Goal: Task Accomplishment & Management: Manage account settings

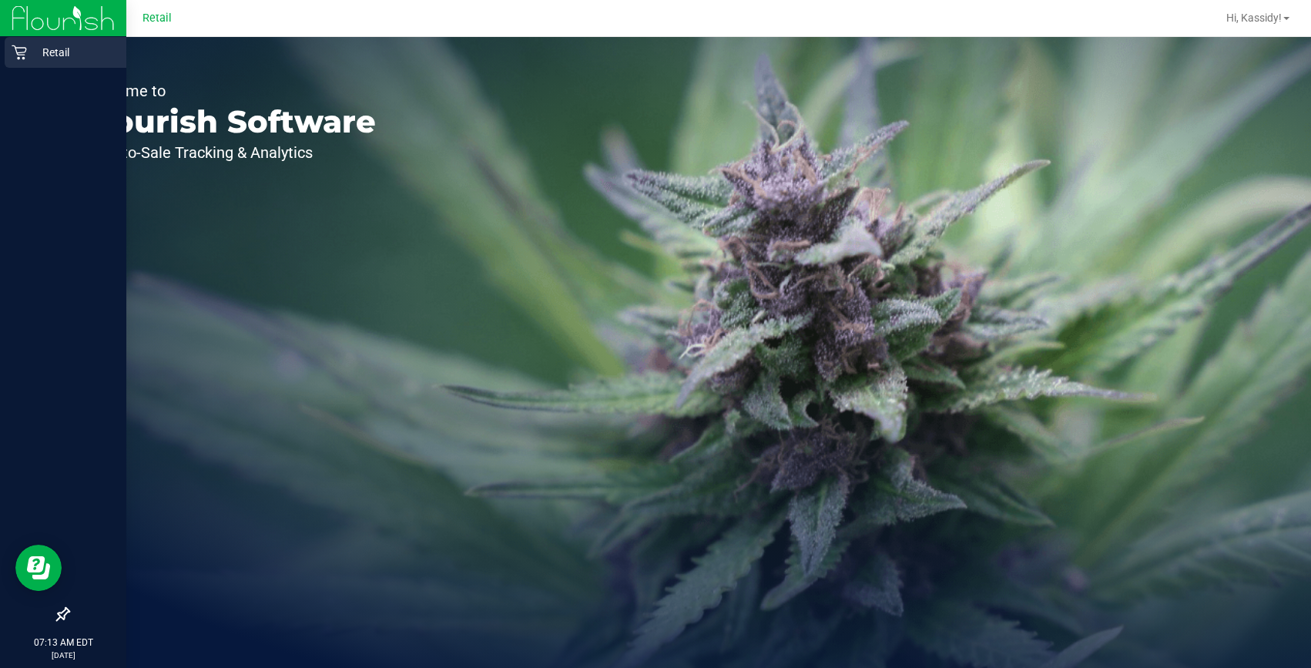
click at [30, 53] on p "Retail" at bounding box center [73, 52] width 92 height 18
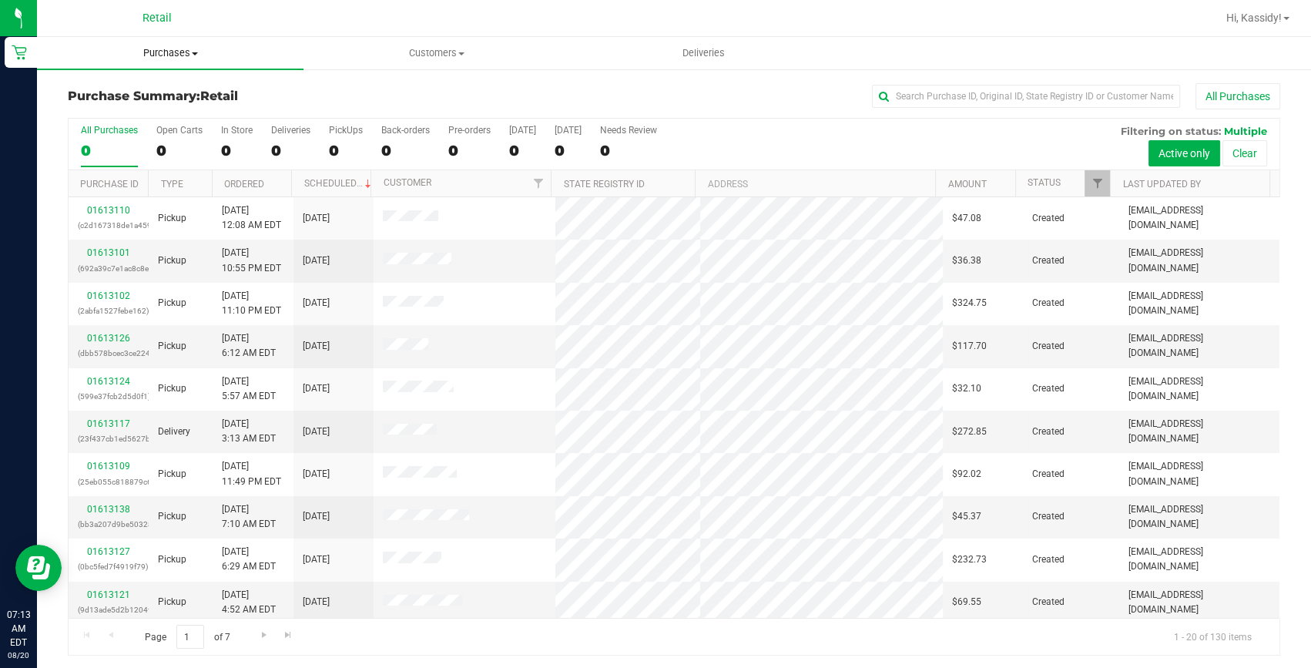
click at [188, 49] on span "Purchases" at bounding box center [170, 53] width 266 height 14
click at [939, 90] on input "text" at bounding box center [1026, 96] width 308 height 23
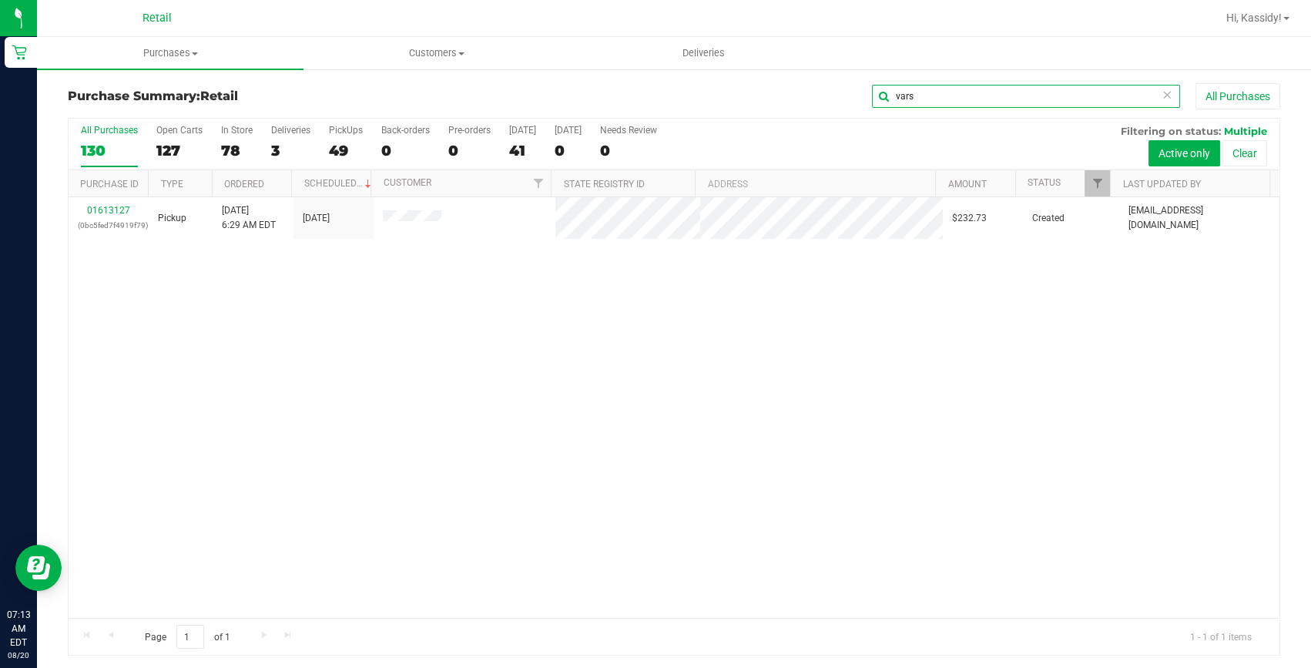
type input "vars"
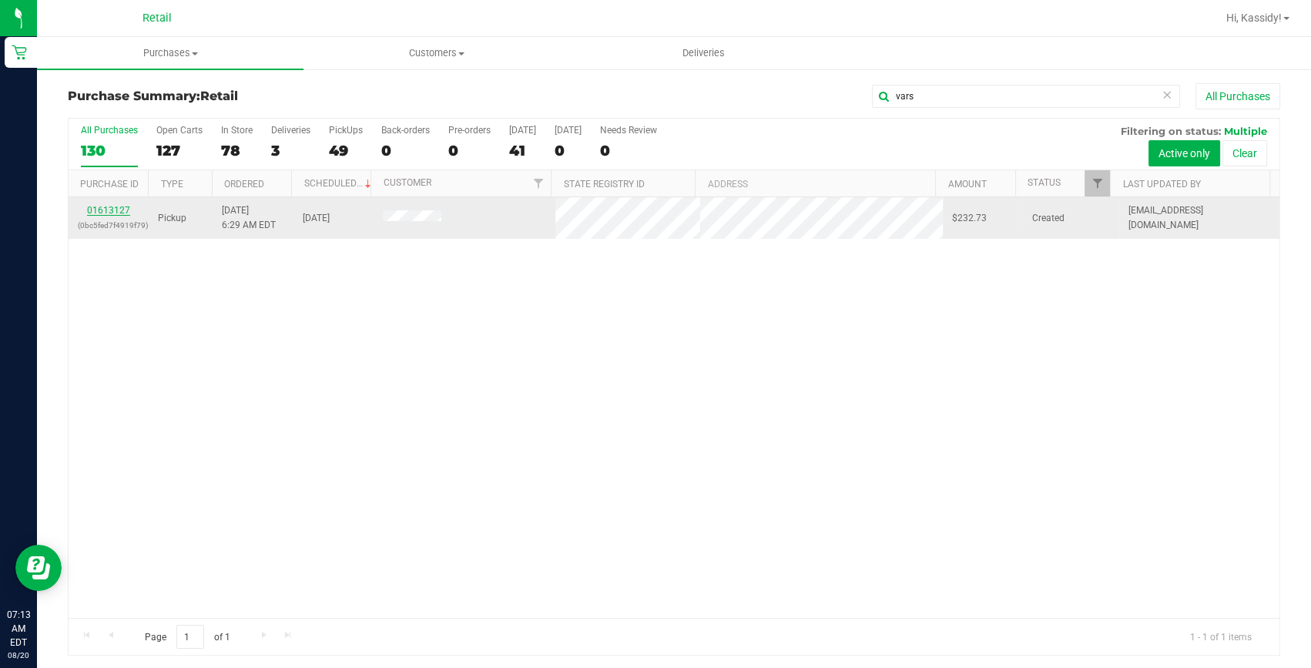
click at [109, 213] on link "01613127" at bounding box center [108, 210] width 43 height 11
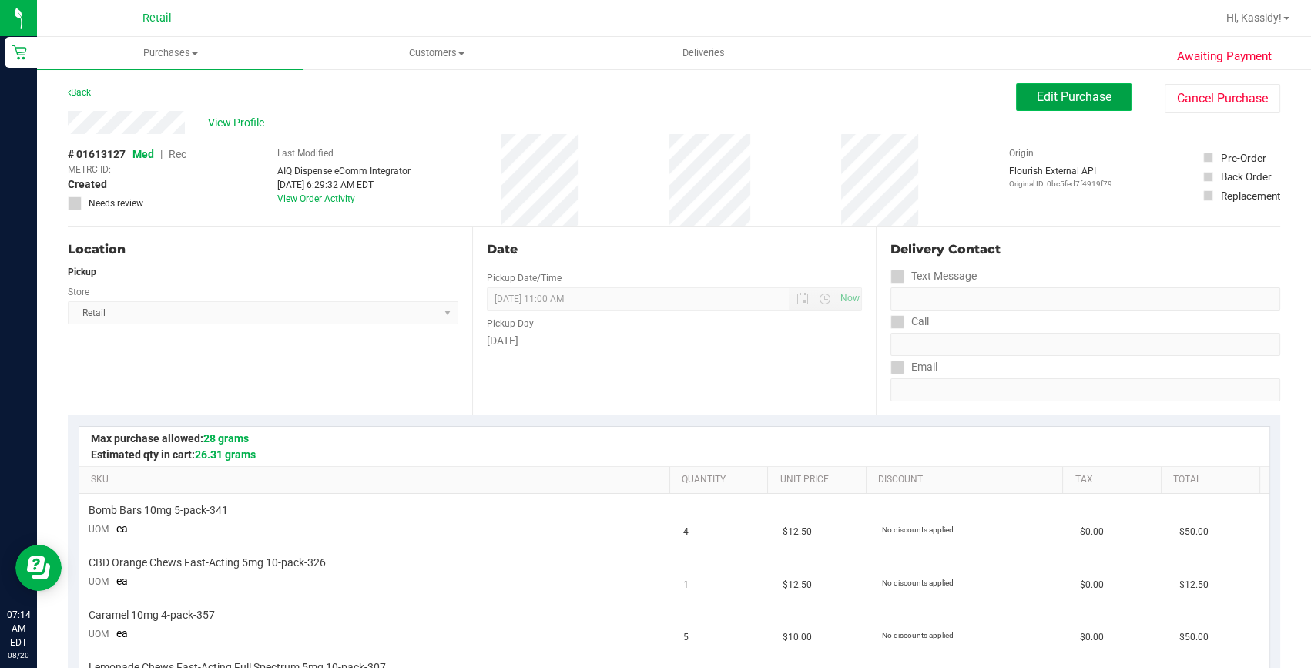
click at [1036, 94] on span "Edit Purchase" at bounding box center [1073, 96] width 75 height 15
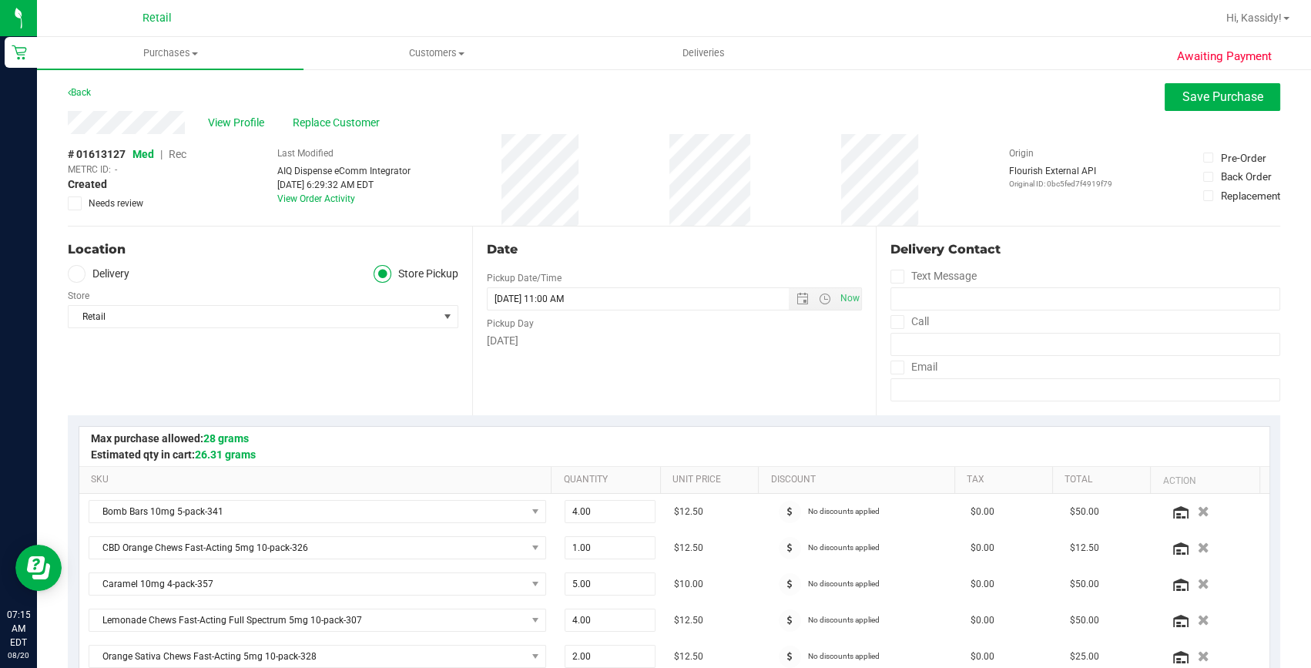
click at [176, 152] on span "Rec" at bounding box center [178, 154] width 18 height 12
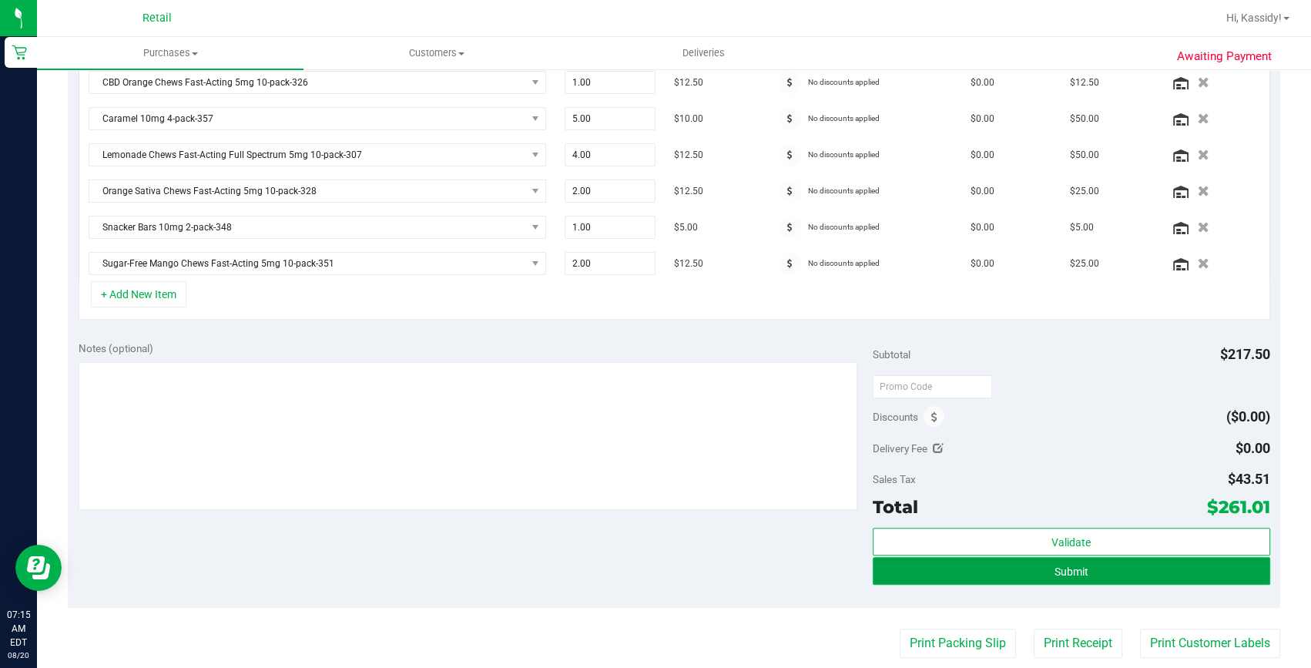
click at [1093, 561] on button "Submit" at bounding box center [1070, 571] width 397 height 28
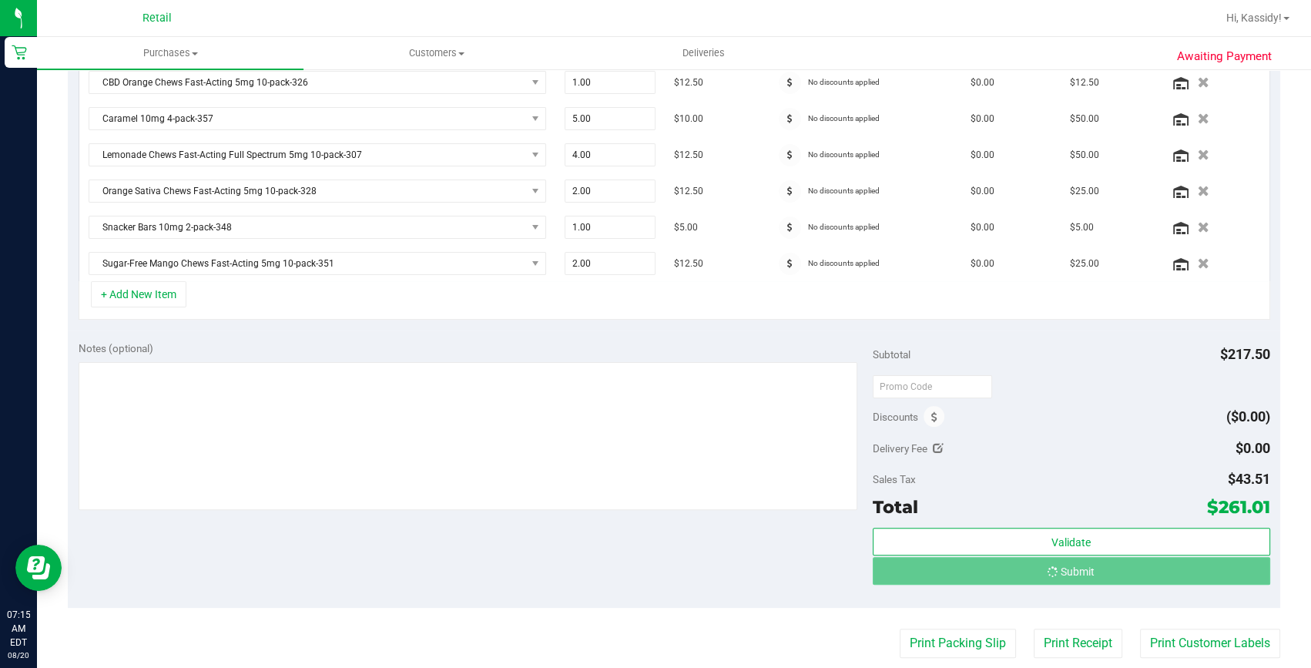
scroll to position [441, 0]
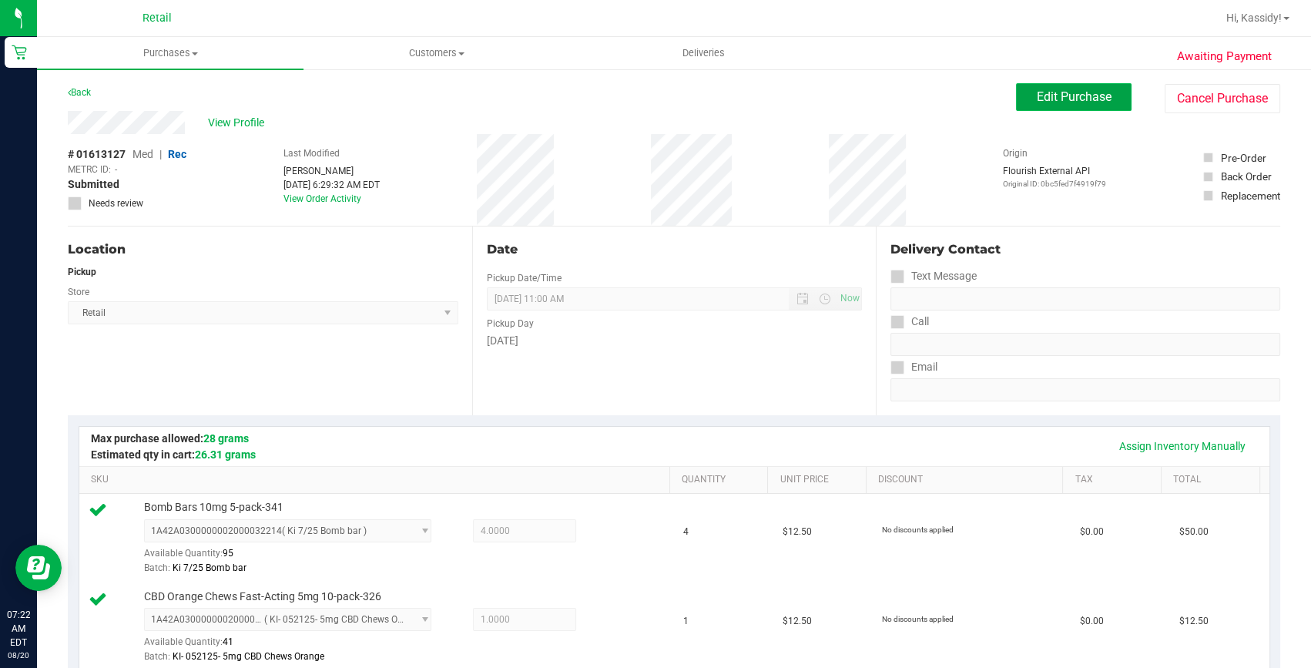
click at [1083, 89] on span "Edit Purchase" at bounding box center [1073, 96] width 75 height 15
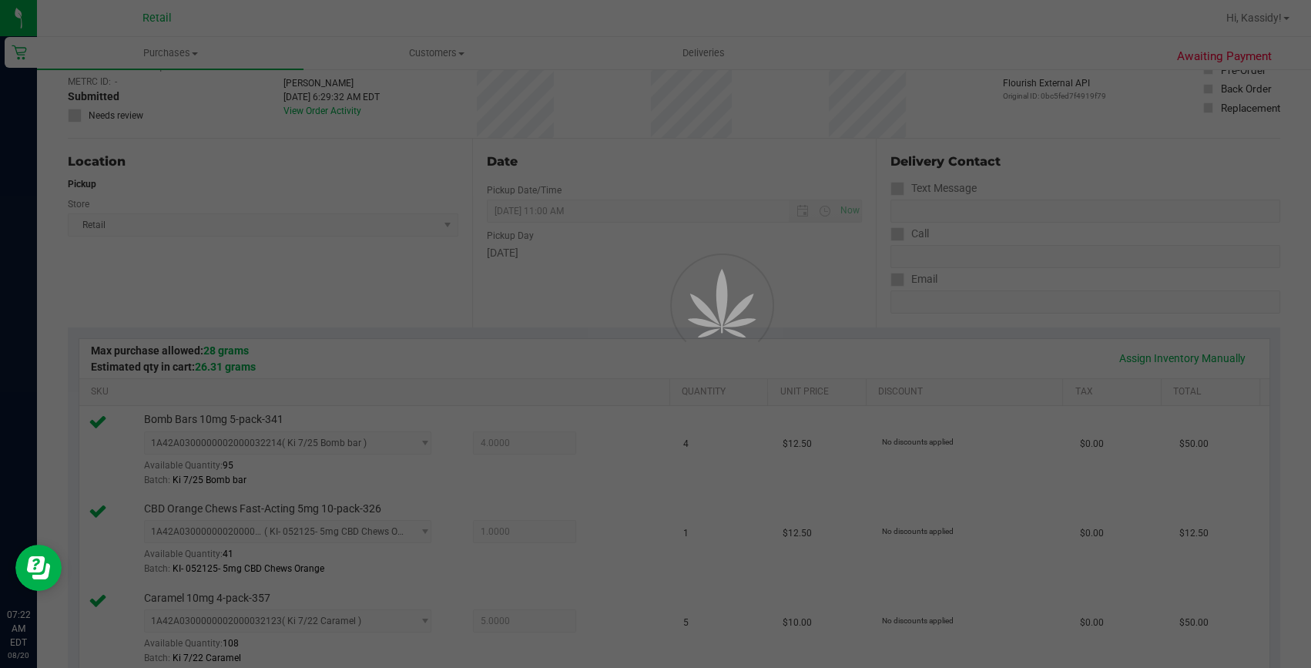
scroll to position [209, 0]
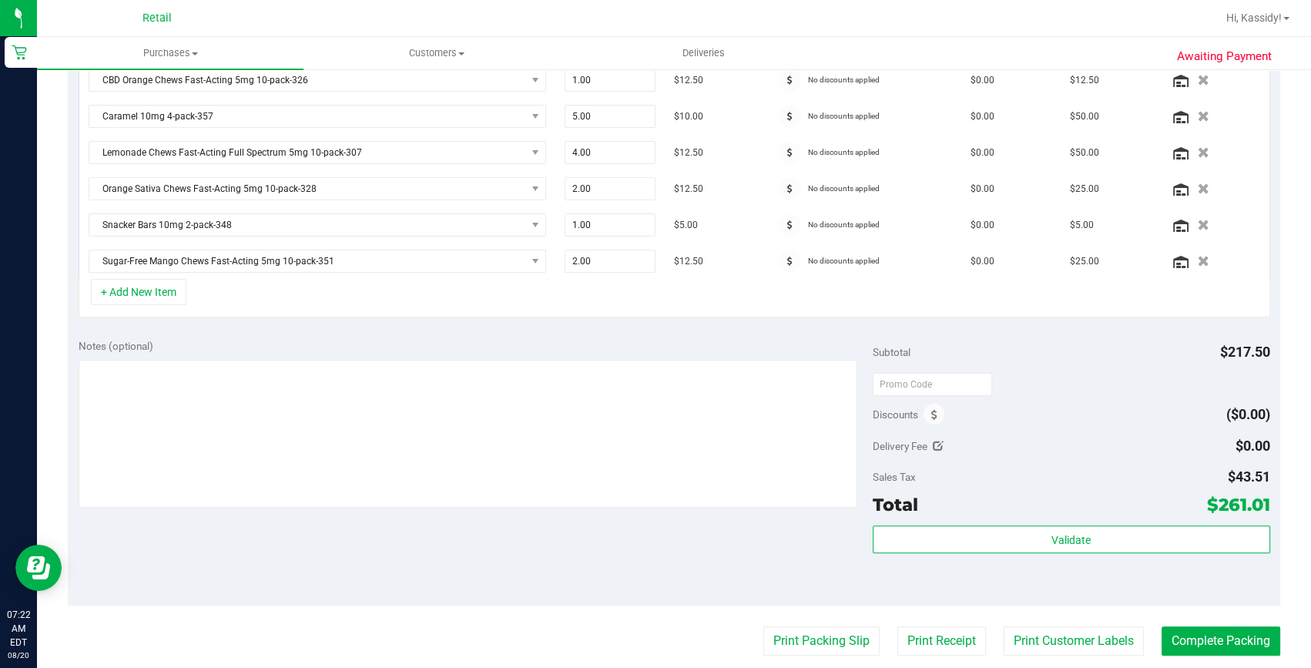
scroll to position [700, 0]
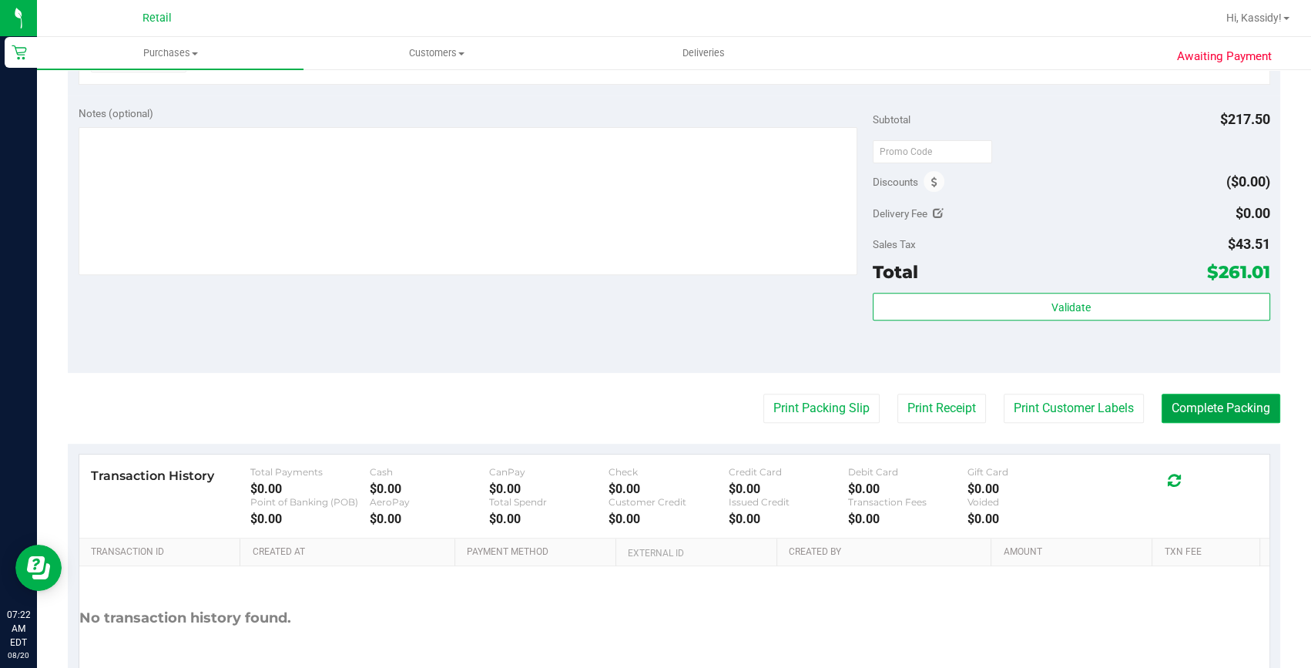
click at [1180, 401] on button "Complete Packing" at bounding box center [1220, 407] width 119 height 29
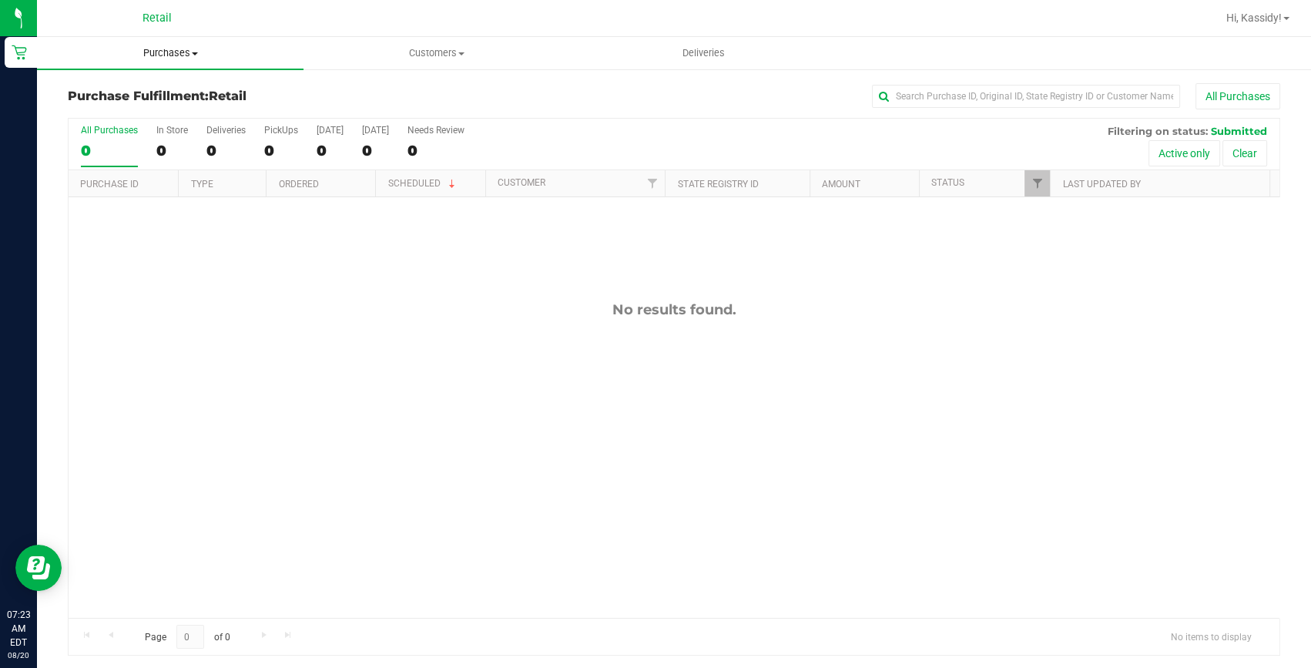
click at [223, 52] on span "Purchases" at bounding box center [170, 53] width 266 height 14
click at [131, 92] on span "Summary of purchases" at bounding box center [116, 92] width 158 height 13
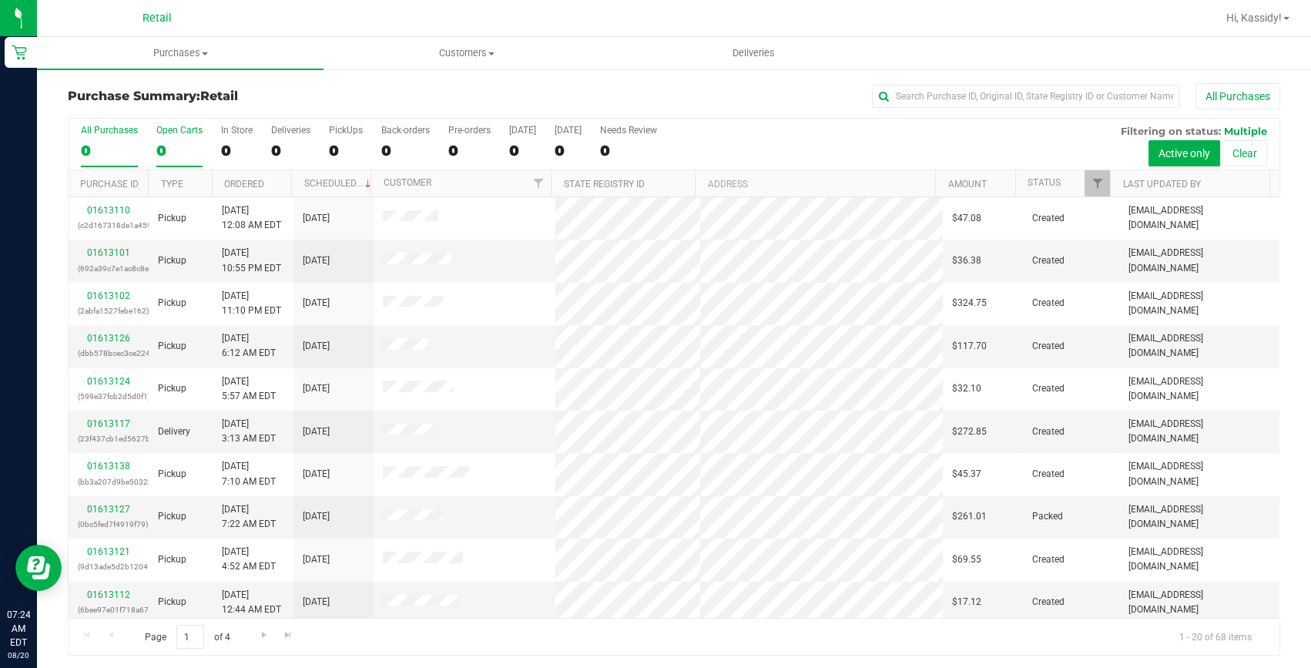
click at [180, 144] on div "0" at bounding box center [179, 151] width 46 height 18
click at [0, 0] on input "Open Carts 0" at bounding box center [0, 0] width 0 height 0
click at [924, 95] on input "text" at bounding box center [1026, 96] width 308 height 23
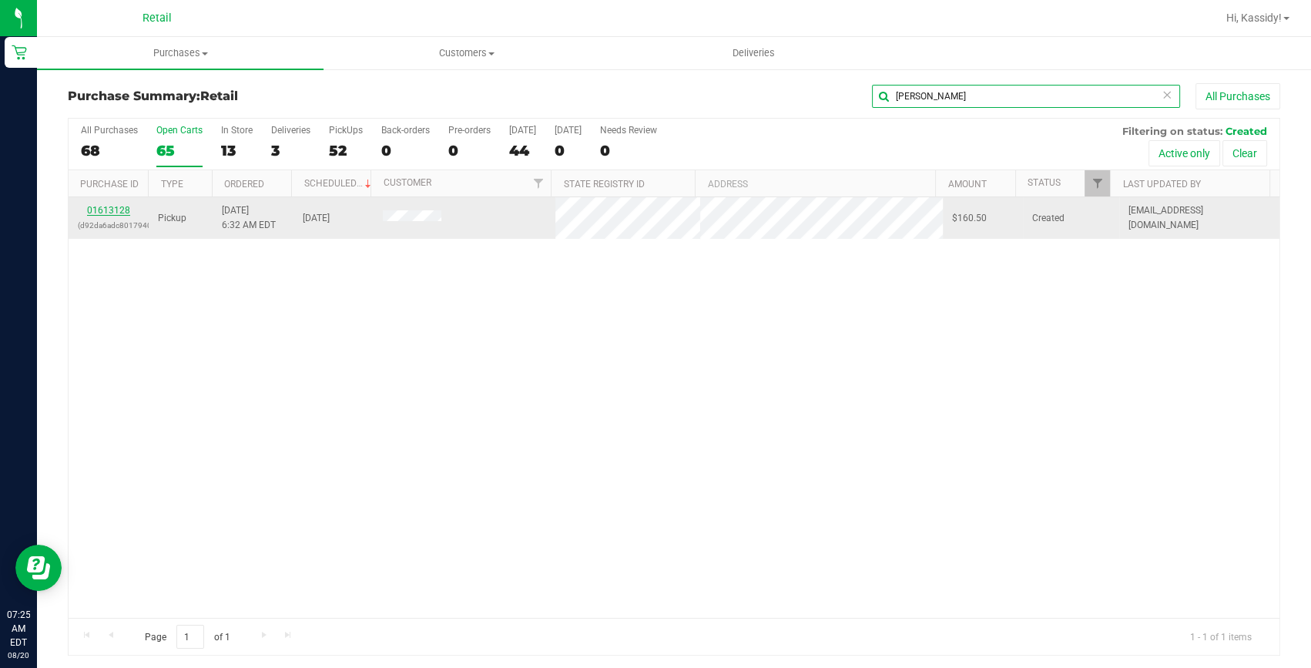
type input "donna"
click at [115, 206] on link "01613128" at bounding box center [108, 210] width 43 height 11
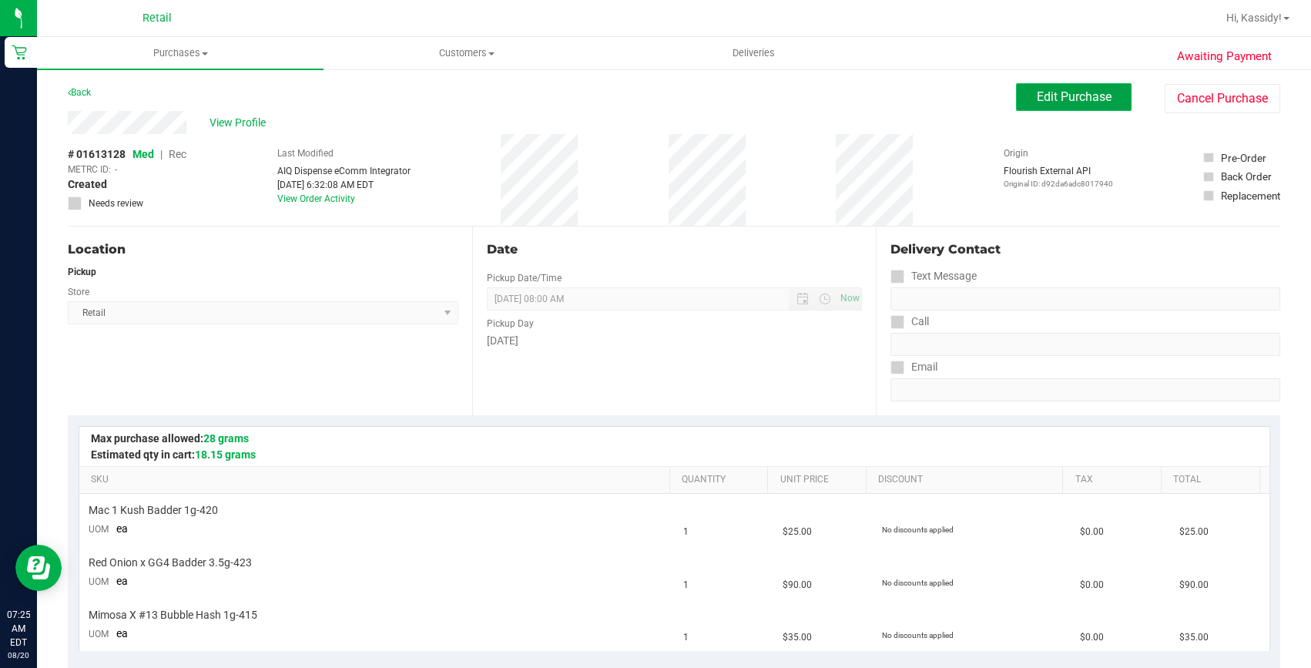
click at [1068, 98] on span "Edit Purchase" at bounding box center [1073, 96] width 75 height 15
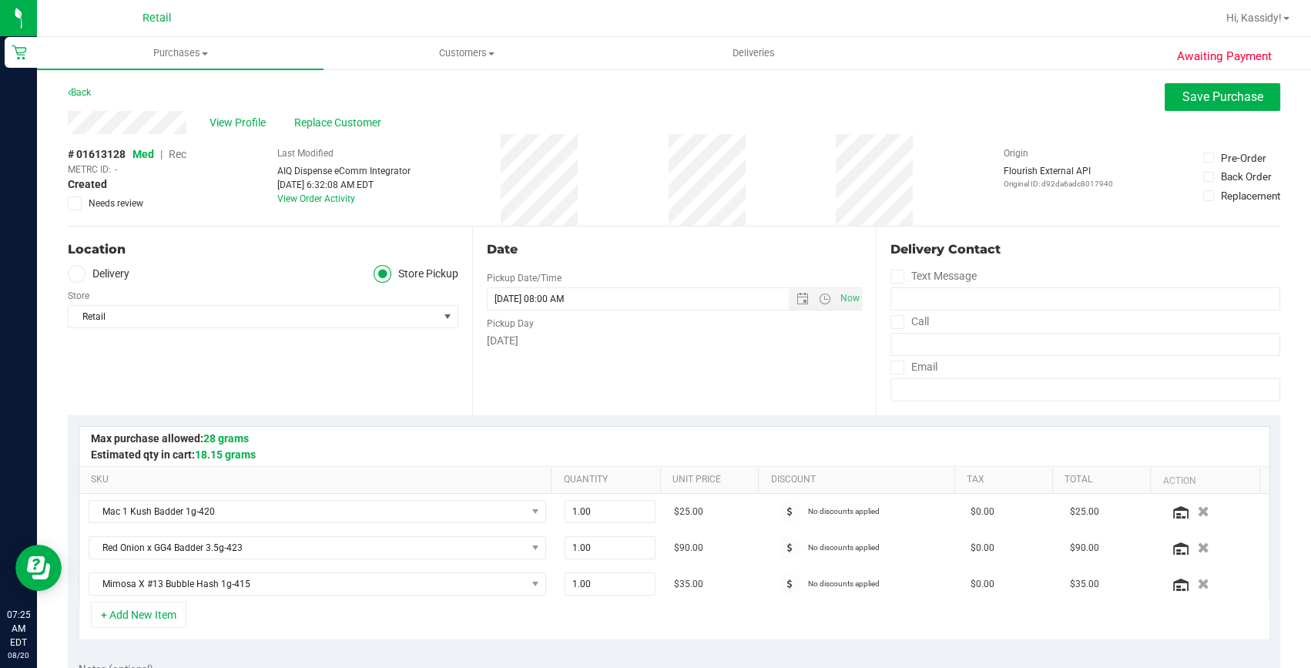
click at [179, 154] on span "Rec" at bounding box center [178, 154] width 18 height 12
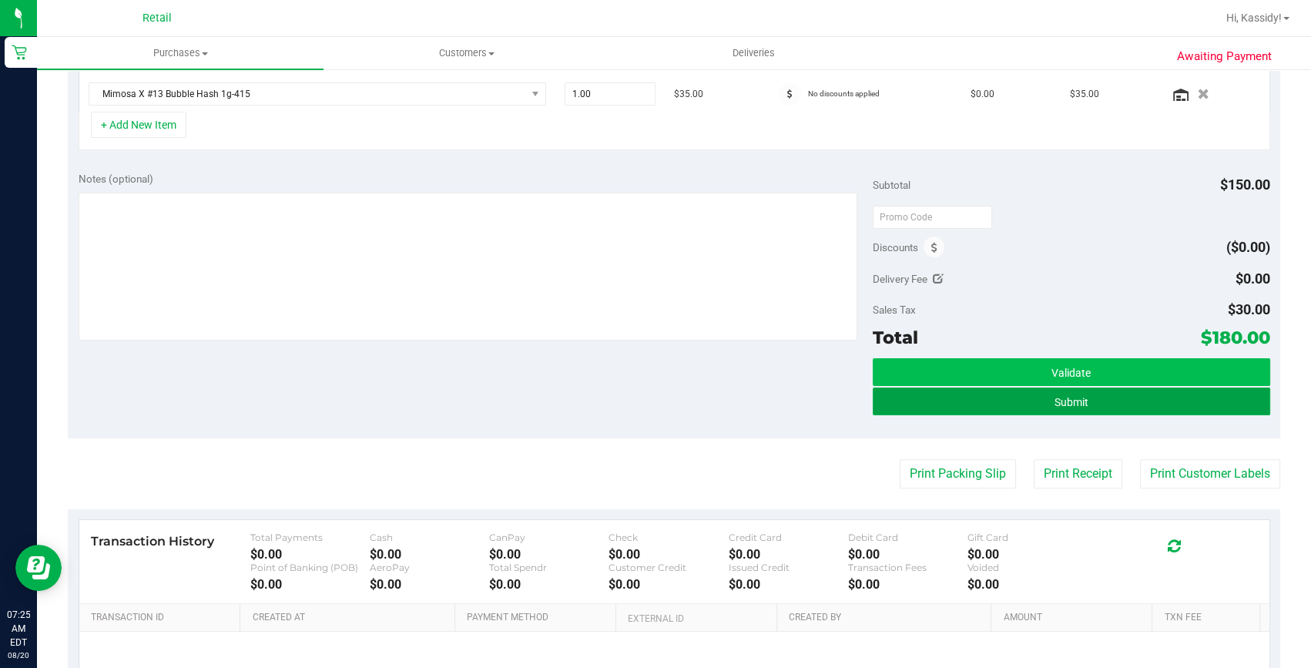
click at [1039, 393] on button "Submit" at bounding box center [1070, 401] width 397 height 28
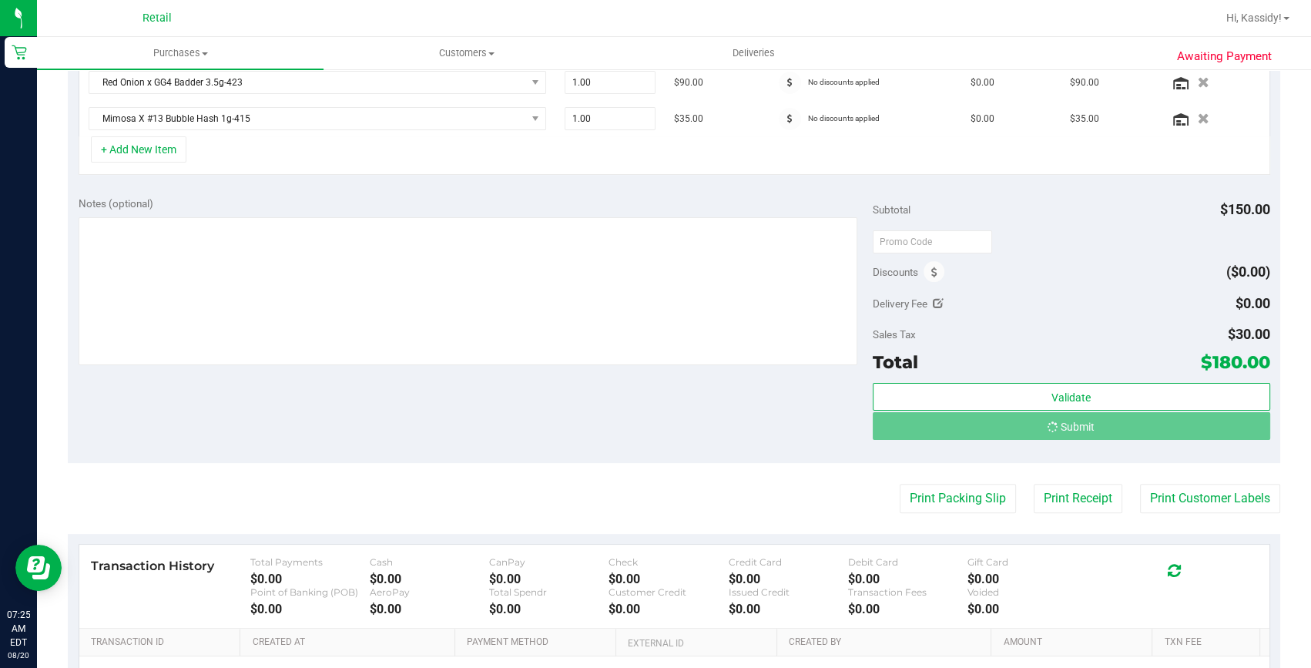
scroll to position [441, 0]
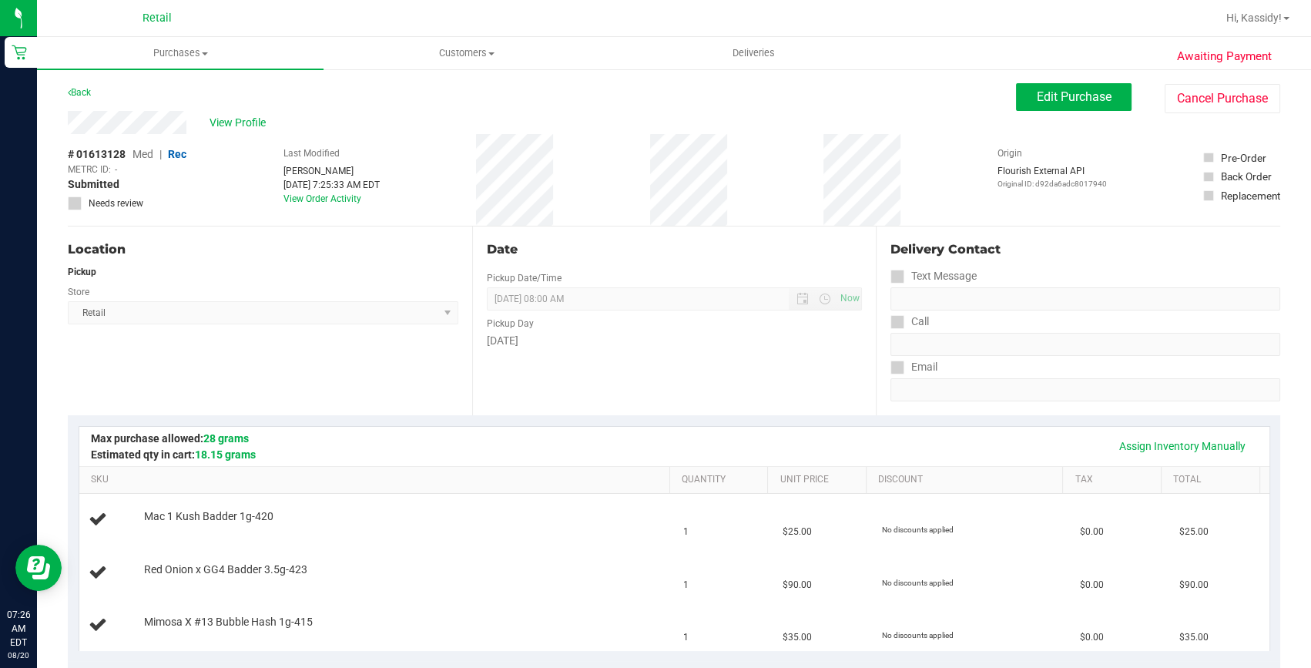
click at [767, 279] on div "Date Pickup Date/Time 08/20/2025 Now 08/20/2025 08:00 AM Now Pickup Day Wednesd…" at bounding box center [674, 320] width 404 height 189
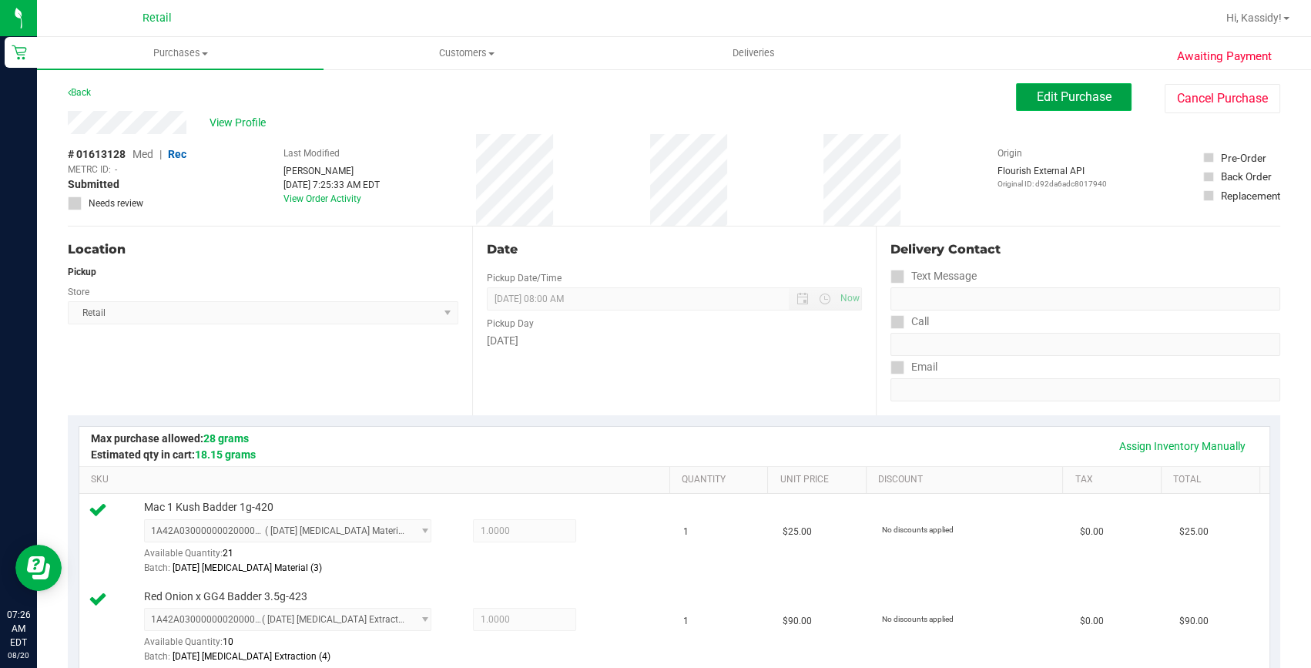
click at [1070, 105] on button "Edit Purchase" at bounding box center [1073, 97] width 115 height 28
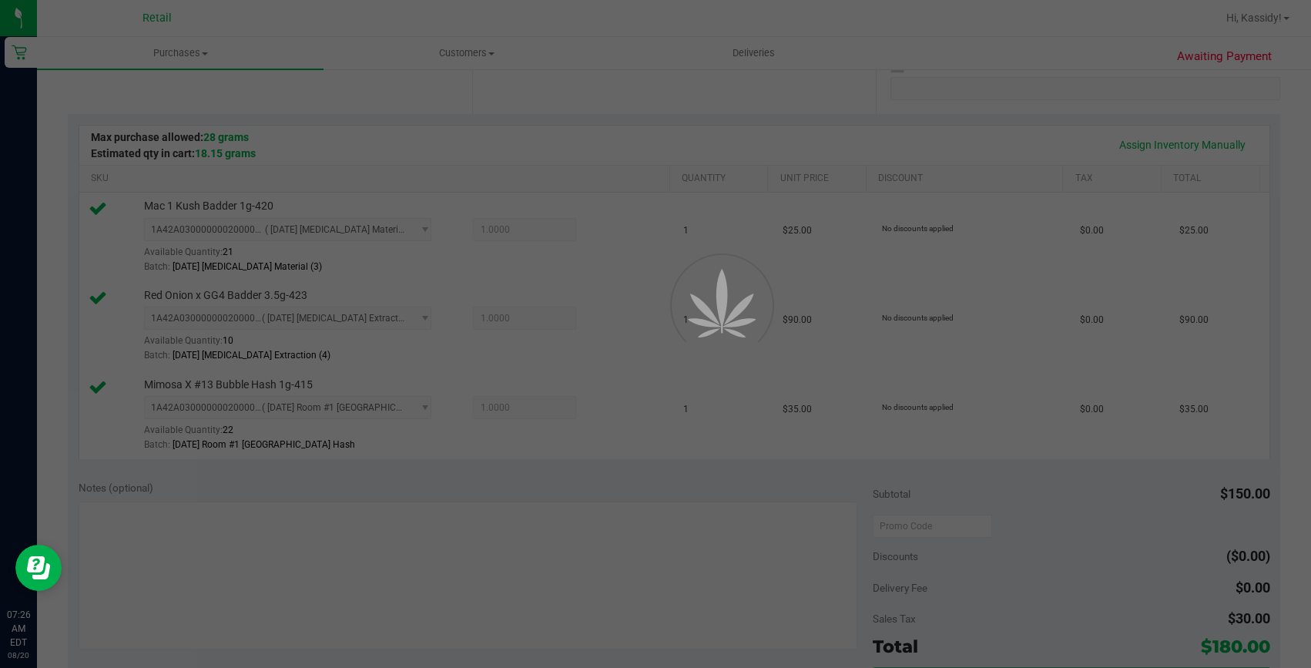
scroll to position [350, 0]
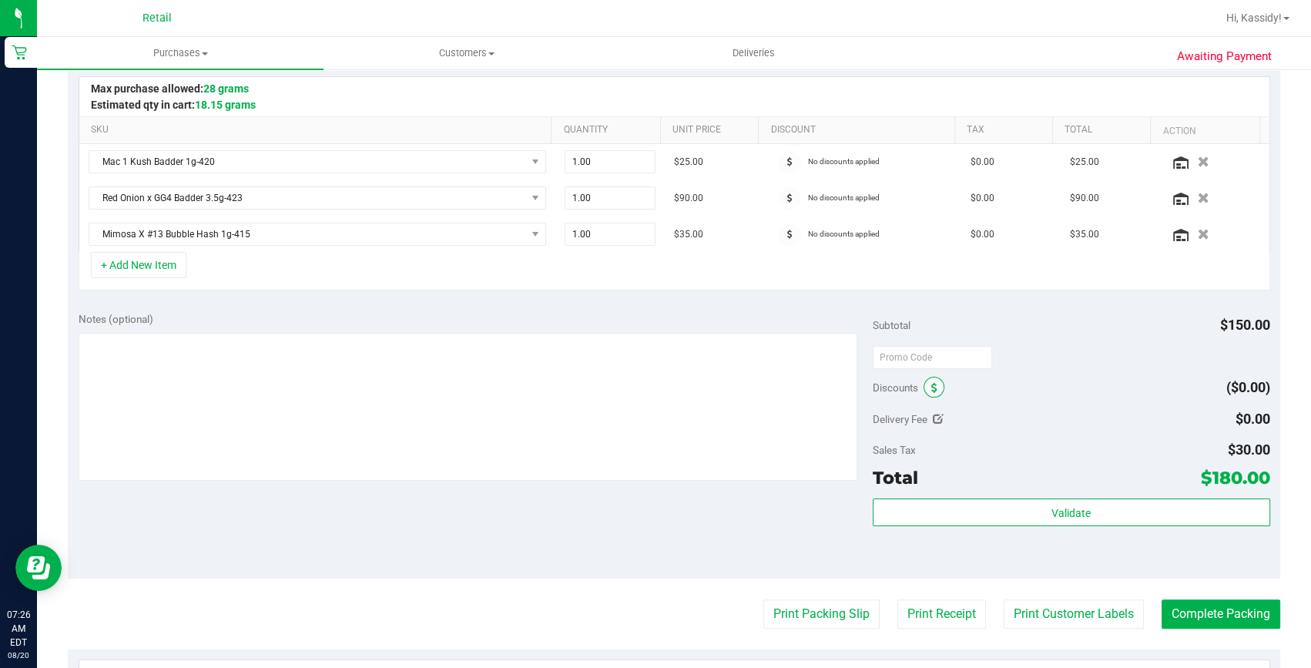
click at [931, 389] on icon at bounding box center [934, 388] width 6 height 11
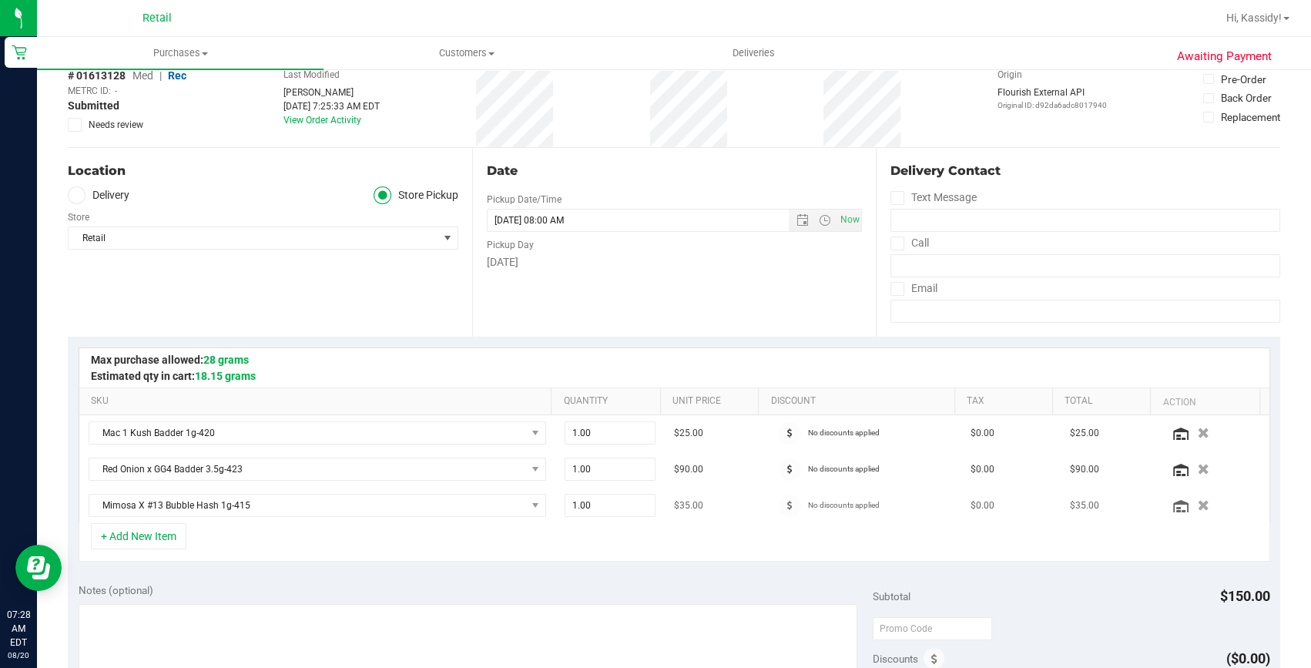
scroll to position [209, 0]
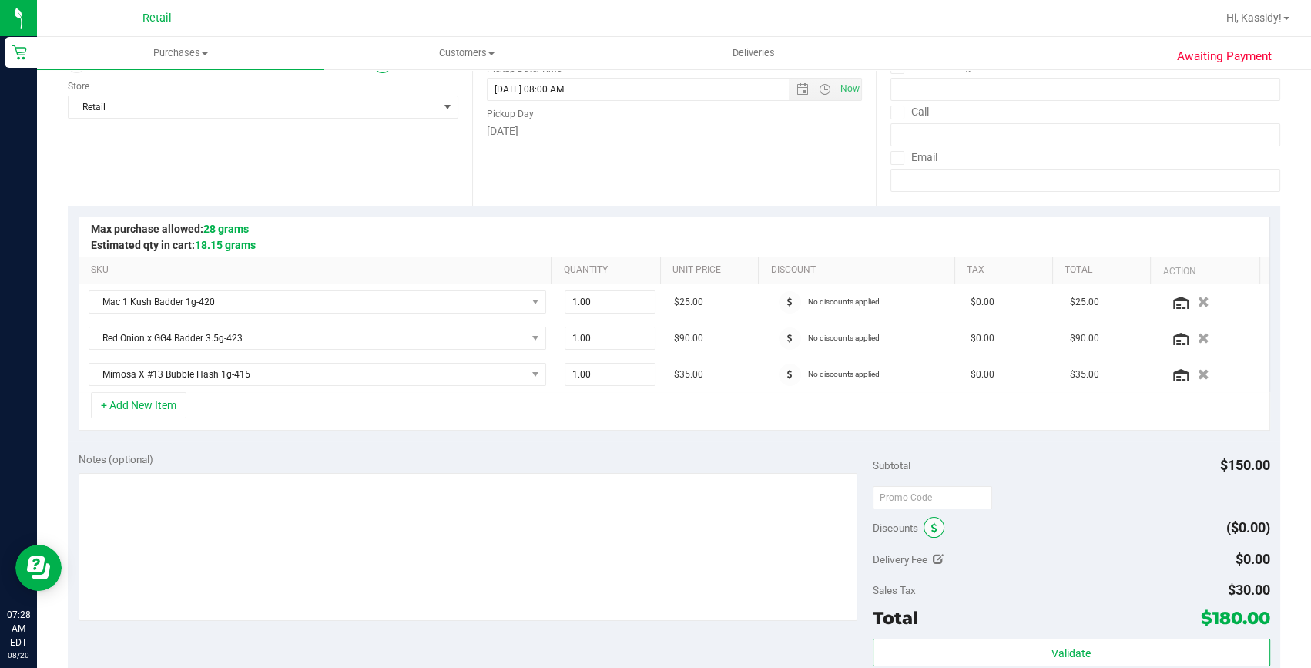
click at [931, 528] on icon at bounding box center [934, 528] width 6 height 11
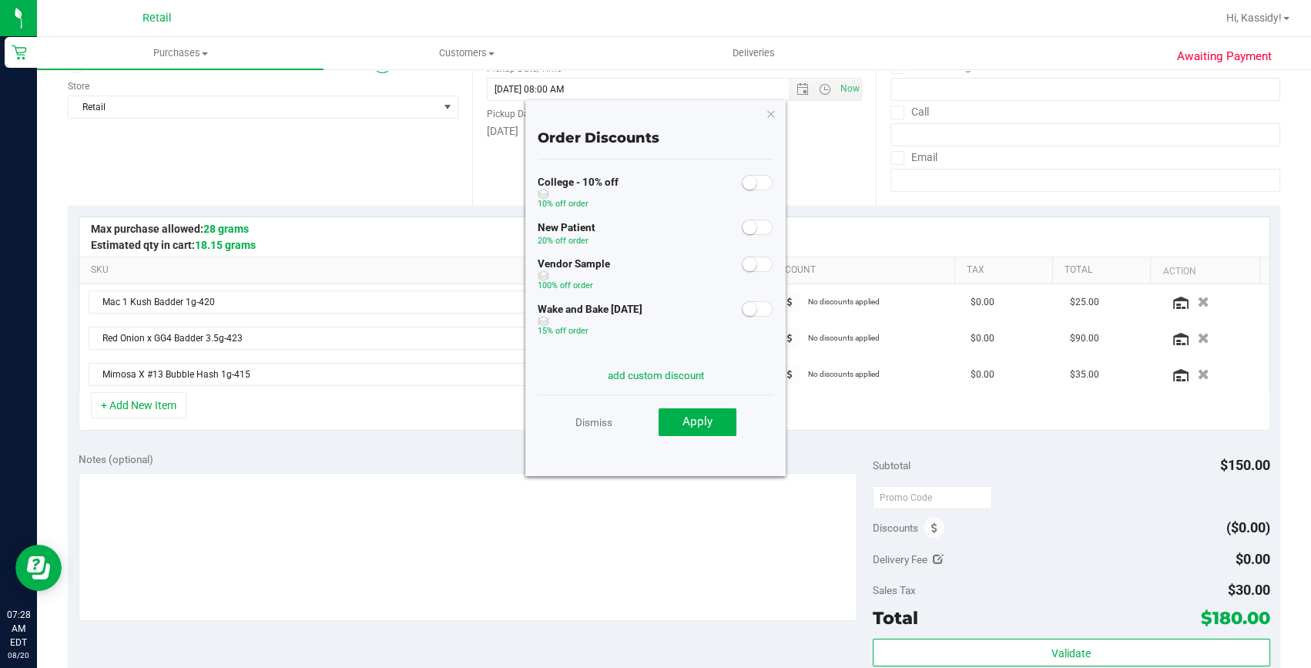
click at [746, 297] on div "Vendor Sample 100% off order" at bounding box center [655, 275] width 236 height 45
click at [744, 312] on small at bounding box center [749, 309] width 14 height 14
click at [715, 417] on button "Apply" at bounding box center [697, 422] width 78 height 28
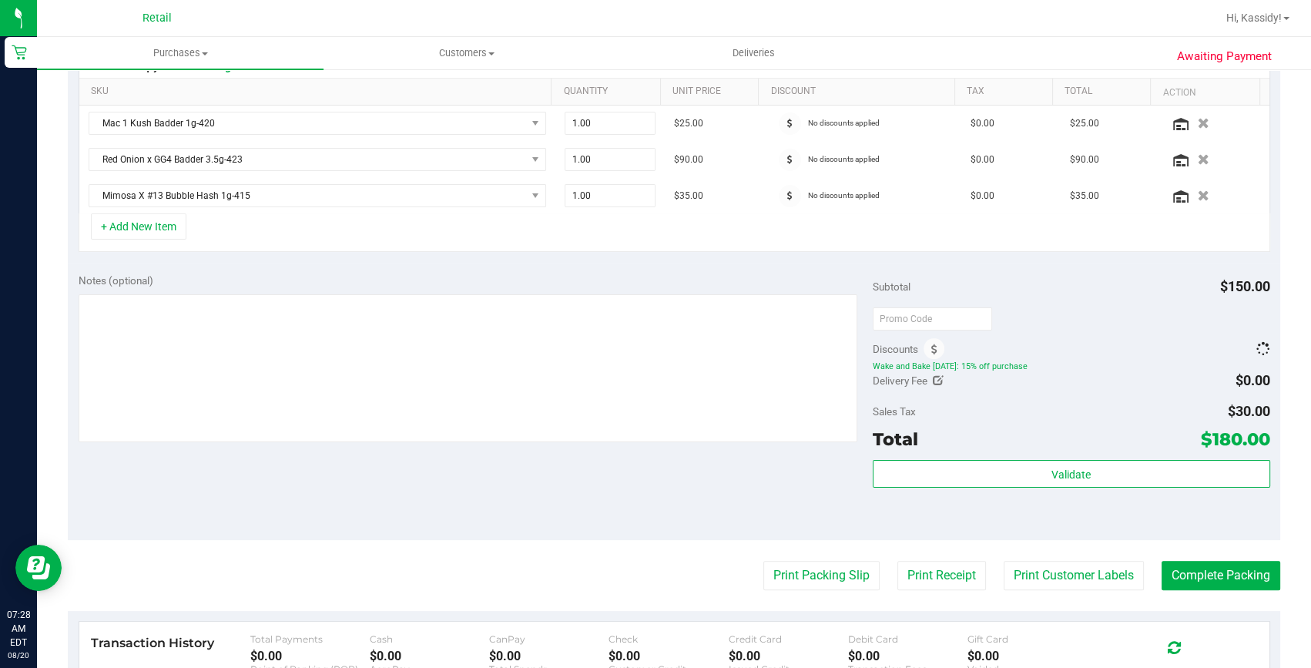
scroll to position [420, 0]
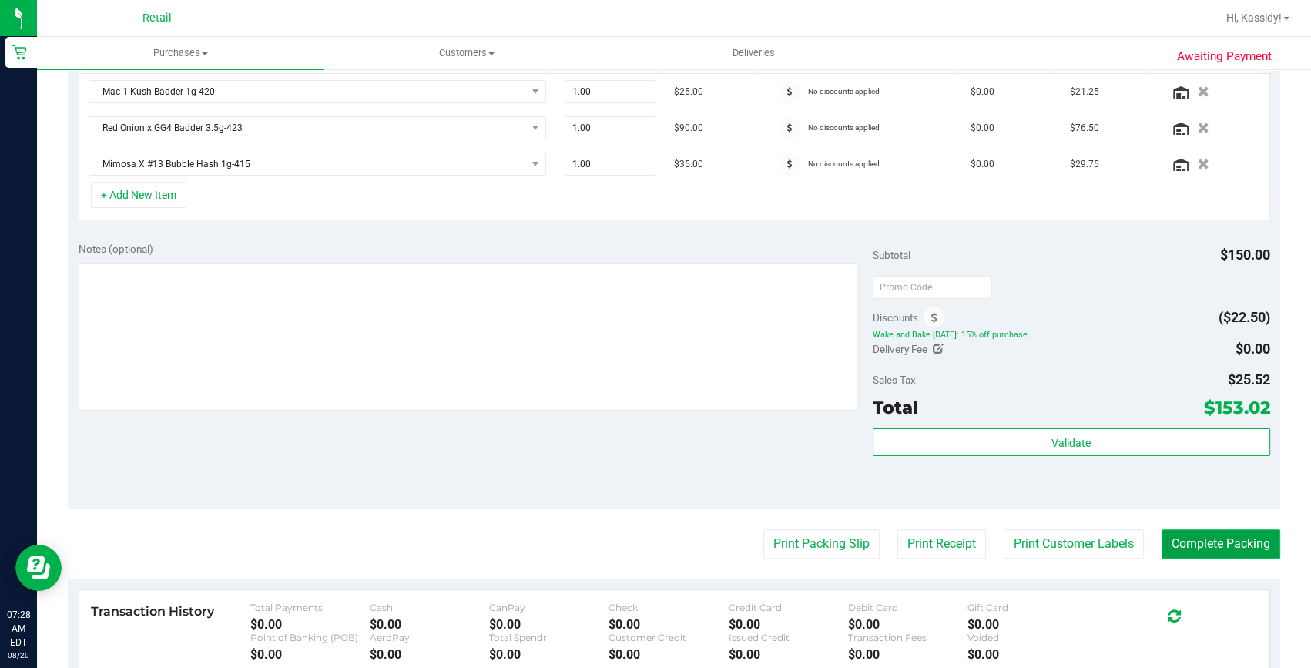
click at [1209, 531] on button "Complete Packing" at bounding box center [1220, 543] width 119 height 29
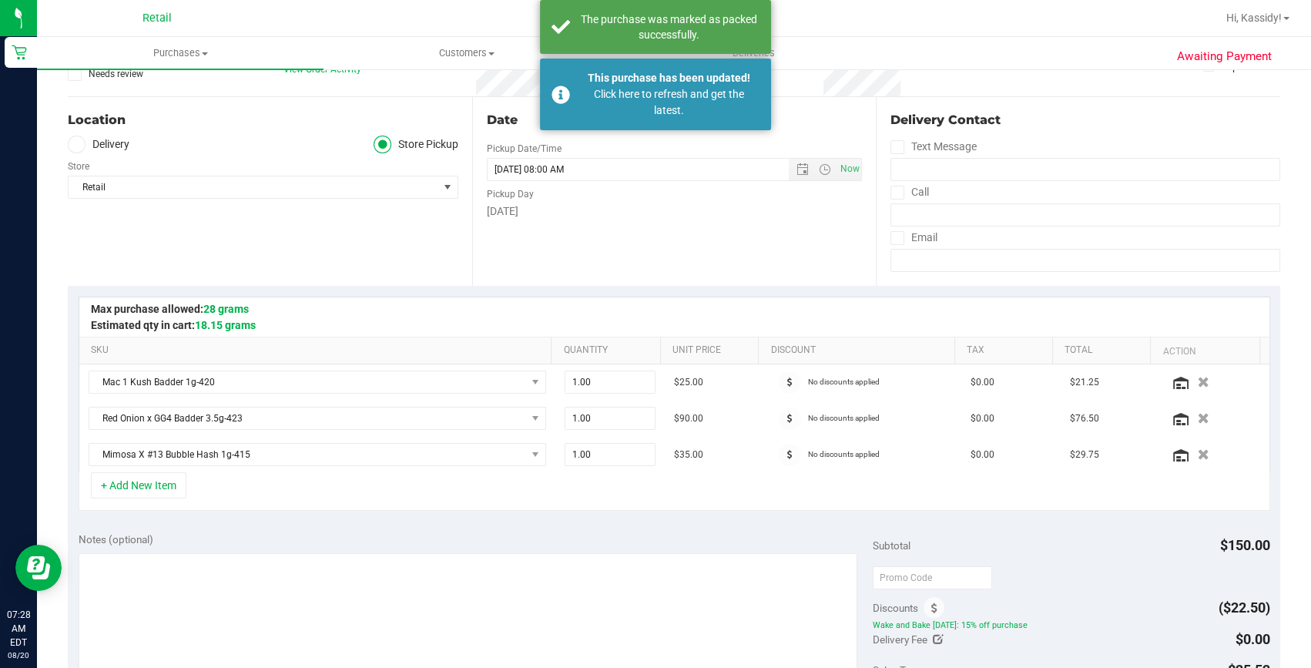
scroll to position [0, 0]
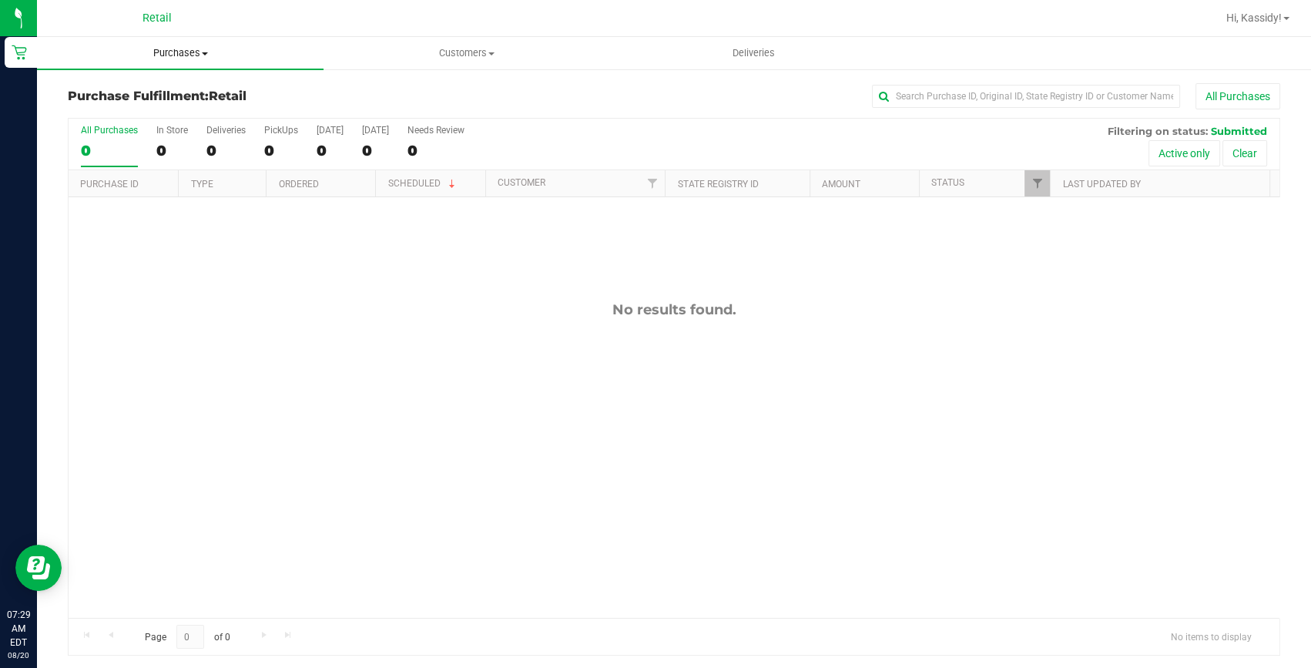
click at [208, 52] on span "Purchases" at bounding box center [180, 53] width 286 height 14
click at [191, 90] on span "Summary of purchases" at bounding box center [116, 92] width 158 height 13
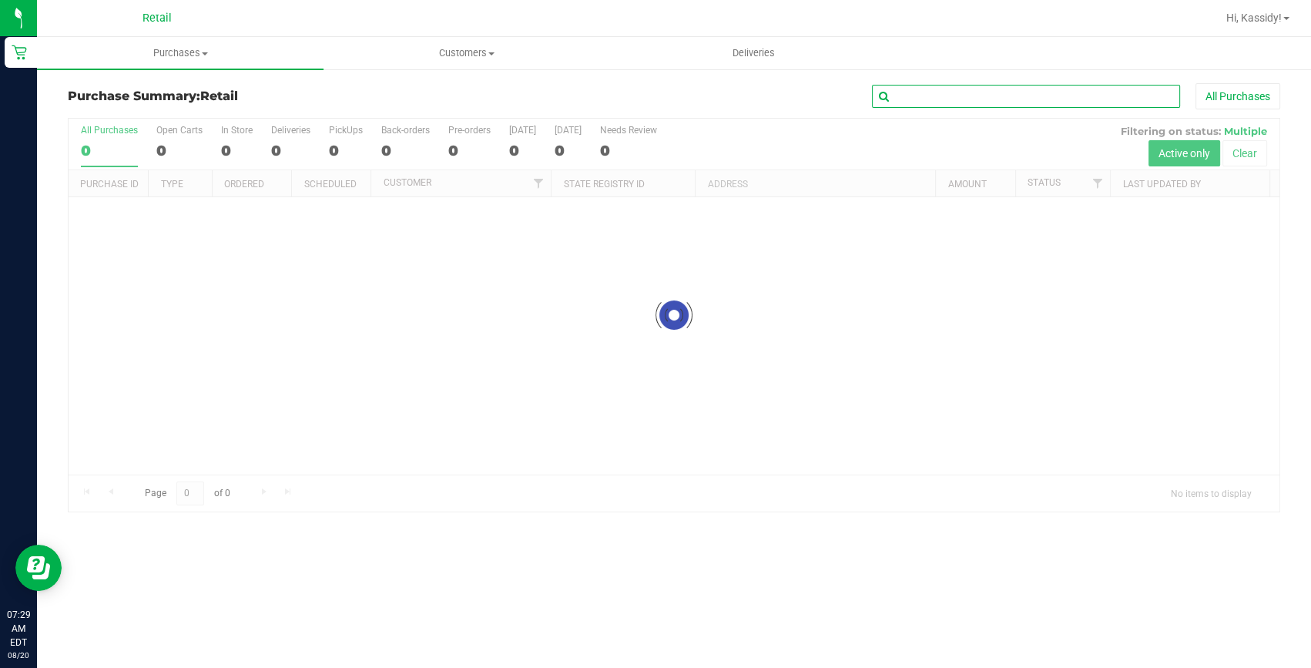
click at [959, 95] on input "text" at bounding box center [1026, 96] width 308 height 23
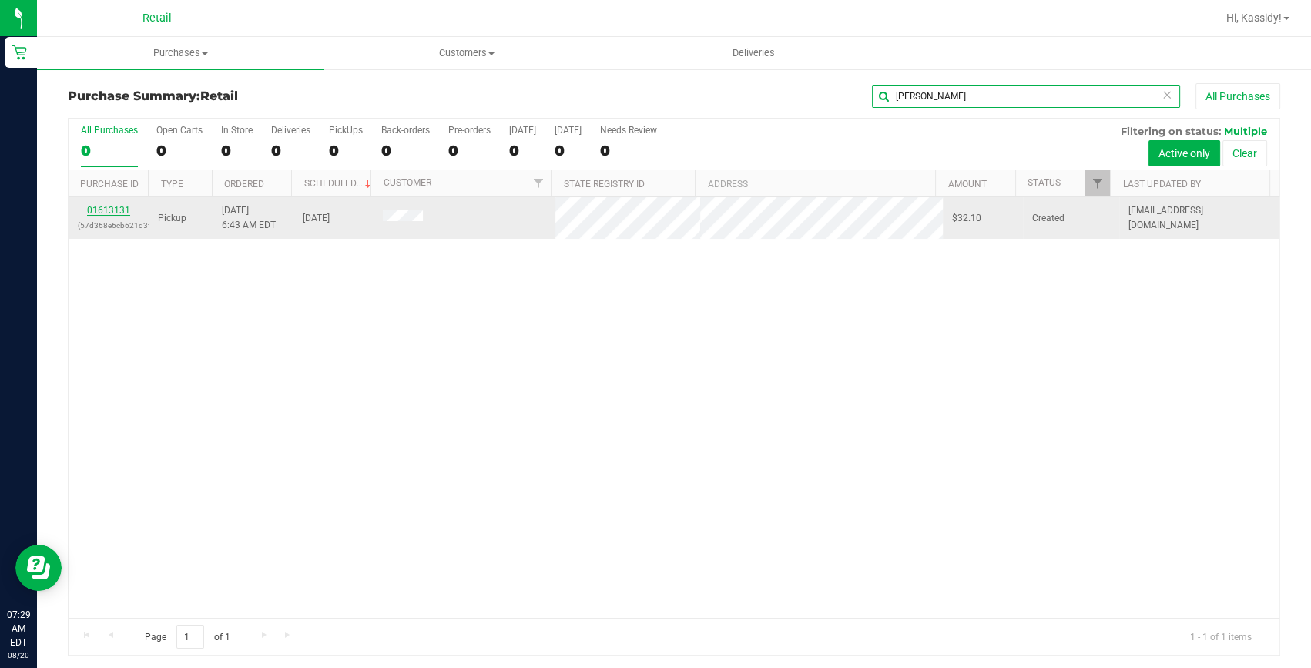
type input "jones"
click at [104, 210] on link "01613131" at bounding box center [108, 210] width 43 height 11
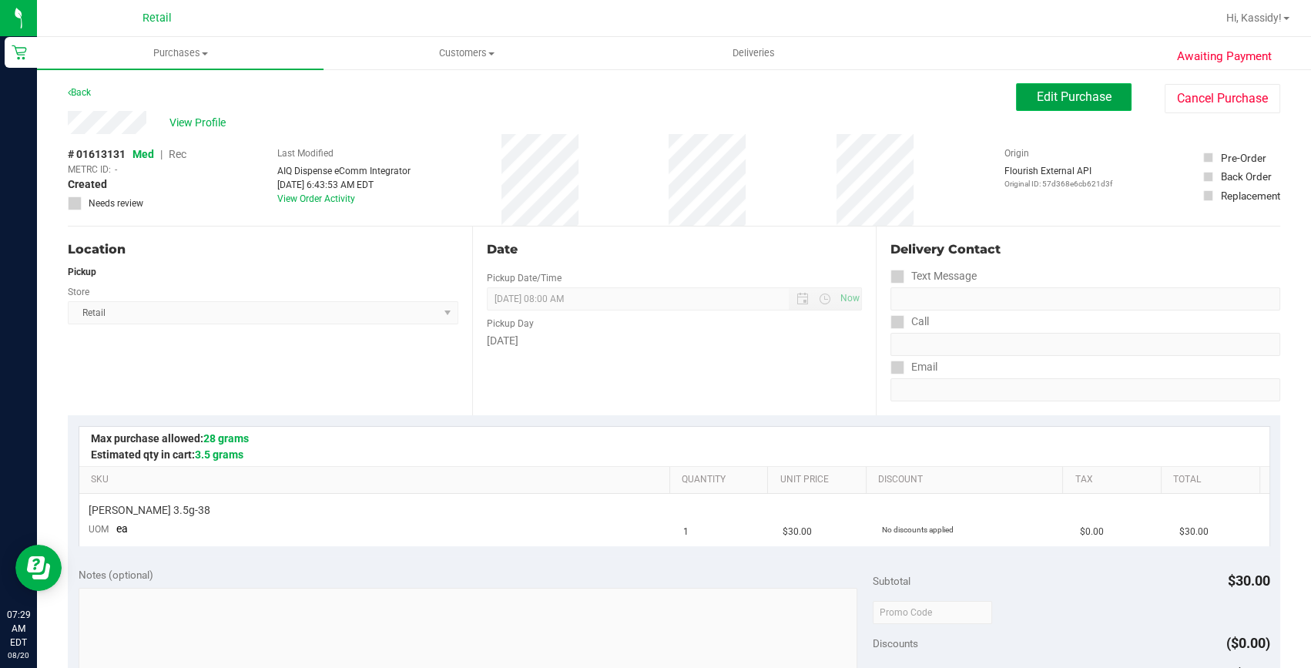
click at [1093, 100] on span "Edit Purchase" at bounding box center [1073, 96] width 75 height 15
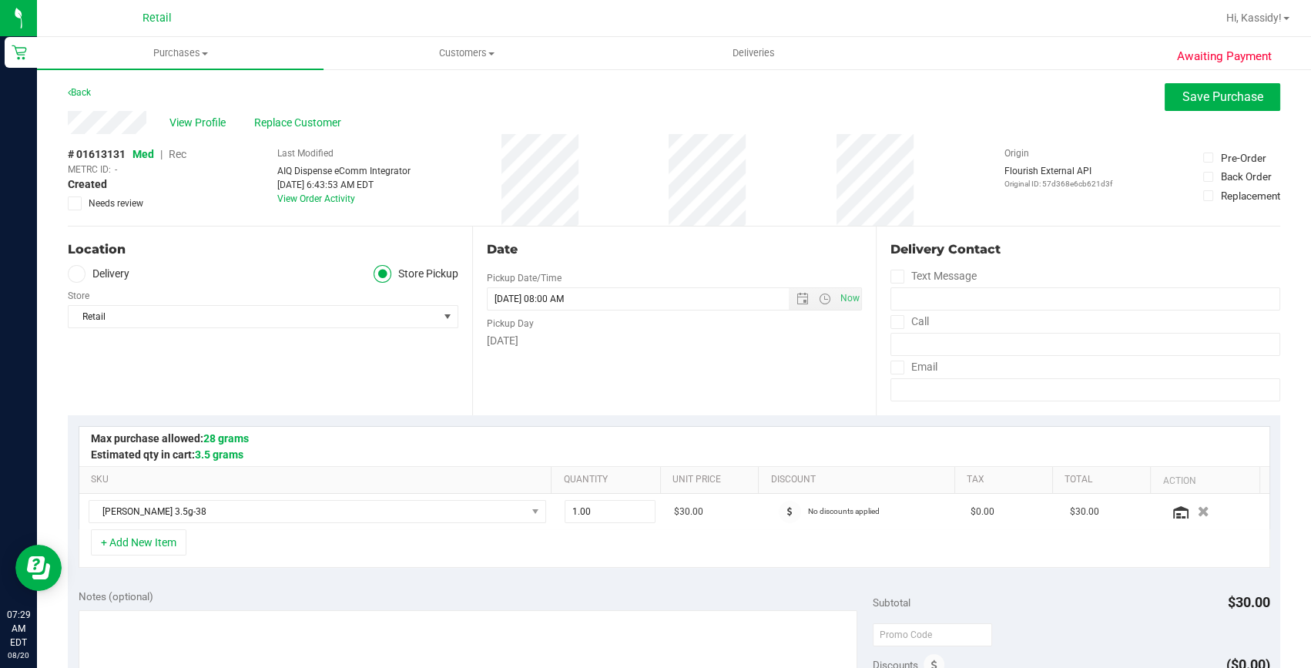
click at [171, 155] on span "Rec" at bounding box center [178, 154] width 18 height 12
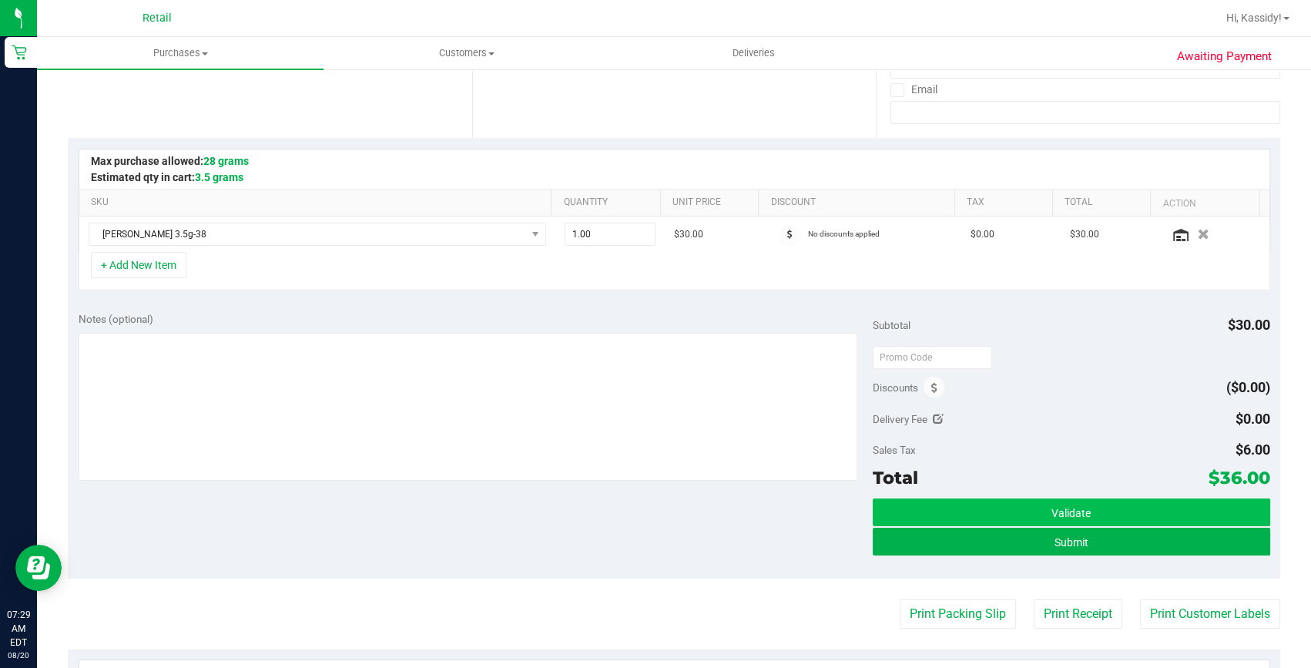
scroll to position [280, 0]
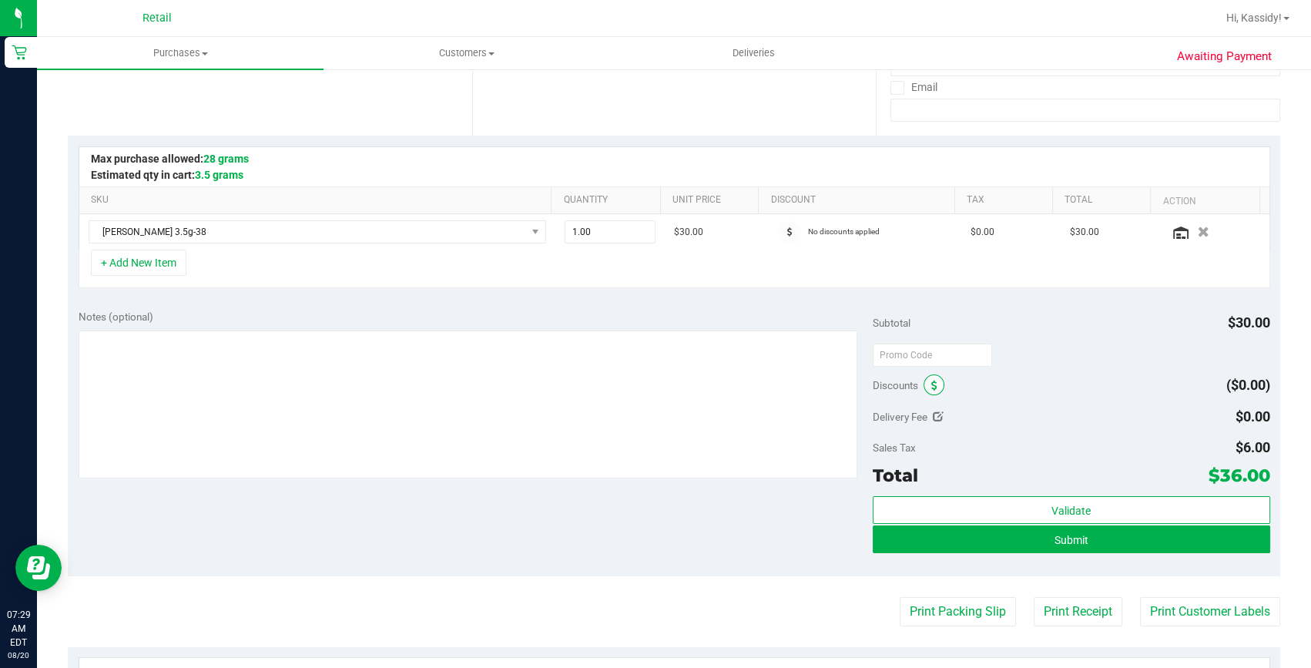
click at [931, 383] on icon at bounding box center [934, 385] width 6 height 11
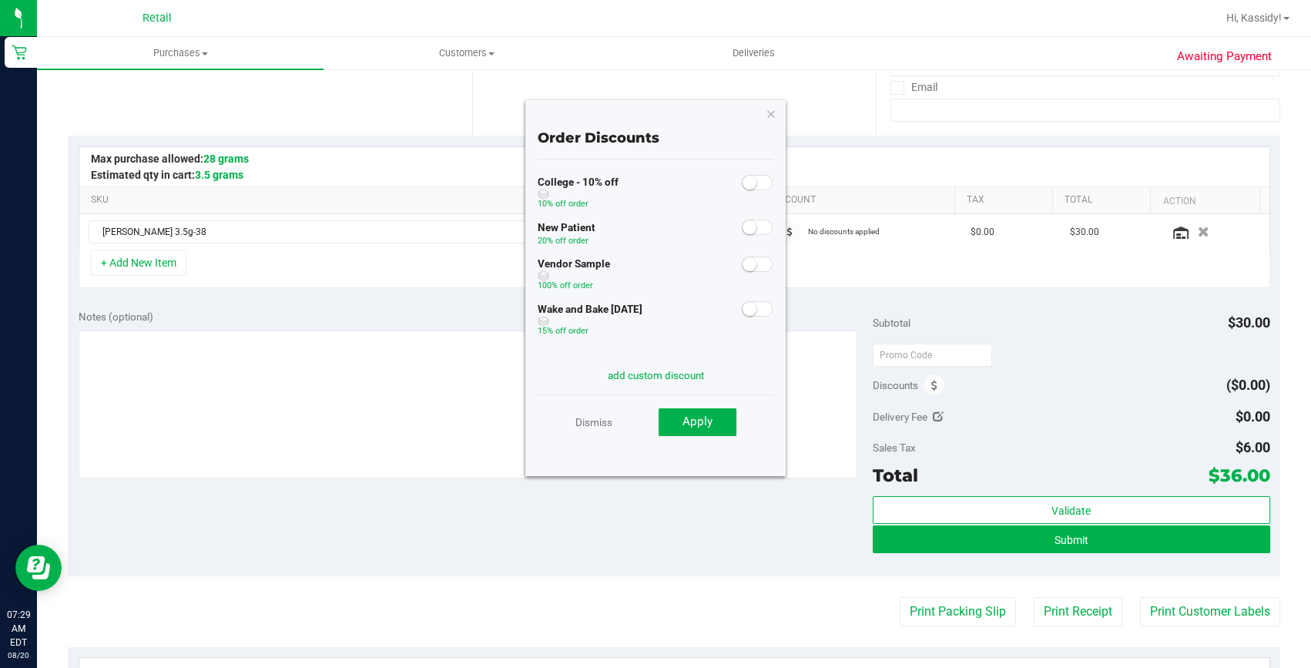
click at [745, 315] on span at bounding box center [757, 308] width 31 height 15
click at [721, 404] on div "Dismiss Apply" at bounding box center [655, 421] width 236 height 54
click at [695, 434] on button "Apply" at bounding box center [697, 422] width 78 height 28
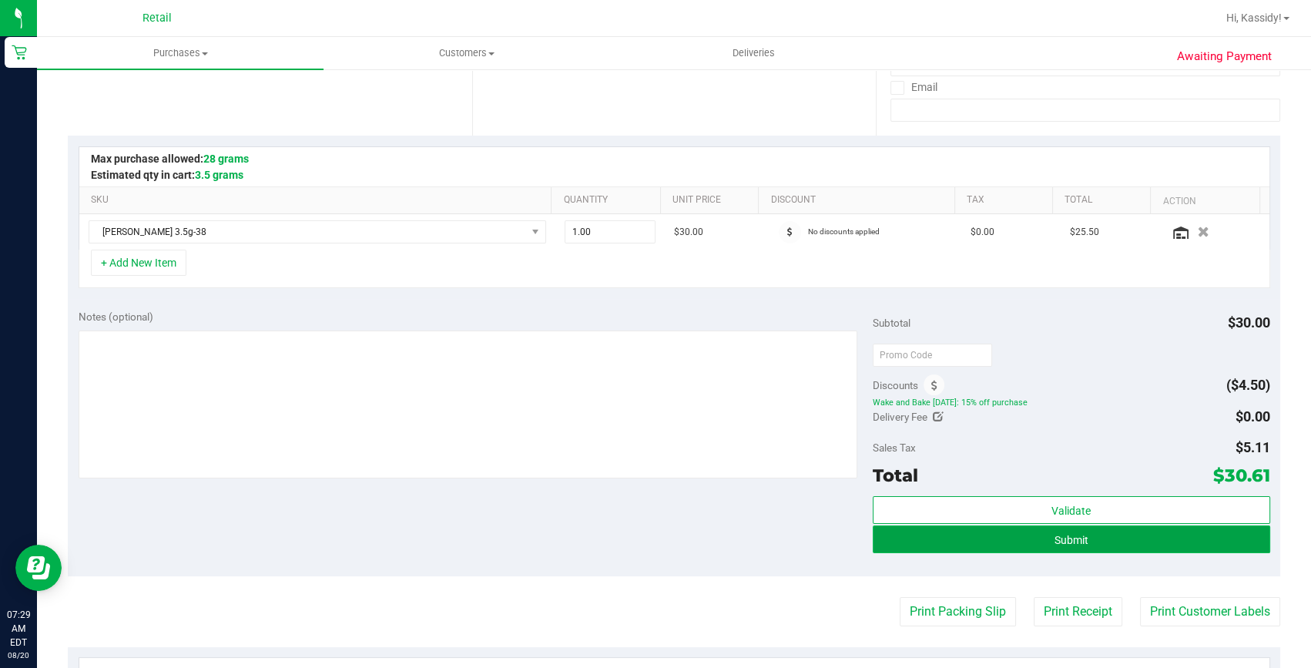
click at [1075, 542] on span "Submit" at bounding box center [1071, 540] width 34 height 12
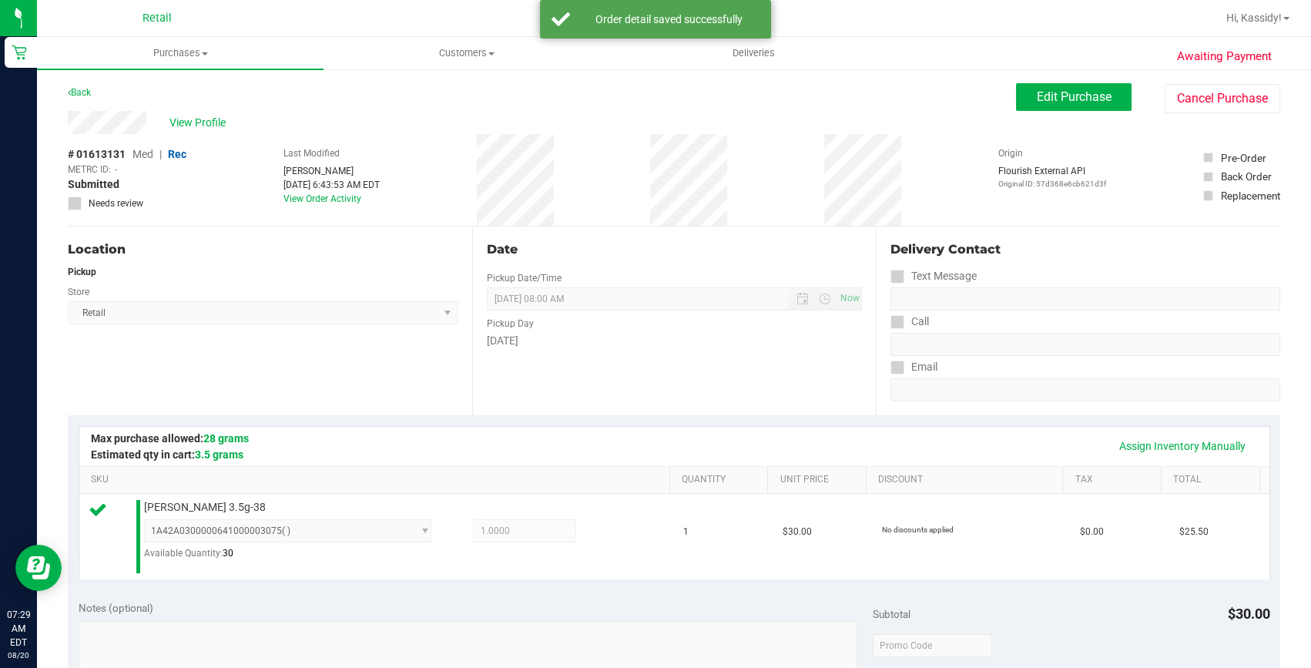
scroll to position [350, 0]
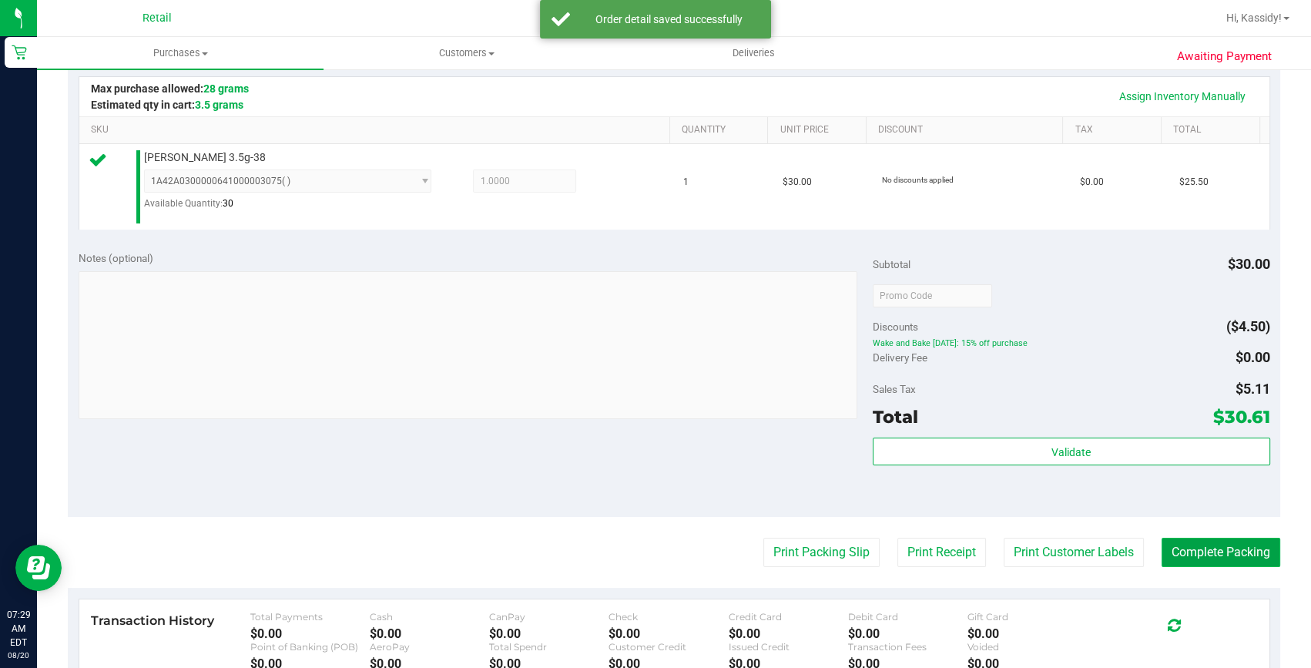
click at [1224, 547] on button "Complete Packing" at bounding box center [1220, 551] width 119 height 29
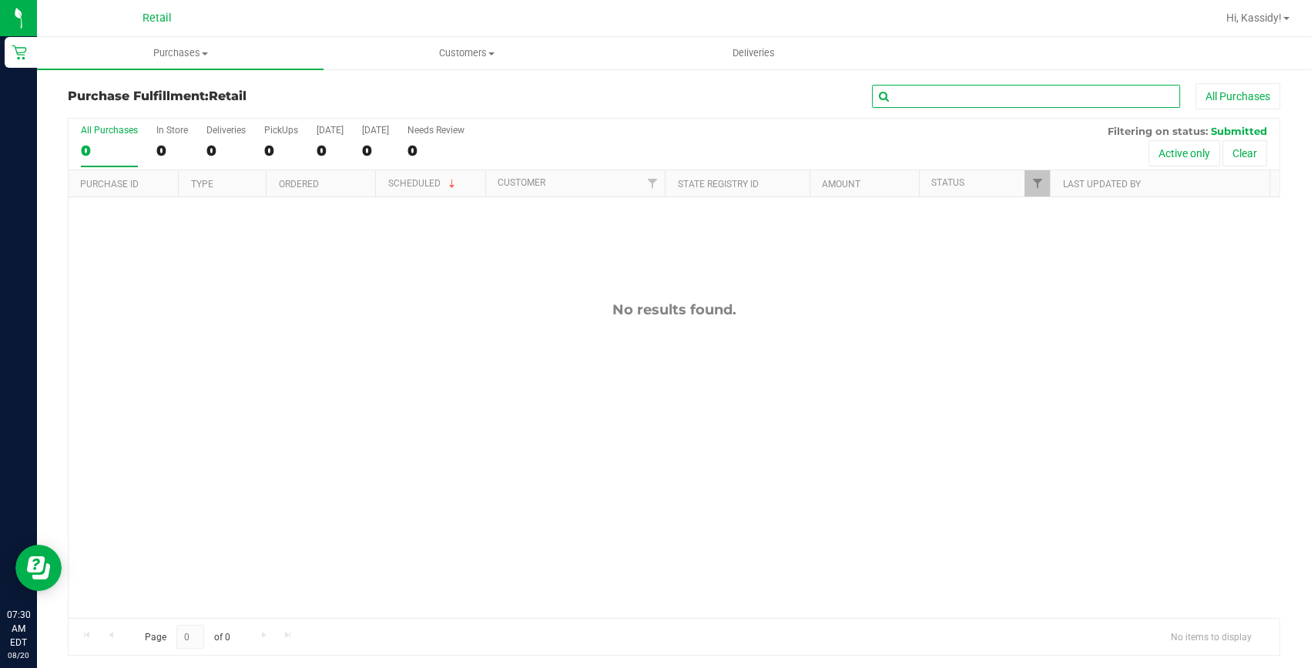
click at [903, 99] on input "text" at bounding box center [1026, 96] width 308 height 23
click at [268, 59] on span "Purchases" at bounding box center [180, 53] width 286 height 14
click at [268, 84] on li "Summary of purchases" at bounding box center [180, 93] width 286 height 18
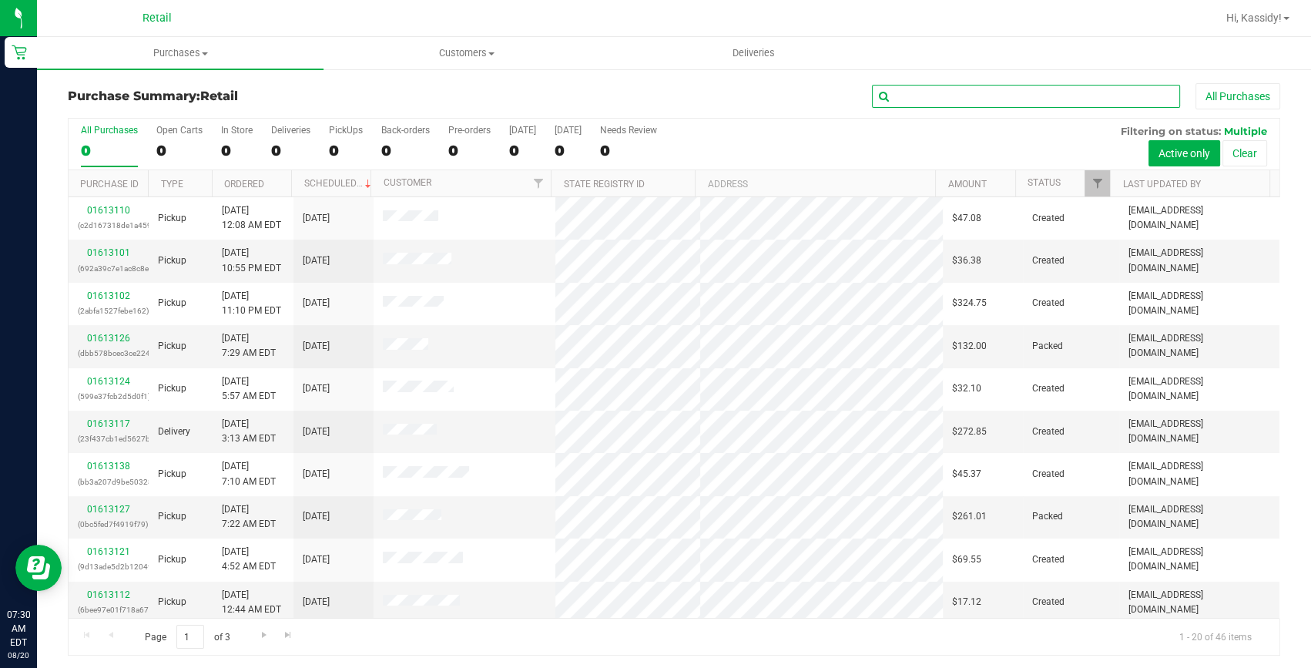
click at [933, 97] on input "text" at bounding box center [1026, 96] width 308 height 23
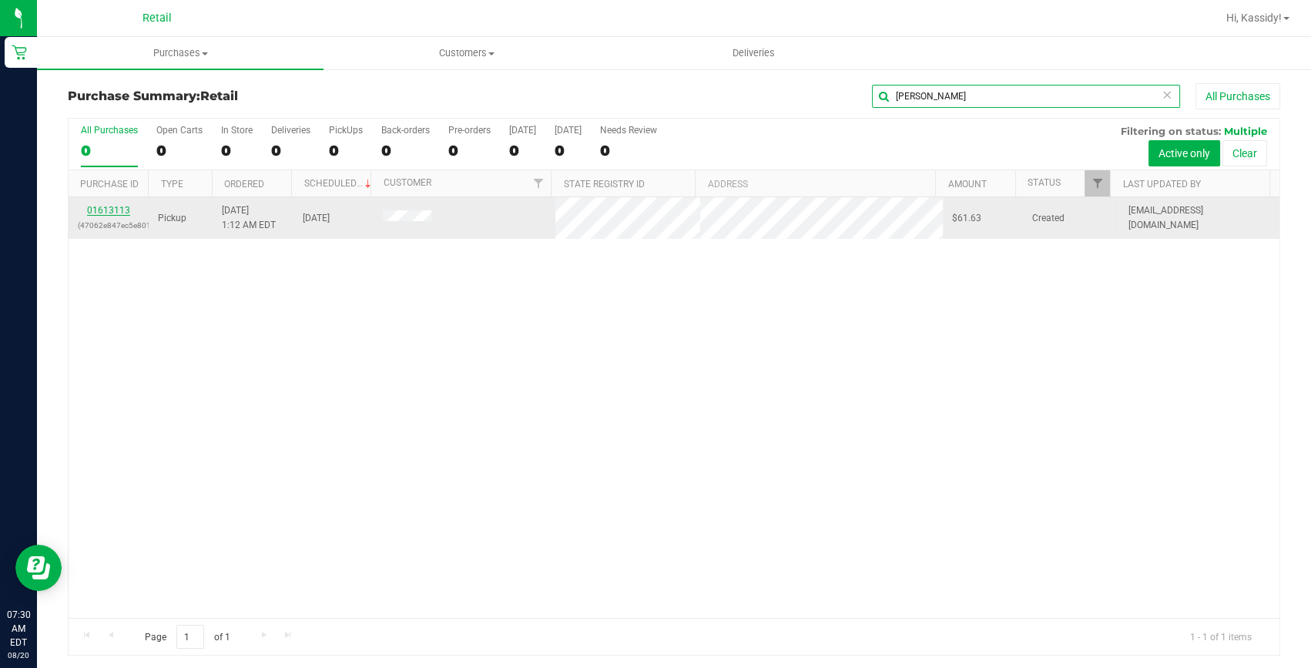
type input "jeff"
click at [113, 212] on link "01613113" at bounding box center [108, 210] width 43 height 11
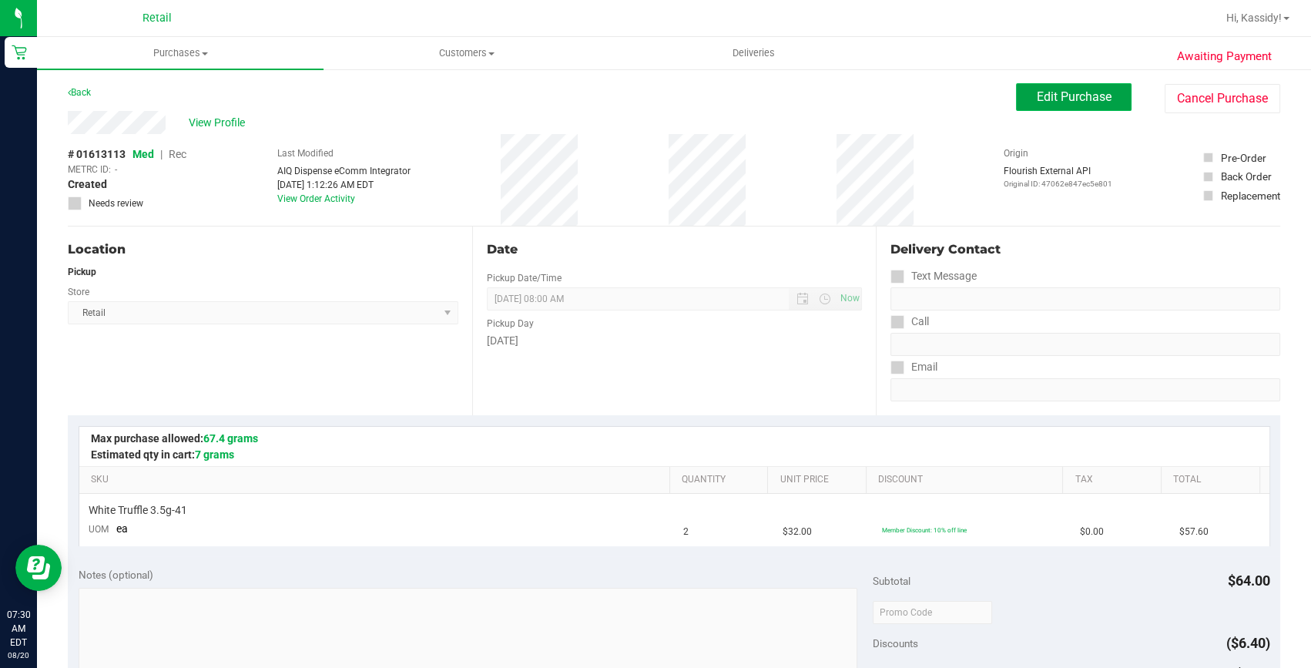
click at [1090, 94] on span "Edit Purchase" at bounding box center [1073, 96] width 75 height 15
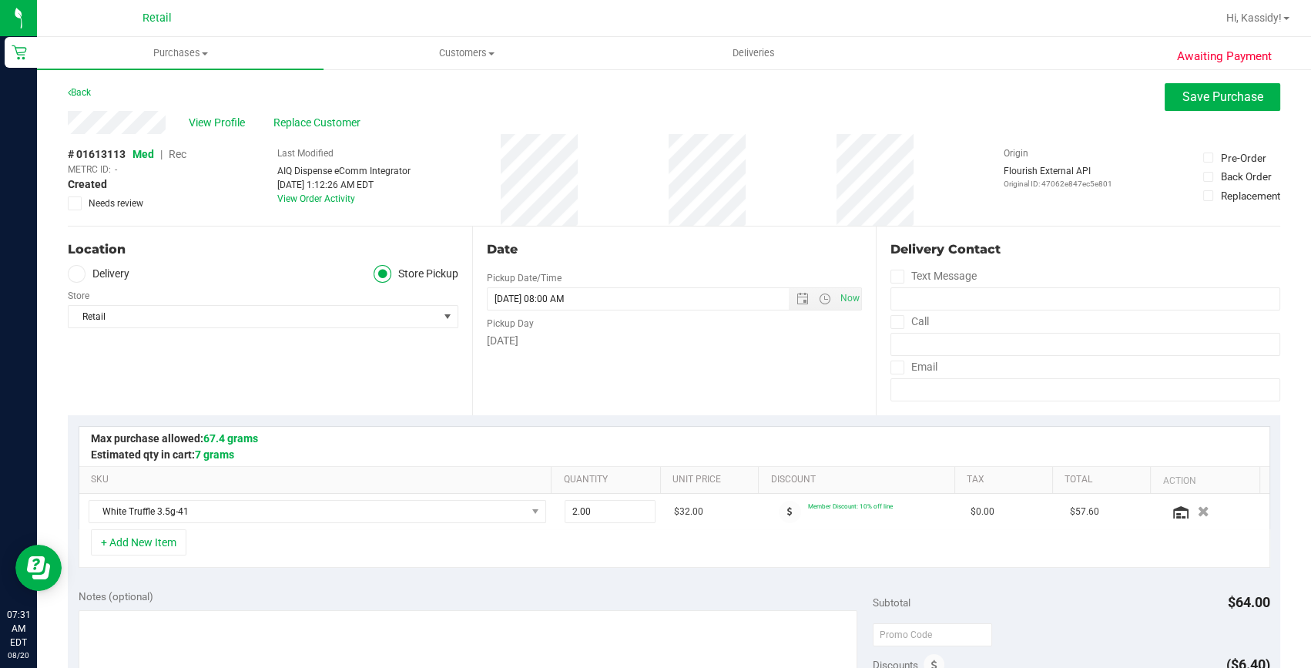
scroll to position [209, 0]
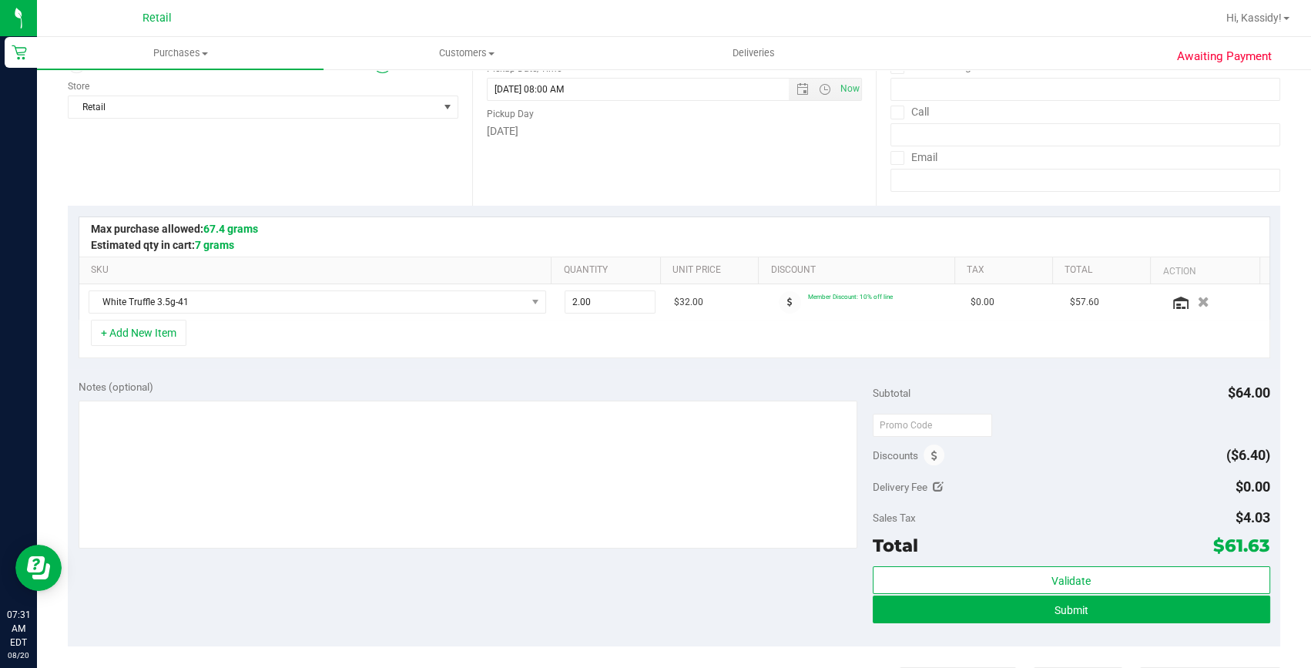
click at [932, 464] on div "Discounts" at bounding box center [908, 455] width 72 height 28
click at [931, 450] on icon at bounding box center [934, 455] width 6 height 11
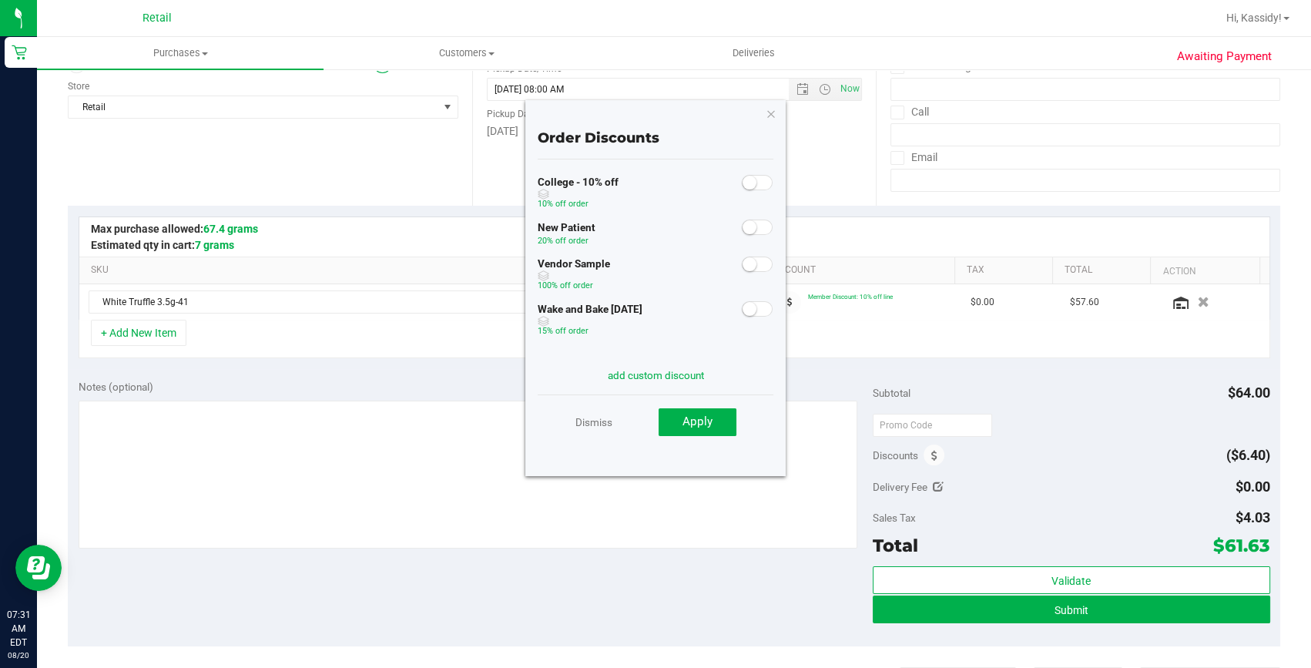
click at [746, 310] on span at bounding box center [757, 308] width 31 height 15
click at [712, 430] on button "Apply" at bounding box center [697, 422] width 78 height 28
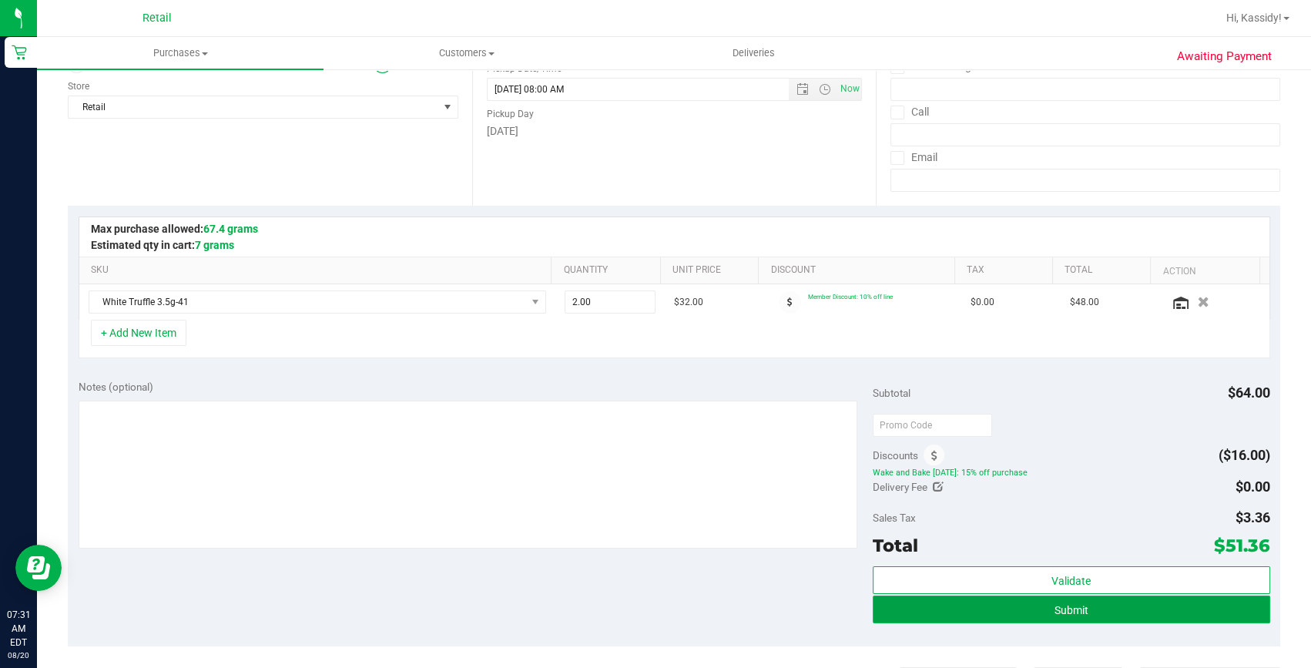
click at [982, 603] on button "Submit" at bounding box center [1070, 609] width 397 height 28
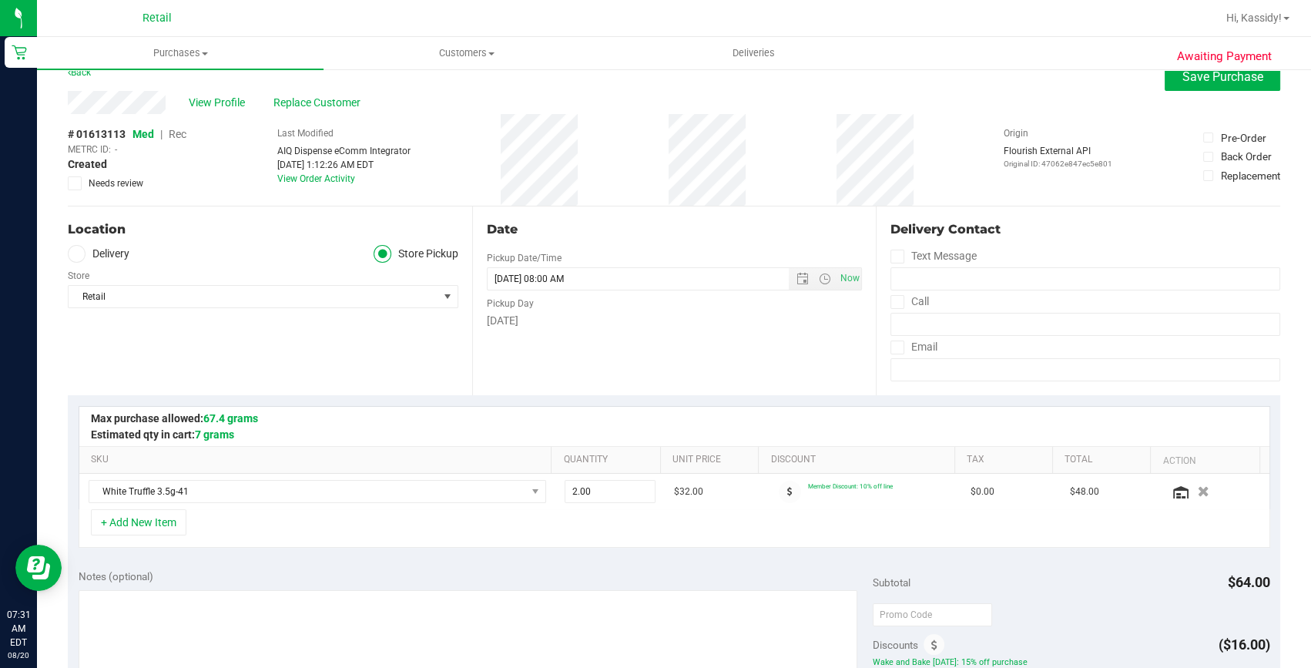
scroll to position [0, 0]
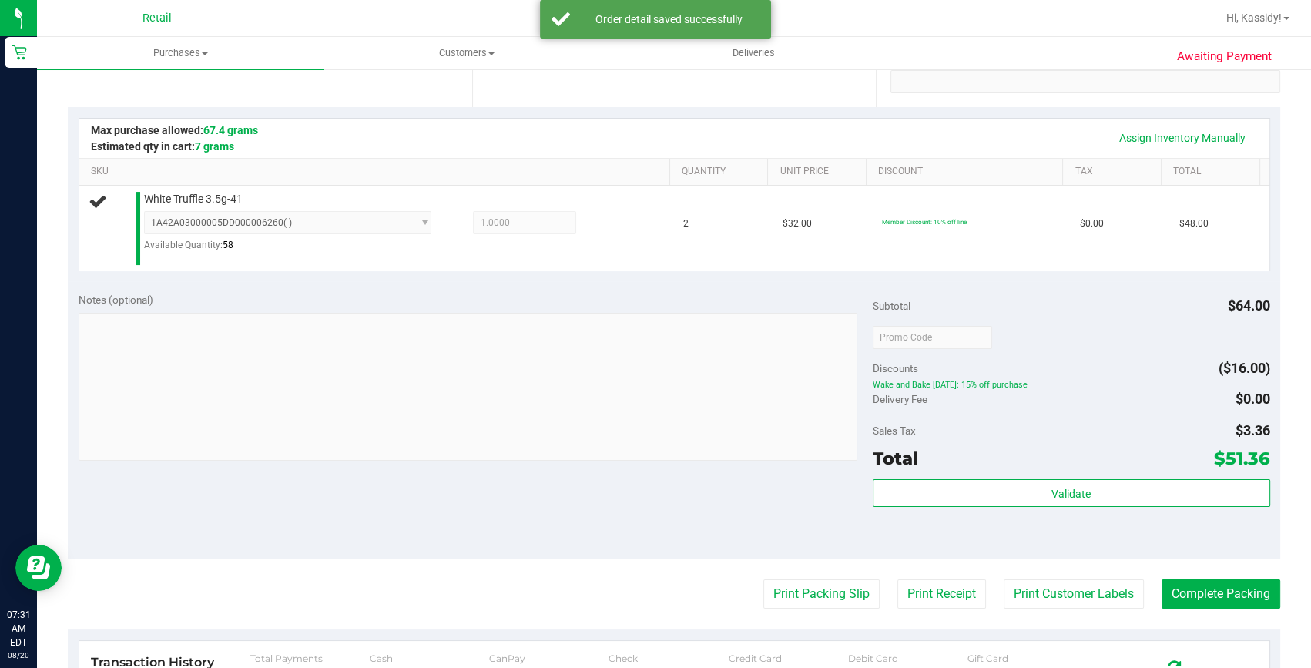
scroll to position [350, 0]
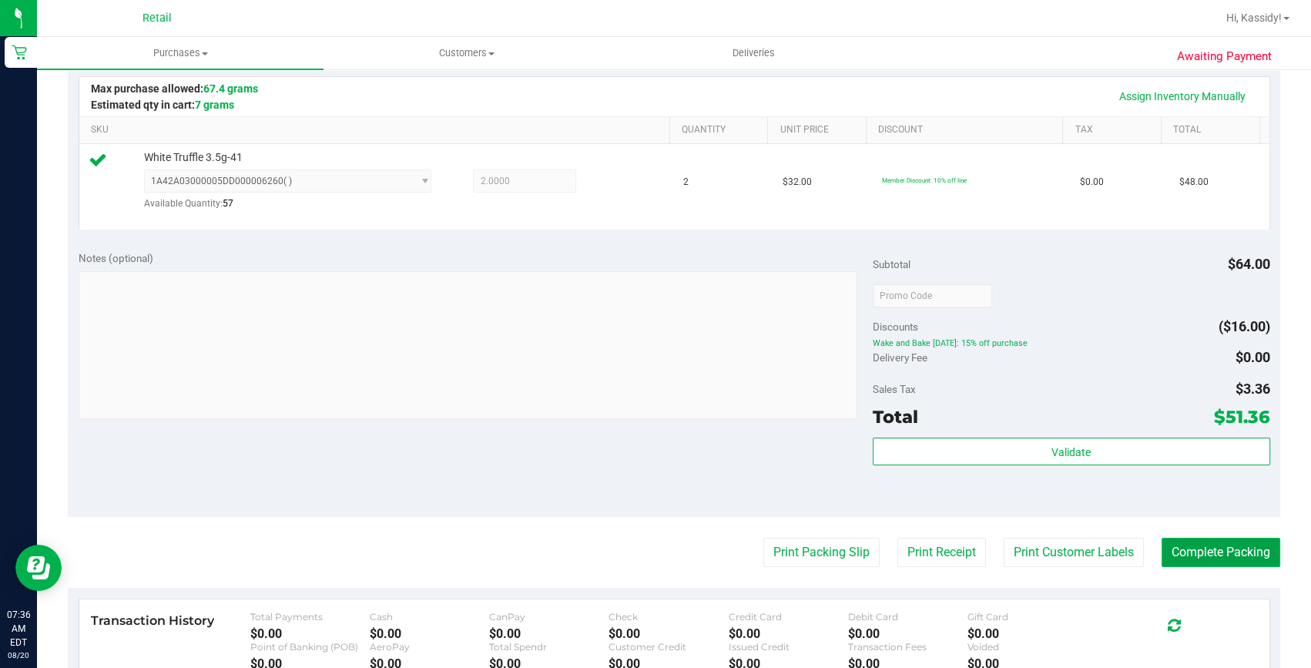
click at [1164, 551] on button "Complete Packing" at bounding box center [1220, 551] width 119 height 29
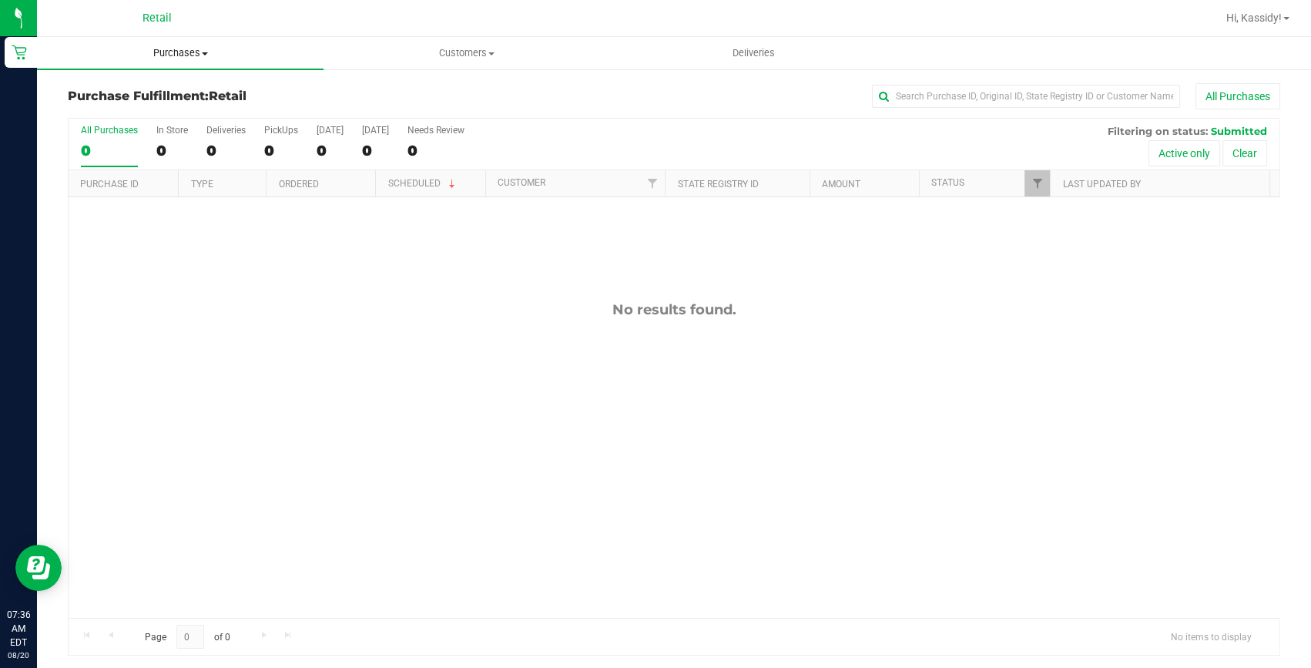
click at [192, 54] on span "Purchases" at bounding box center [180, 53] width 286 height 14
click at [192, 81] on ul "Summary of purchases Fulfillment All purchases" at bounding box center [180, 111] width 286 height 83
click at [192, 59] on span "Purchases" at bounding box center [180, 53] width 286 height 14
click at [192, 88] on li "Summary of purchases" at bounding box center [180, 93] width 286 height 18
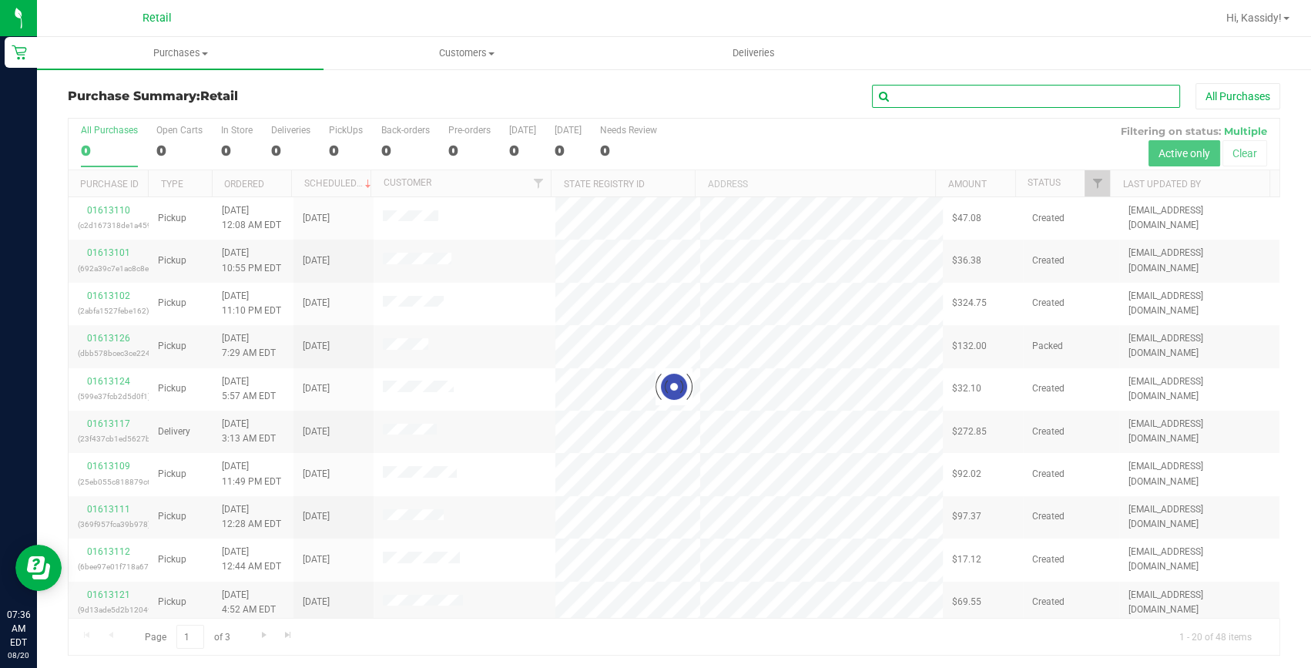
click at [932, 98] on input "text" at bounding box center [1026, 96] width 308 height 23
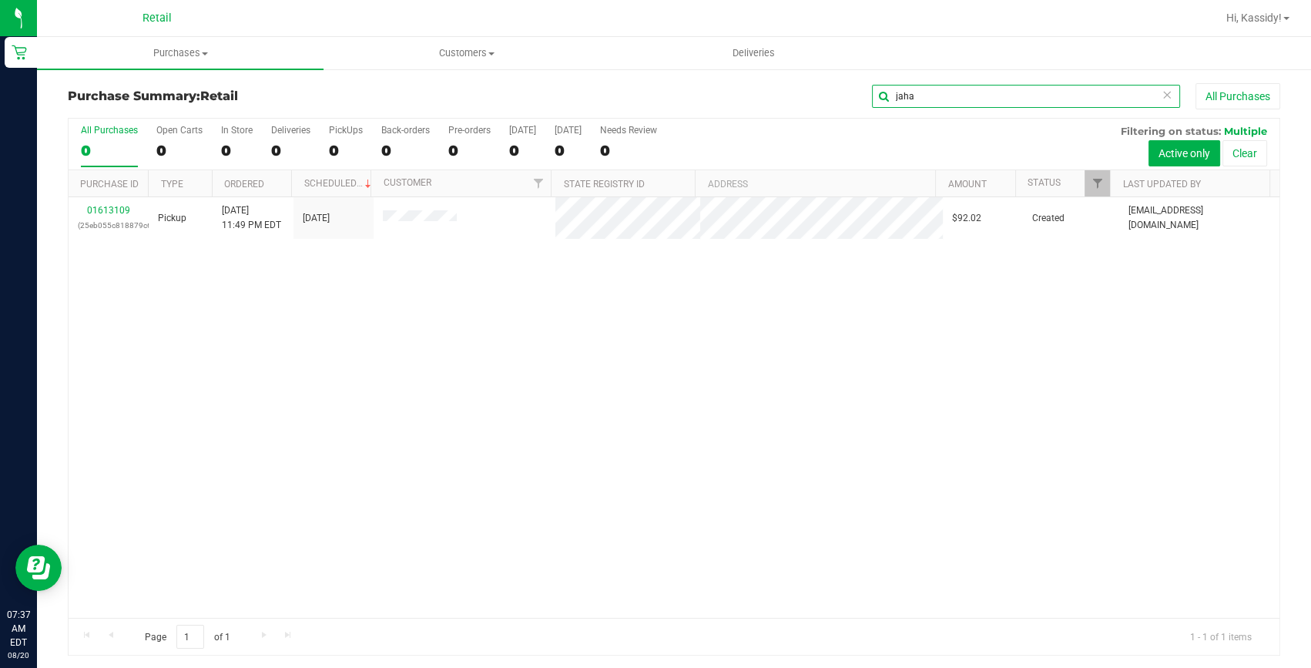
type input "jaha"
click at [115, 212] on link "01613109" at bounding box center [108, 210] width 43 height 11
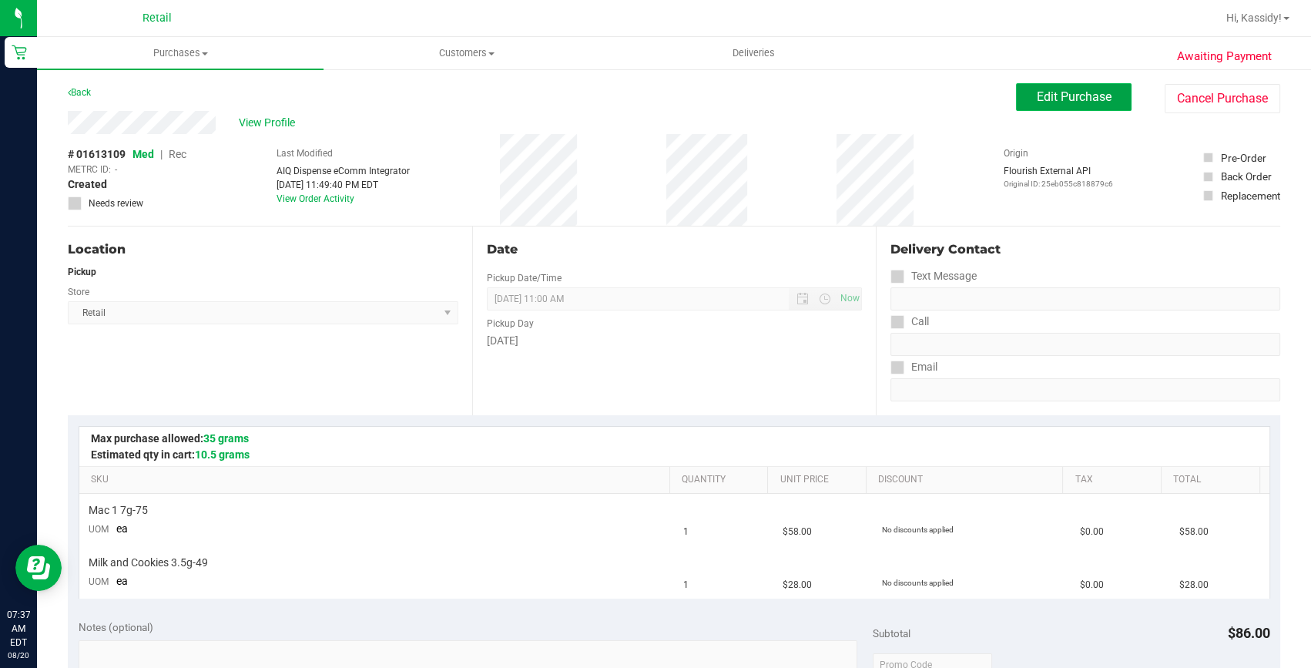
click at [1036, 92] on span "Edit Purchase" at bounding box center [1073, 96] width 75 height 15
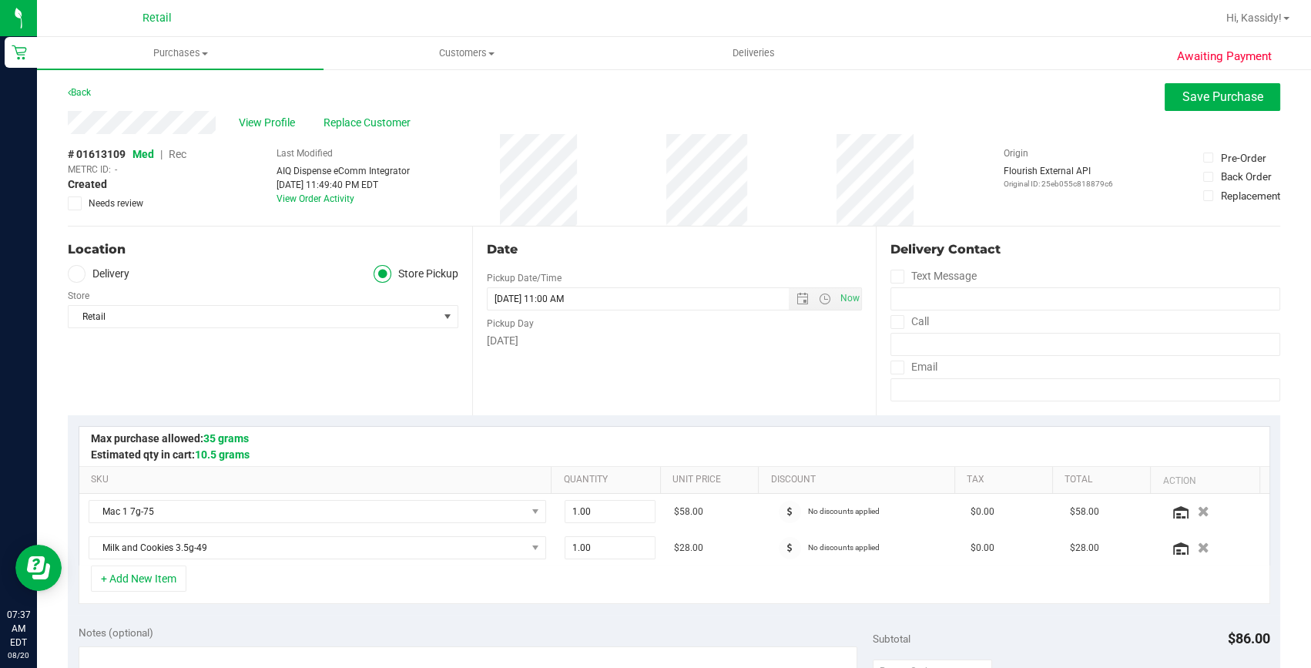
scroll to position [280, 0]
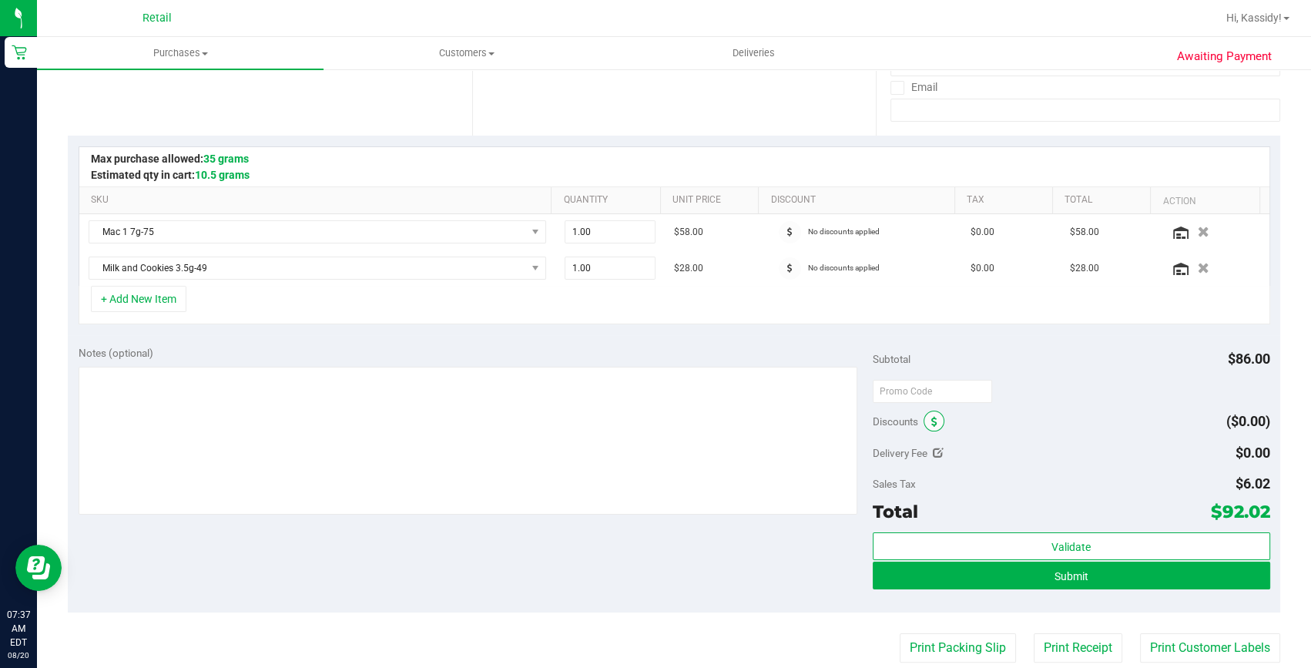
click at [932, 423] on span at bounding box center [933, 420] width 21 height 21
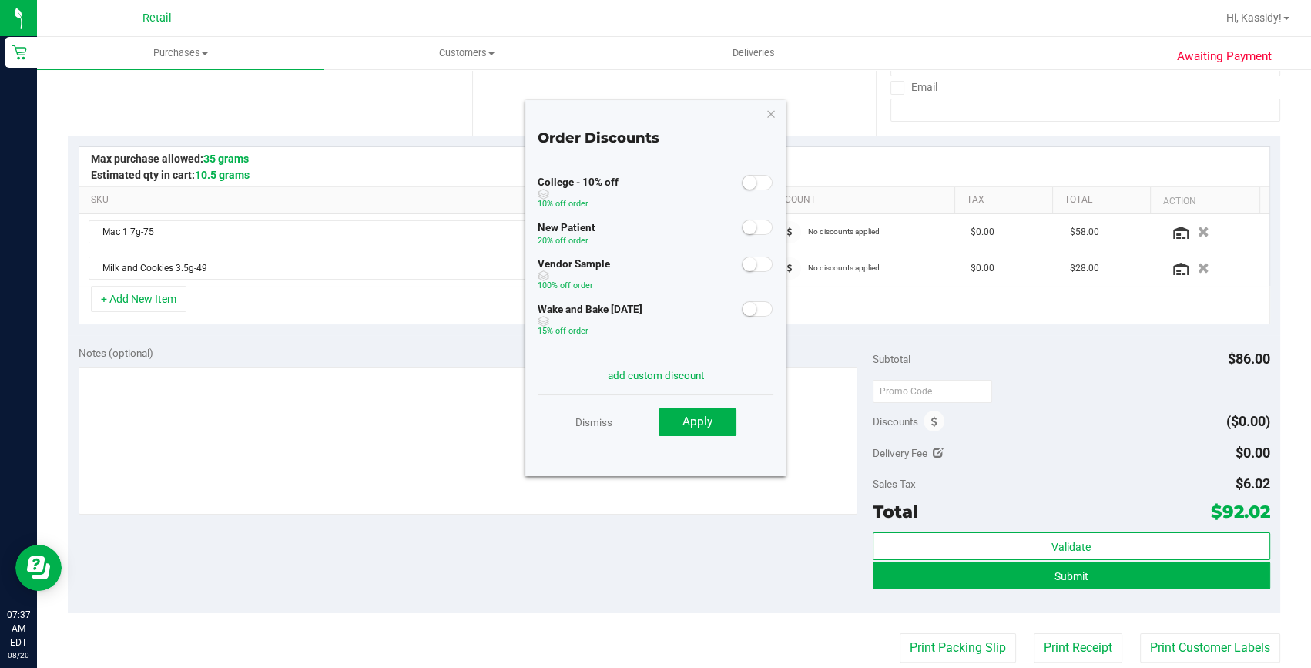
click at [757, 312] on span at bounding box center [757, 308] width 31 height 15
click at [731, 427] on button "Apply" at bounding box center [697, 422] width 78 height 28
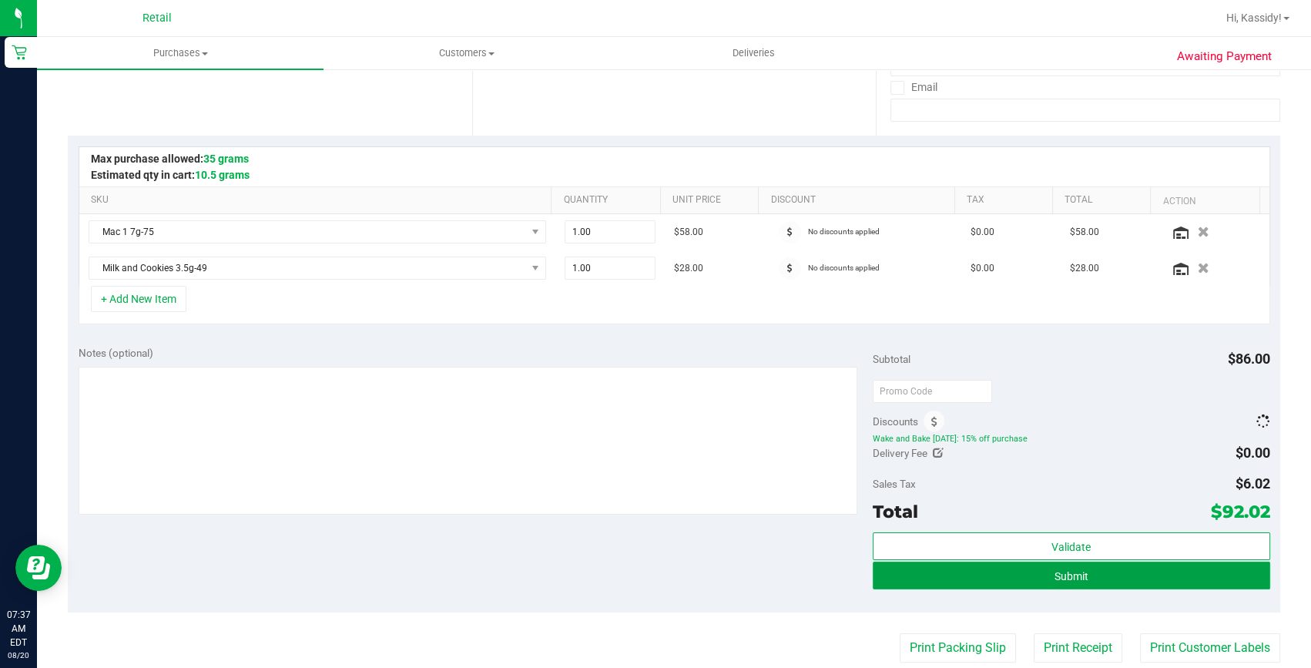
click at [1018, 578] on button "Submit" at bounding box center [1070, 575] width 397 height 28
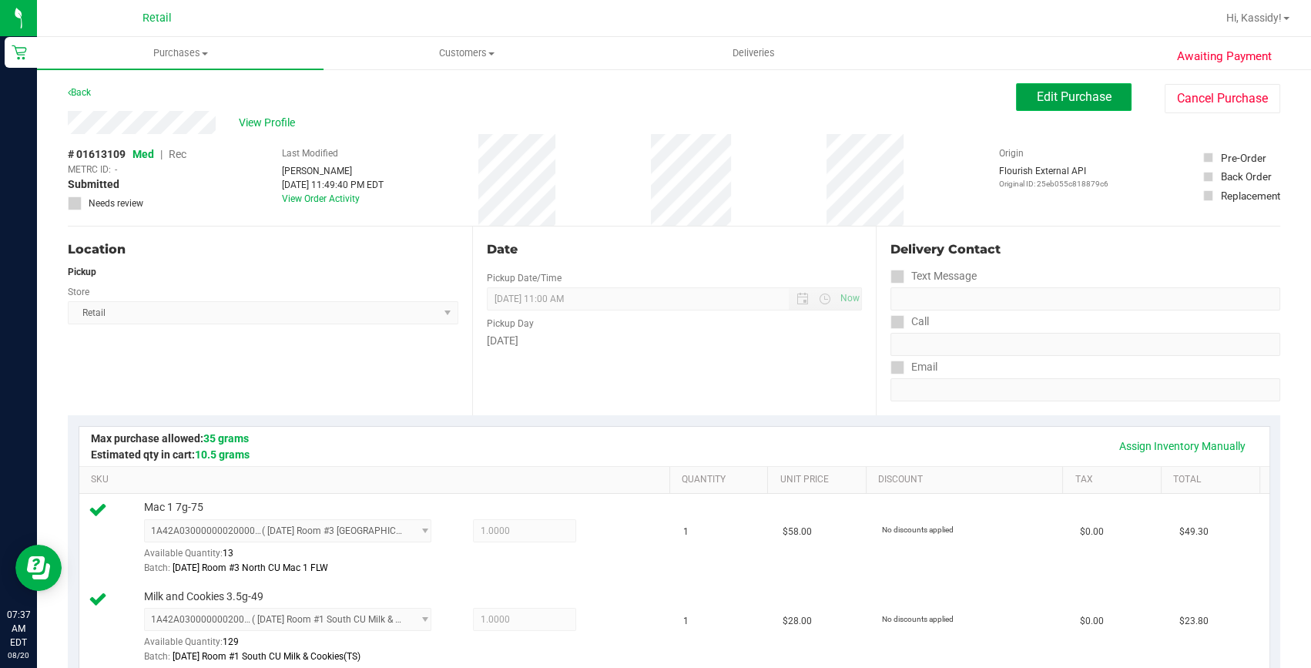
click at [1016, 95] on button "Edit Purchase" at bounding box center [1073, 97] width 115 height 28
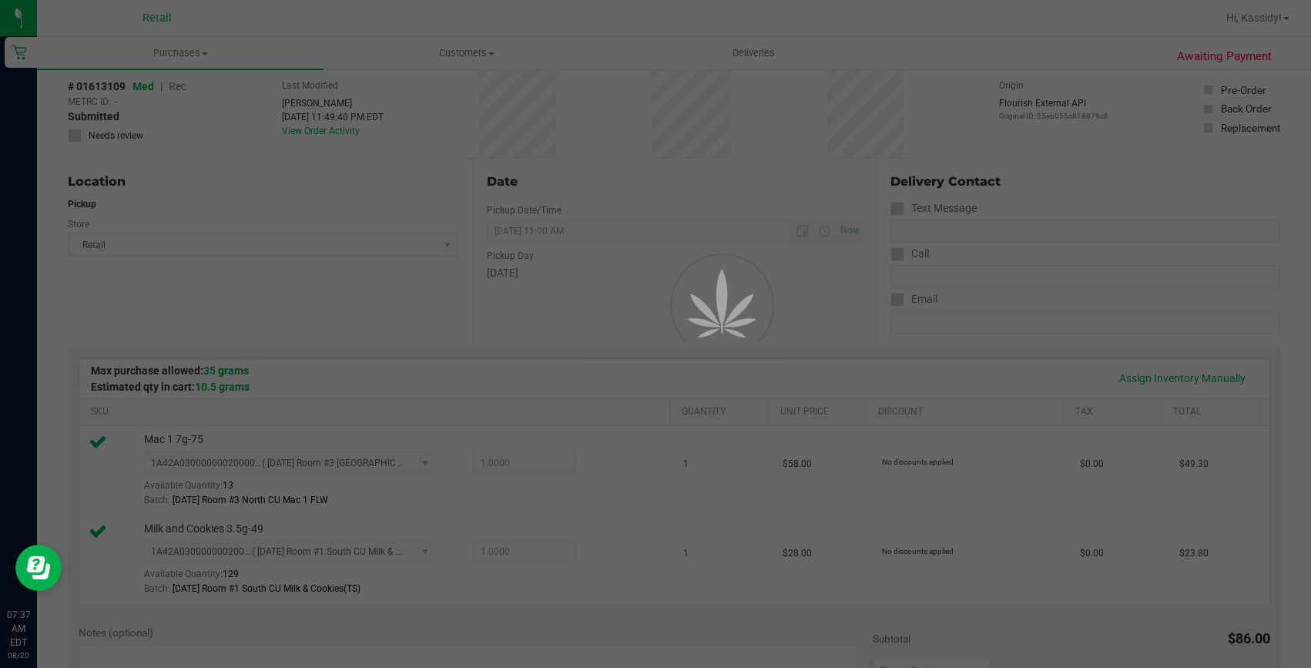
scroll to position [139, 0]
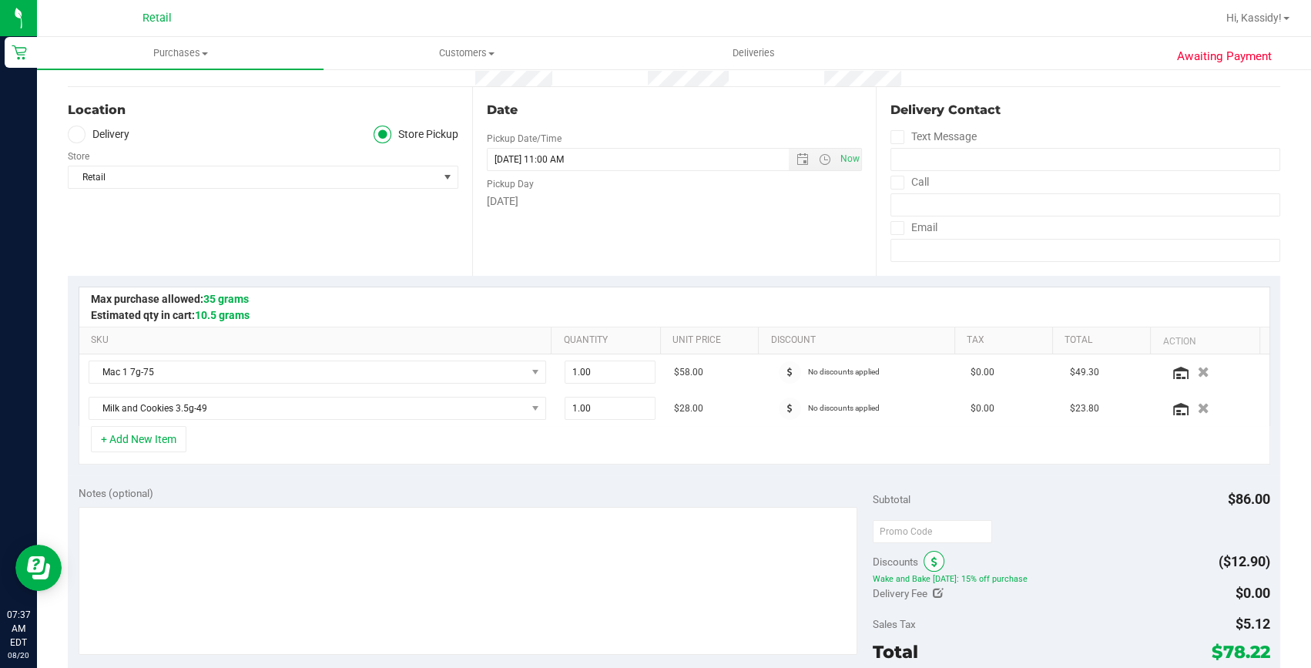
click at [924, 561] on span at bounding box center [933, 561] width 21 height 21
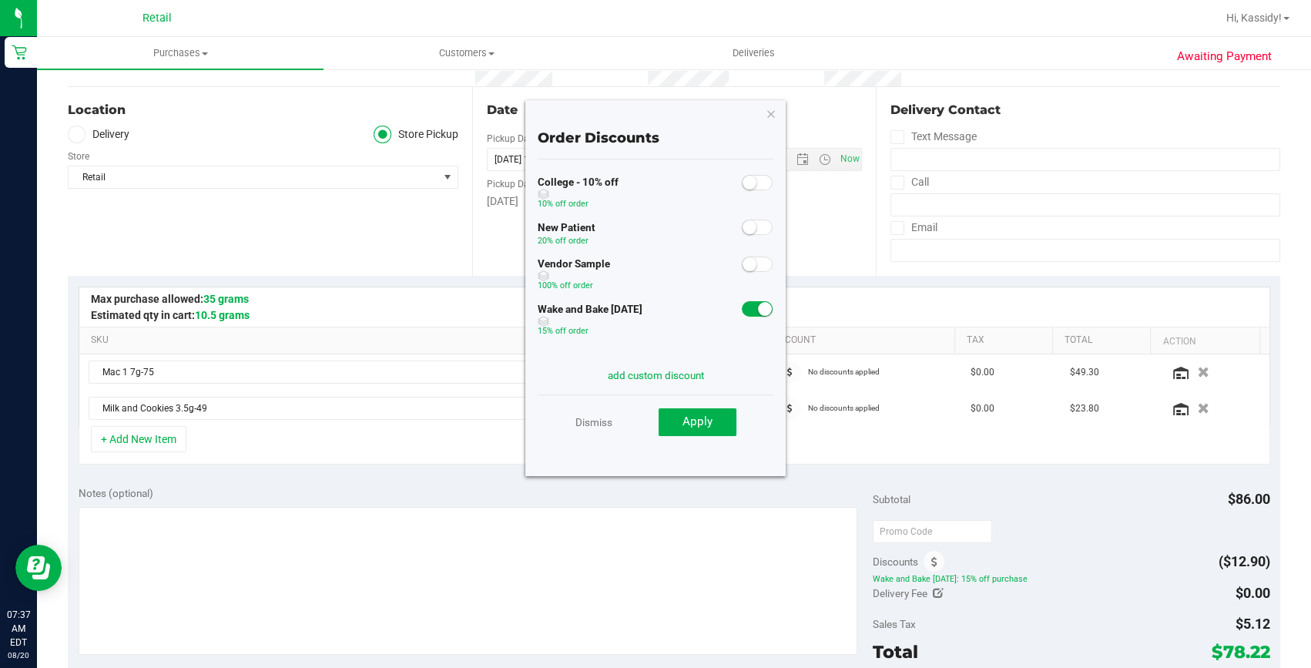
click at [748, 300] on div at bounding box center [758, 307] width 32 height 19
click at [758, 311] on small at bounding box center [765, 309] width 14 height 14
click at [708, 425] on span "Apply" at bounding box center [697, 421] width 30 height 14
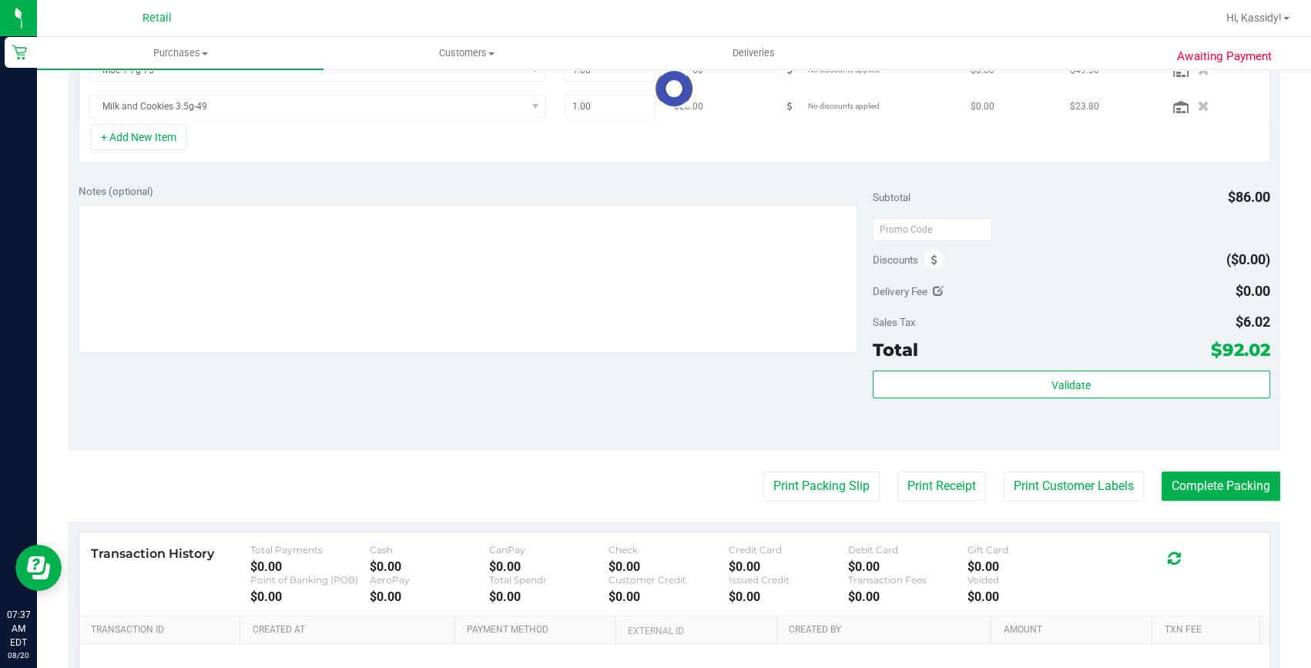
scroll to position [490, 0]
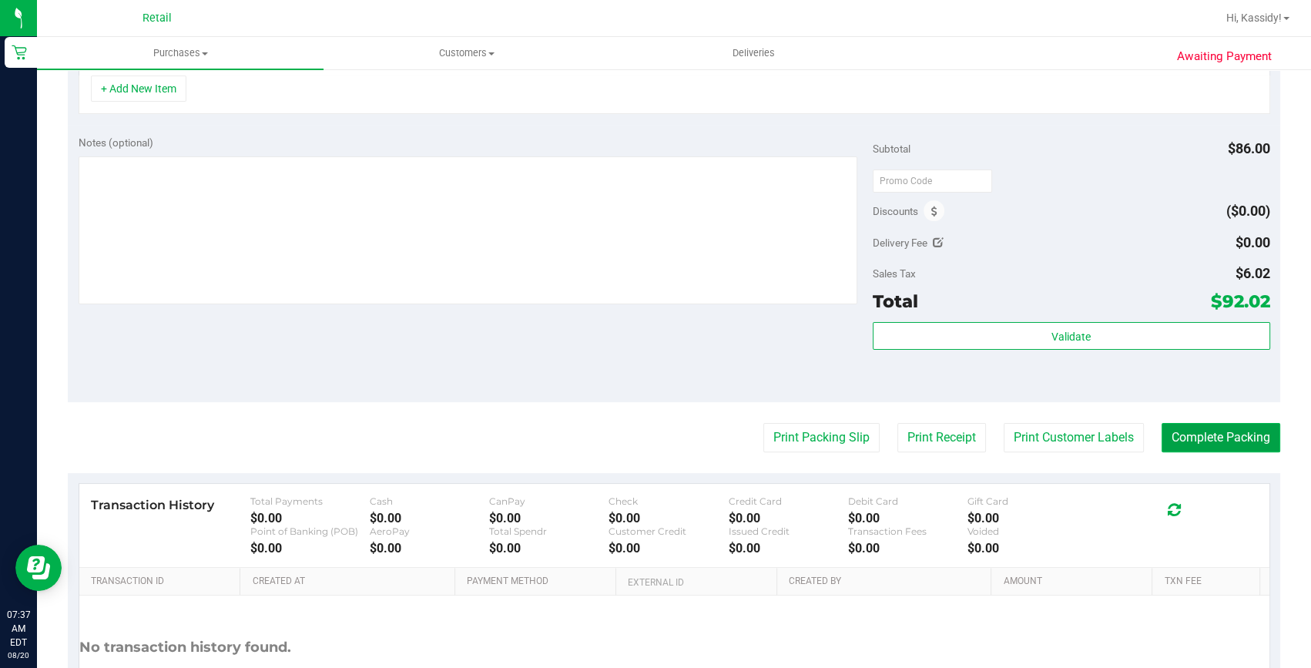
click at [1189, 446] on button "Complete Packing" at bounding box center [1220, 437] width 119 height 29
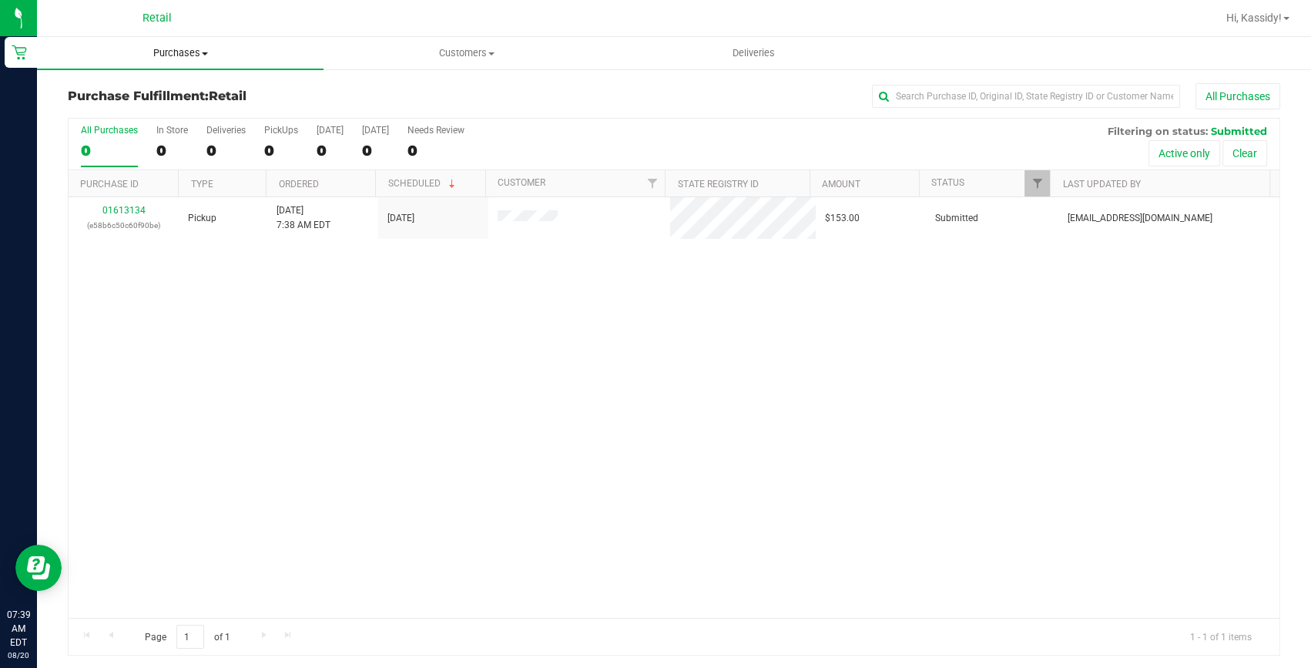
click at [174, 38] on uib-tab-heading "Purchases Summary of purchases Fulfillment All purchases" at bounding box center [180, 53] width 286 height 32
click at [169, 95] on span "Summary of purchases" at bounding box center [116, 92] width 158 height 13
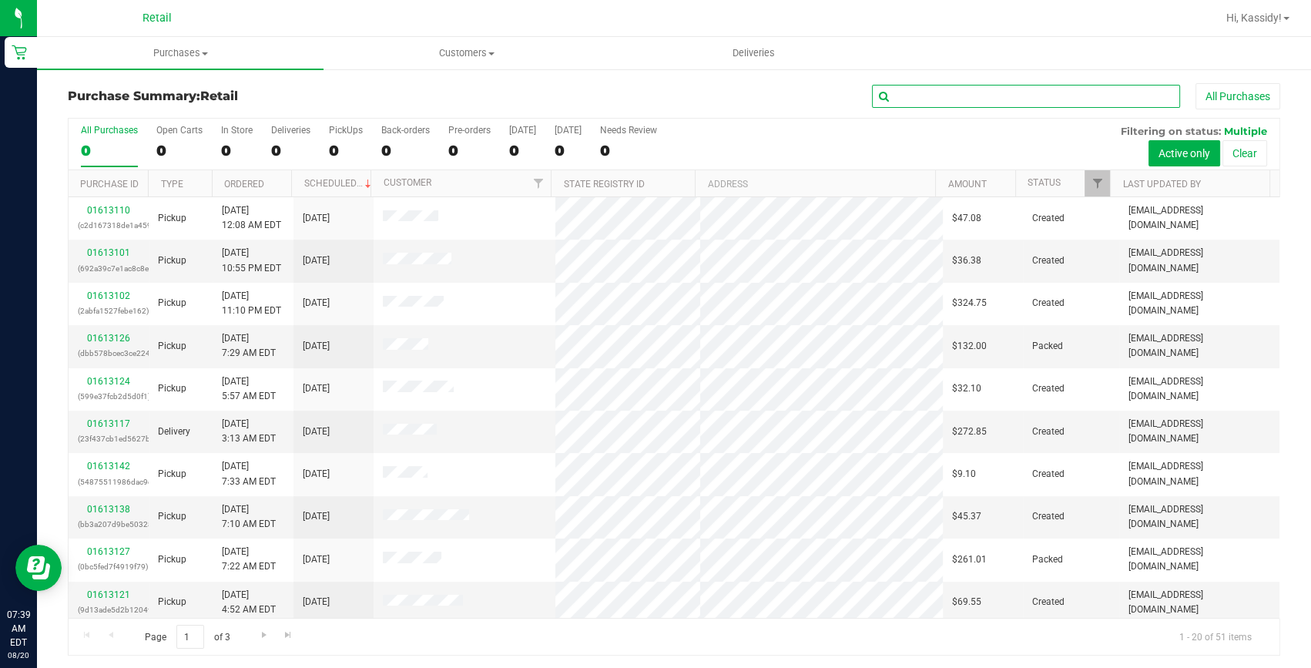
click at [914, 94] on input "text" at bounding box center [1026, 96] width 308 height 23
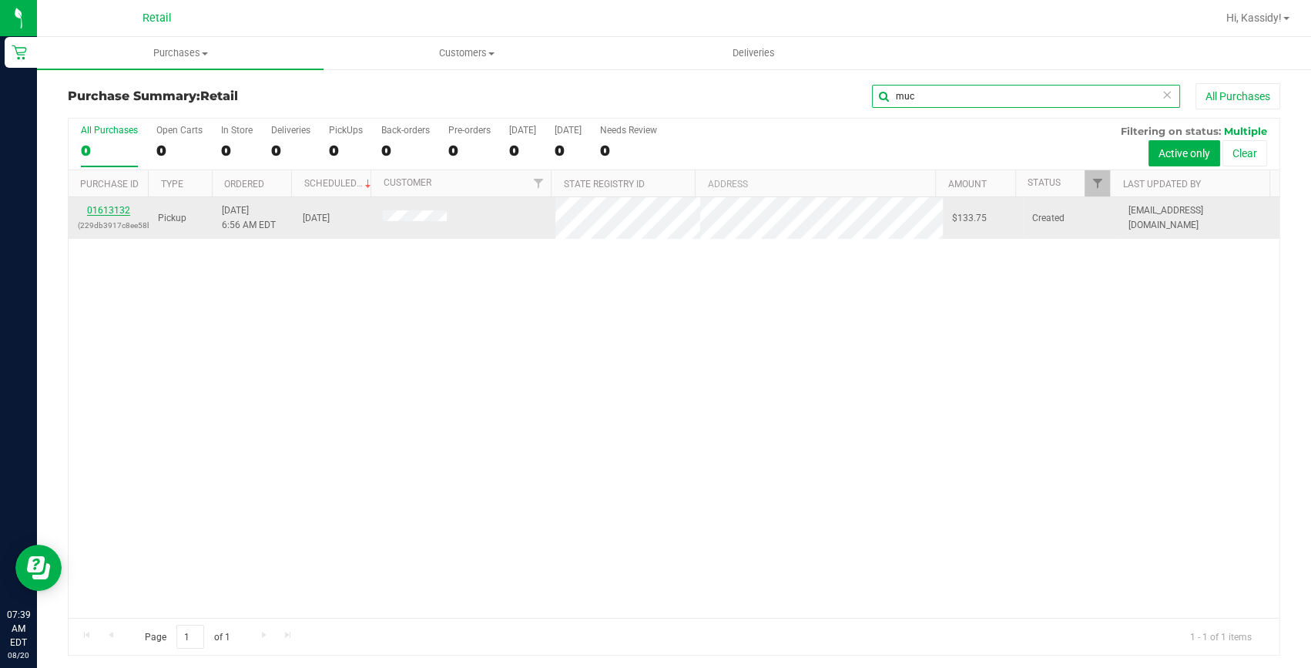
type input "muc"
click at [109, 208] on link "01613132" at bounding box center [108, 210] width 43 height 11
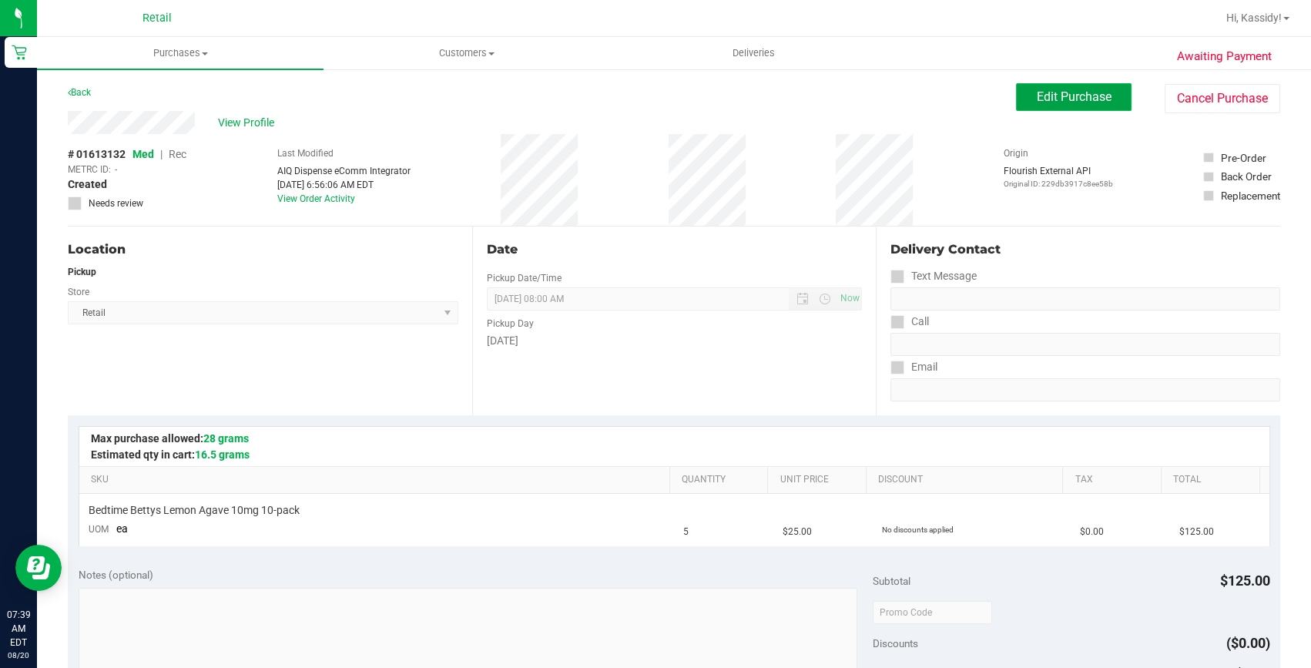
click at [1040, 105] on button "Edit Purchase" at bounding box center [1073, 97] width 115 height 28
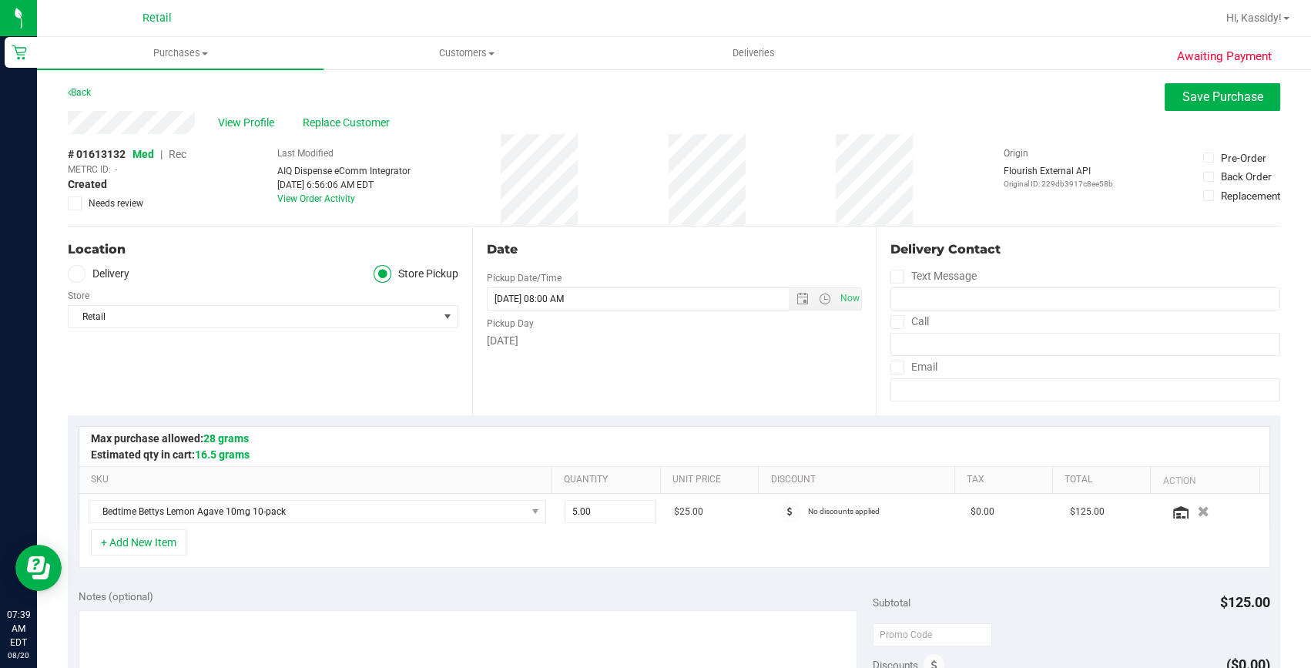
click at [179, 149] on span "Rec" at bounding box center [178, 154] width 18 height 12
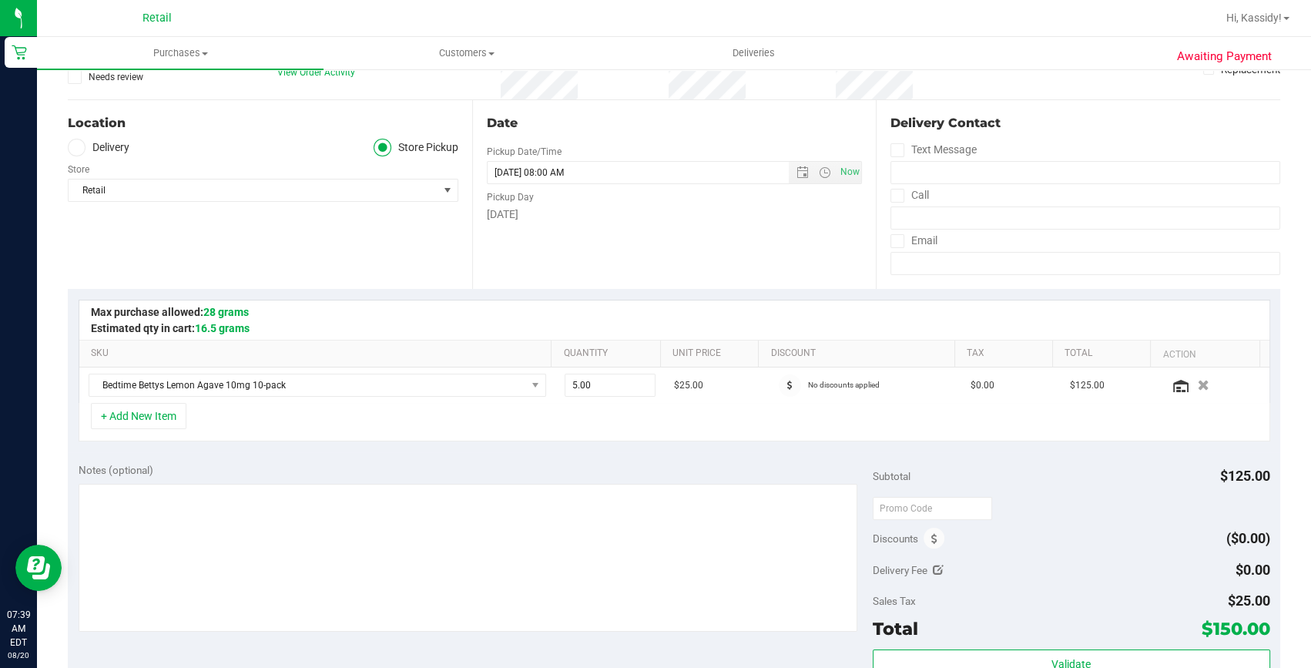
scroll to position [209, 0]
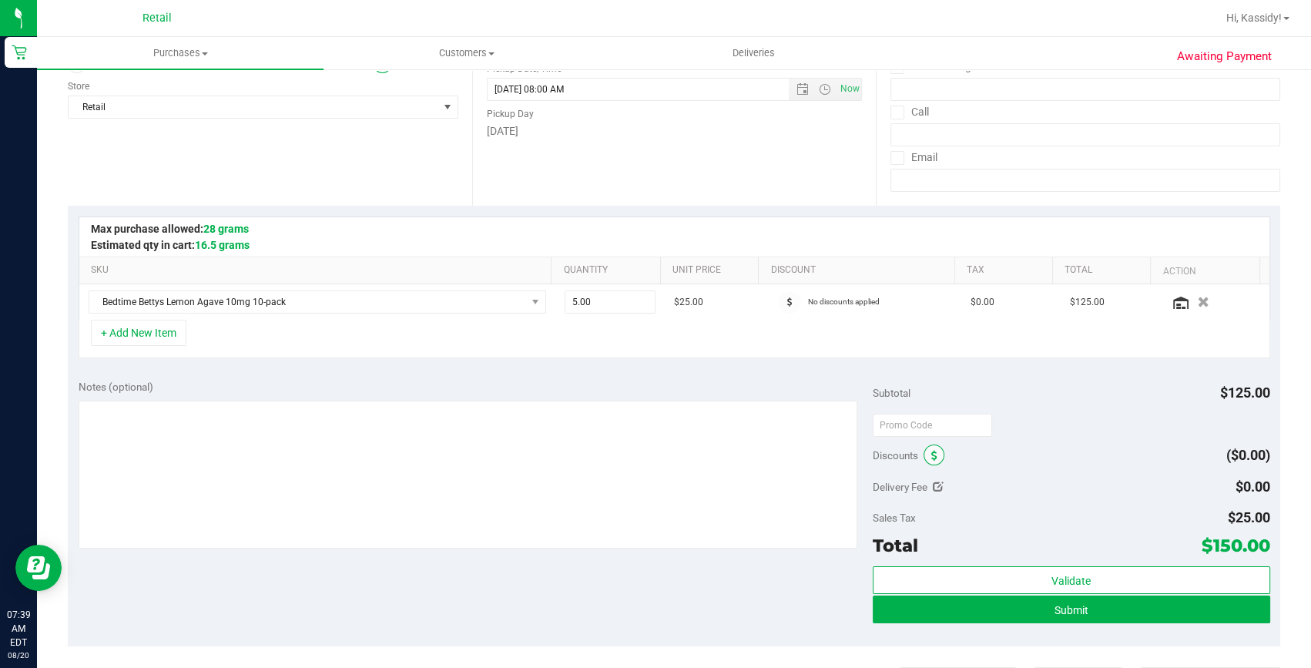
click at [926, 446] on span at bounding box center [933, 454] width 21 height 21
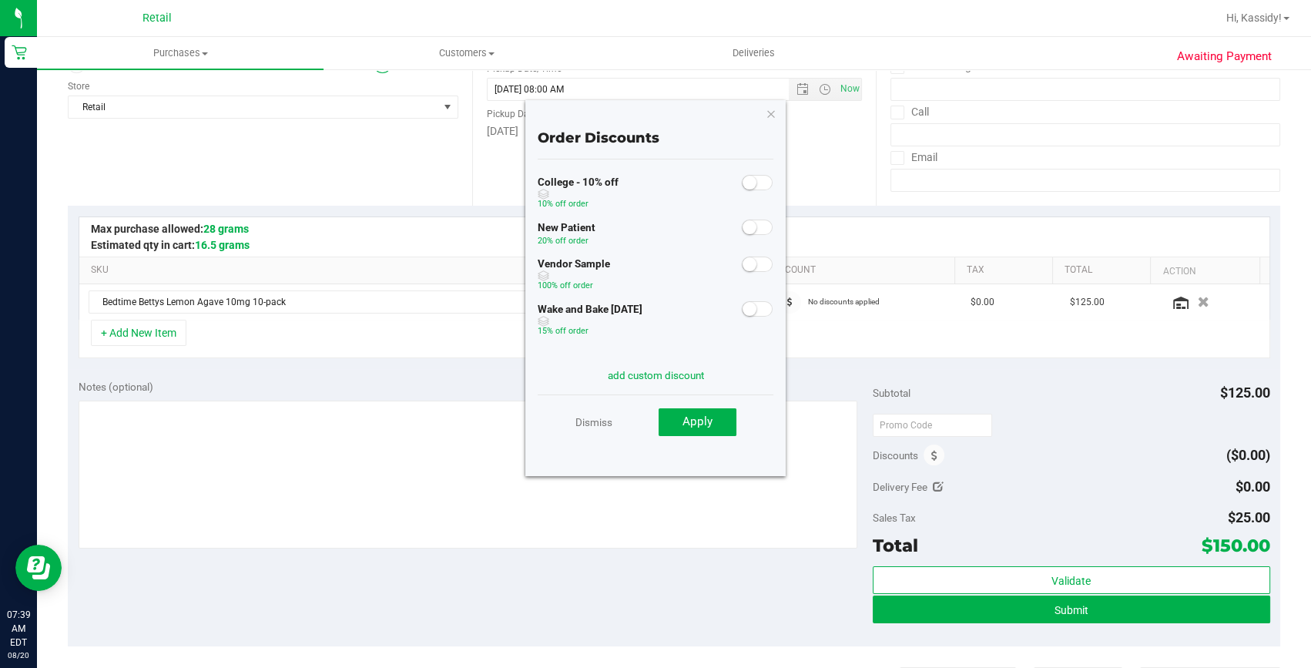
click at [743, 310] on small at bounding box center [749, 309] width 14 height 14
click at [715, 418] on button "Apply" at bounding box center [697, 422] width 78 height 28
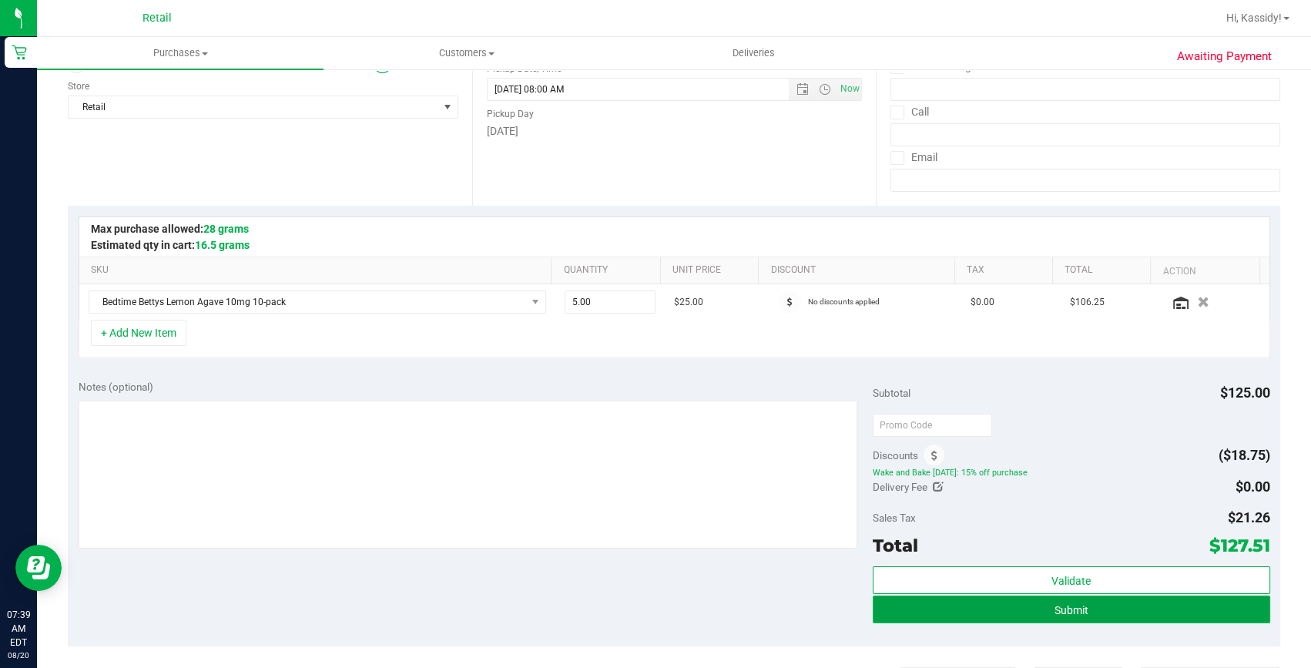
click at [1143, 600] on button "Submit" at bounding box center [1070, 609] width 397 height 28
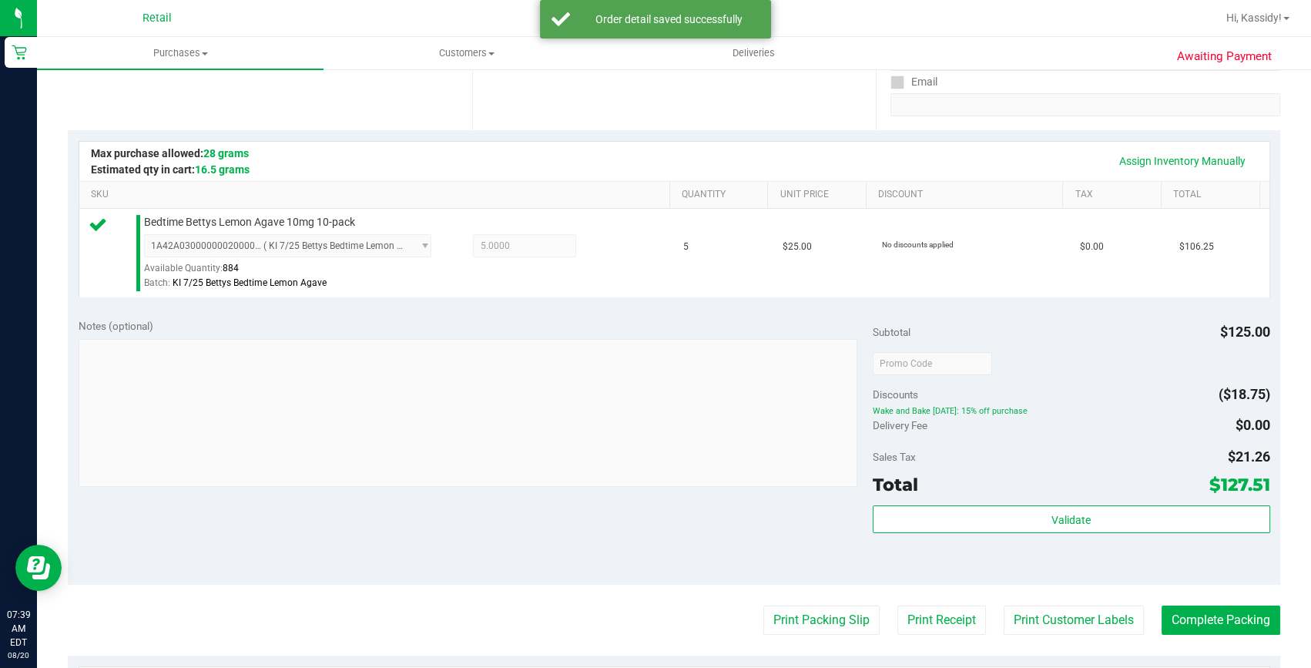
scroll to position [309, 0]
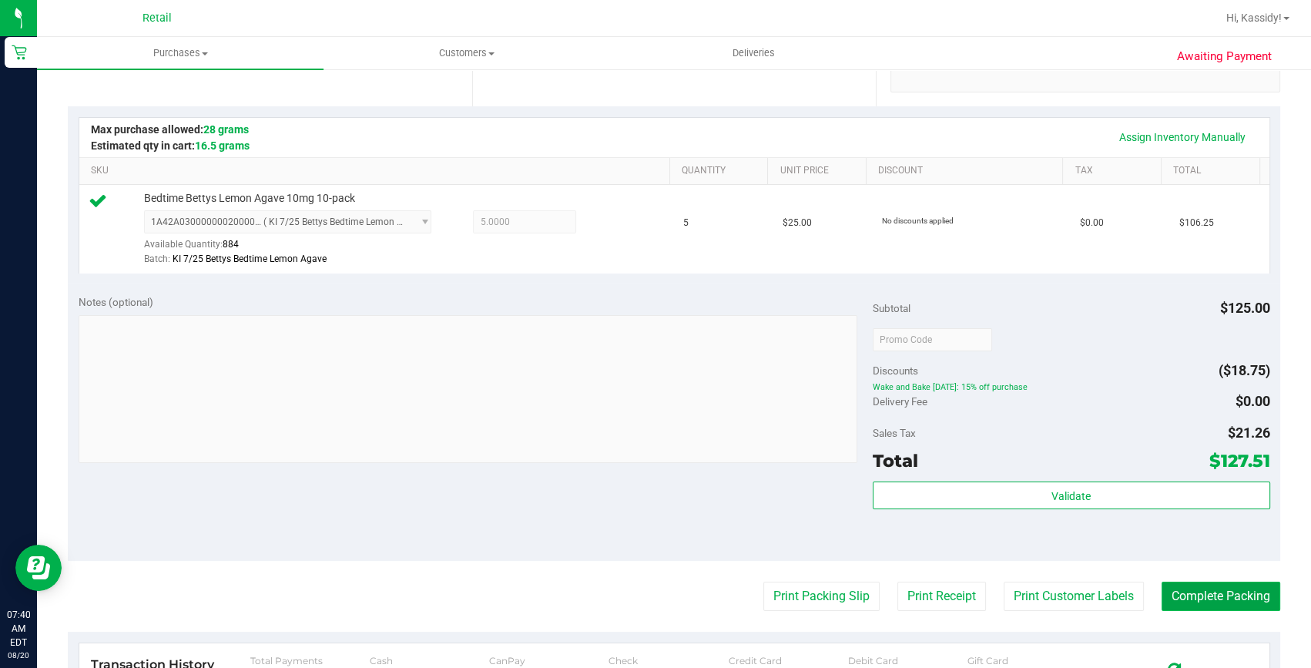
click at [1224, 593] on button "Complete Packing" at bounding box center [1220, 595] width 119 height 29
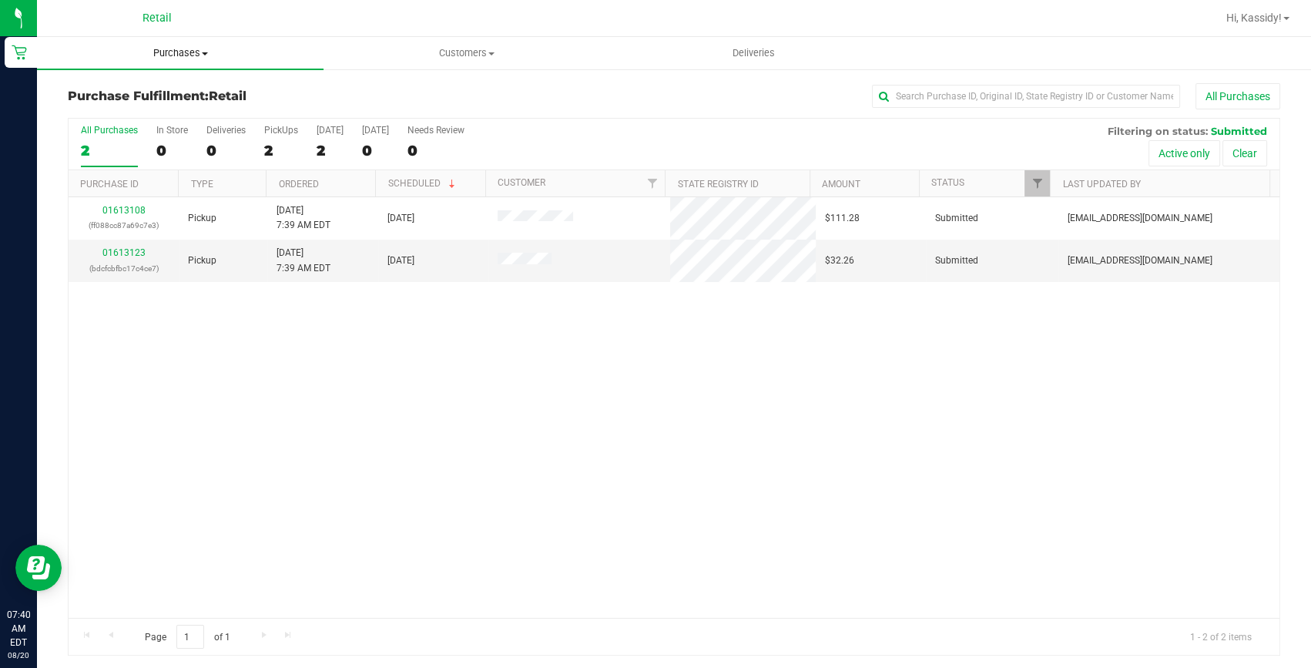
click at [171, 49] on span "Purchases" at bounding box center [180, 53] width 286 height 14
click at [171, 96] on span "Summary of purchases" at bounding box center [116, 92] width 158 height 13
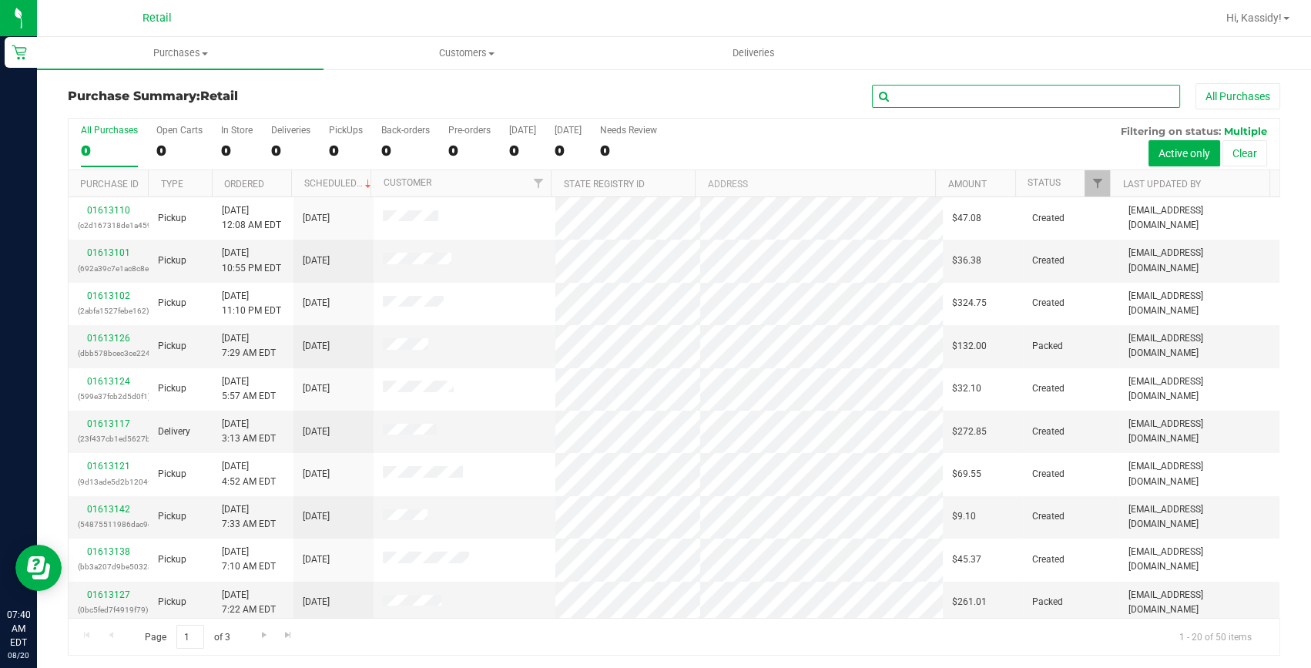
click at [947, 98] on input "text" at bounding box center [1026, 96] width 308 height 23
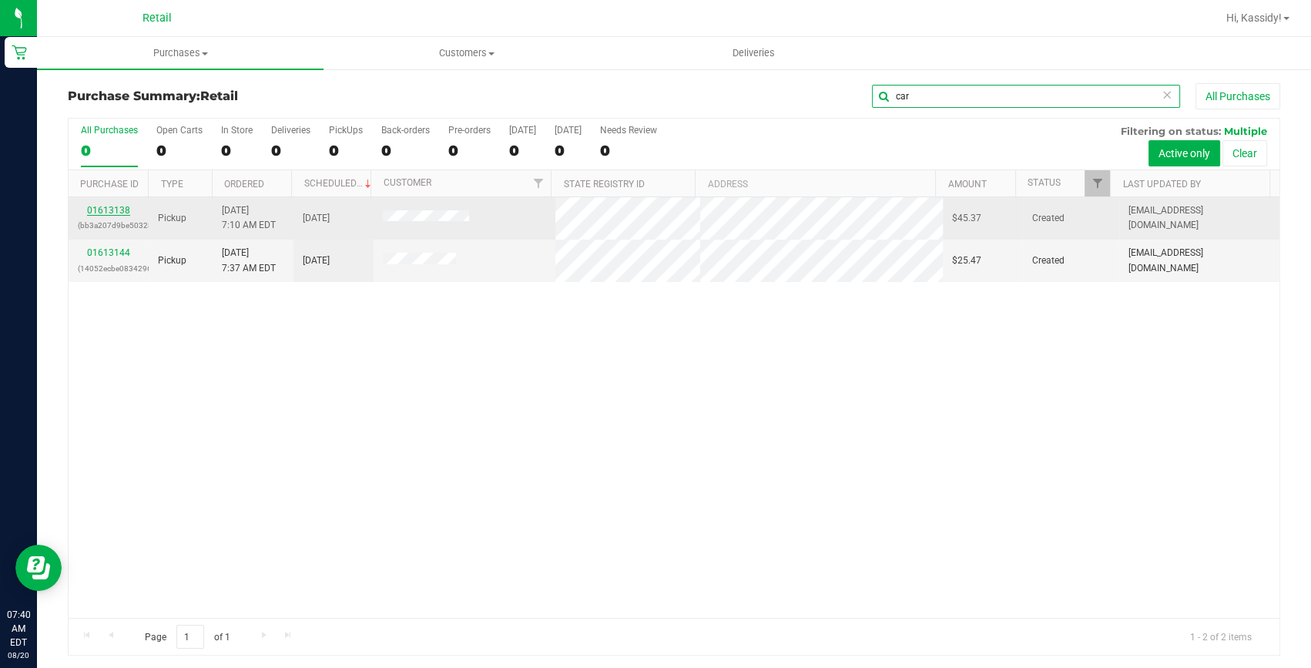
type input "car"
click at [107, 213] on link "01613138" at bounding box center [108, 210] width 43 height 11
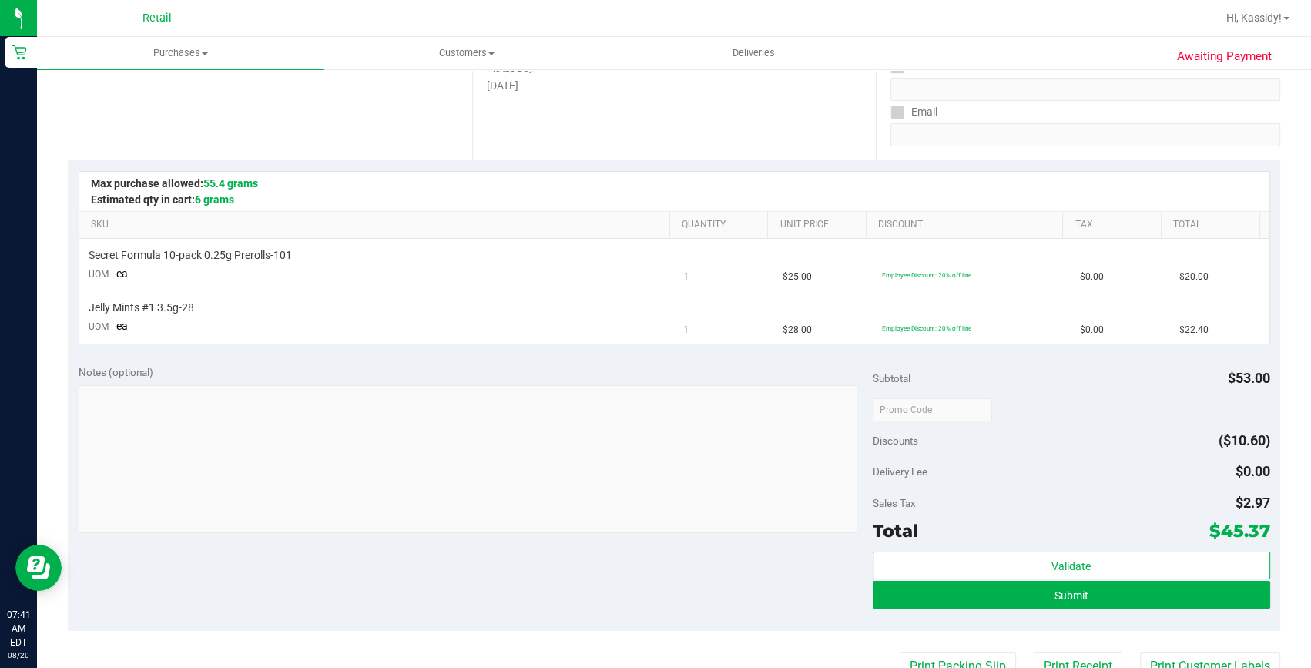
scroll to position [280, 0]
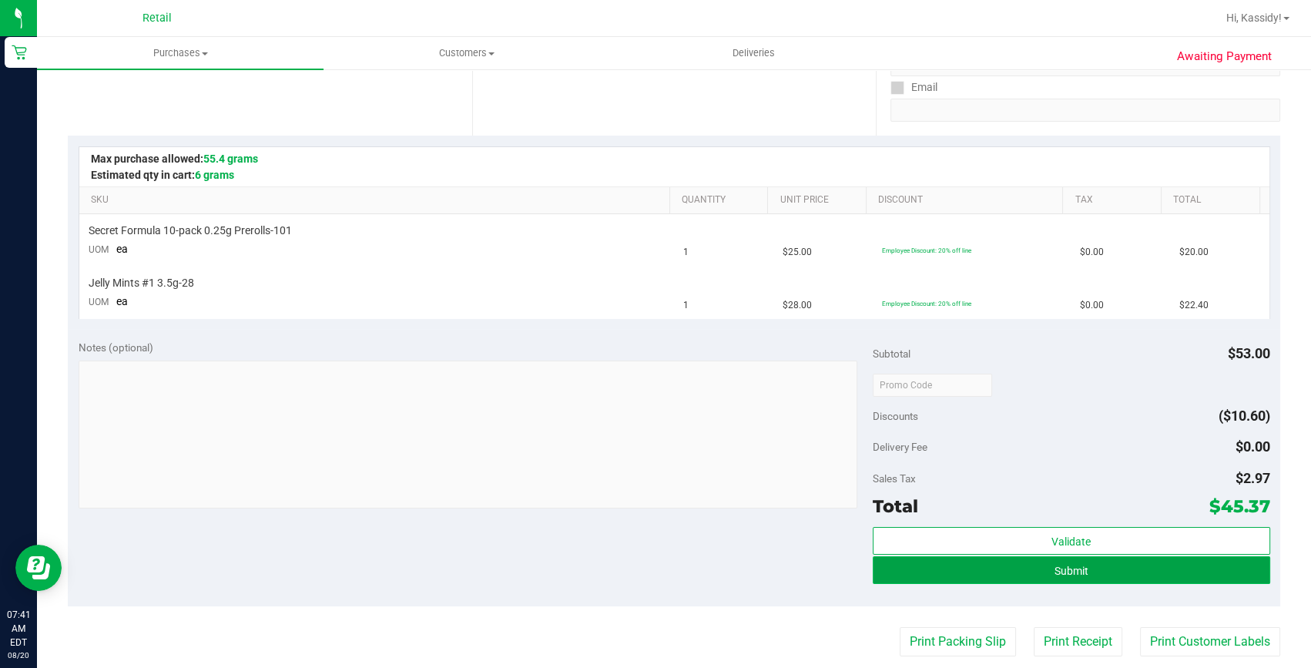
click at [1135, 576] on button "Submit" at bounding box center [1070, 570] width 397 height 28
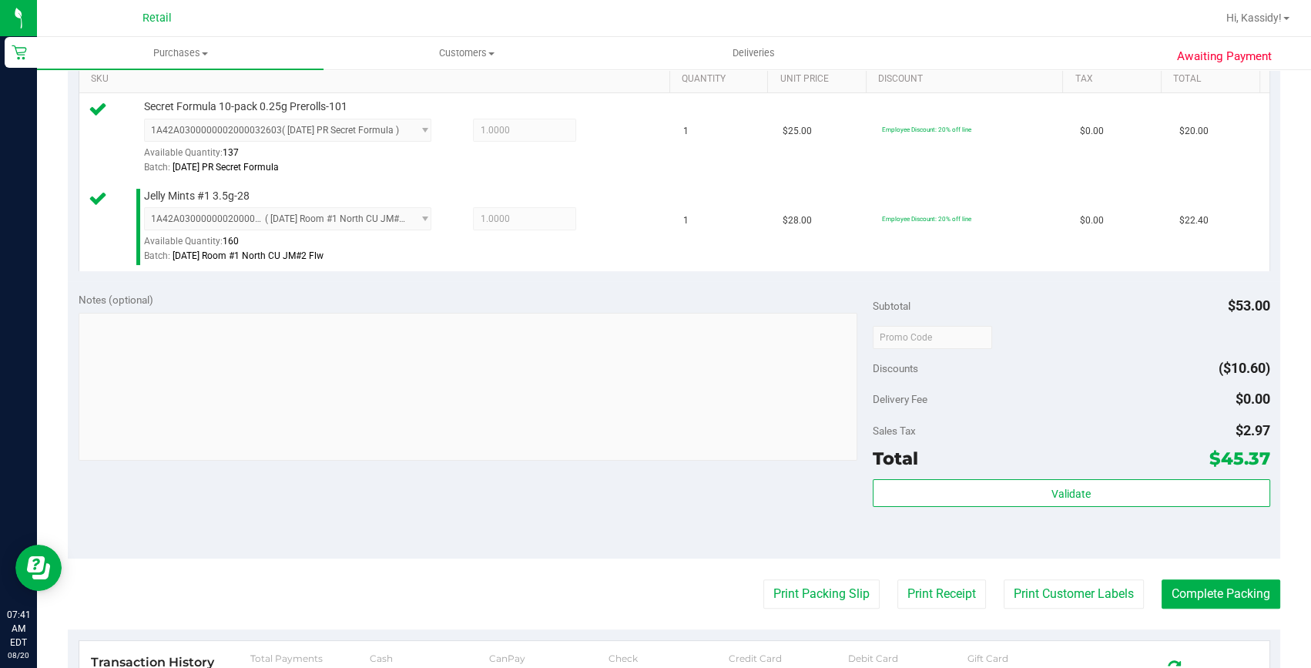
scroll to position [490, 0]
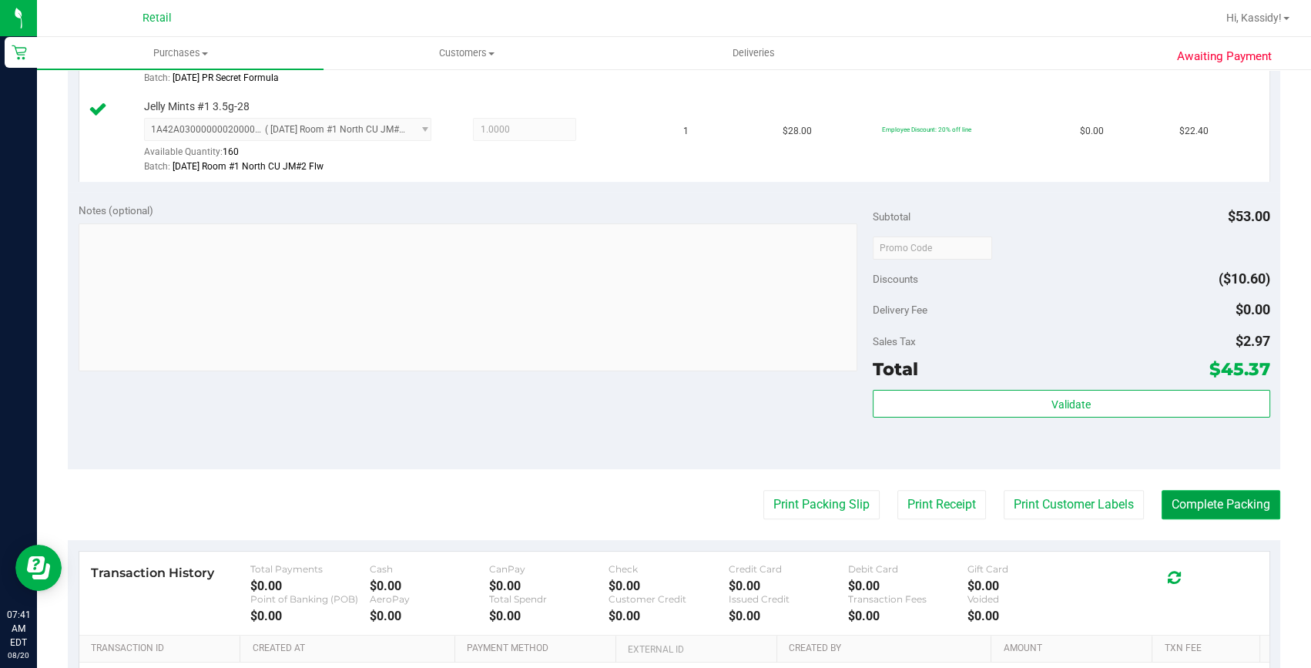
click at [1211, 504] on button "Complete Packing" at bounding box center [1220, 504] width 119 height 29
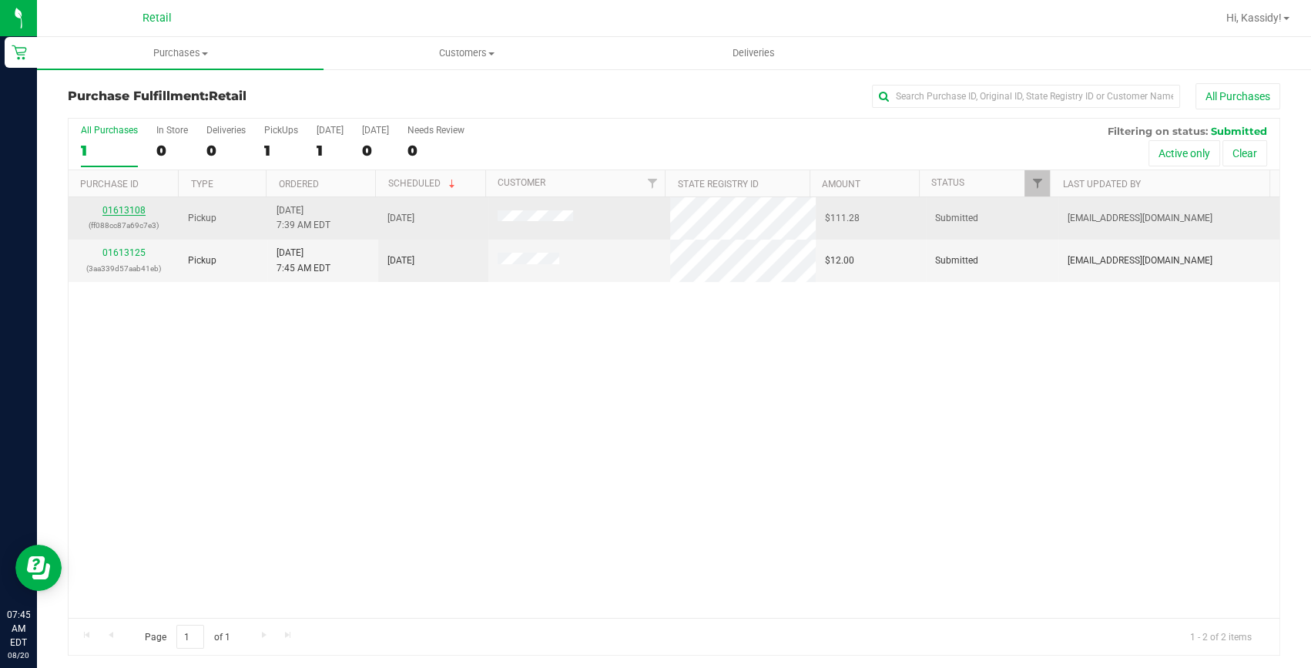
click at [106, 211] on link "01613108" at bounding box center [123, 210] width 43 height 11
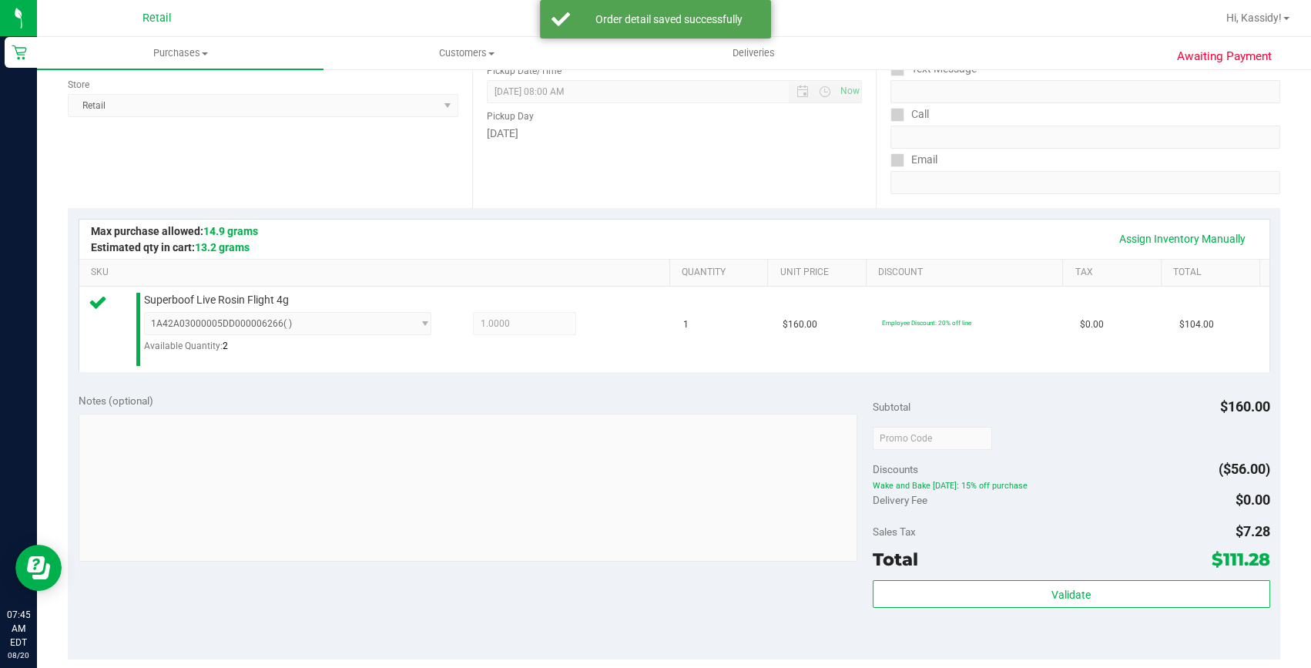
scroll to position [280, 0]
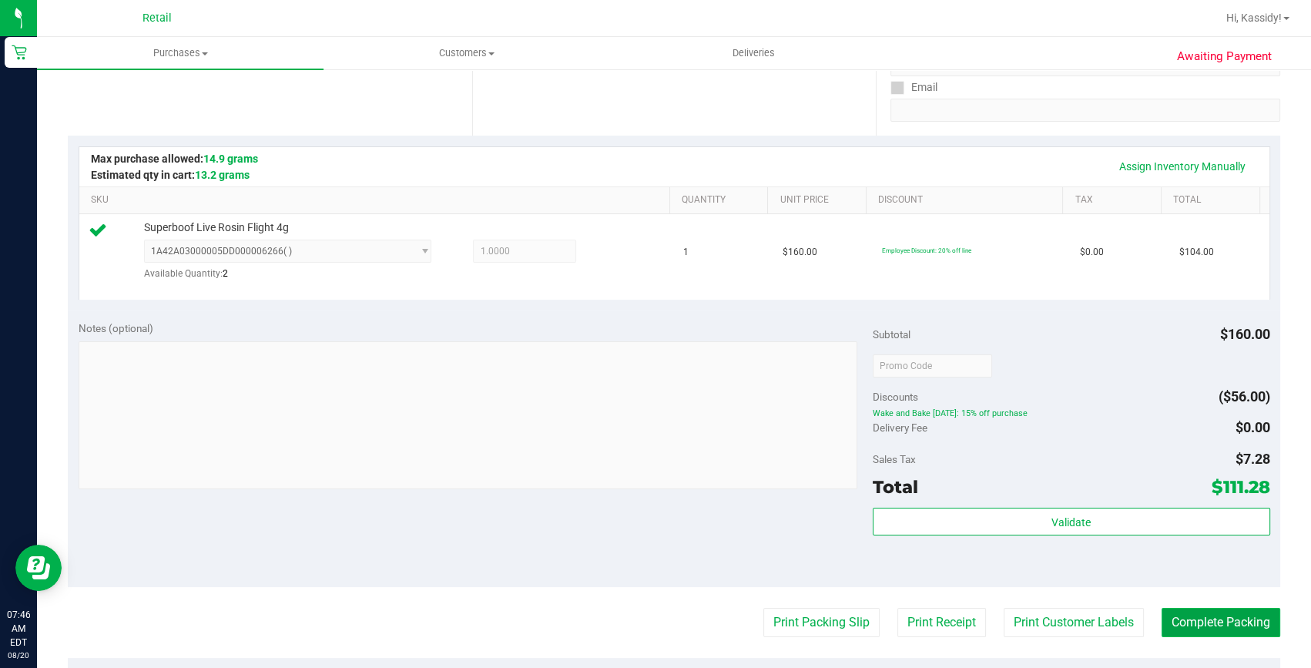
click at [1240, 631] on button "Complete Packing" at bounding box center [1220, 622] width 119 height 29
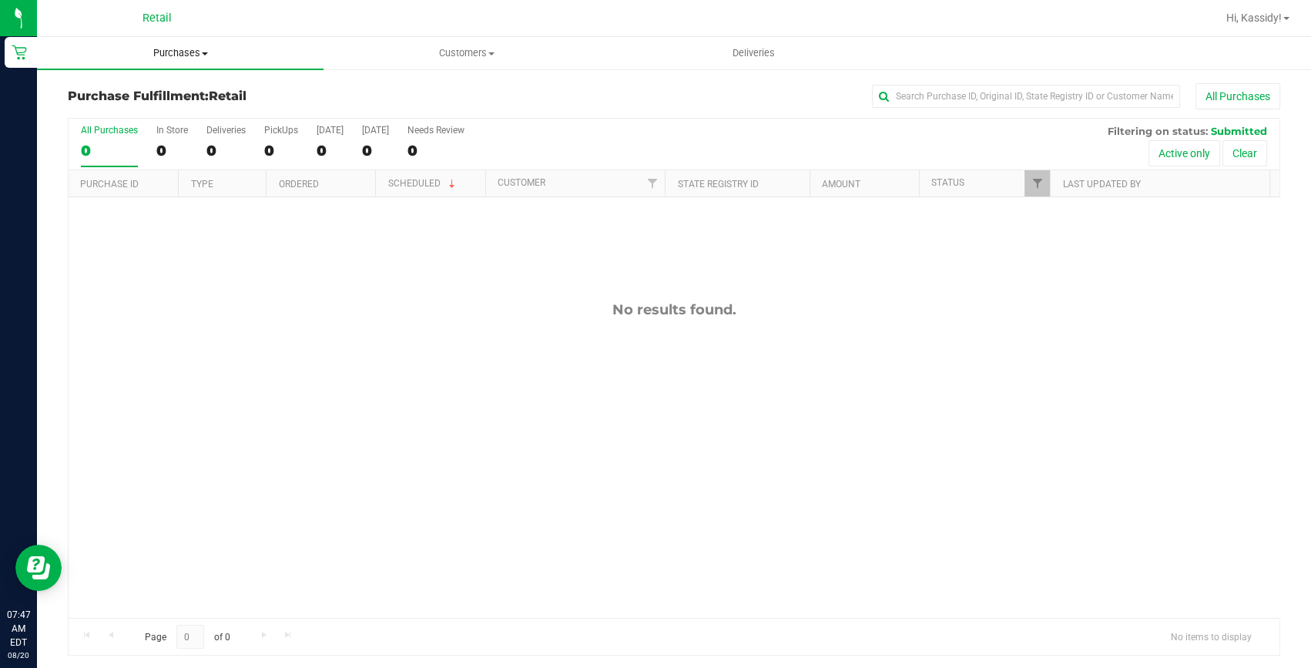
click at [183, 49] on span "Purchases" at bounding box center [180, 53] width 286 height 14
click at [152, 95] on span "Summary of purchases" at bounding box center [116, 92] width 158 height 13
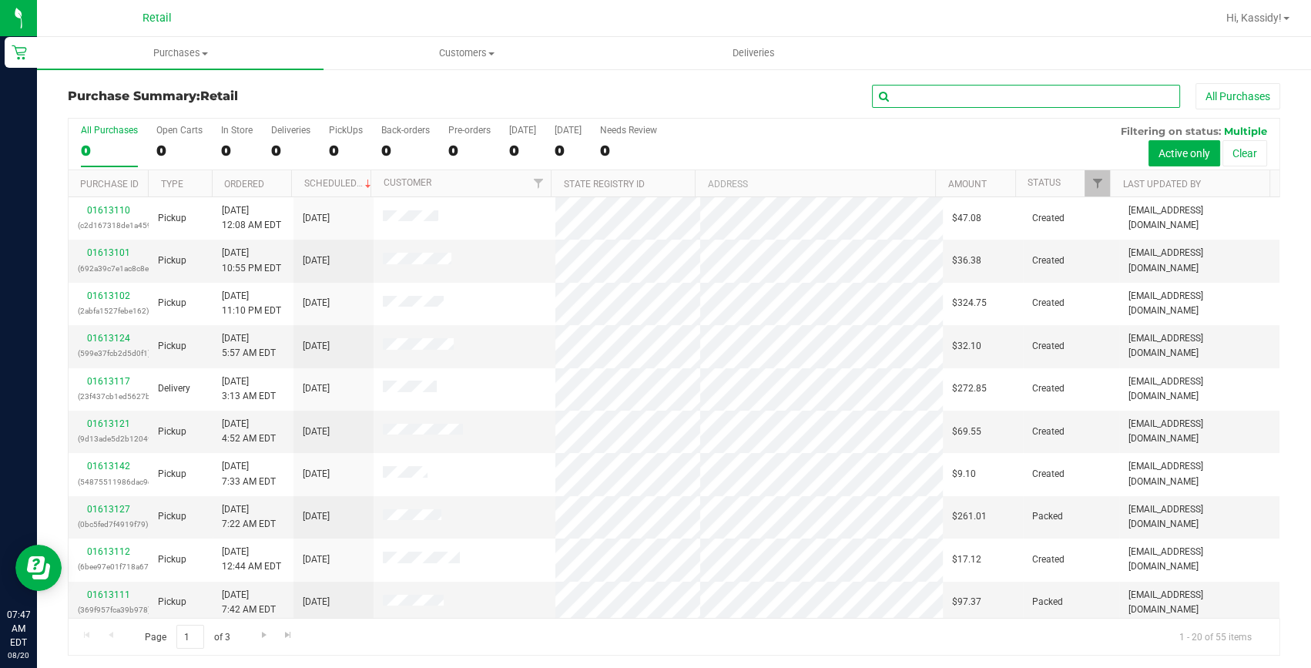
click at [937, 92] on input "text" at bounding box center [1026, 96] width 308 height 23
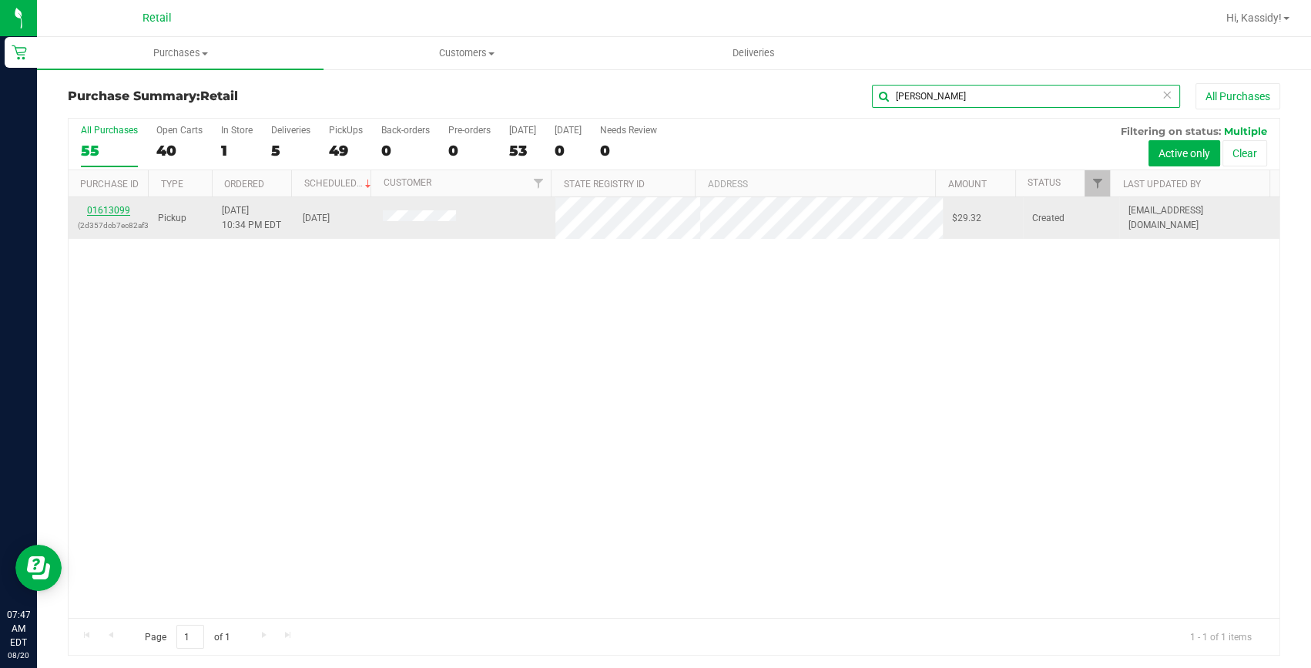
type input "robin"
click at [112, 209] on link "01613099" at bounding box center [108, 210] width 43 height 11
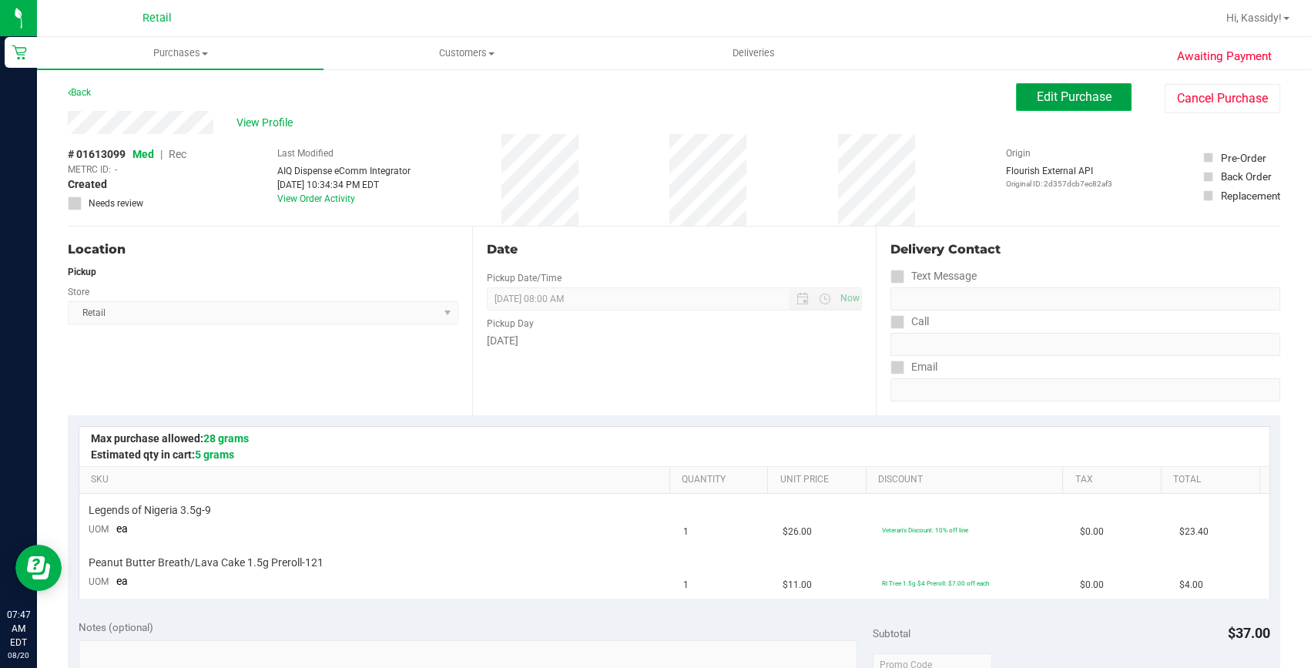
click at [1055, 103] on span "Edit Purchase" at bounding box center [1073, 96] width 75 height 15
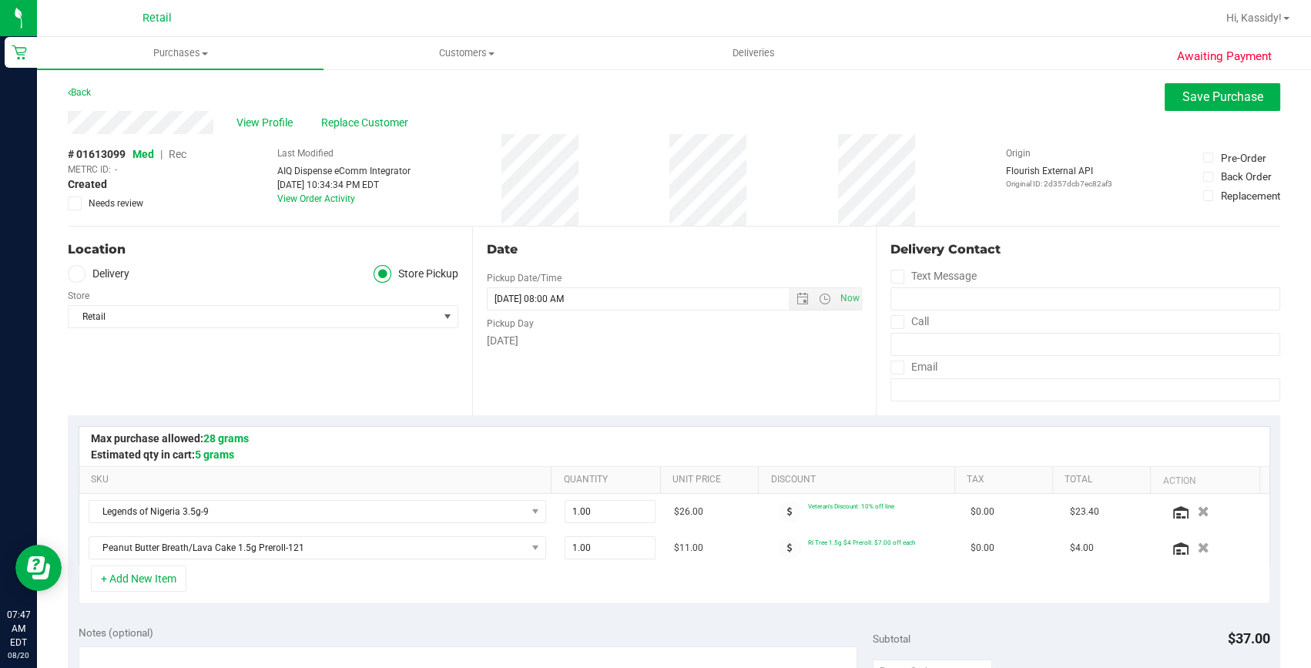
click at [178, 159] on span "Rec" at bounding box center [178, 154] width 18 height 12
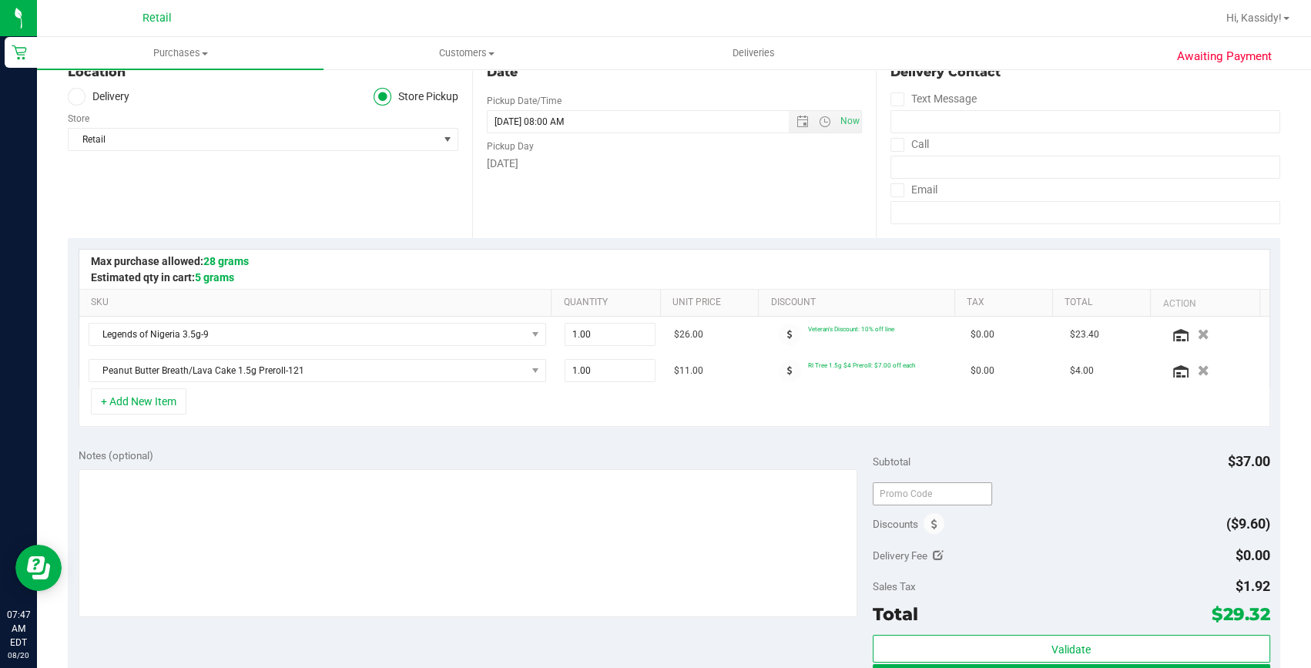
scroll to position [209, 0]
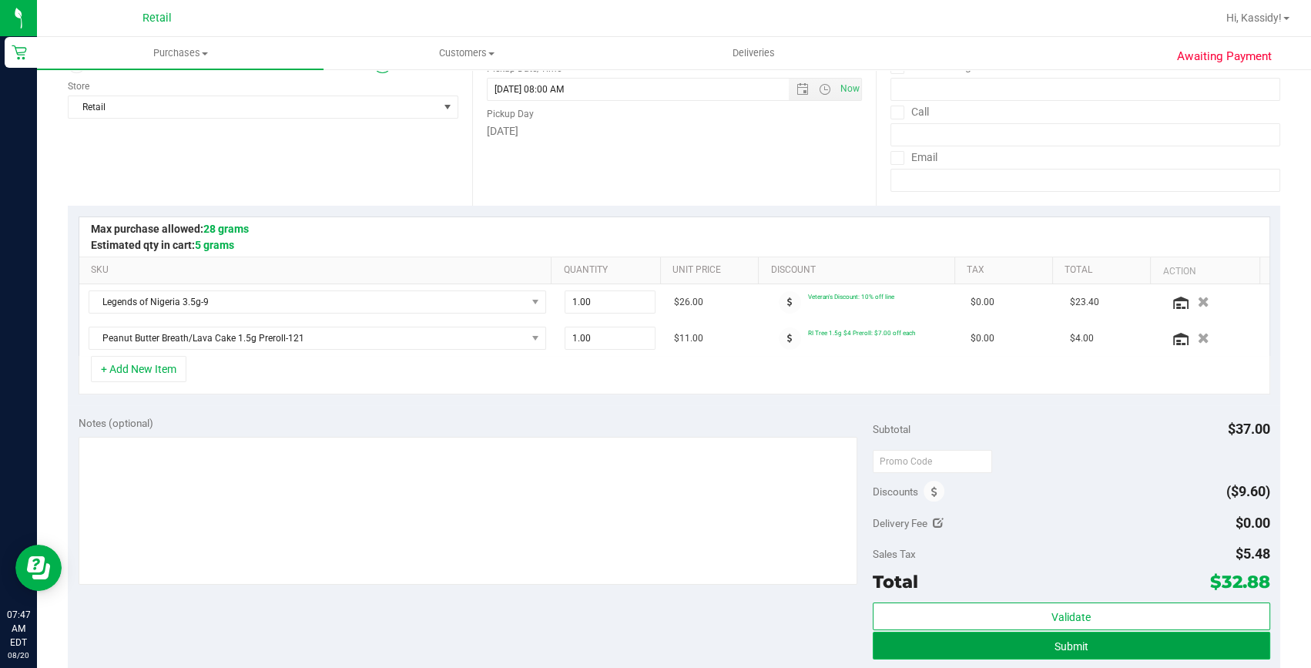
click at [972, 634] on button "Submit" at bounding box center [1070, 645] width 397 height 28
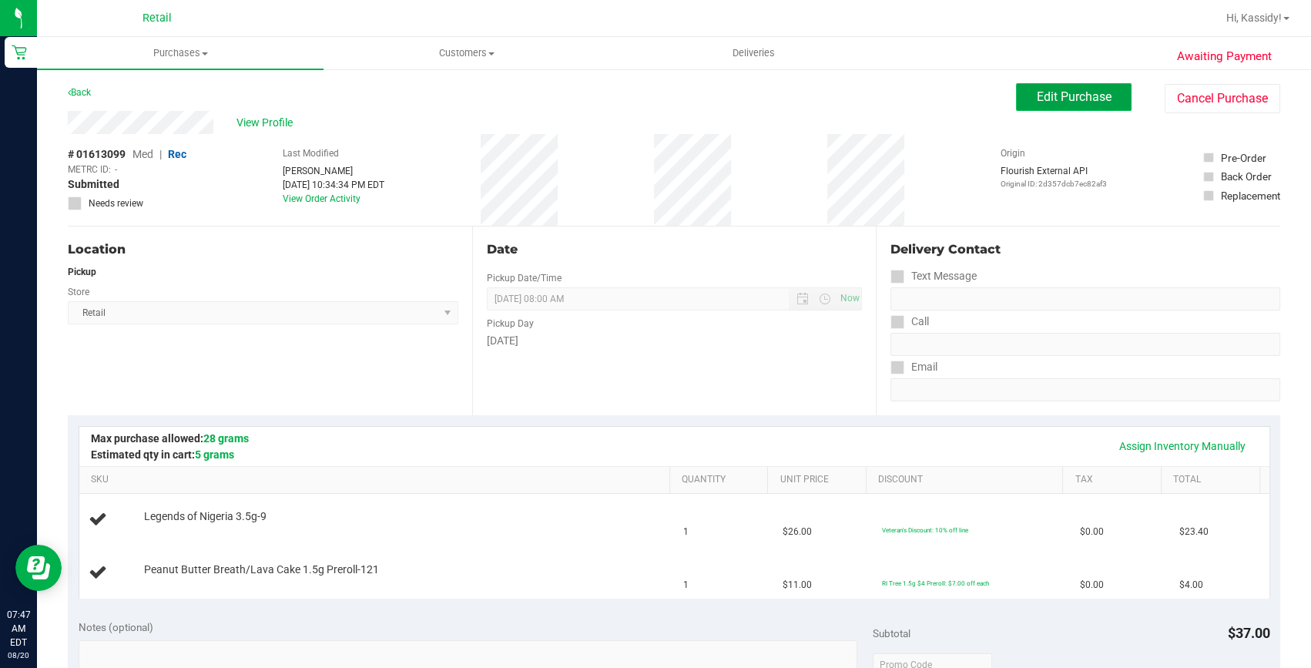
click at [1060, 92] on span "Edit Purchase" at bounding box center [1073, 96] width 75 height 15
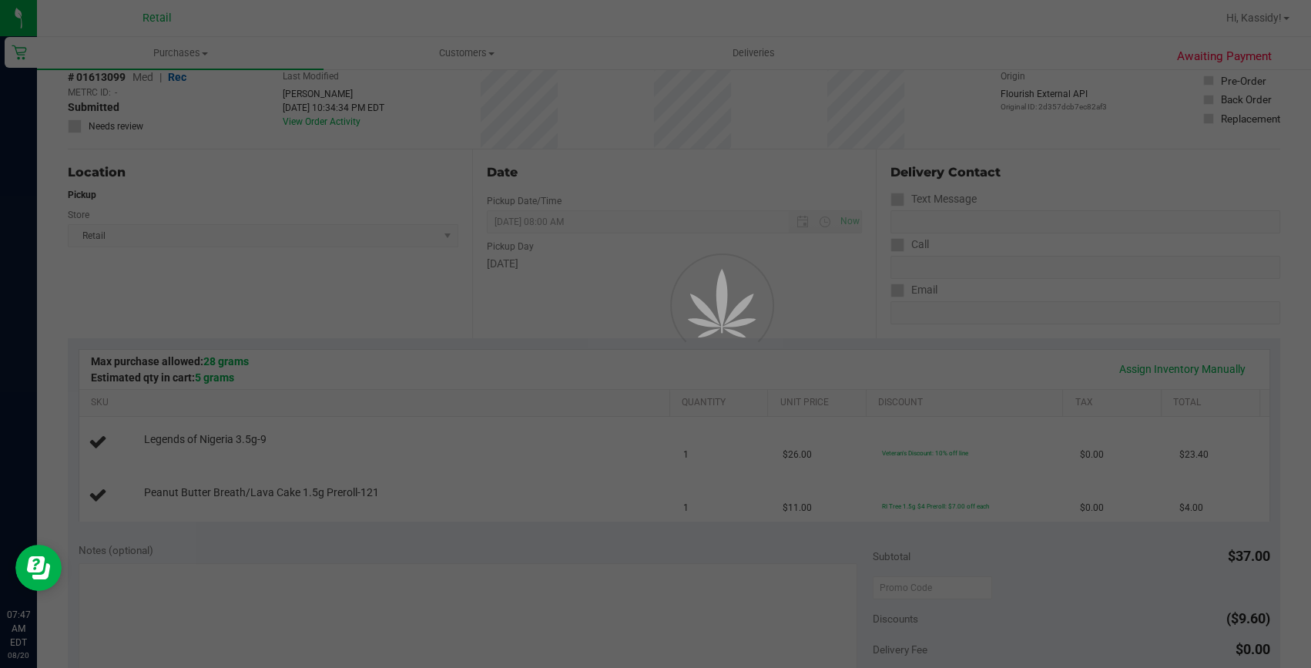
scroll to position [209, 0]
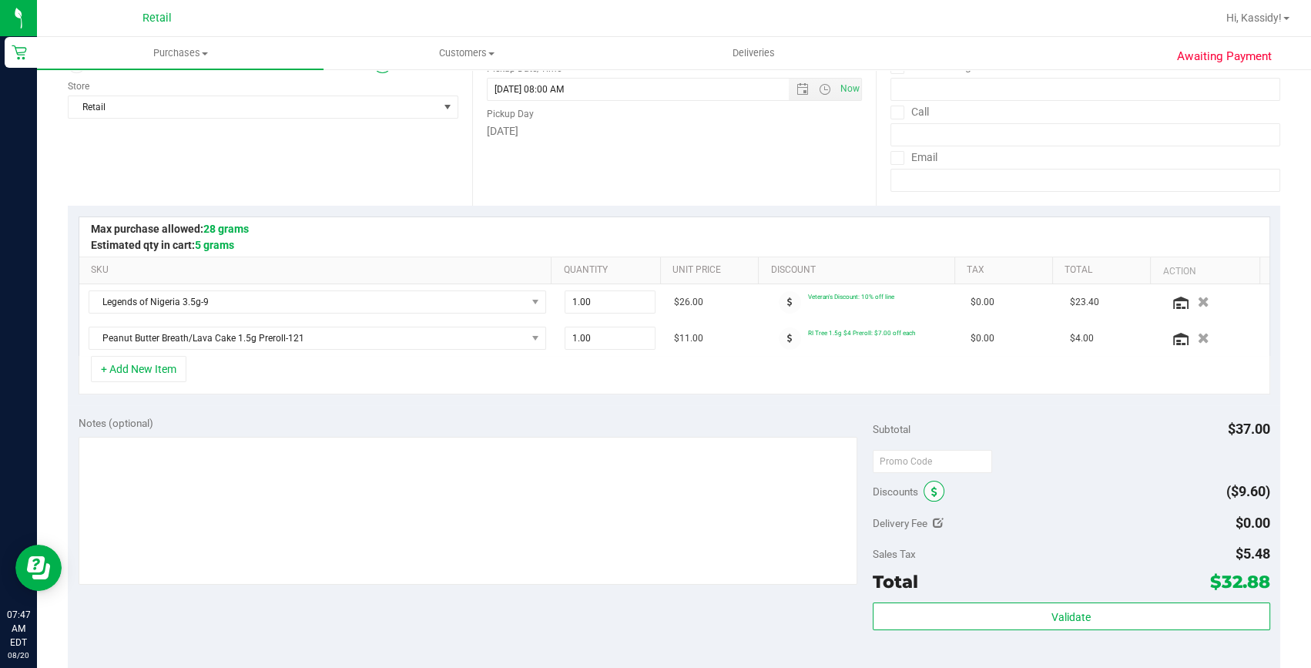
click at [931, 492] on icon at bounding box center [934, 492] width 6 height 11
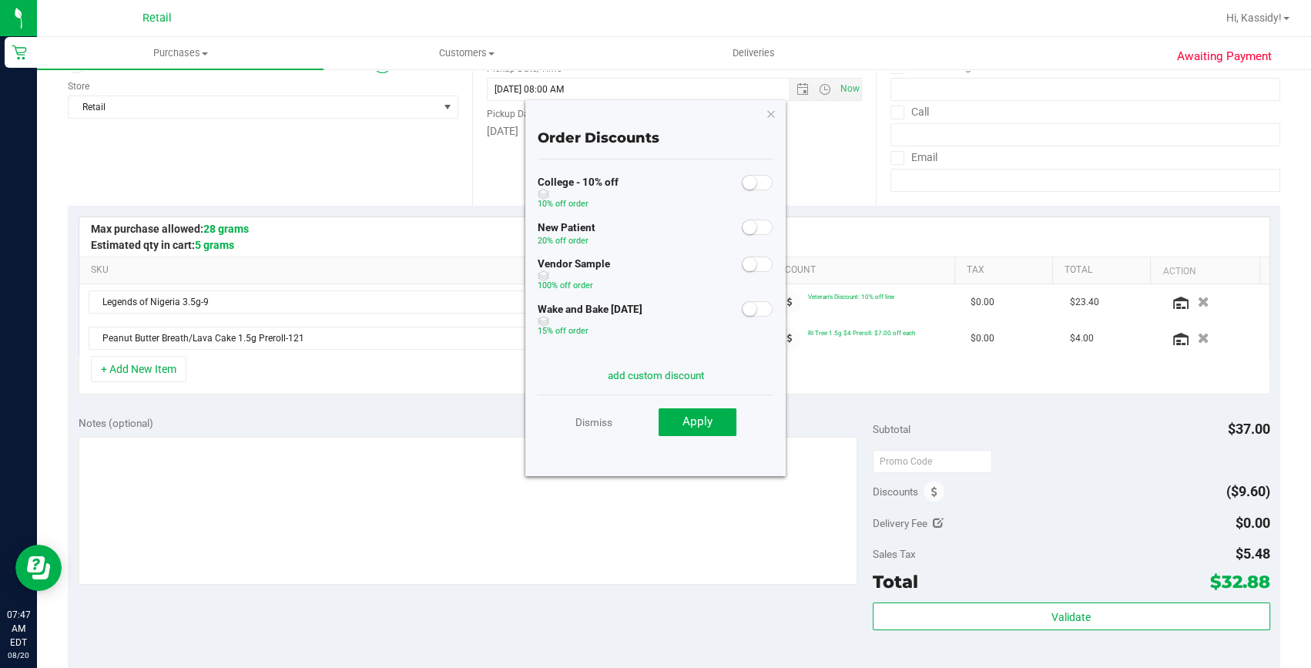
click at [742, 316] on small at bounding box center [749, 309] width 14 height 14
click at [741, 296] on div "Vendor Sample 100% off order" at bounding box center [655, 275] width 236 height 45
click at [676, 445] on div "Dismiss Apply" at bounding box center [655, 421] width 236 height 54
click at [690, 426] on span "Apply" at bounding box center [697, 421] width 30 height 14
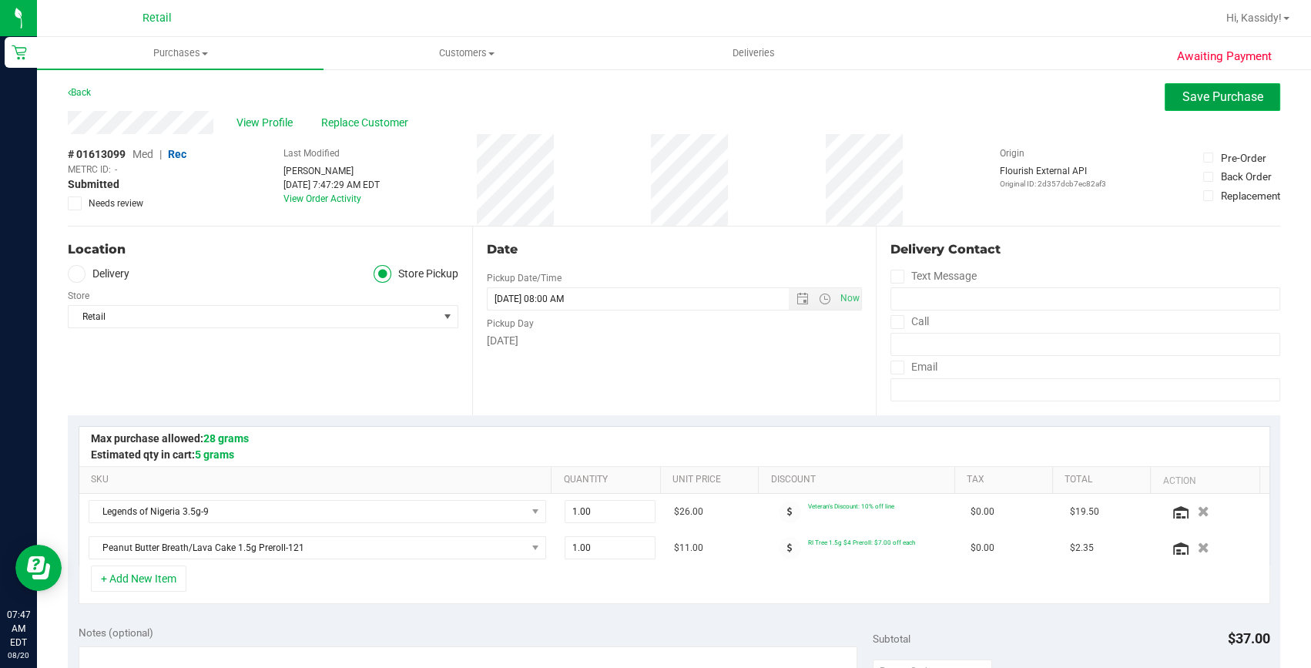
click at [1218, 93] on span "Save Purchase" at bounding box center [1222, 96] width 81 height 15
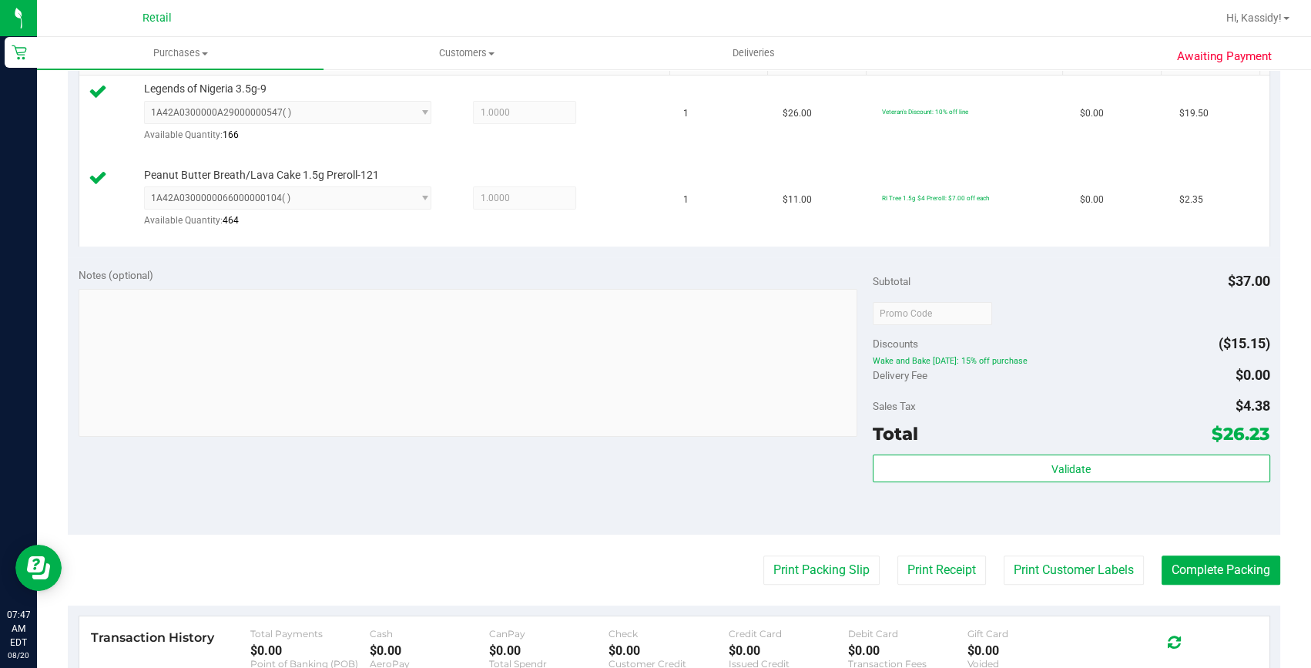
scroll to position [420, 0]
click at [1214, 561] on button "Complete Packing" at bounding box center [1220, 568] width 119 height 29
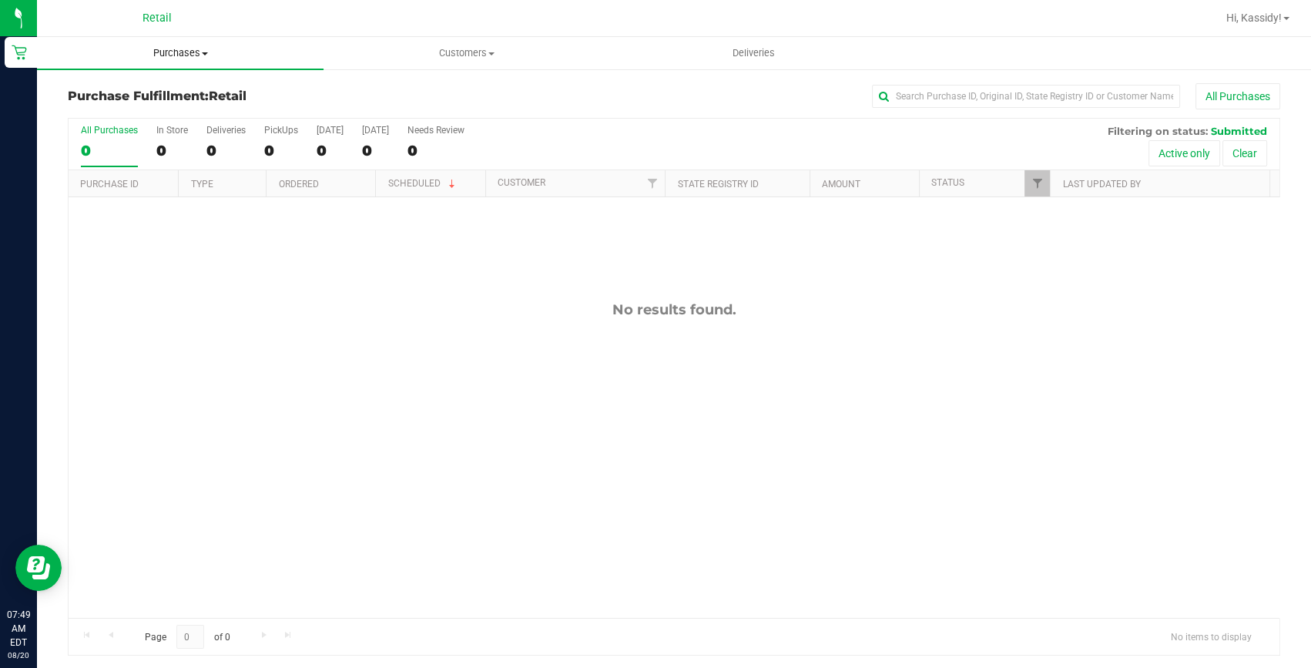
click at [208, 52] on span "Purchases" at bounding box center [180, 53] width 286 height 14
click at [176, 97] on span "Summary of purchases" at bounding box center [116, 92] width 158 height 13
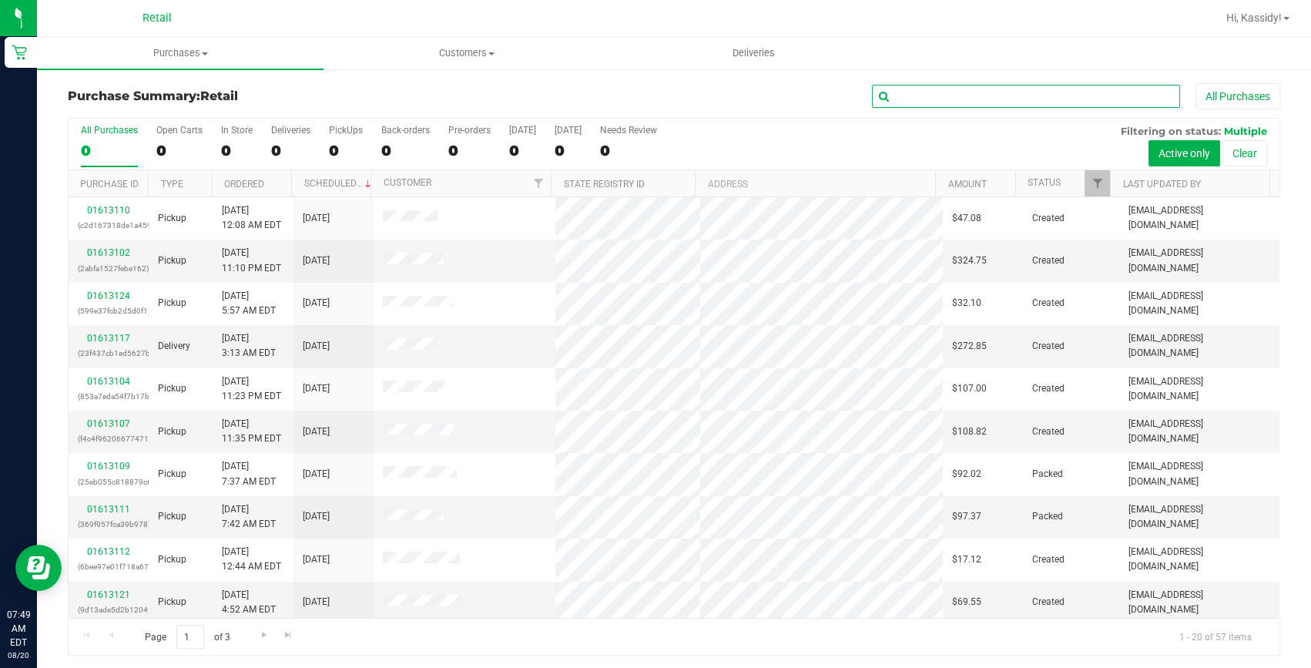
click at [922, 102] on input "text" at bounding box center [1026, 96] width 308 height 23
type input "sousa"
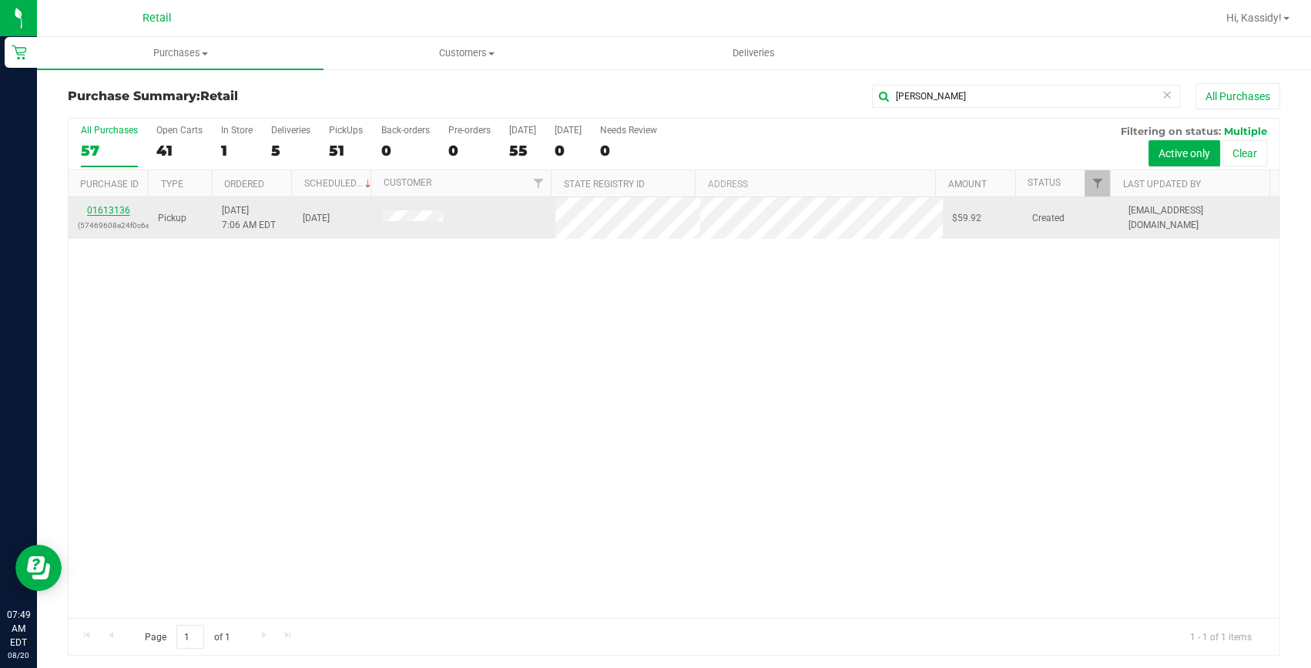
click at [123, 213] on link "01613136" at bounding box center [108, 210] width 43 height 11
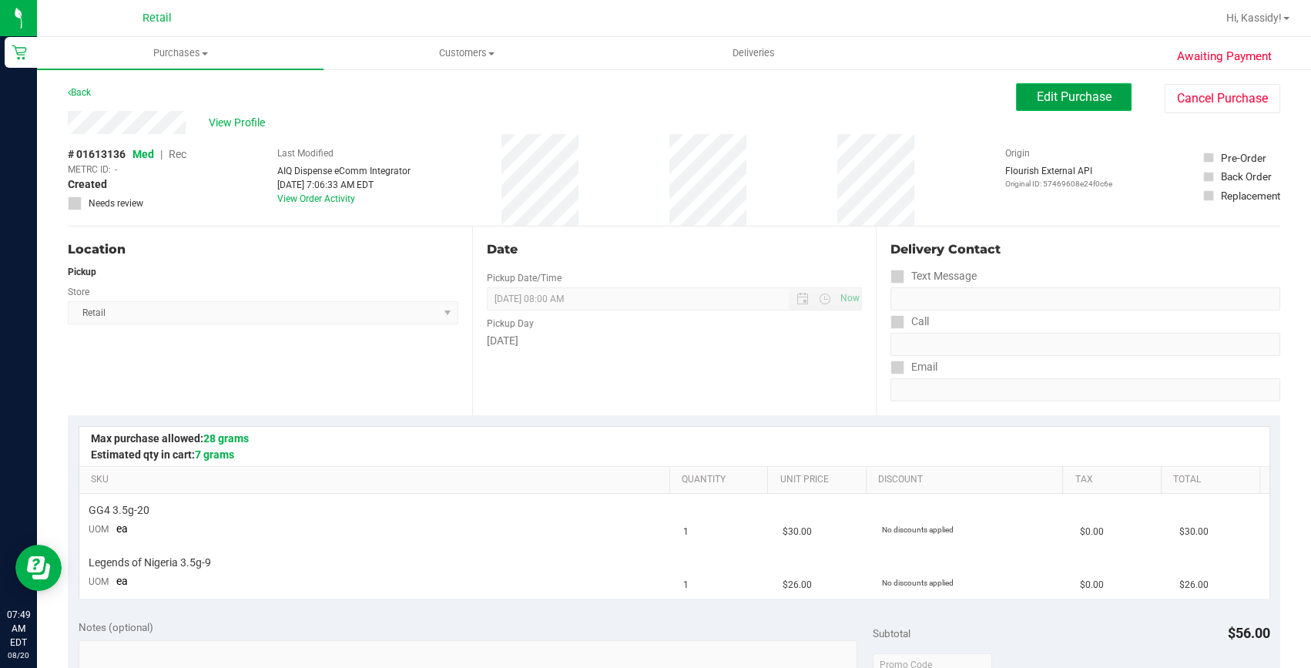
click at [1034, 106] on button "Edit Purchase" at bounding box center [1073, 97] width 115 height 28
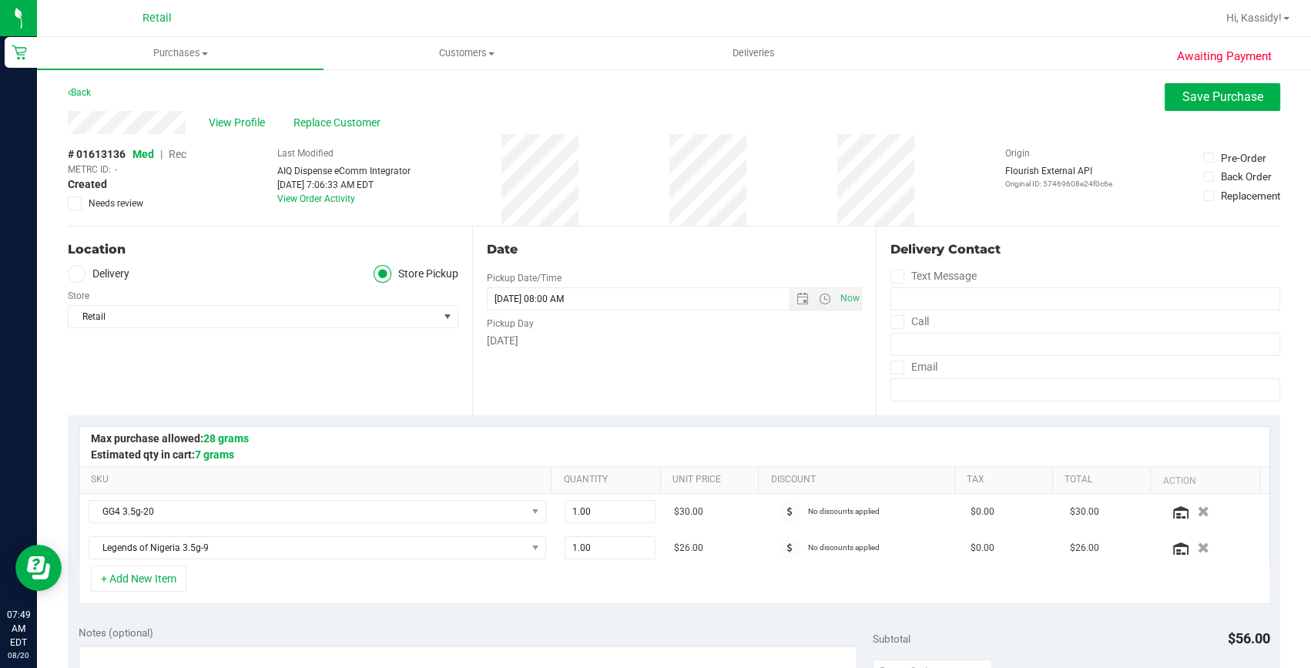
click at [183, 151] on span "Rec" at bounding box center [178, 154] width 18 height 12
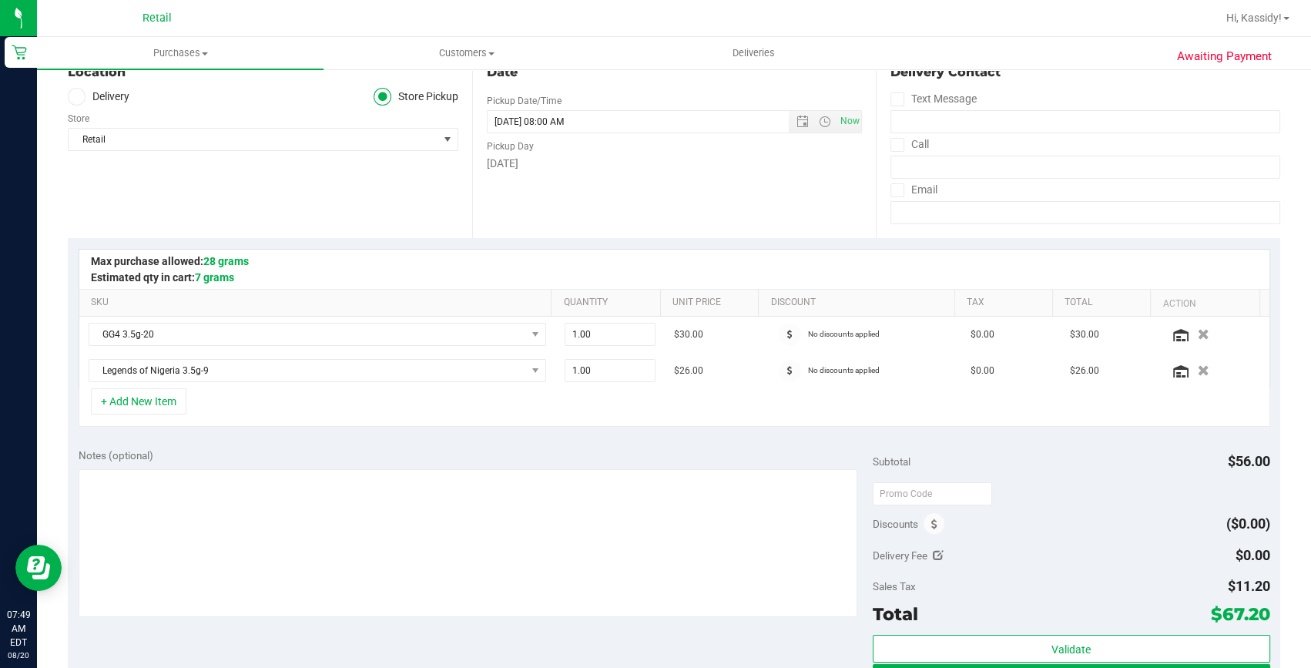
scroll to position [209, 0]
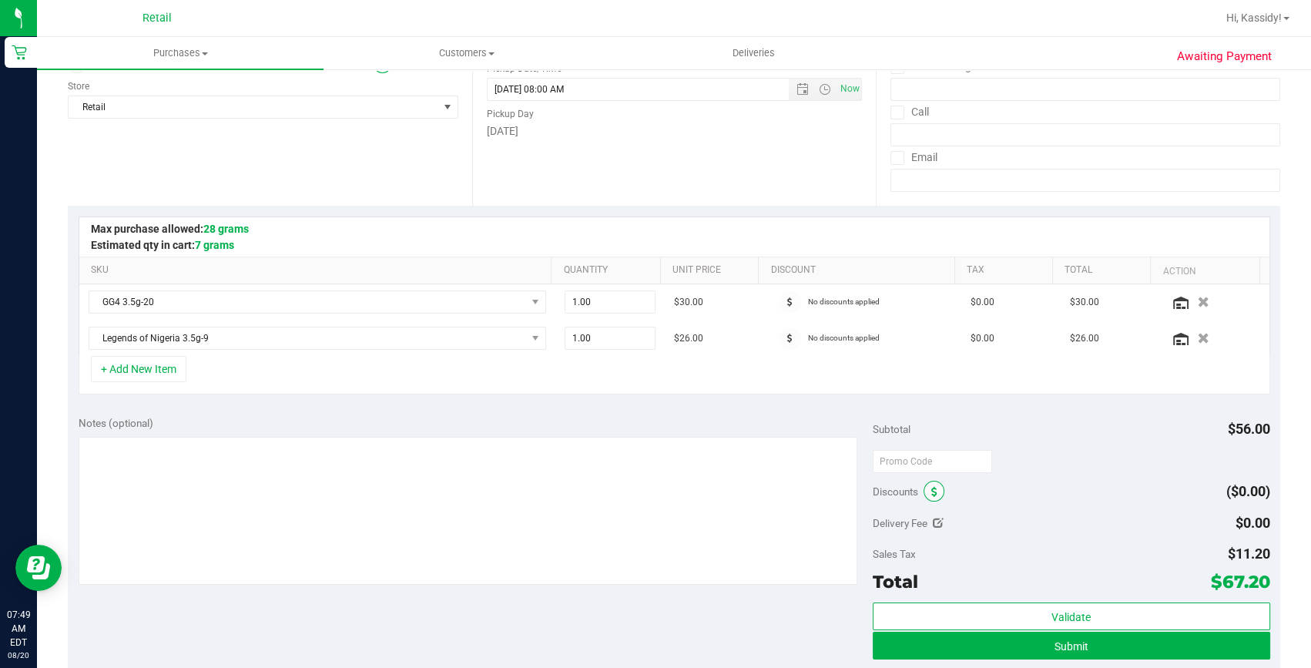
click at [923, 492] on span at bounding box center [933, 490] width 21 height 21
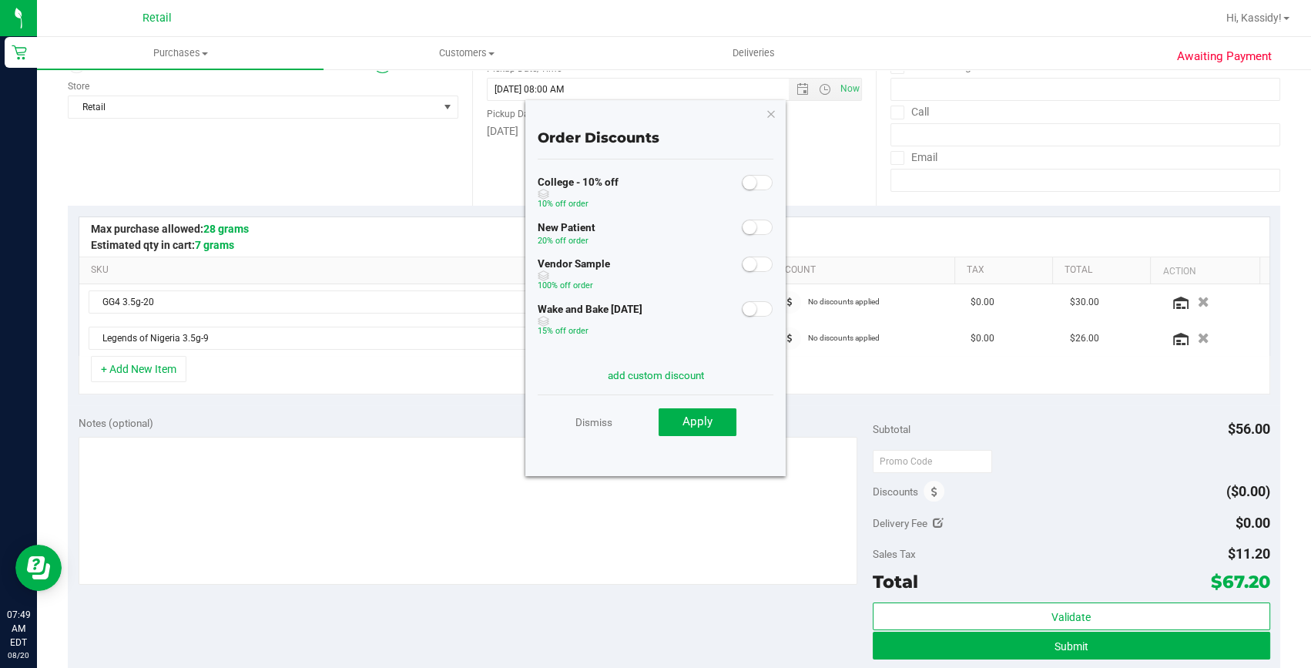
click at [742, 308] on small at bounding box center [749, 309] width 14 height 14
click at [708, 419] on span "Apply" at bounding box center [697, 421] width 30 height 14
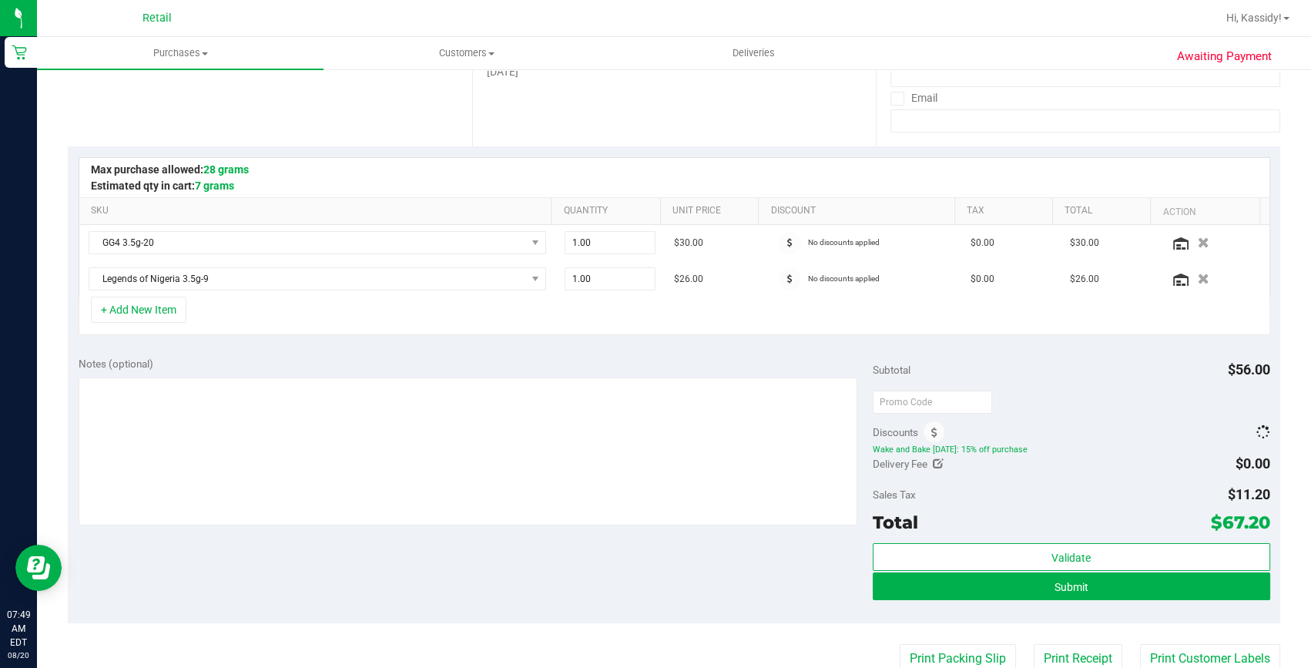
scroll to position [350, 0]
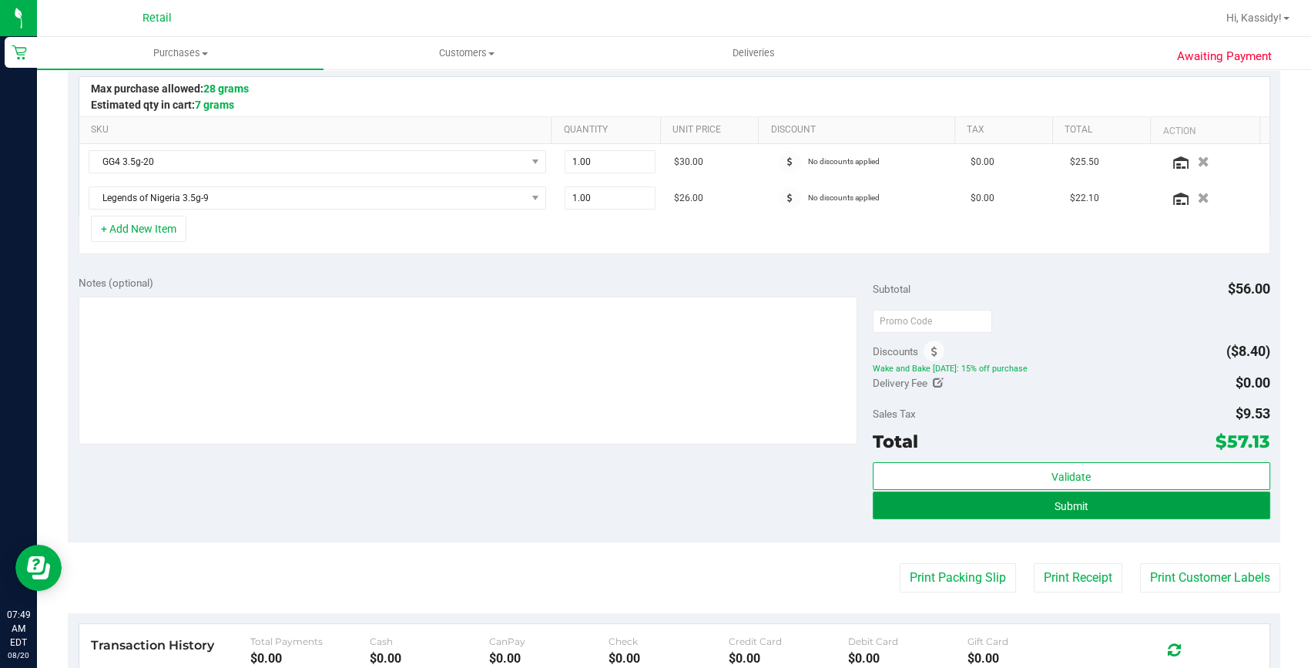
click at [1076, 504] on span "Submit" at bounding box center [1071, 506] width 34 height 12
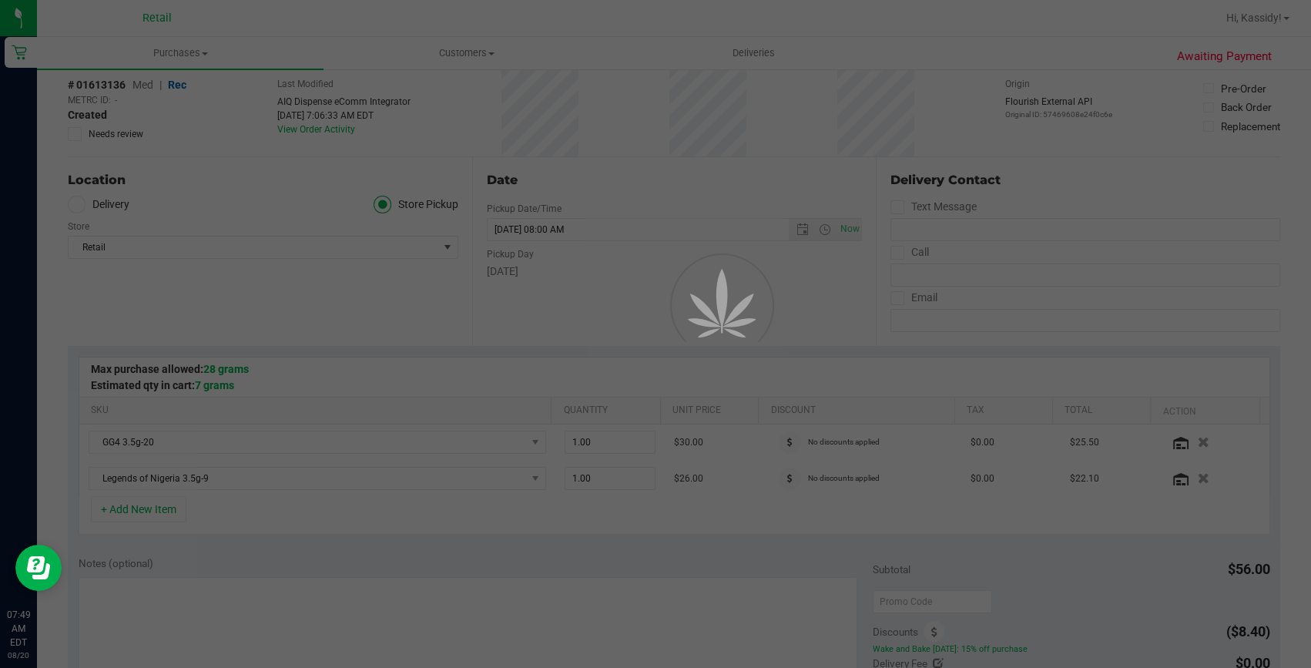
scroll to position [42, 0]
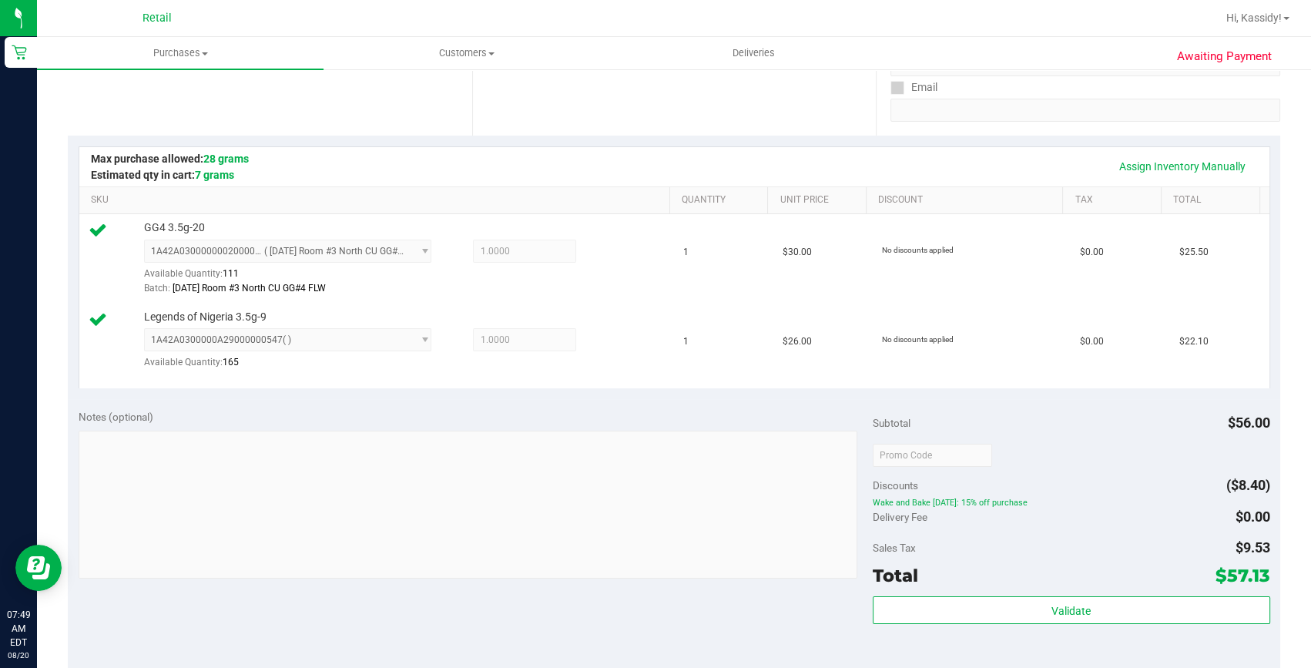
scroll to position [350, 0]
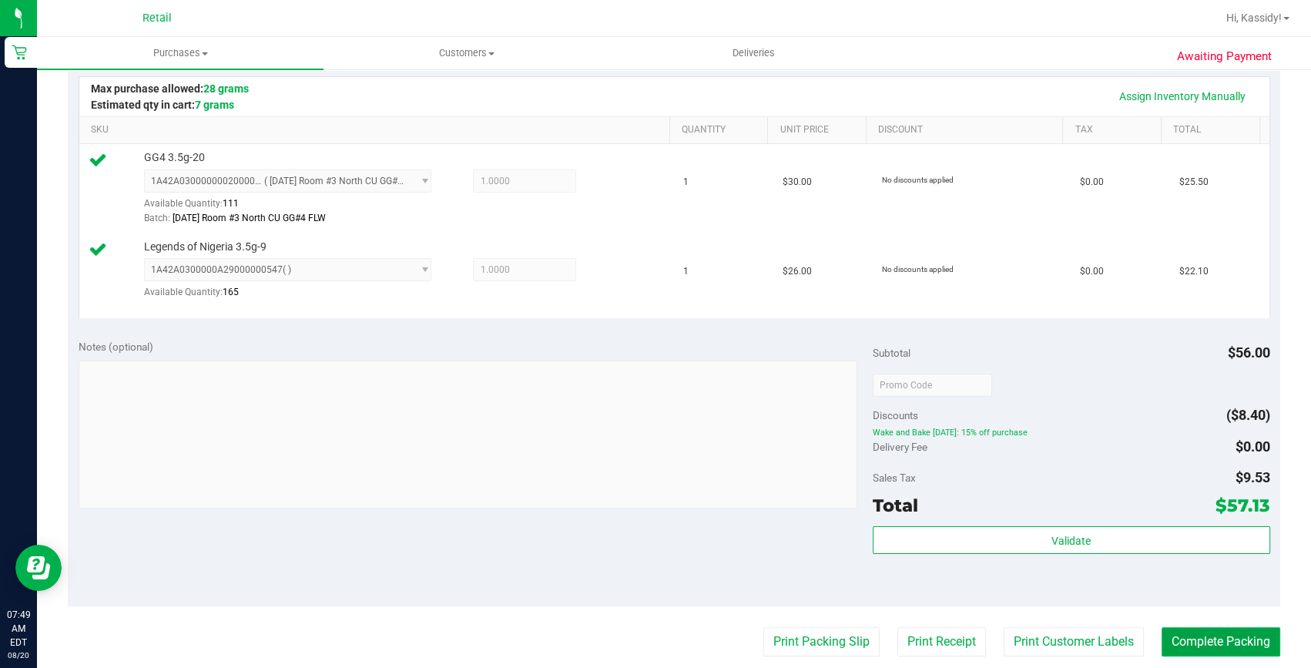
click at [1217, 634] on button "Complete Packing" at bounding box center [1220, 641] width 119 height 29
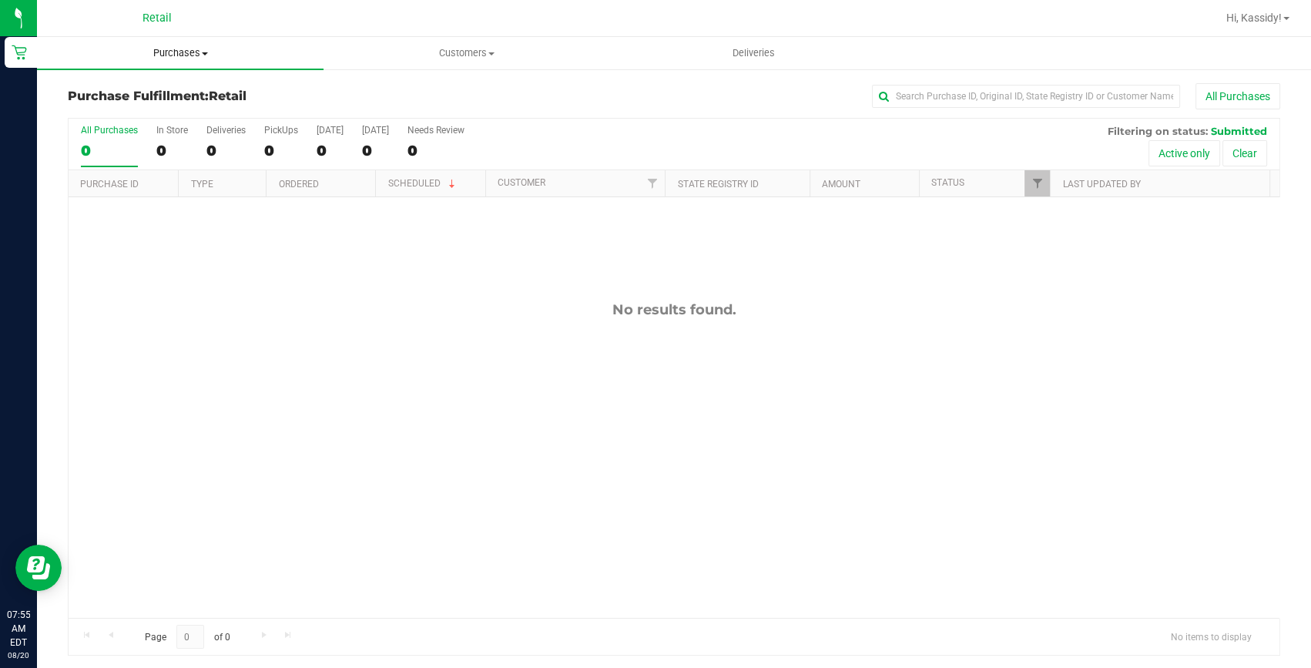
click at [200, 61] on uib-tab-heading "Purchases Summary of purchases Fulfillment All purchases" at bounding box center [180, 53] width 286 height 32
click at [199, 84] on li "Summary of purchases" at bounding box center [180, 93] width 286 height 18
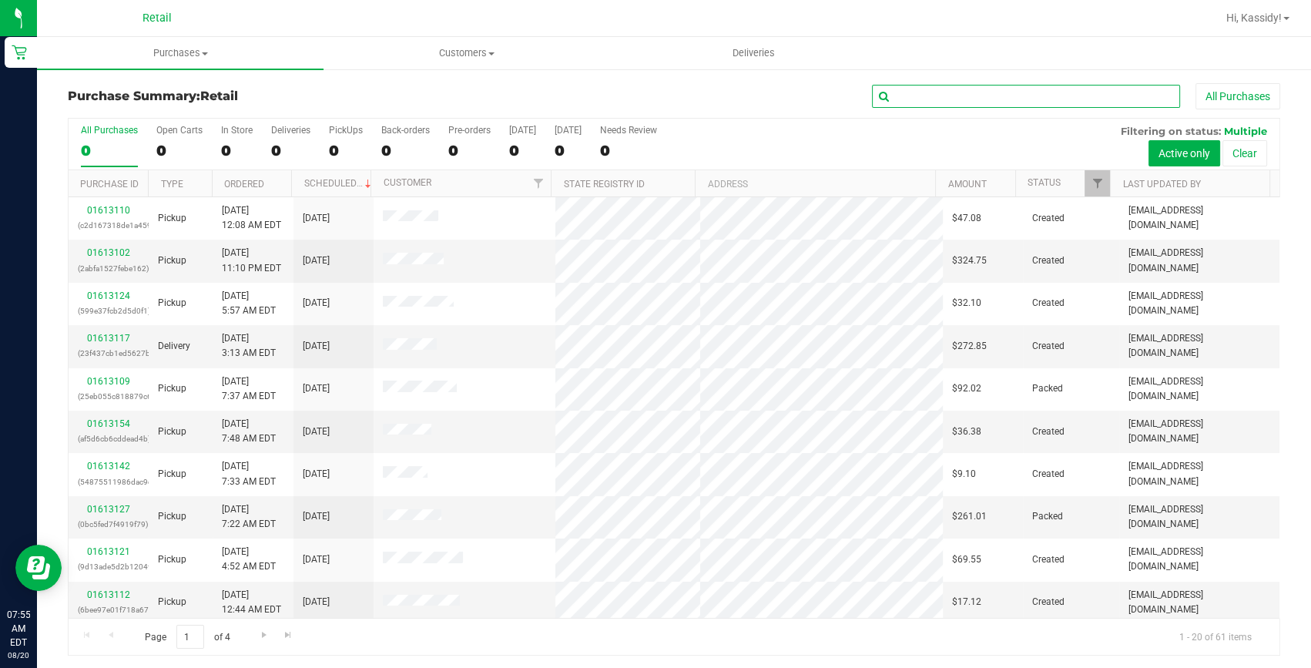
click at [1006, 96] on input "text" at bounding box center [1026, 96] width 308 height 23
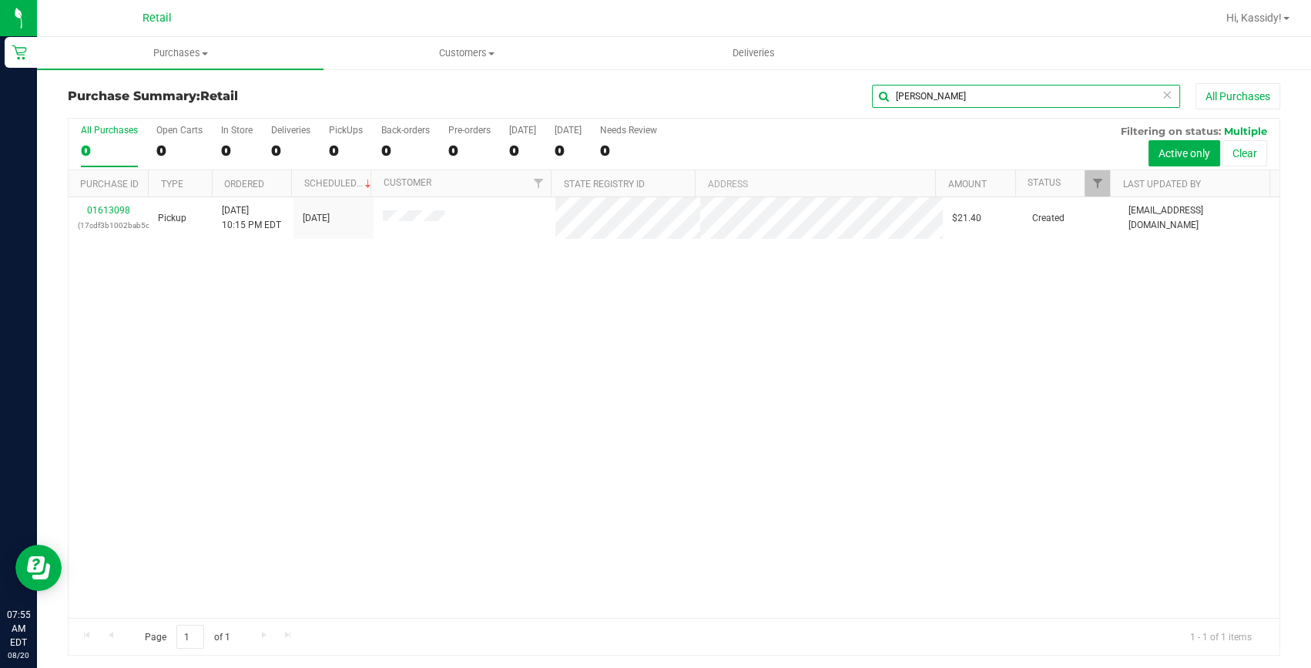
type input "spencer"
click at [103, 213] on link "01613098" at bounding box center [108, 210] width 43 height 11
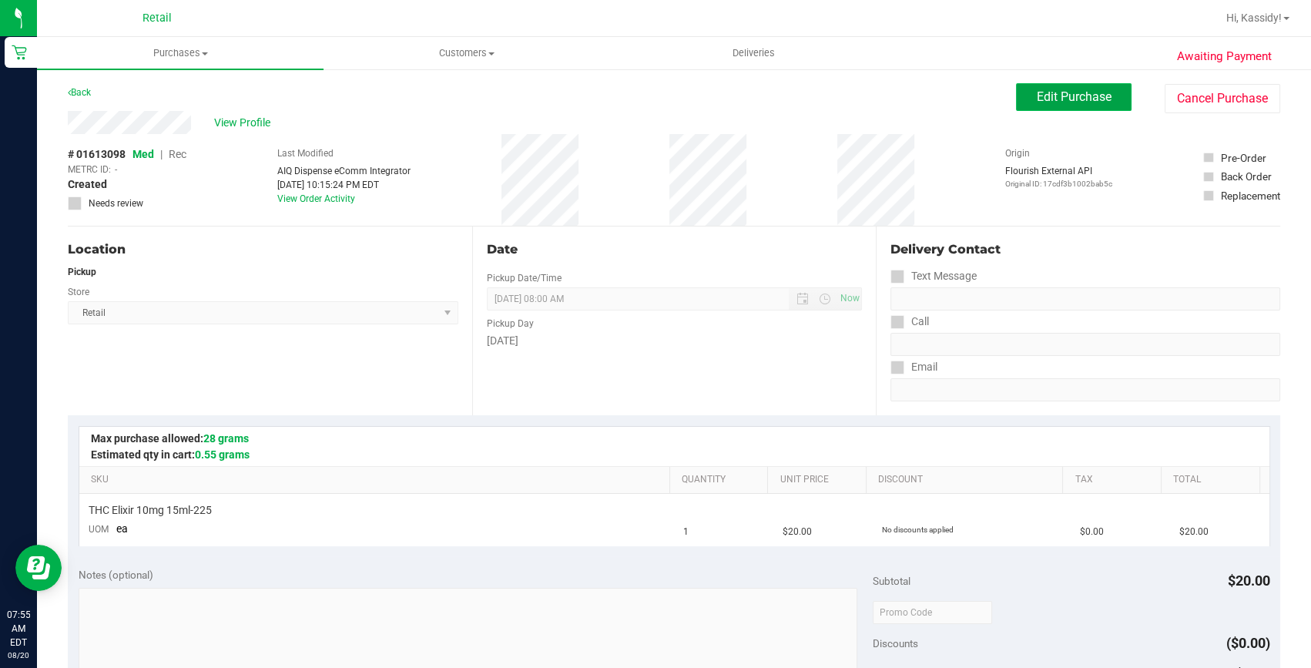
click at [1077, 88] on button "Edit Purchase" at bounding box center [1073, 97] width 115 height 28
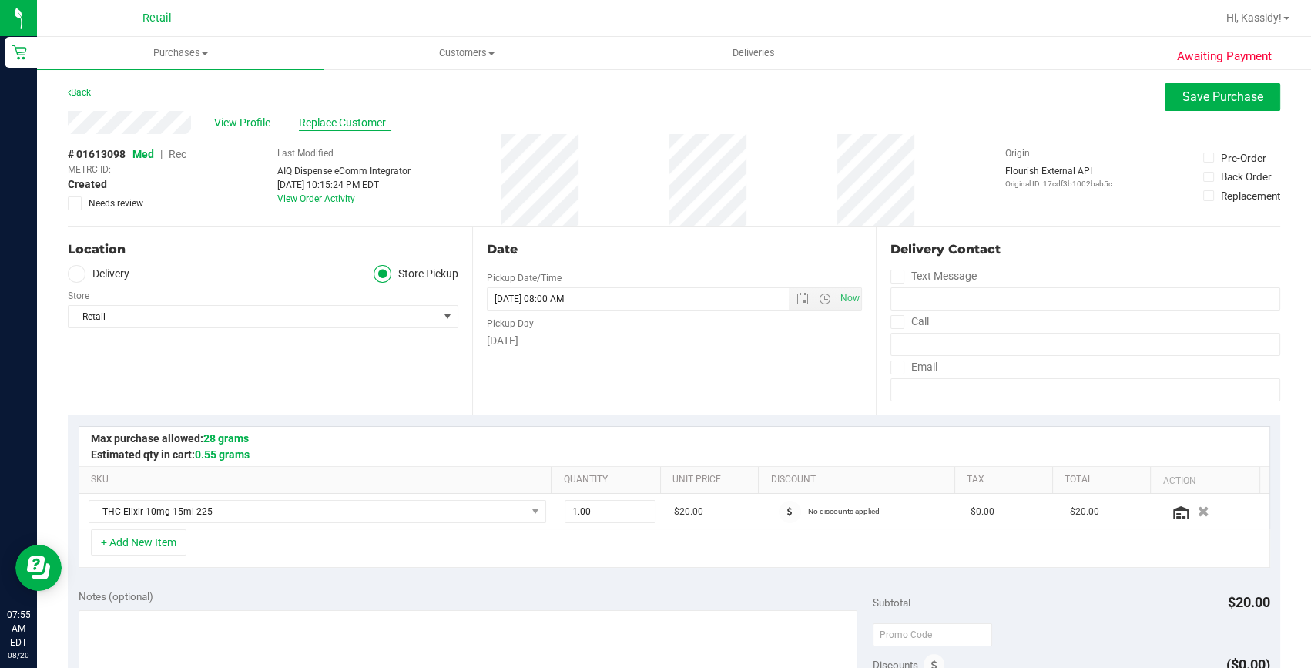
click at [349, 123] on span "Replace Customer" at bounding box center [345, 123] width 92 height 16
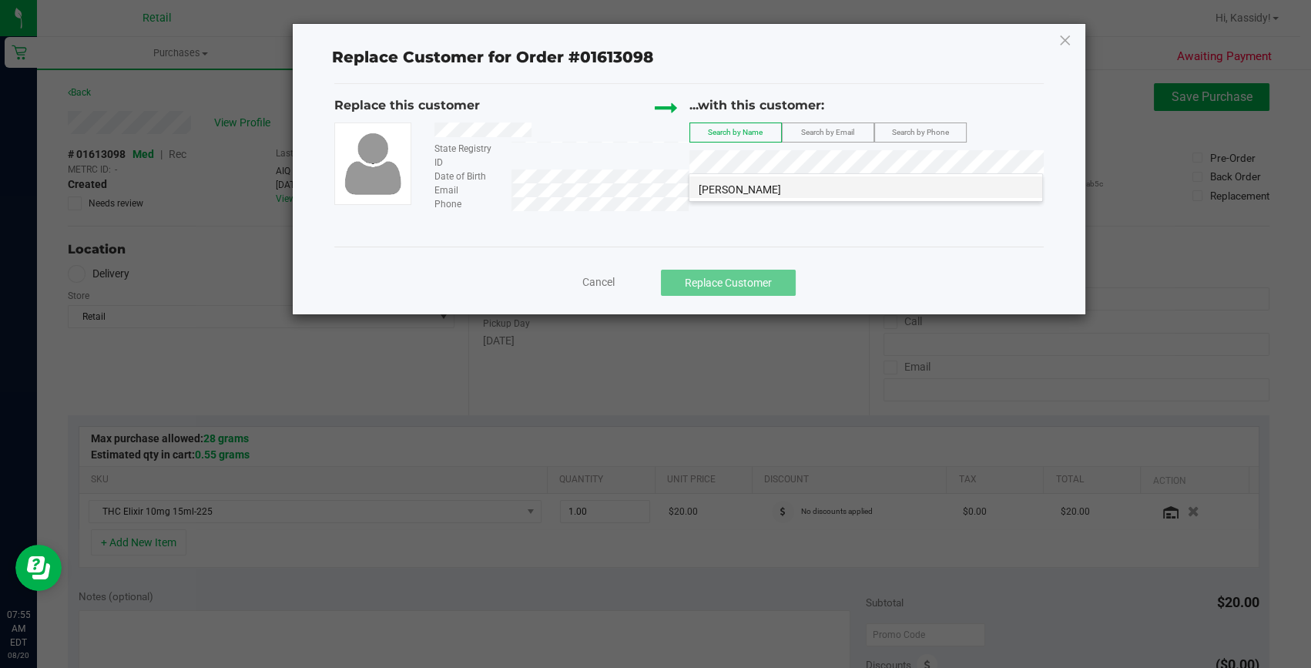
click at [737, 192] on span "Nicole Spencer" at bounding box center [739, 189] width 82 height 12
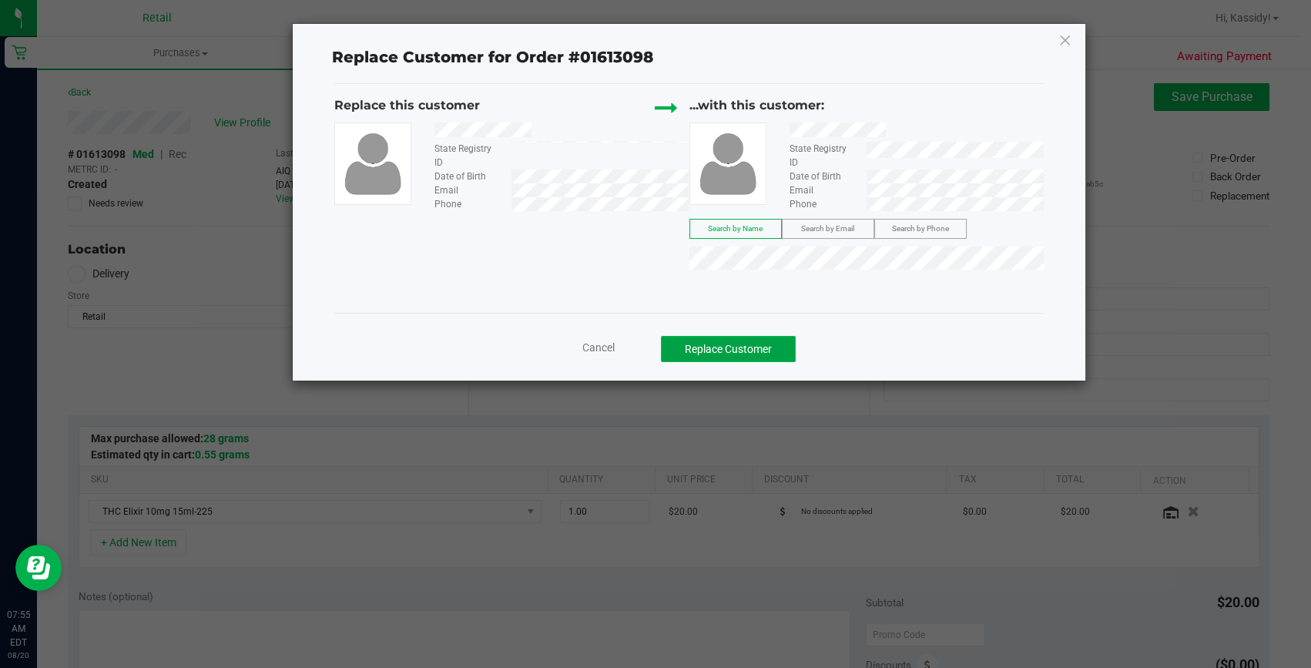
click at [749, 352] on button "Replace Customer" at bounding box center [728, 349] width 135 height 26
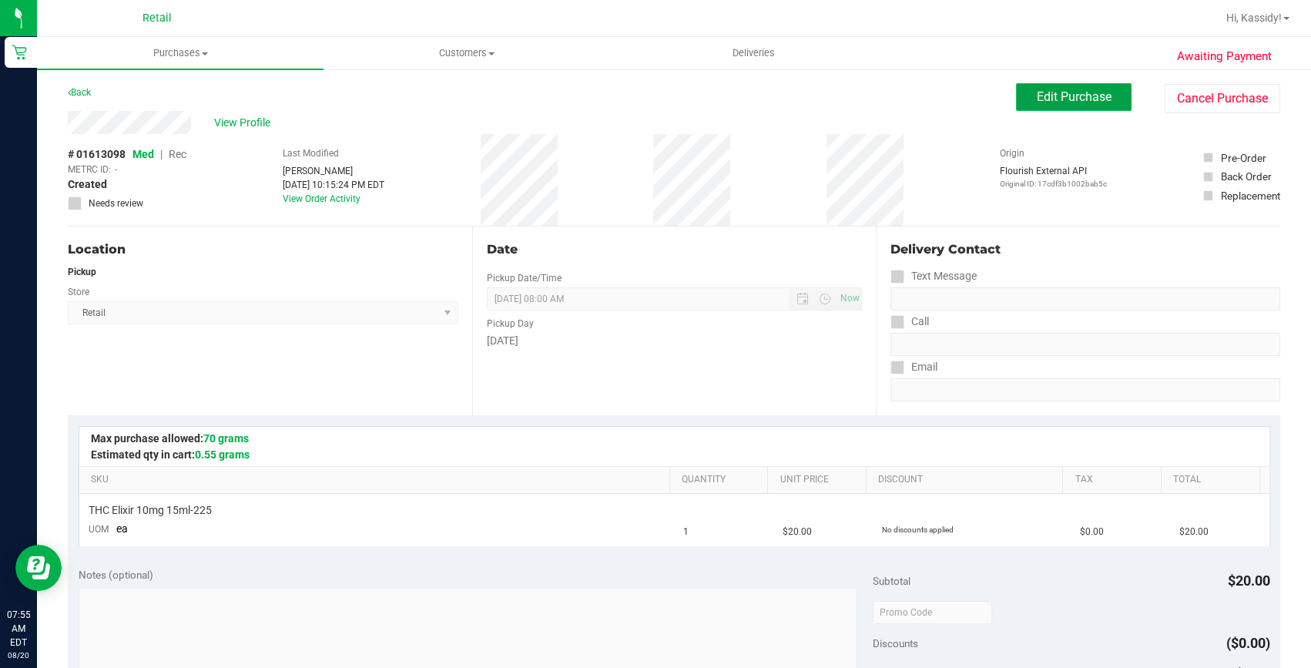
click at [1099, 106] on button "Edit Purchase" at bounding box center [1073, 97] width 115 height 28
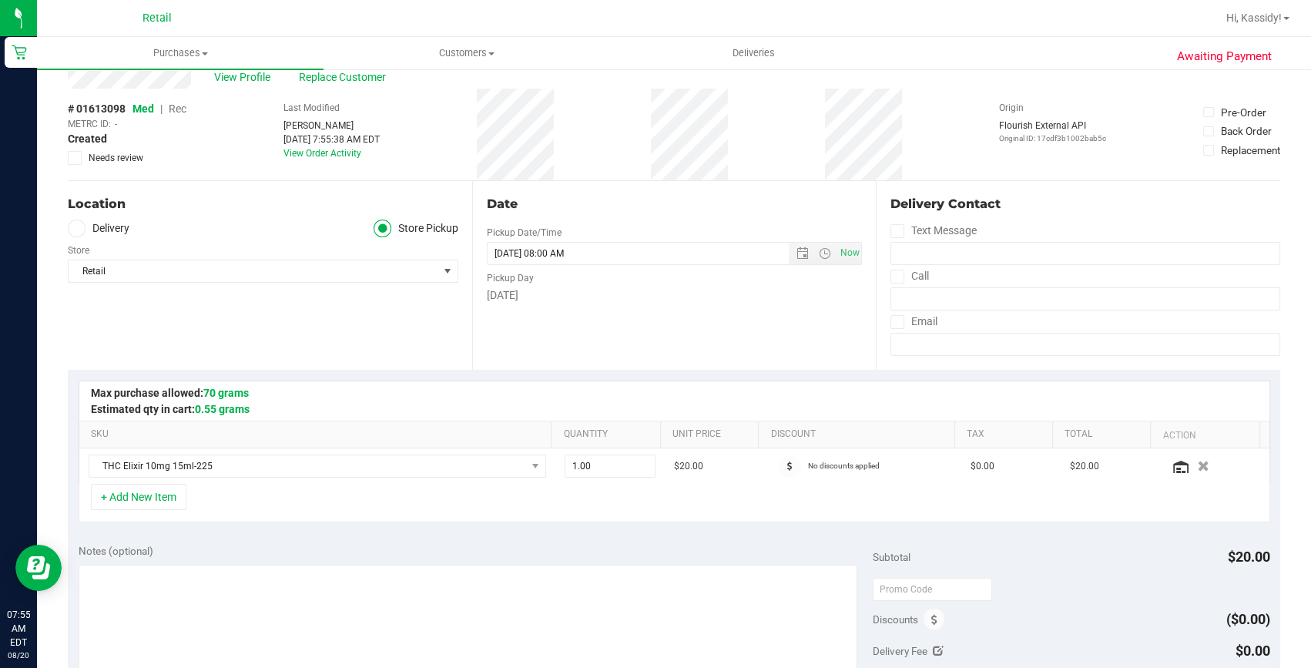
scroll to position [69, 0]
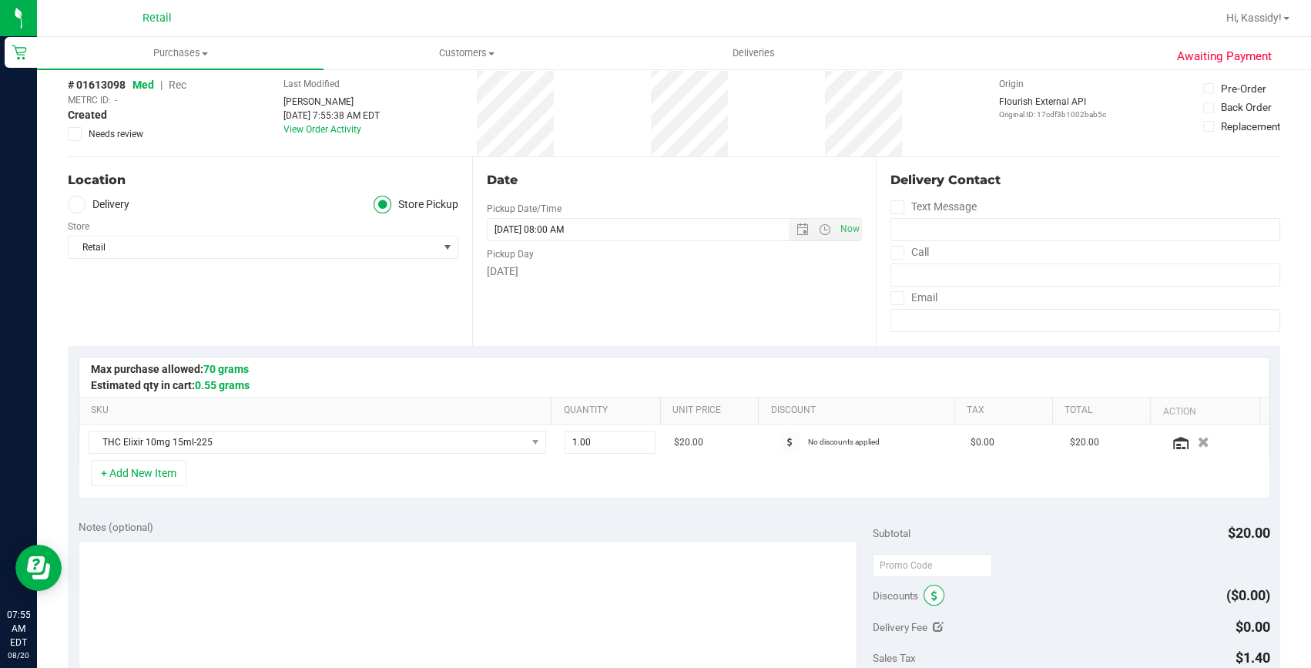
click at [923, 591] on span at bounding box center [933, 594] width 21 height 21
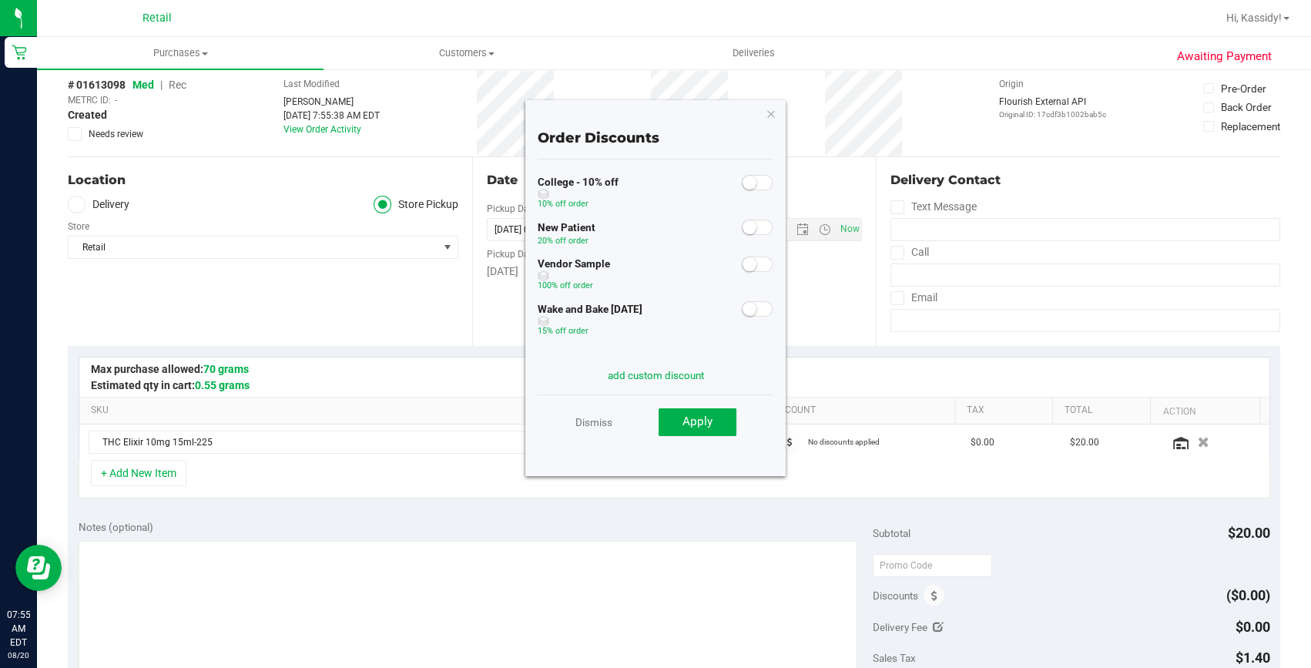
click at [744, 305] on small at bounding box center [749, 309] width 14 height 14
click at [715, 412] on button "Apply" at bounding box center [697, 422] width 78 height 28
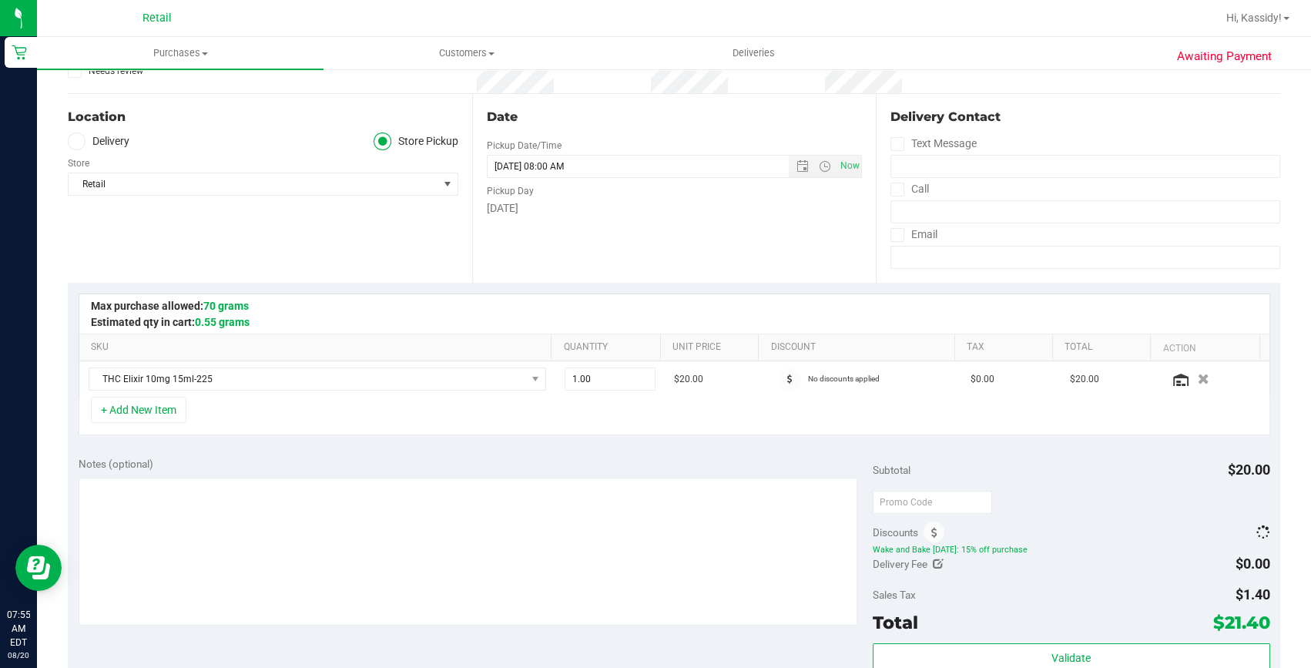
scroll to position [350, 0]
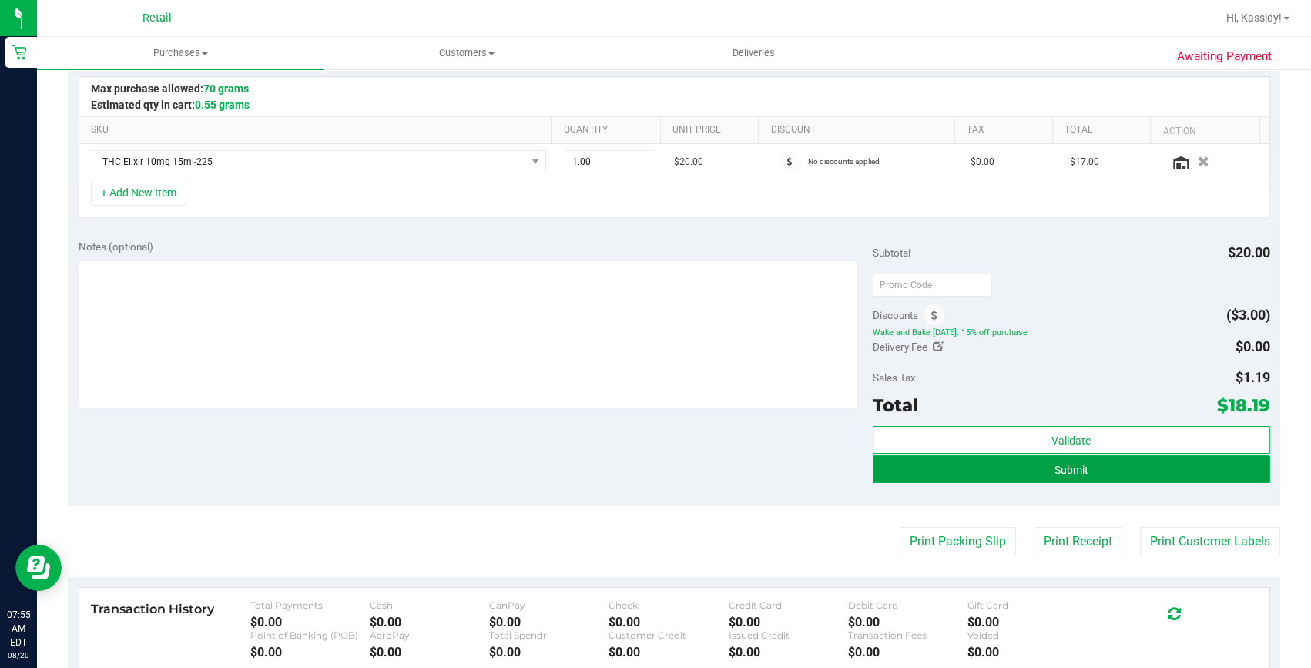
drag, startPoint x: 1084, startPoint y: 463, endPoint x: 1070, endPoint y: 403, distance: 61.1
click at [1084, 465] on button "Submit" at bounding box center [1070, 469] width 397 height 28
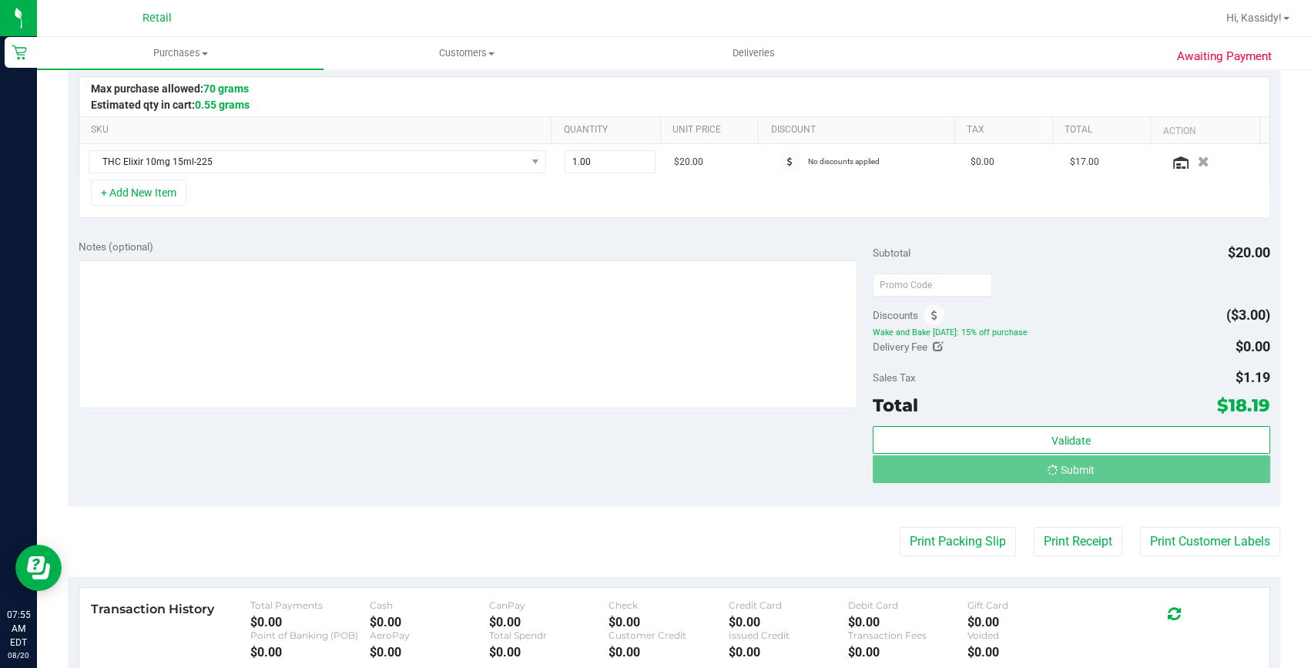
scroll to position [0, 0]
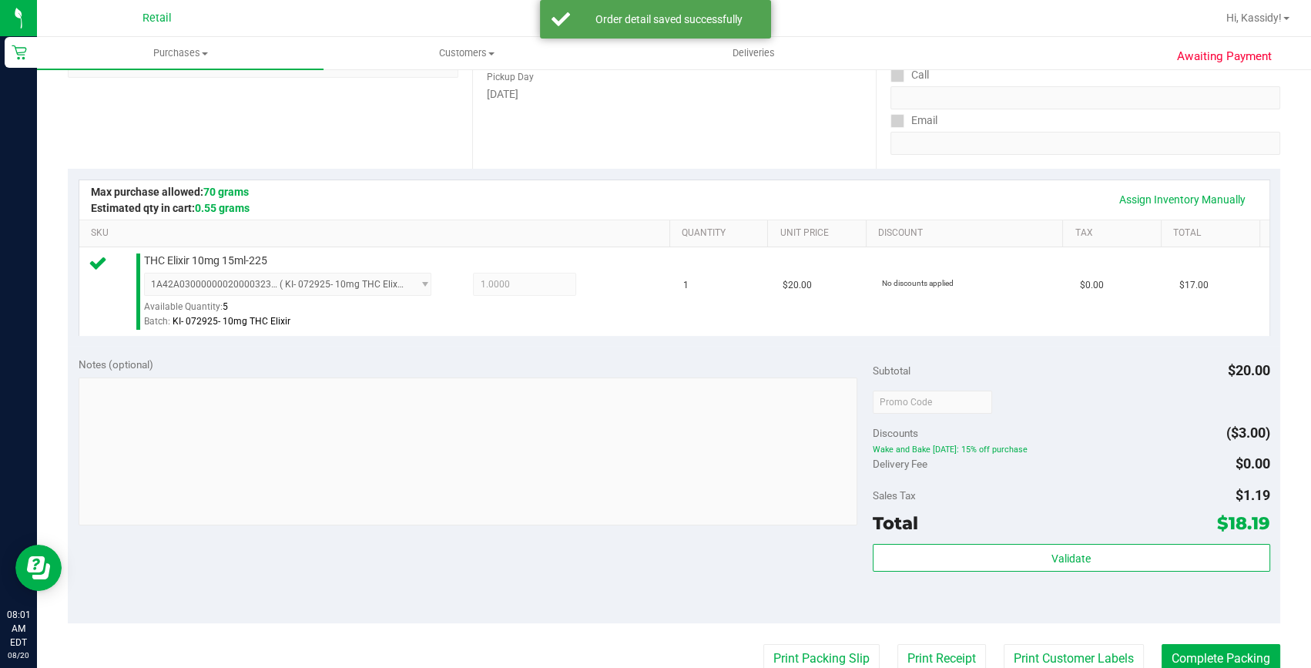
scroll to position [280, 0]
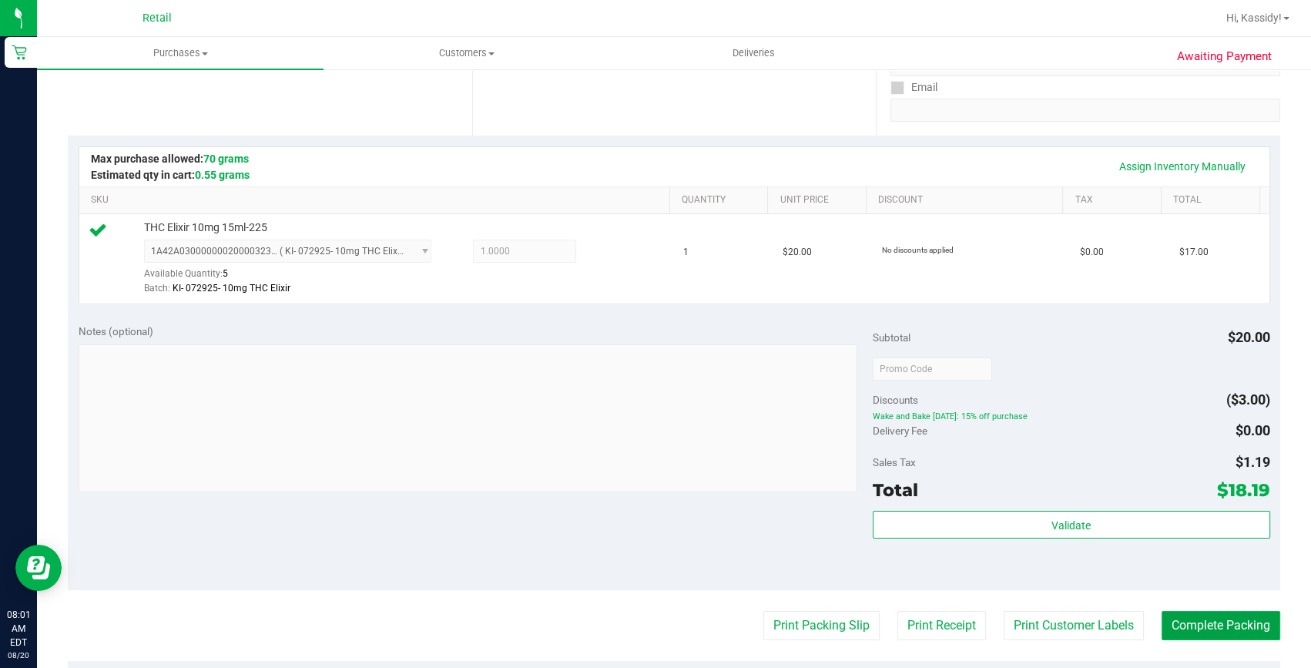
click at [1161, 625] on button "Complete Packing" at bounding box center [1220, 625] width 119 height 29
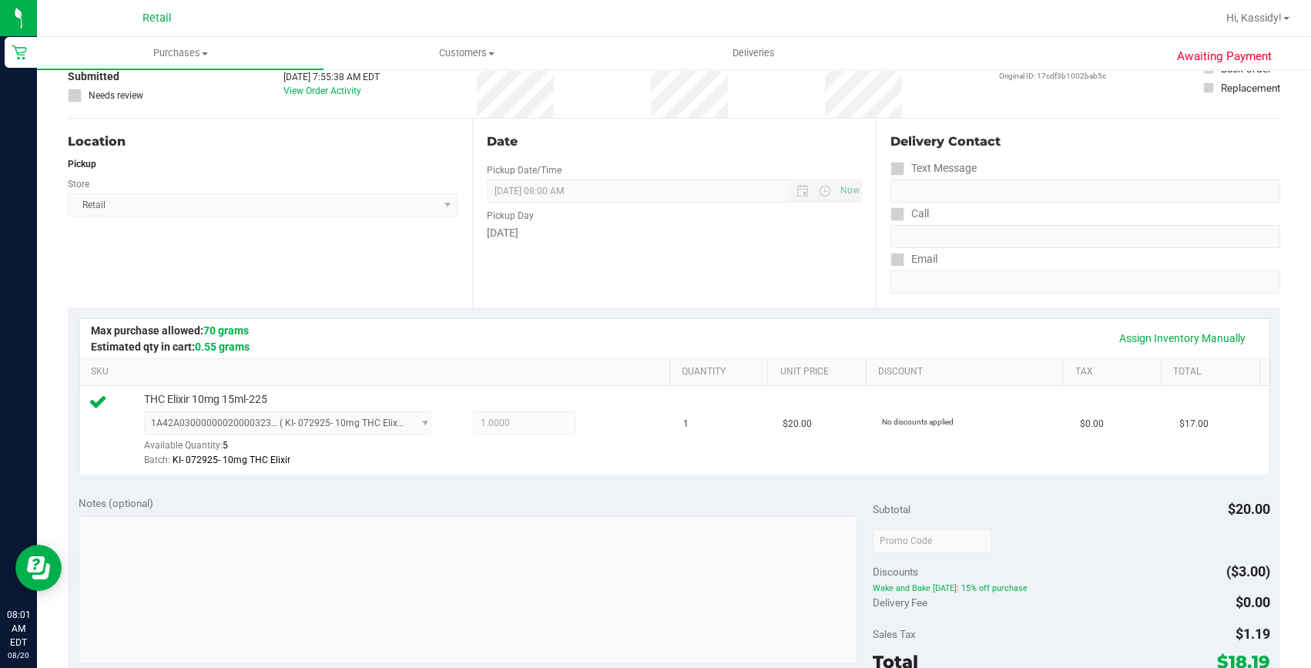
scroll to position [0, 0]
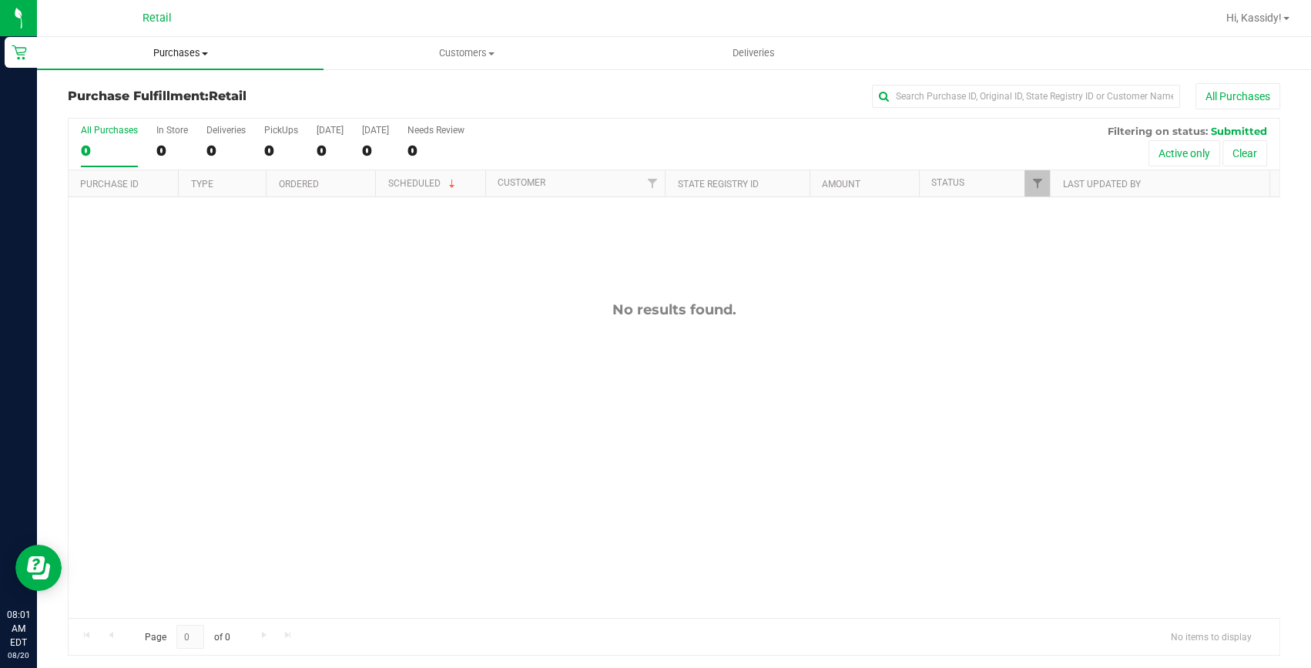
click at [213, 59] on span "Purchases" at bounding box center [180, 53] width 286 height 14
click at [219, 88] on li "Summary of purchases" at bounding box center [180, 93] width 286 height 18
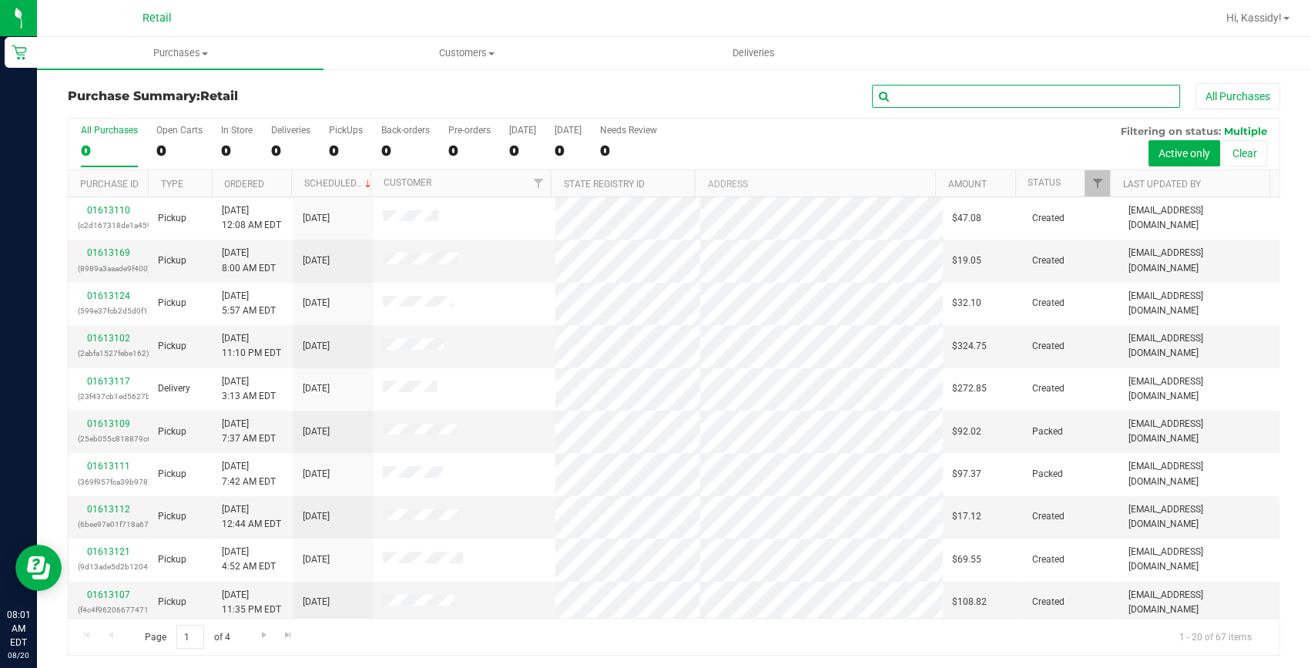
click at [936, 95] on input "text" at bounding box center [1026, 96] width 308 height 23
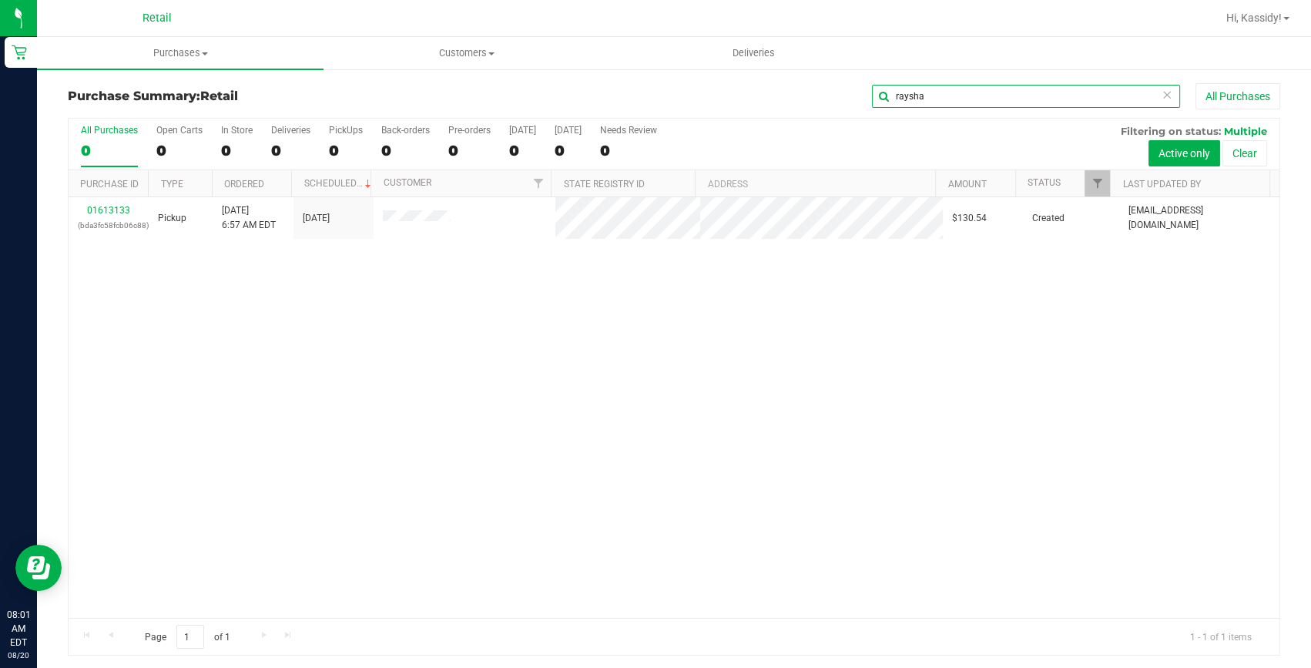
type input "raysha"
click at [114, 206] on link "01613133" at bounding box center [108, 210] width 43 height 11
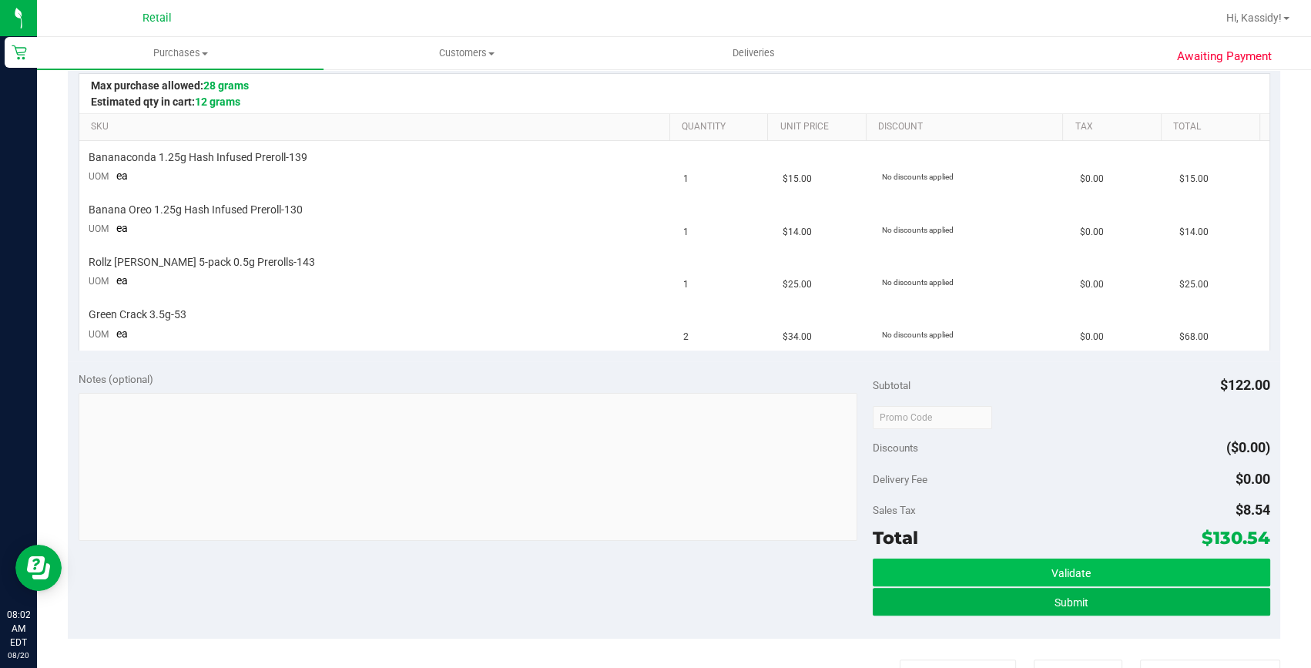
scroll to position [420, 0]
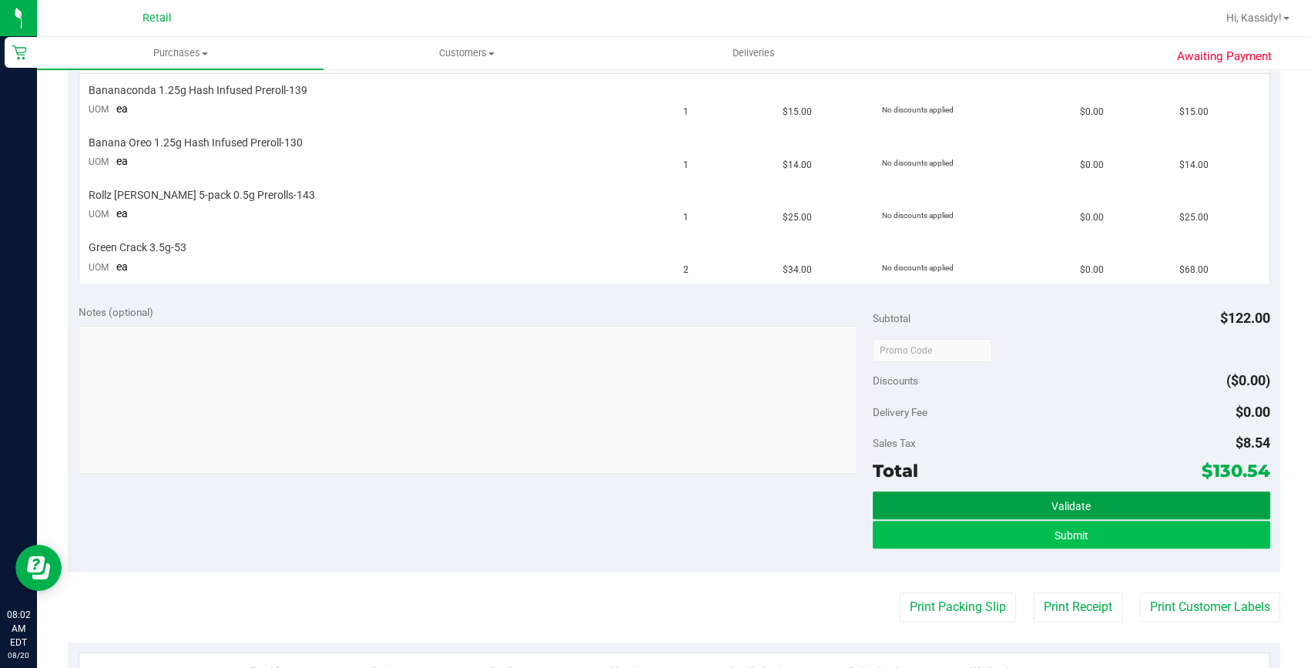
click at [1076, 517] on button "Validate" at bounding box center [1070, 505] width 397 height 28
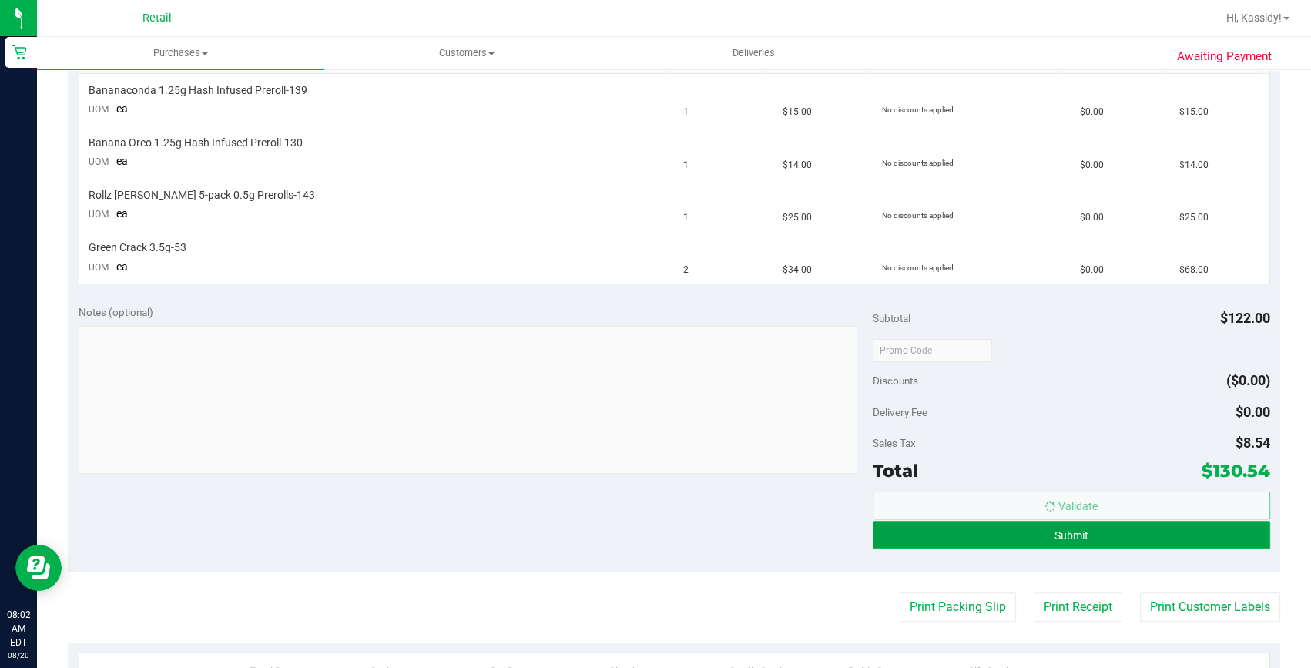
click at [1076, 531] on span "Submit" at bounding box center [1071, 535] width 34 height 12
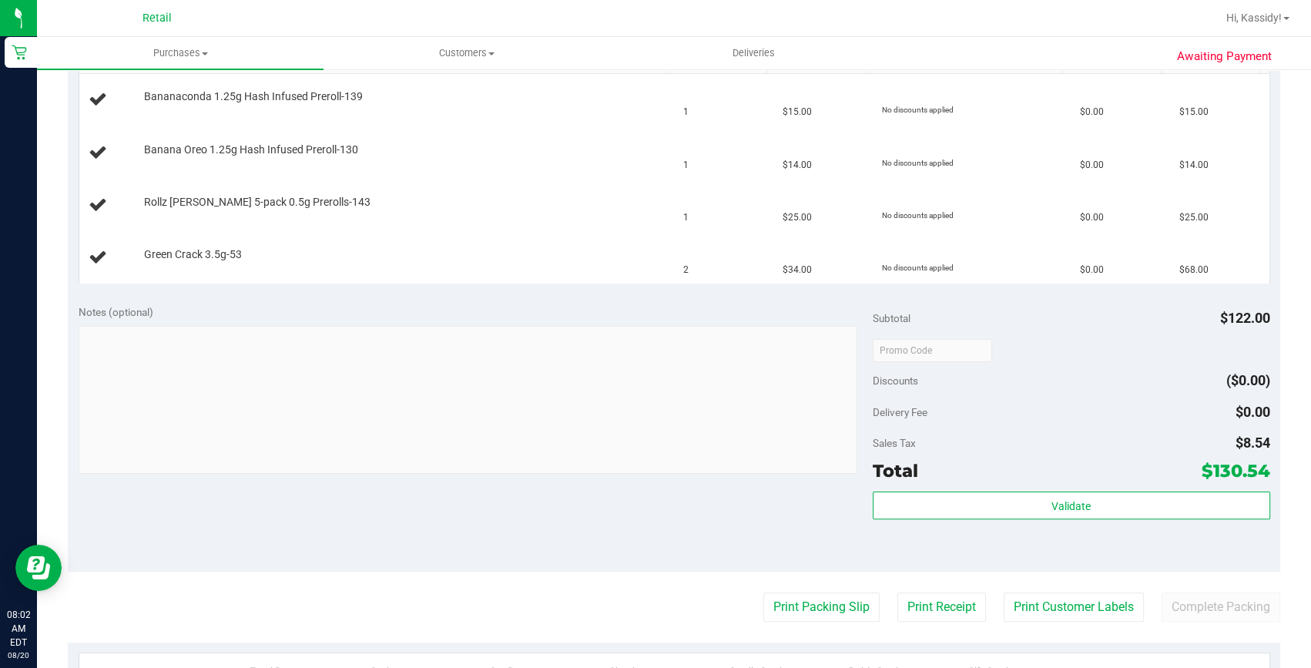
scroll to position [0, 0]
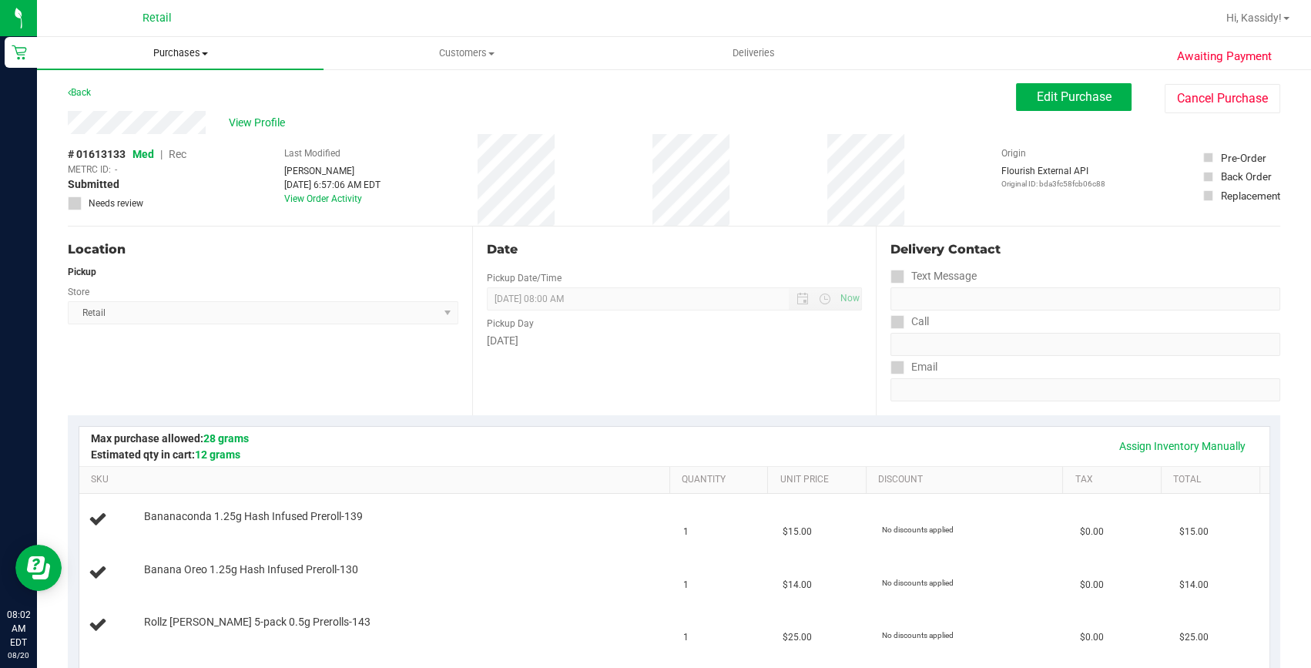
click at [172, 43] on uib-tab-heading "Purchases Summary of purchases Fulfillment All purchases" at bounding box center [180, 53] width 286 height 32
click at [158, 88] on span "Summary of purchases" at bounding box center [116, 92] width 158 height 13
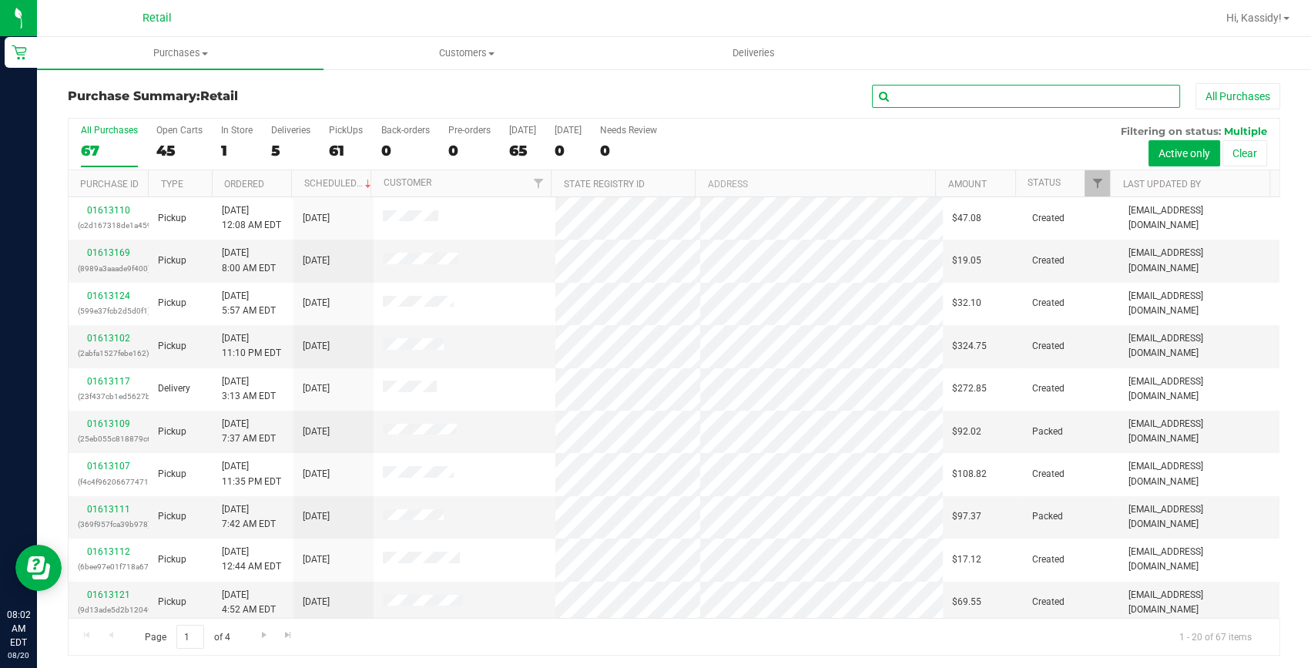
click at [923, 97] on input "text" at bounding box center [1026, 96] width 308 height 23
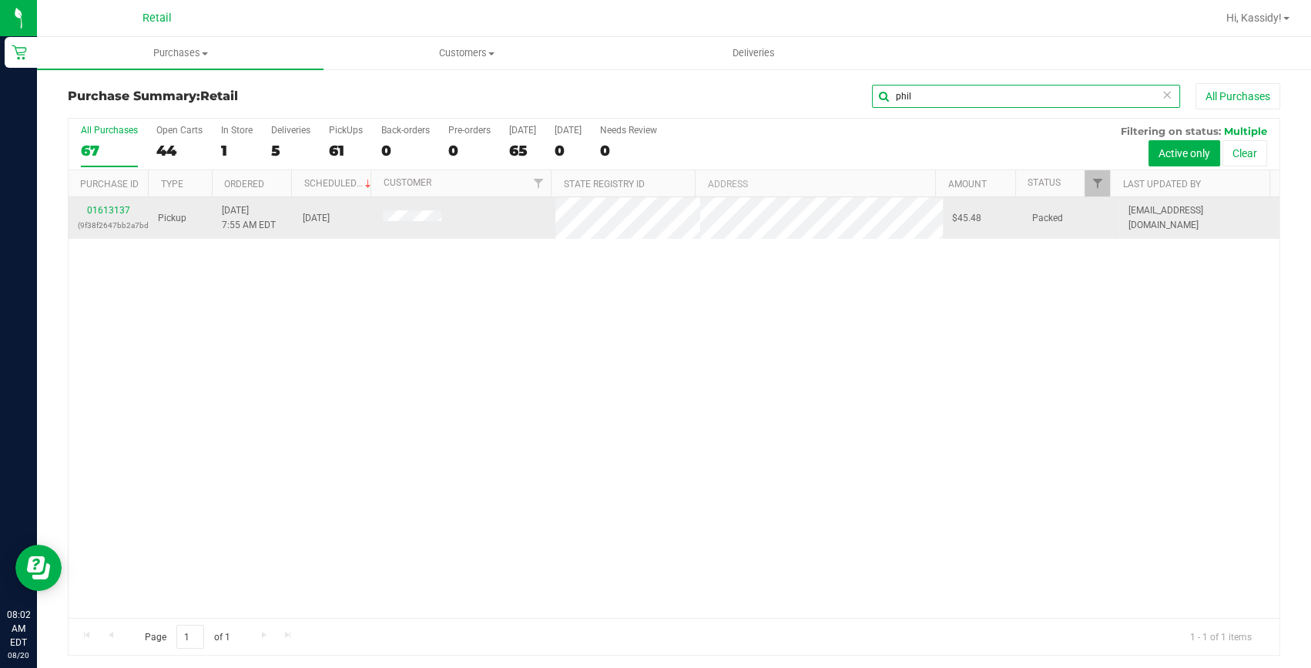
type input "phil"
drag, startPoint x: 1035, startPoint y: 216, endPoint x: 117, endPoint y: 208, distance: 917.9
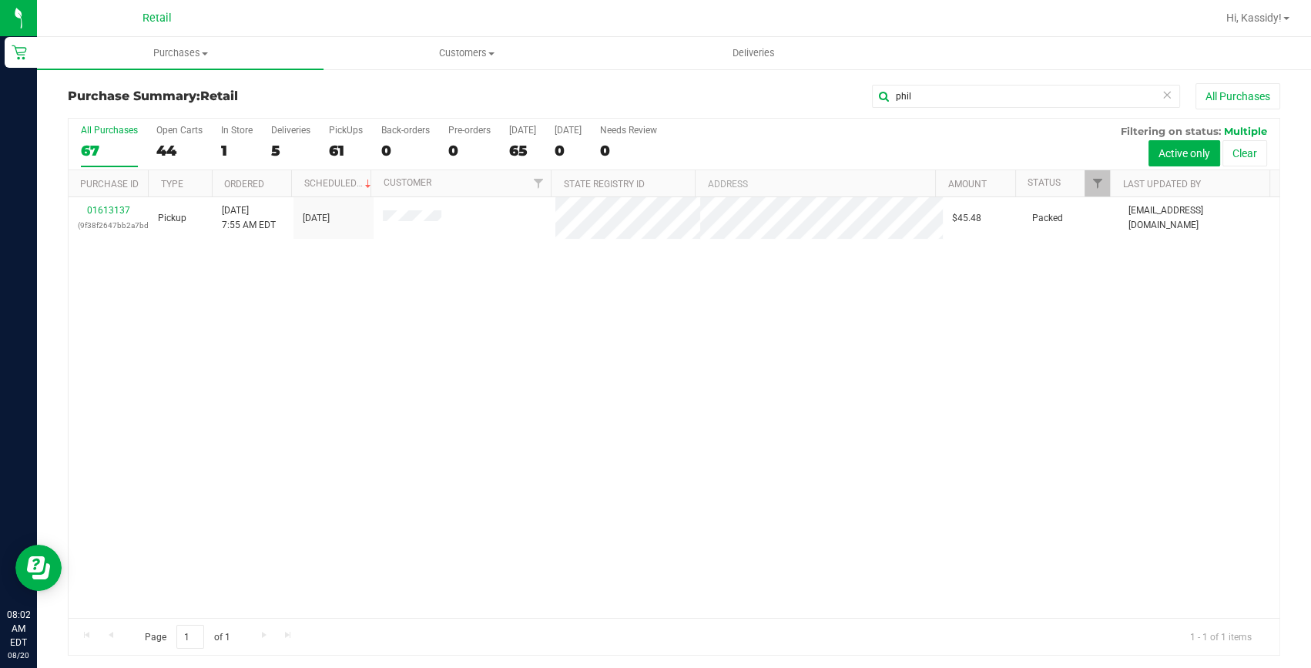
drag, startPoint x: 117, startPoint y: 208, endPoint x: 363, endPoint y: 339, distance: 278.3
click at [363, 340] on div "01613137 (9f38f2647bb2a7bd) Pickup 8/20/2025 7:55 AM EDT 8/20/2025 $45.48 Packe…" at bounding box center [674, 407] width 1210 height 420
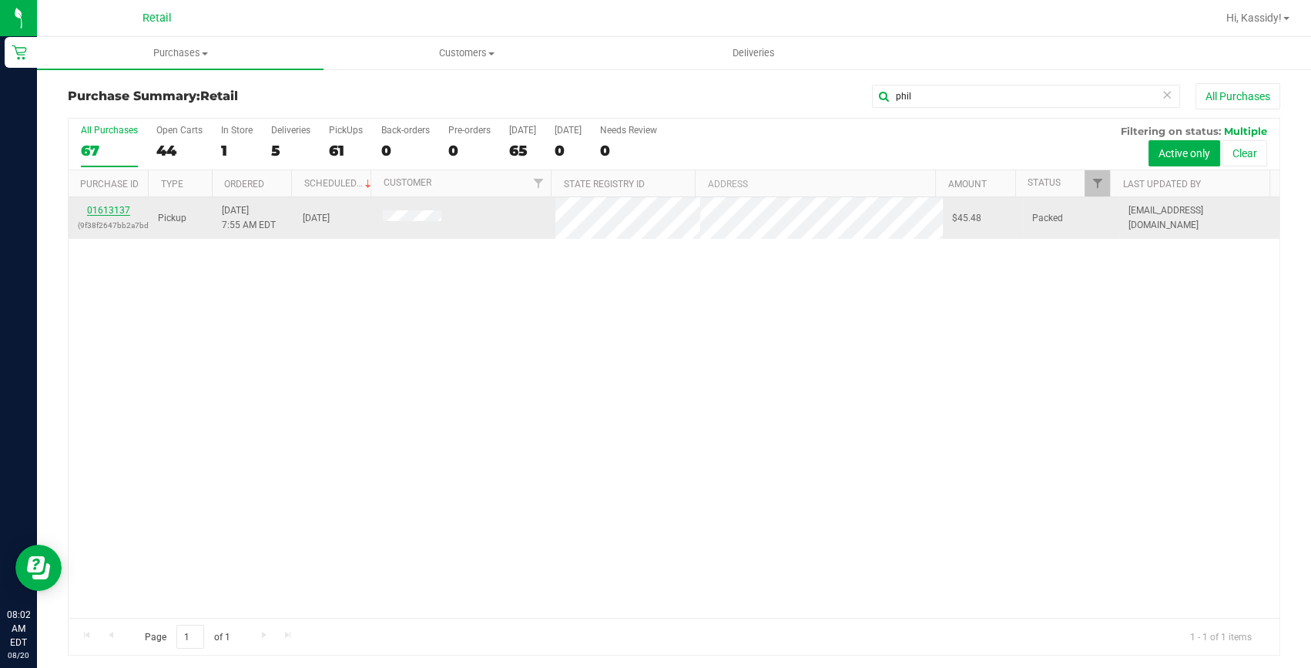
click at [114, 209] on link "01613137" at bounding box center [108, 210] width 43 height 11
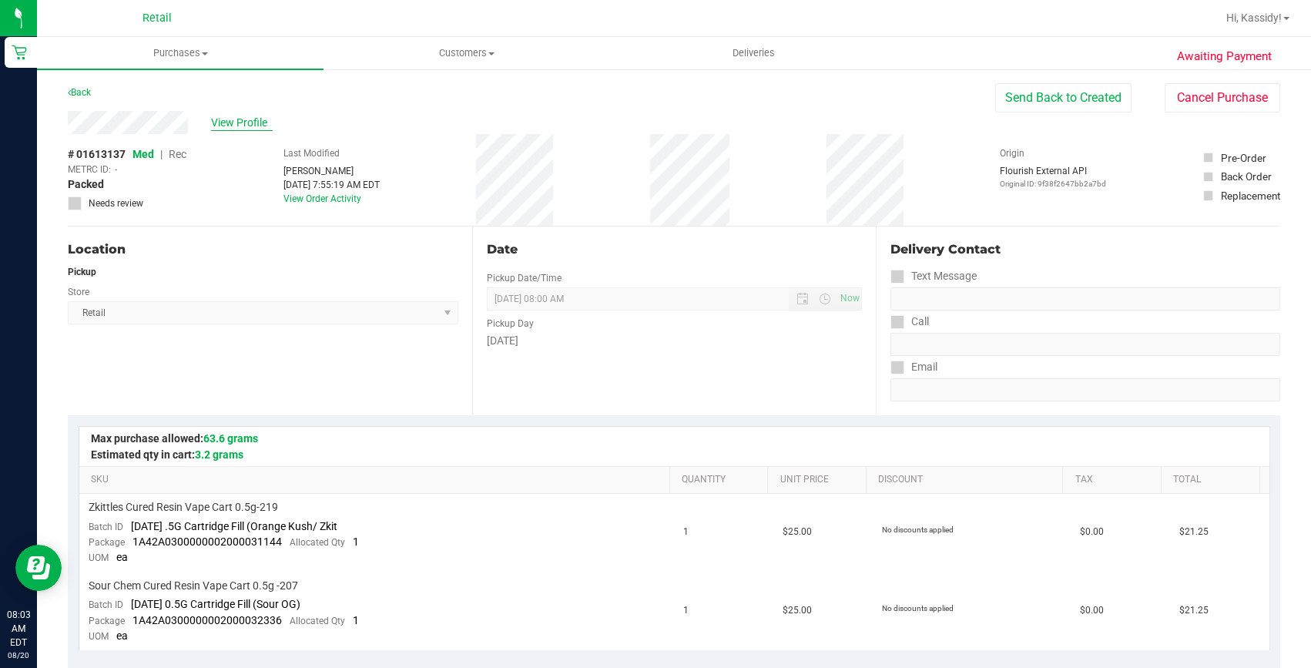
click at [265, 126] on span "View Profile" at bounding box center [242, 123] width 62 height 16
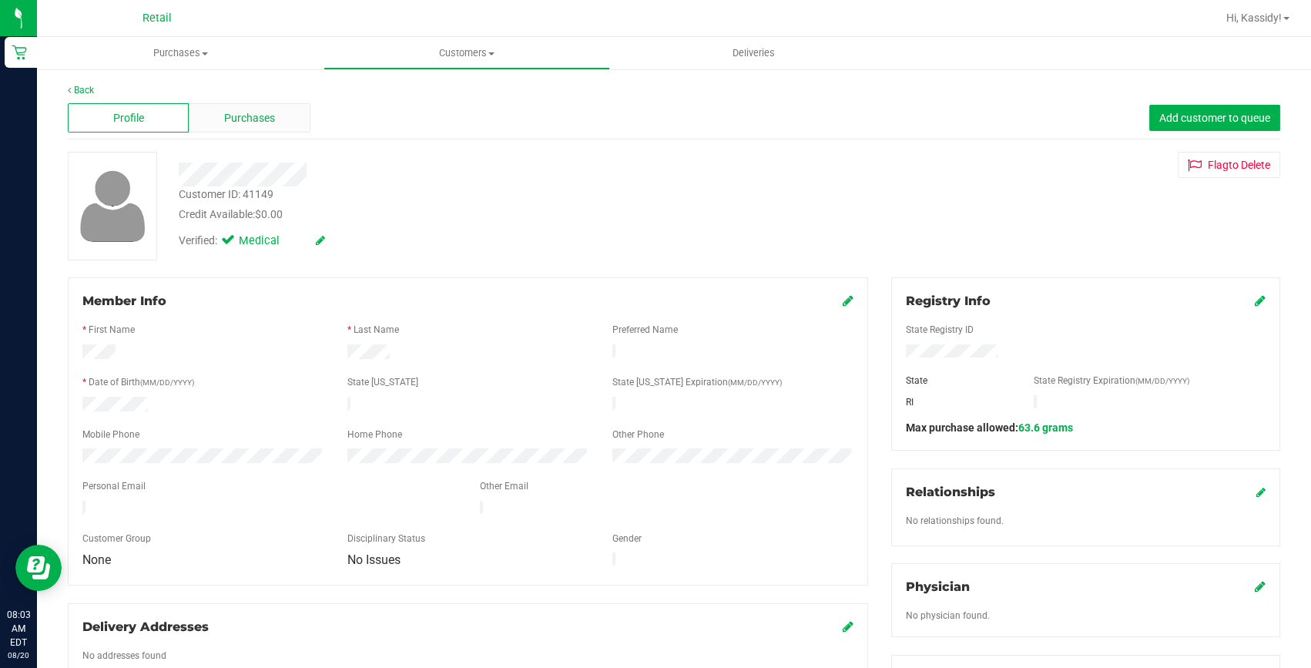
click at [283, 118] on div "Purchases" at bounding box center [249, 117] width 121 height 29
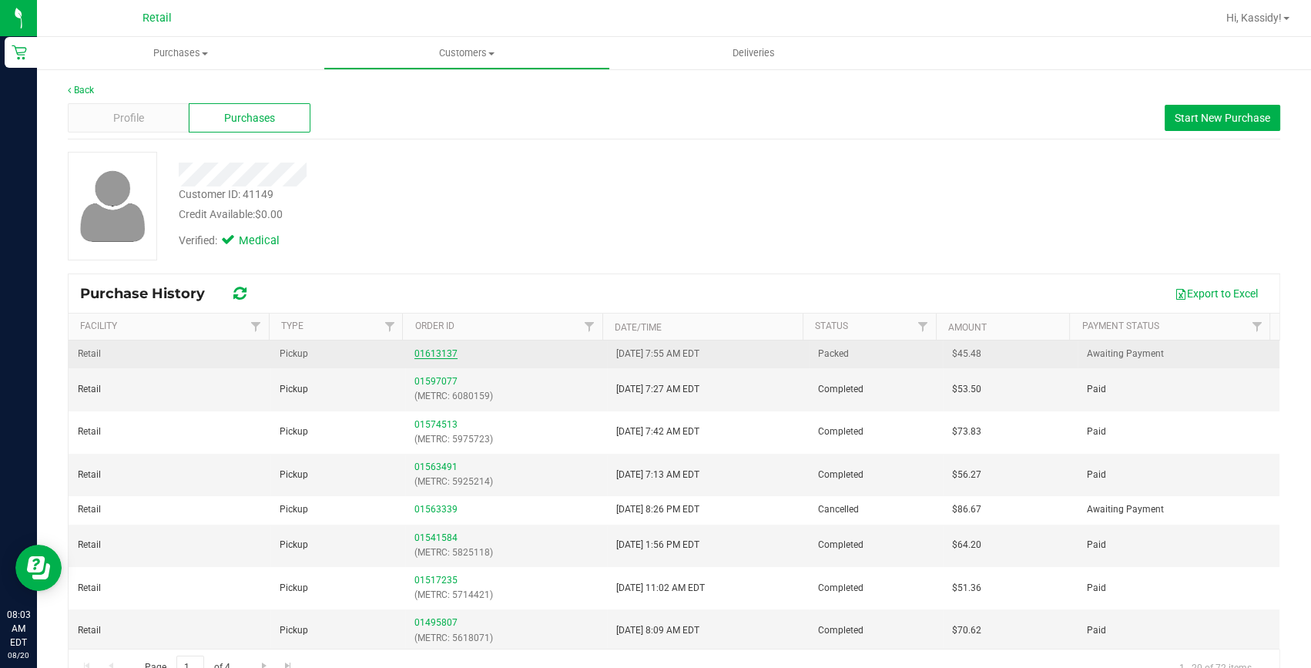
click at [435, 349] on link "01613137" at bounding box center [435, 353] width 43 height 11
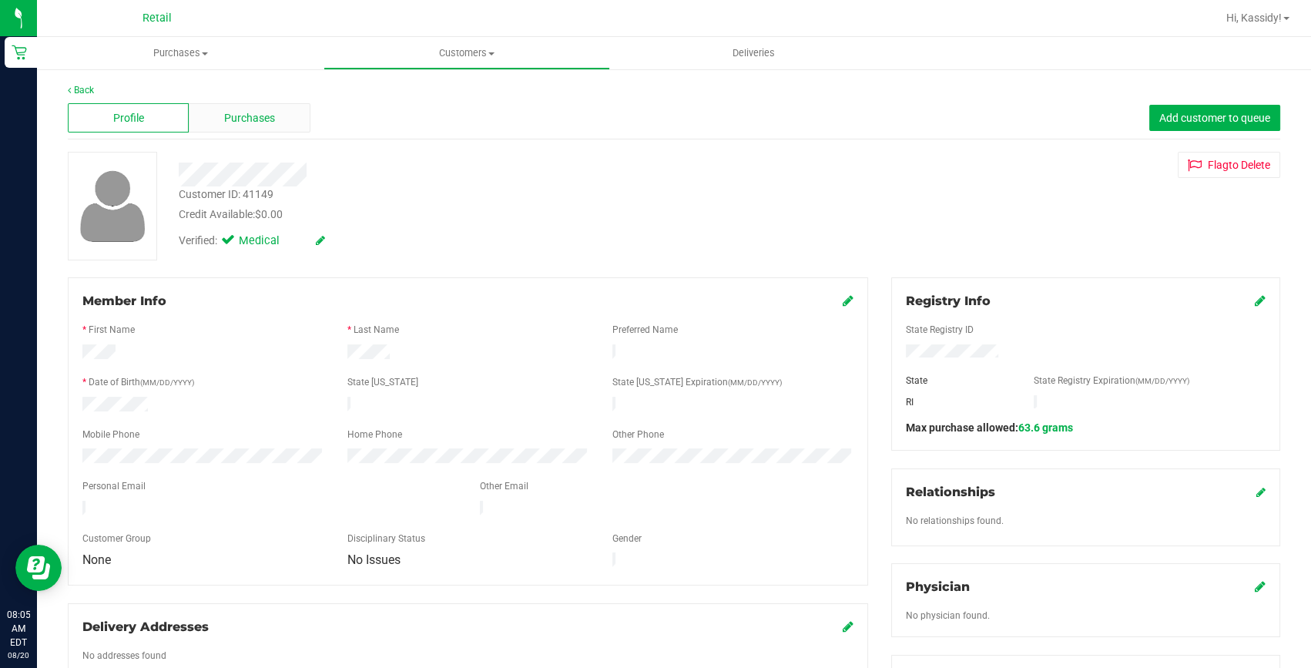
click at [245, 120] on span "Purchases" at bounding box center [249, 118] width 51 height 16
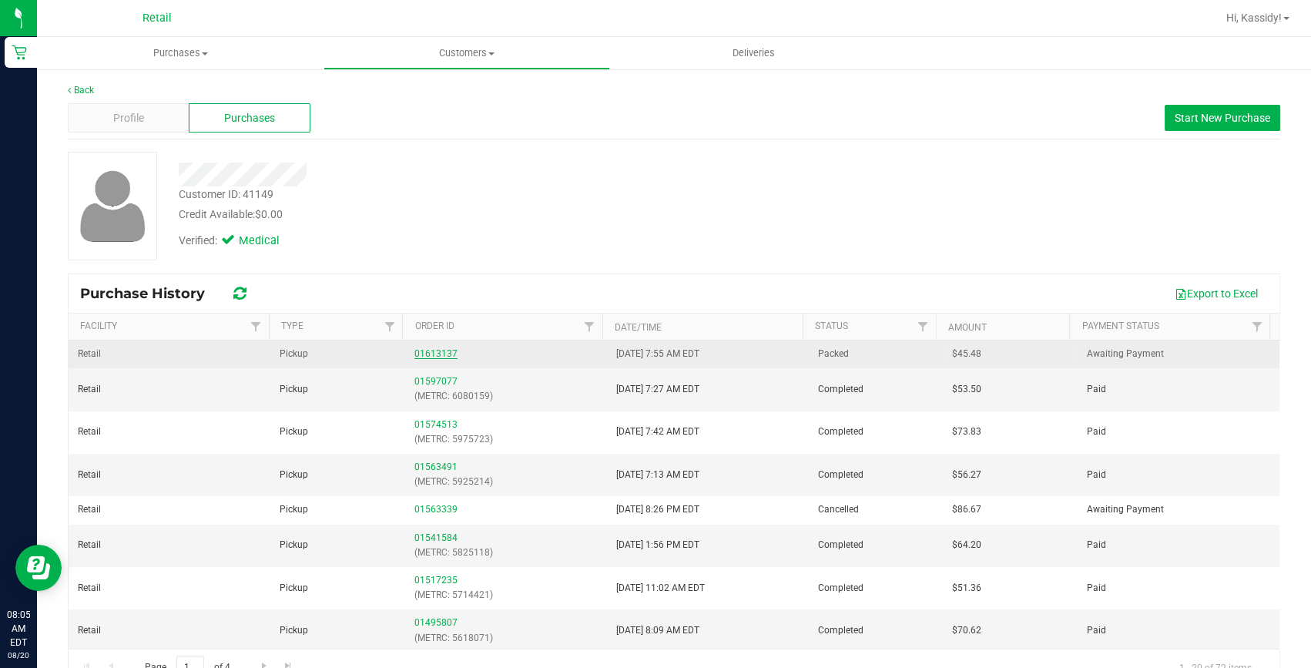
click at [414, 353] on link "01613137" at bounding box center [435, 353] width 43 height 11
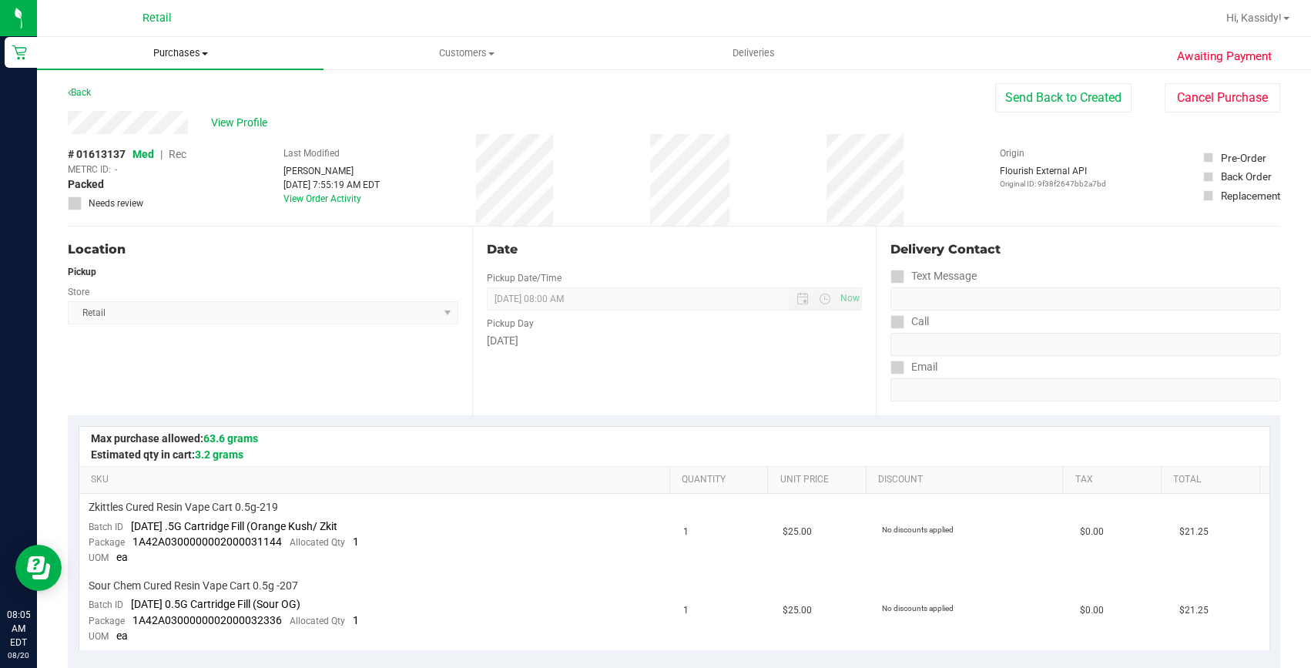
click at [197, 62] on uib-tab-heading "Purchases Summary of purchases Fulfillment All purchases" at bounding box center [180, 53] width 286 height 32
click at [182, 223] on div "# 01613137 Med | Rec METRC ID: - Packed Needs review" at bounding box center [127, 180] width 119 height 92
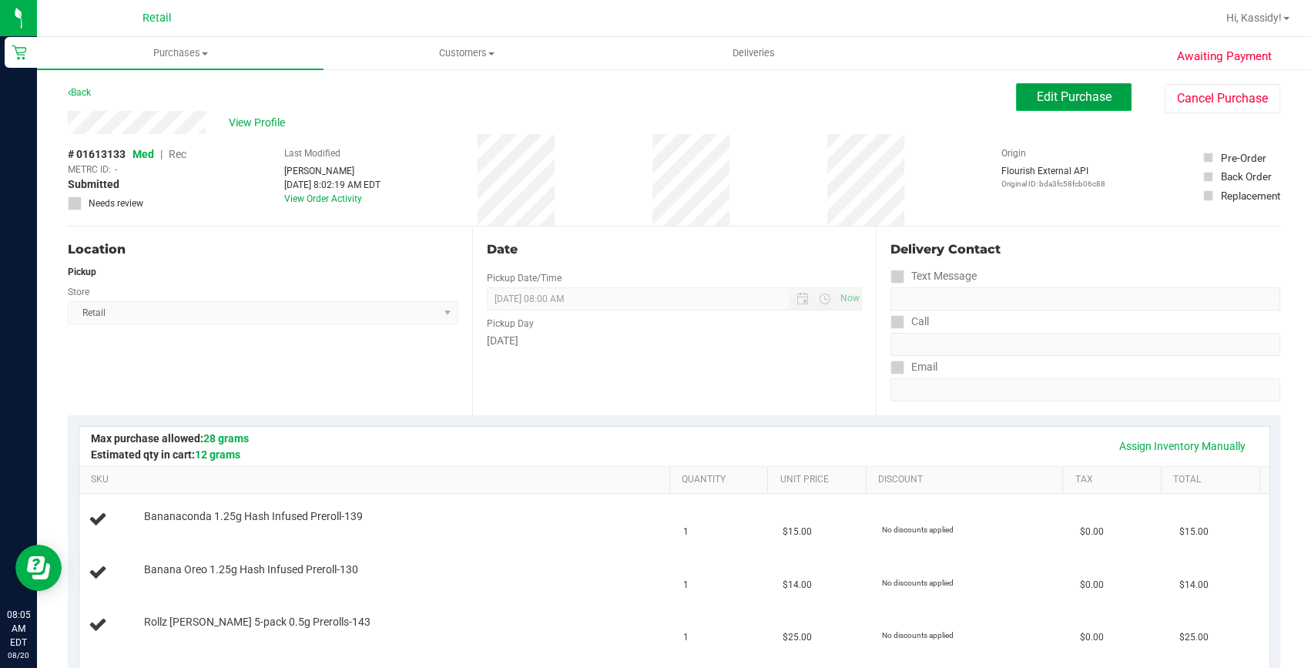
click at [1016, 102] on button "Edit Purchase" at bounding box center [1073, 97] width 115 height 28
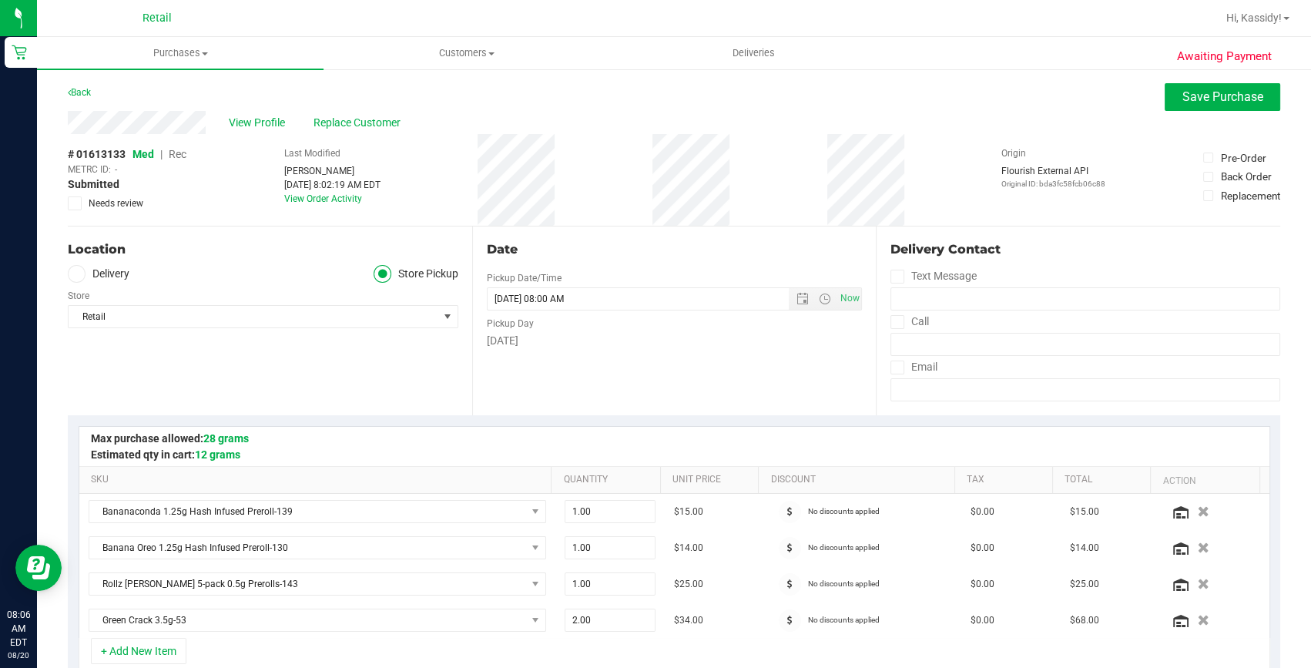
click at [178, 149] on span "Rec" at bounding box center [178, 154] width 18 height 12
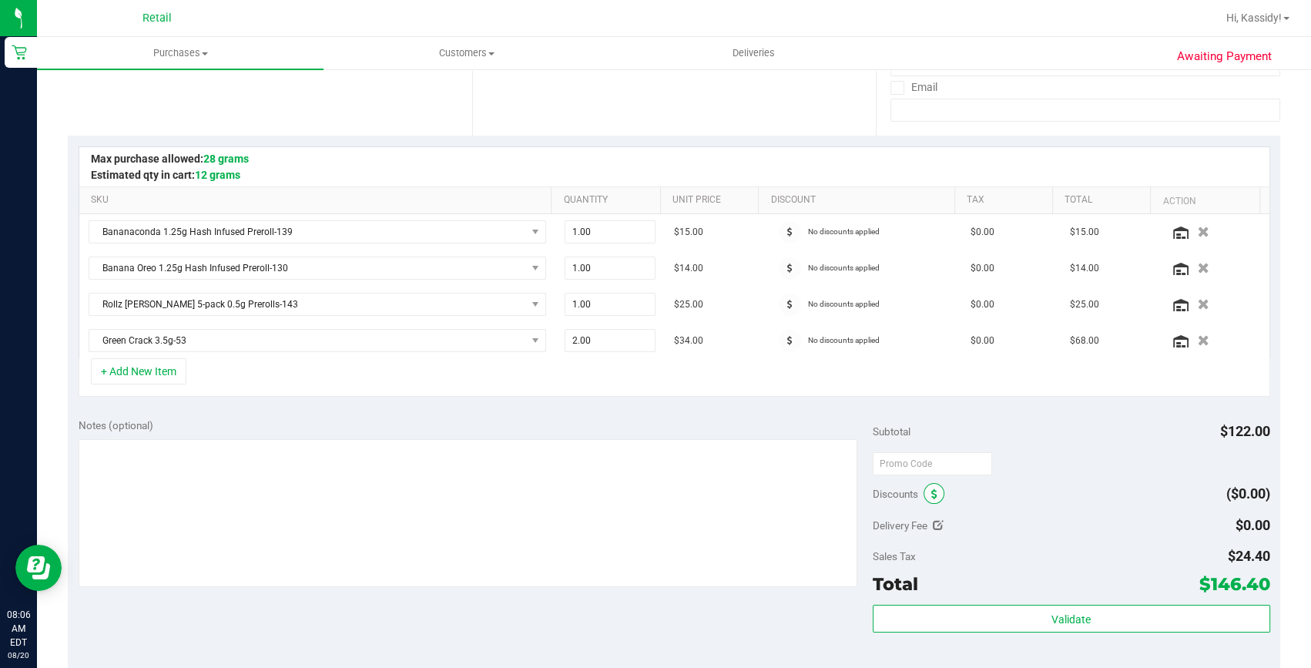
click at [925, 484] on span at bounding box center [933, 493] width 21 height 21
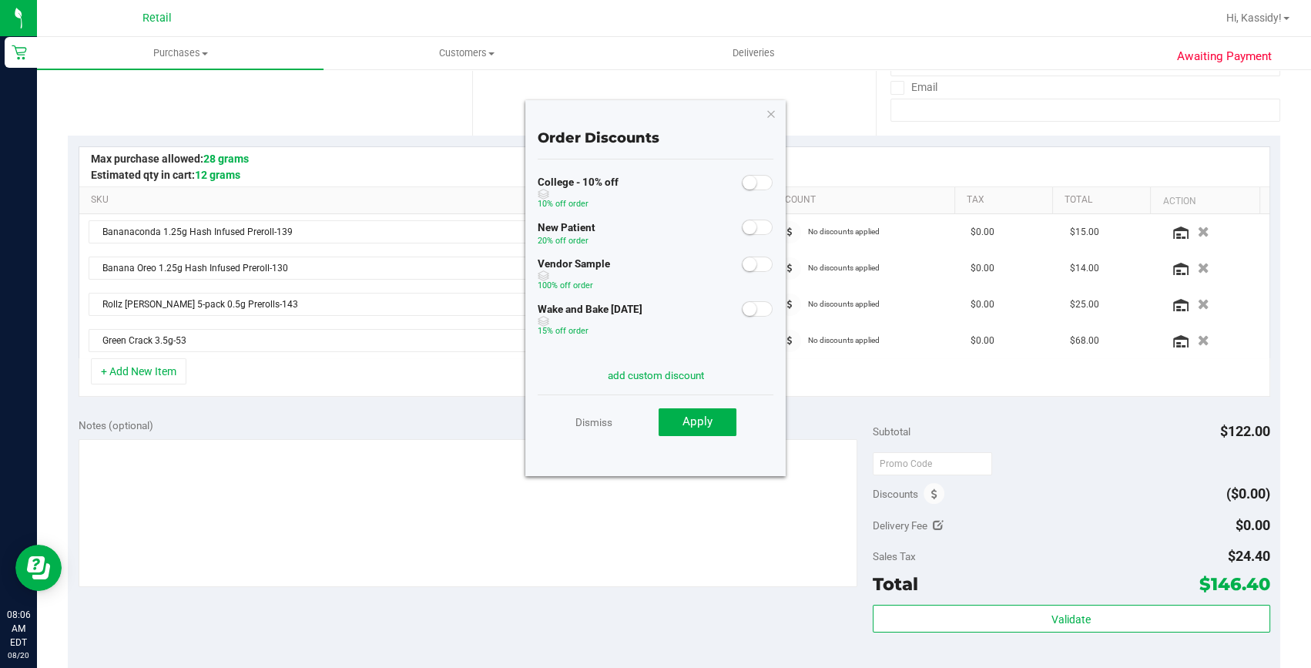
click at [751, 310] on span at bounding box center [757, 308] width 31 height 15
click at [705, 427] on span "Apply" at bounding box center [697, 421] width 30 height 14
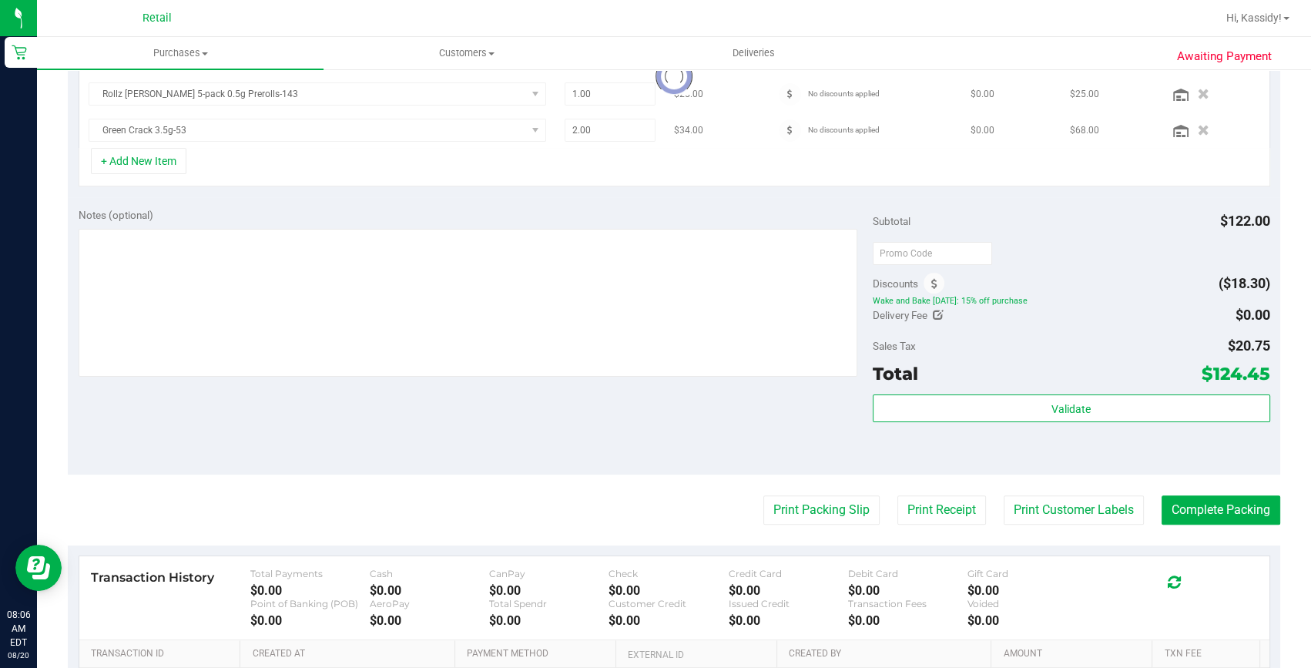
scroll to position [465, 0]
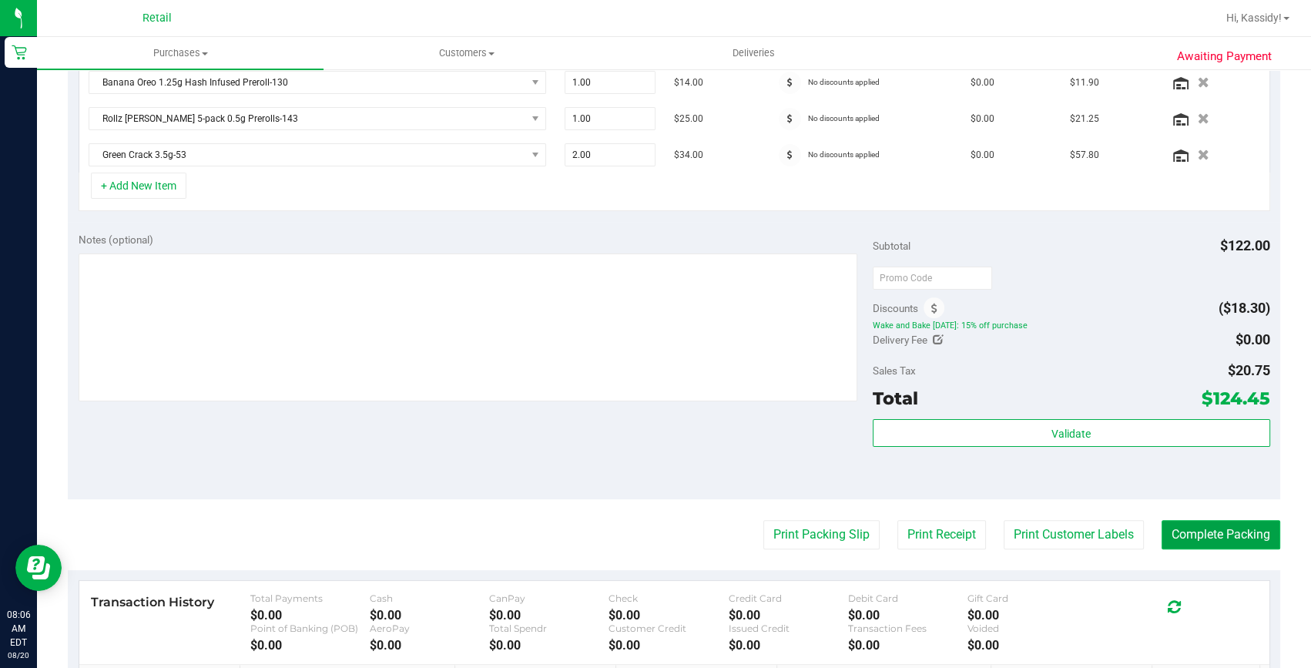
click at [1183, 531] on button "Complete Packing" at bounding box center [1220, 534] width 119 height 29
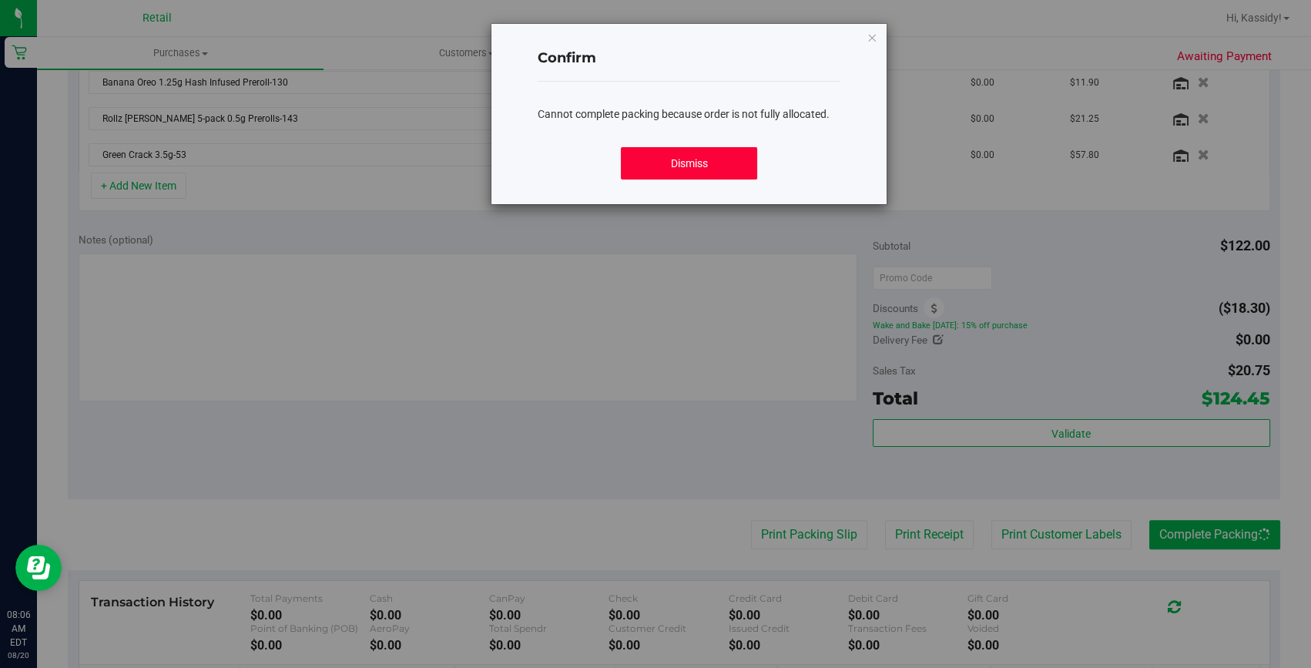
click at [734, 162] on button "Dismiss" at bounding box center [689, 163] width 136 height 32
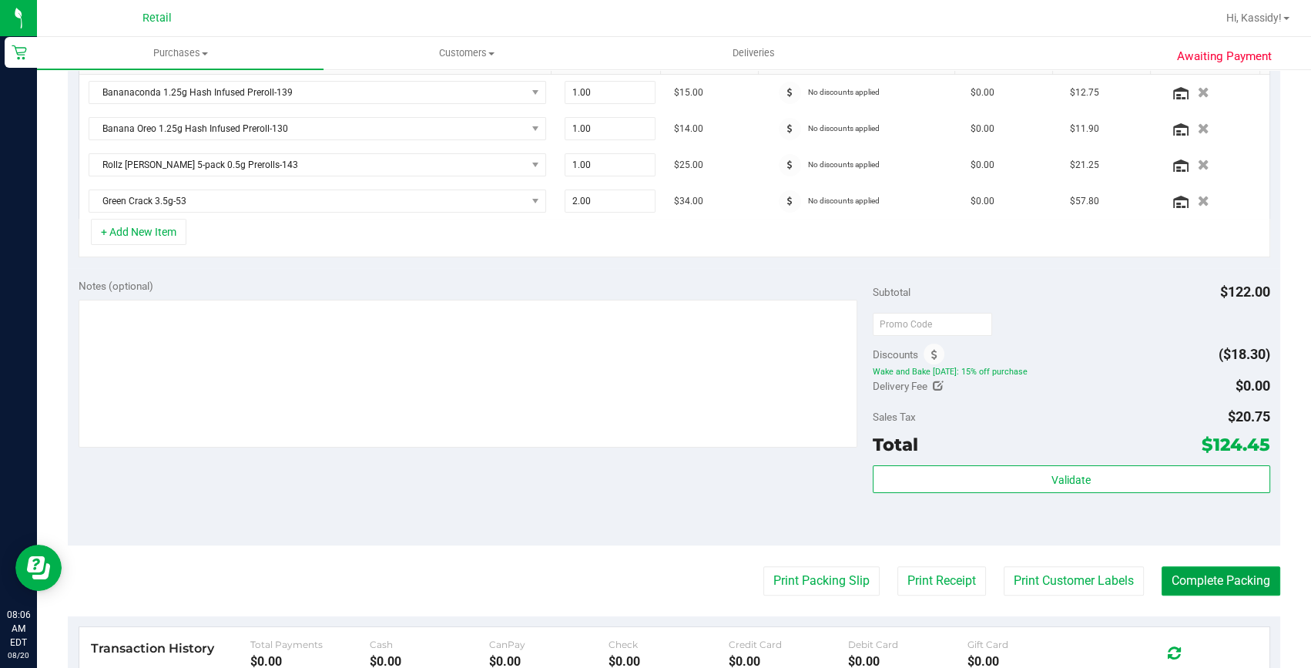
scroll to position [420, 0]
click at [1161, 577] on button "Complete Packing" at bounding box center [1220, 579] width 119 height 29
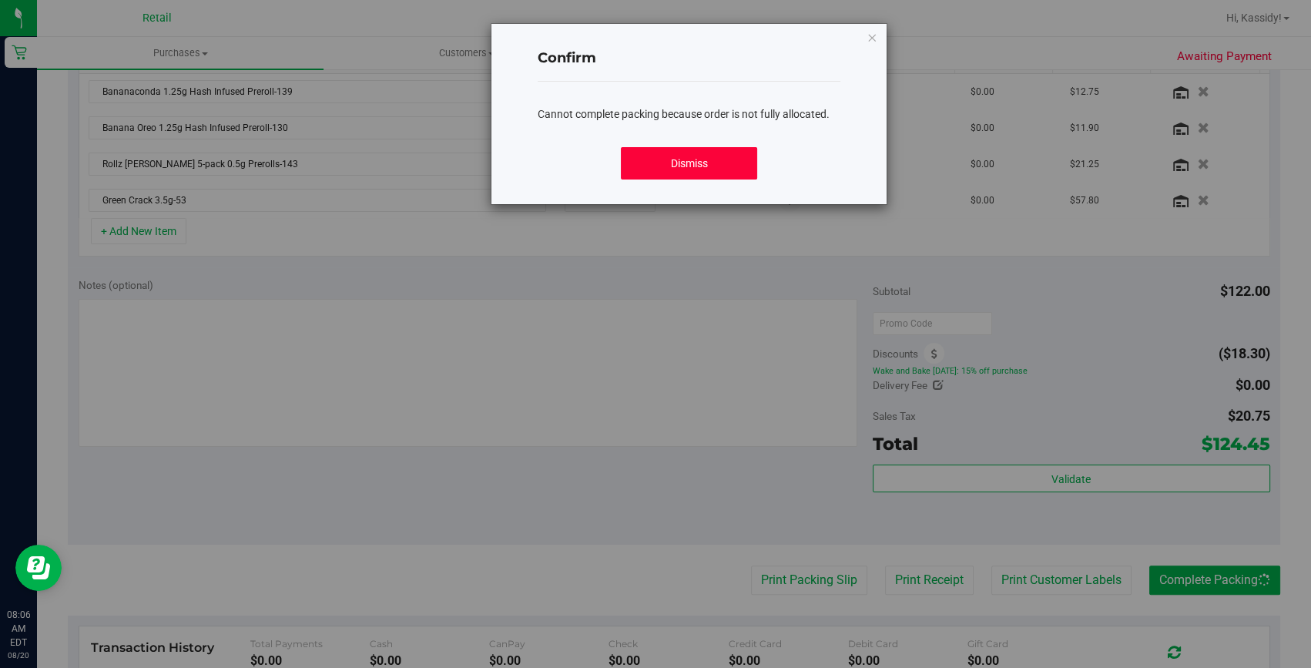
click at [738, 147] on button "Dismiss" at bounding box center [689, 163] width 136 height 32
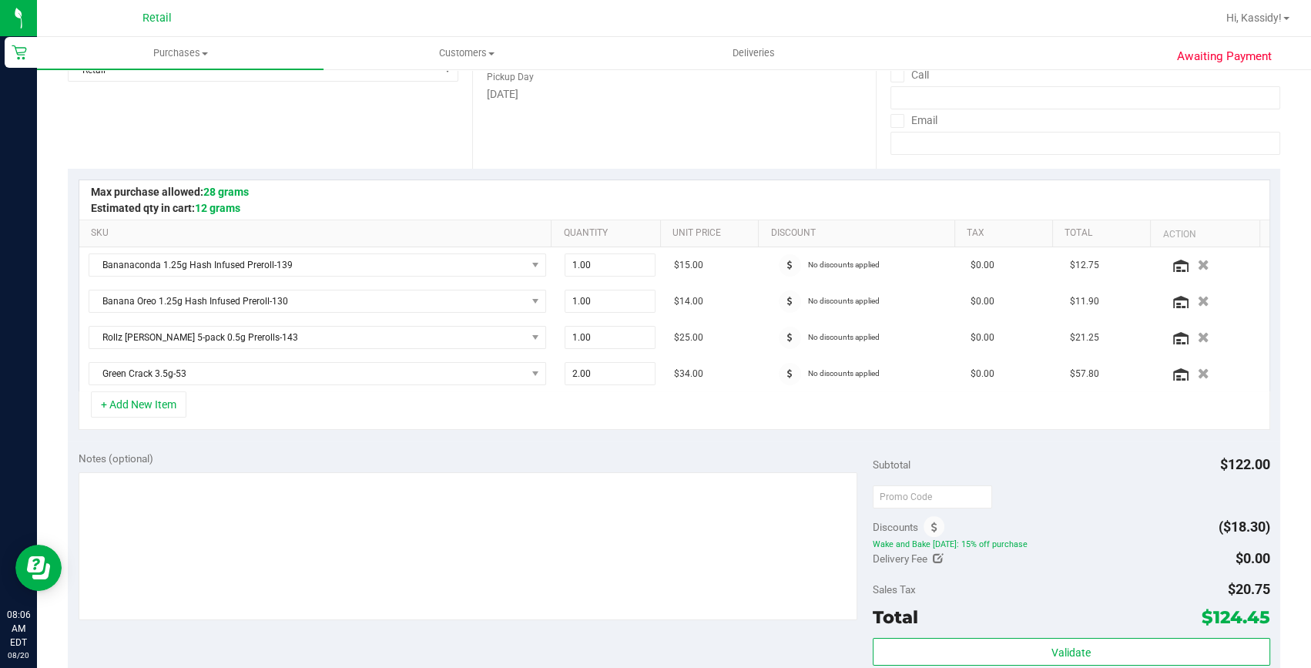
scroll to position [0, 0]
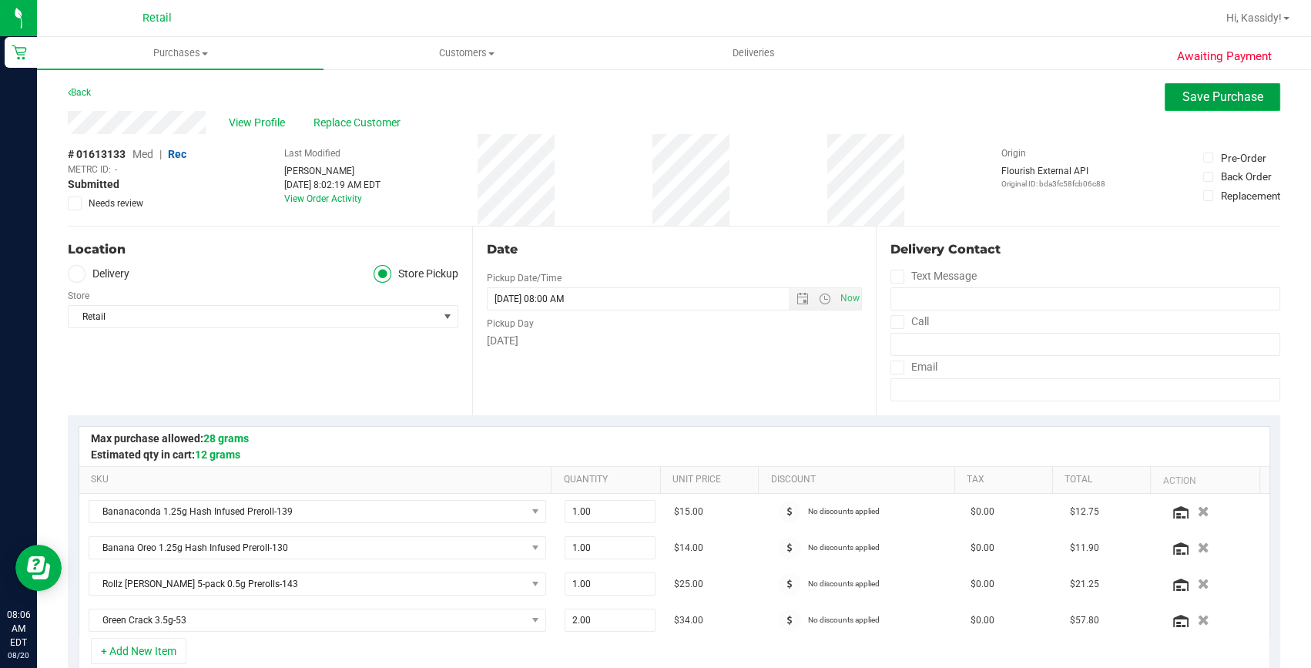
click at [1238, 91] on span "Save Purchase" at bounding box center [1222, 96] width 81 height 15
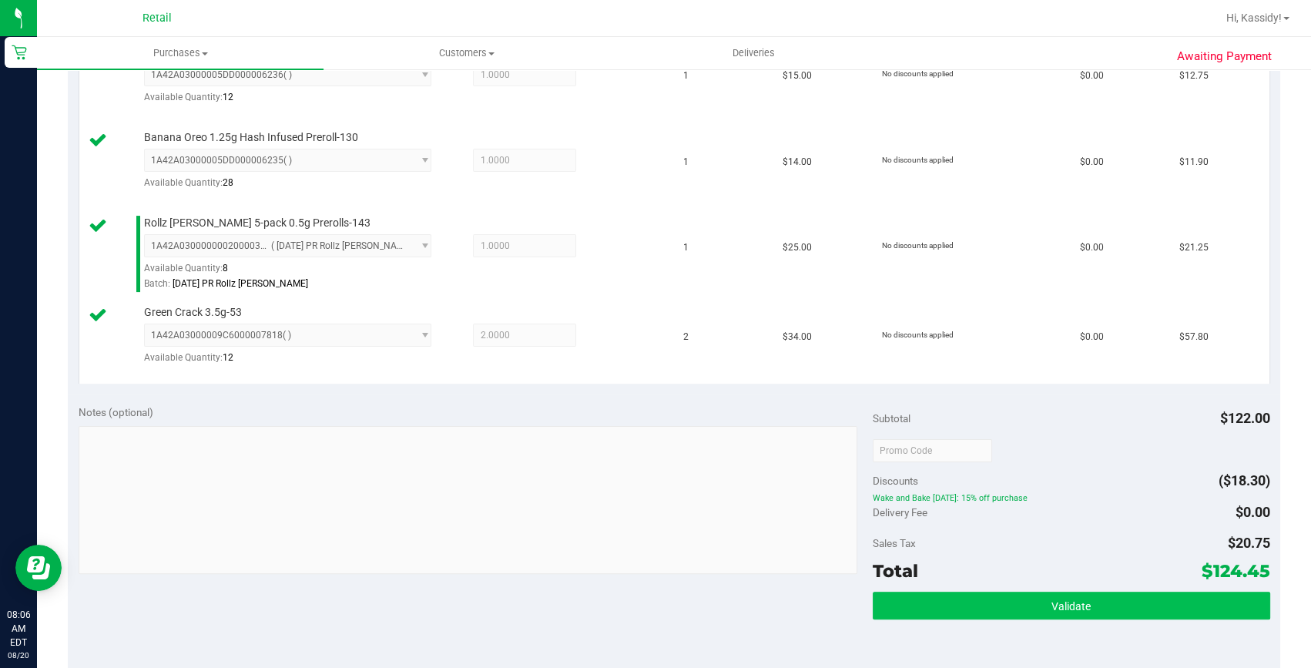
scroll to position [490, 0]
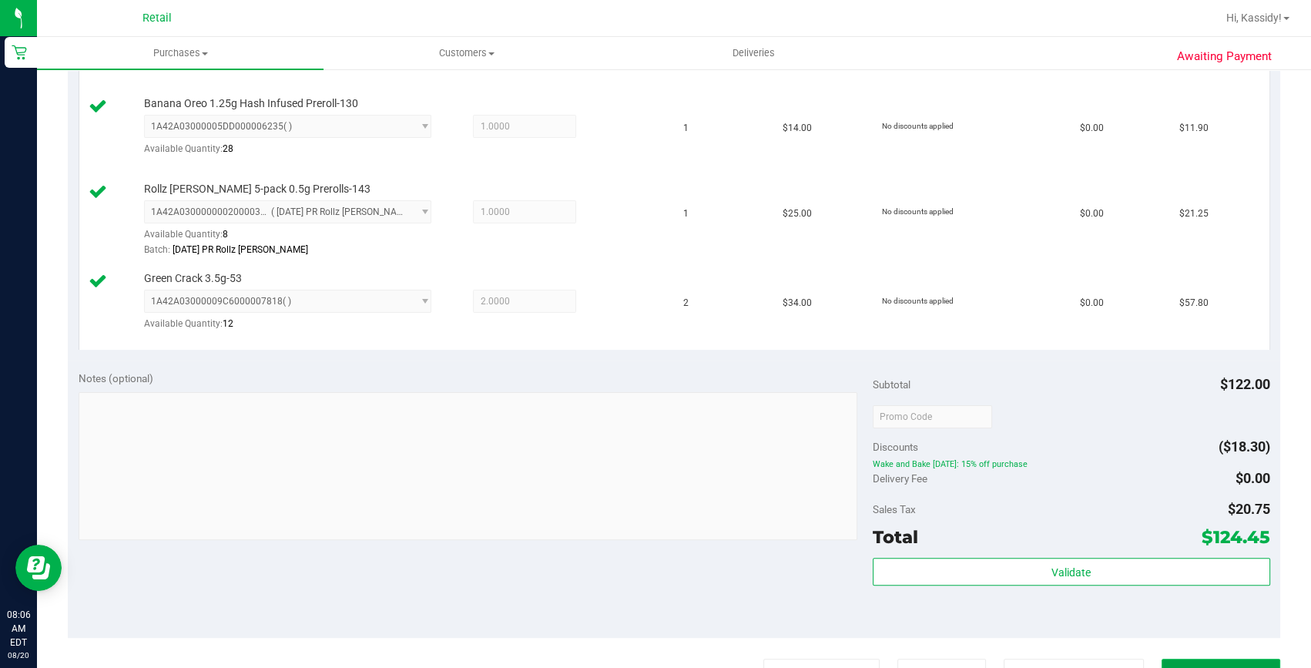
click at [1220, 658] on button "Complete Packing" at bounding box center [1220, 672] width 119 height 29
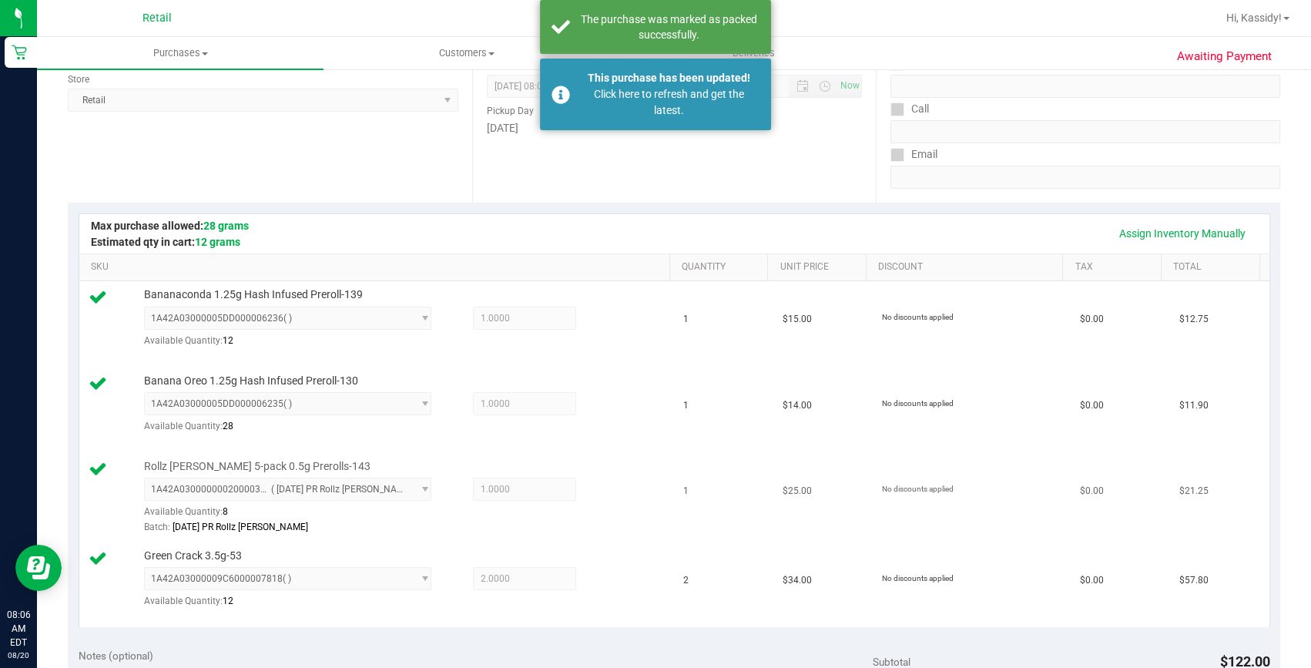
scroll to position [0, 0]
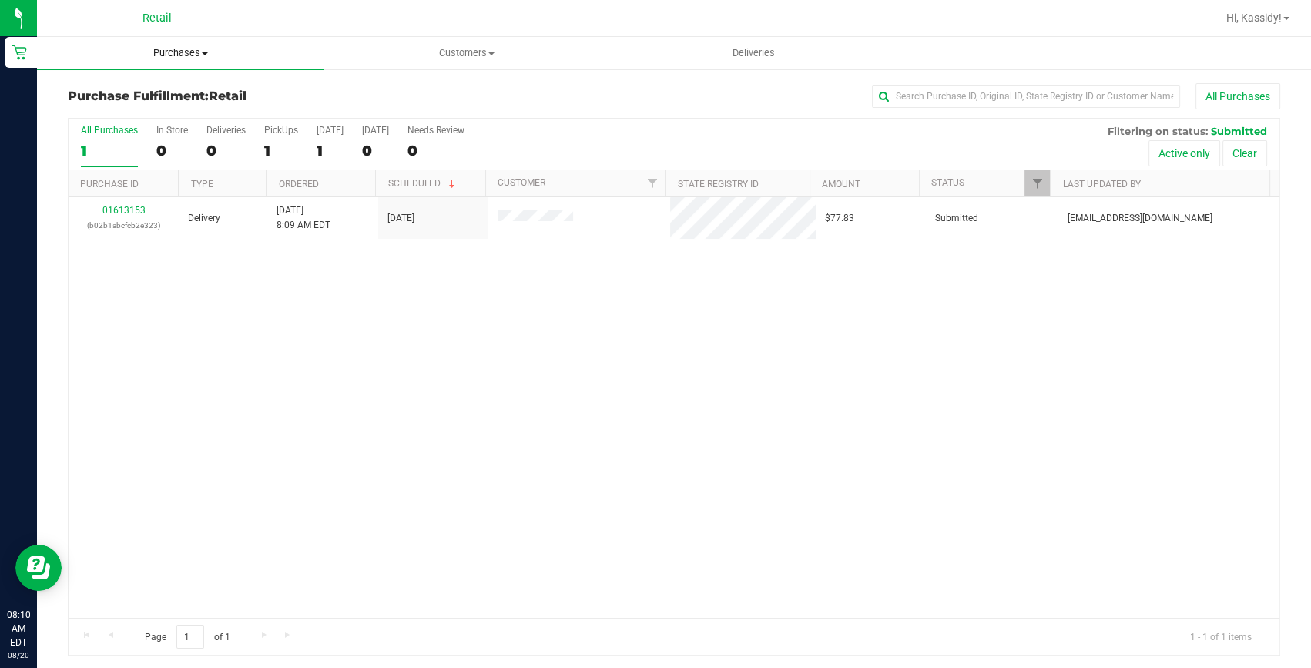
click at [169, 49] on span "Purchases" at bounding box center [180, 53] width 286 height 14
click at [264, 87] on li "Summary of purchases" at bounding box center [180, 93] width 286 height 18
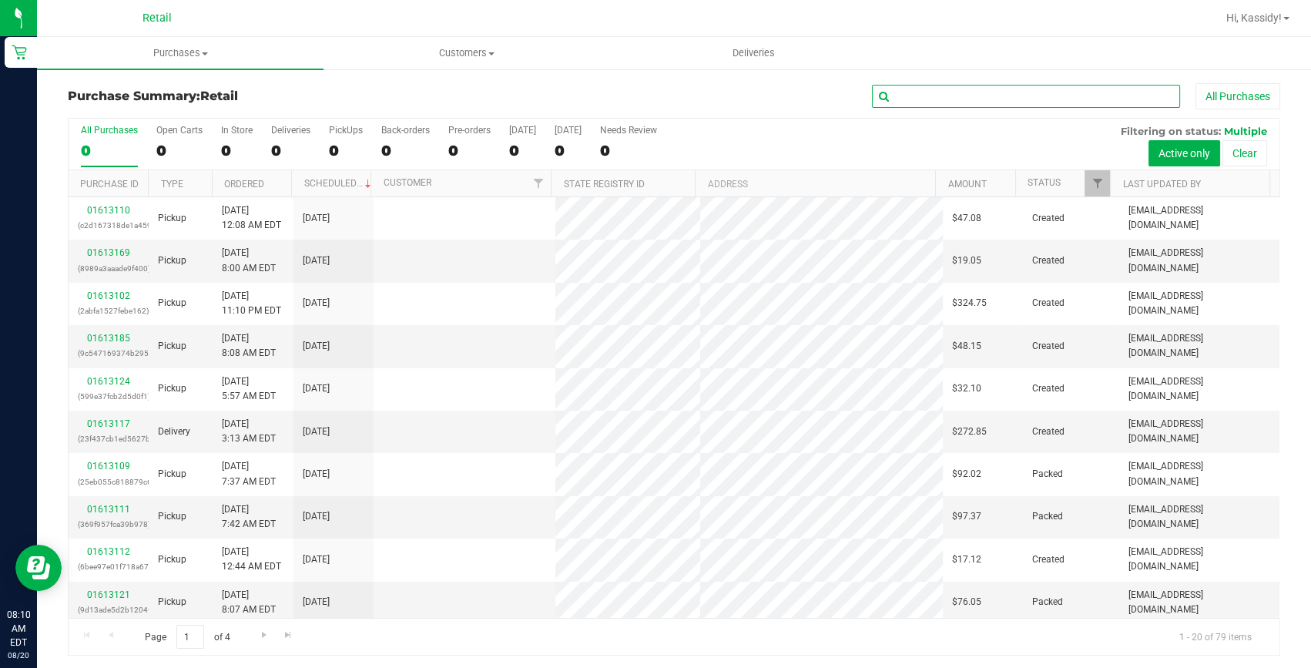
click at [906, 99] on input "text" at bounding box center [1026, 96] width 308 height 23
type input ";"
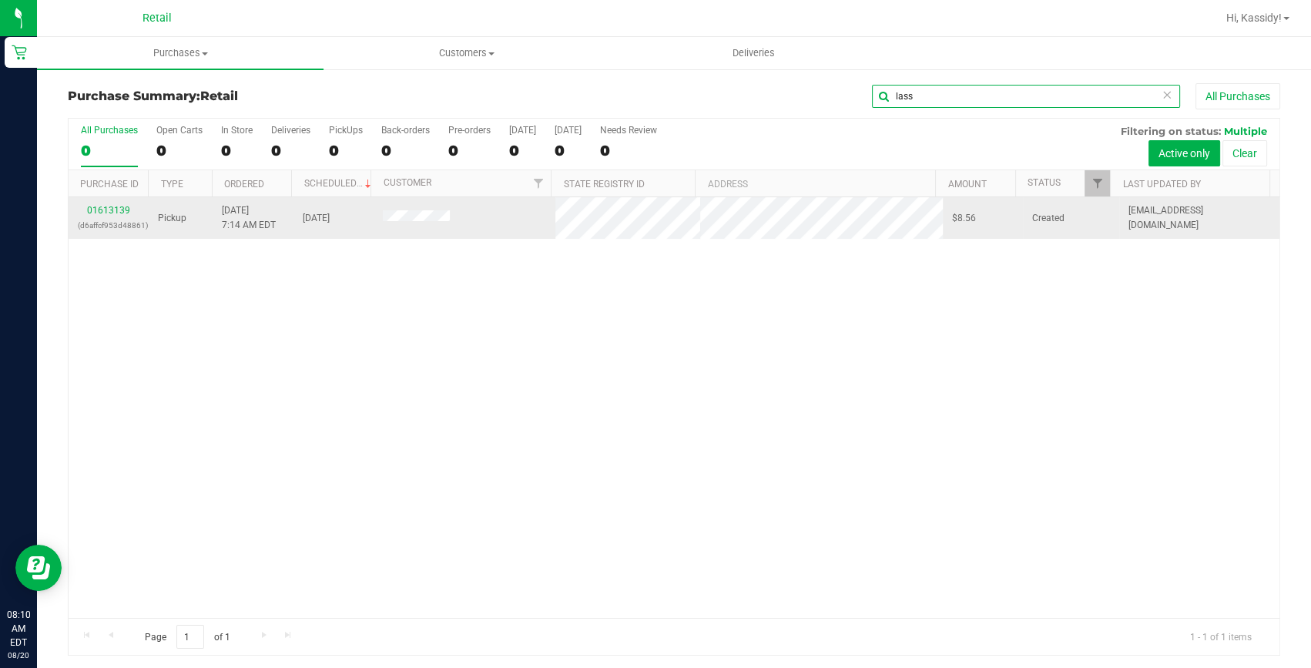
type input "lass"
click at [115, 220] on p "(d6affcf953d48861)" at bounding box center [109, 225] width 62 height 15
click at [116, 207] on link "01613139" at bounding box center [108, 210] width 43 height 11
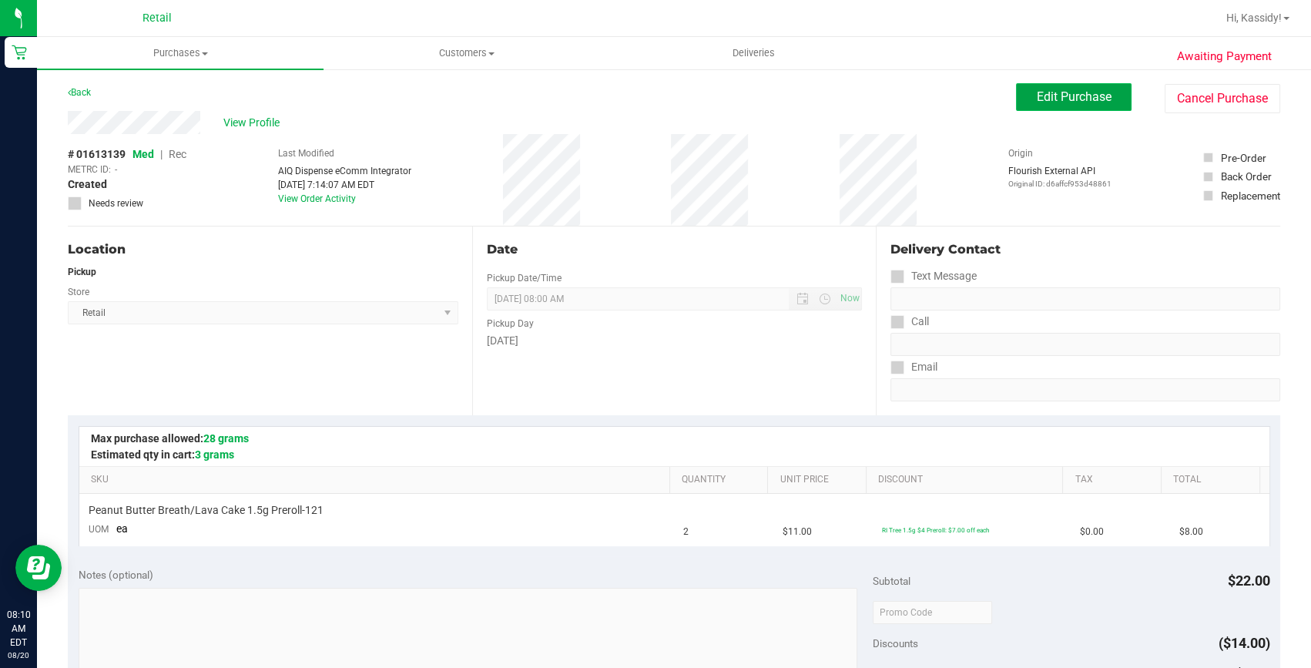
click at [1115, 95] on button "Edit Purchase" at bounding box center [1073, 97] width 115 height 28
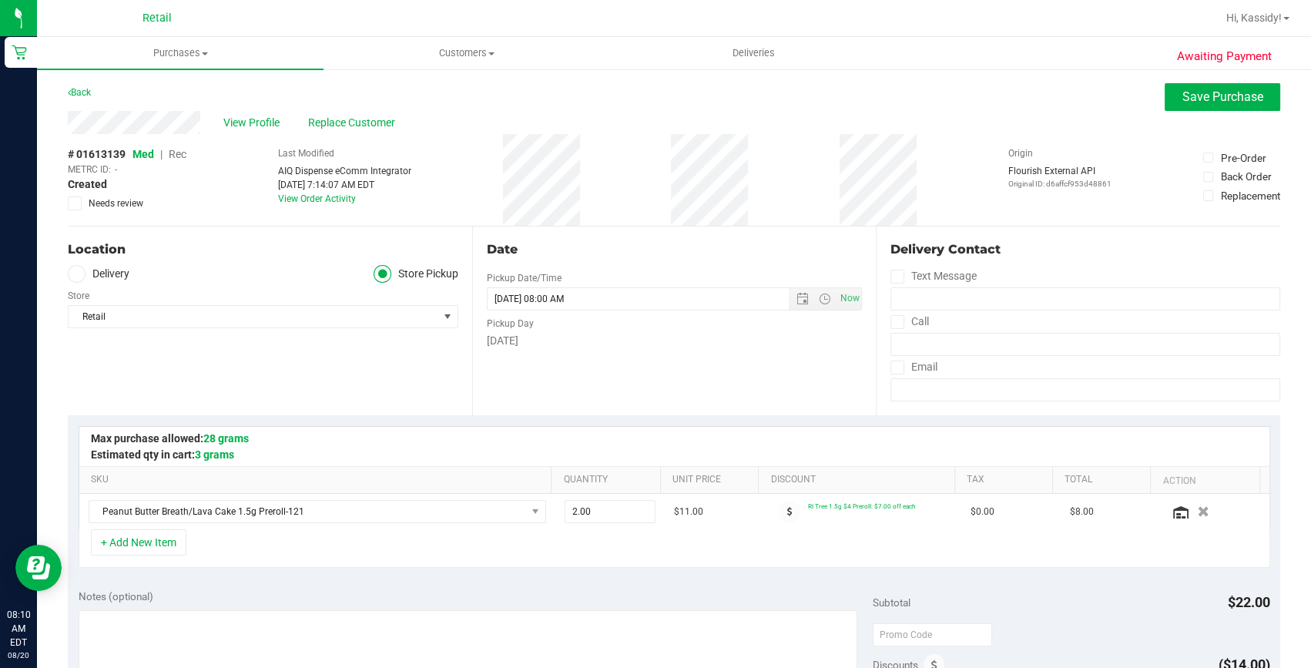
click at [178, 155] on span "Rec" at bounding box center [178, 154] width 18 height 12
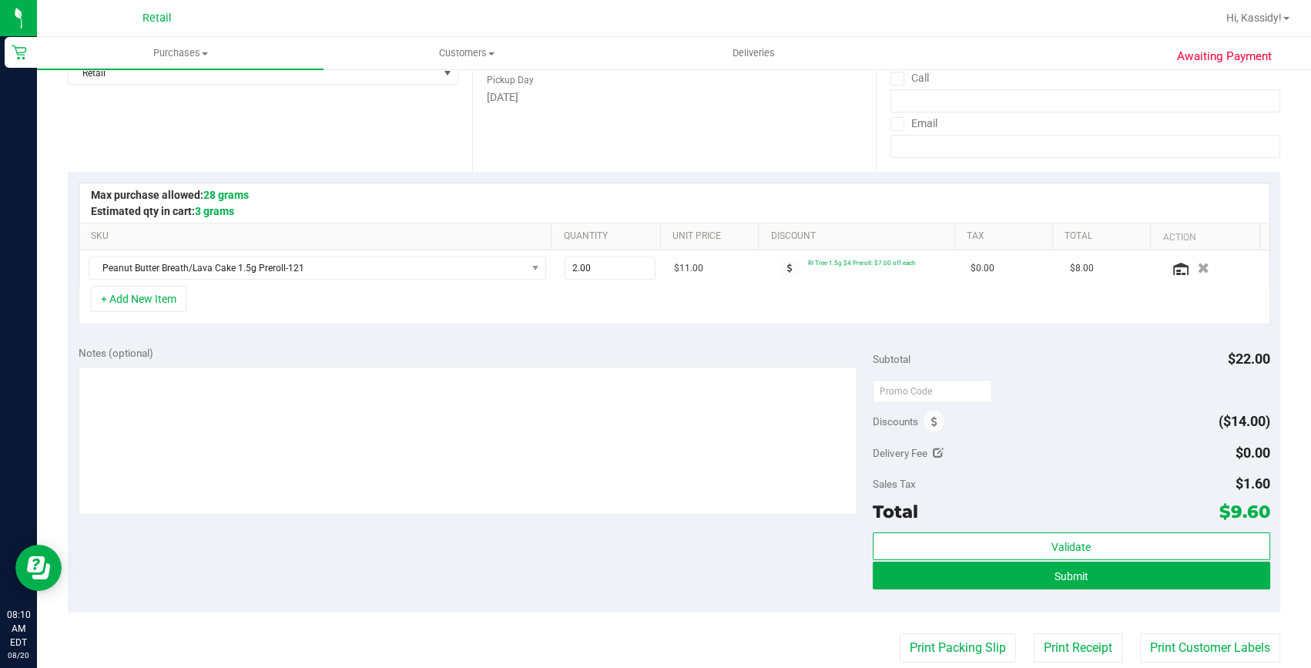
scroll to position [350, 0]
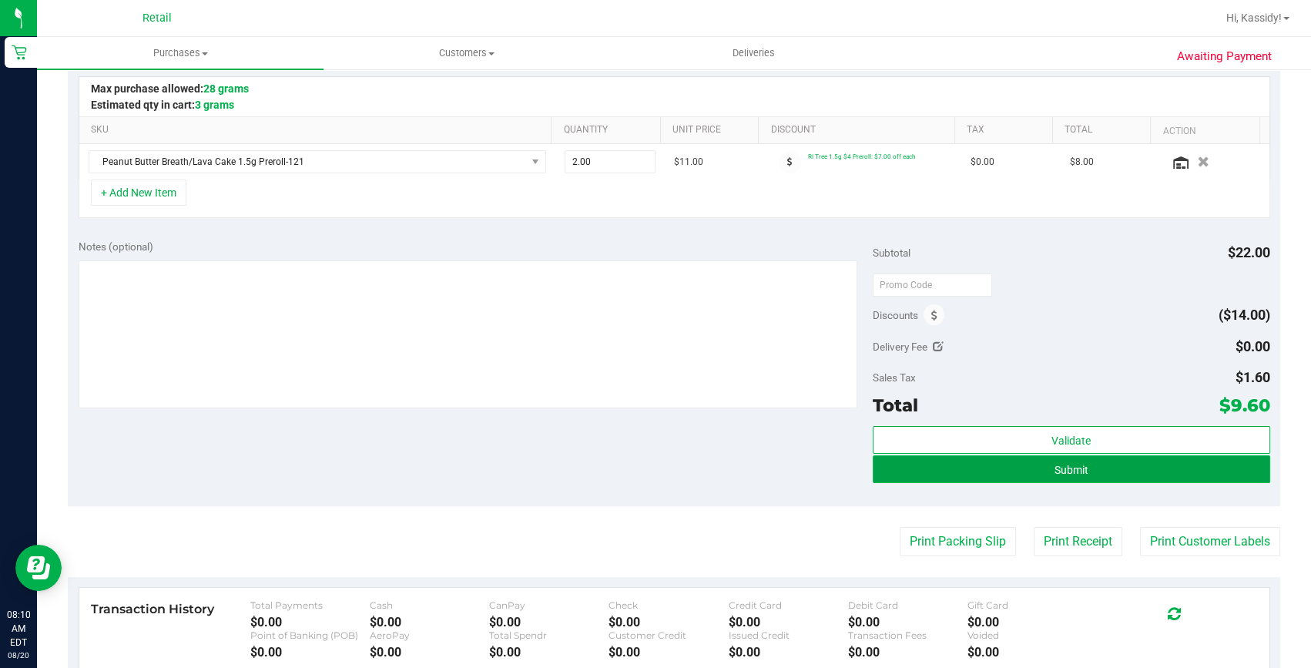
click at [1036, 481] on button "Submit" at bounding box center [1070, 469] width 397 height 28
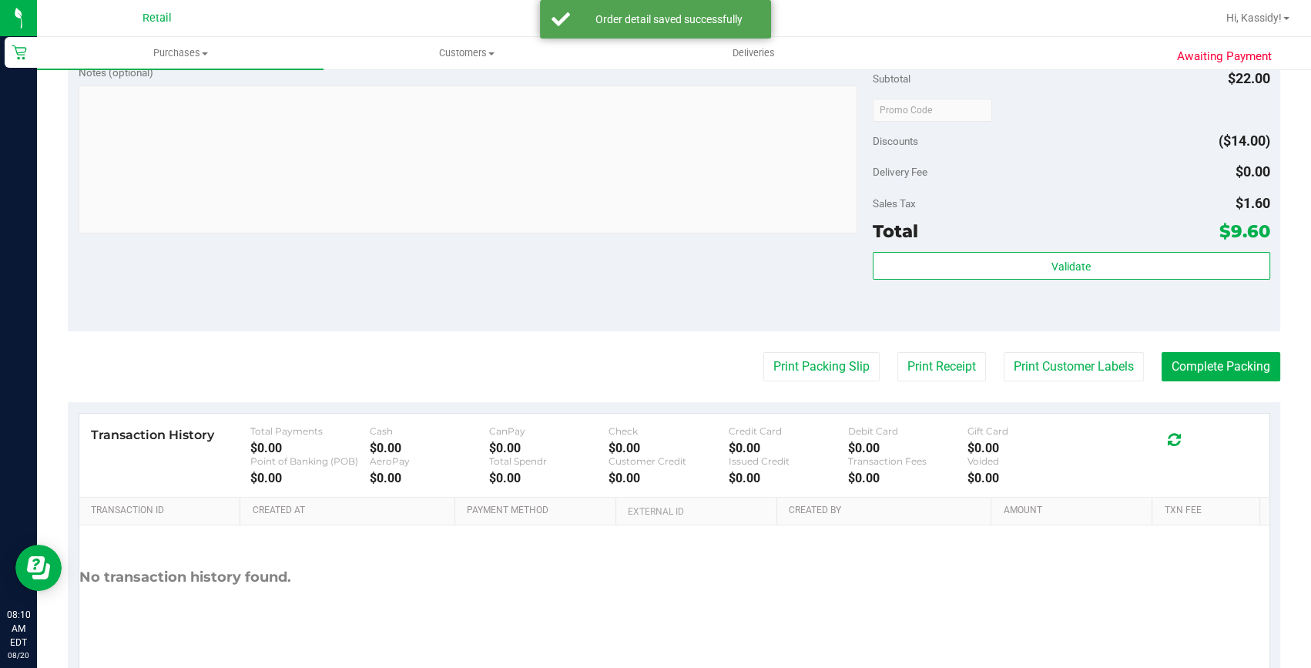
scroll to position [560, 0]
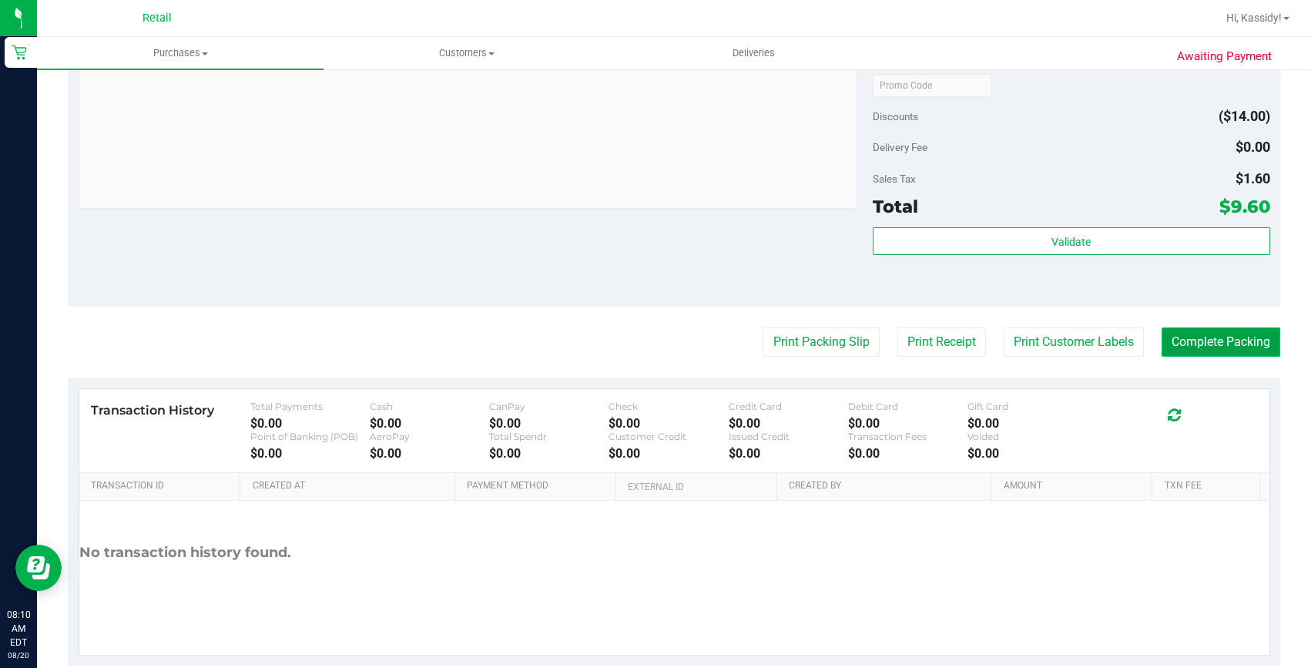
click at [1184, 341] on button "Complete Packing" at bounding box center [1220, 341] width 119 height 29
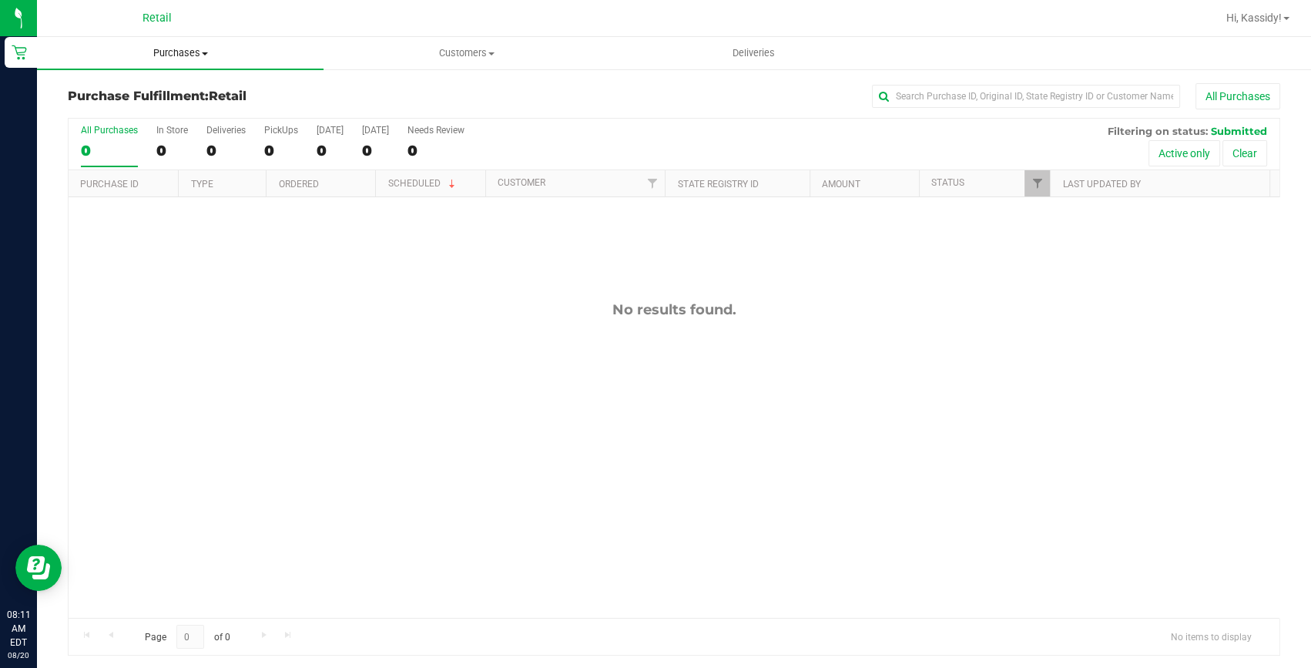
click at [150, 54] on span "Purchases" at bounding box center [180, 53] width 286 height 14
click at [147, 91] on span "Summary of purchases" at bounding box center [116, 92] width 158 height 13
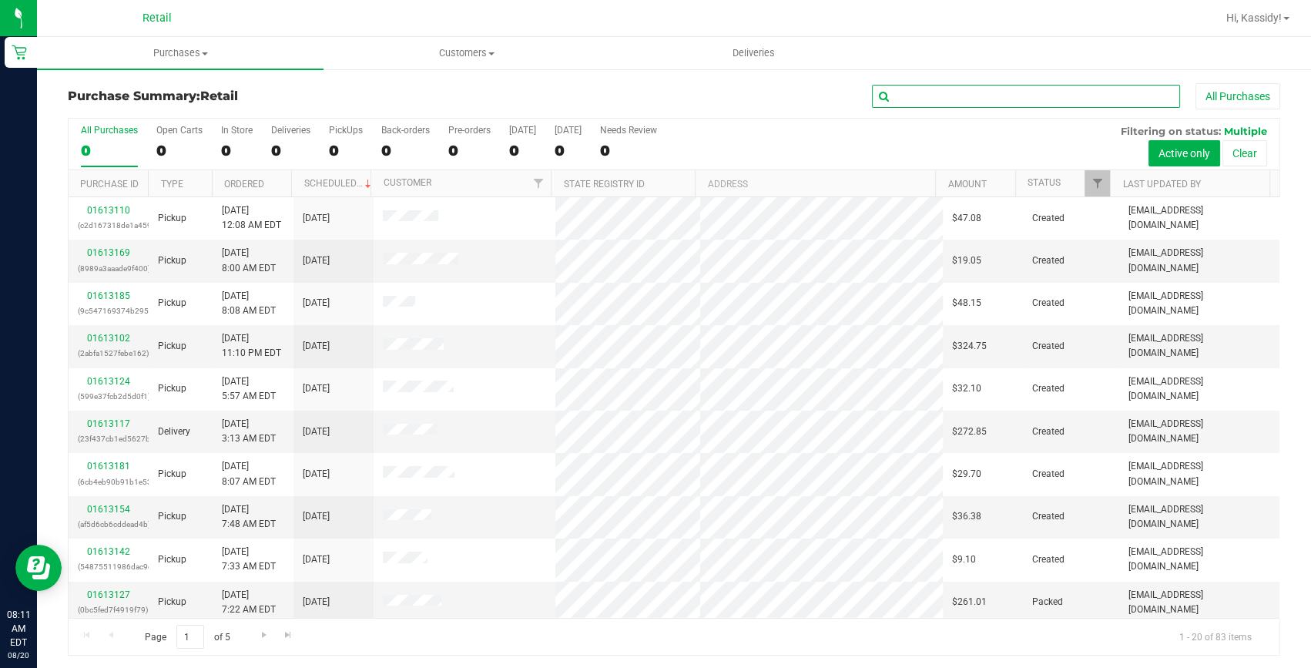
click at [932, 100] on input "text" at bounding box center [1026, 96] width 308 height 23
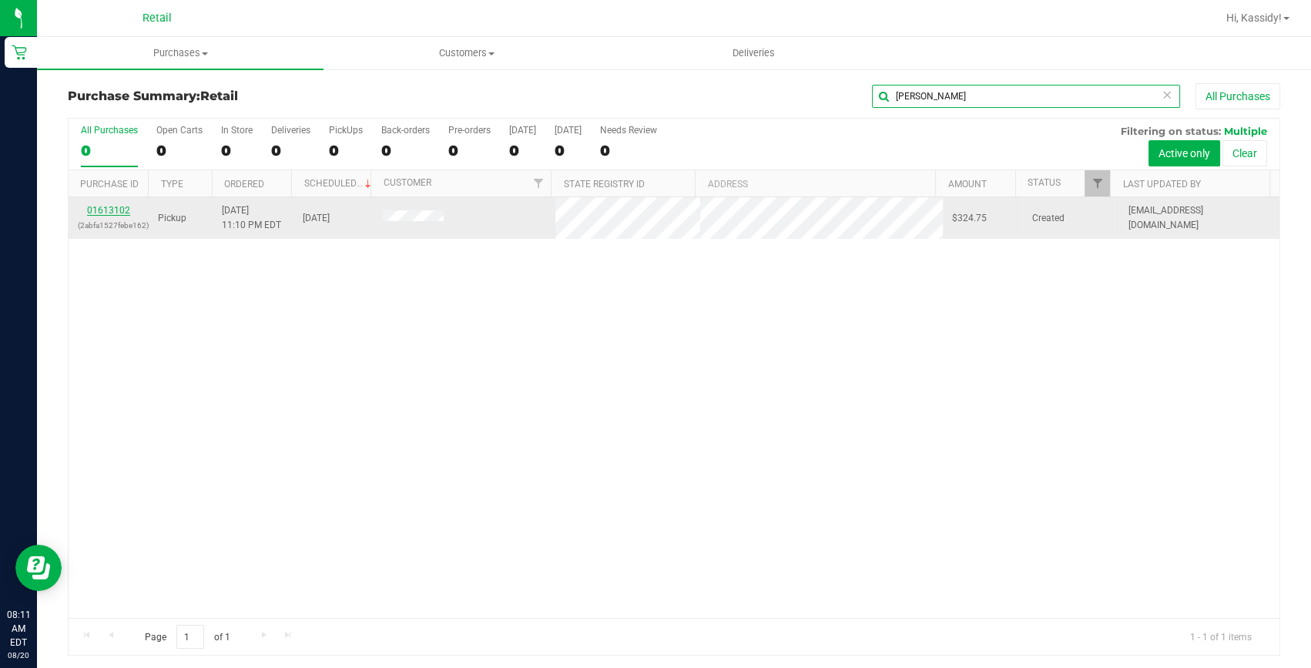
type input "sila"
click at [113, 205] on link "01613102" at bounding box center [108, 210] width 43 height 11
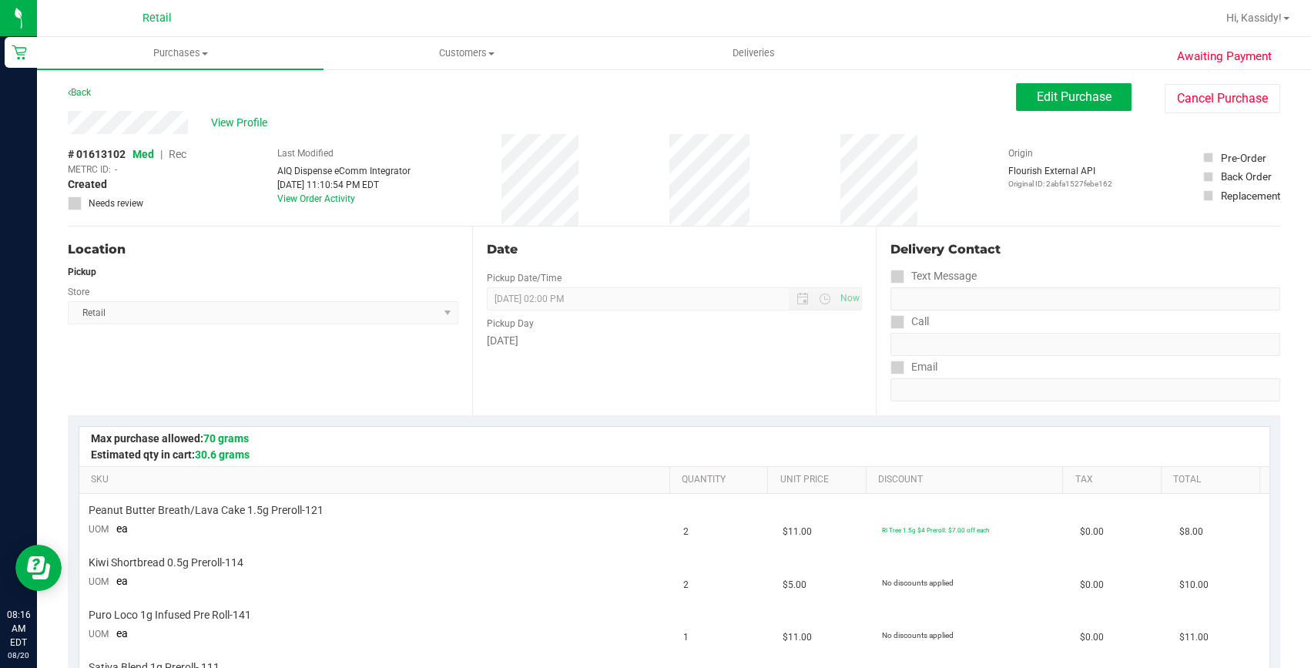
click at [817, 223] on div "# 01613102 Med | Rec METRC ID: - Created Needs review Last Modified AIQ Dispens…" at bounding box center [674, 180] width 1212 height 92
click at [177, 54] on span "Purchases" at bounding box center [180, 53] width 286 height 14
click at [162, 95] on span "Summary of purchases" at bounding box center [116, 92] width 158 height 13
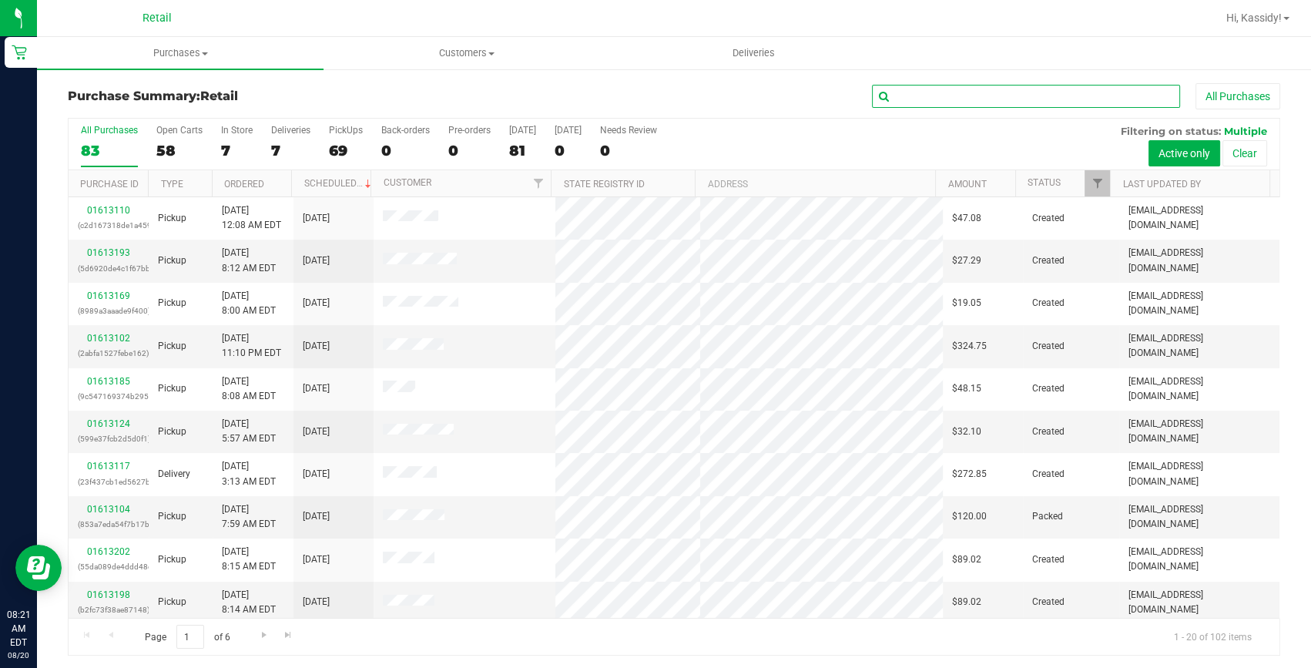
click at [1015, 90] on input "text" at bounding box center [1026, 96] width 308 height 23
drag, startPoint x: 1001, startPoint y: 89, endPoint x: 722, endPoint y: 99, distance: 278.9
click at [750, 95] on div "szteve All Purchases" at bounding box center [876, 96] width 808 height 26
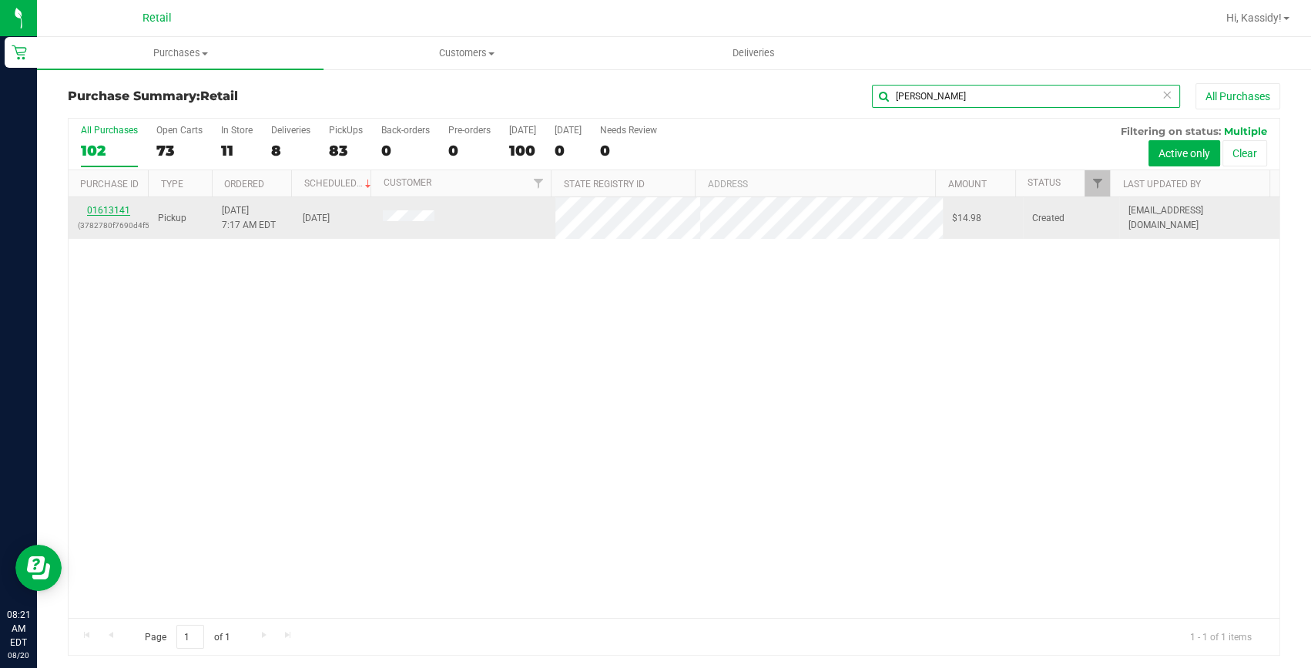
type input "steve"
click at [109, 209] on link "01613141" at bounding box center [108, 210] width 43 height 11
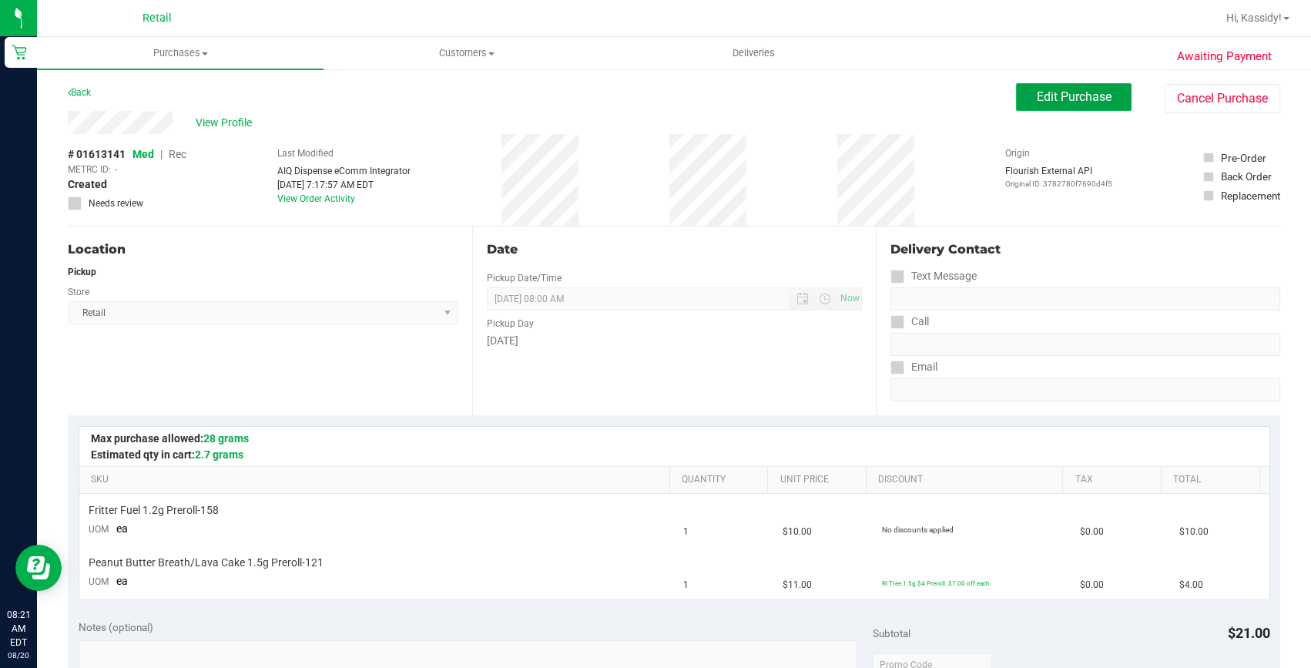
click at [1103, 94] on button "Edit Purchase" at bounding box center [1073, 97] width 115 height 28
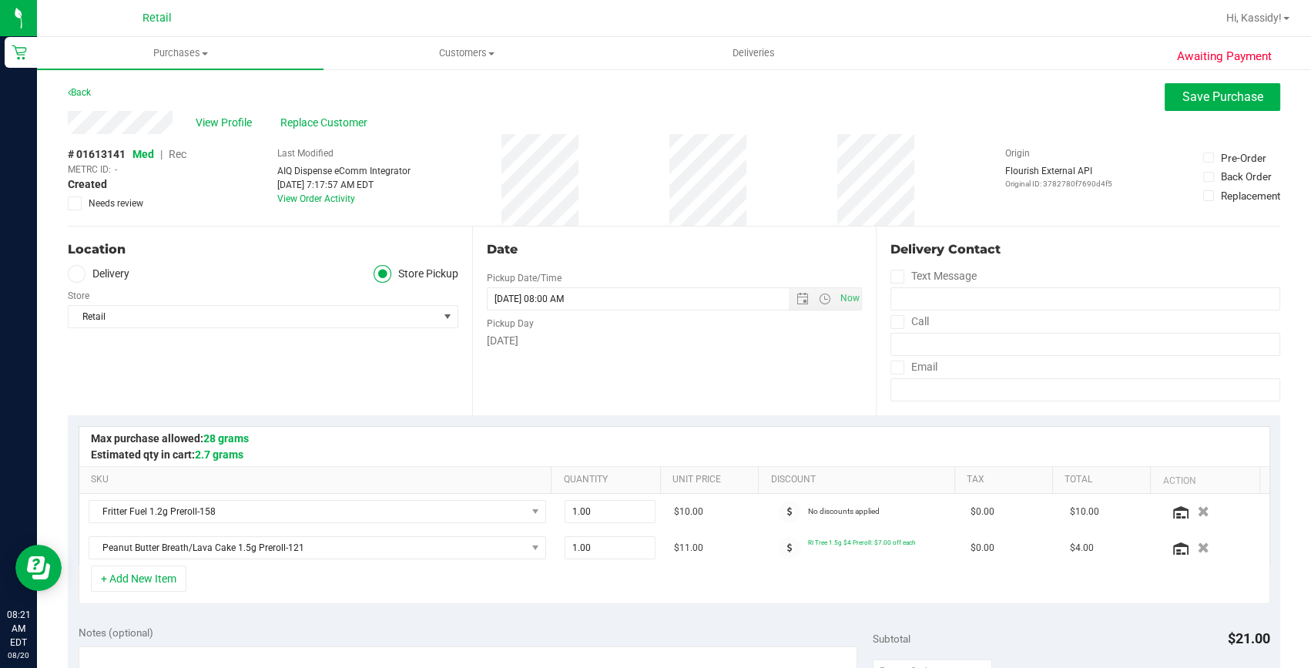
drag, startPoint x: 184, startPoint y: 154, endPoint x: 1024, endPoint y: 217, distance: 842.4
click at [182, 155] on span "Rec" at bounding box center [178, 154] width 18 height 12
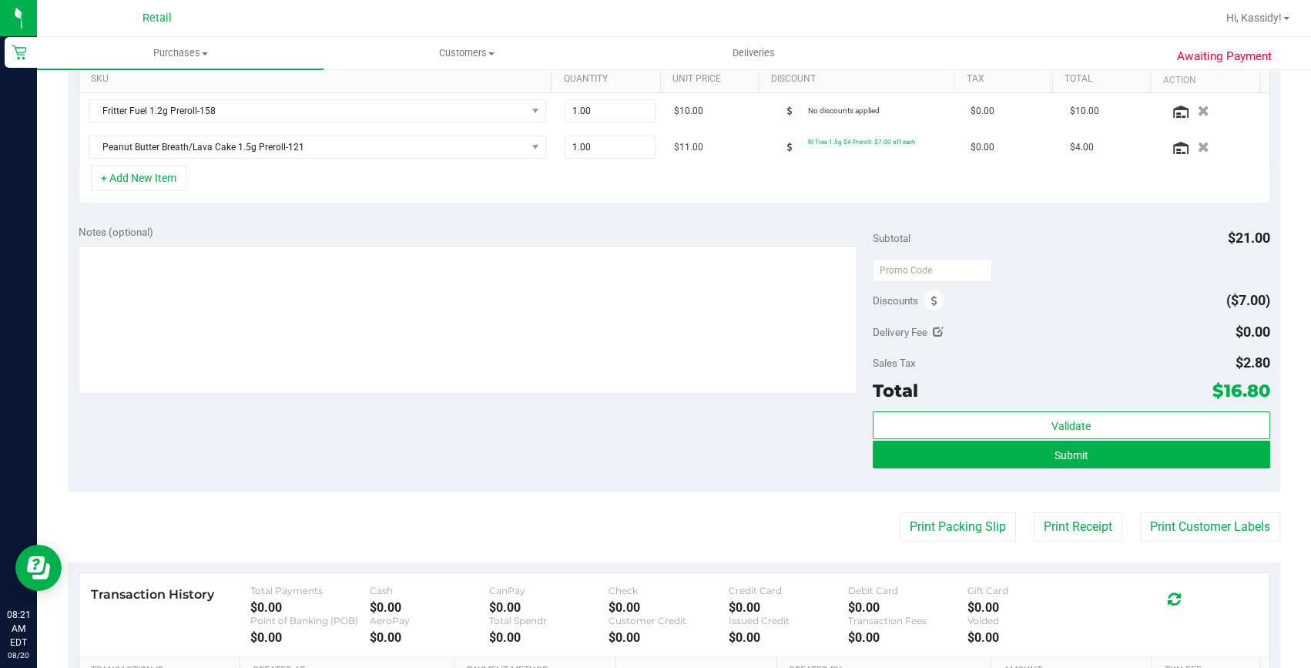
scroll to position [420, 0]
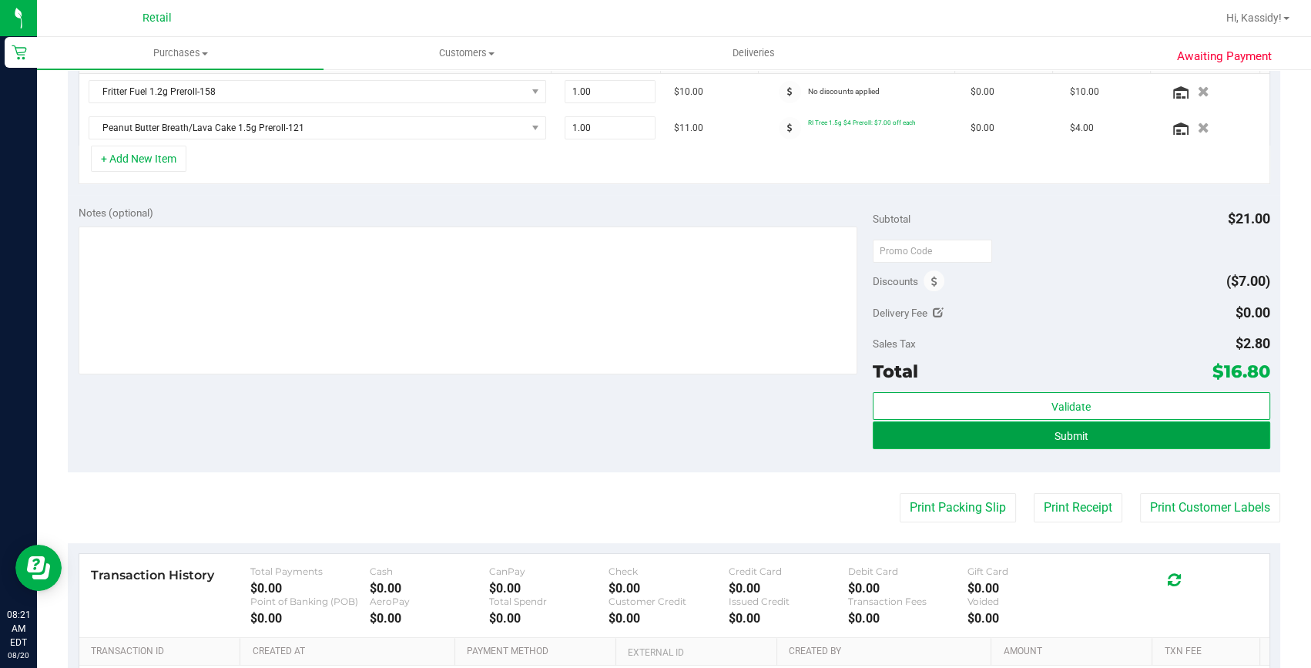
click at [1032, 427] on button "Submit" at bounding box center [1070, 435] width 397 height 28
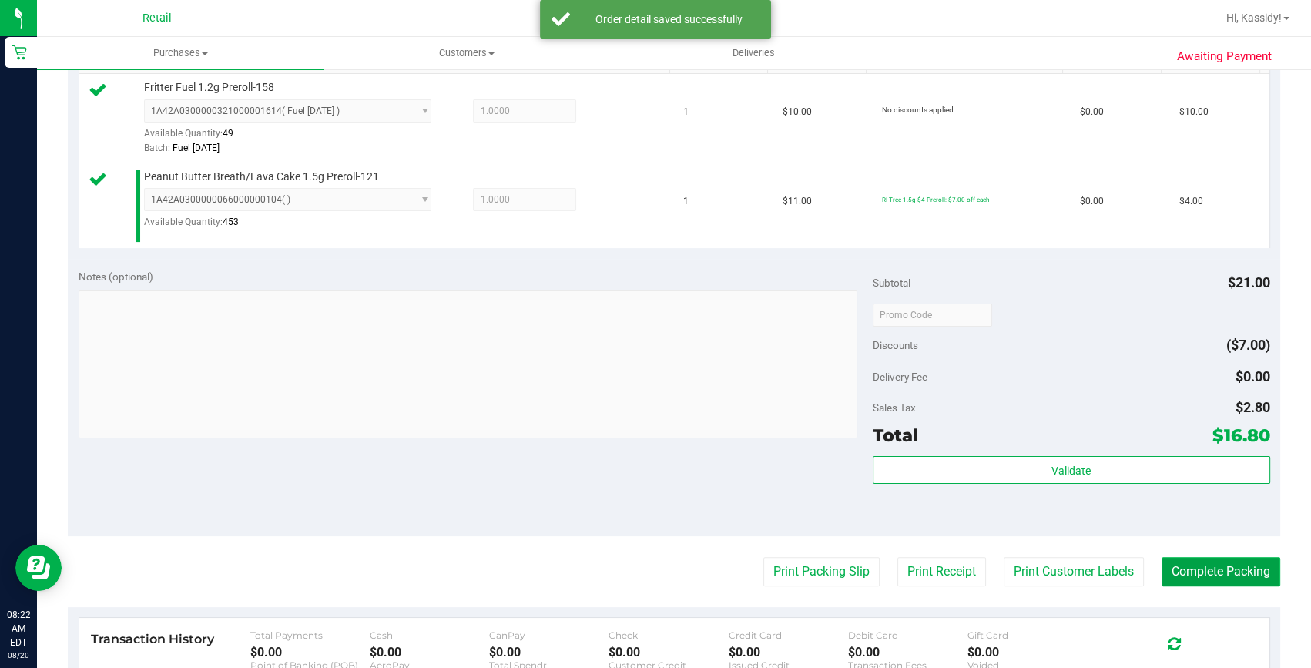
click at [1224, 568] on button "Complete Packing" at bounding box center [1220, 571] width 119 height 29
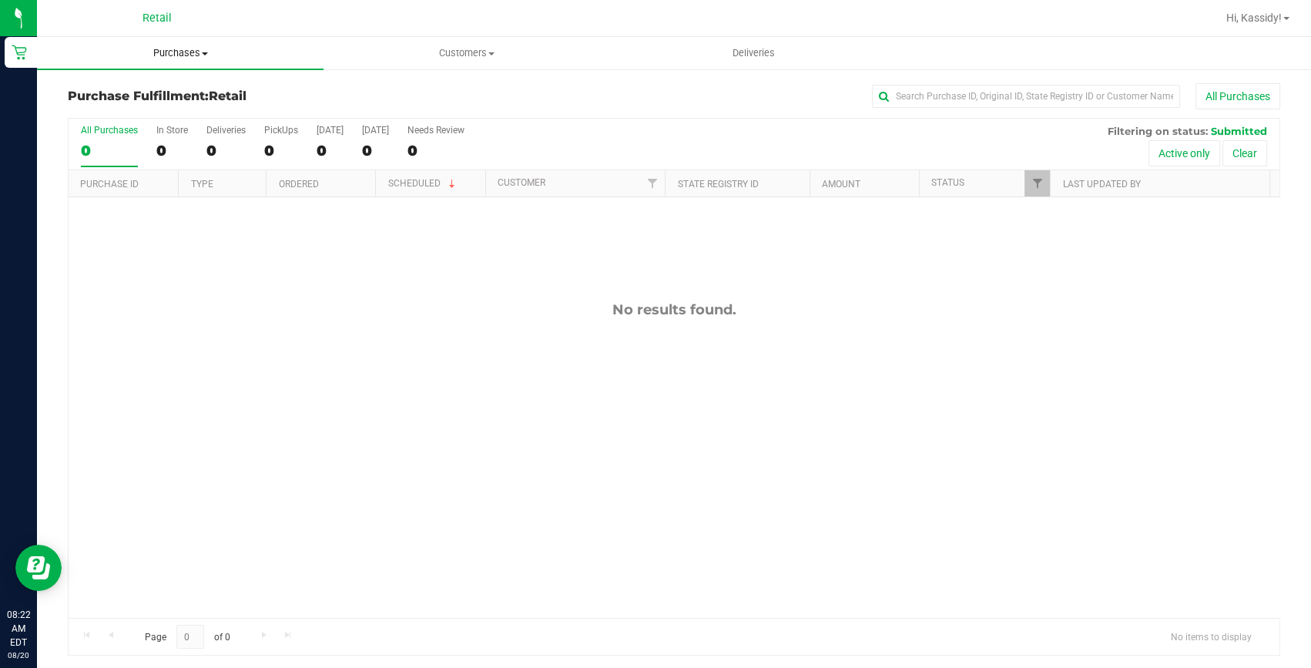
click at [172, 55] on span "Purchases" at bounding box center [180, 53] width 286 height 14
click at [149, 100] on li "Summary of purchases" at bounding box center [180, 93] width 286 height 18
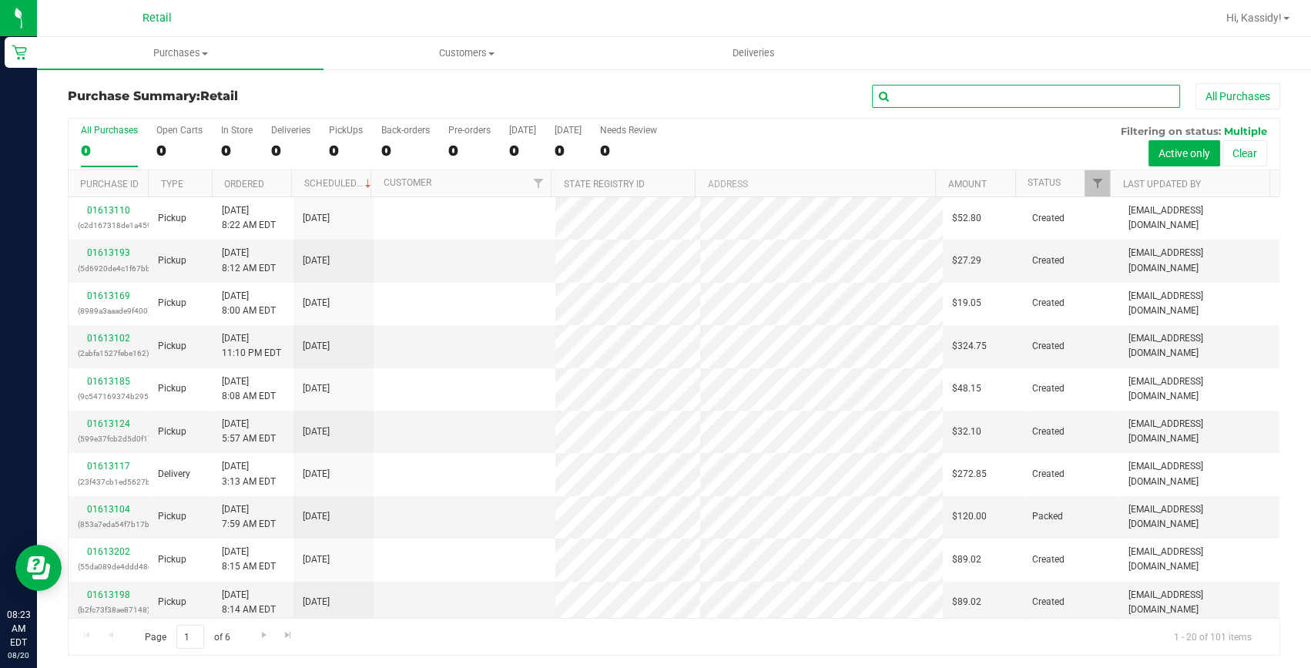
click at [962, 100] on input "text" at bounding box center [1026, 96] width 308 height 23
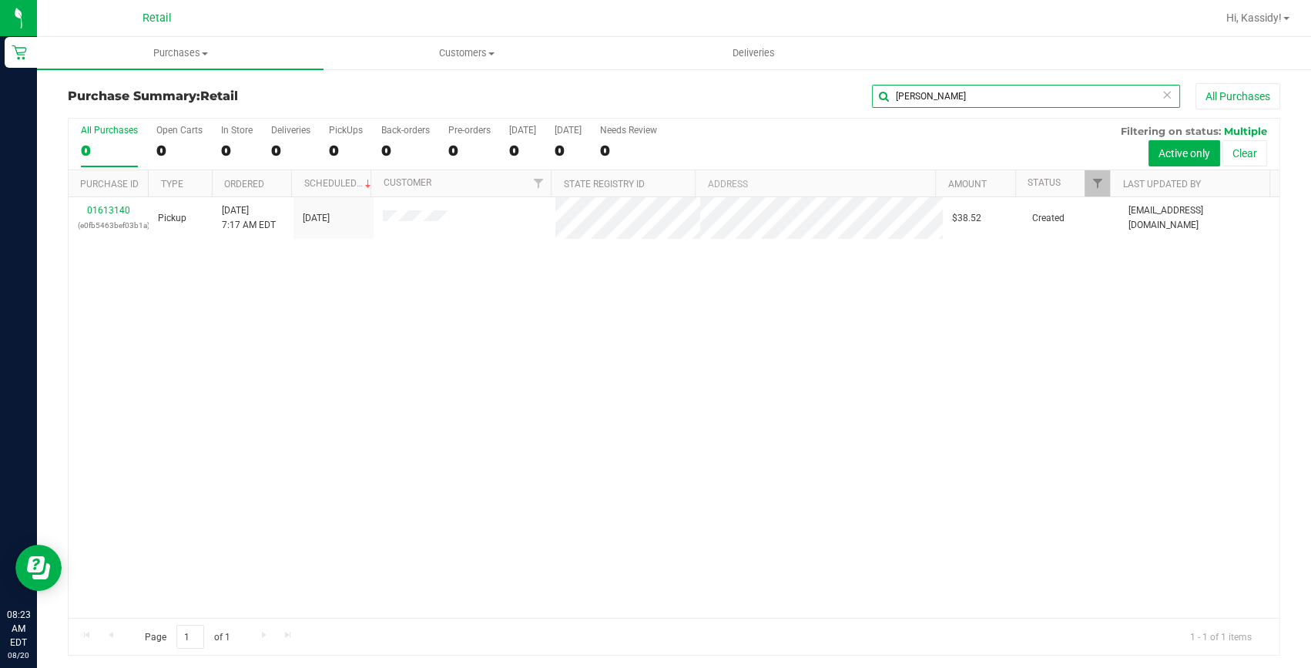
type input "daunne"
click at [105, 208] on link "01613140" at bounding box center [108, 210] width 43 height 11
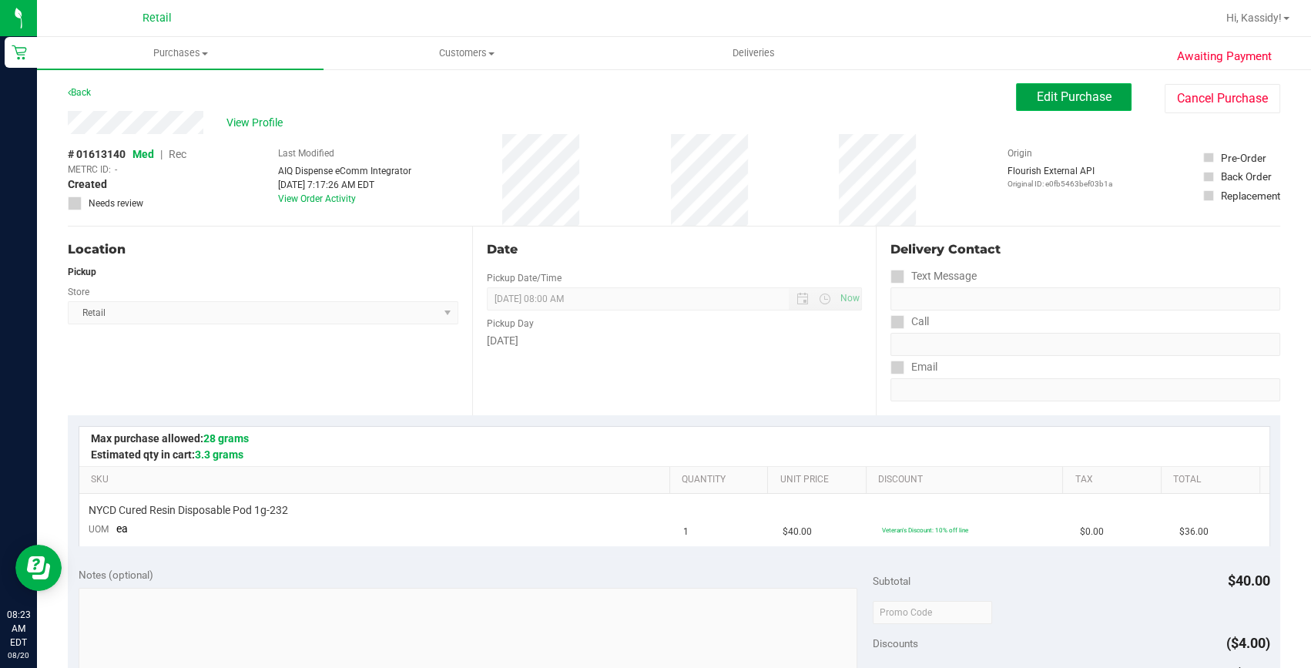
click at [1072, 88] on button "Edit Purchase" at bounding box center [1073, 97] width 115 height 28
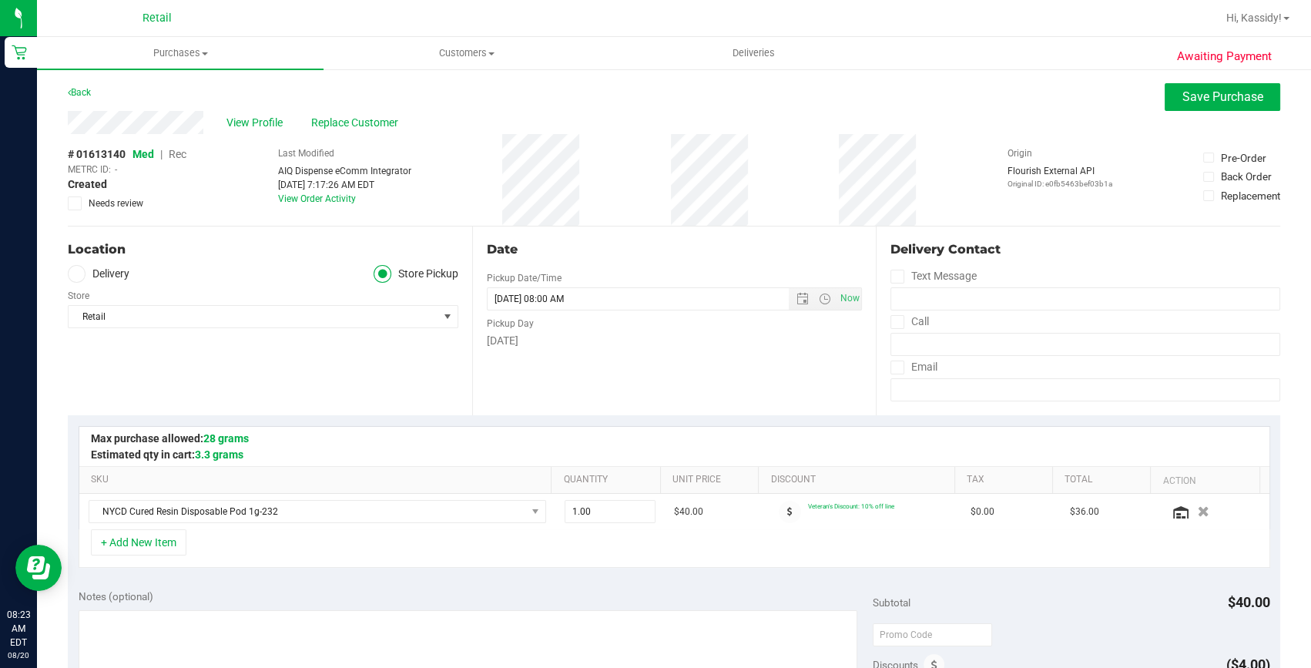
click at [175, 165] on div "METRC ID: -" at bounding box center [127, 169] width 119 height 14
click at [176, 155] on span "Rec" at bounding box center [178, 154] width 18 height 12
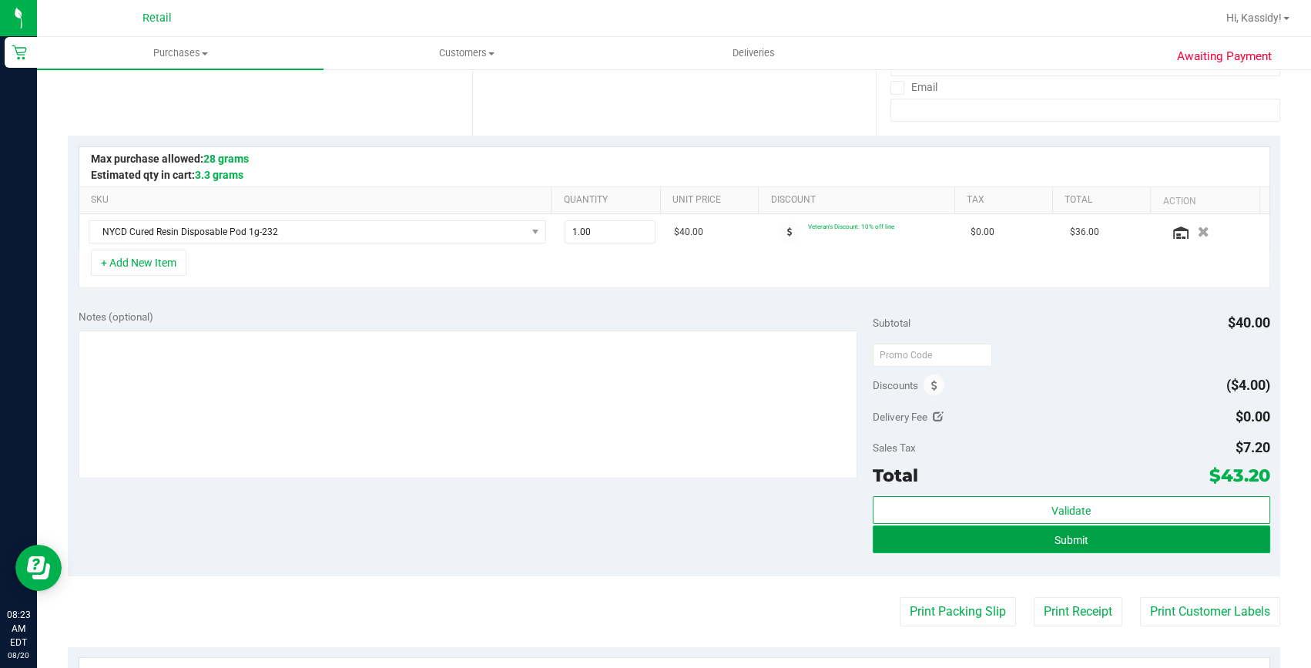
click at [976, 532] on button "Submit" at bounding box center [1070, 539] width 397 height 28
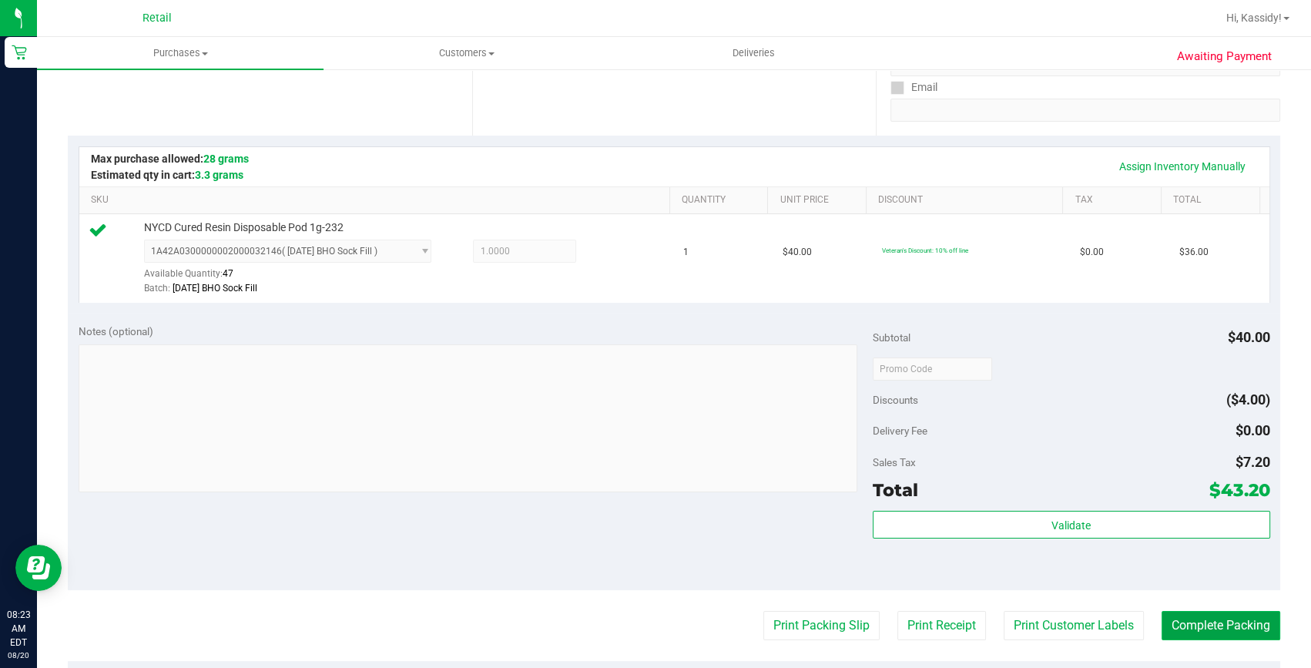
click at [1175, 624] on button "Complete Packing" at bounding box center [1220, 625] width 119 height 29
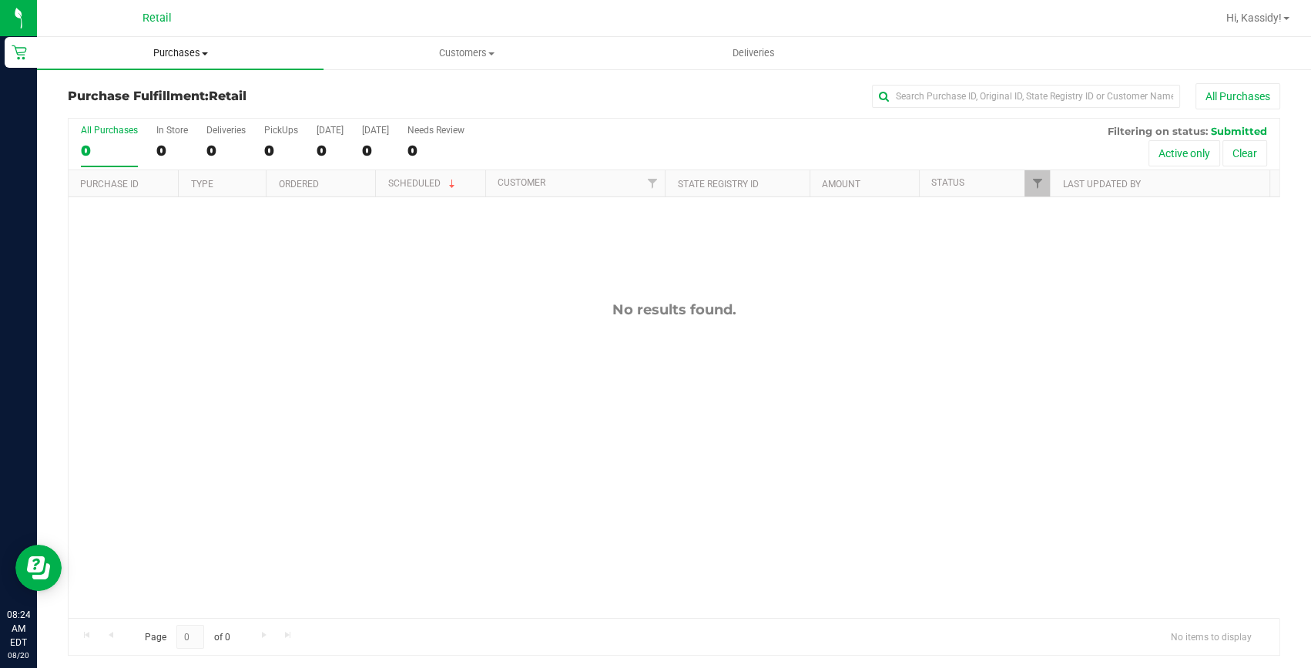
click at [176, 61] on uib-tab-heading "Purchases Summary of purchases Fulfillment All purchases" at bounding box center [180, 53] width 286 height 32
click at [162, 99] on span "Summary of purchases" at bounding box center [116, 92] width 158 height 13
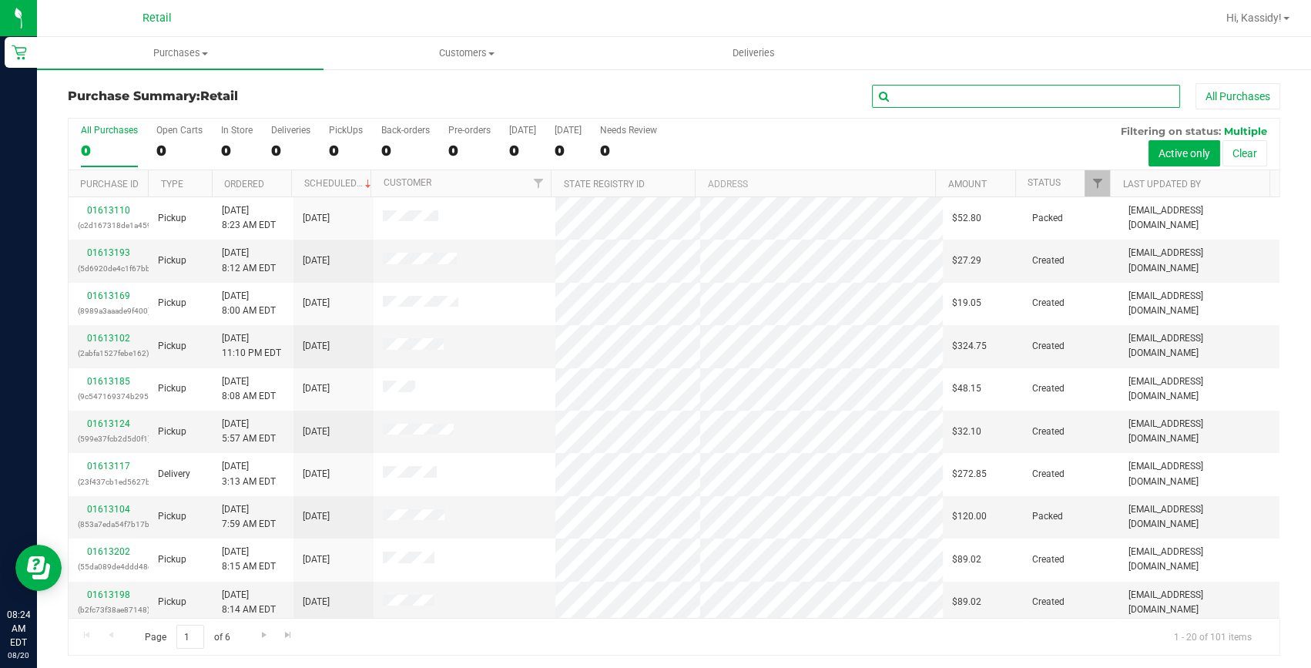
click at [939, 95] on input "text" at bounding box center [1026, 96] width 308 height 23
type input "dimay"
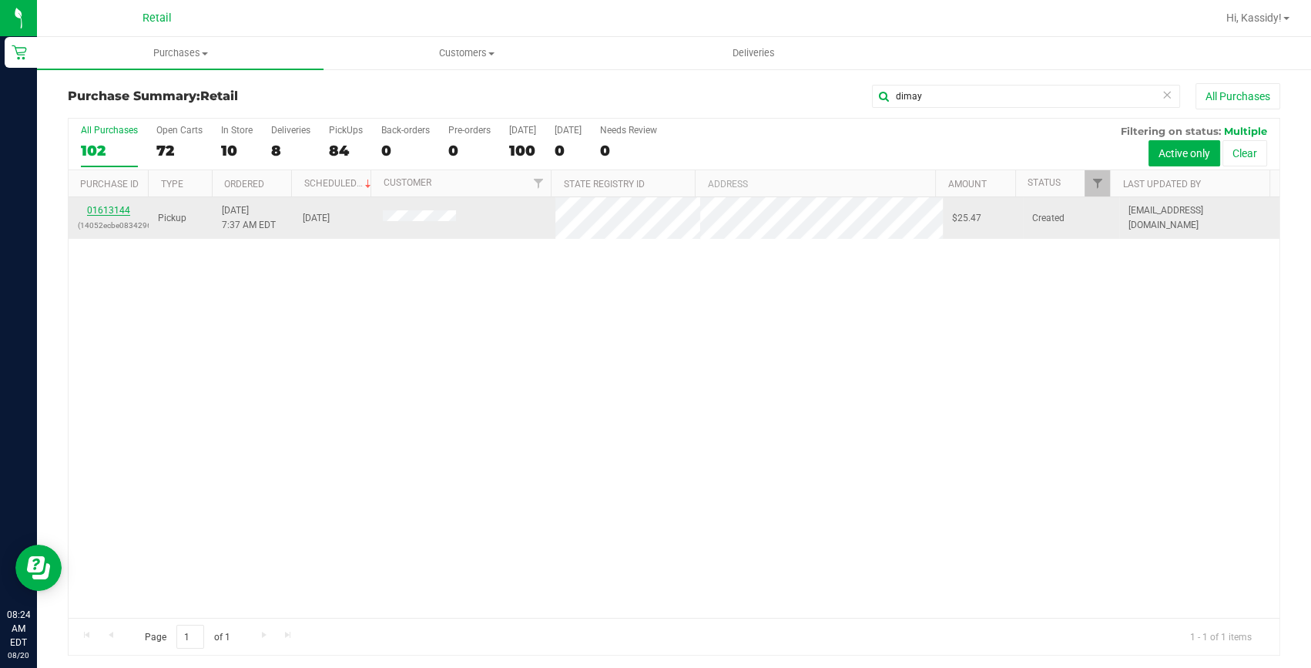
click at [122, 208] on link "01613144" at bounding box center [108, 210] width 43 height 11
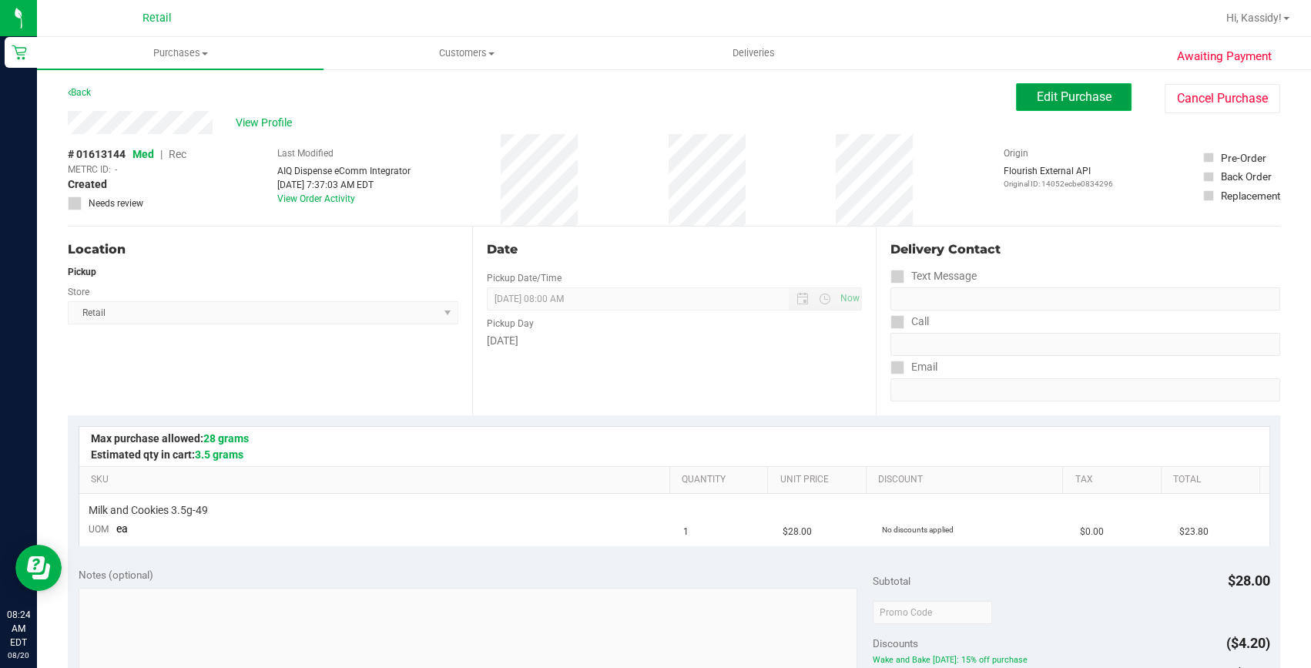
click at [1100, 99] on span "Edit Purchase" at bounding box center [1073, 96] width 75 height 15
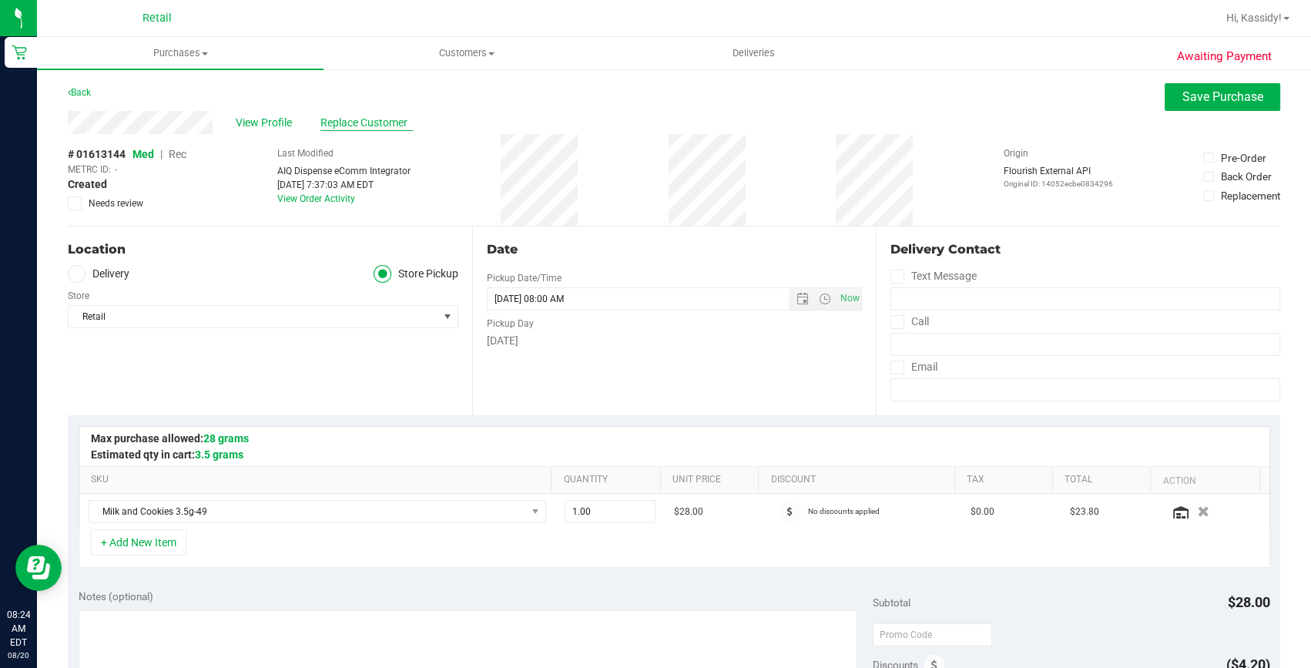
click at [332, 119] on span "Replace Customer" at bounding box center [366, 123] width 92 height 16
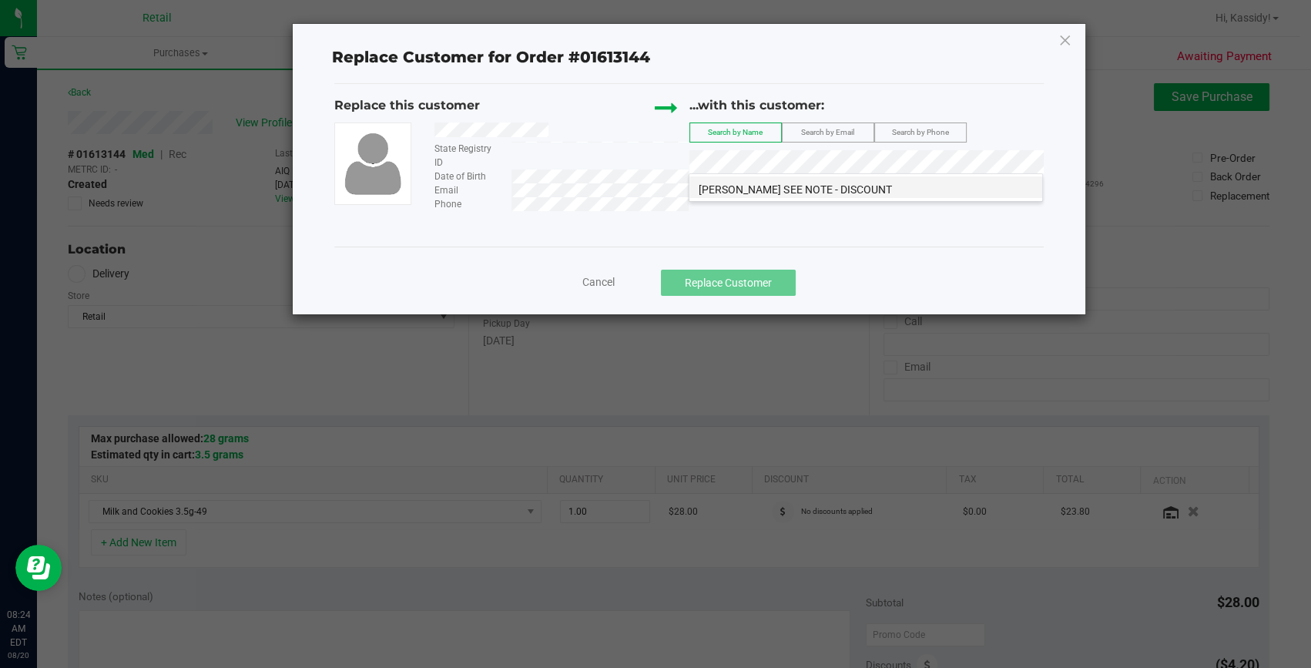
click at [762, 177] on li "Dimayra Carrasco SEE NOTE - DISCOUNT" at bounding box center [865, 187] width 353 height 22
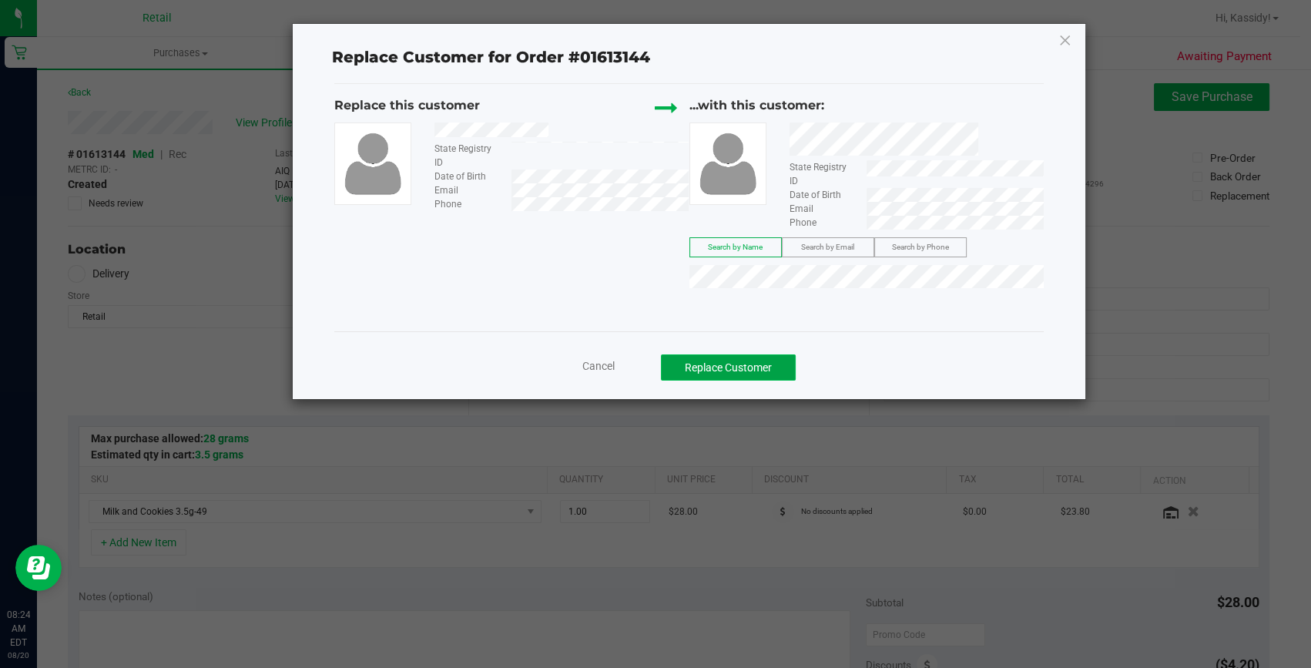
click at [715, 361] on button "Replace Customer" at bounding box center [728, 367] width 135 height 26
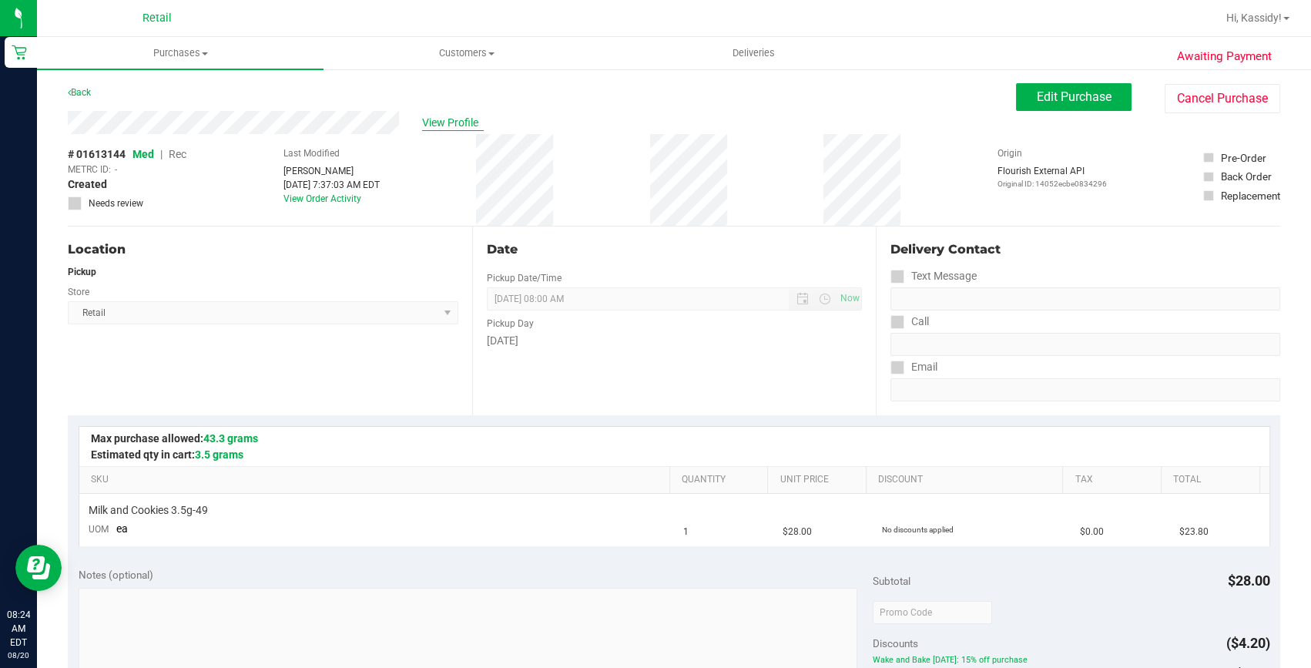
click at [451, 116] on span "View Profile" at bounding box center [453, 123] width 62 height 16
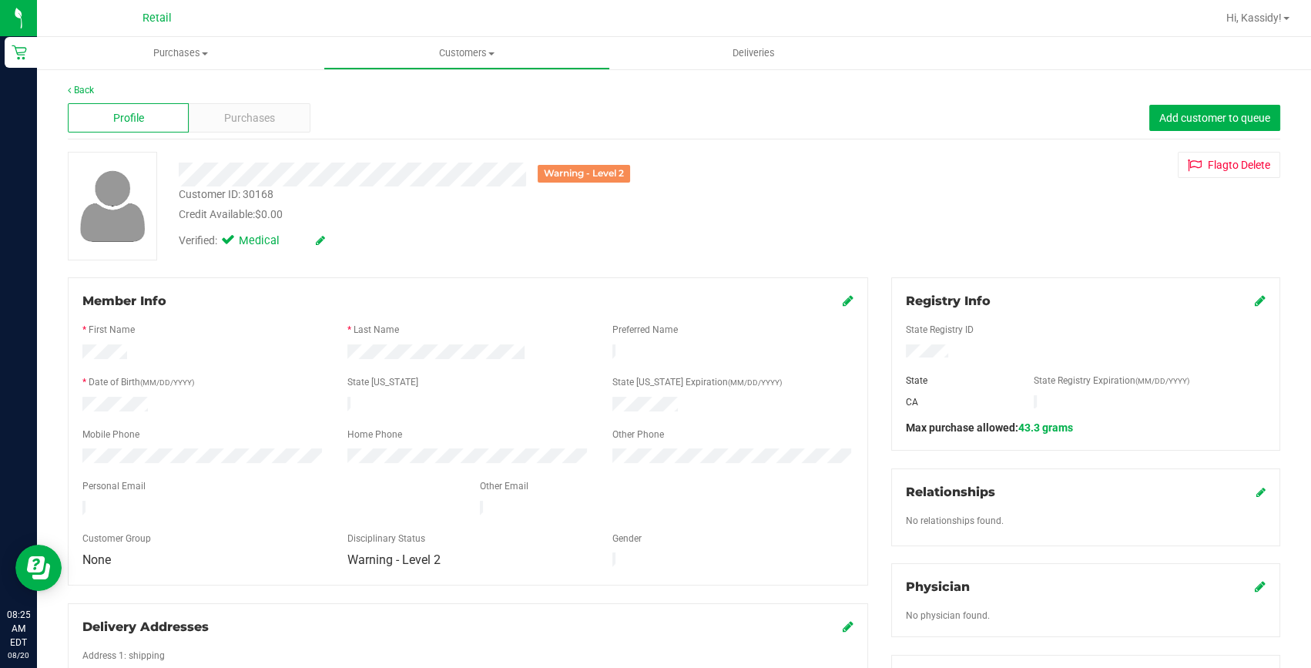
click at [842, 300] on icon at bounding box center [847, 300] width 11 height 12
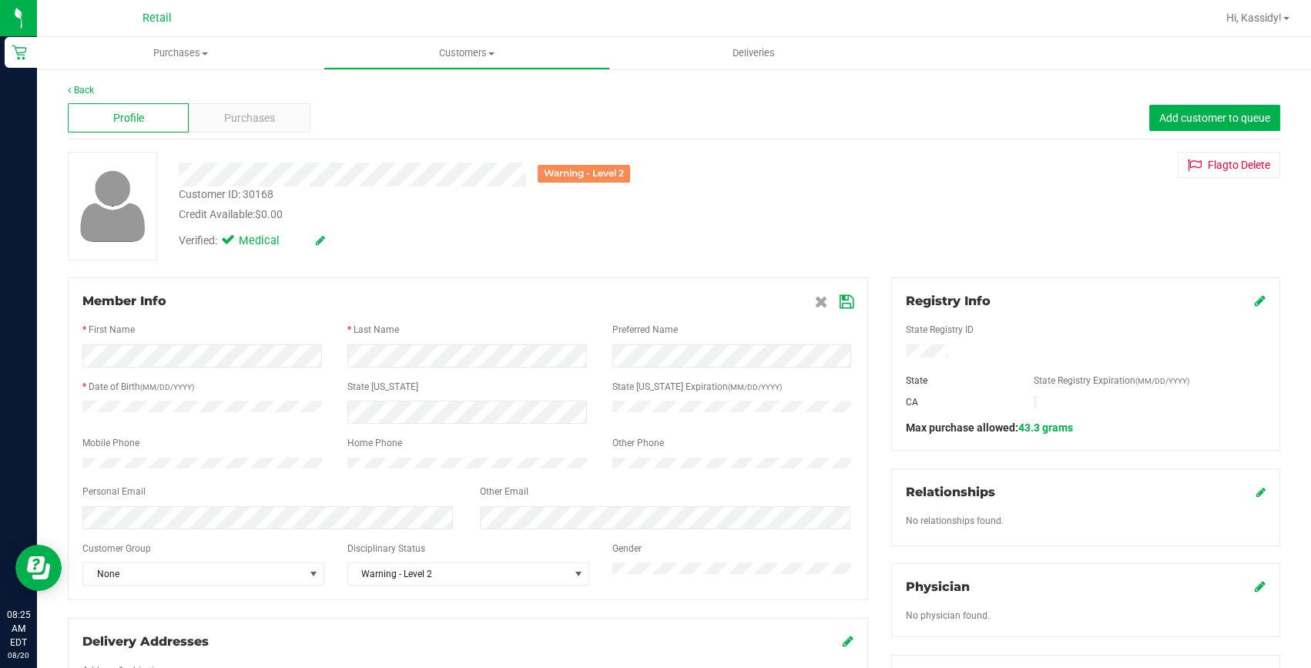
click at [841, 298] on icon at bounding box center [846, 302] width 14 height 12
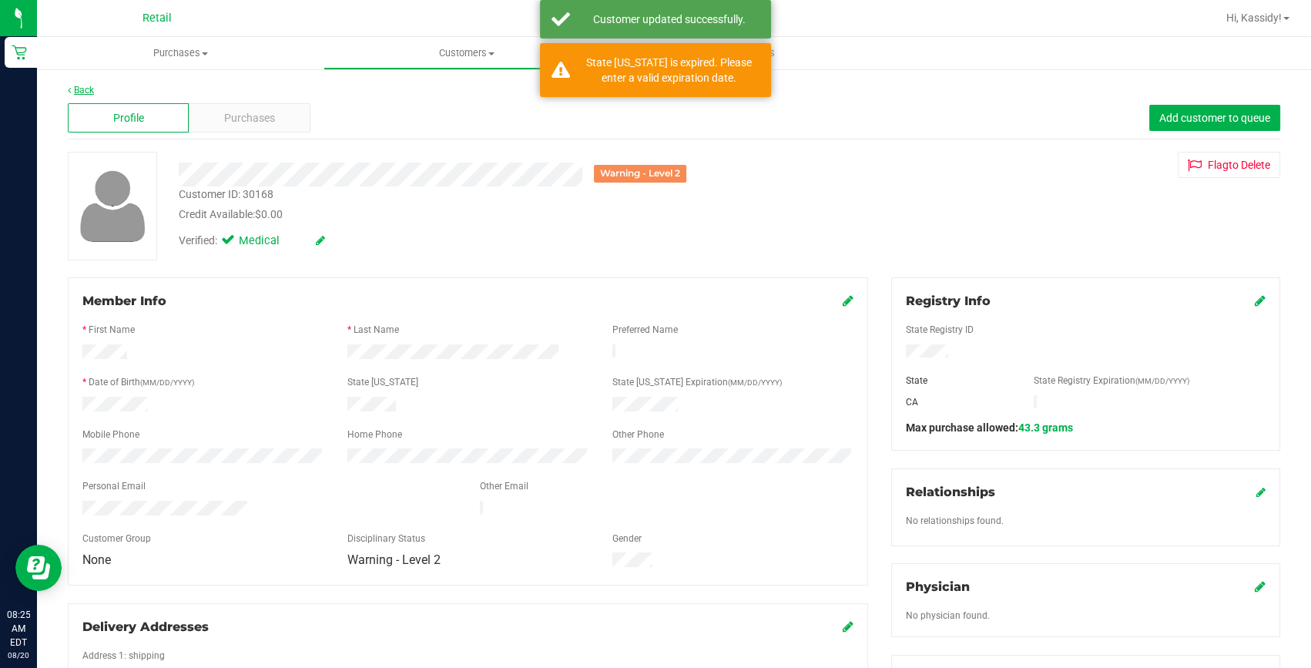
click at [75, 85] on link "Back" at bounding box center [81, 90] width 26 height 11
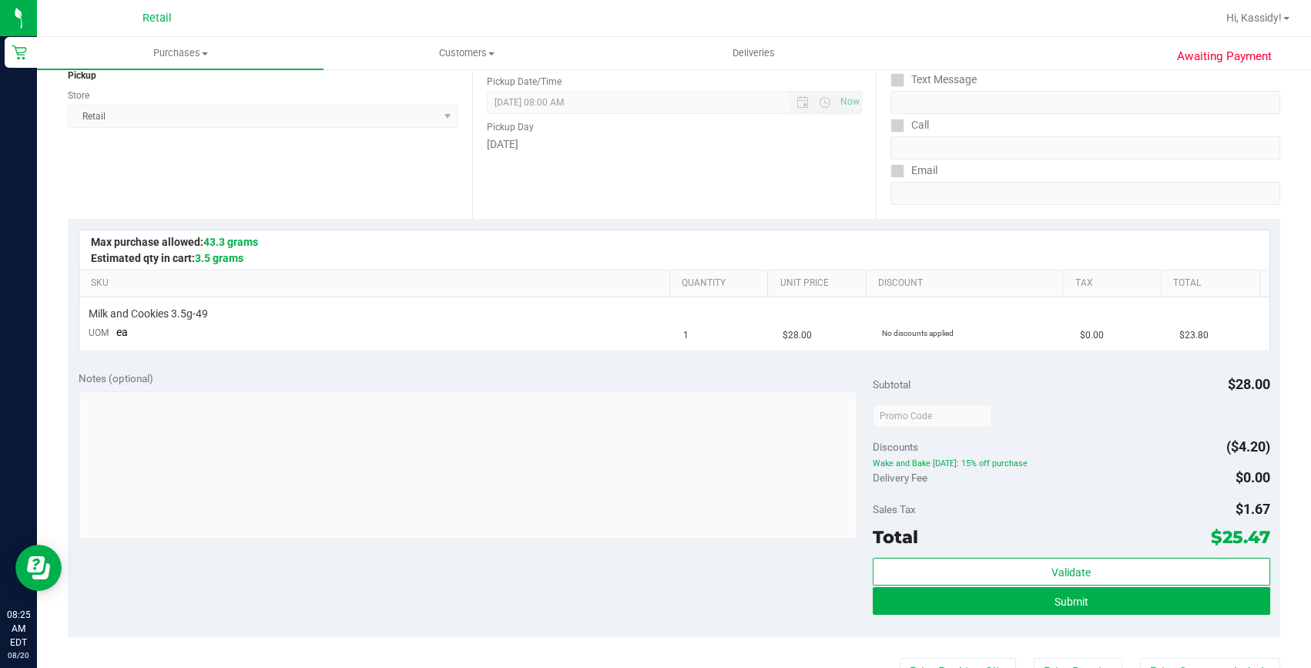
scroll to position [209, 0]
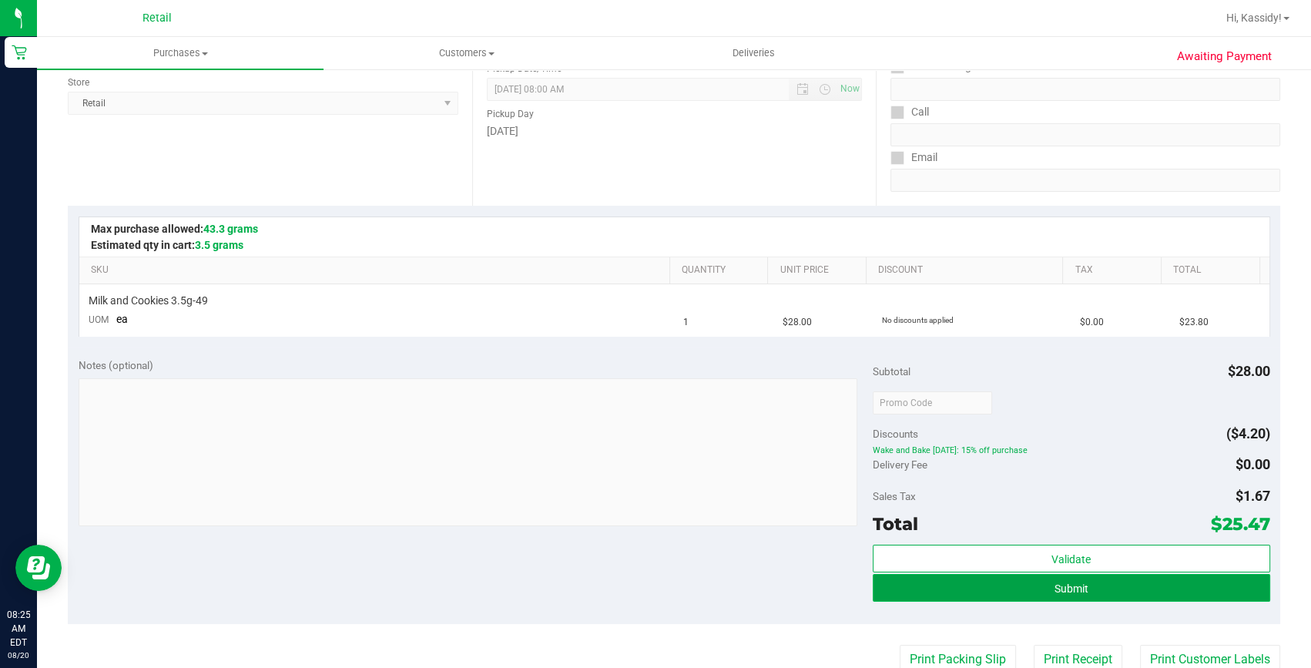
click at [1003, 584] on button "Submit" at bounding box center [1070, 588] width 397 height 28
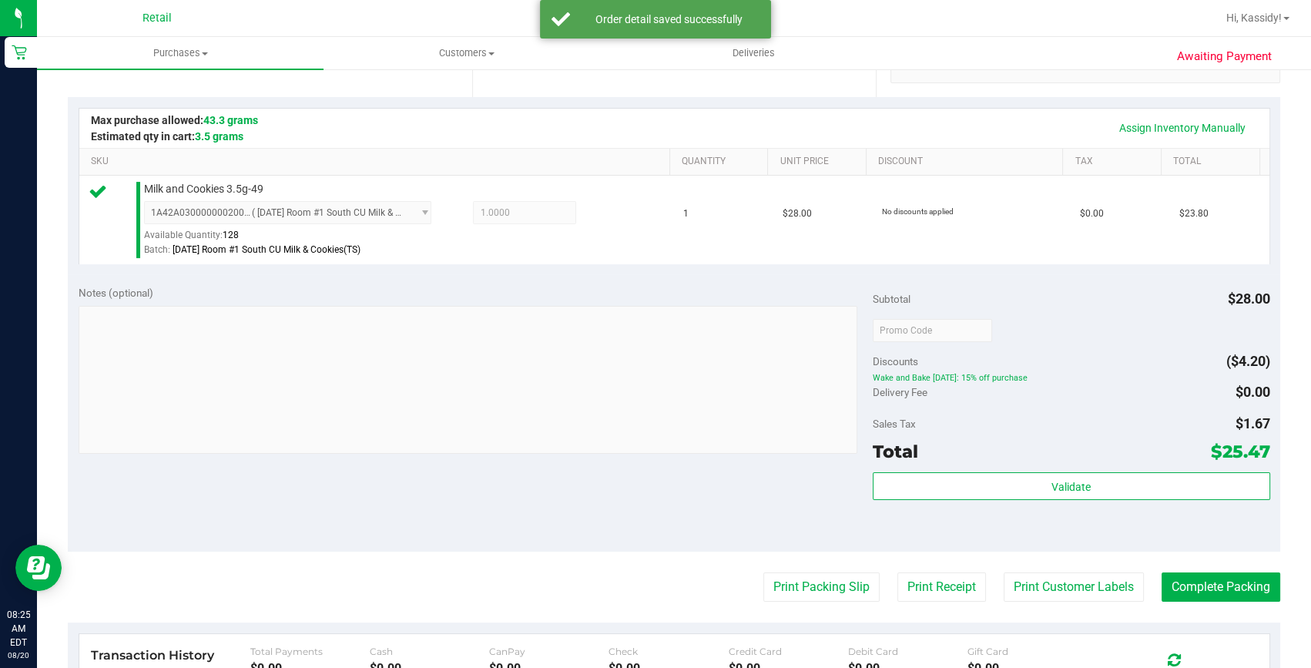
scroll to position [350, 0]
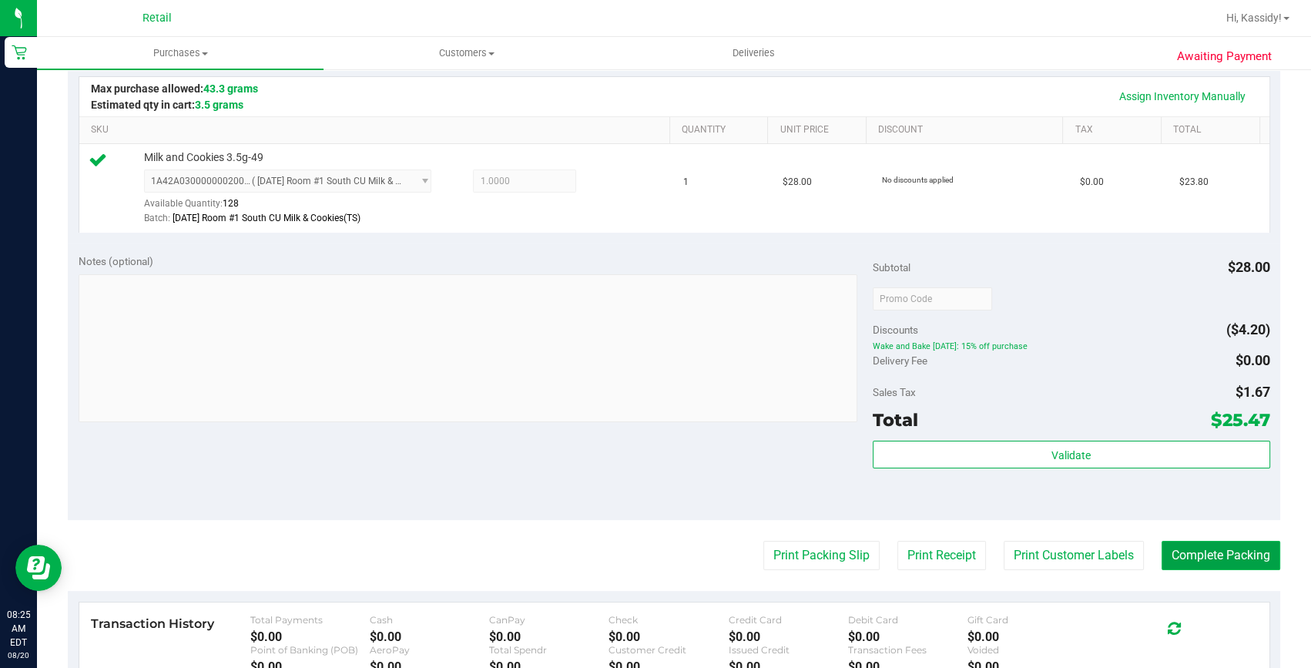
click at [1173, 545] on button "Complete Packing" at bounding box center [1220, 555] width 119 height 29
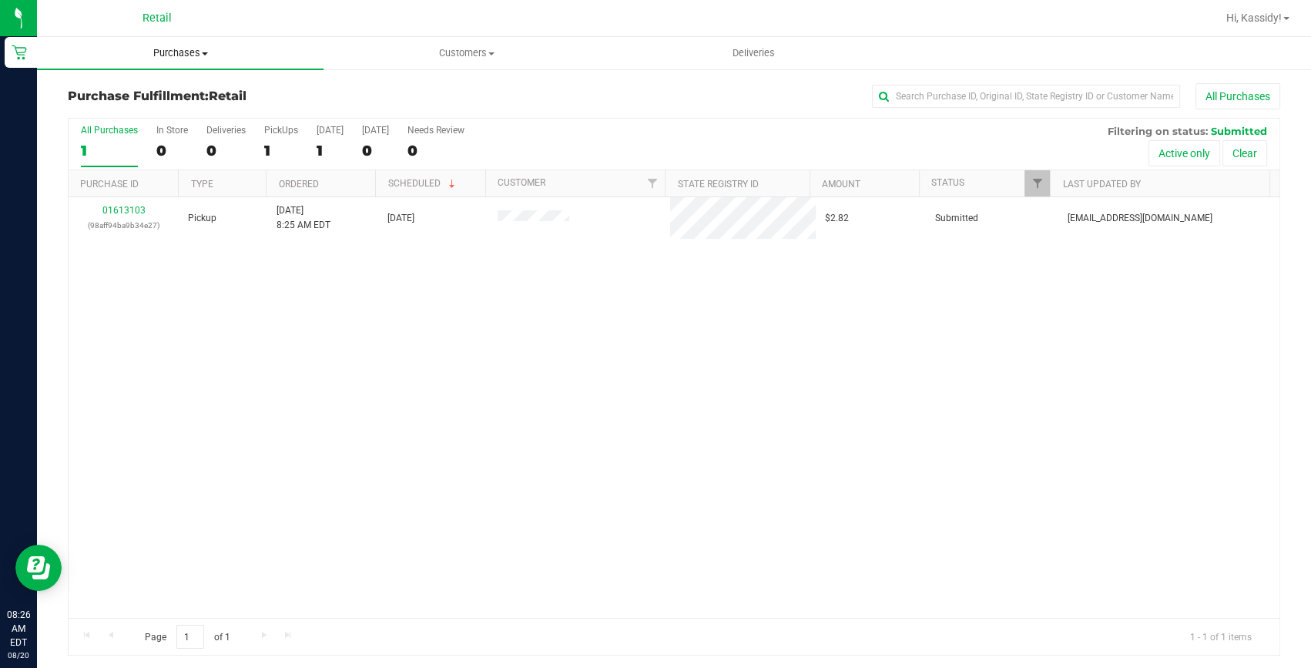
click at [162, 58] on span "Purchases" at bounding box center [180, 53] width 286 height 14
click at [239, 88] on li "Summary of purchases" at bounding box center [180, 93] width 286 height 18
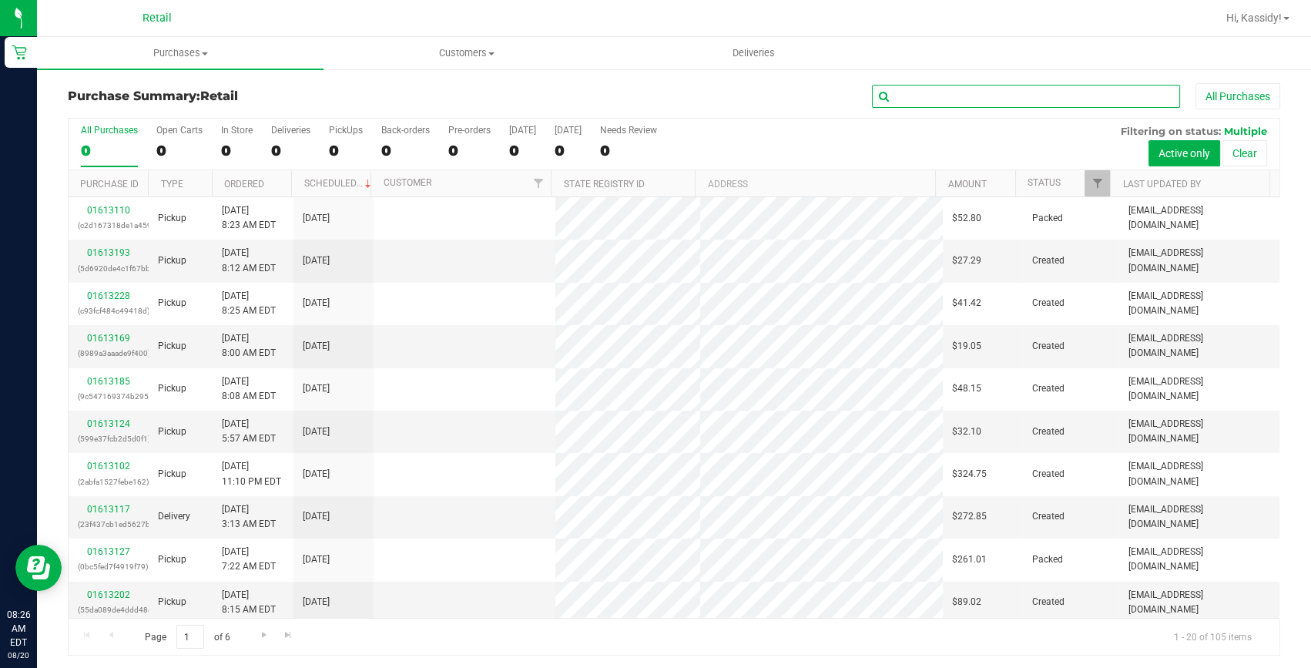
click at [909, 96] on input "text" at bounding box center [1026, 96] width 308 height 23
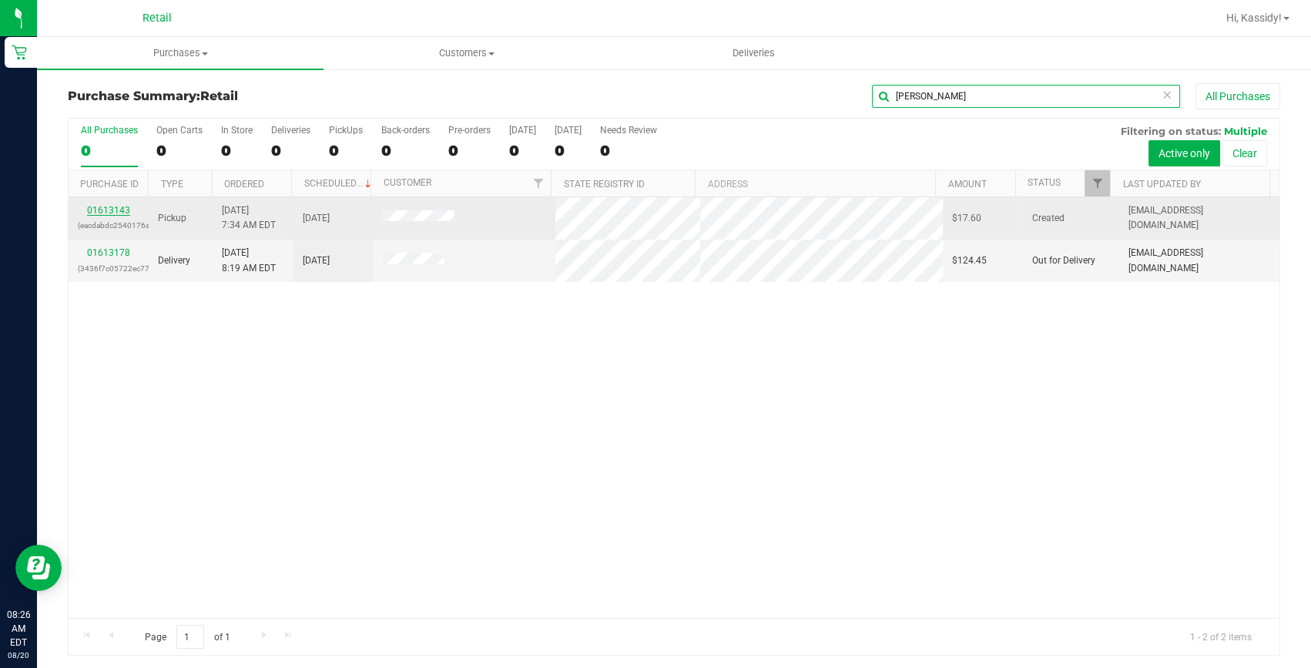
type input "JOSH"
click at [87, 206] on link "01613143" at bounding box center [108, 210] width 43 height 11
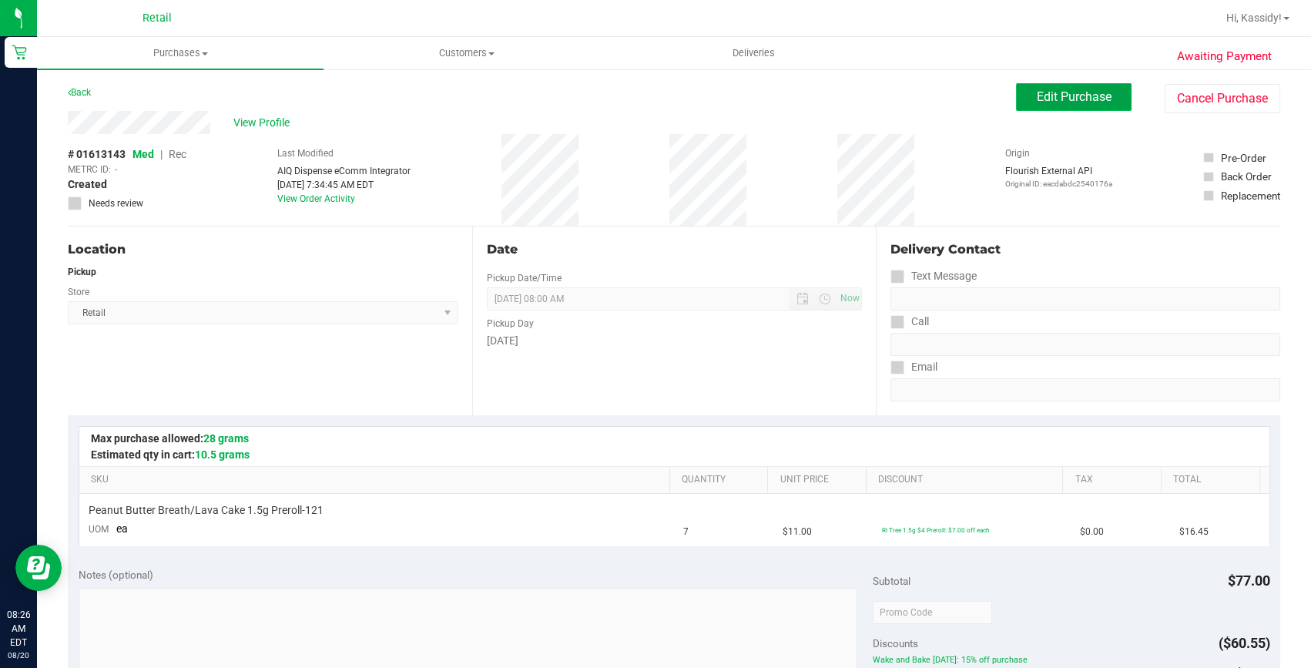
click at [1039, 109] on button "Edit Purchase" at bounding box center [1073, 97] width 115 height 28
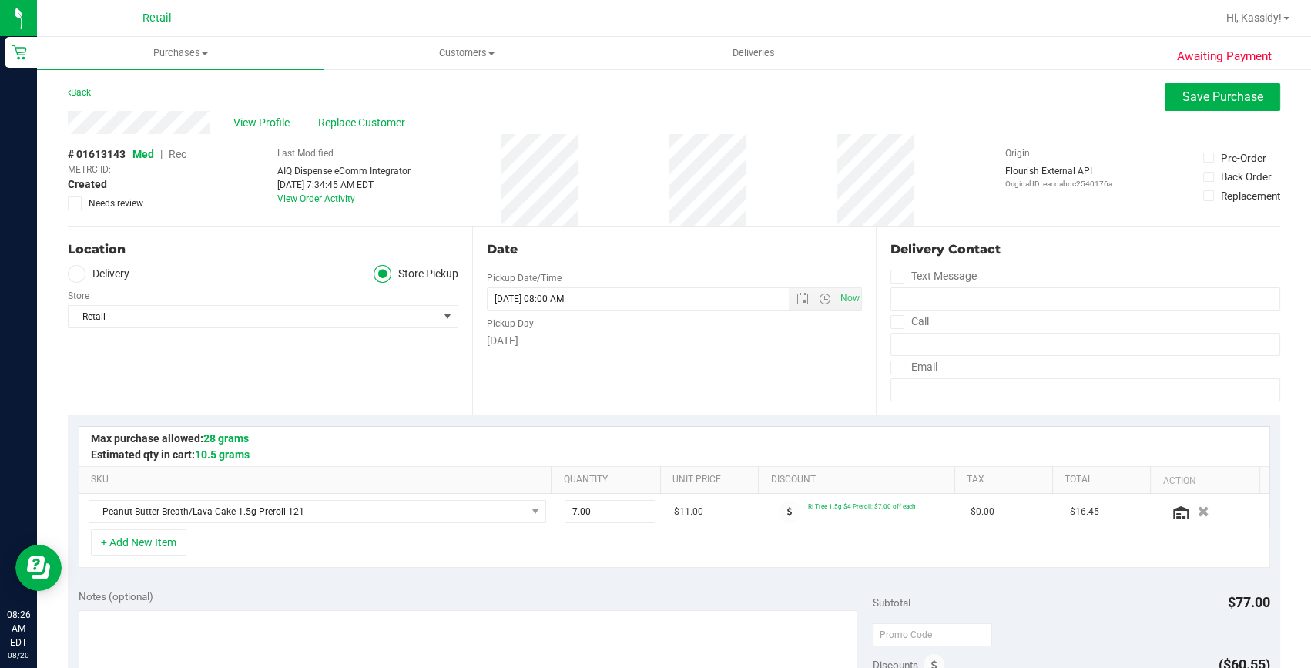
click at [176, 150] on span "Rec" at bounding box center [178, 154] width 18 height 12
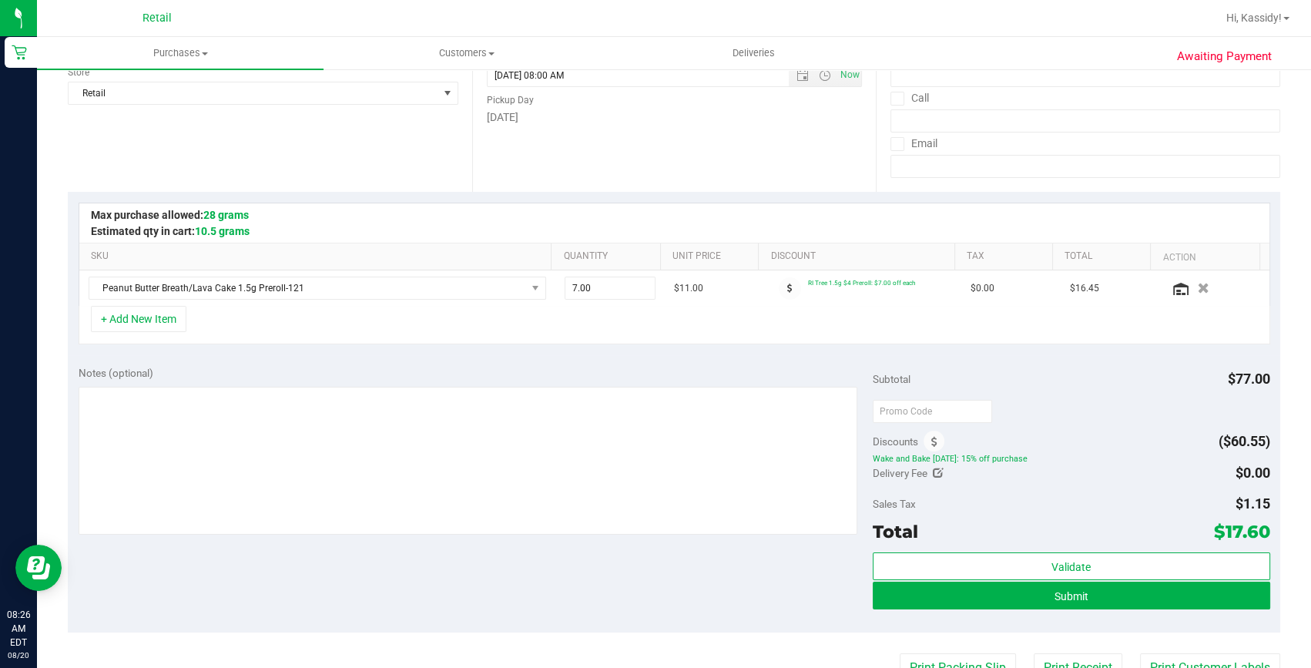
scroll to position [350, 0]
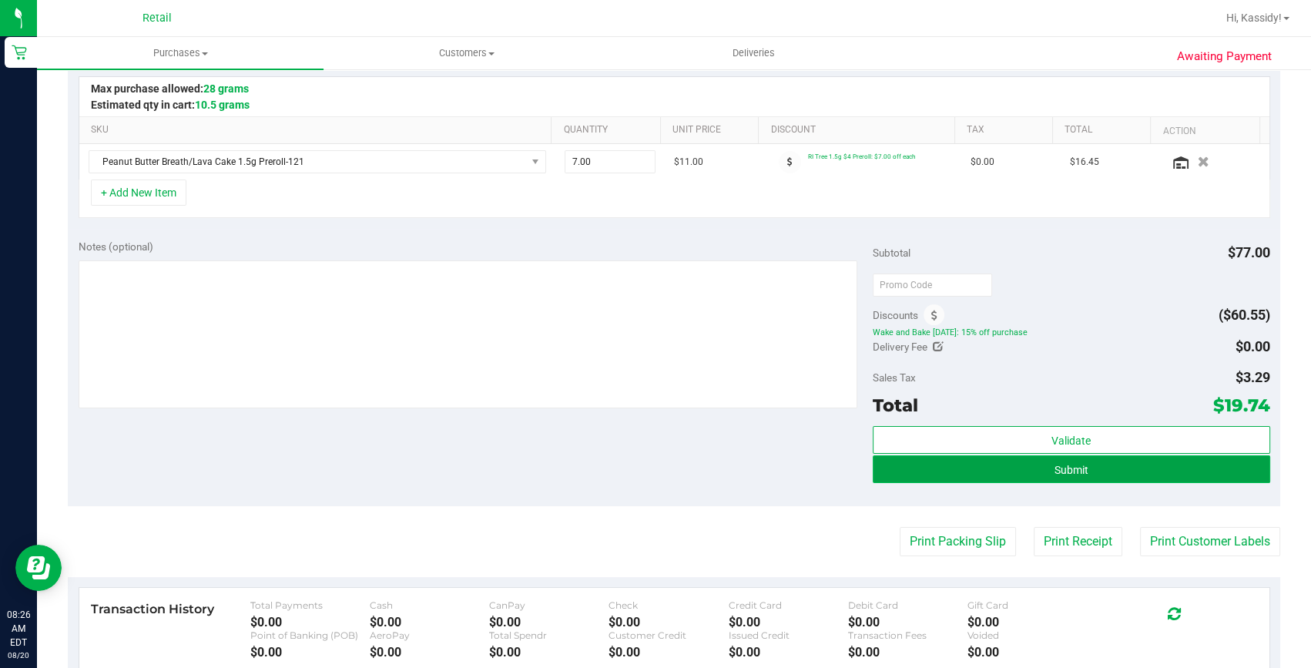
click at [1047, 460] on button "Submit" at bounding box center [1070, 469] width 397 height 28
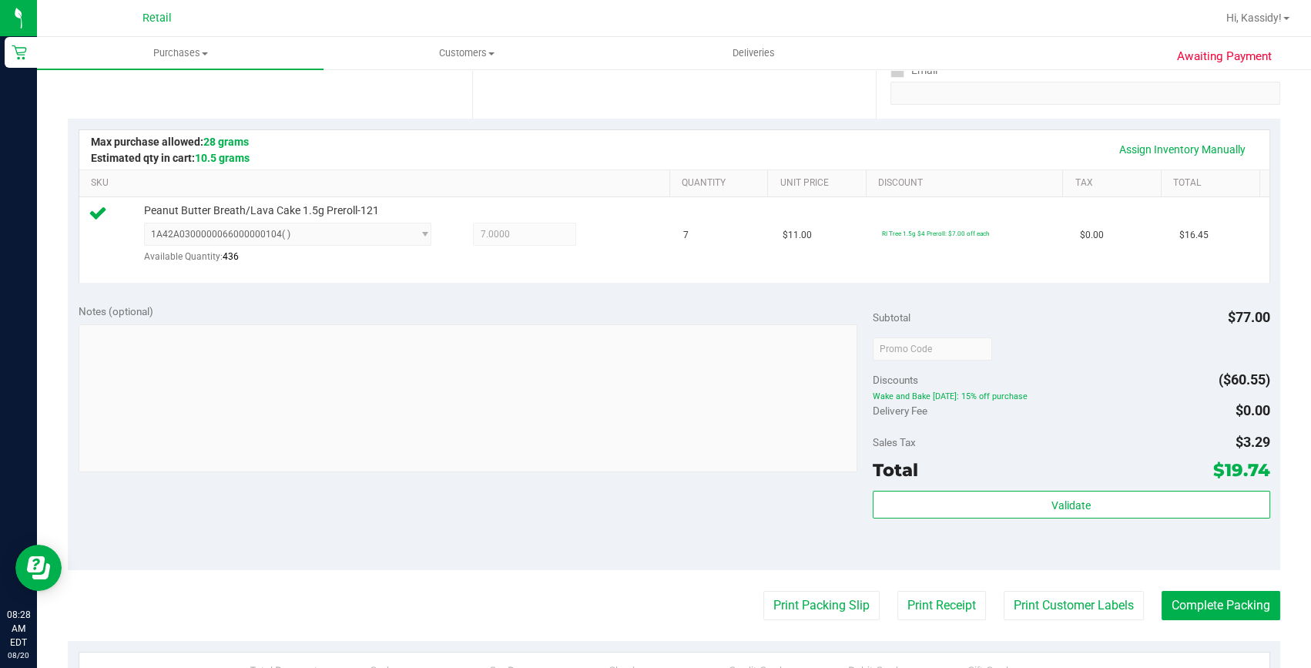
scroll to position [350, 0]
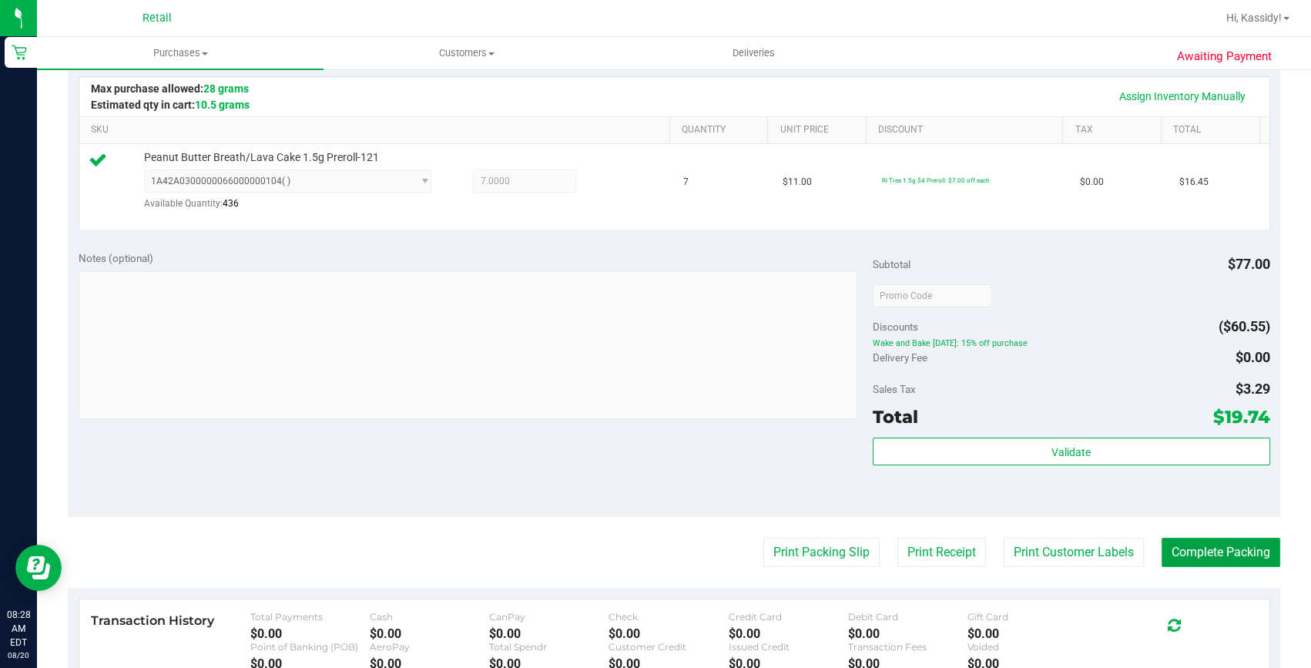
click at [1170, 549] on button "Complete Packing" at bounding box center [1220, 551] width 119 height 29
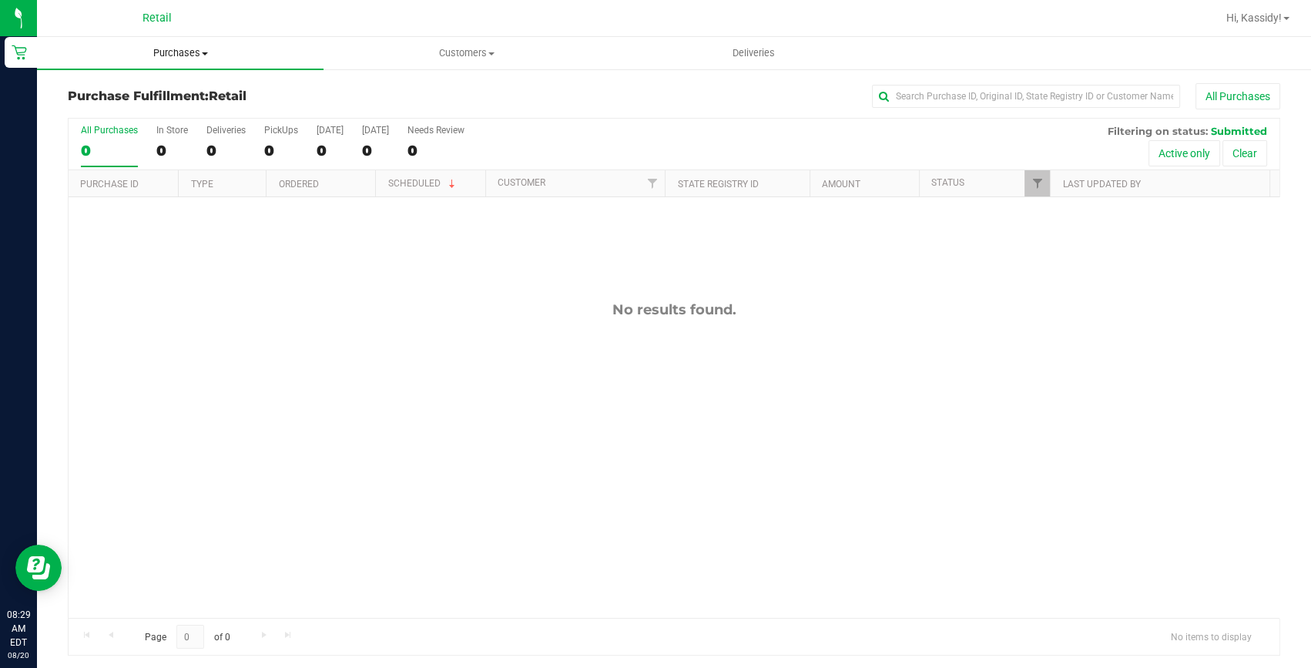
click at [181, 51] on span "Purchases" at bounding box center [180, 53] width 286 height 14
click at [167, 89] on span "Summary of purchases" at bounding box center [116, 92] width 158 height 13
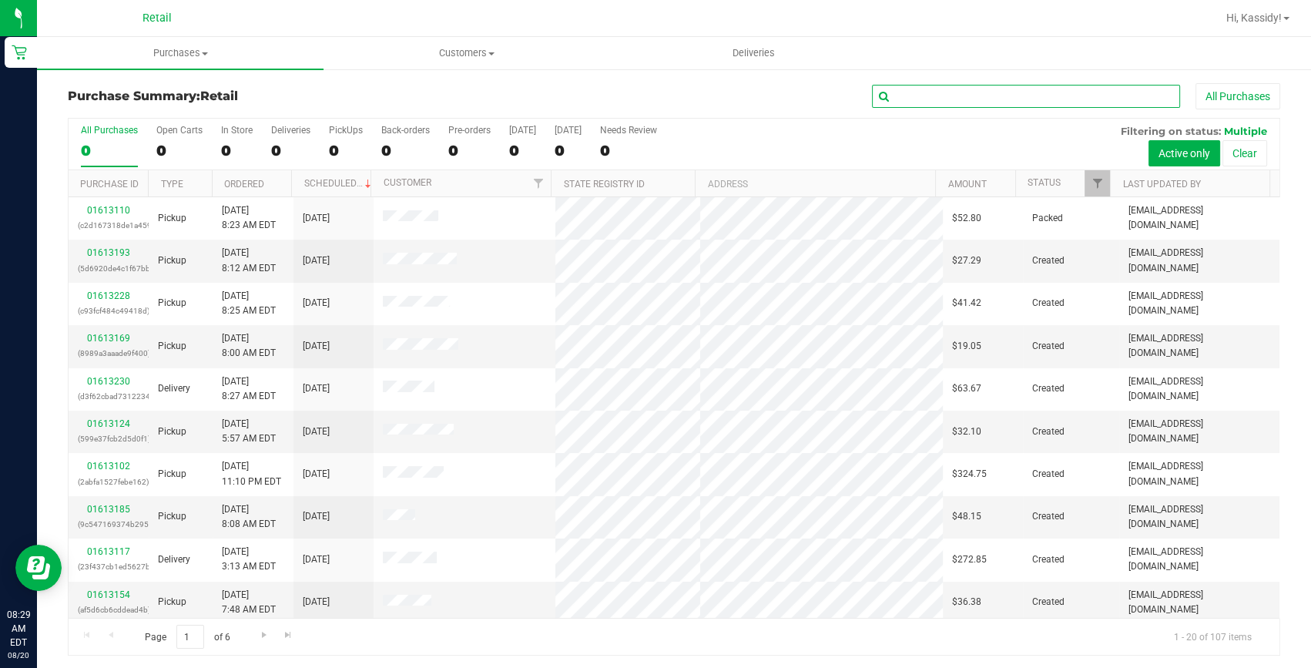
click at [912, 88] on input "text" at bounding box center [1026, 96] width 308 height 23
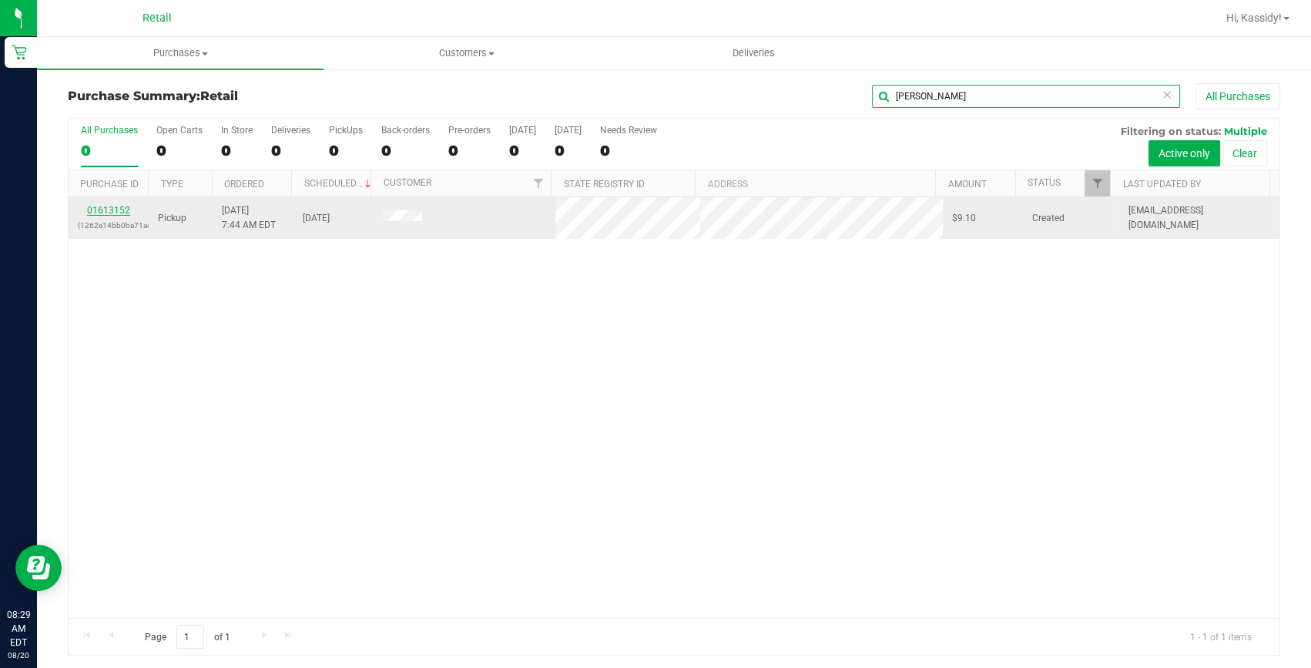
type input "MARK"
click at [115, 209] on link "01613152" at bounding box center [108, 210] width 43 height 11
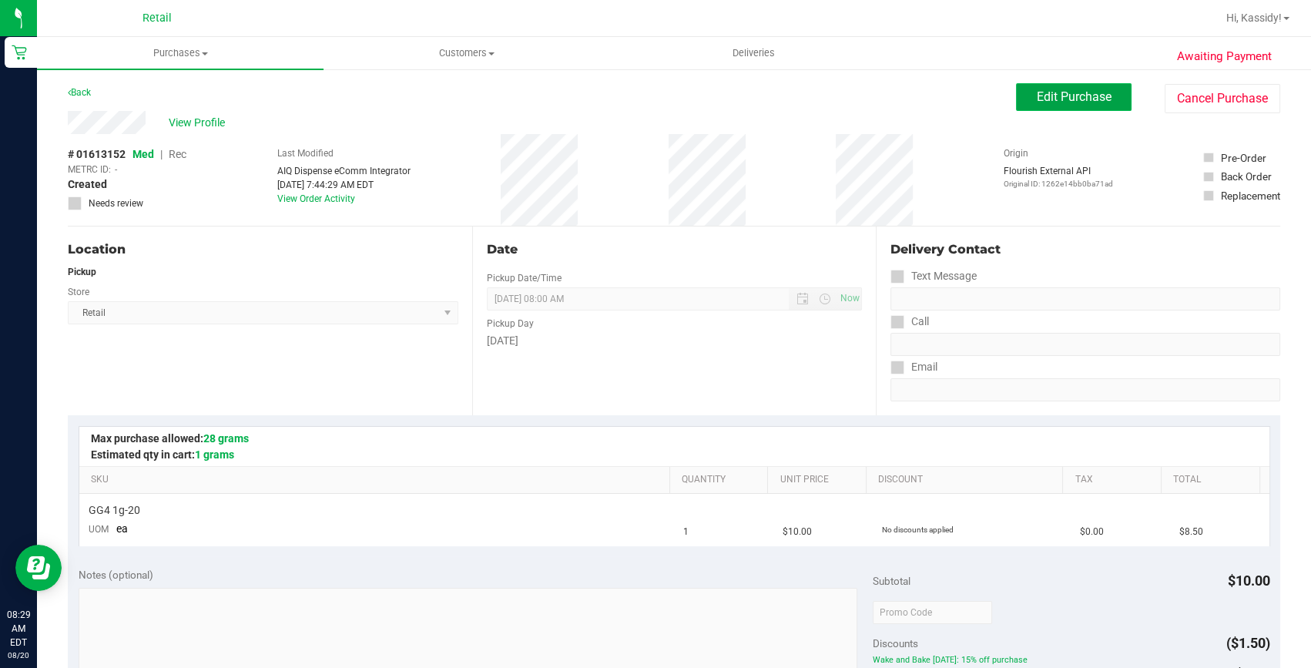
click at [1047, 95] on span "Edit Purchase" at bounding box center [1073, 96] width 75 height 15
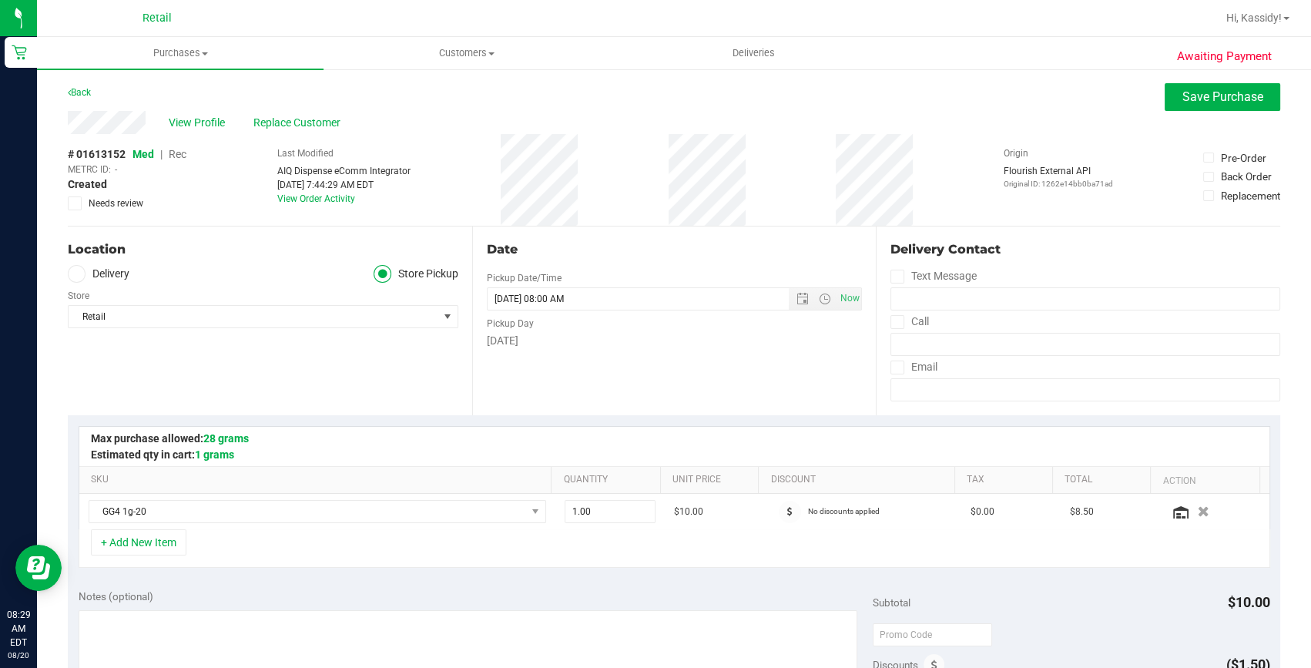
click at [182, 154] on span "Rec" at bounding box center [178, 154] width 18 height 12
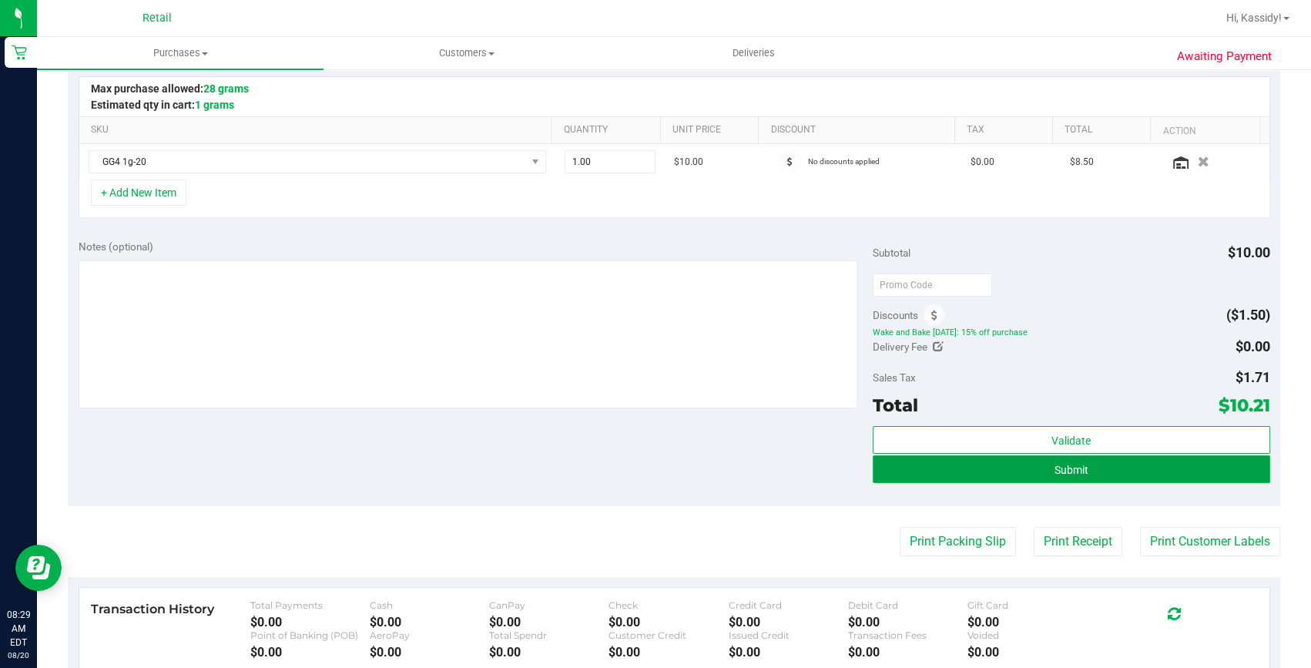
click at [1028, 474] on button "Submit" at bounding box center [1070, 469] width 397 height 28
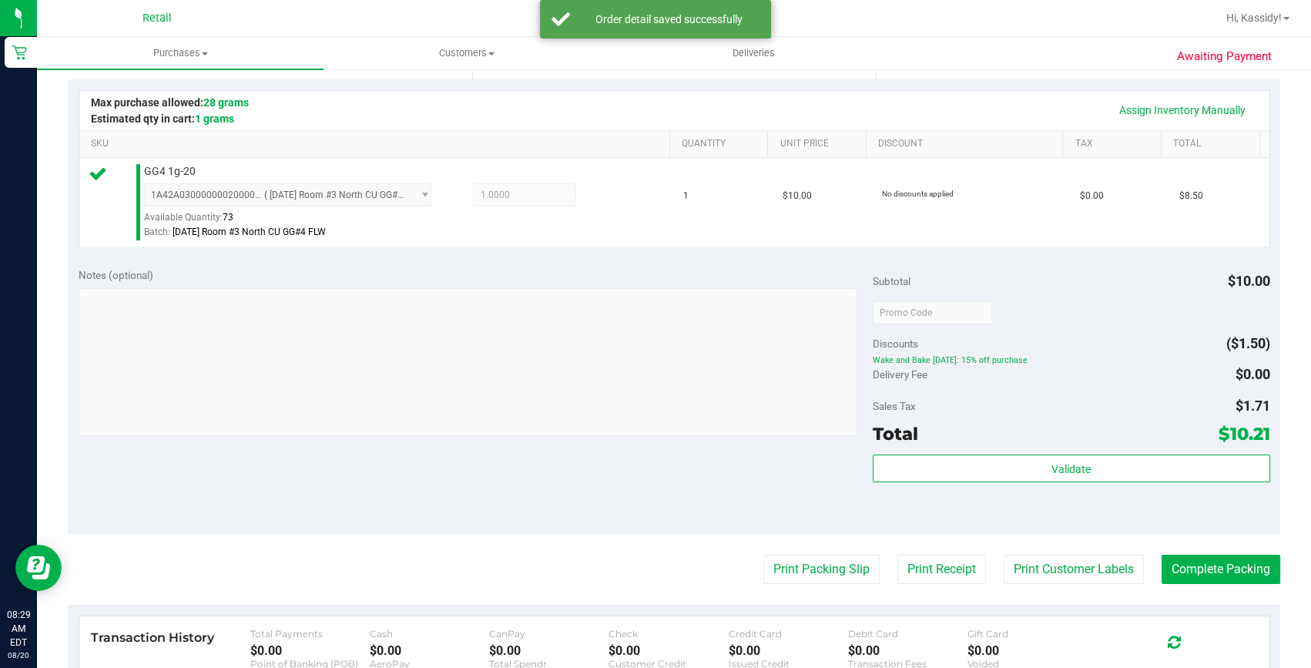
scroll to position [350, 0]
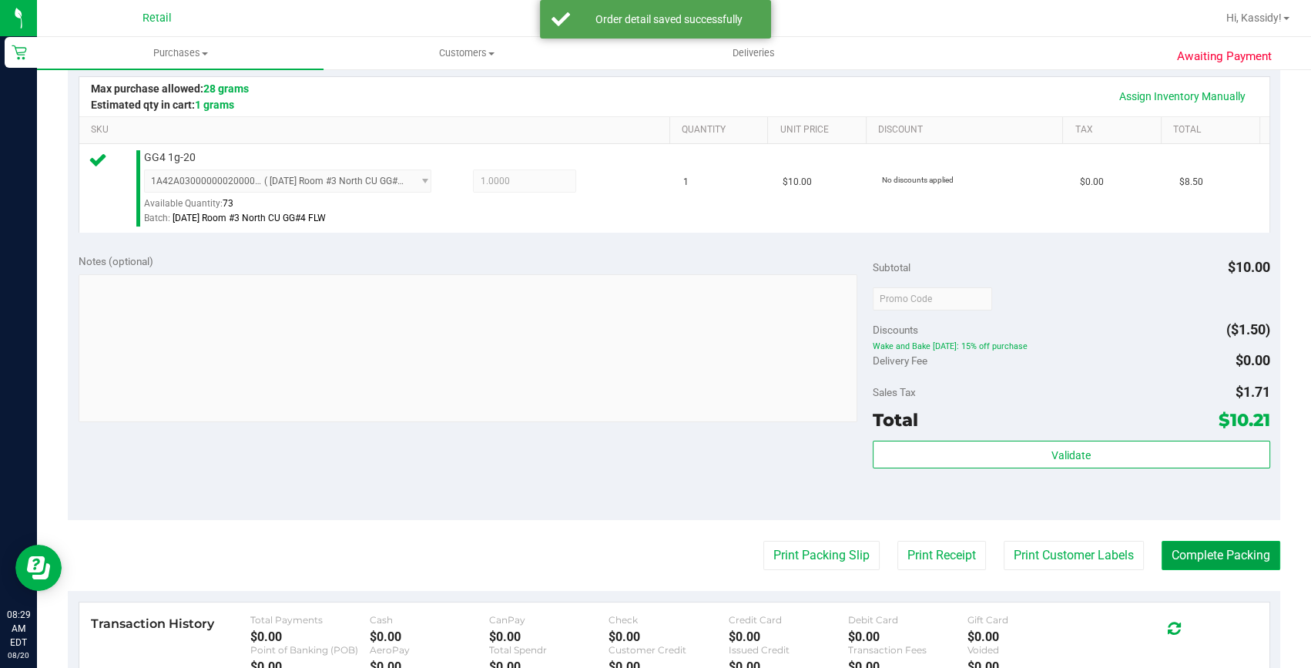
click at [1167, 553] on button "Complete Packing" at bounding box center [1220, 555] width 119 height 29
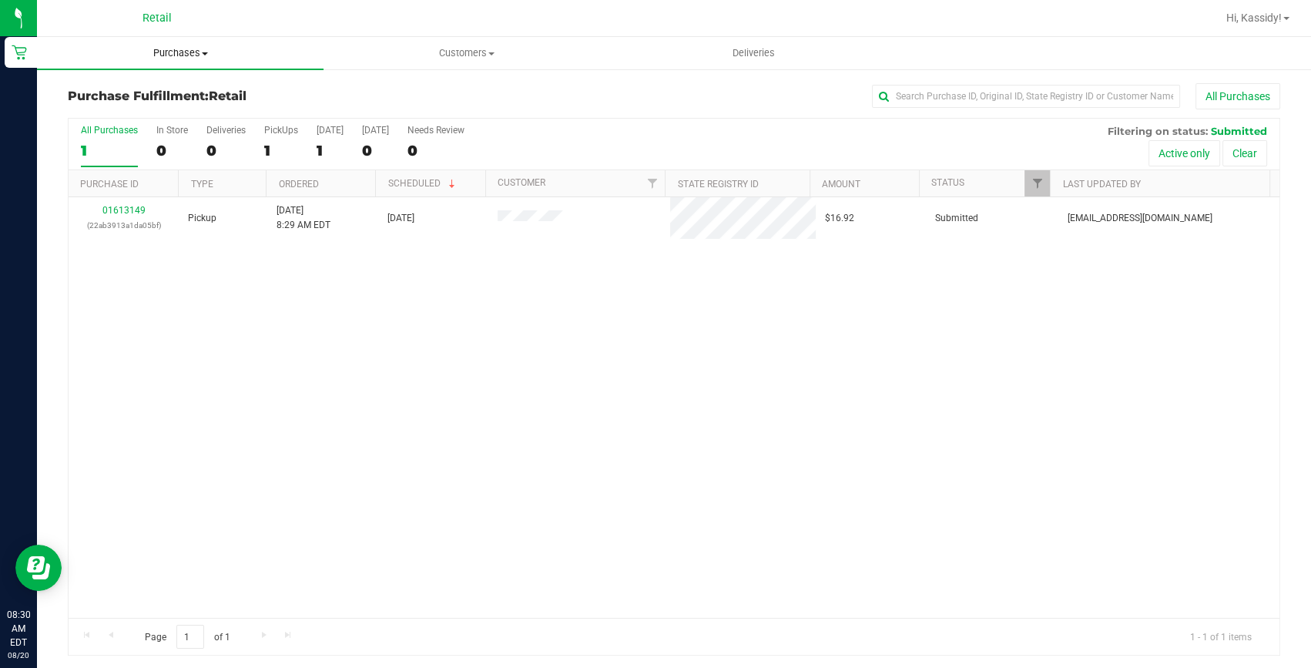
click at [142, 54] on span "Purchases" at bounding box center [180, 53] width 286 height 14
click at [142, 89] on span "Summary of purchases" at bounding box center [116, 92] width 158 height 13
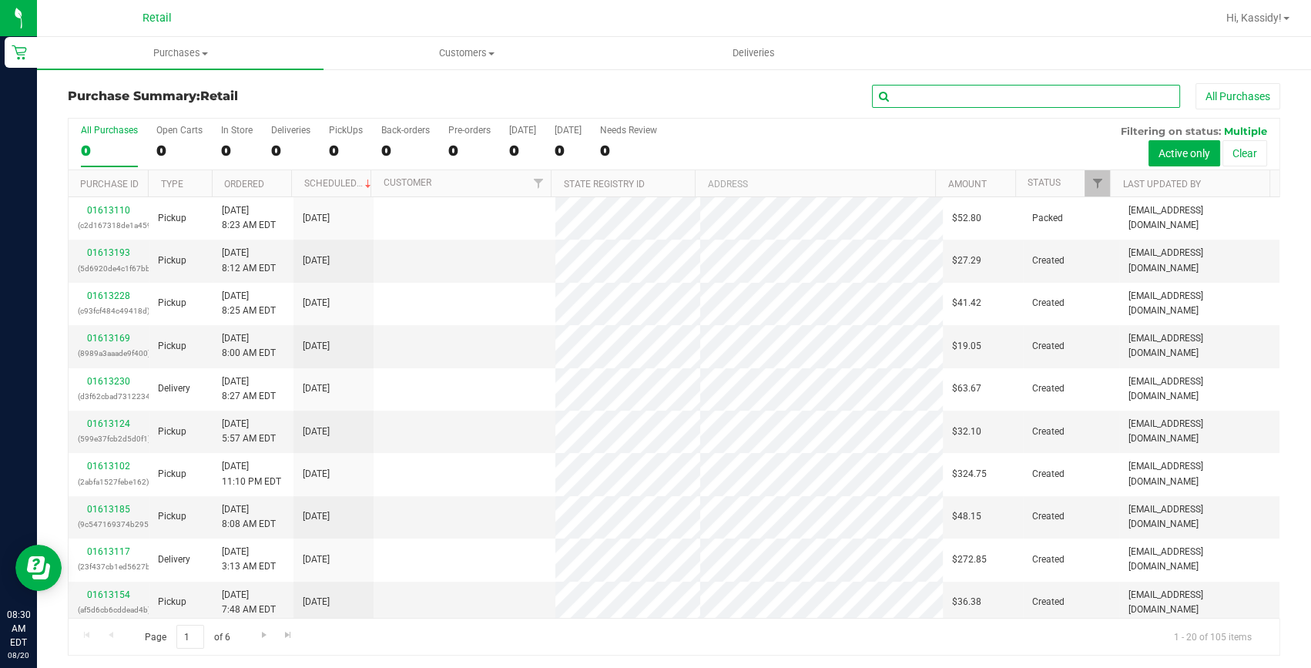
click at [908, 94] on input "text" at bounding box center [1026, 96] width 308 height 23
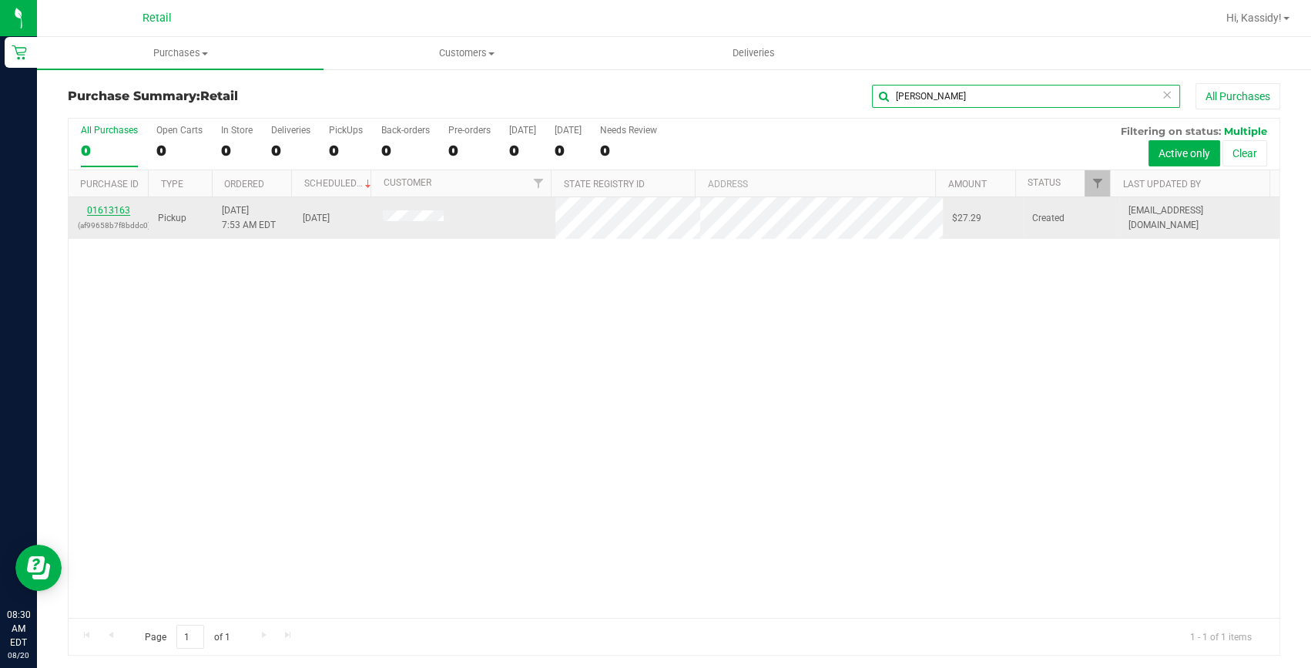
type input "BRITT"
click at [119, 210] on link "01613163" at bounding box center [108, 210] width 43 height 11
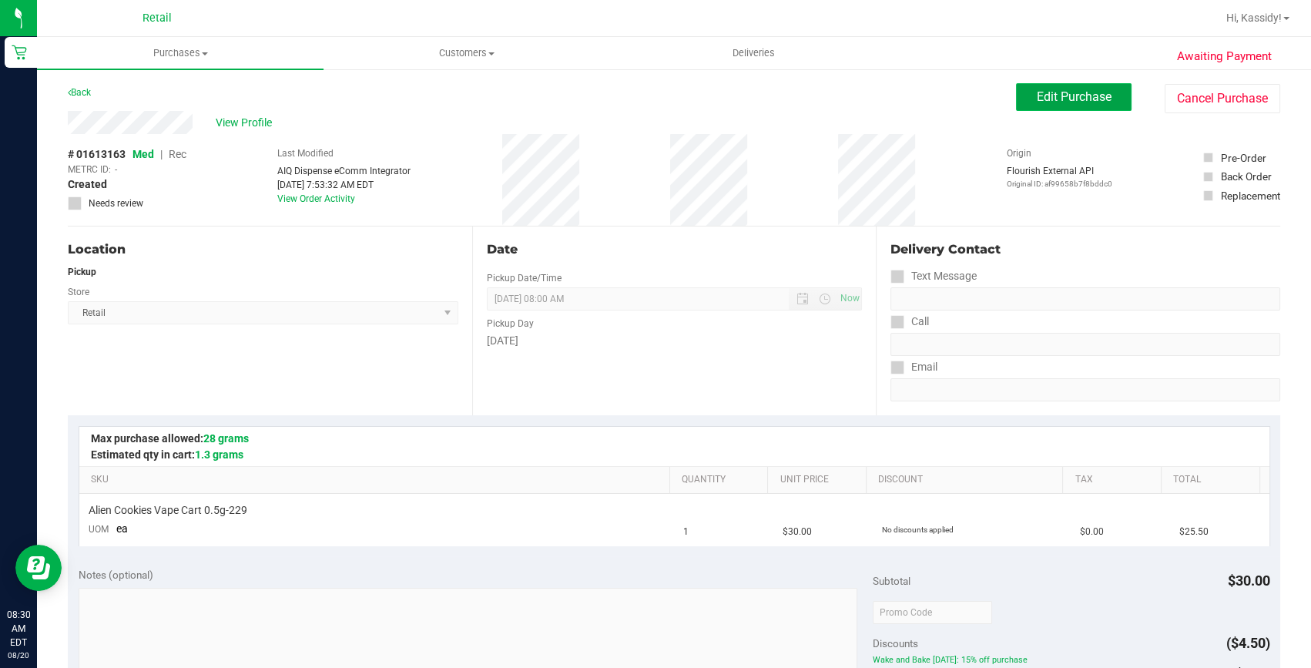
click at [1047, 92] on span "Edit Purchase" at bounding box center [1073, 96] width 75 height 15
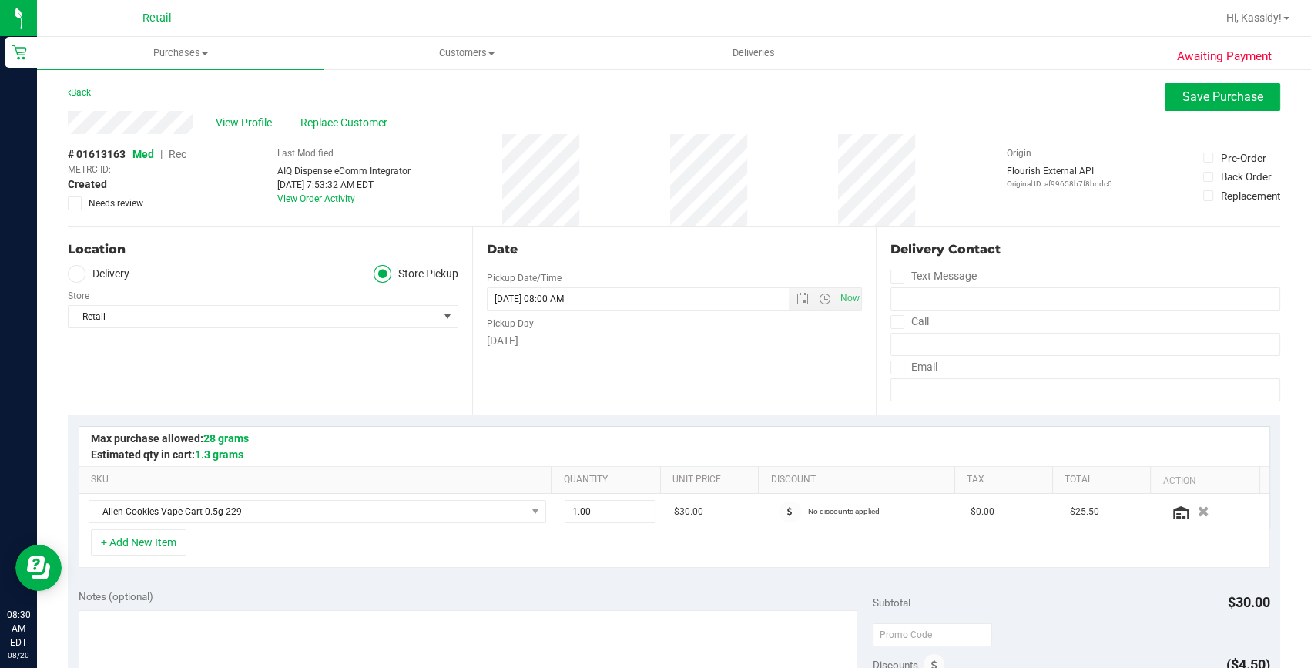
click at [176, 155] on span "Rec" at bounding box center [178, 154] width 18 height 12
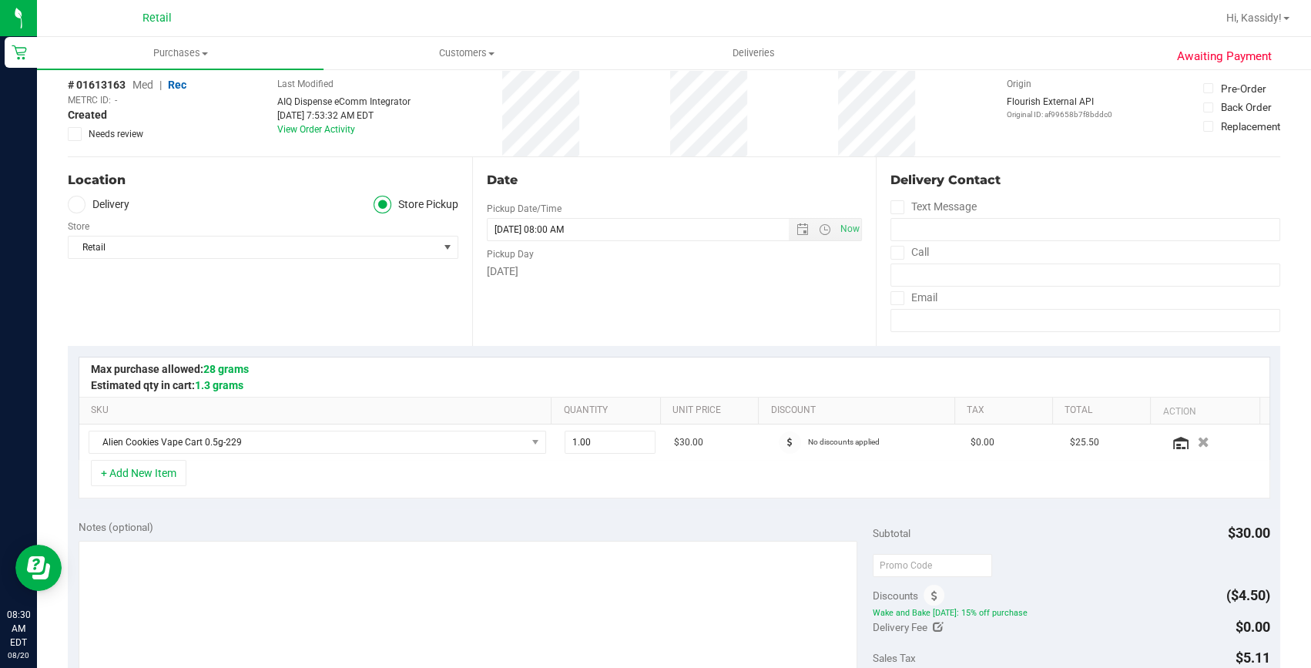
scroll to position [350, 0]
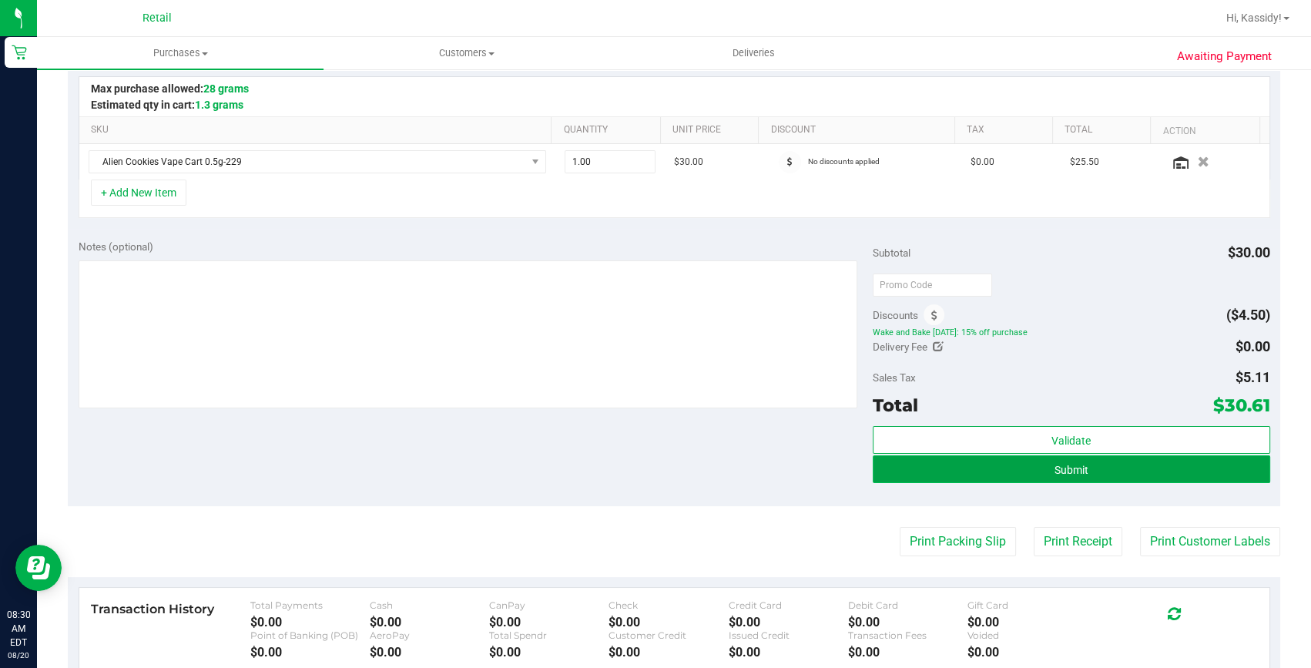
click at [1033, 460] on button "Submit" at bounding box center [1070, 469] width 397 height 28
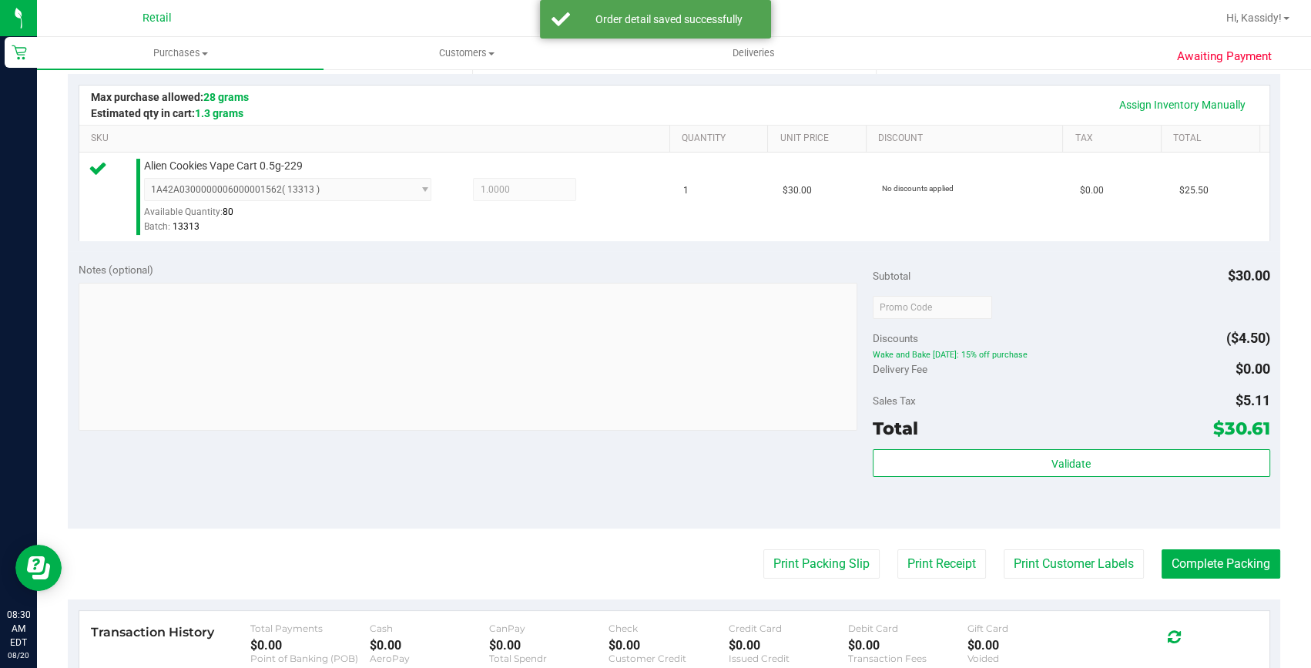
scroll to position [420, 0]
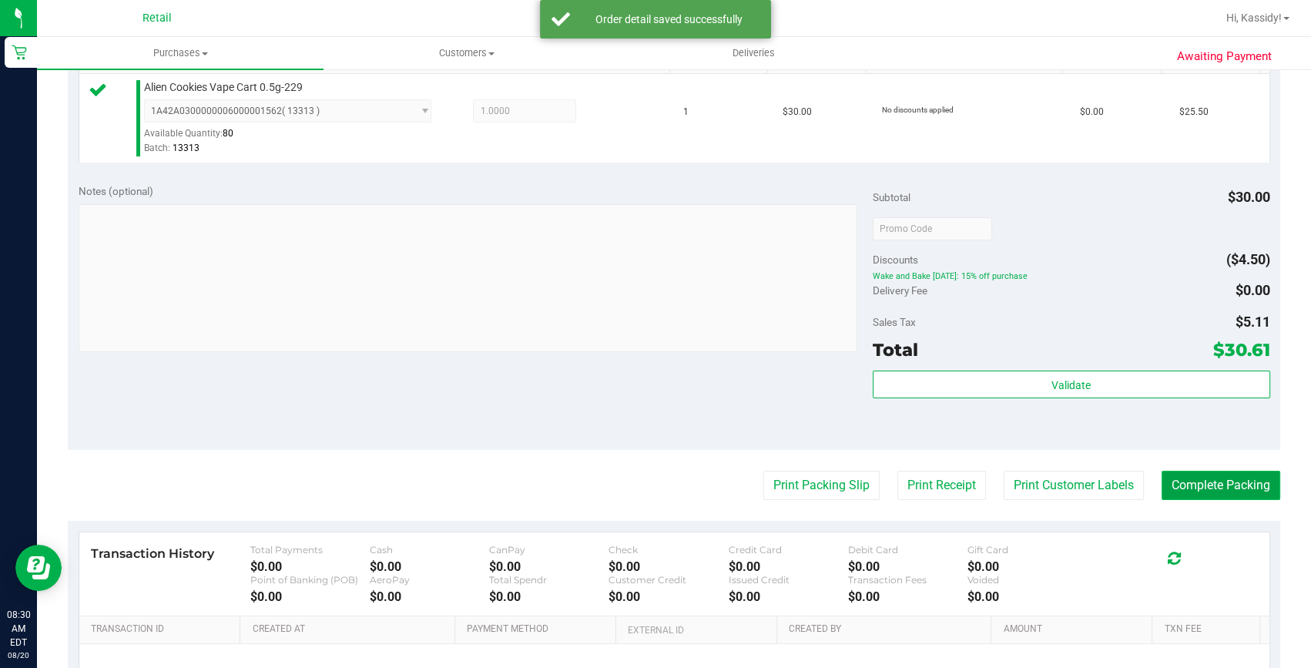
click at [1186, 474] on button "Complete Packing" at bounding box center [1220, 484] width 119 height 29
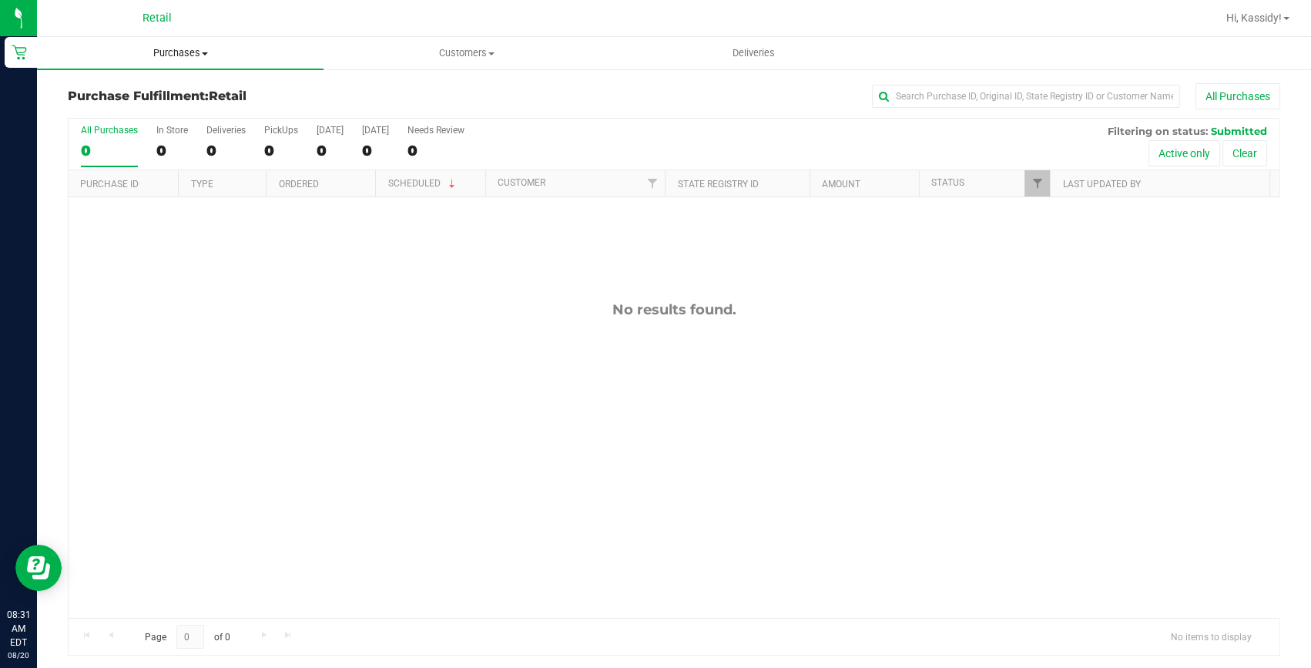
click at [170, 46] on span "Purchases" at bounding box center [180, 53] width 286 height 14
click at [172, 92] on span "Summary of purchases" at bounding box center [116, 92] width 158 height 13
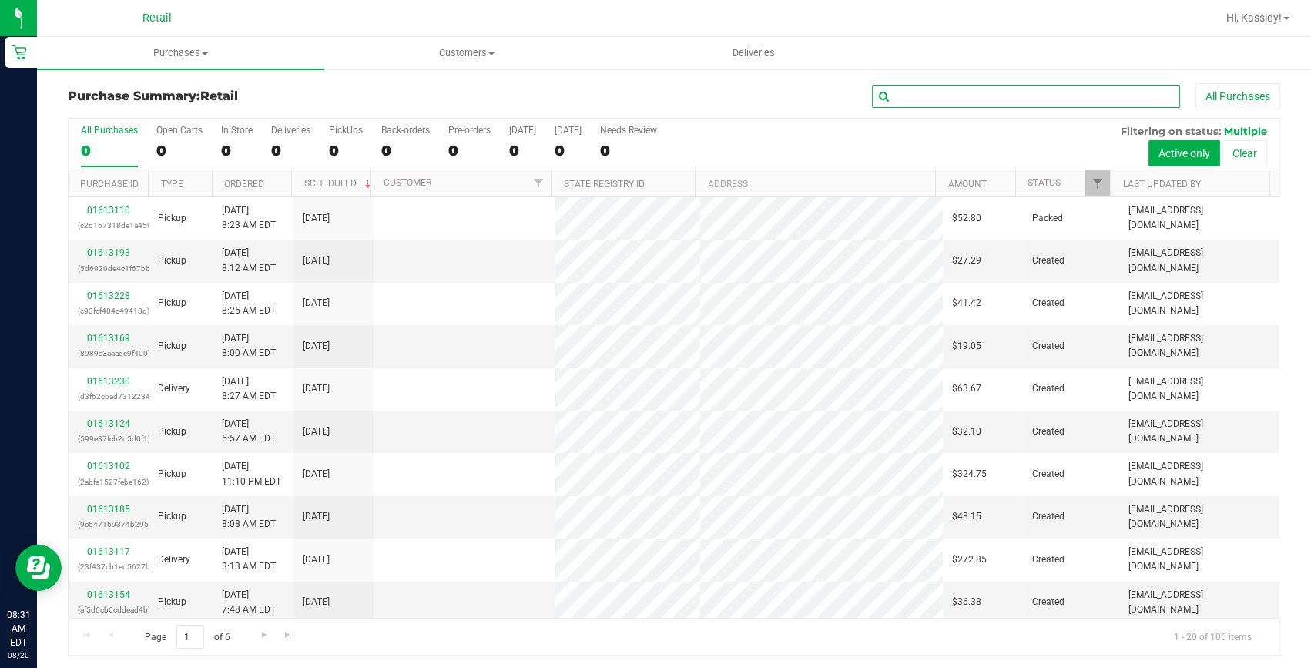
click at [909, 98] on input "text" at bounding box center [1026, 96] width 308 height 23
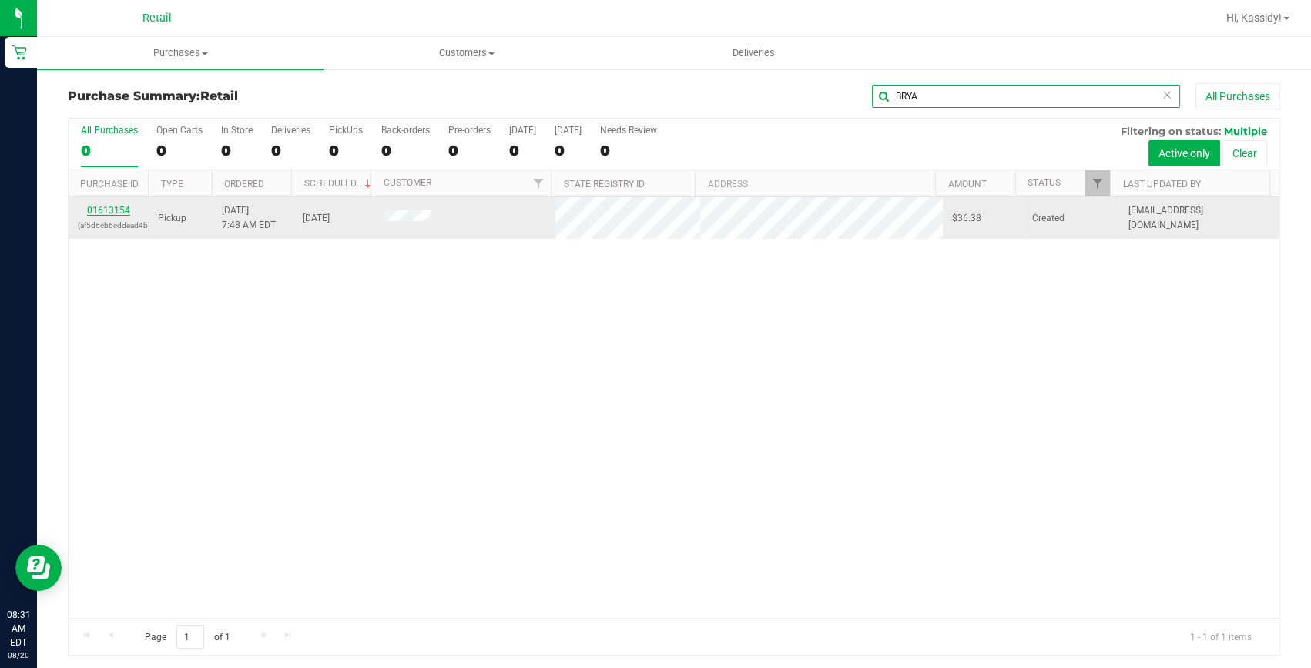
type input "BRYA"
click at [112, 210] on link "01613154" at bounding box center [108, 210] width 43 height 11
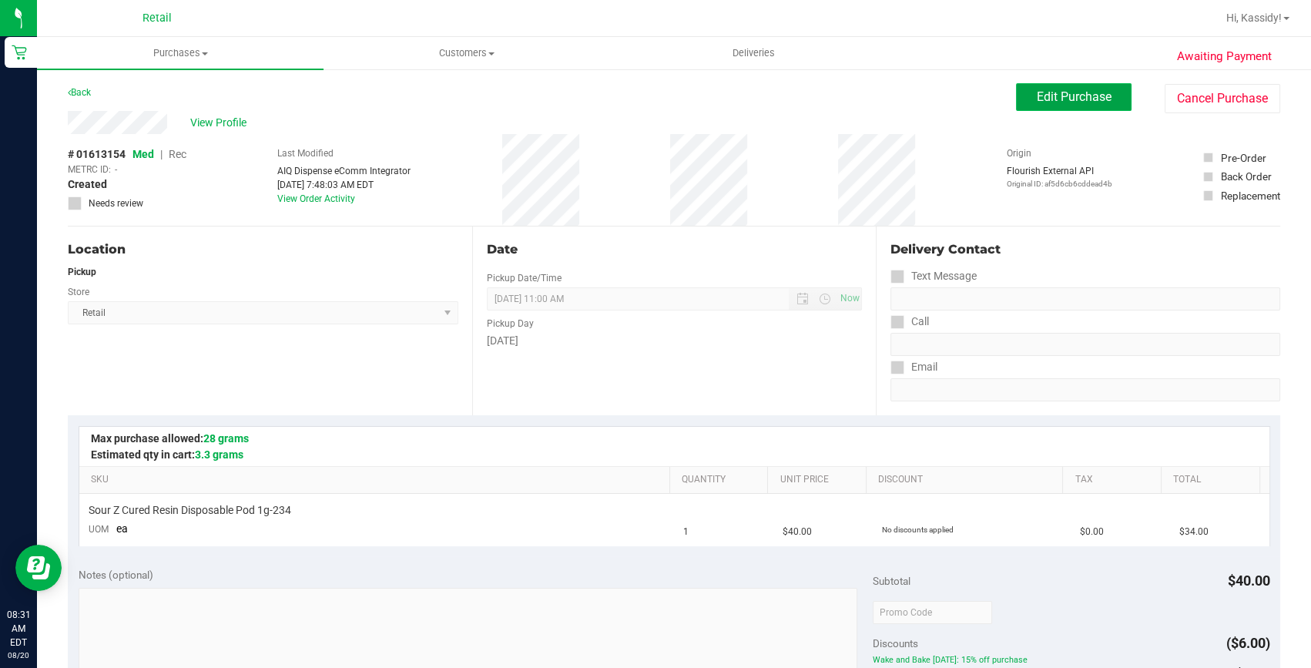
click at [1055, 99] on span "Edit Purchase" at bounding box center [1073, 96] width 75 height 15
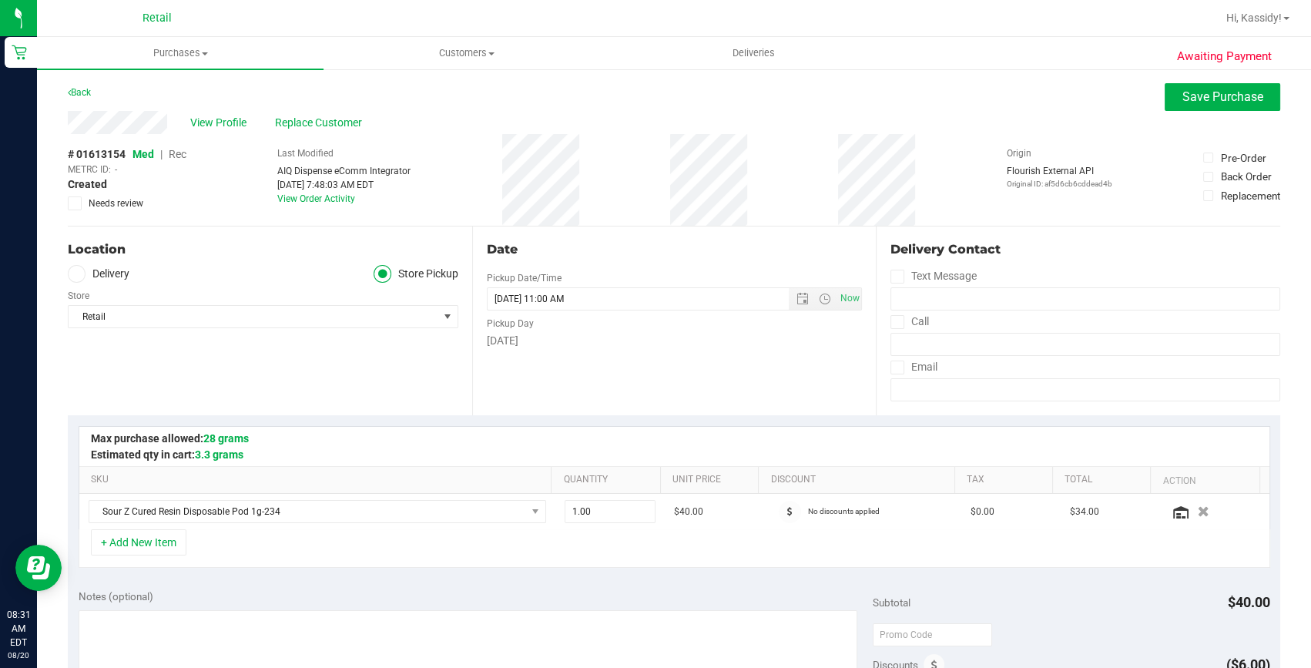
click at [179, 152] on span "Rec" at bounding box center [178, 154] width 18 height 12
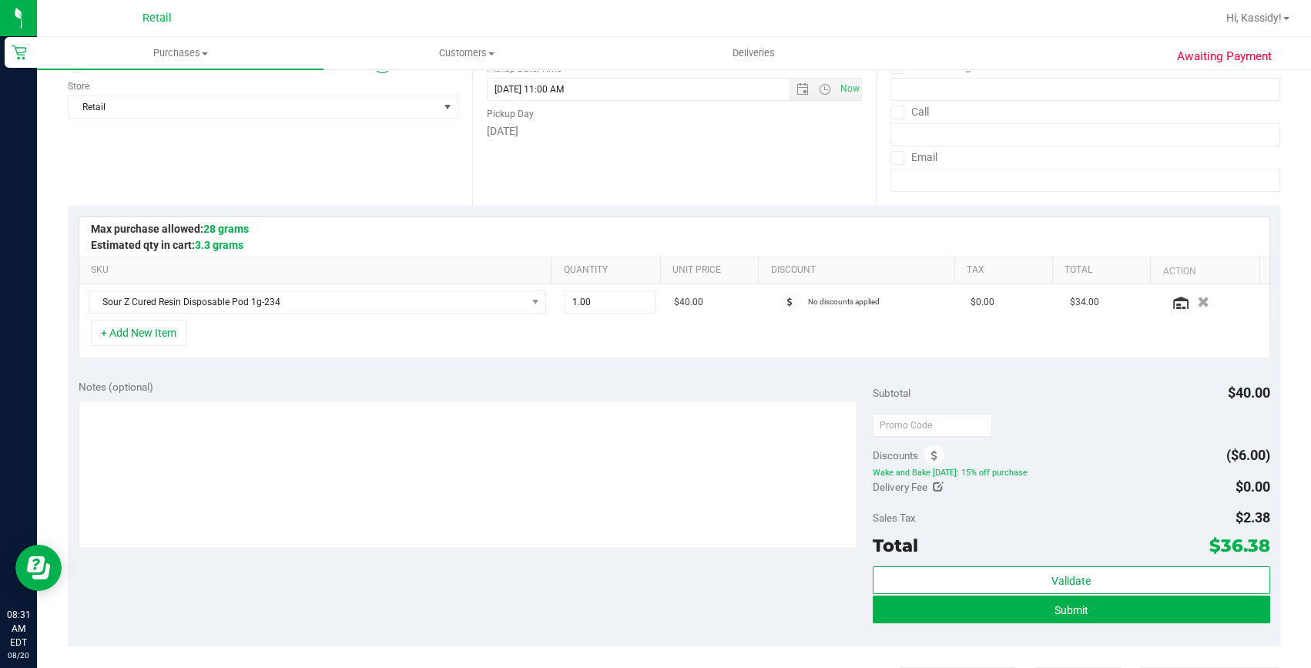
scroll to position [280, 0]
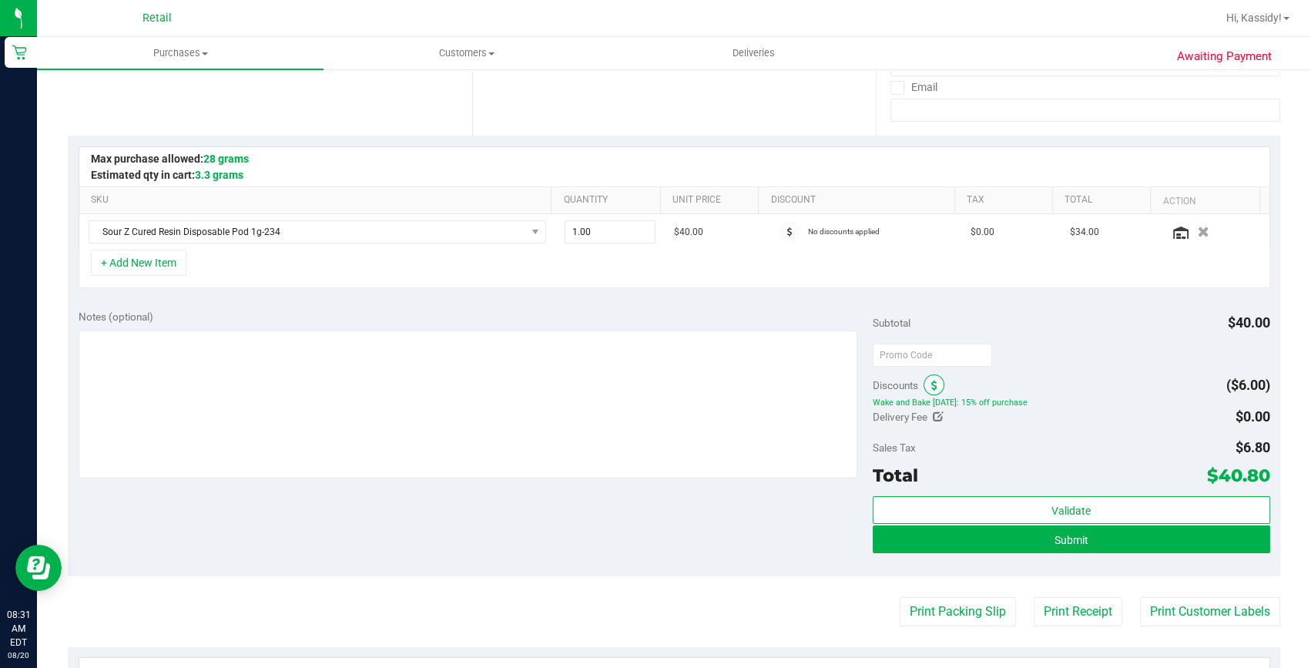
click at [936, 384] on span at bounding box center [933, 384] width 21 height 21
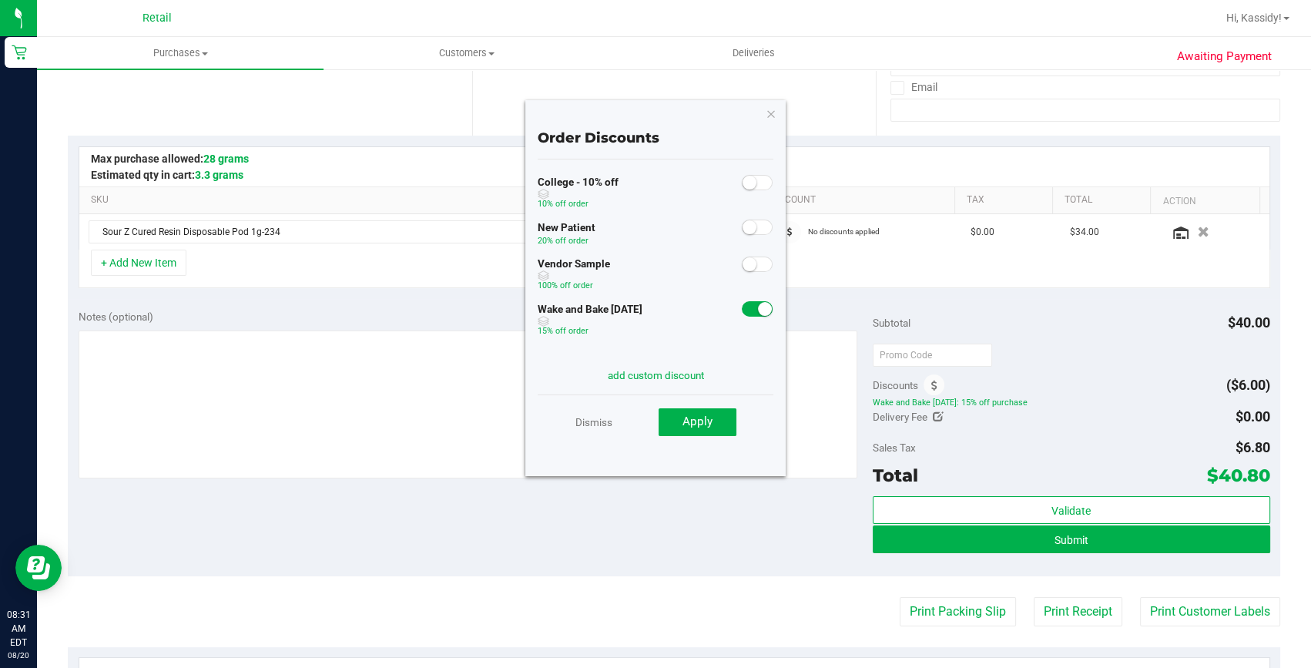
click at [758, 310] on small at bounding box center [765, 309] width 14 height 14
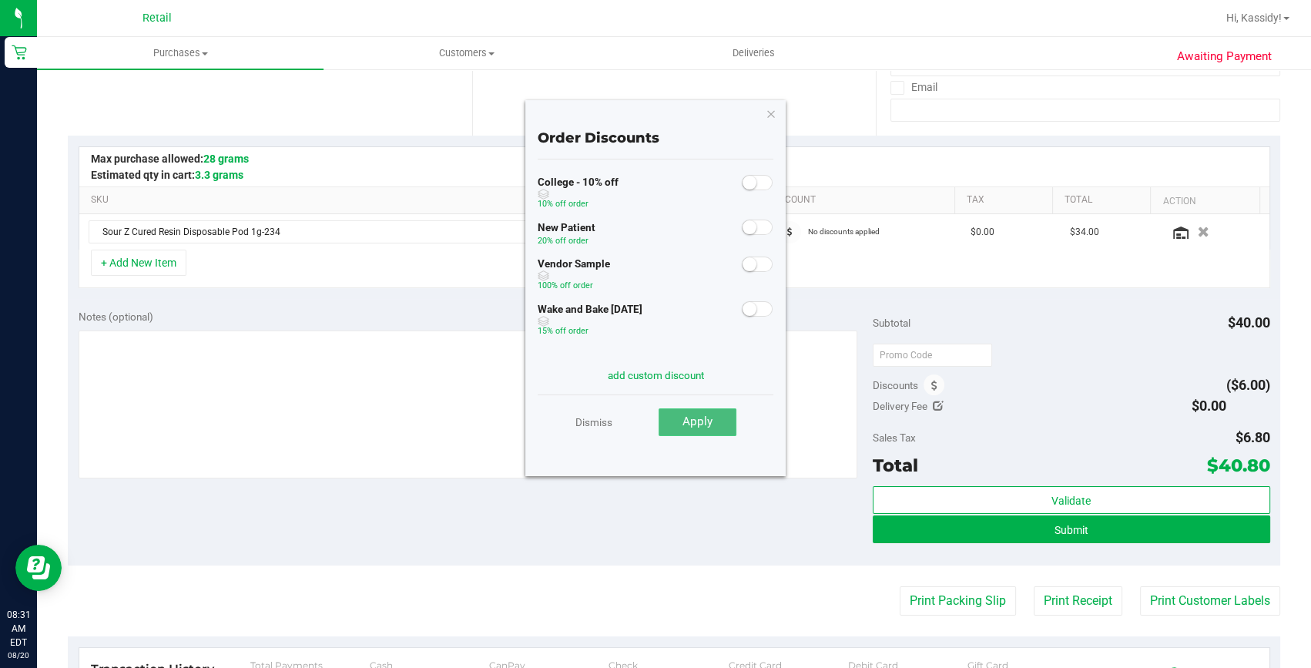
click at [705, 420] on span "Apply" at bounding box center [697, 421] width 30 height 14
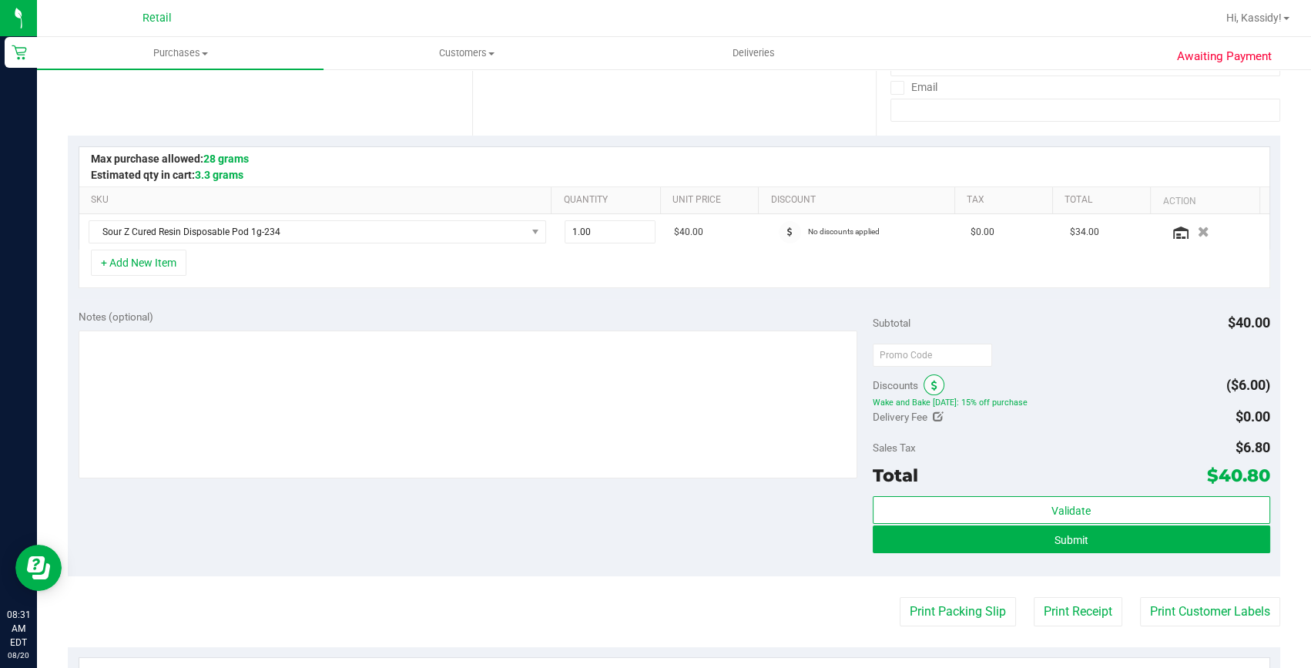
click at [931, 380] on icon at bounding box center [934, 385] width 6 height 11
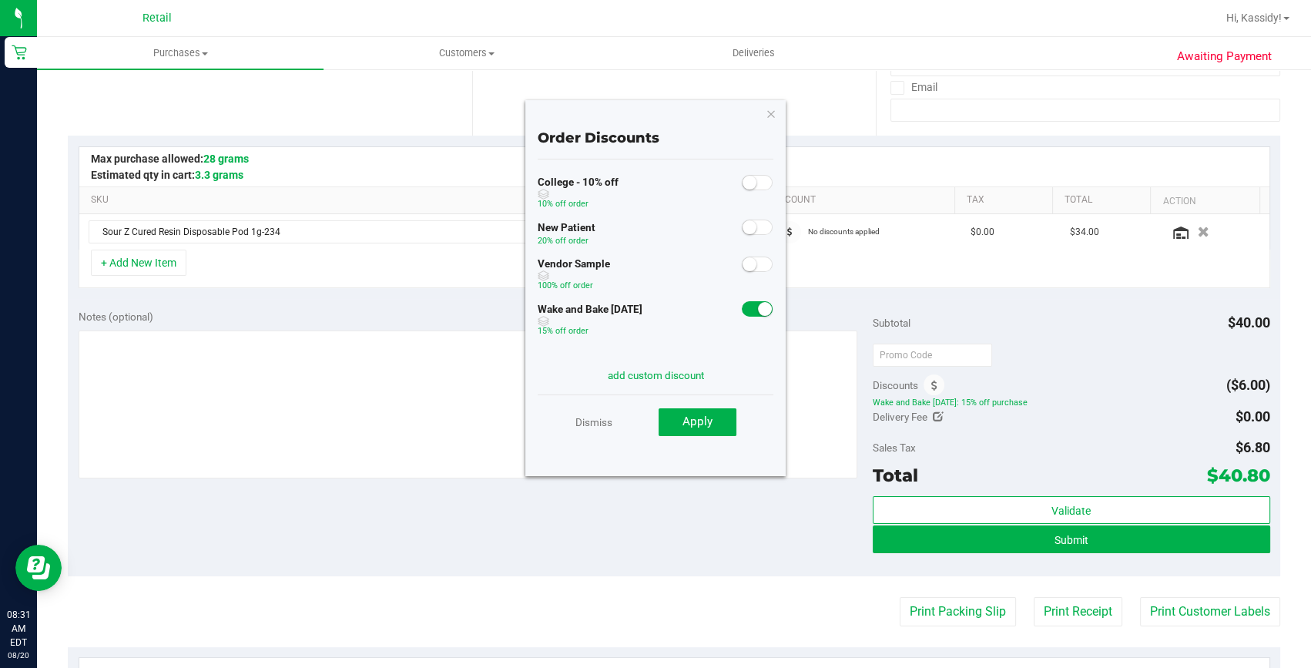
click at [758, 313] on small at bounding box center [765, 309] width 14 height 14
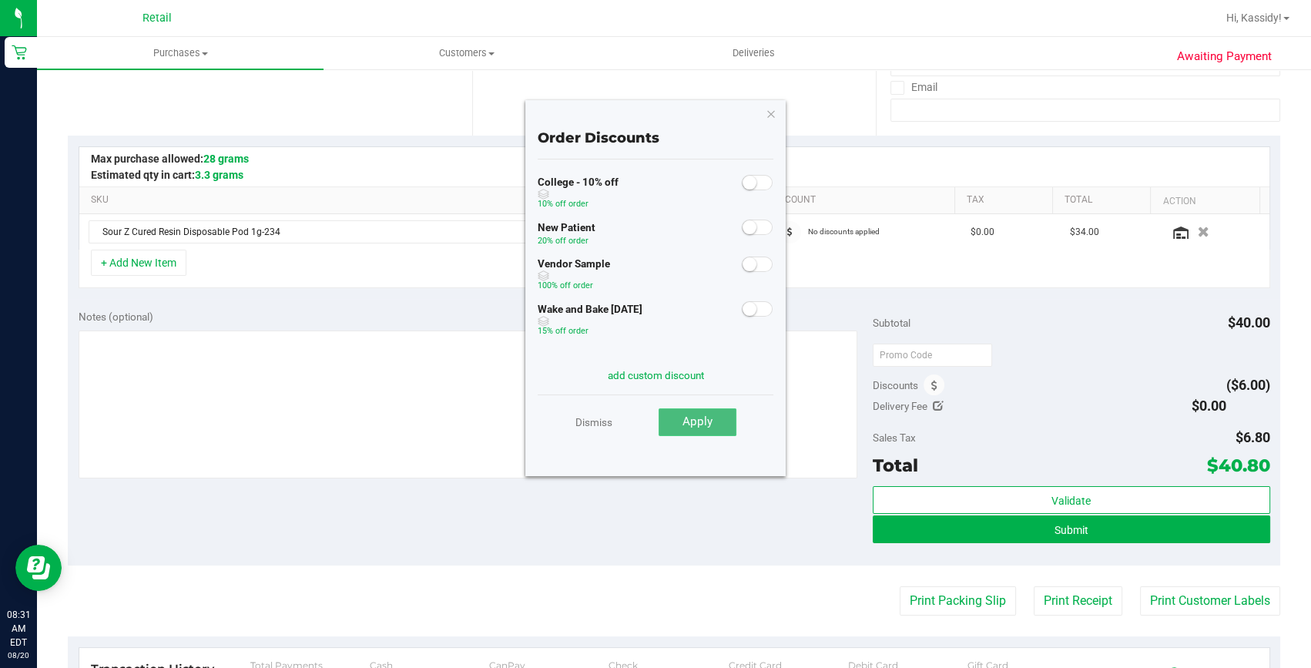
click at [702, 424] on span "Apply" at bounding box center [697, 421] width 30 height 14
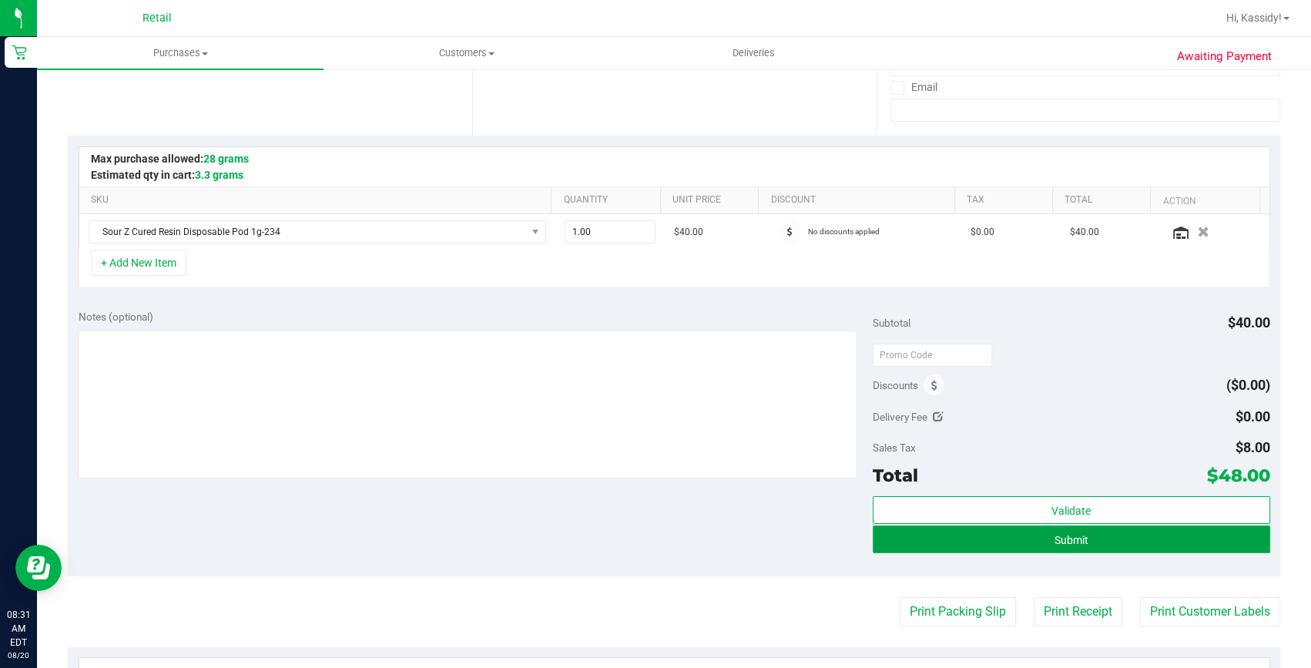
click at [956, 542] on button "Submit" at bounding box center [1070, 539] width 397 height 28
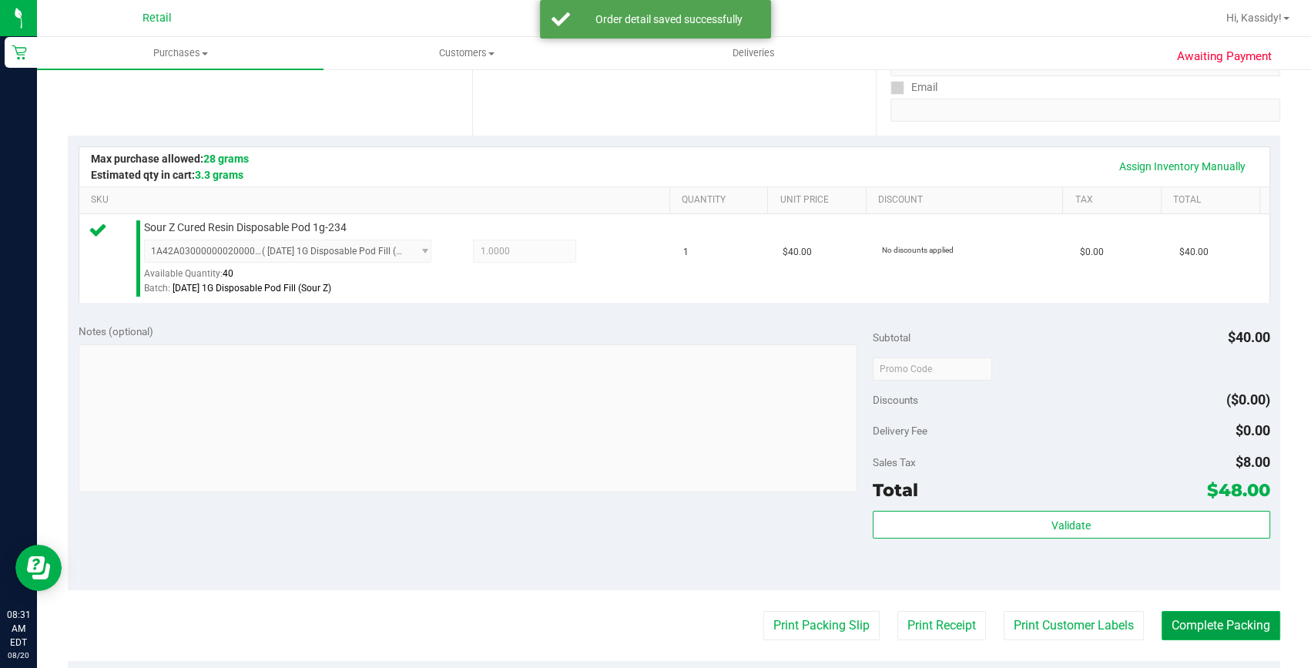
click at [1178, 616] on button "Complete Packing" at bounding box center [1220, 625] width 119 height 29
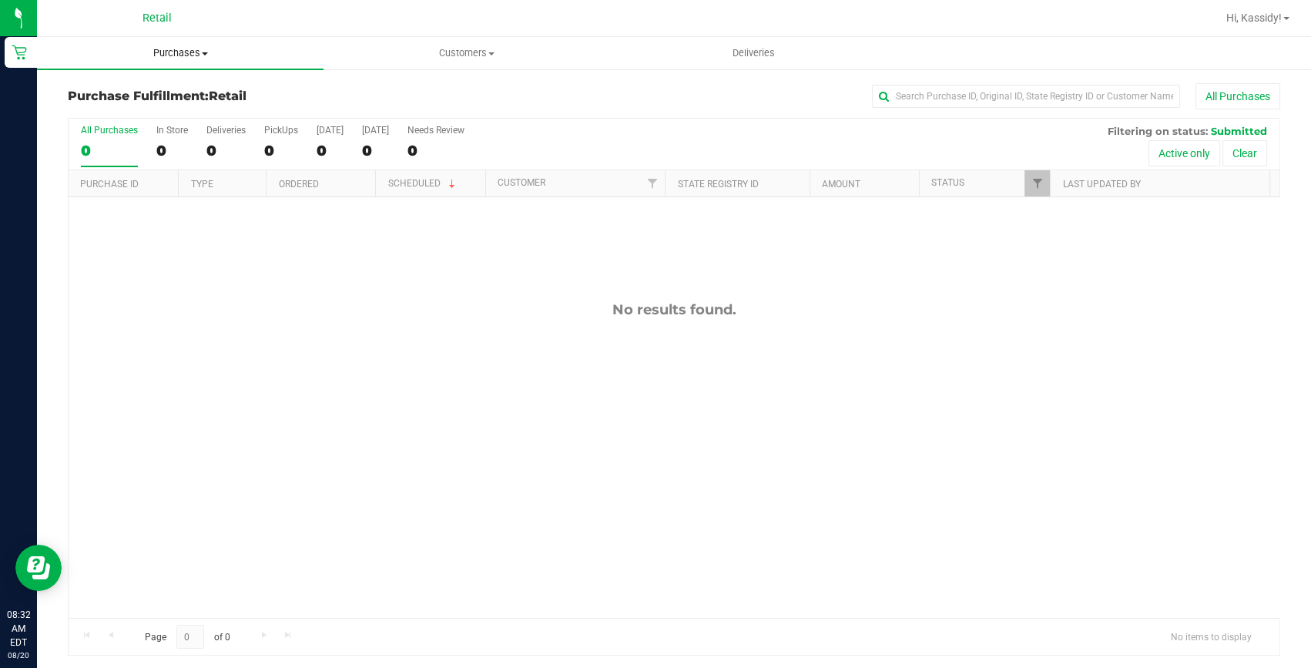
click at [213, 63] on uib-tab-heading "Purchases Summary of purchases Fulfillment All purchases" at bounding box center [180, 53] width 286 height 32
click at [197, 85] on li "Summary of purchases" at bounding box center [180, 93] width 286 height 18
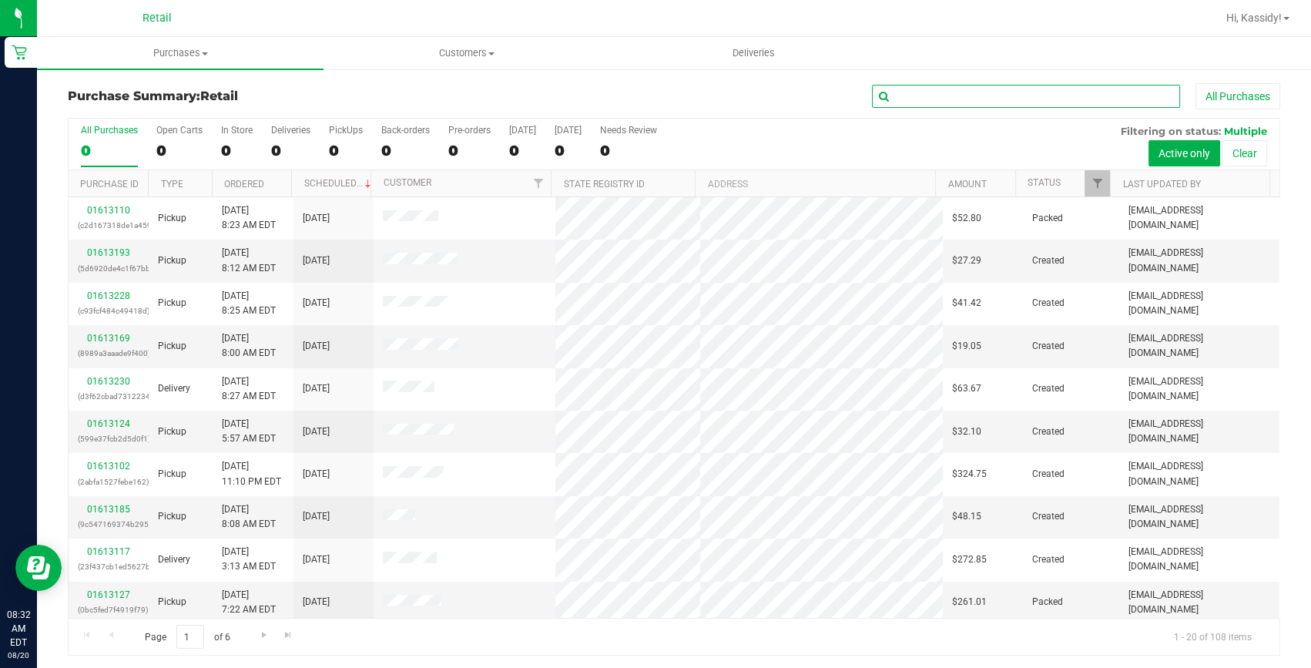
click at [954, 96] on input "text" at bounding box center [1026, 96] width 308 height 23
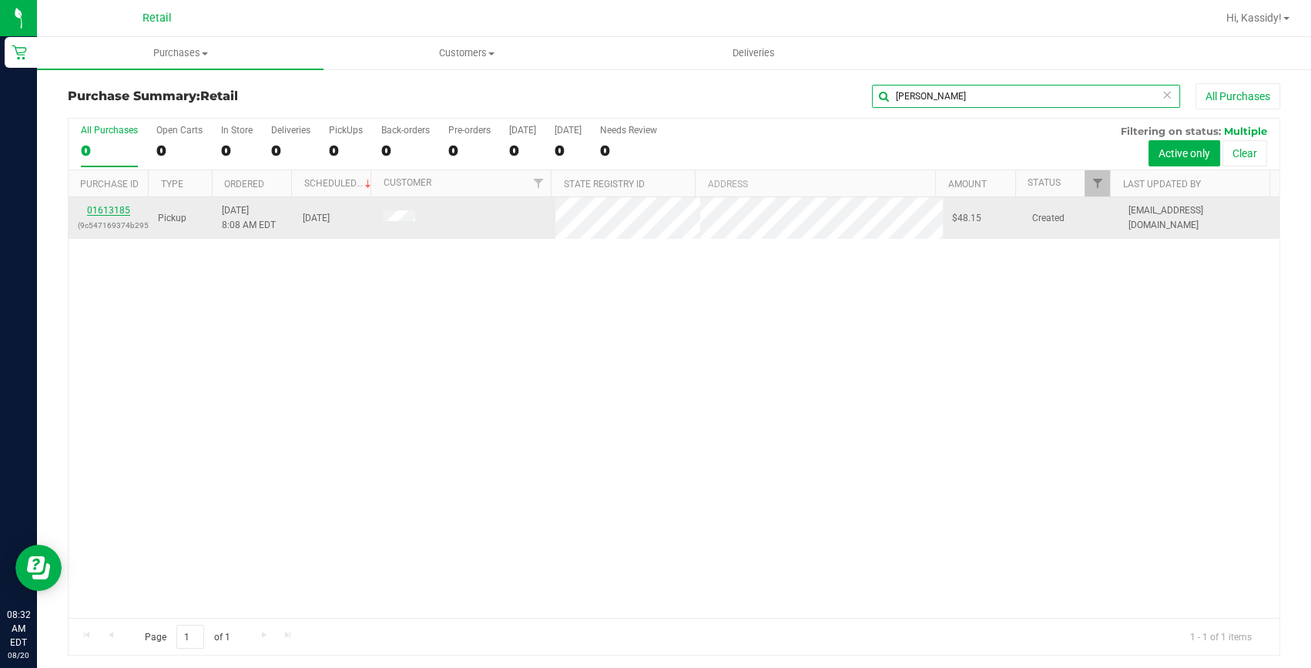
type input "FOSS"
click at [102, 213] on link "01613185" at bounding box center [108, 210] width 43 height 11
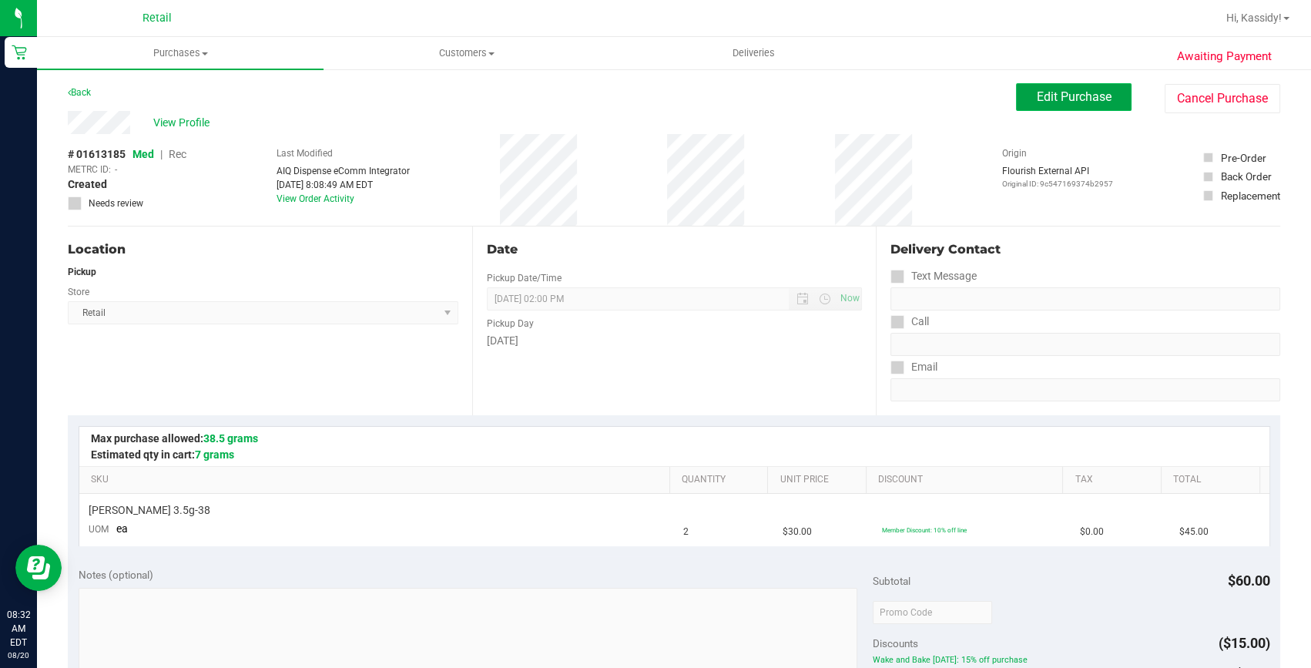
click at [1044, 84] on button "Edit Purchase" at bounding box center [1073, 97] width 115 height 28
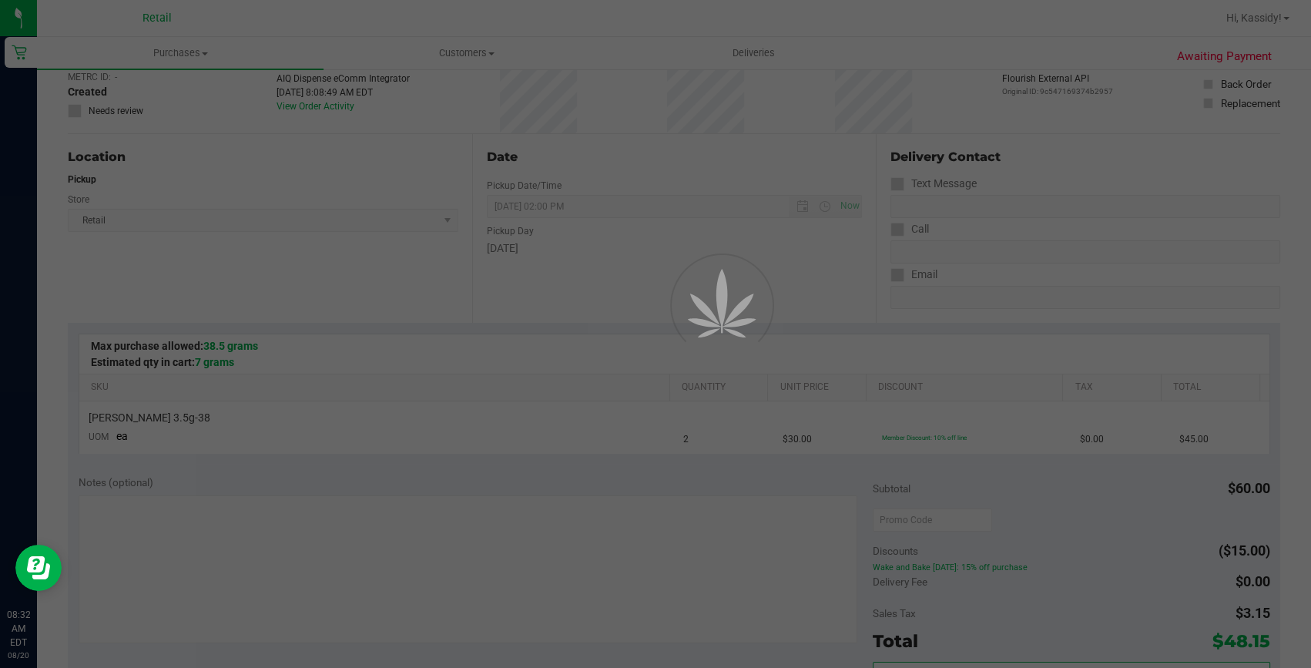
scroll to position [139, 0]
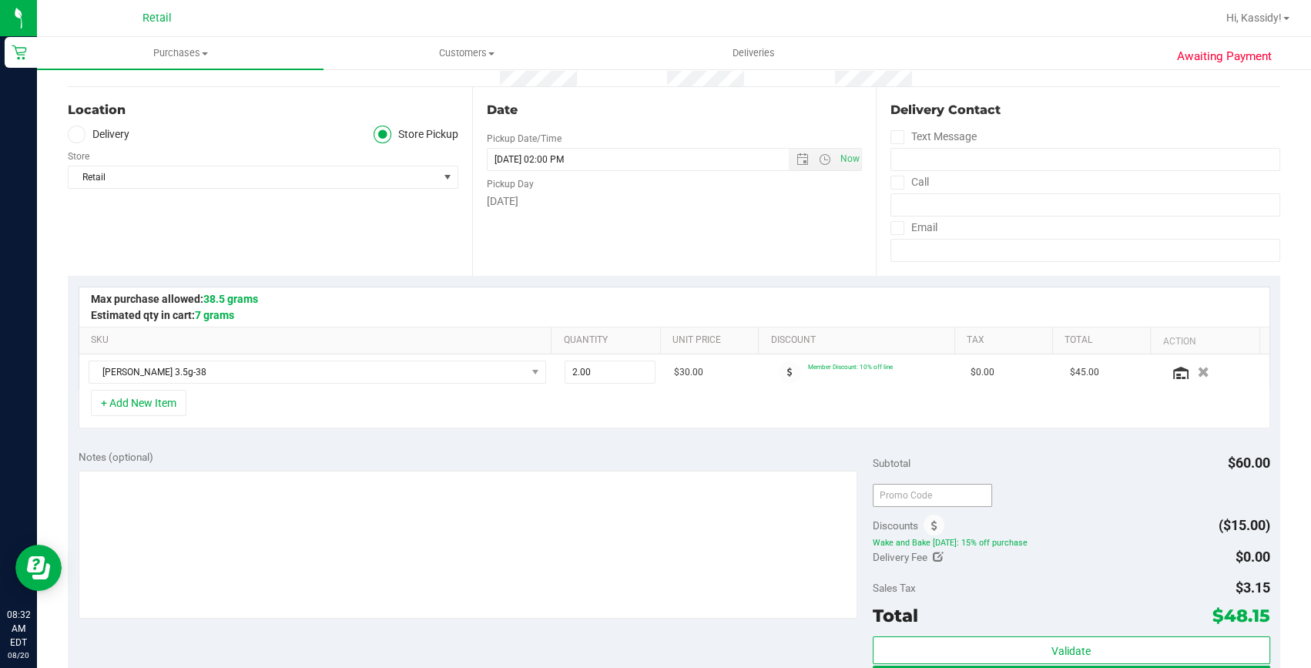
click at [931, 524] on icon at bounding box center [934, 526] width 6 height 11
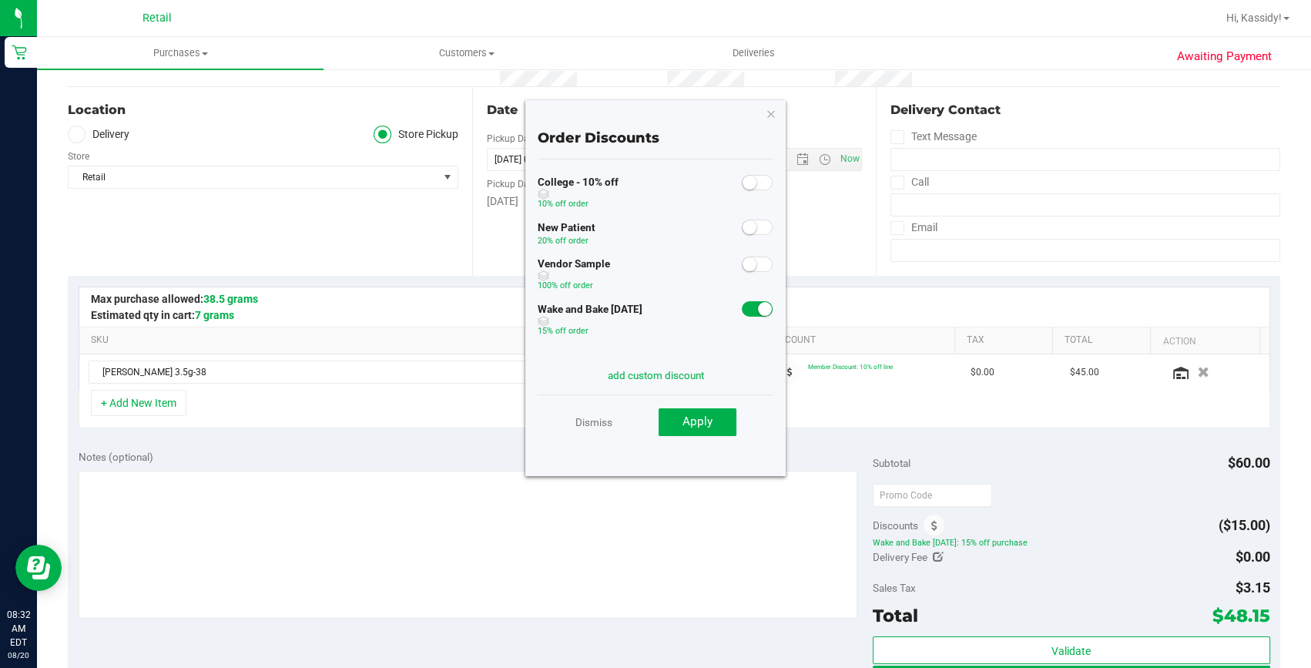
click at [751, 316] on span at bounding box center [757, 308] width 31 height 15
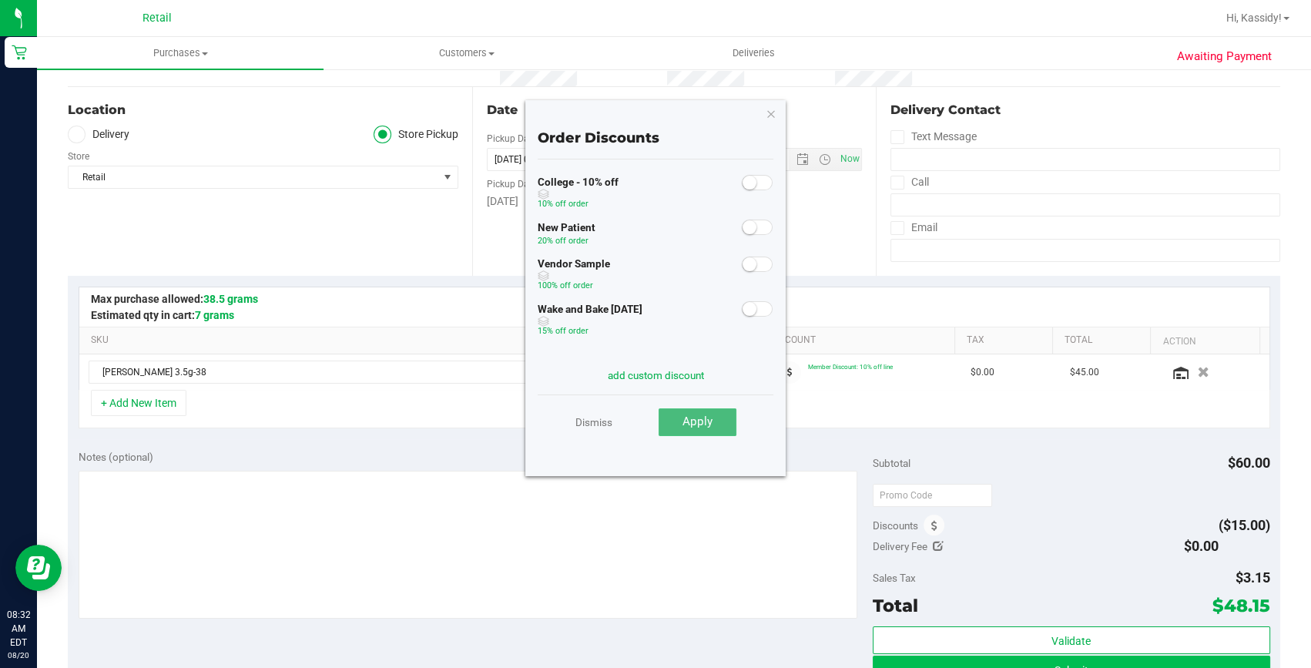
click at [731, 417] on button "Apply" at bounding box center [697, 422] width 78 height 28
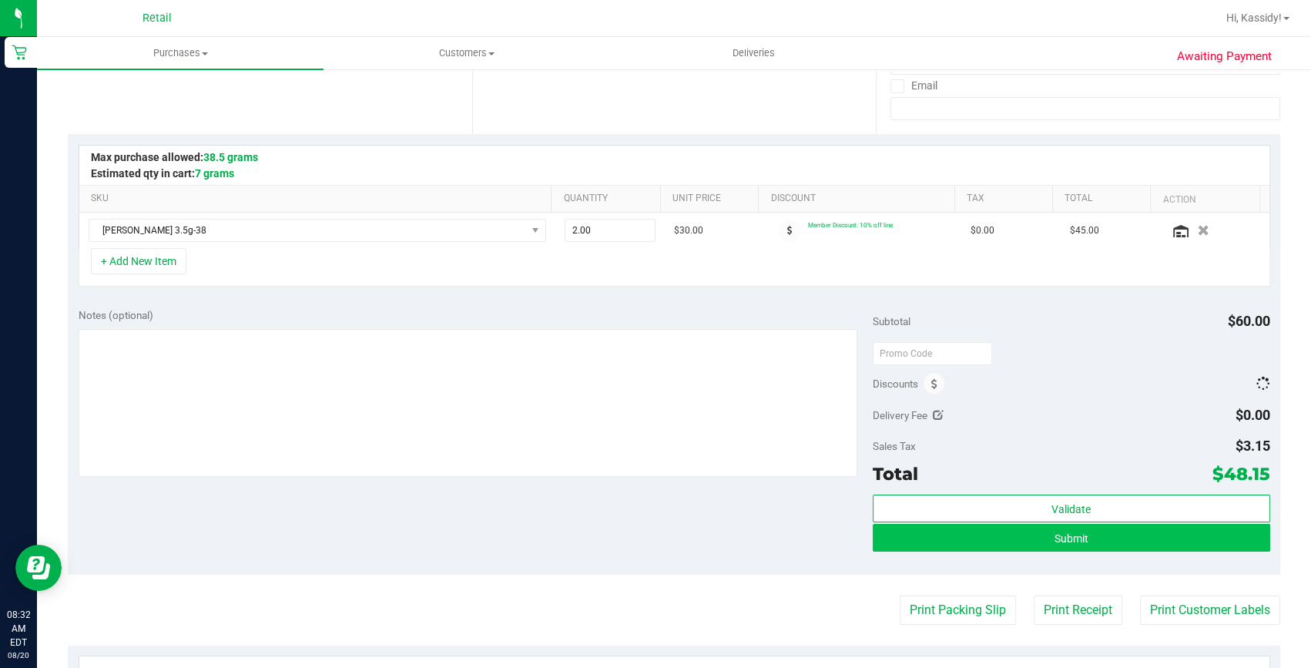
scroll to position [350, 0]
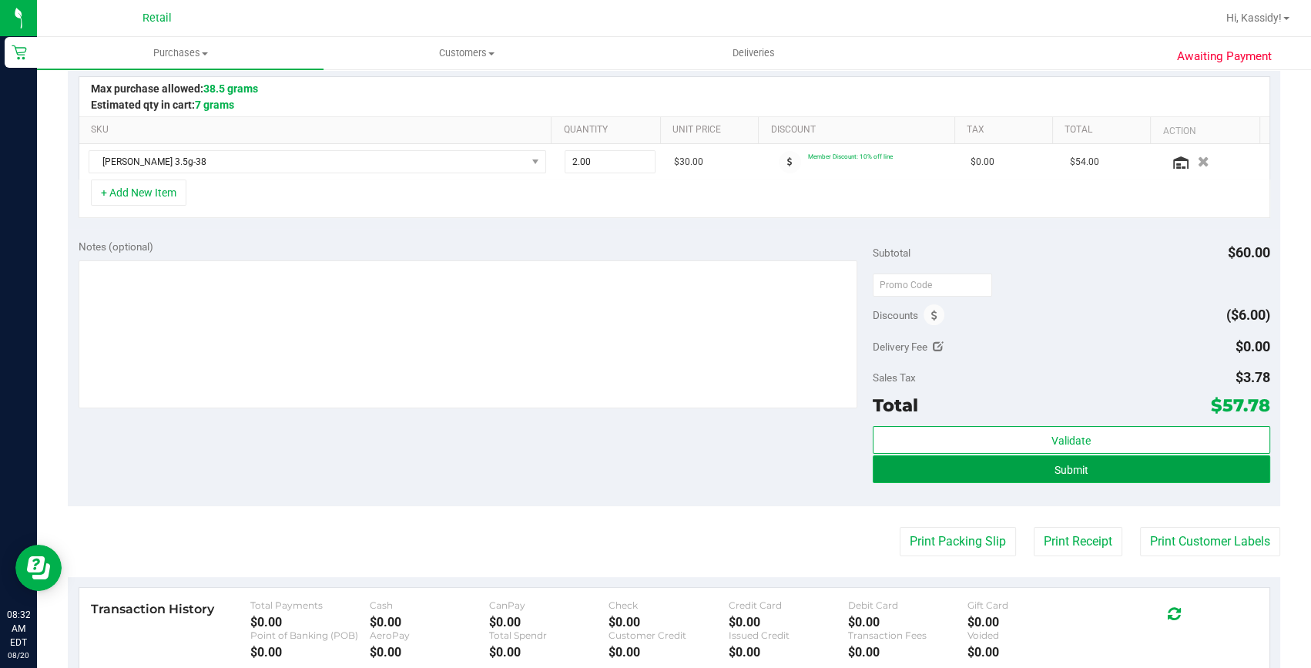
click at [1056, 467] on span "Submit" at bounding box center [1071, 470] width 34 height 12
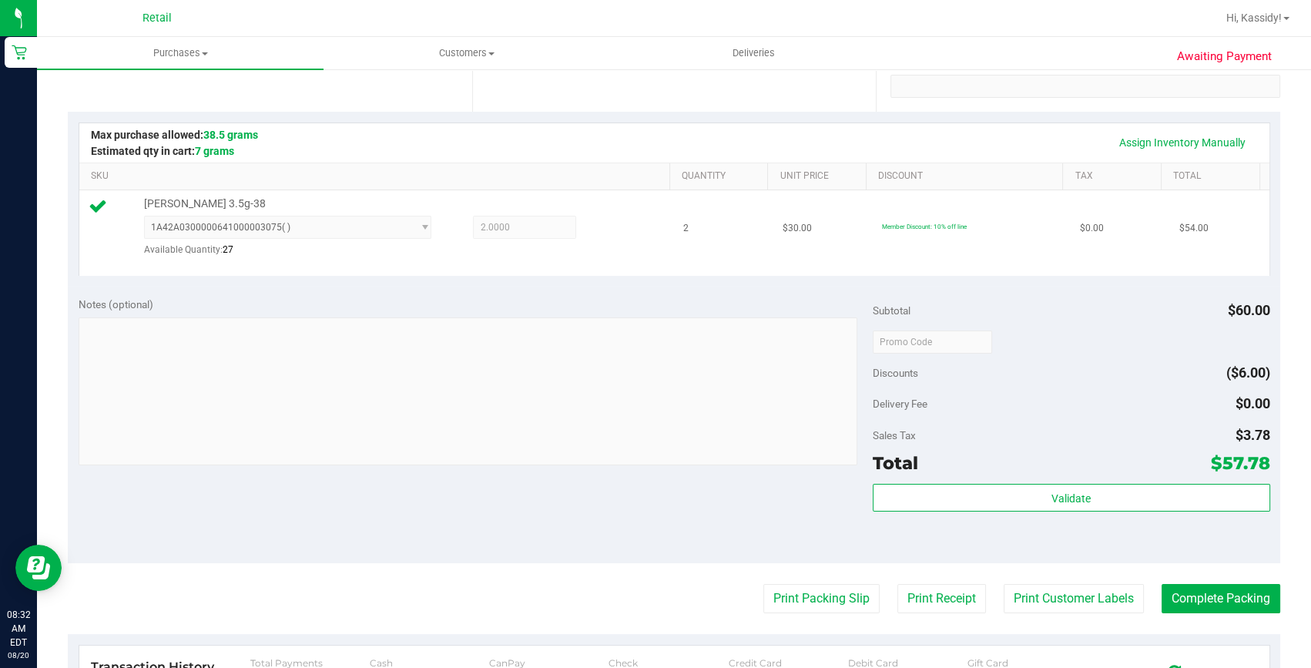
scroll to position [420, 0]
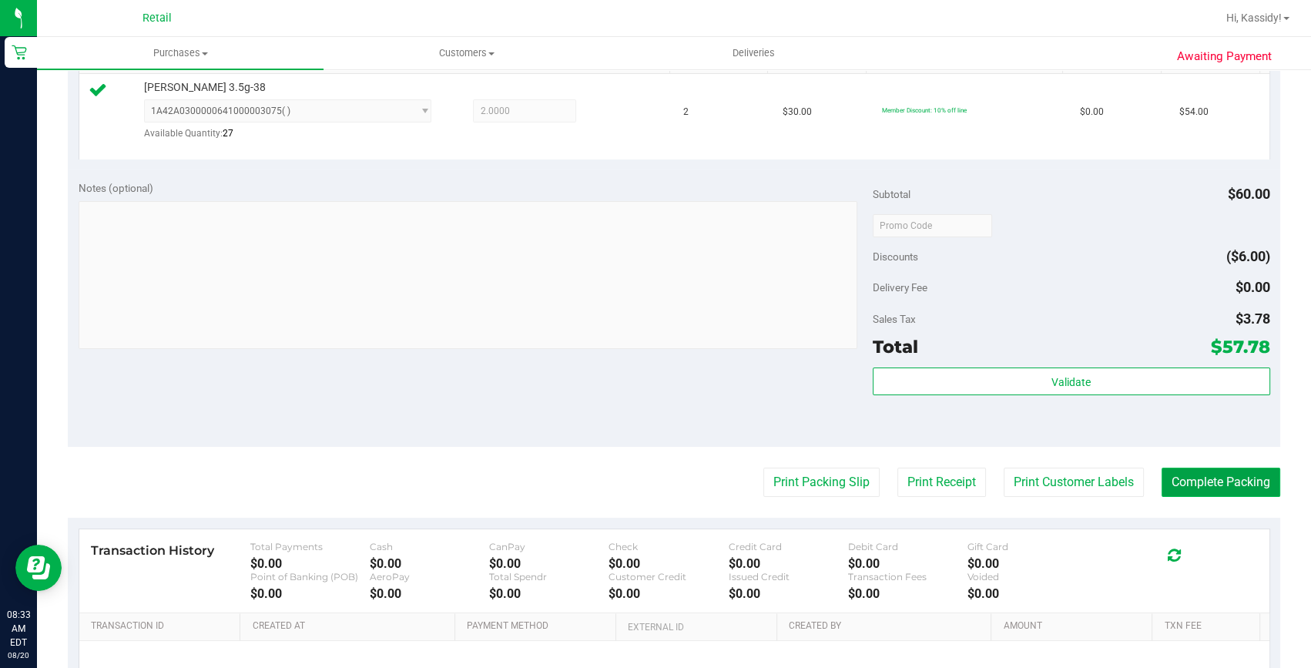
click at [1168, 482] on button "Complete Packing" at bounding box center [1220, 481] width 119 height 29
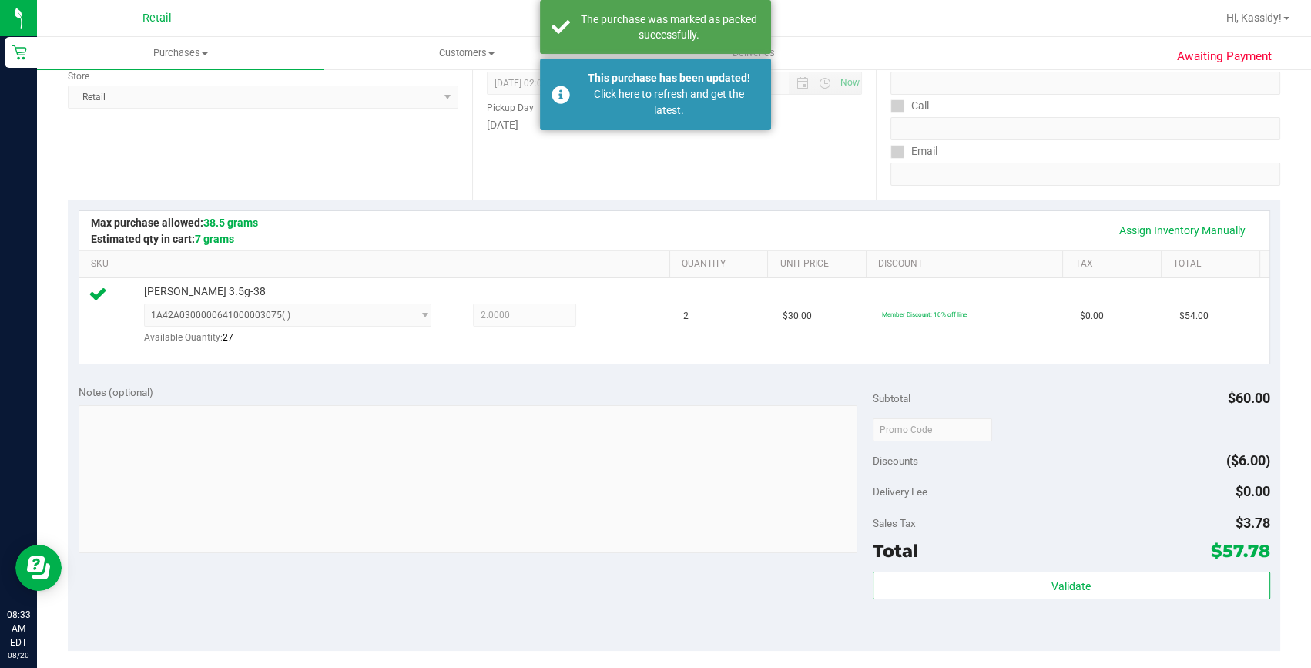
scroll to position [0, 0]
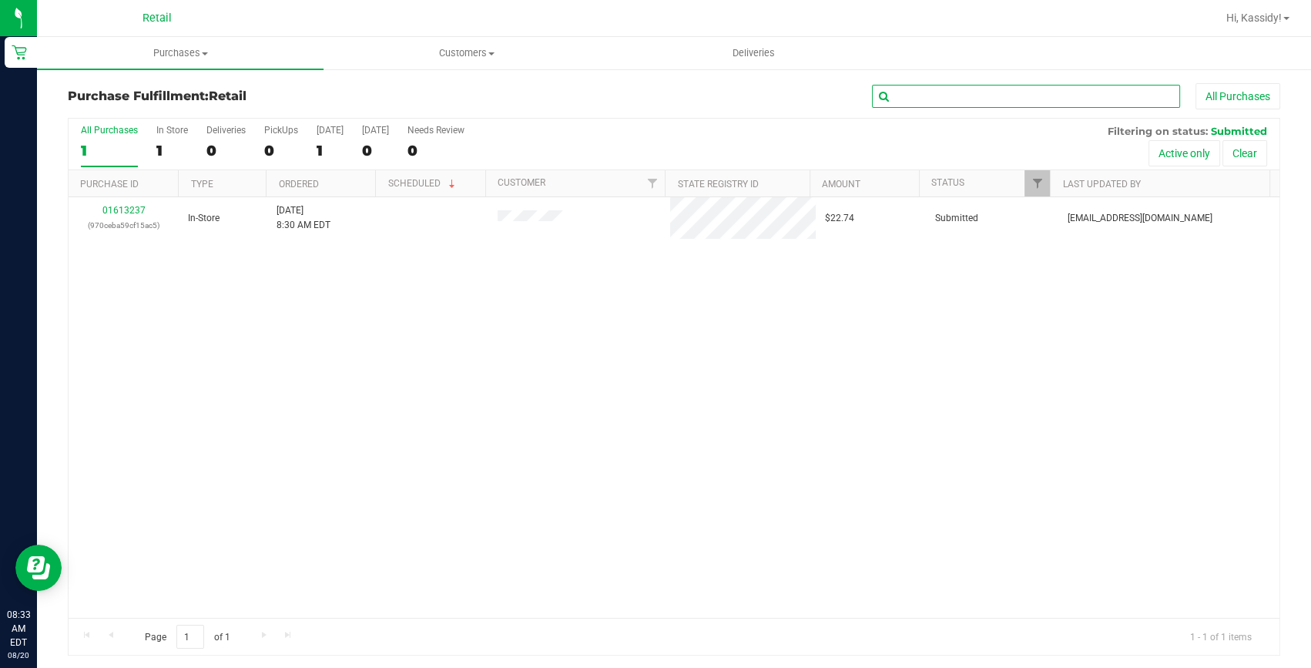
click at [962, 94] on input "text" at bounding box center [1026, 96] width 308 height 23
click at [195, 58] on span "Purchases" at bounding box center [180, 53] width 286 height 14
click at [171, 86] on span "Summary of purchases" at bounding box center [116, 92] width 158 height 13
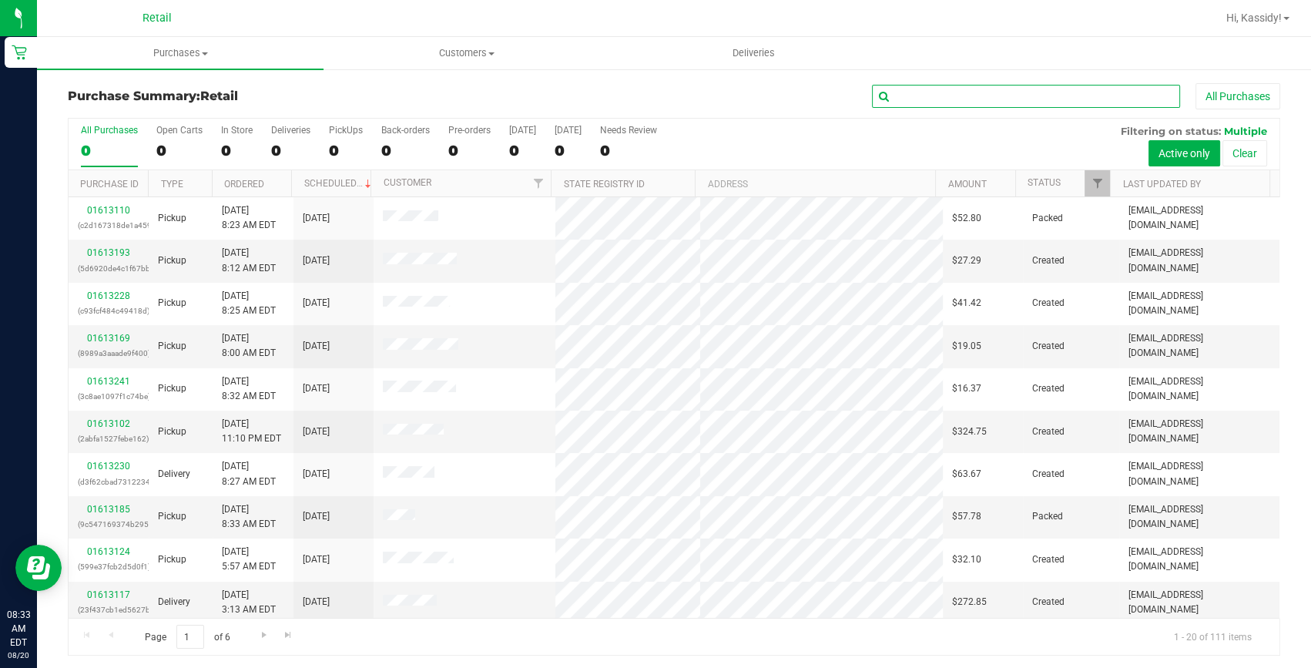
click at [912, 92] on input "text" at bounding box center [1026, 96] width 308 height 23
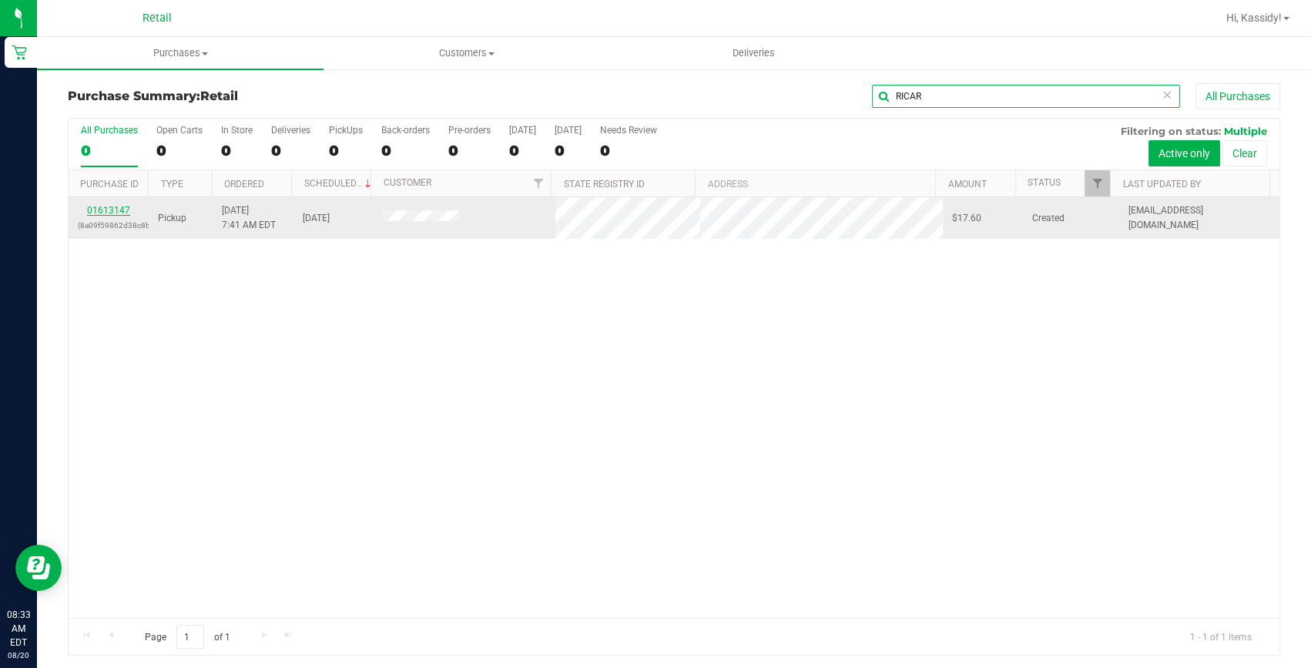
type input "RICAR"
click at [114, 207] on link "01613147" at bounding box center [108, 210] width 43 height 11
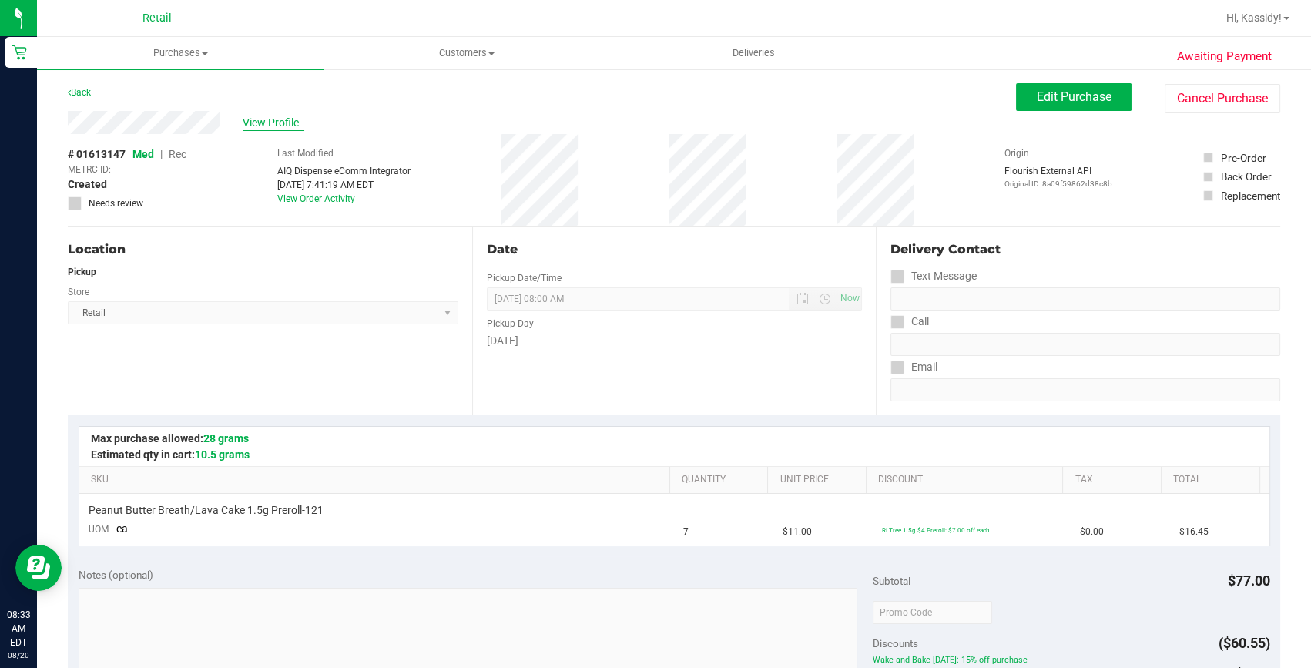
click at [256, 122] on span "View Profile" at bounding box center [274, 123] width 62 height 16
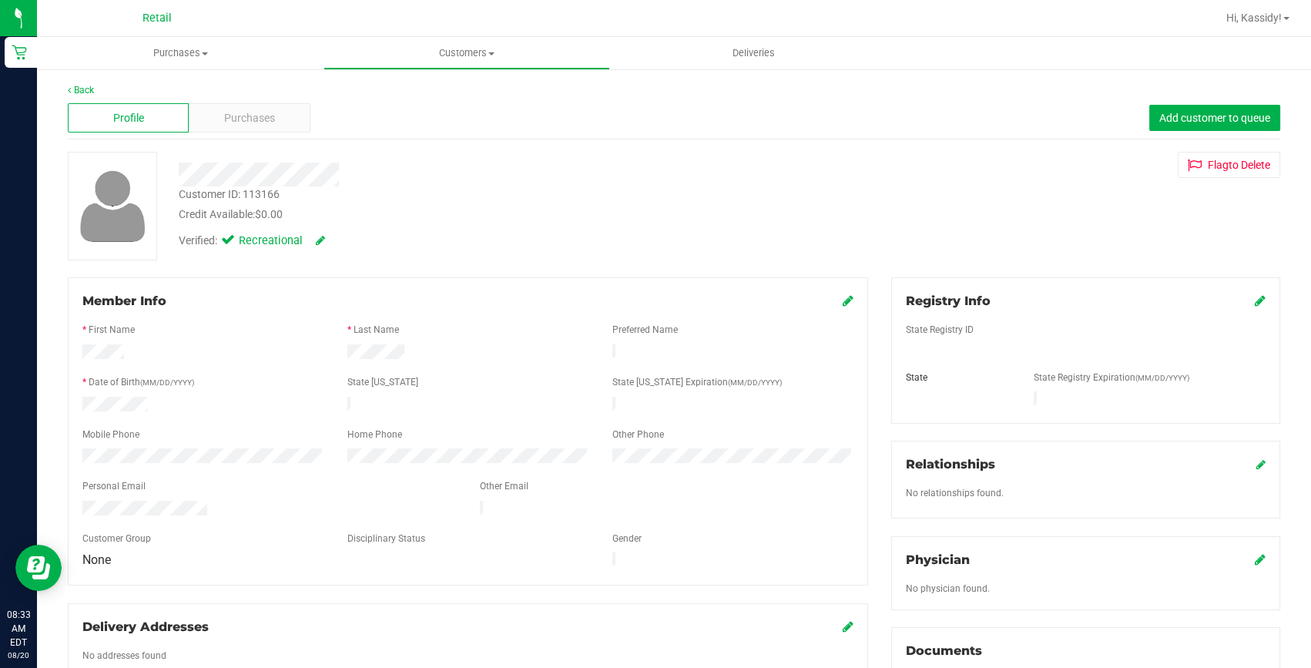
click at [256, 122] on span "Purchases" at bounding box center [249, 118] width 51 height 16
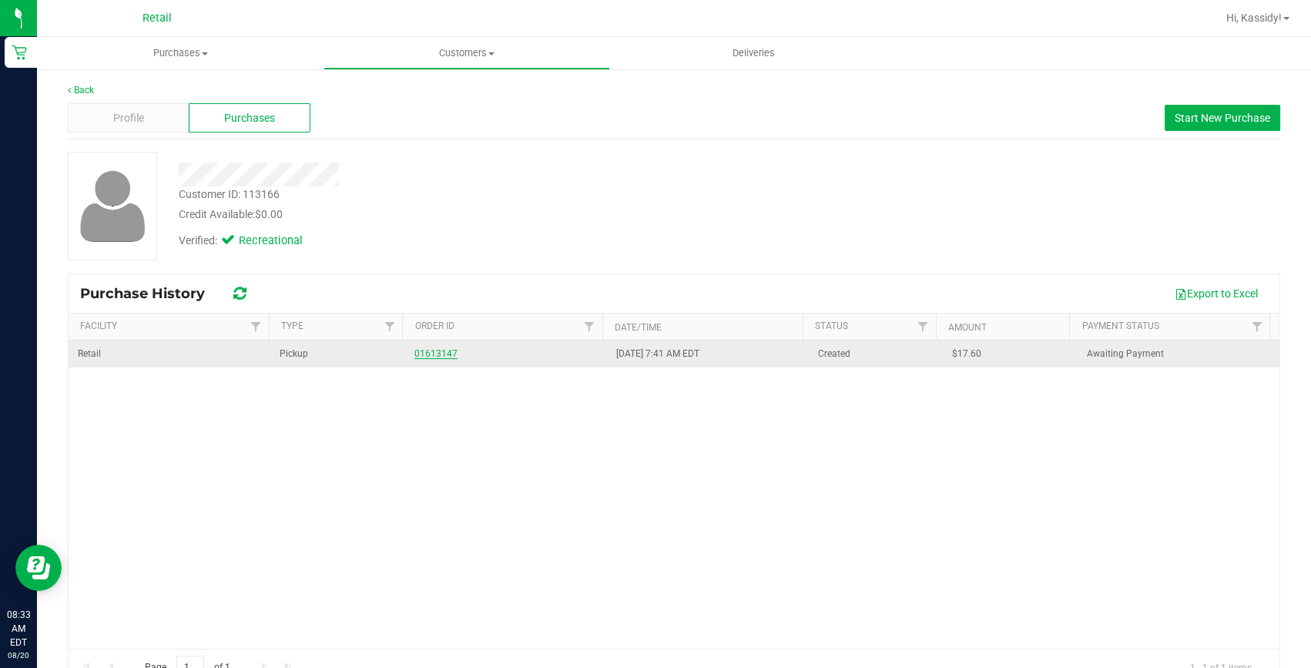
click at [421, 356] on link "01613147" at bounding box center [435, 353] width 43 height 11
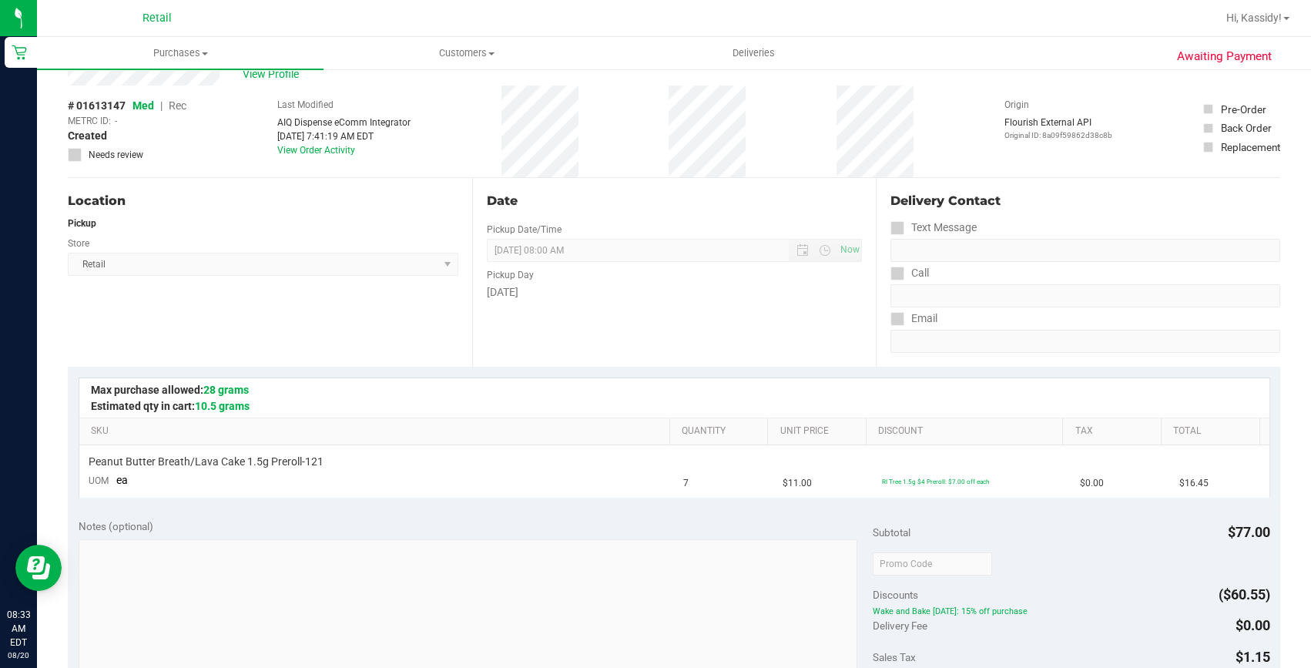
scroll to position [69, 0]
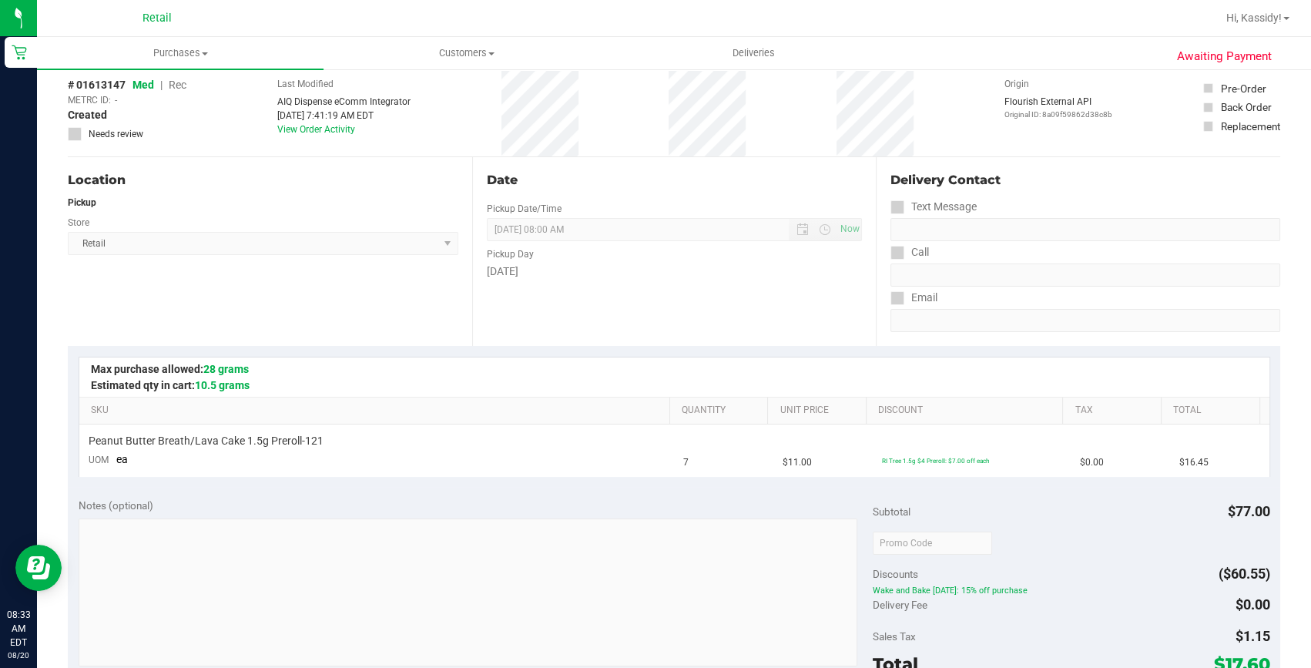
click at [1058, 92] on div "Origin Flourish External API Original ID: 8a09f59862d38c8b" at bounding box center [1058, 98] width 108 height 43
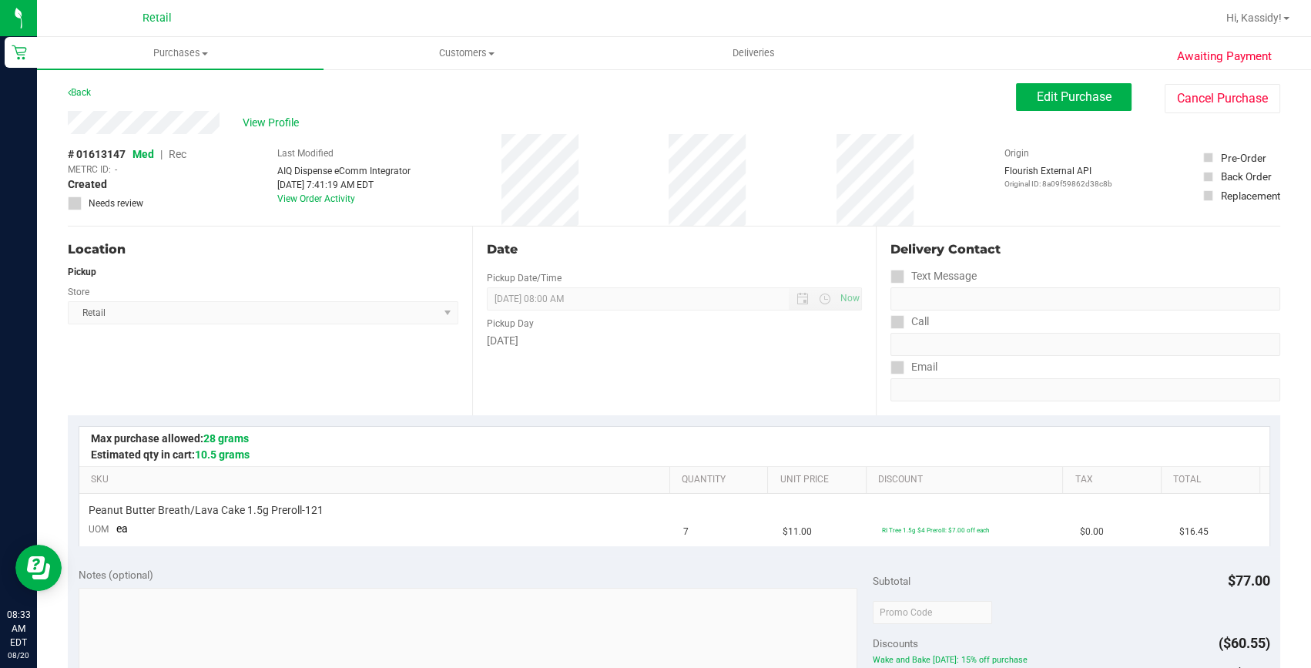
scroll to position [0, 0]
click at [1054, 85] on button "Edit Purchase" at bounding box center [1073, 97] width 115 height 28
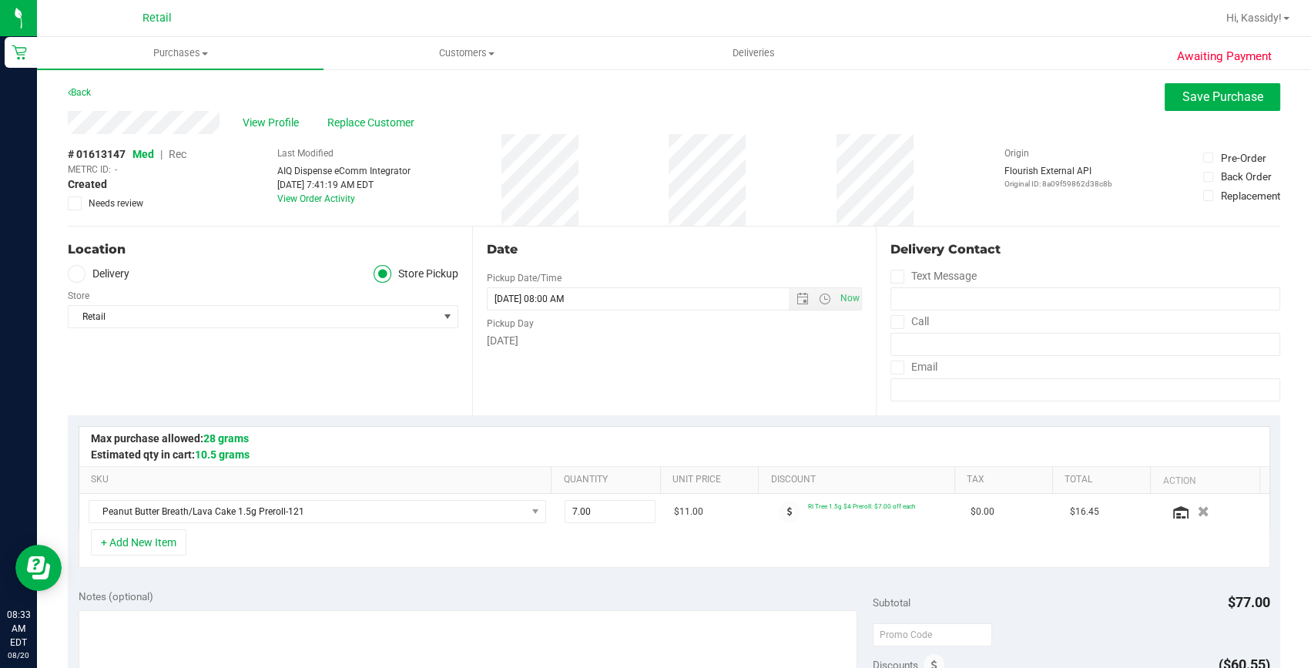
click at [183, 154] on span "Rec" at bounding box center [178, 154] width 18 height 12
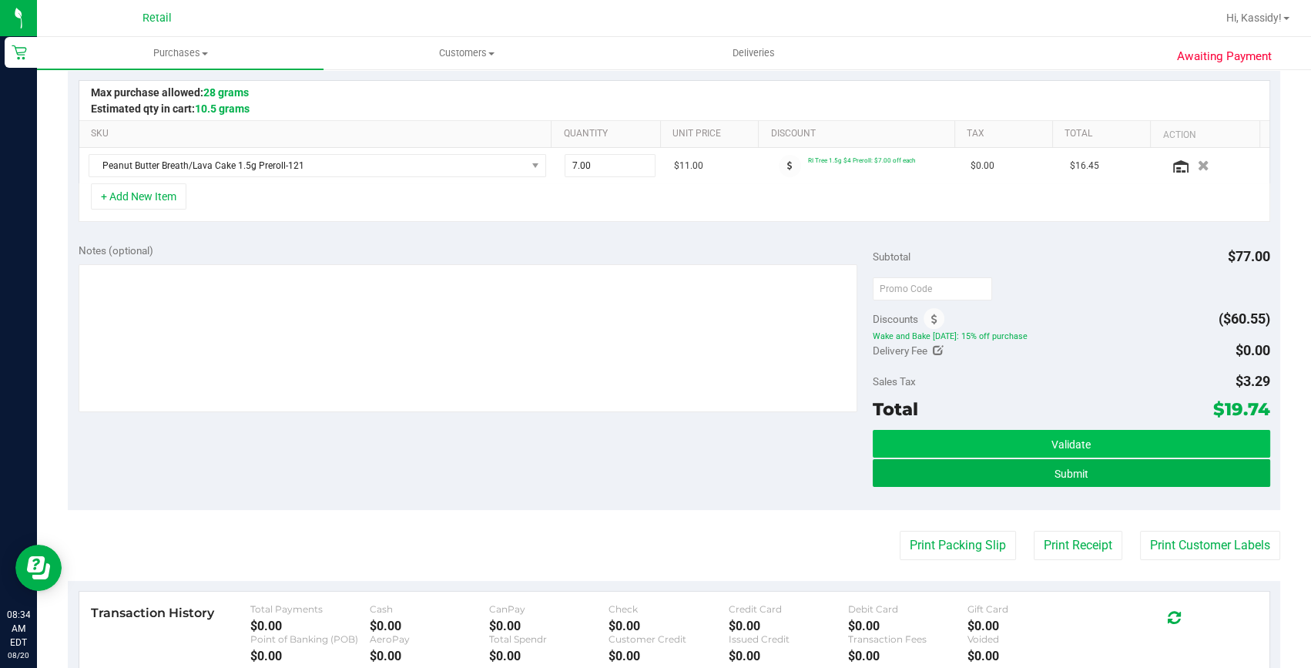
scroll to position [350, 0]
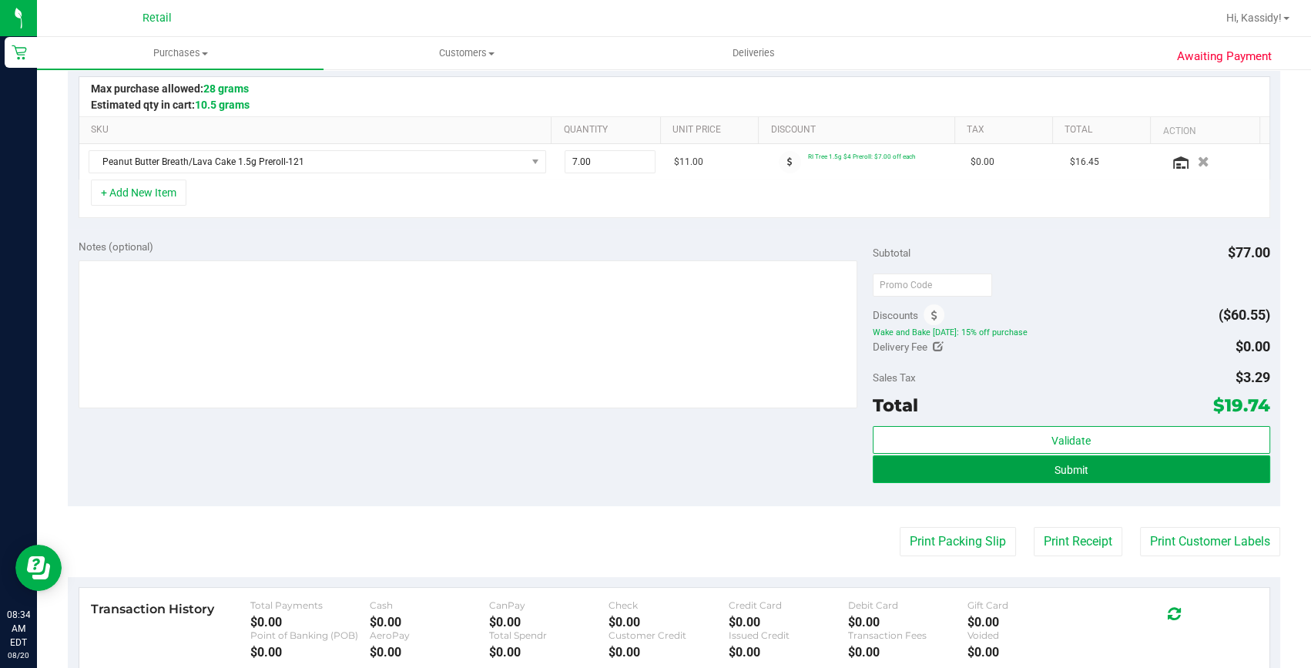
click at [979, 459] on button "Submit" at bounding box center [1070, 469] width 397 height 28
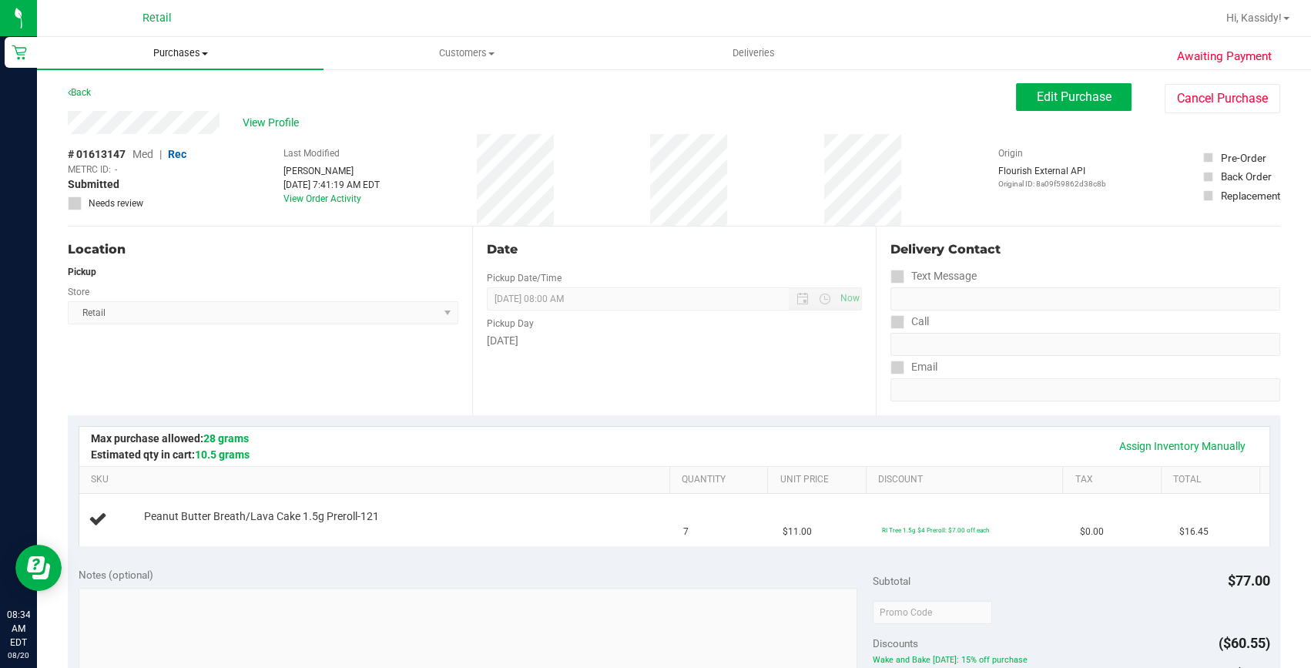
click at [189, 59] on span "Purchases" at bounding box center [180, 53] width 286 height 14
click at [145, 86] on span "Summary of purchases" at bounding box center [116, 92] width 158 height 13
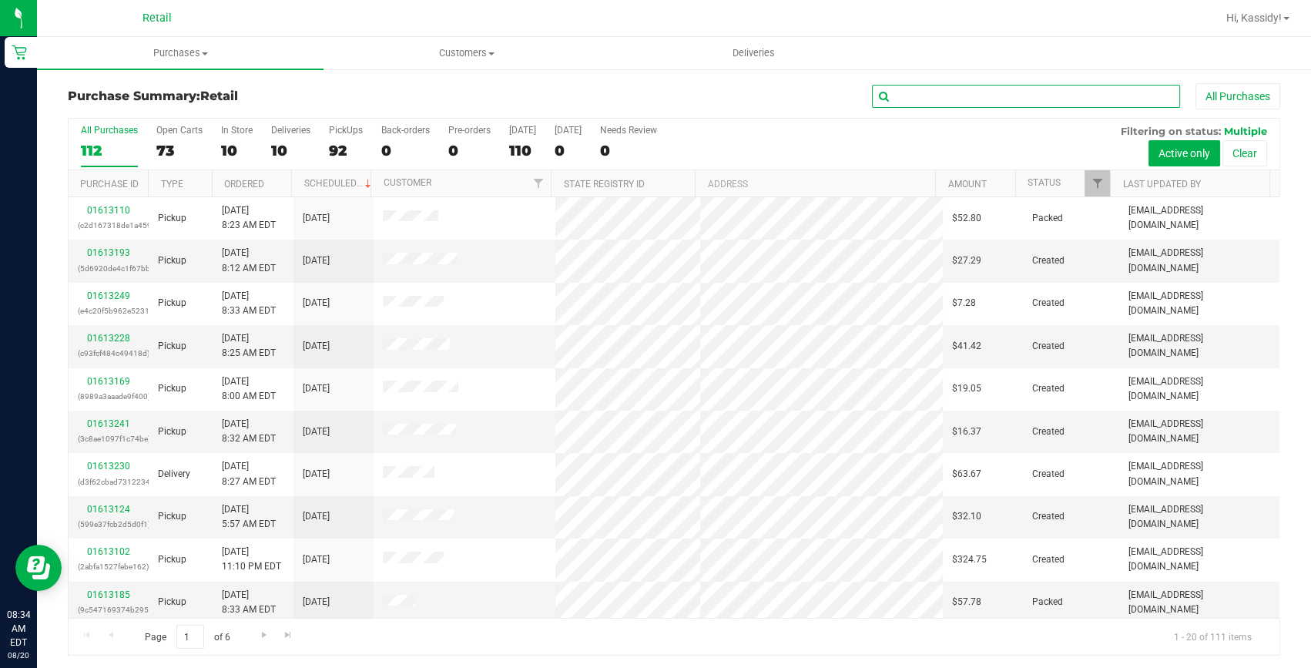
click at [1053, 92] on input "text" at bounding box center [1026, 96] width 308 height 23
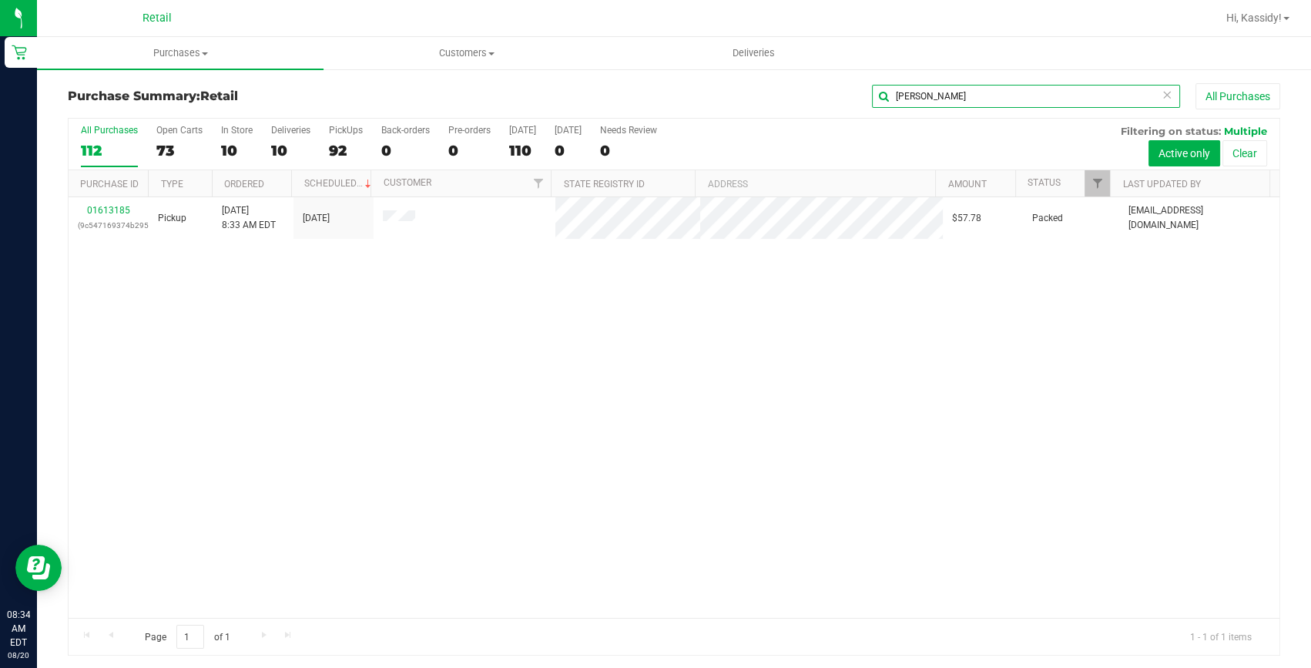
type input "FOSS"
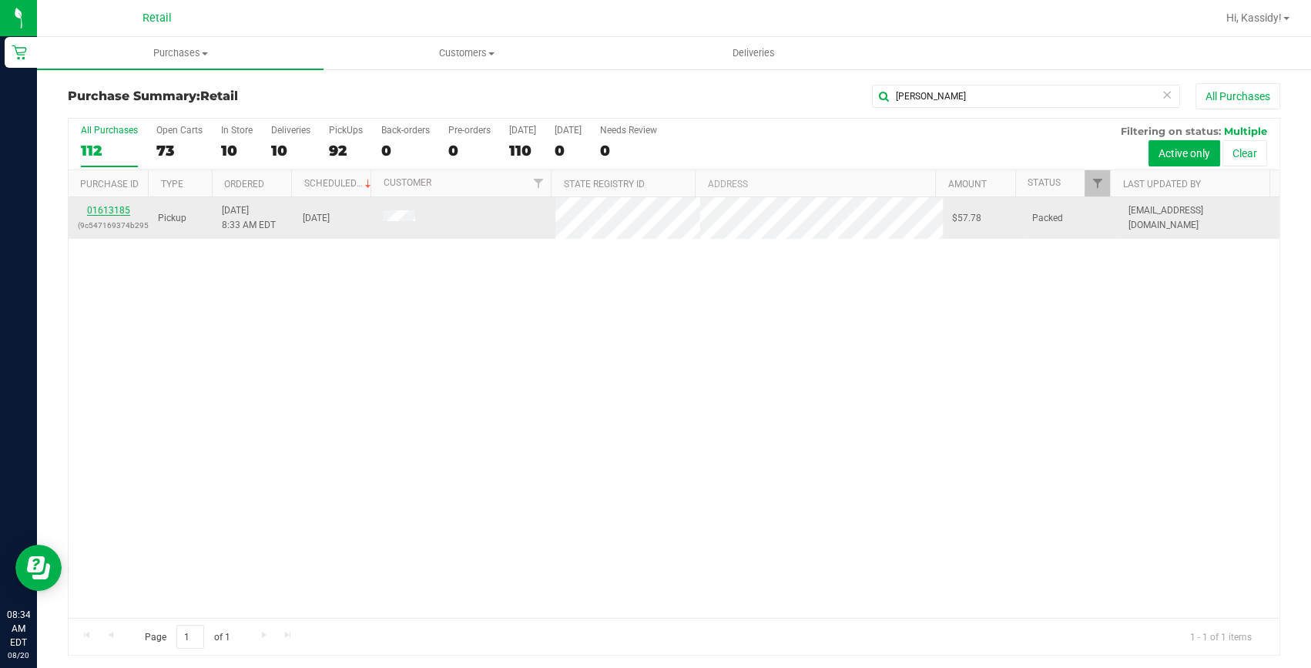
drag, startPoint x: 128, startPoint y: 209, endPoint x: 119, endPoint y: 208, distance: 8.5
click at [119, 208] on link "01613185" at bounding box center [108, 210] width 43 height 11
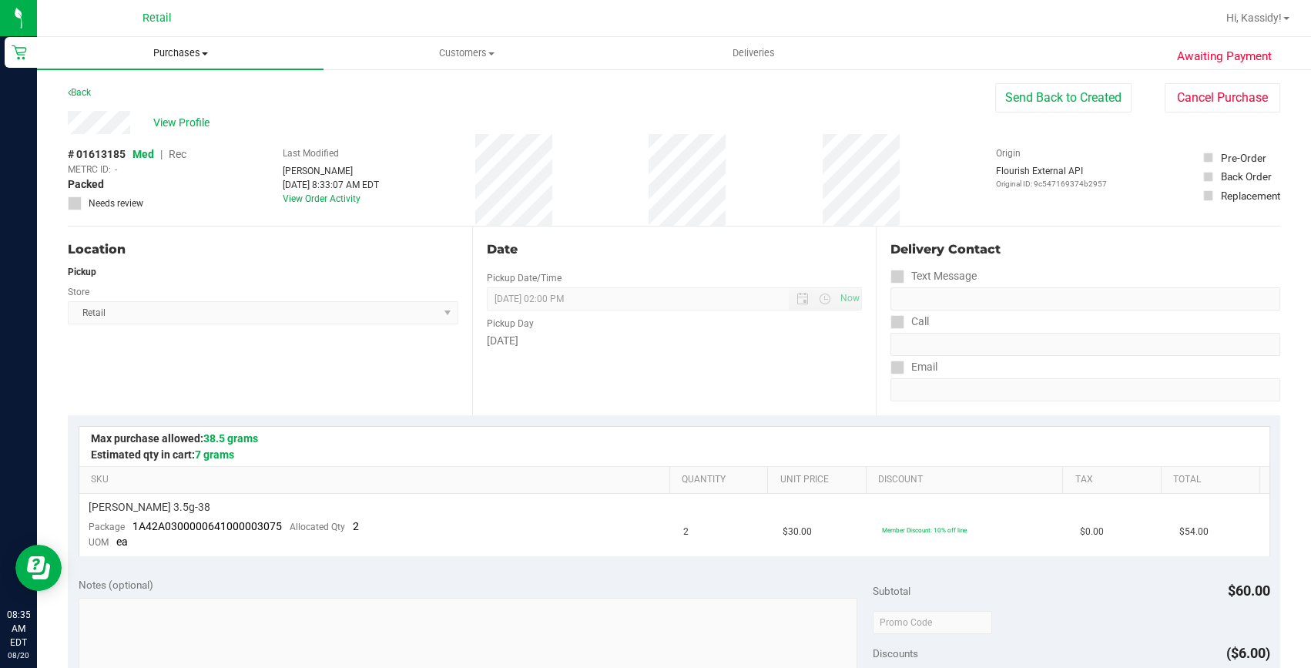
click at [191, 54] on span "Purchases" at bounding box center [180, 53] width 286 height 14
click at [139, 94] on span "Summary of purchases" at bounding box center [116, 92] width 158 height 13
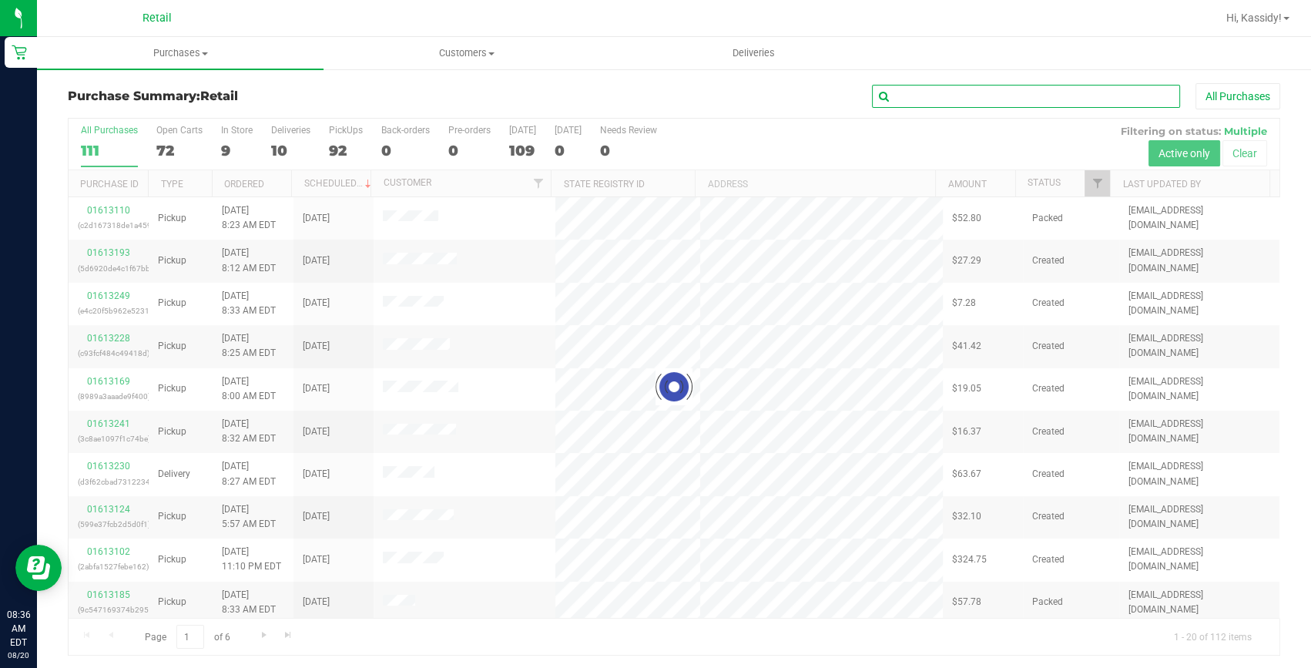
click at [982, 95] on input "text" at bounding box center [1026, 96] width 308 height 23
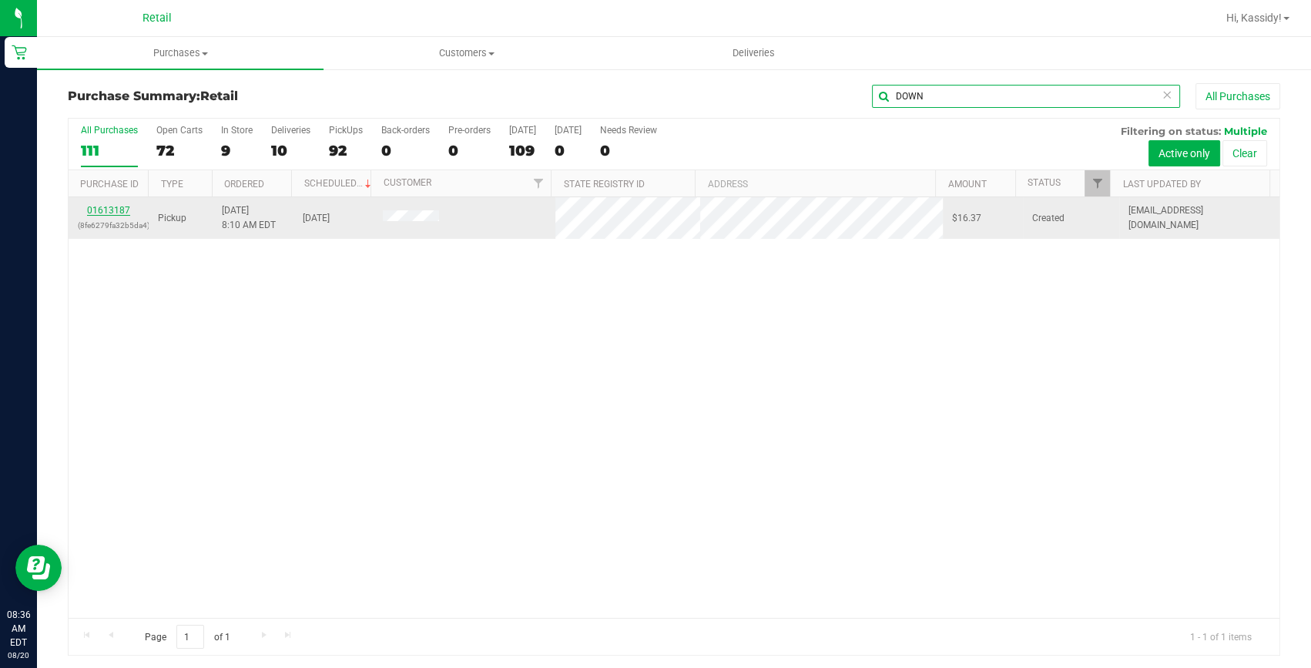
type input "DOWN"
click at [126, 206] on link "01613187" at bounding box center [108, 210] width 43 height 11
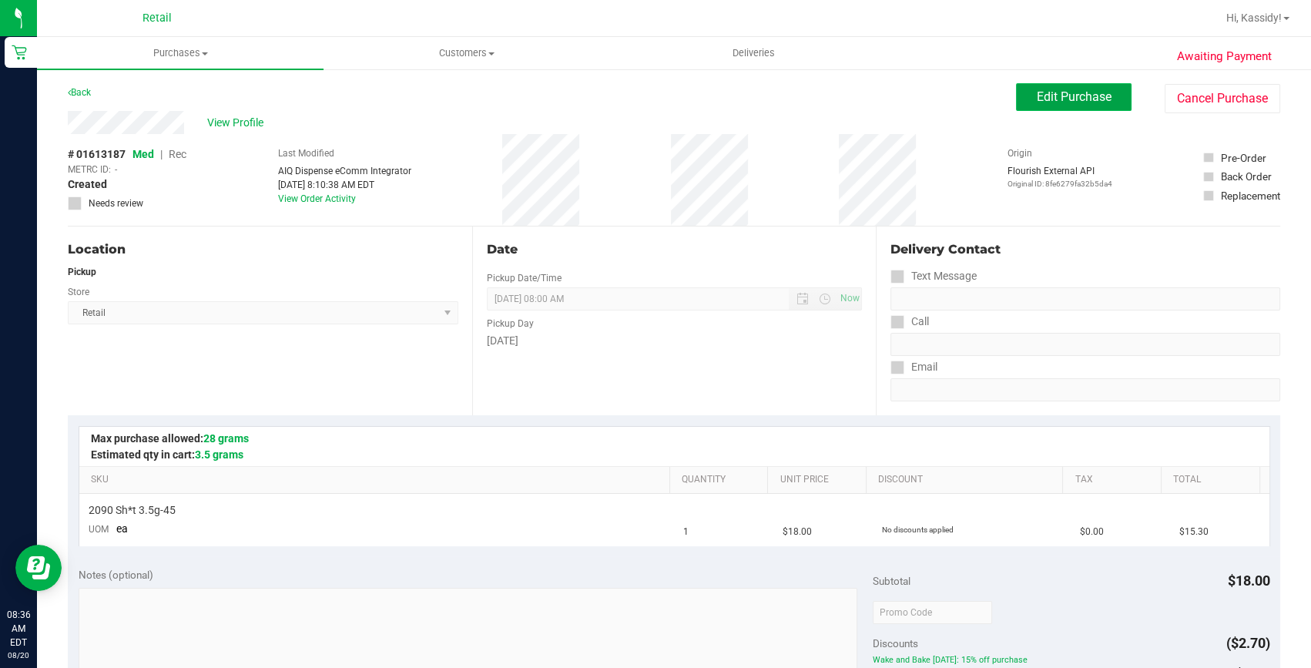
click at [1052, 109] on button "Edit Purchase" at bounding box center [1073, 97] width 115 height 28
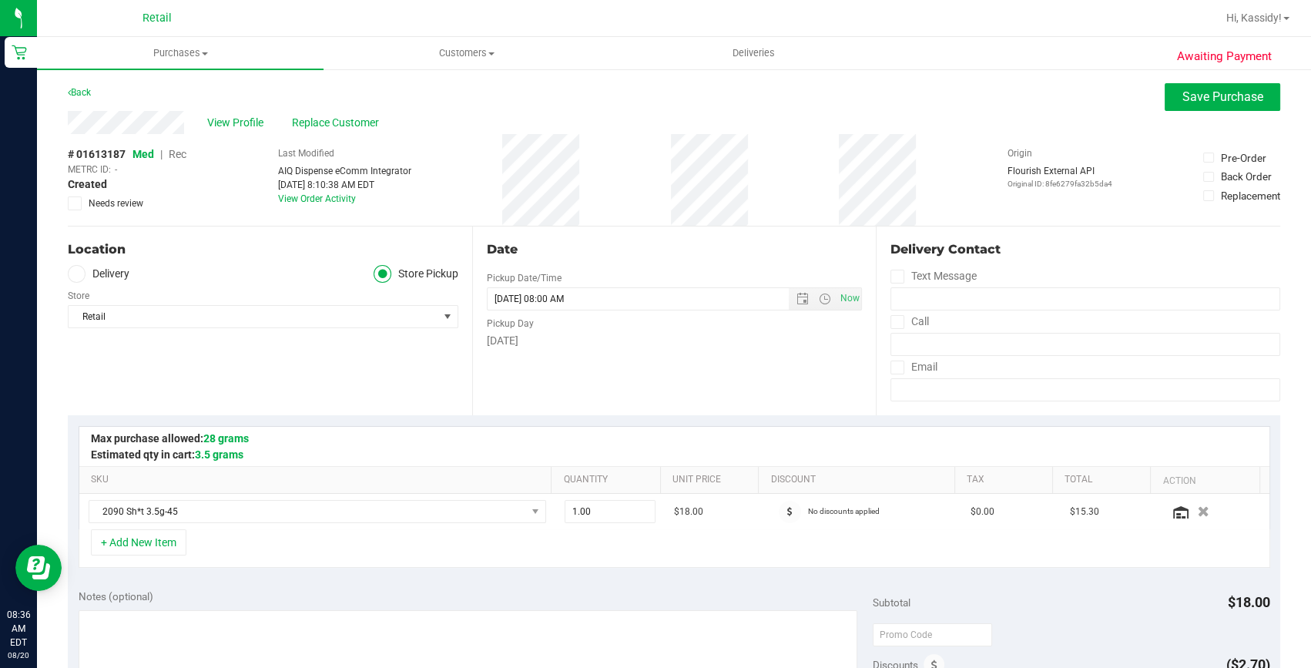
click at [184, 153] on span "Rec" at bounding box center [178, 154] width 18 height 12
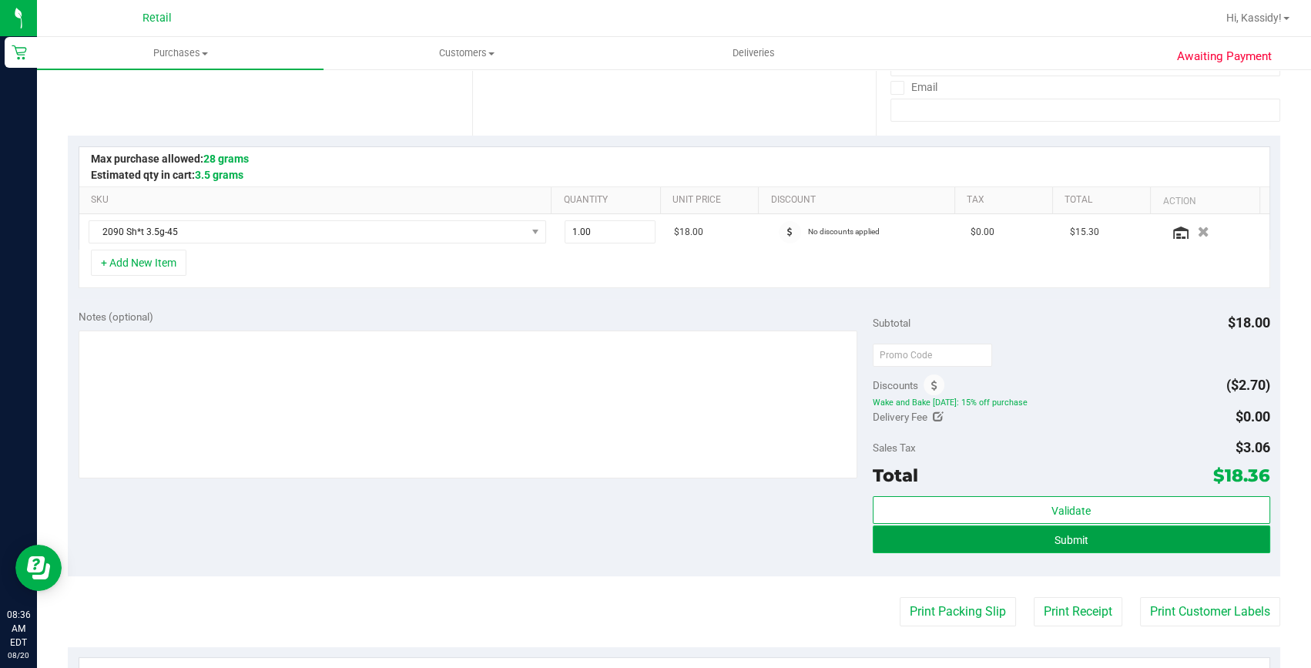
click at [948, 532] on button "Submit" at bounding box center [1070, 539] width 397 height 28
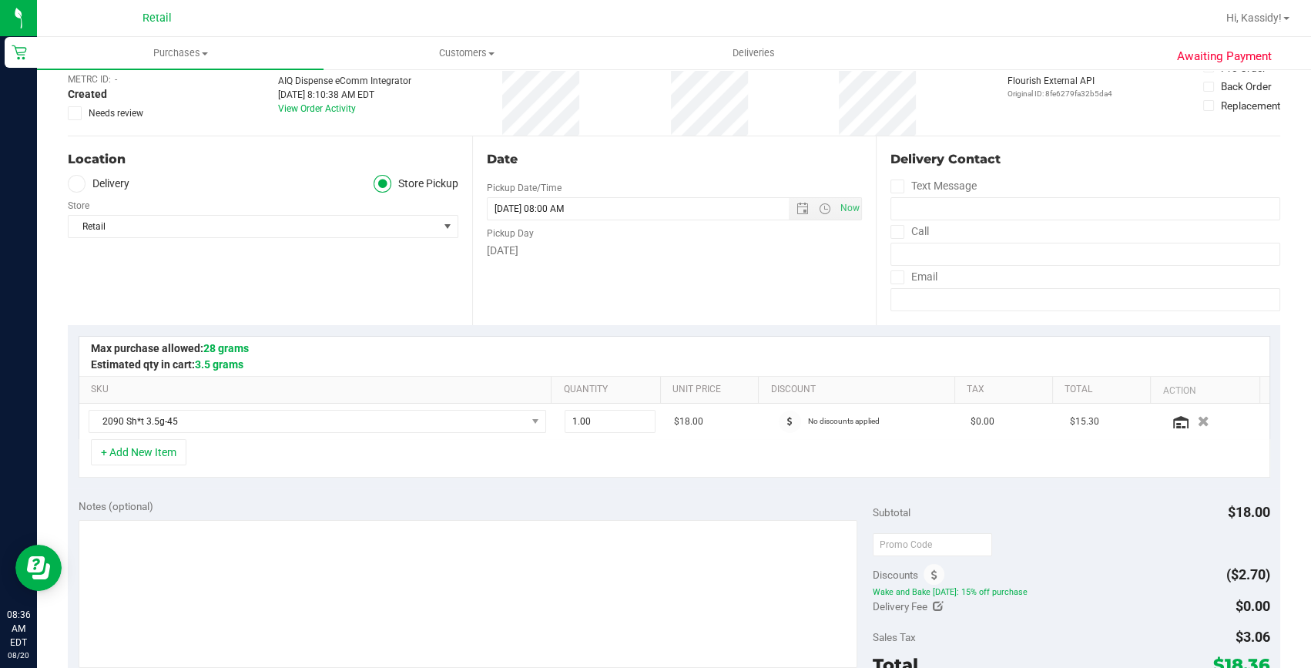
scroll to position [69, 0]
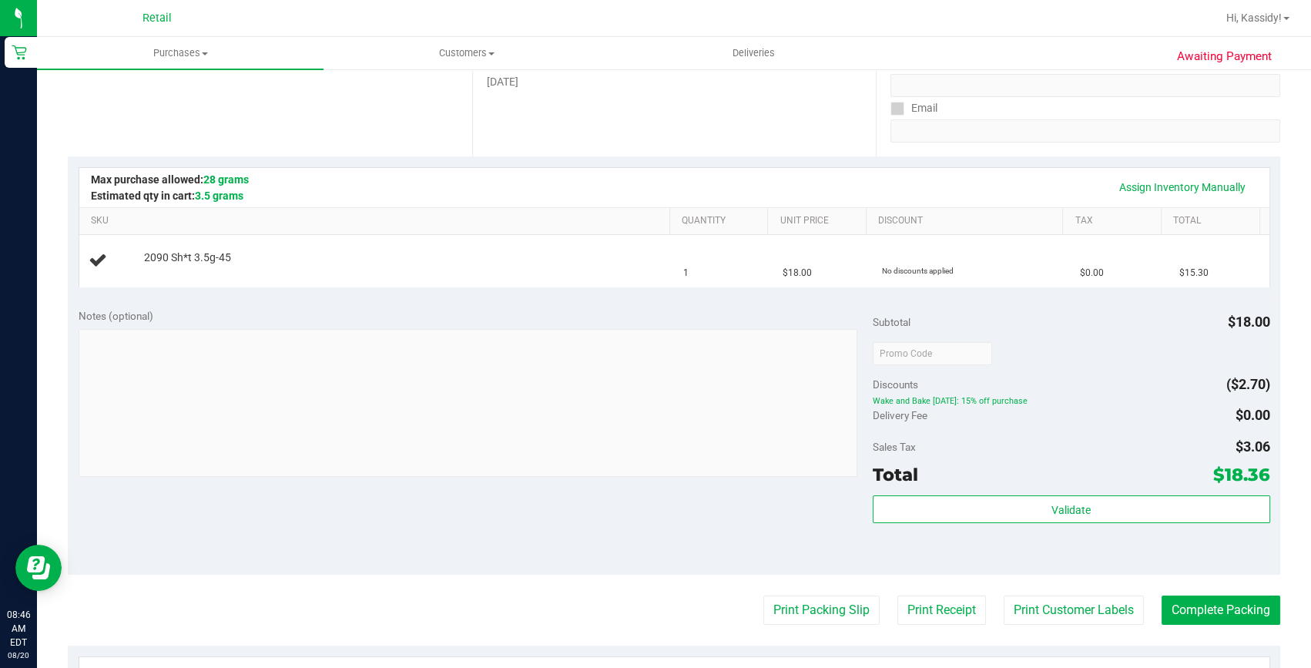
scroll to position [280, 0]
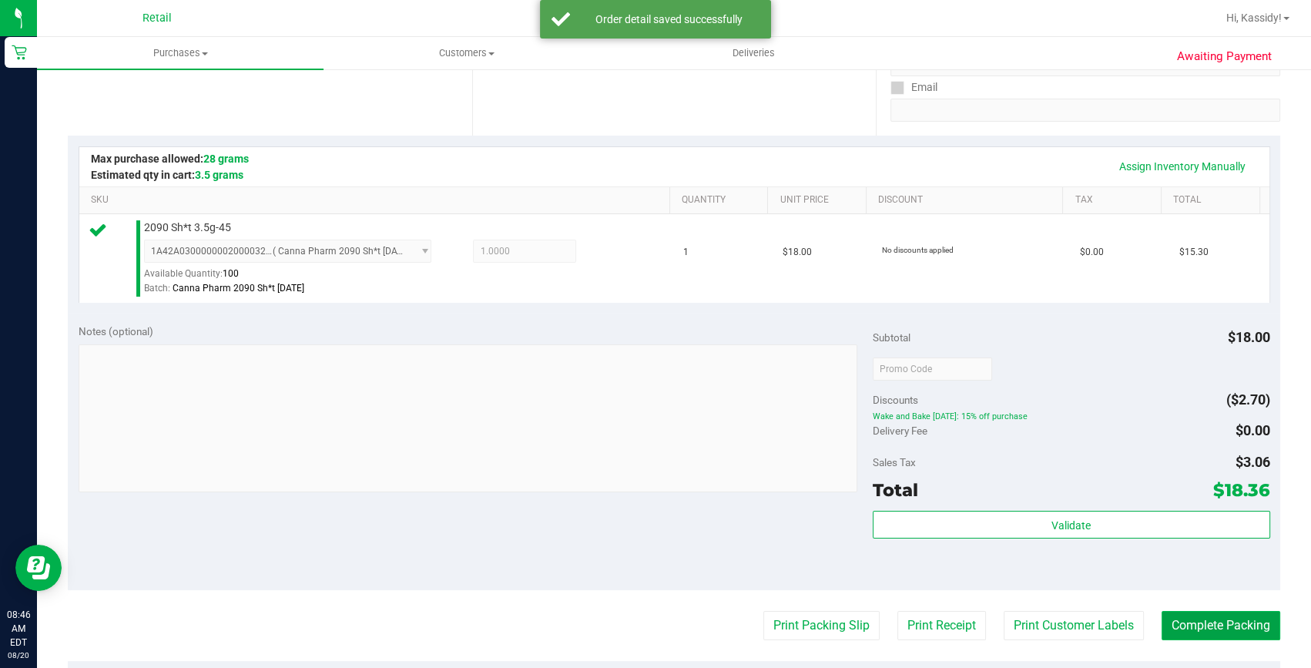
click at [1217, 629] on button "Complete Packing" at bounding box center [1220, 625] width 119 height 29
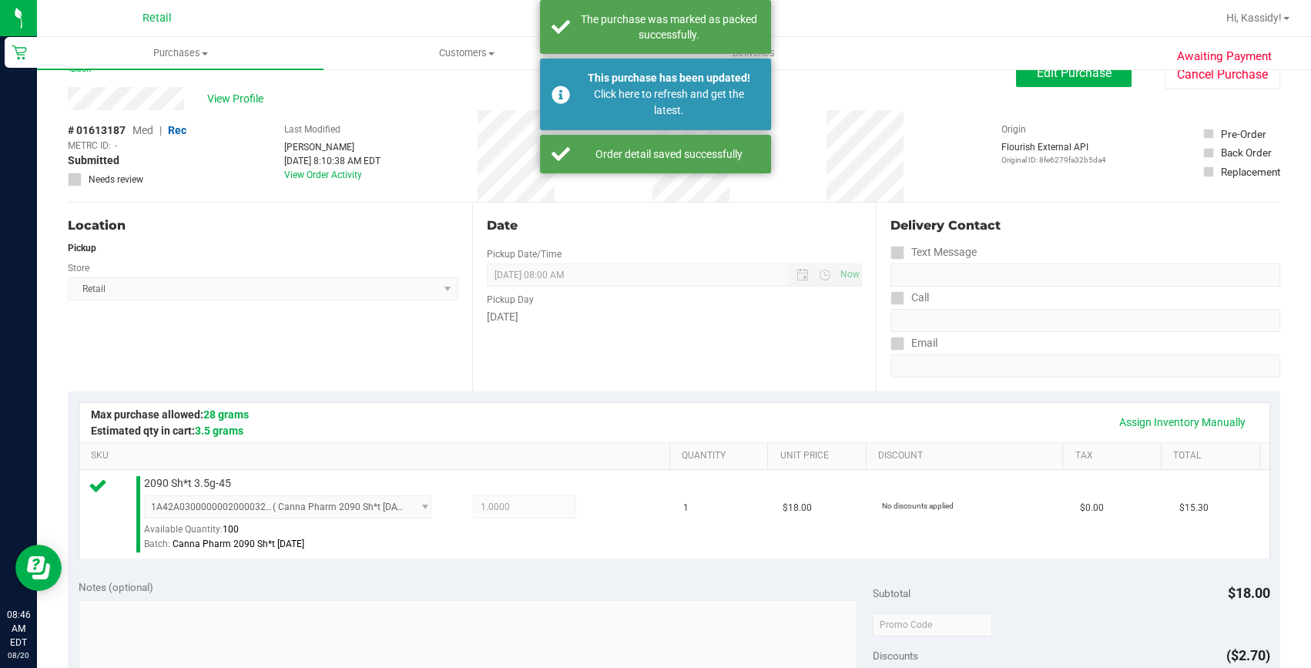
scroll to position [0, 0]
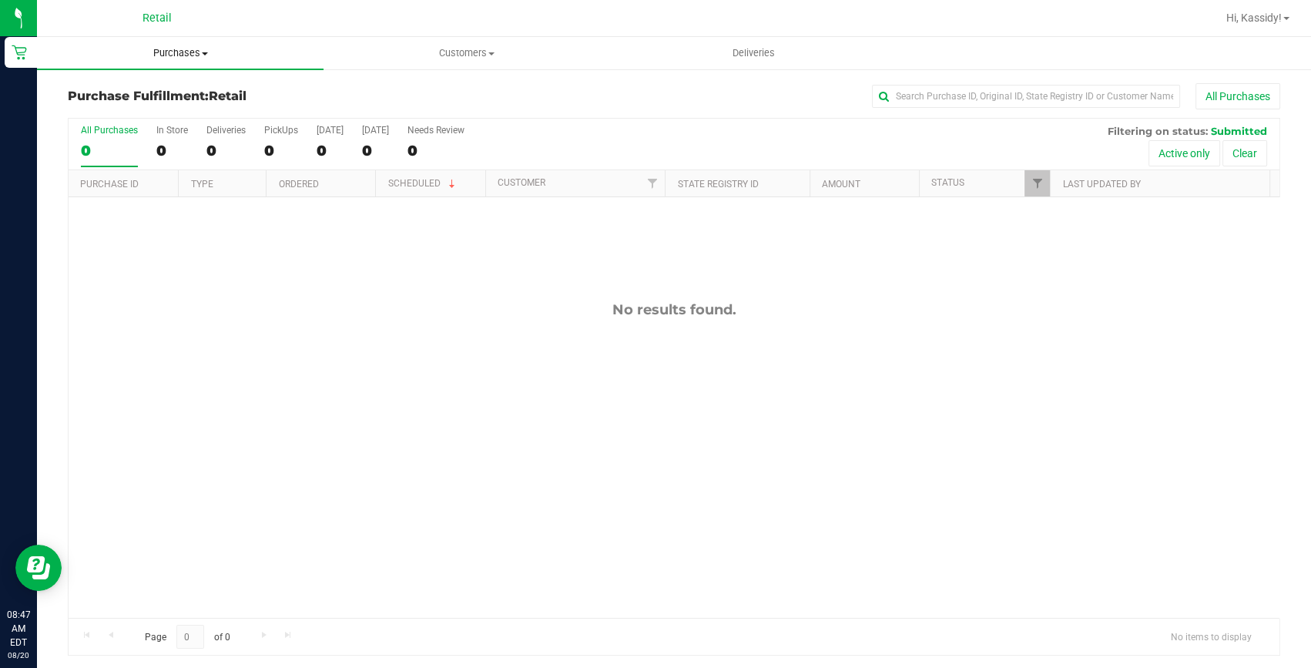
click at [148, 62] on uib-tab-heading "Purchases Summary of purchases Fulfillment All purchases" at bounding box center [180, 53] width 286 height 32
click at [146, 89] on span "Summary of purchases" at bounding box center [116, 92] width 158 height 13
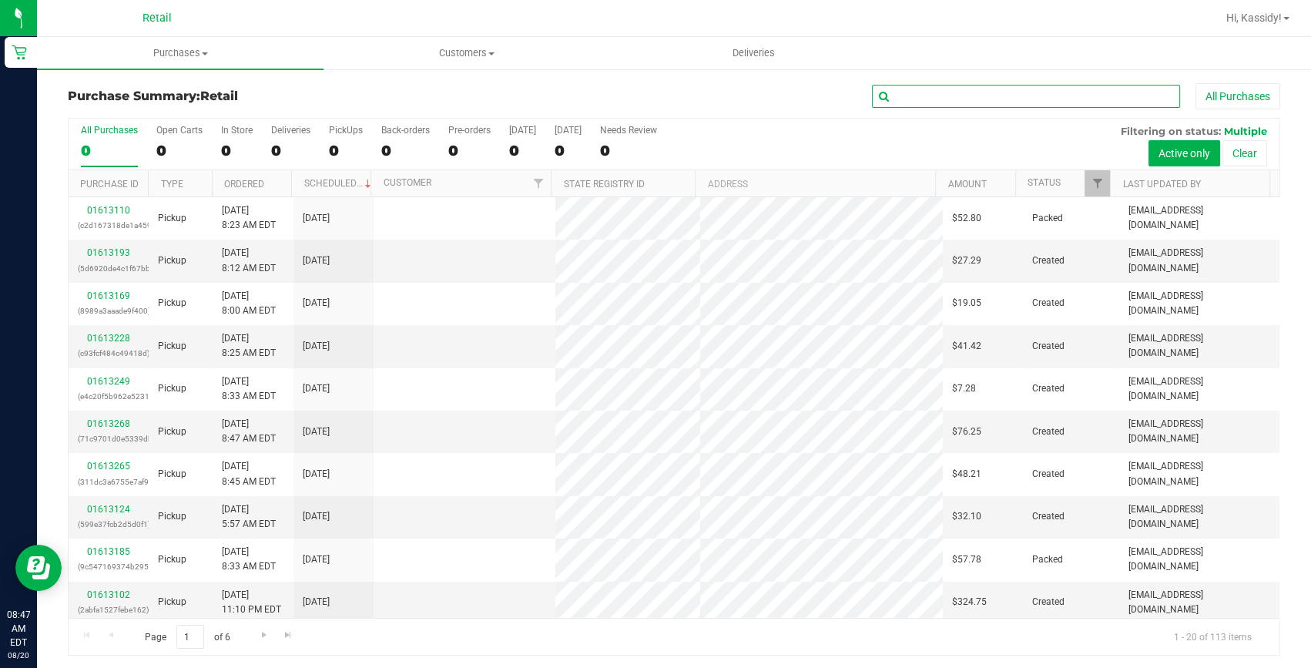
click at [918, 93] on input "text" at bounding box center [1026, 96] width 308 height 23
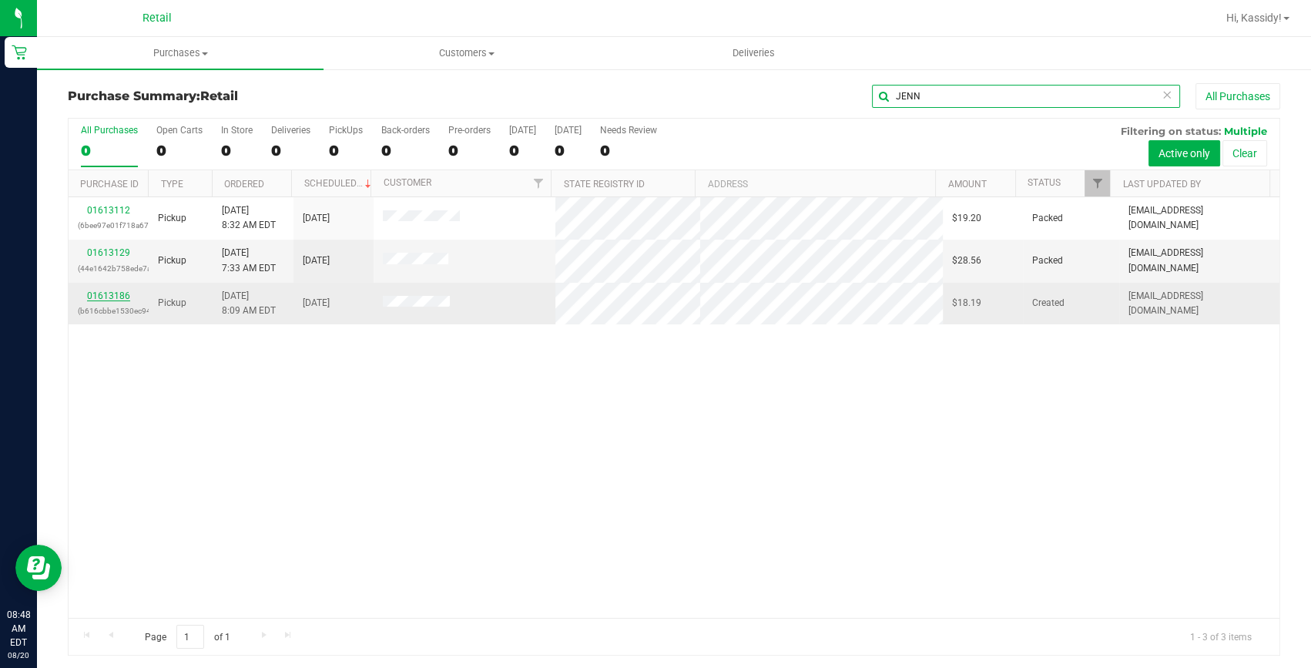
type input "JENN"
click at [103, 300] on link "01613186" at bounding box center [108, 295] width 43 height 11
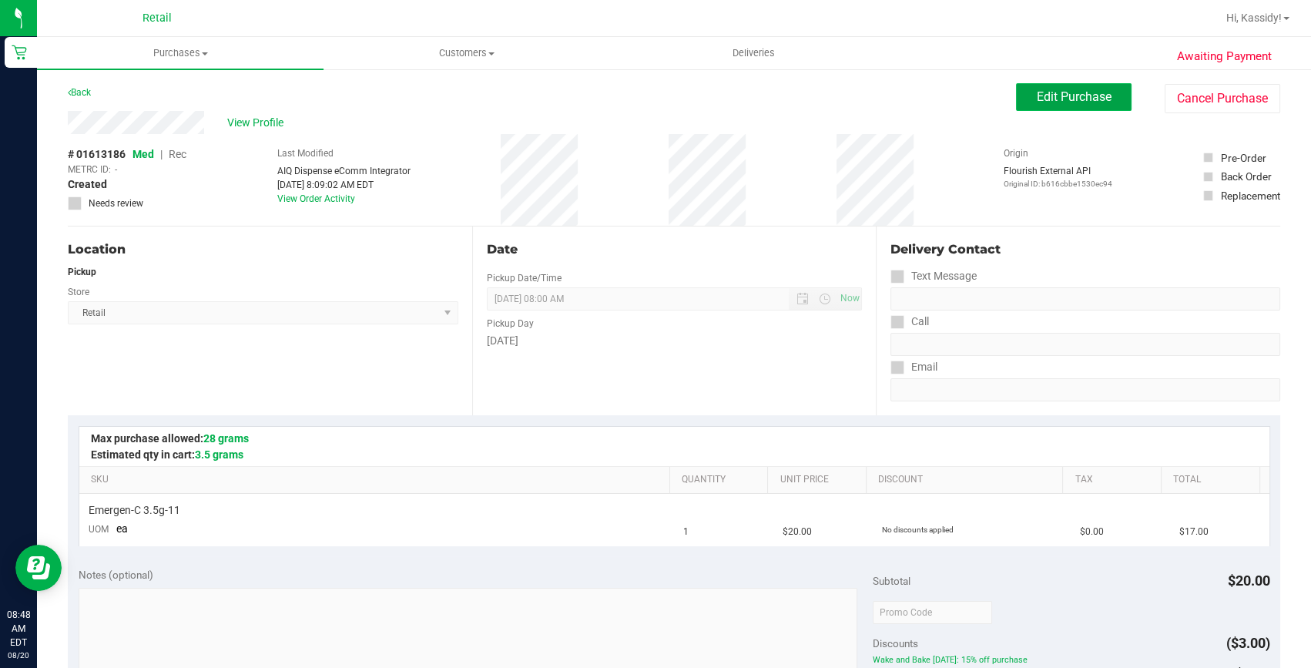
click at [1076, 104] on button "Edit Purchase" at bounding box center [1073, 97] width 115 height 28
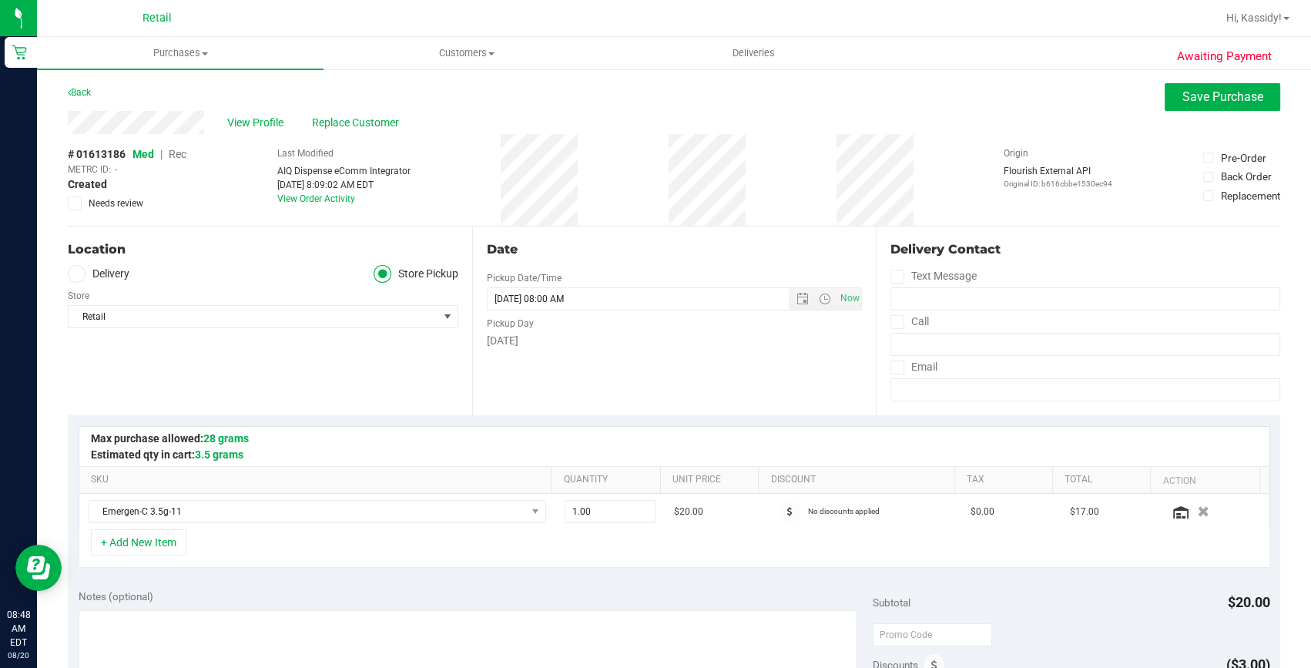
click at [179, 154] on span "Rec" at bounding box center [178, 154] width 18 height 12
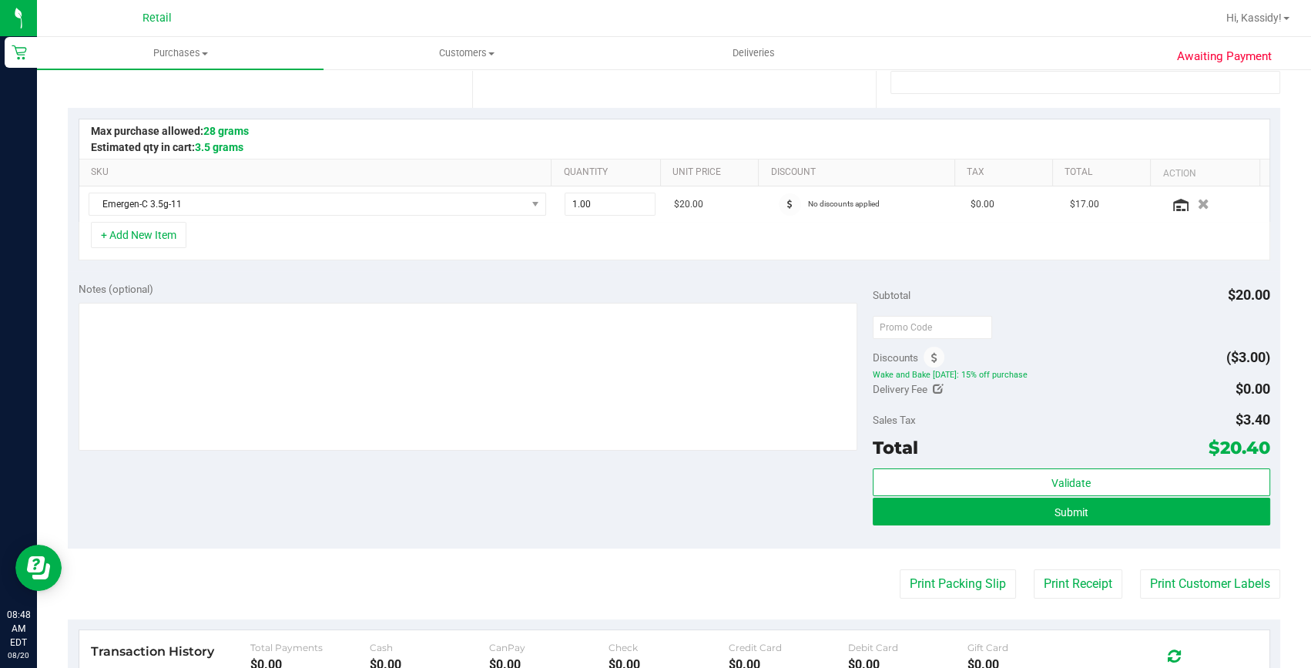
scroll to position [350, 0]
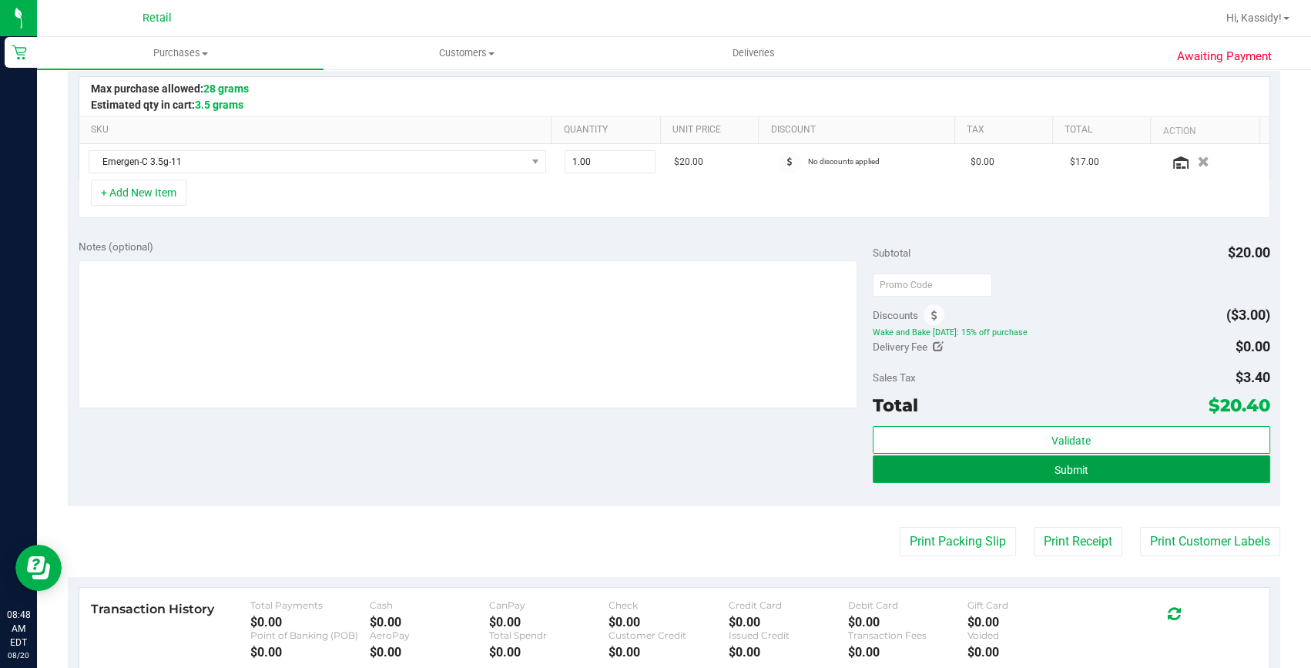
click at [1054, 470] on span "Submit" at bounding box center [1071, 470] width 34 height 12
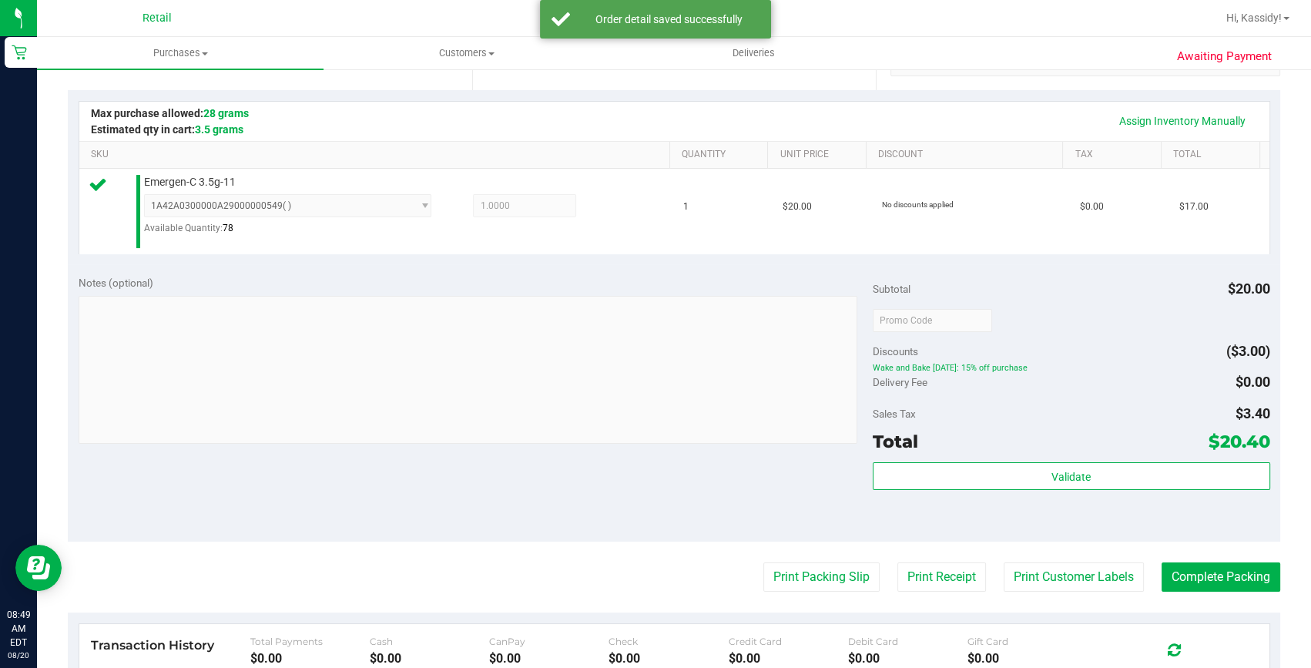
scroll to position [350, 0]
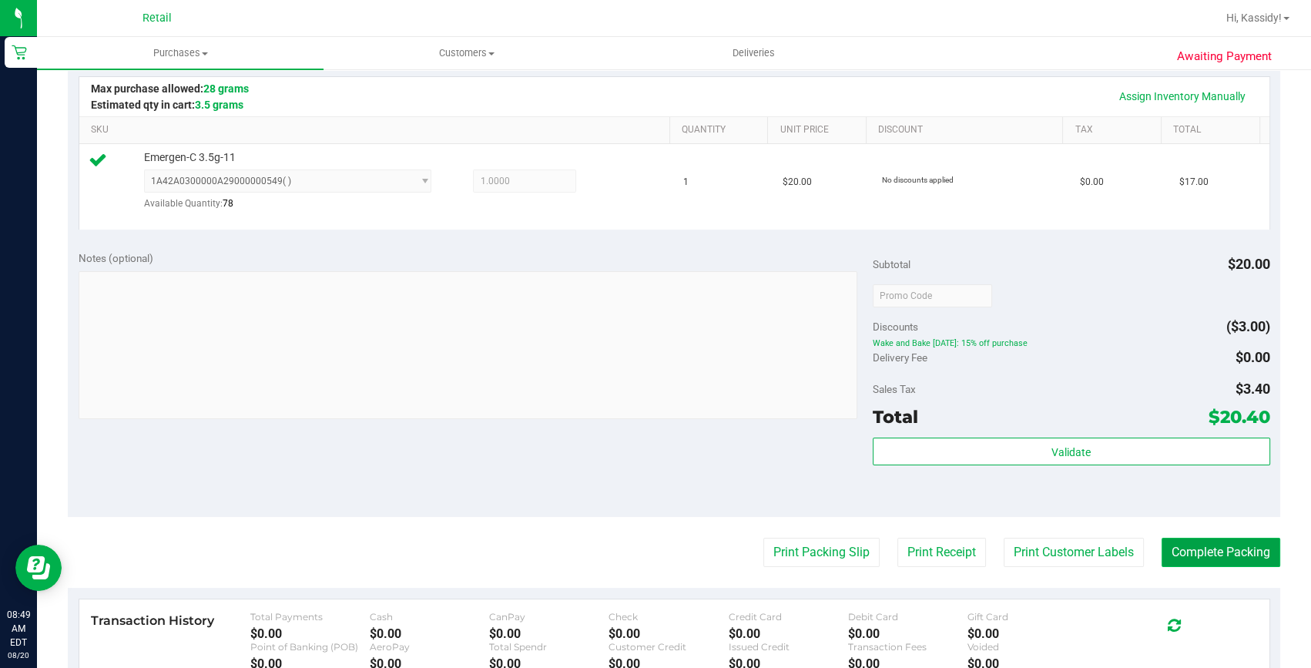
click at [1178, 546] on button "Complete Packing" at bounding box center [1220, 551] width 119 height 29
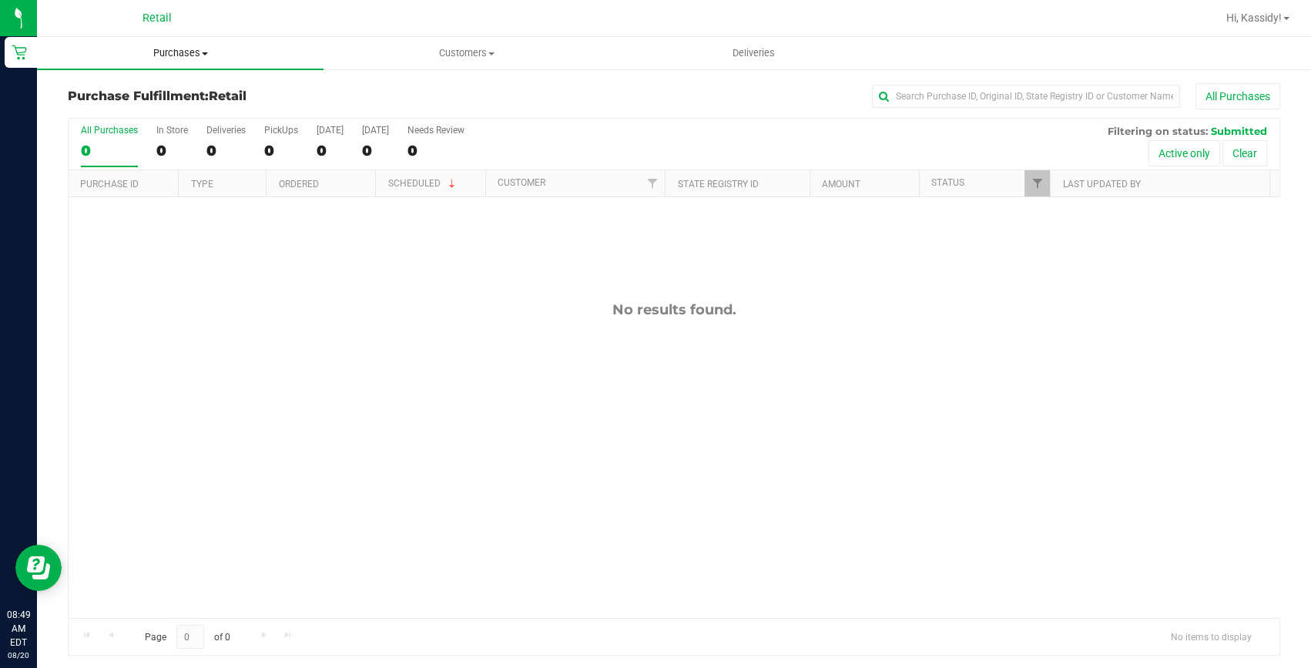
click at [186, 55] on span "Purchases" at bounding box center [180, 53] width 286 height 14
click at [197, 92] on li "Summary of purchases" at bounding box center [180, 93] width 286 height 18
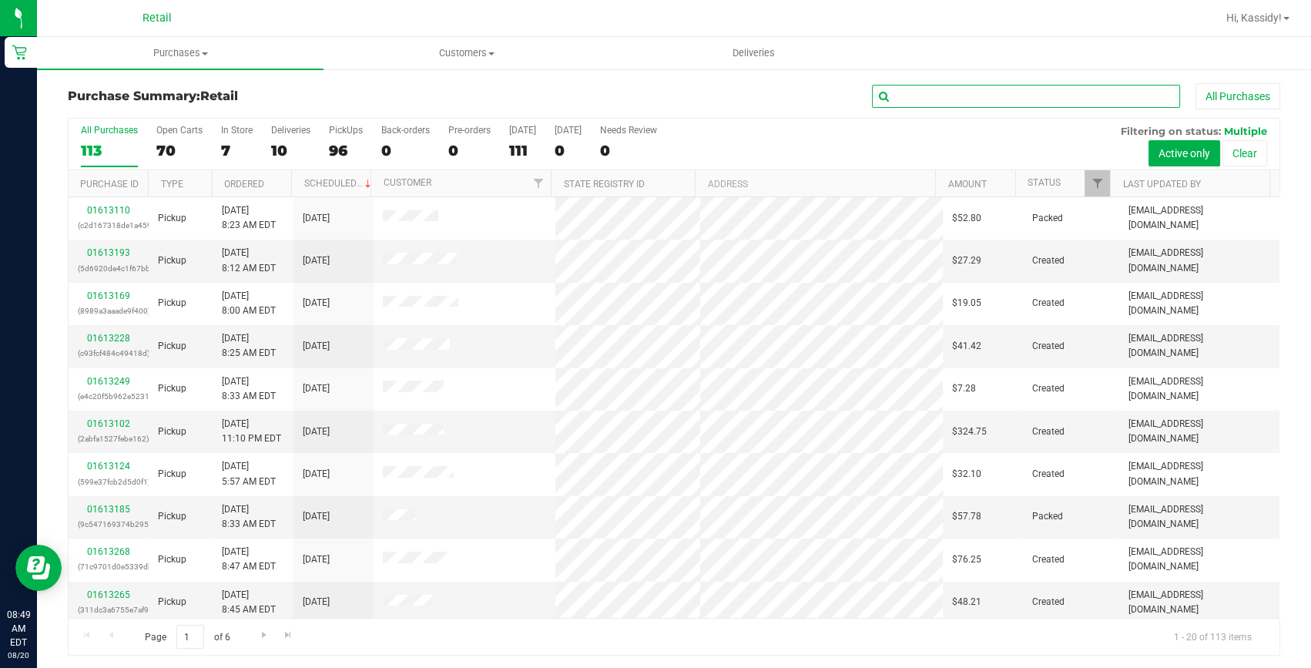
click at [949, 85] on input "text" at bounding box center [1026, 96] width 308 height 23
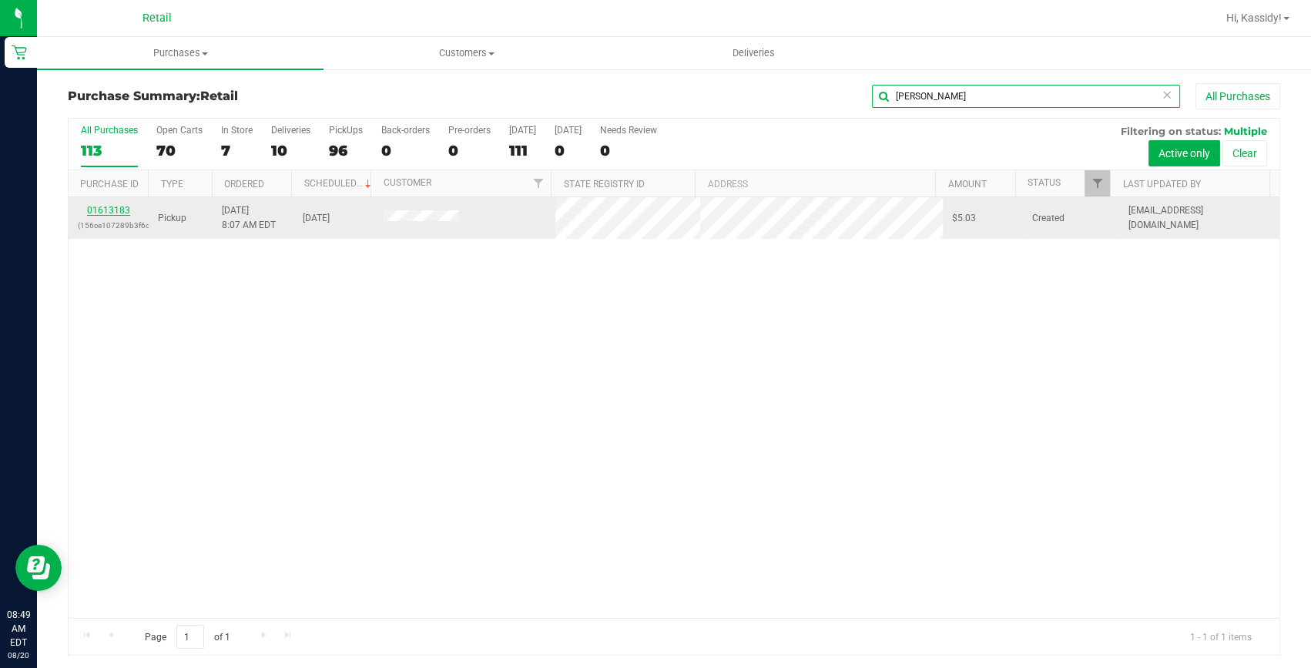
type input "GREG"
click at [115, 211] on link "01613183" at bounding box center [108, 210] width 43 height 11
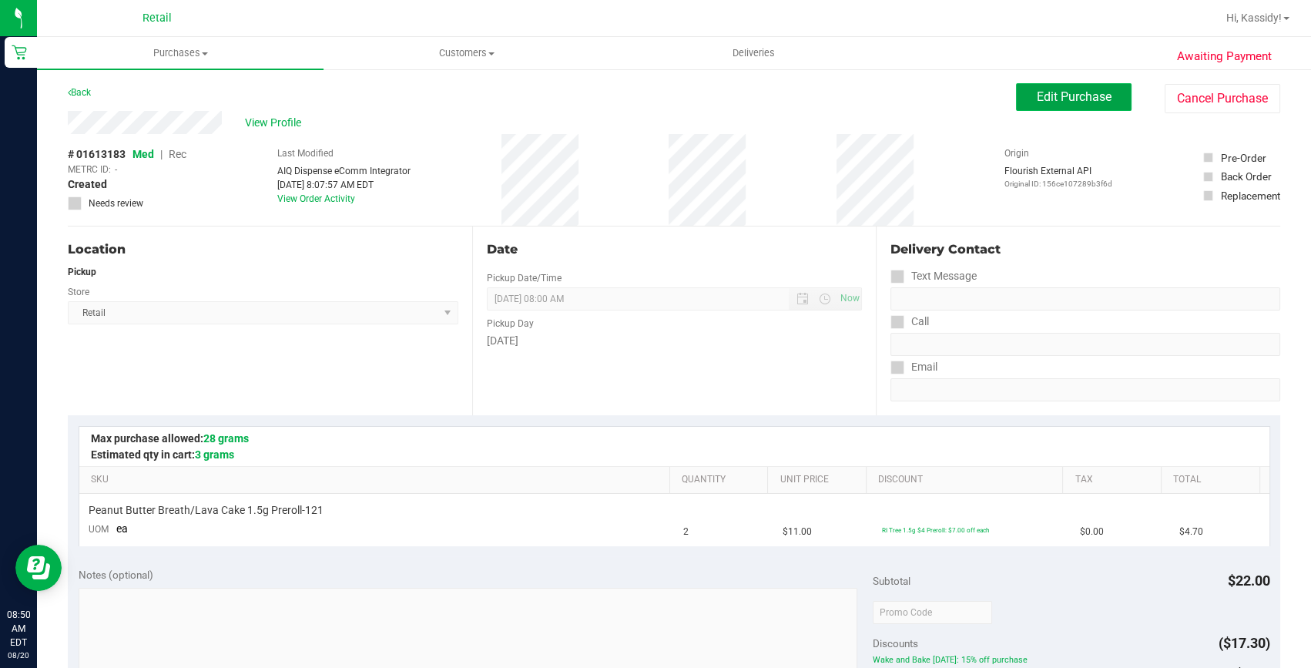
click at [1048, 99] on span "Edit Purchase" at bounding box center [1073, 96] width 75 height 15
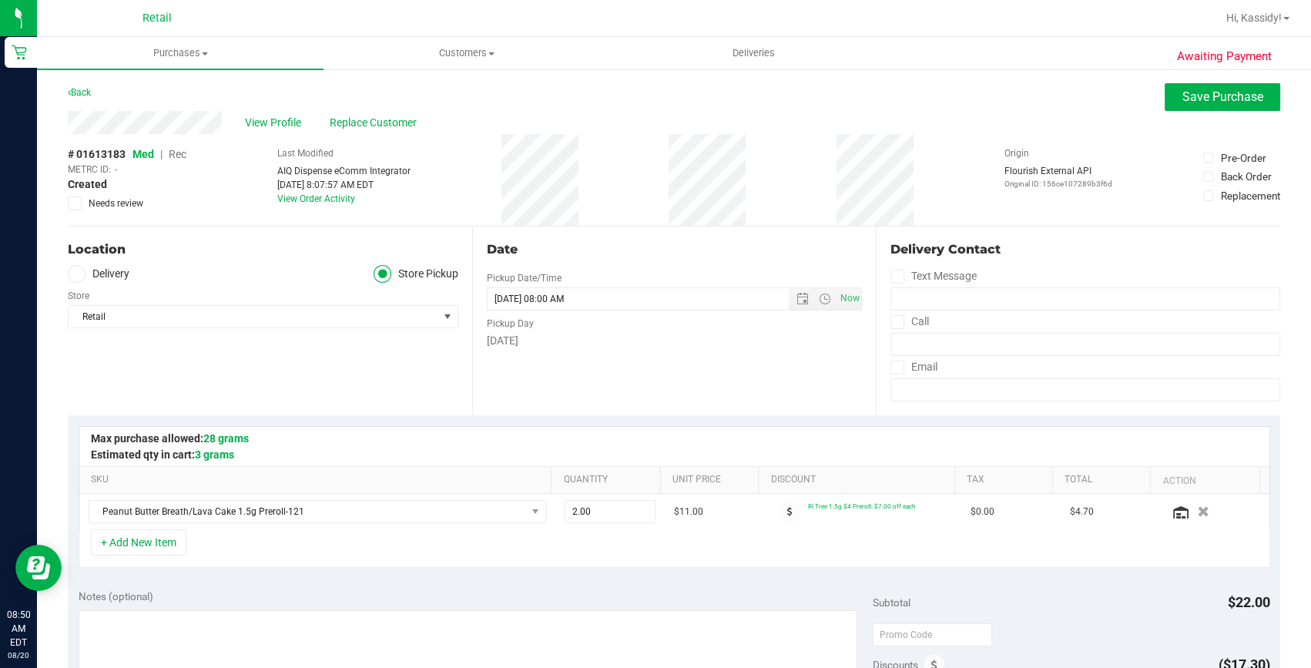
click at [175, 154] on span "Rec" at bounding box center [178, 154] width 18 height 12
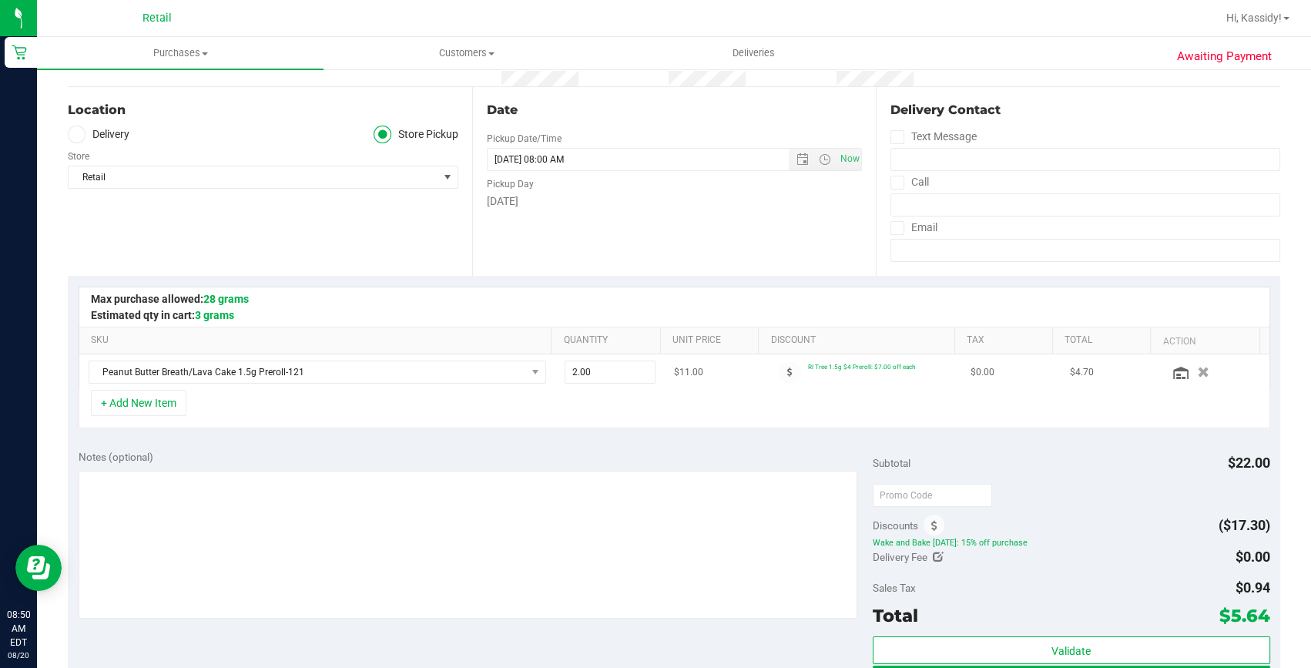
scroll to position [209, 0]
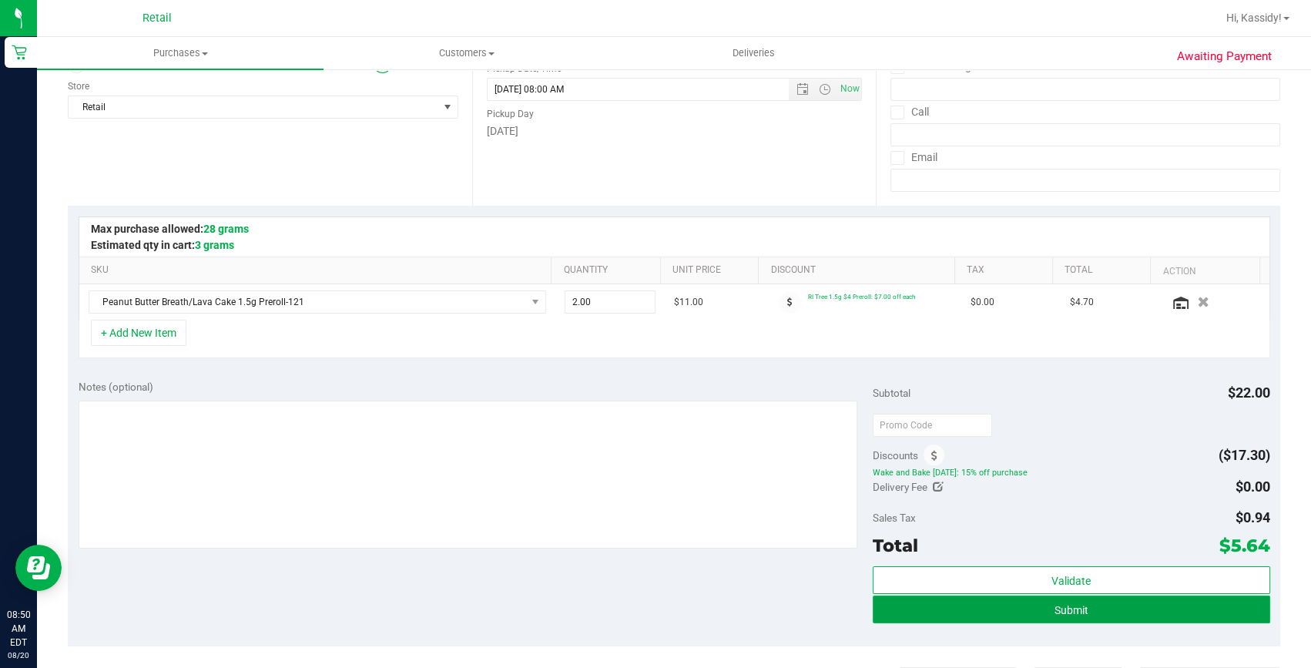
click at [1070, 614] on span "Submit" at bounding box center [1071, 610] width 34 height 12
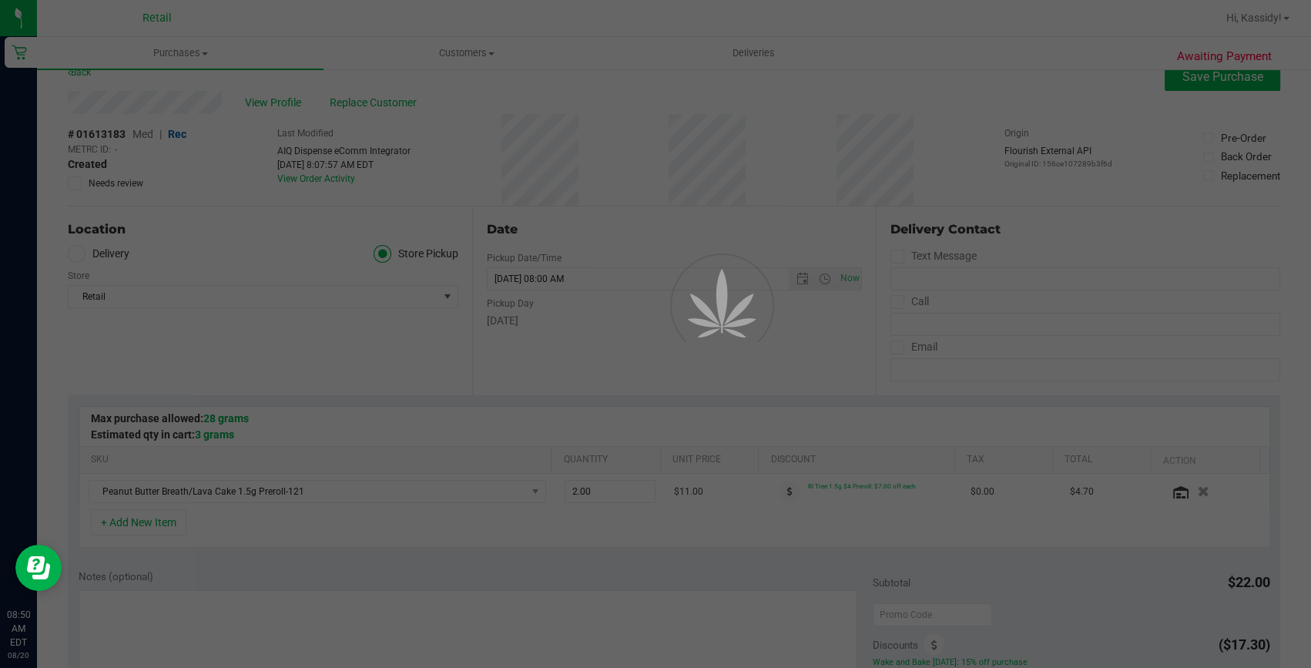
scroll to position [0, 0]
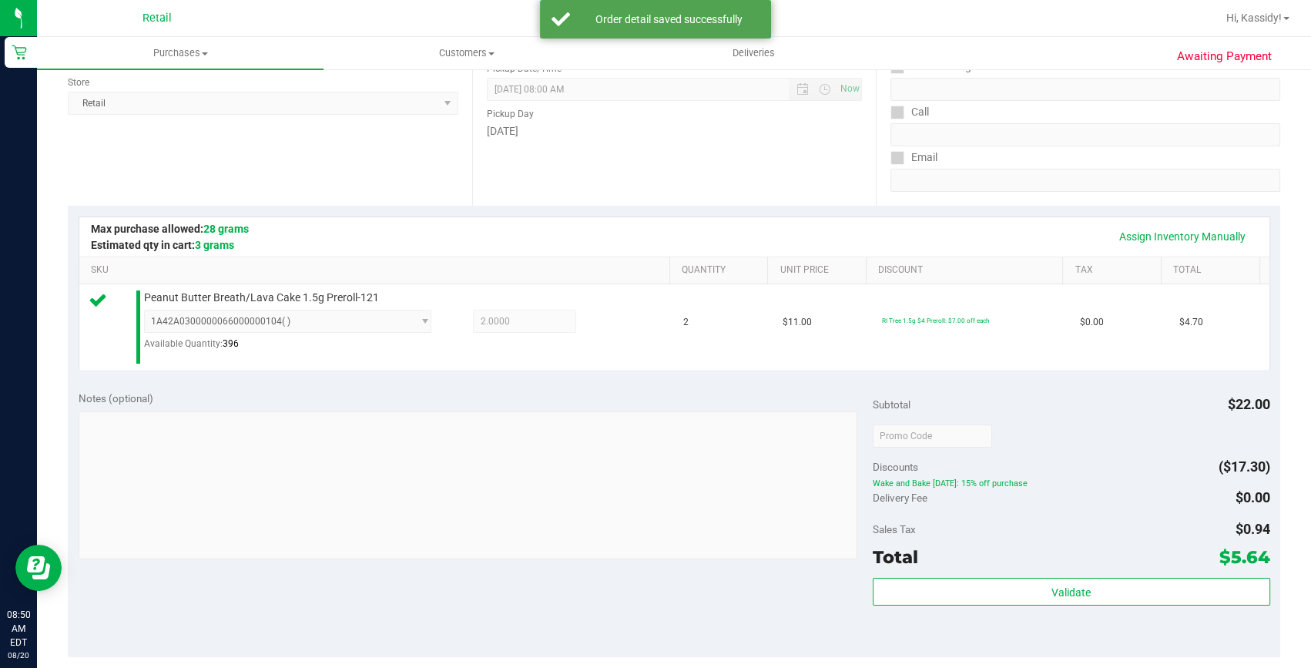
scroll to position [280, 0]
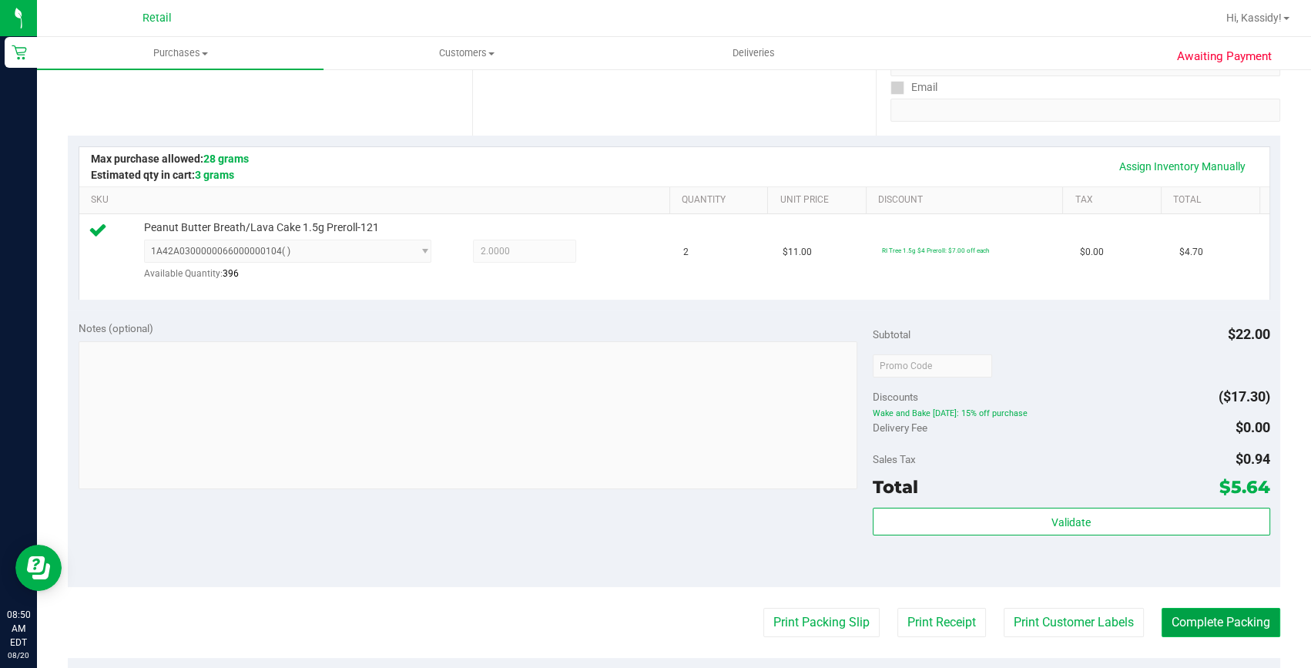
click at [1221, 614] on button "Complete Packing" at bounding box center [1220, 622] width 119 height 29
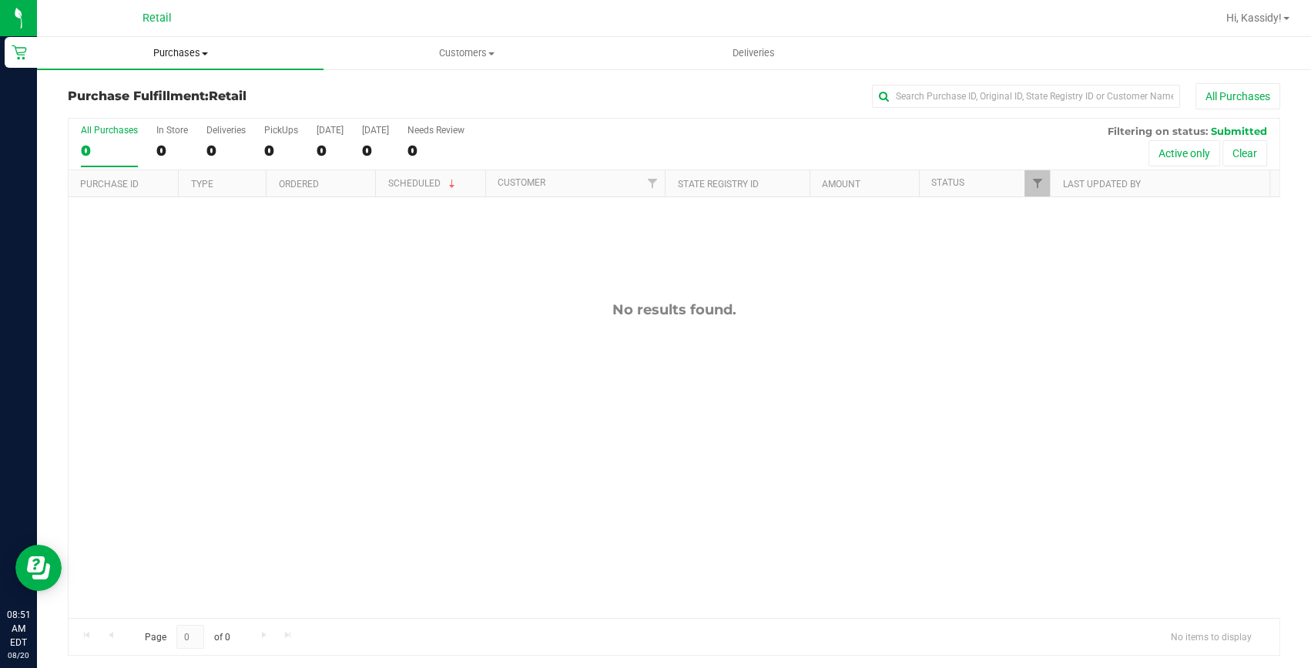
click at [174, 43] on uib-tab-heading "Purchases Summary of purchases Fulfillment All purchases" at bounding box center [180, 53] width 286 height 32
click at [176, 84] on li "Summary of purchases" at bounding box center [180, 93] width 286 height 18
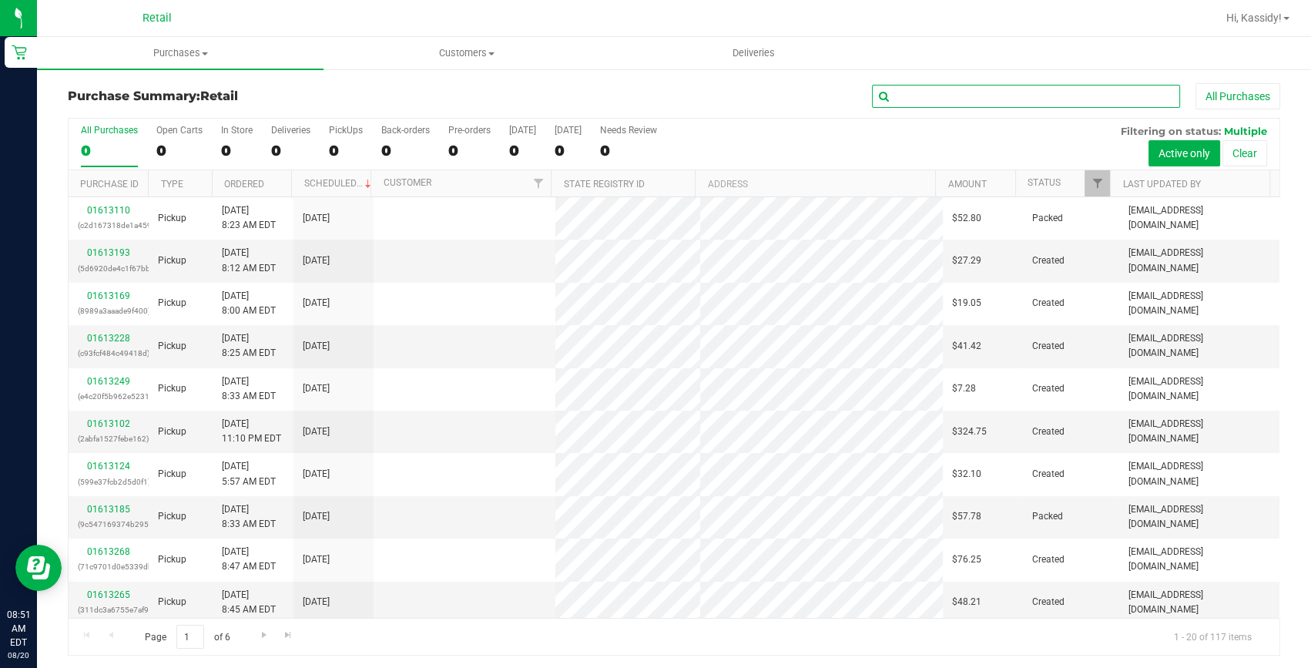
click at [946, 100] on input "text" at bounding box center [1026, 96] width 308 height 23
type input "Q"
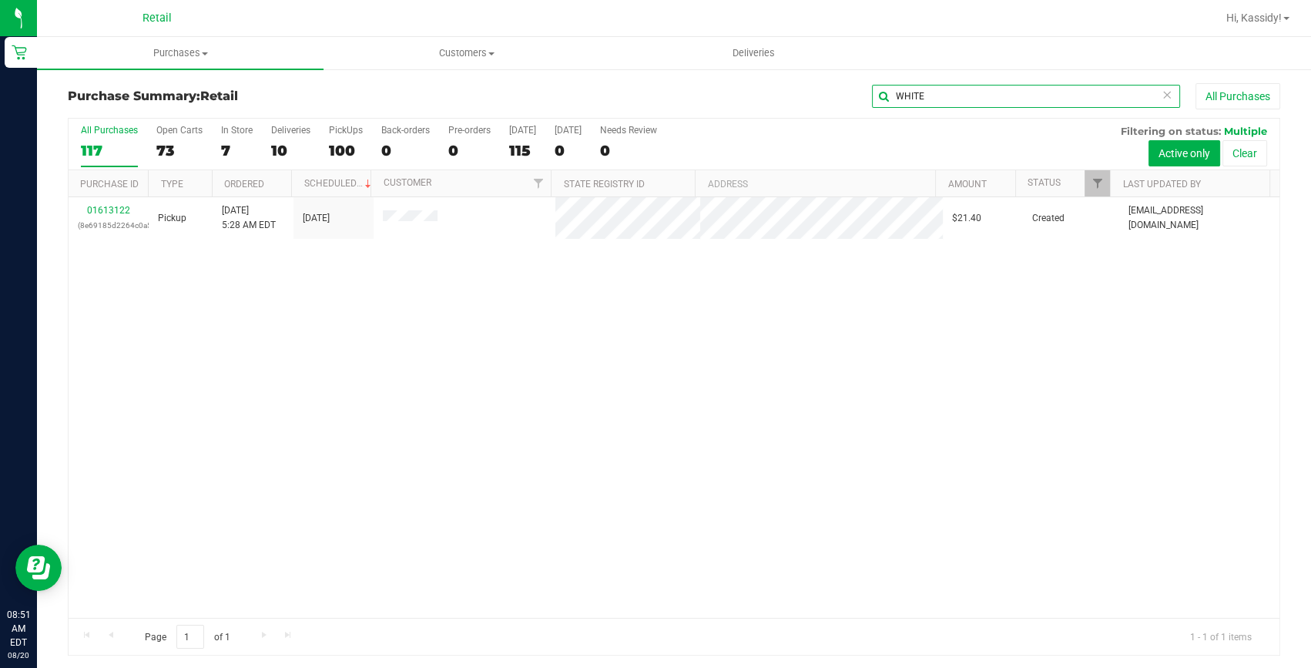
type input "WHITE"
click at [115, 209] on link "01613122" at bounding box center [108, 210] width 43 height 11
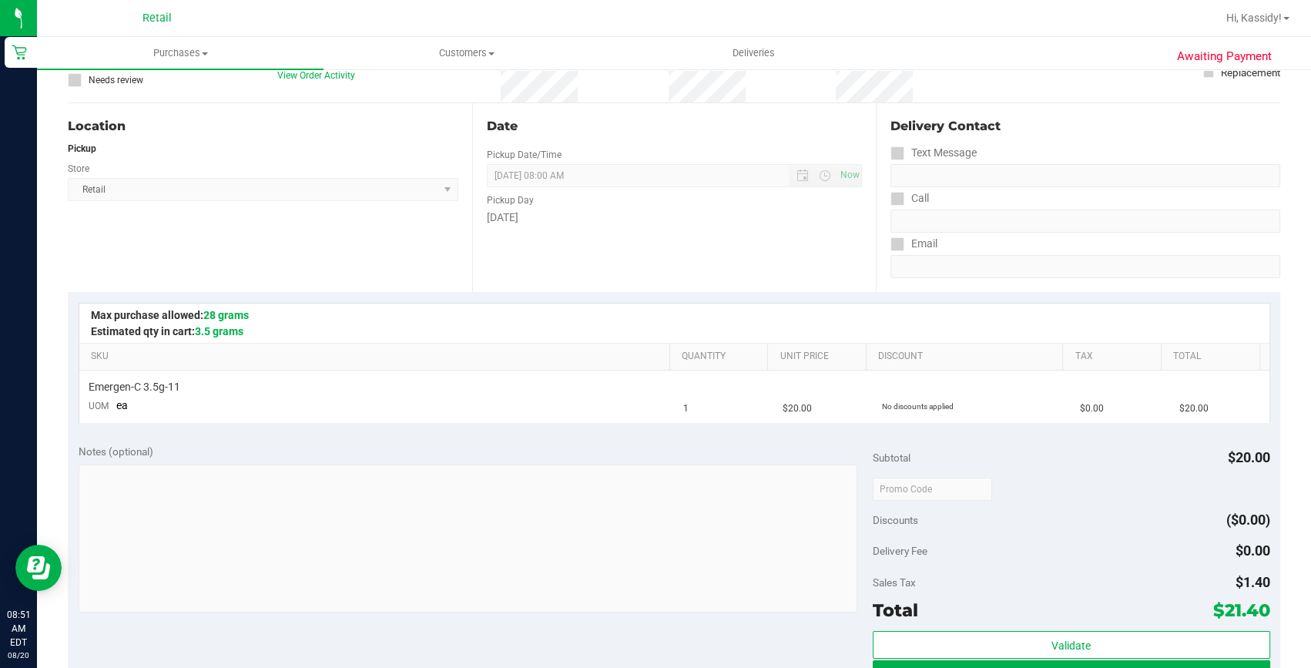
scroll to position [350, 0]
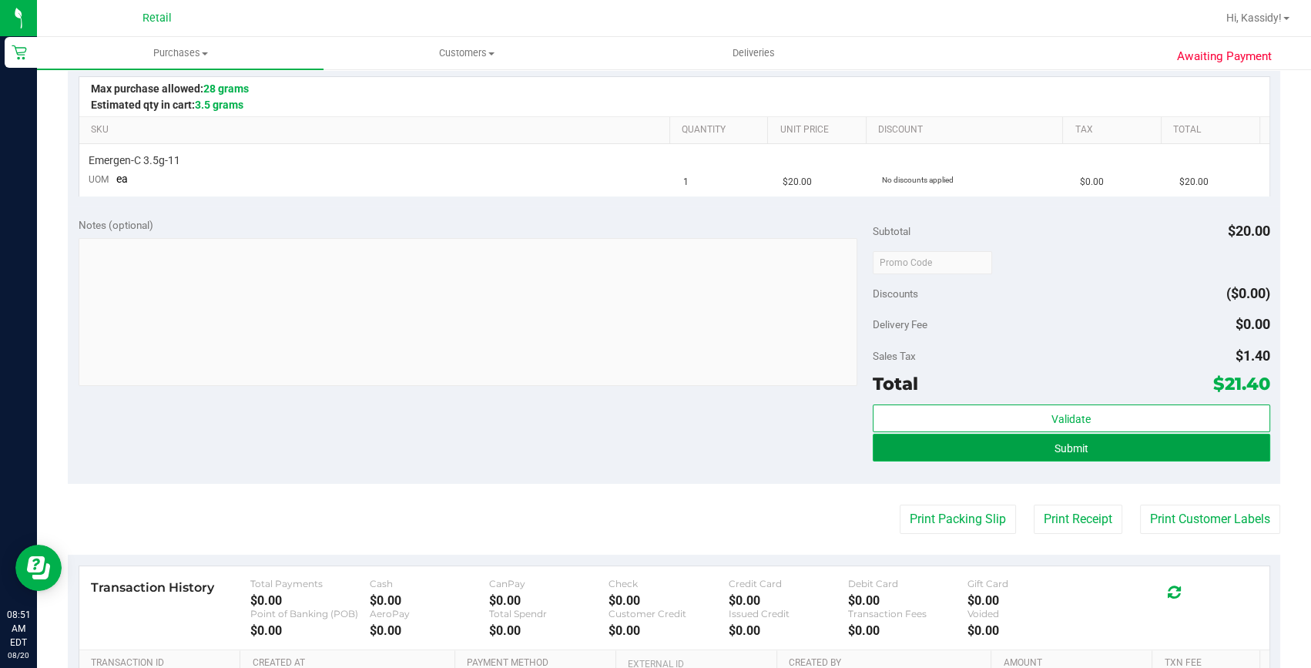
click at [1032, 444] on button "Submit" at bounding box center [1070, 448] width 397 height 28
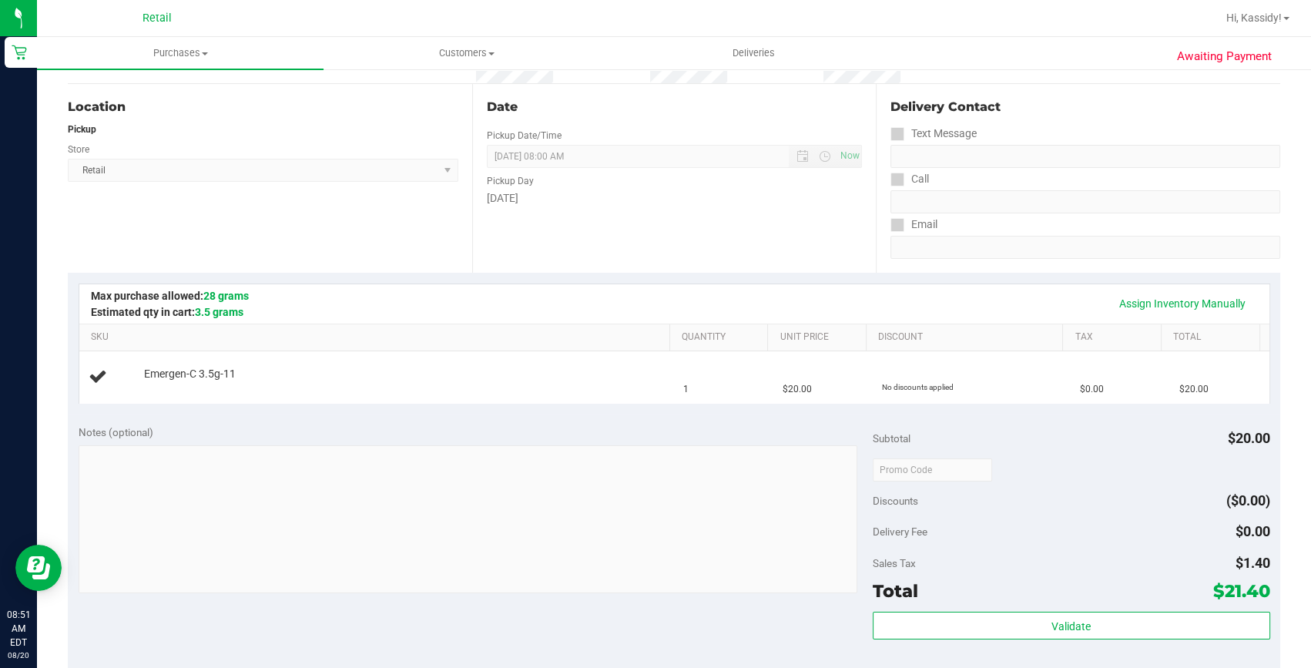
scroll to position [0, 0]
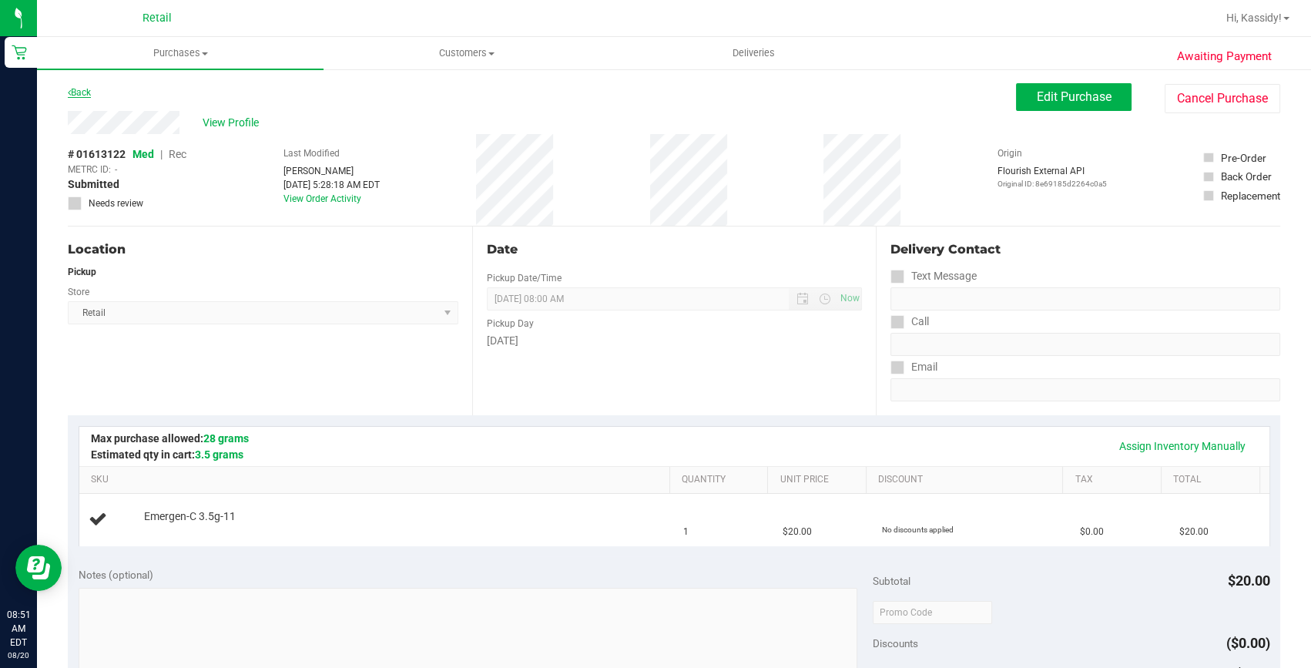
click at [74, 92] on link "Back" at bounding box center [79, 92] width 23 height 11
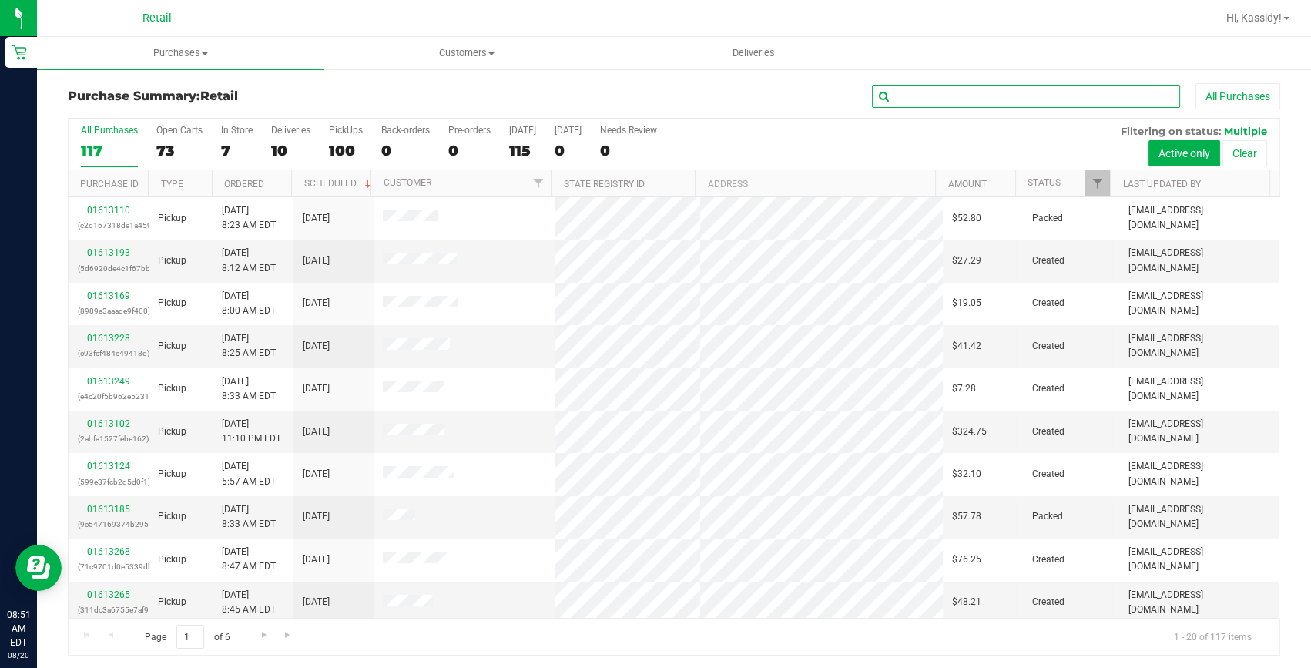
click at [971, 91] on input "text" at bounding box center [1026, 96] width 308 height 23
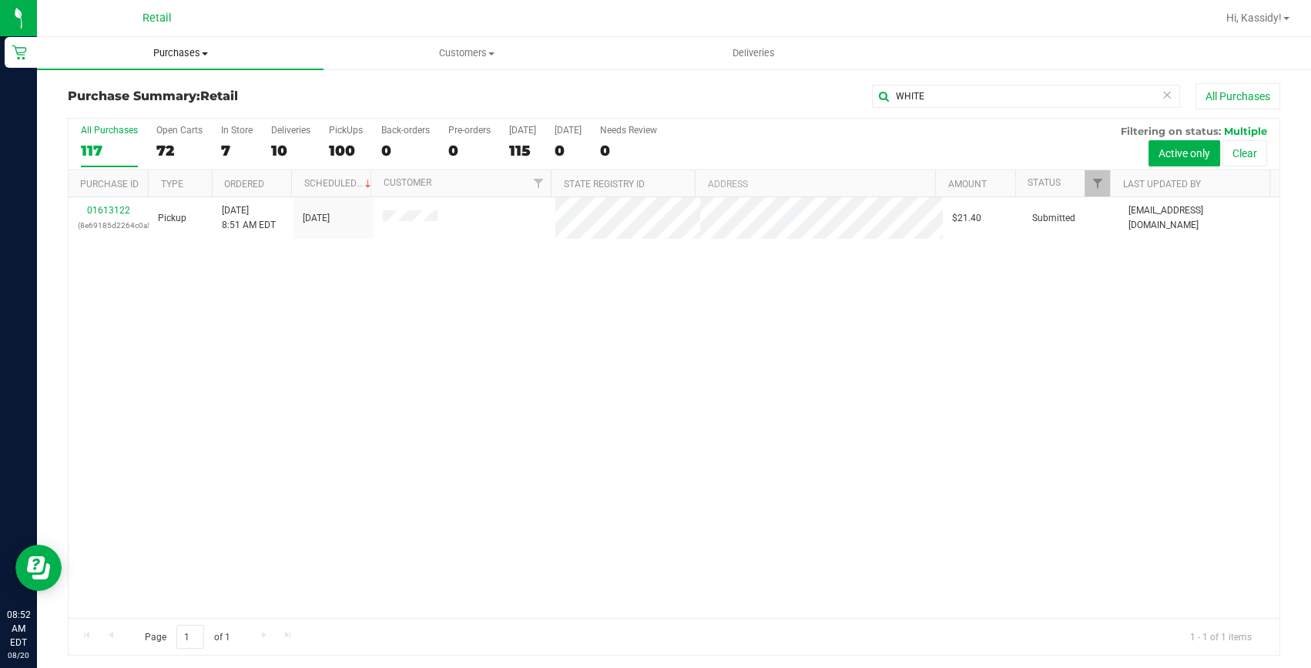
click at [174, 64] on uib-tab-heading "Purchases Summary of purchases Fulfillment All purchases" at bounding box center [180, 53] width 286 height 32
click at [795, 89] on div "WHITE All Purchases" at bounding box center [876, 96] width 808 height 26
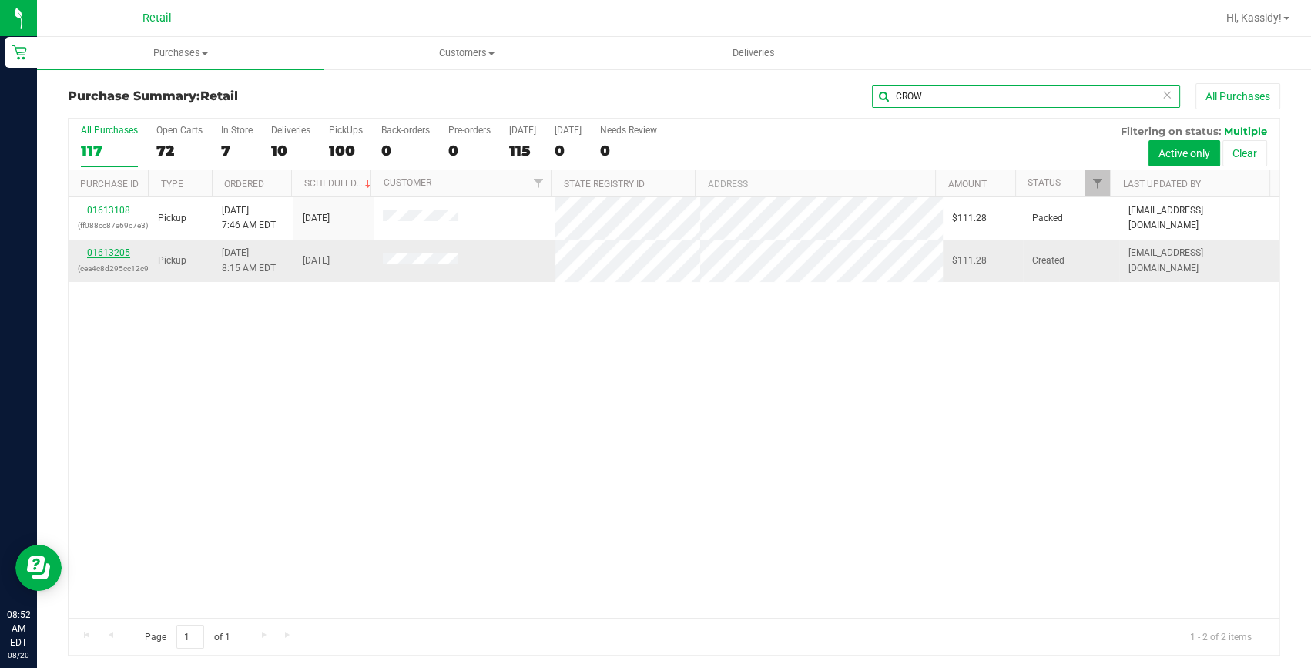
type input "CROW"
click at [113, 253] on link "01613205" at bounding box center [108, 252] width 43 height 11
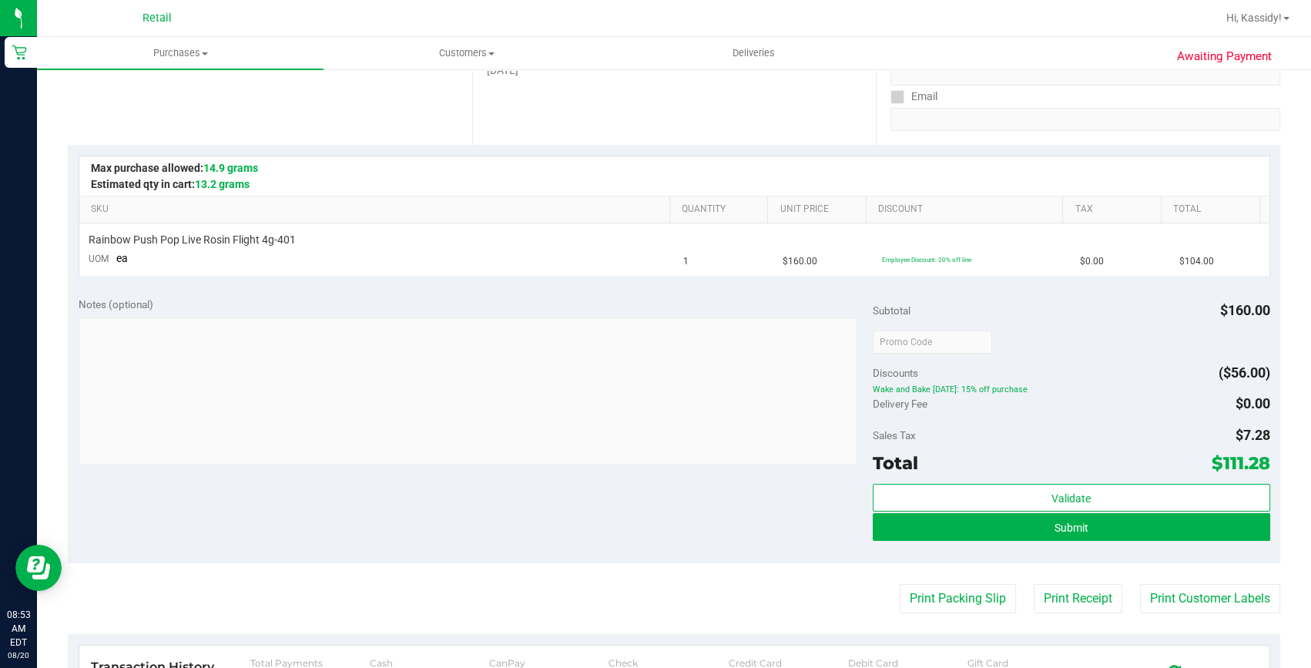
scroll to position [280, 0]
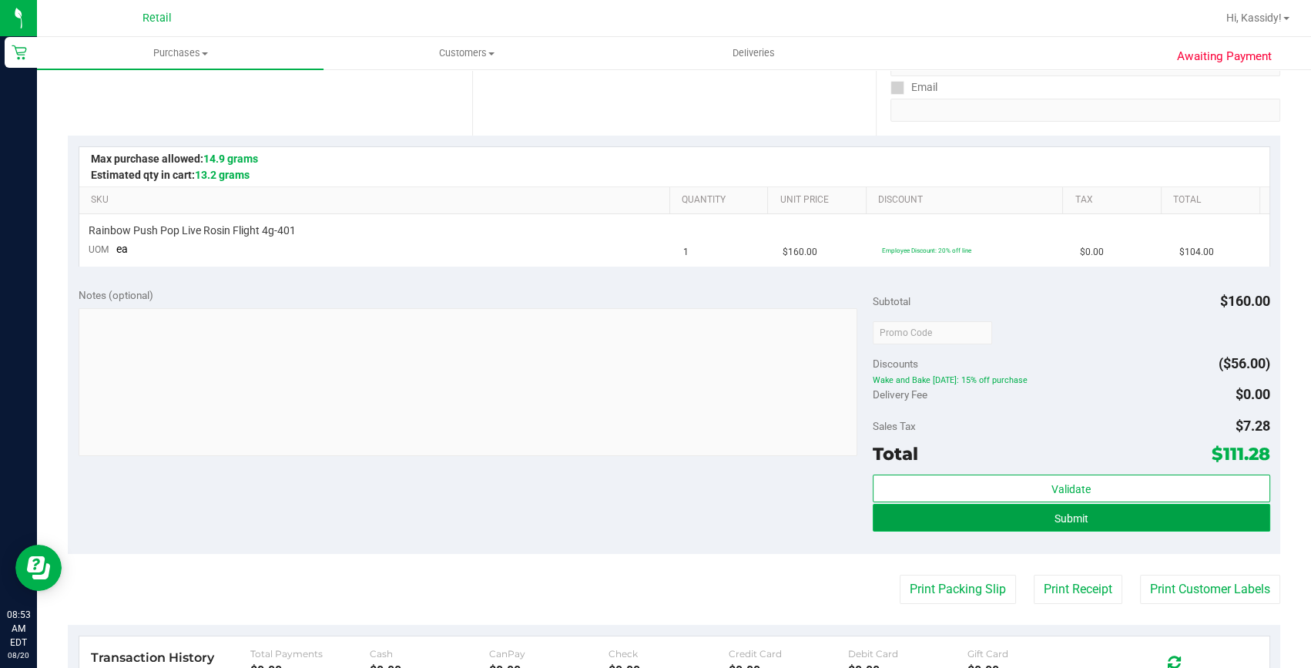
click at [1113, 520] on button "Submit" at bounding box center [1070, 518] width 397 height 28
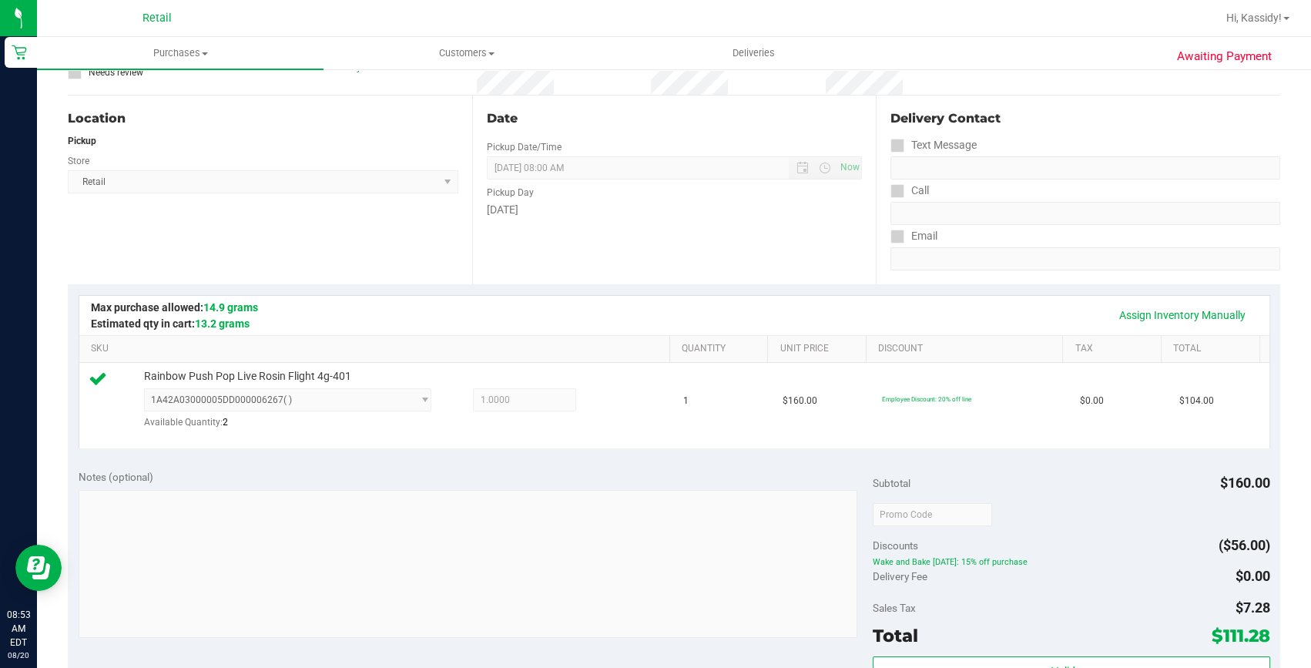
scroll to position [350, 0]
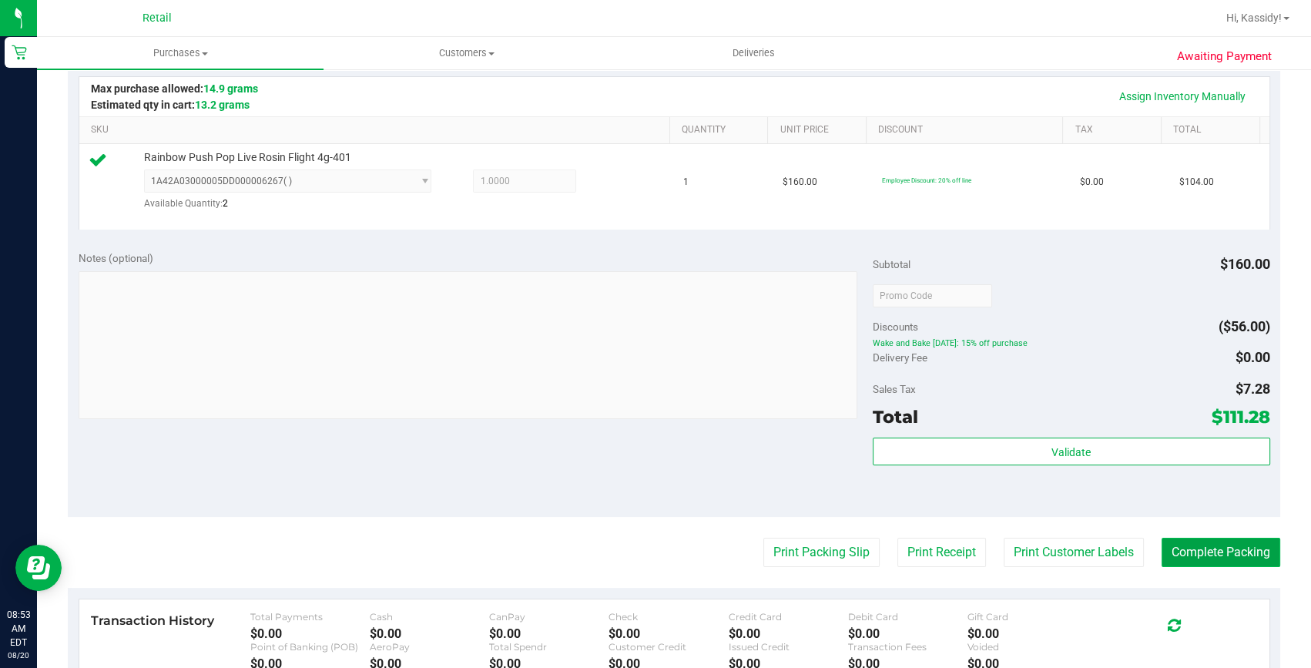
click at [1186, 559] on button "Complete Packing" at bounding box center [1220, 551] width 119 height 29
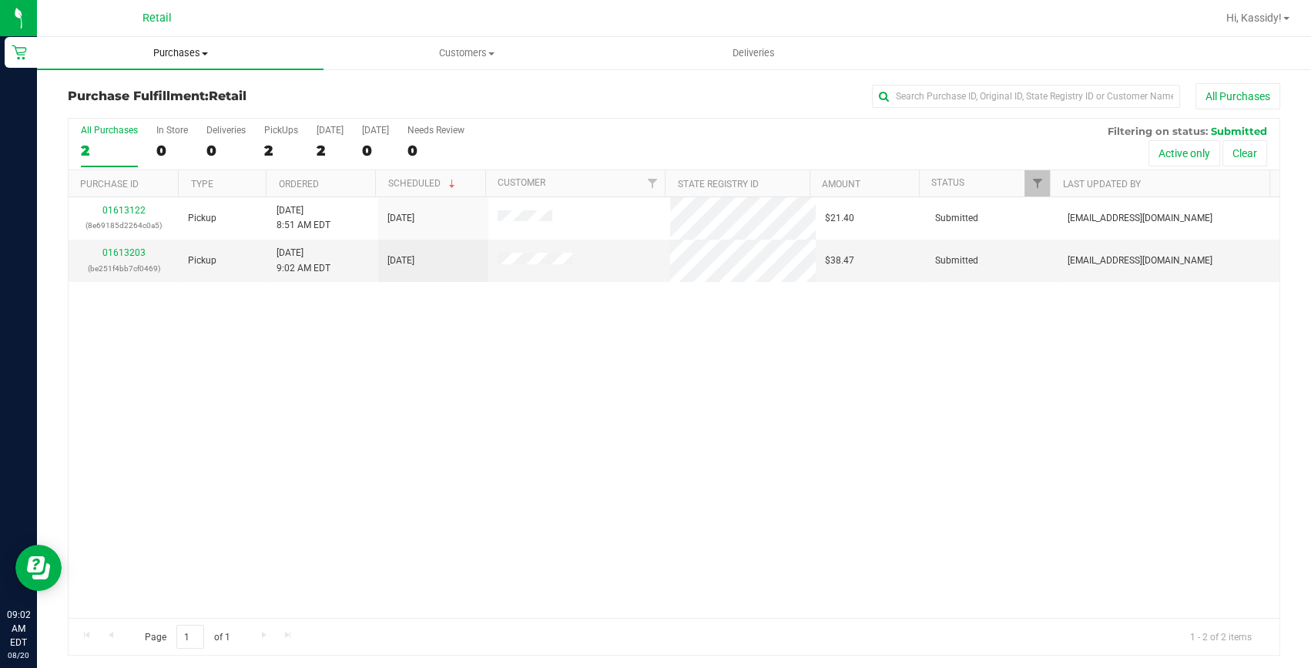
click at [183, 56] on span "Purchases" at bounding box center [180, 53] width 286 height 14
click at [279, 89] on li "Summary of purchases" at bounding box center [180, 93] width 286 height 18
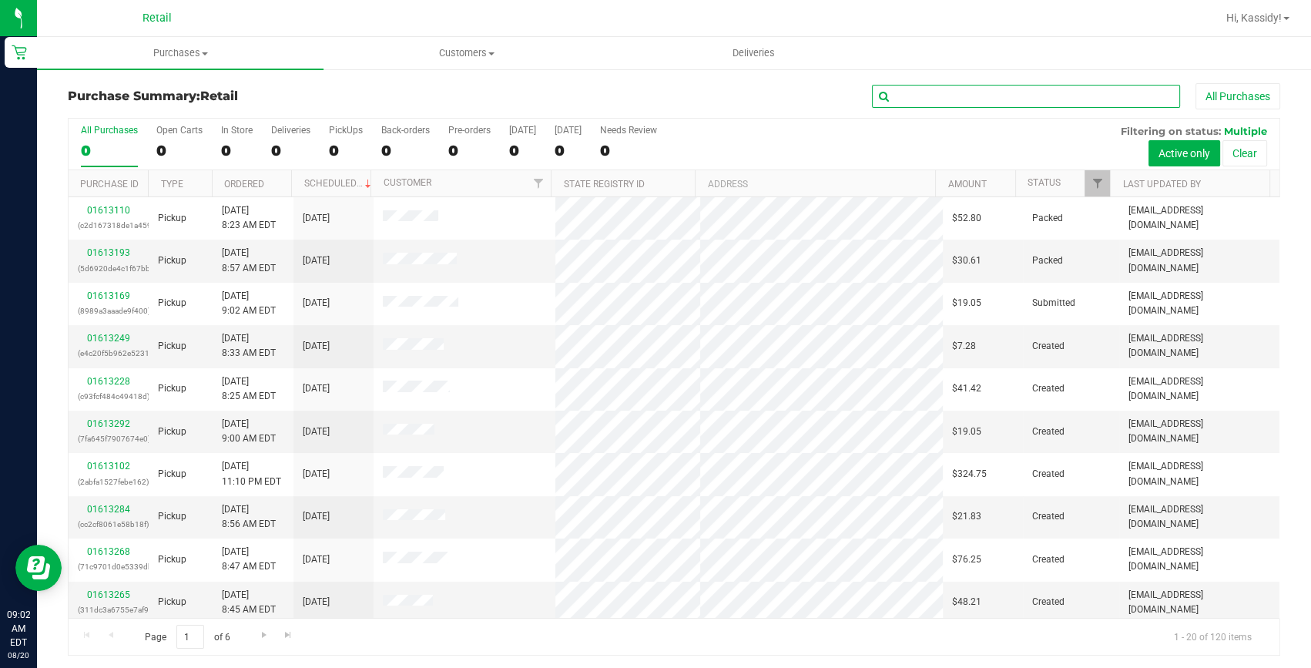
click at [1010, 101] on input "text" at bounding box center [1026, 96] width 308 height 23
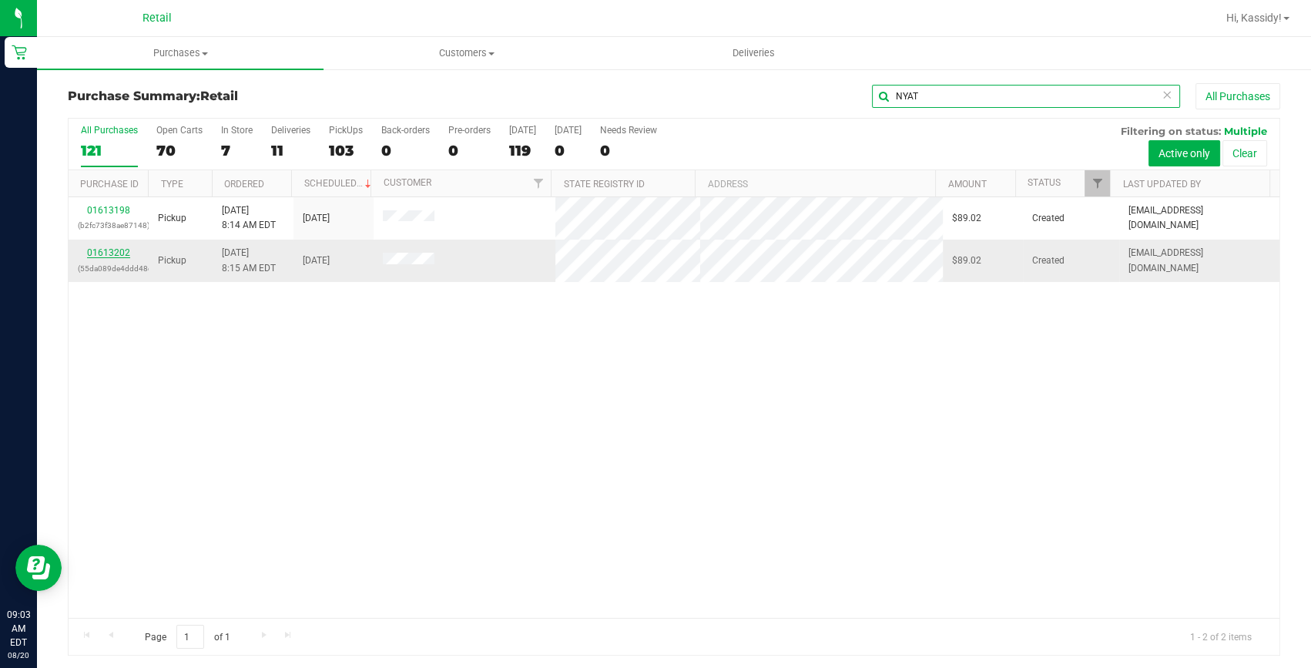
type input "NYAT"
click at [95, 255] on link "01613202" at bounding box center [108, 252] width 43 height 11
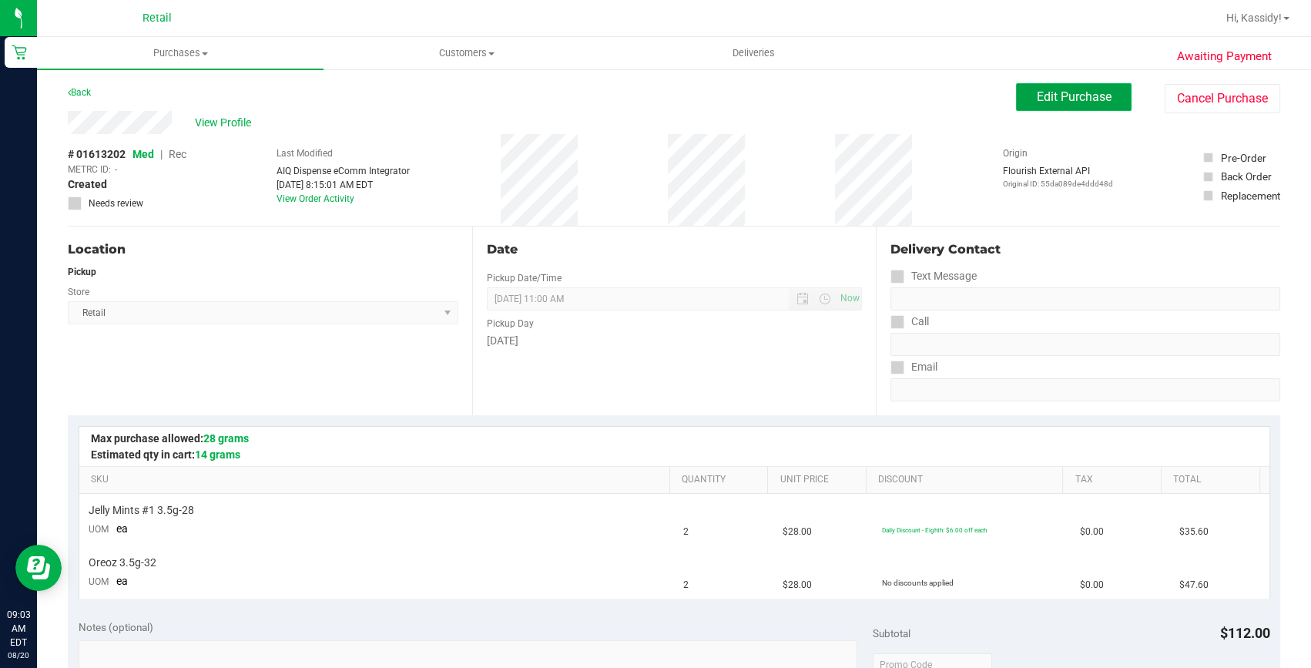
click at [1063, 105] on button "Edit Purchase" at bounding box center [1073, 97] width 115 height 28
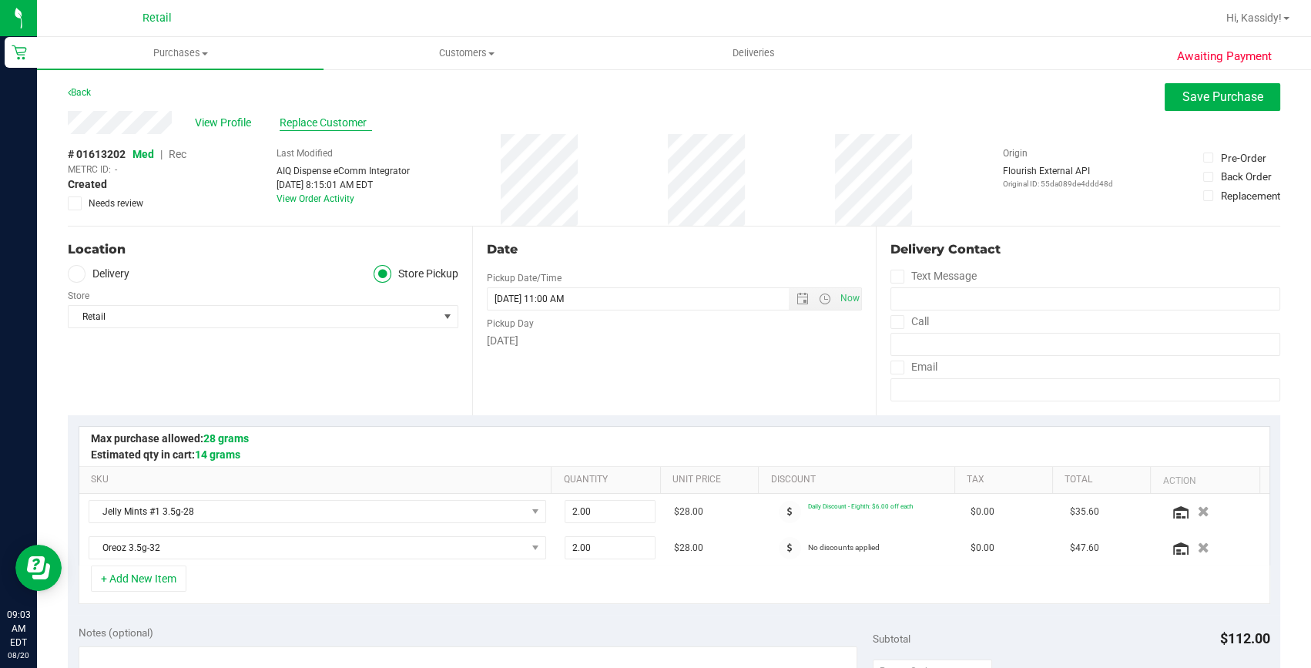
click at [303, 126] on span "Replace Customer" at bounding box center [326, 123] width 92 height 16
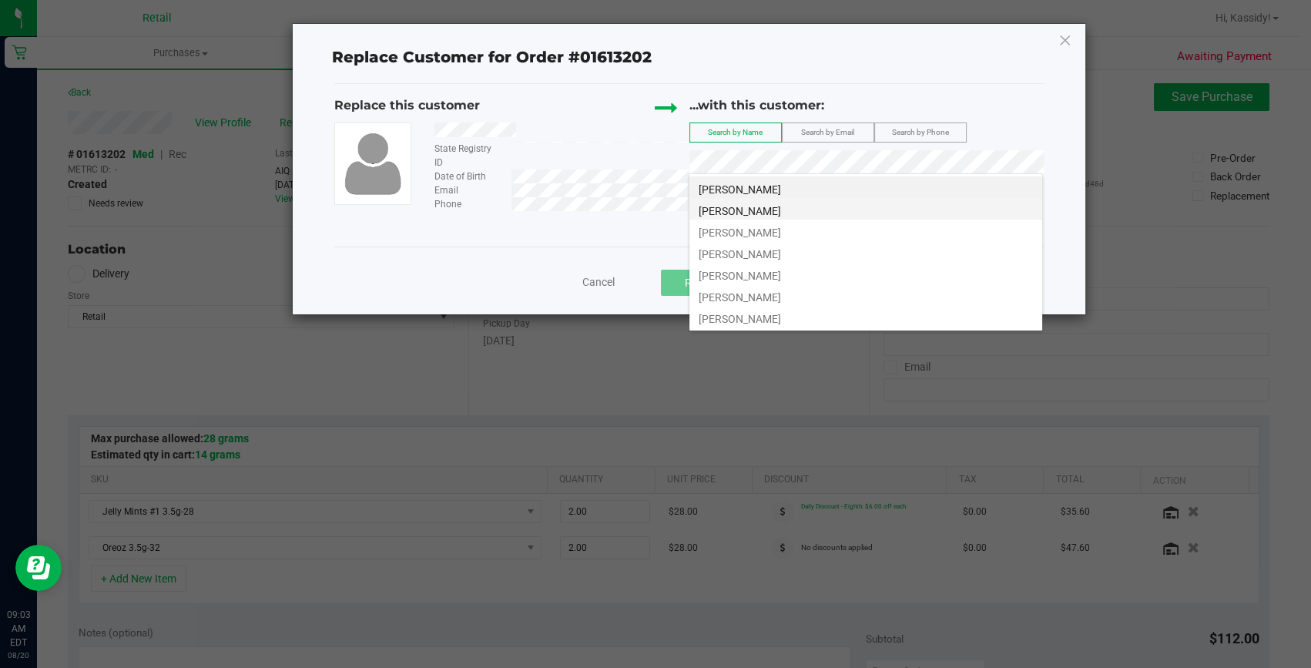
click at [742, 209] on span "Nyaten Gaye" at bounding box center [739, 211] width 82 height 12
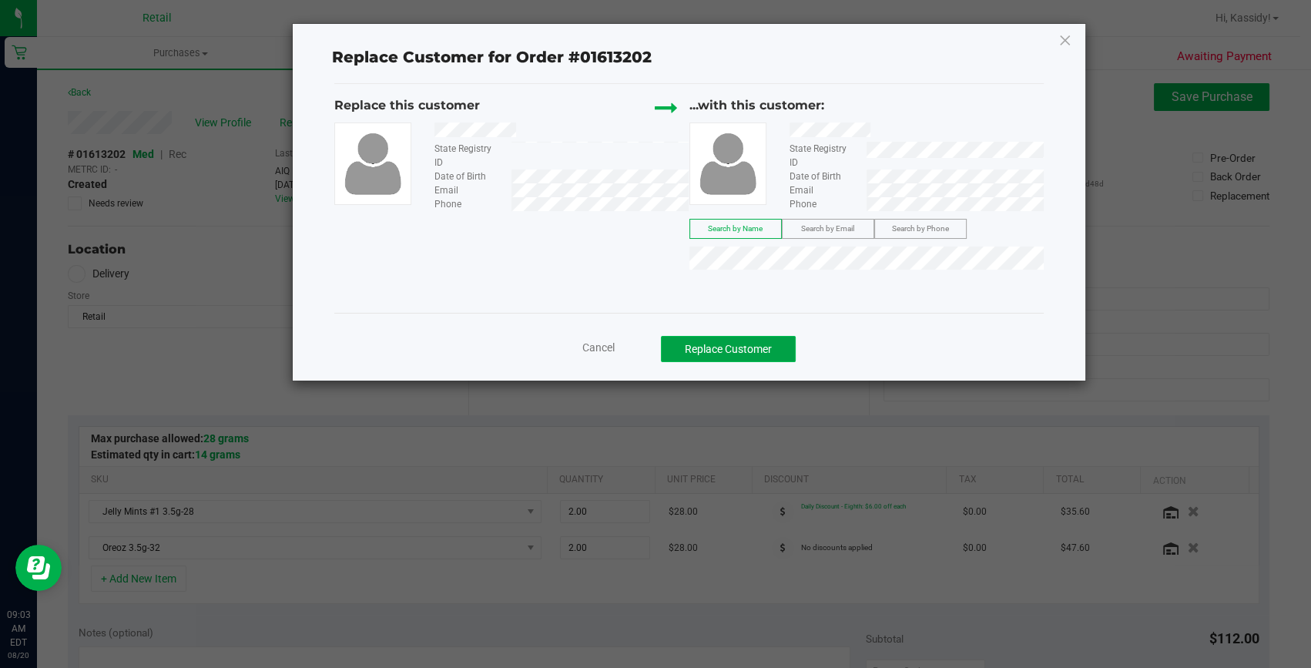
click at [731, 346] on button "Replace Customer" at bounding box center [728, 349] width 135 height 26
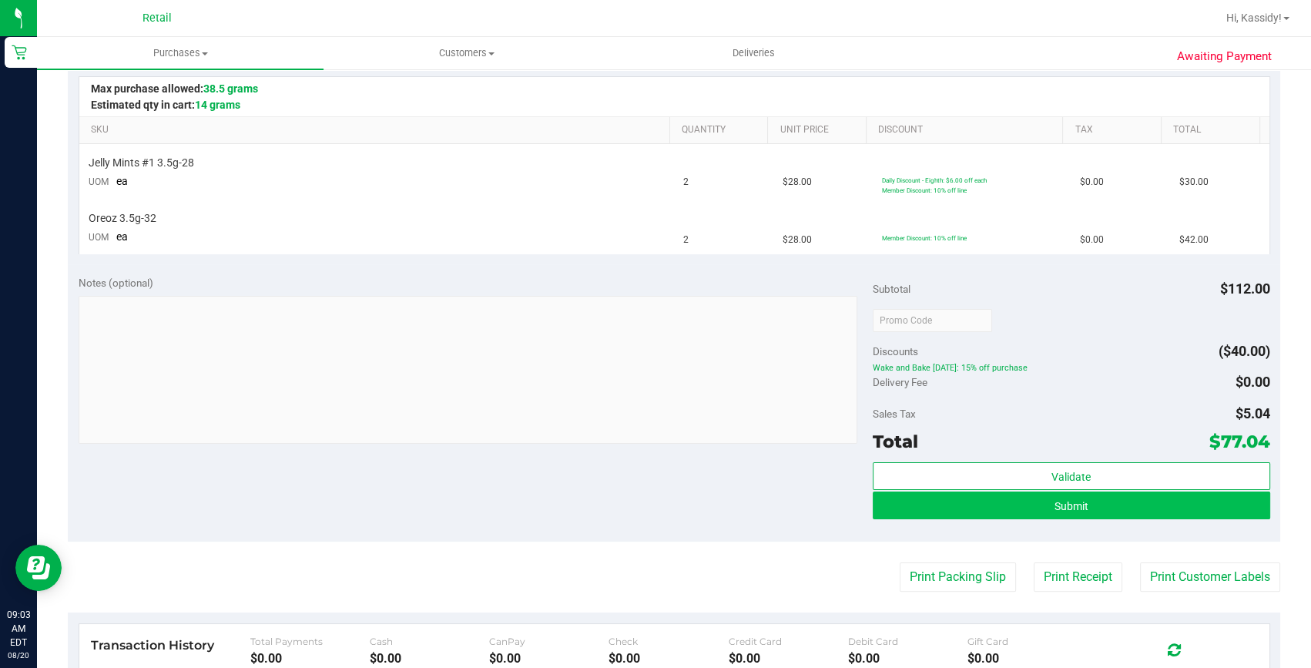
scroll to position [420, 0]
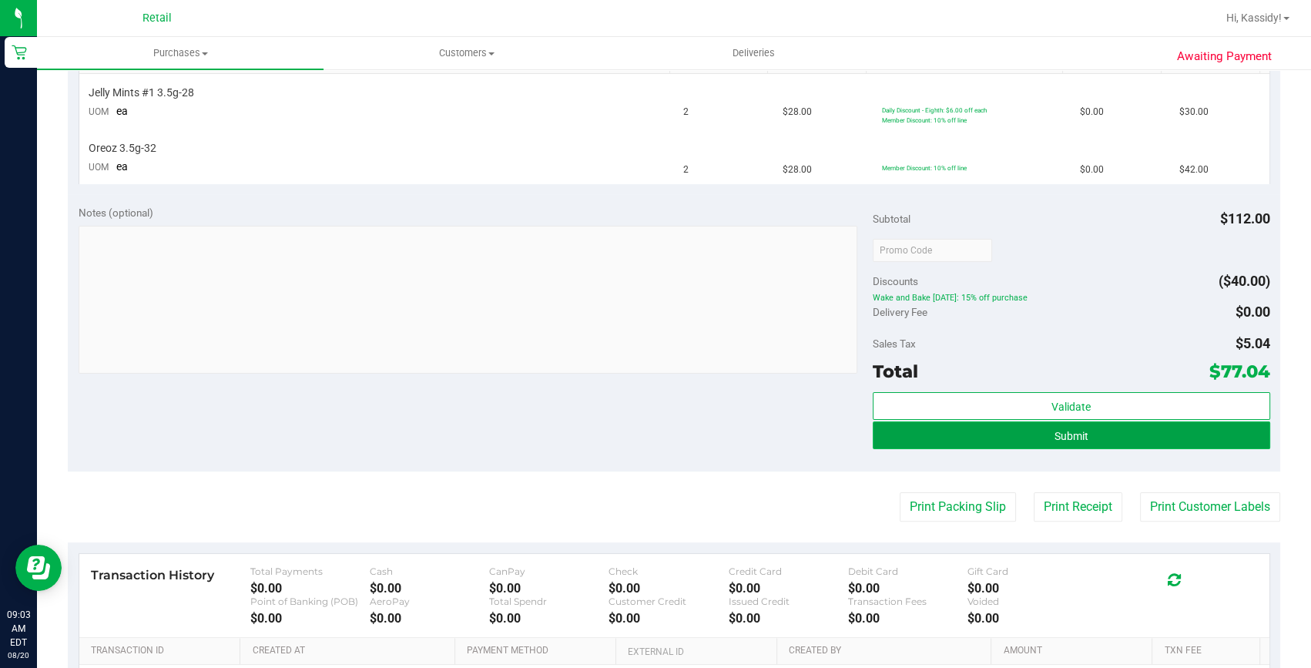
click at [978, 431] on button "Submit" at bounding box center [1070, 435] width 397 height 28
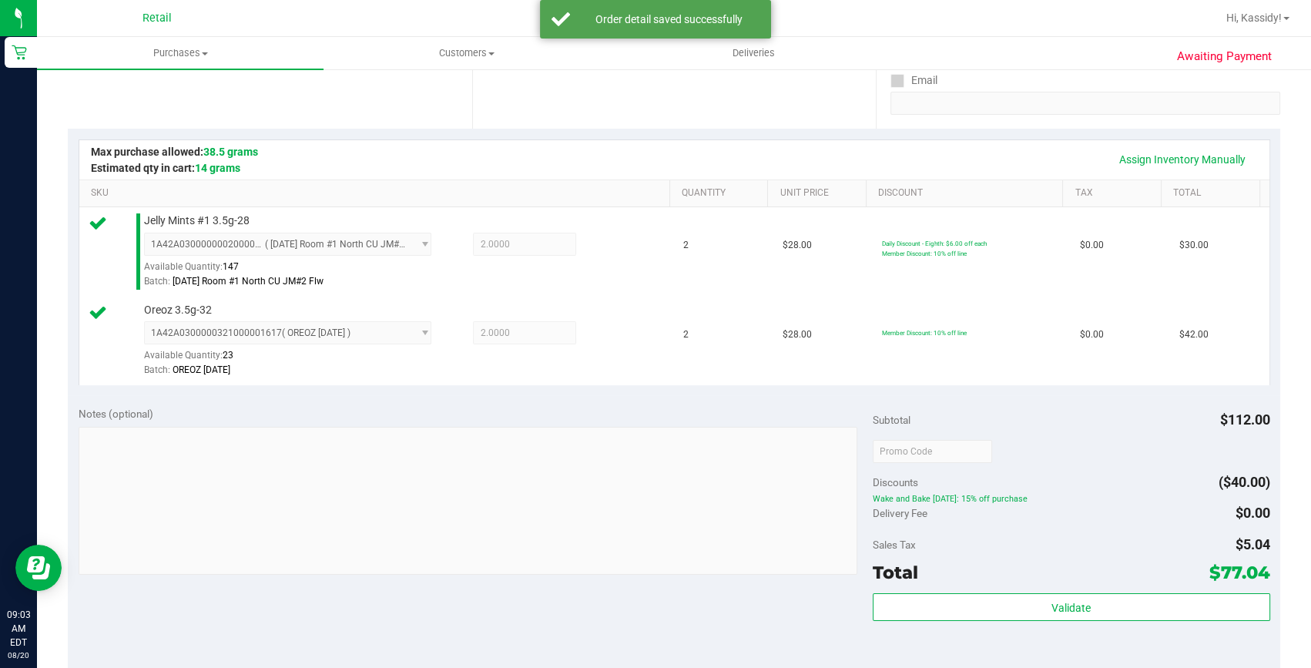
scroll to position [350, 0]
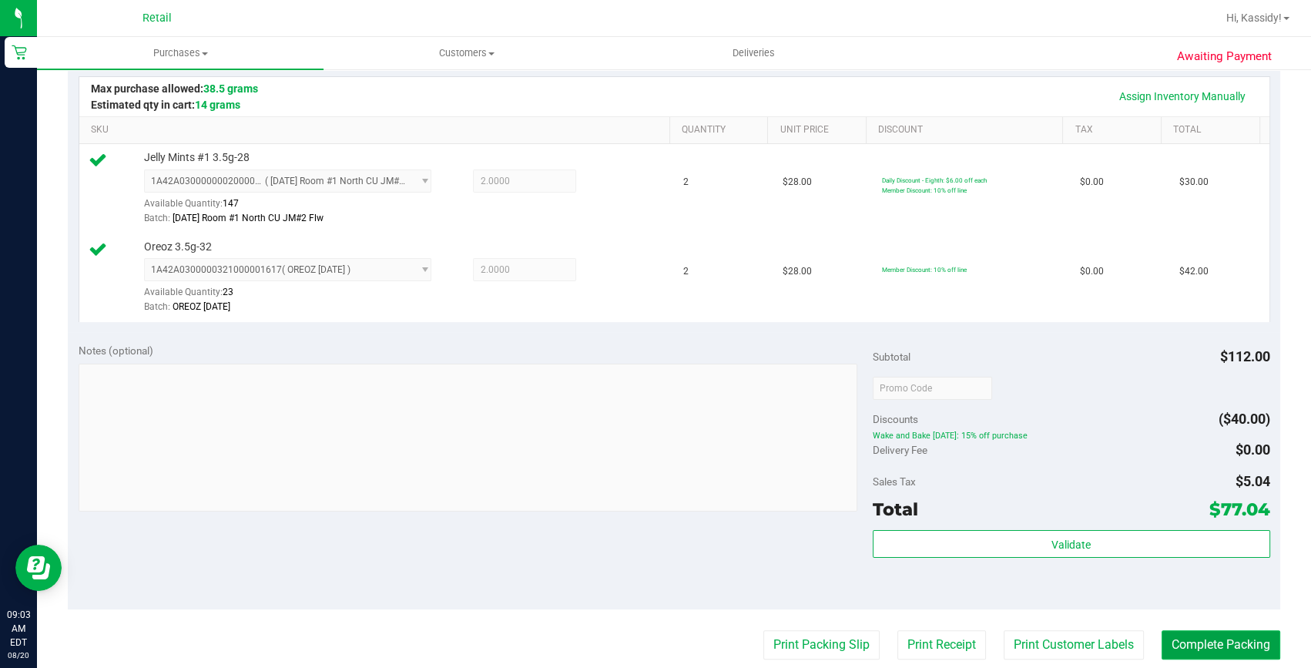
click at [1217, 647] on button "Complete Packing" at bounding box center [1220, 644] width 119 height 29
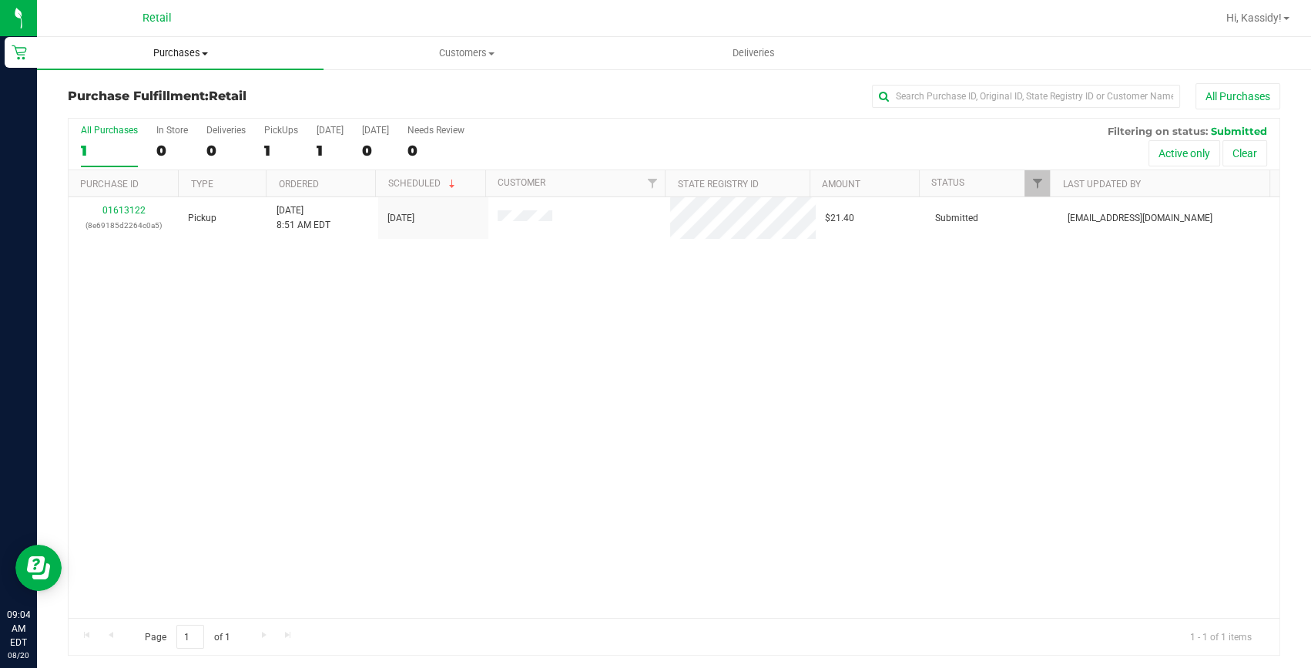
click at [169, 46] on span "Purchases" at bounding box center [180, 53] width 286 height 14
click at [159, 96] on span "Summary of purchases" at bounding box center [116, 92] width 158 height 13
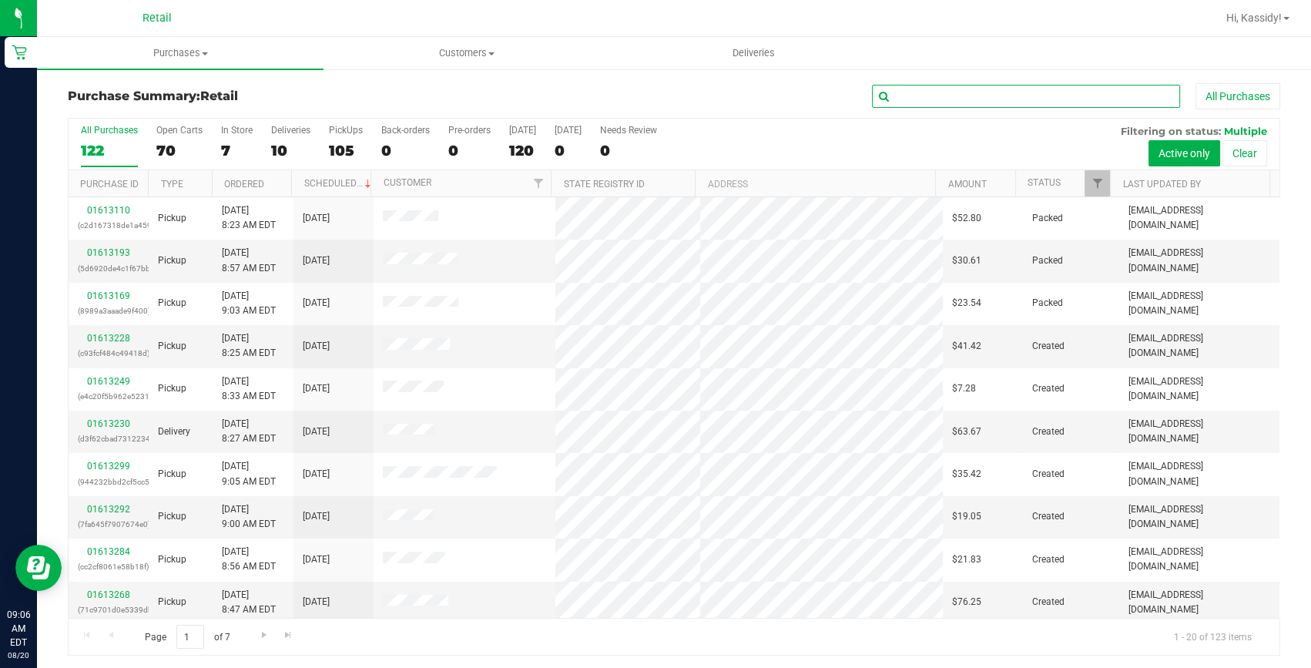
click at [962, 87] on input "text" at bounding box center [1026, 96] width 308 height 23
type input "GAT"
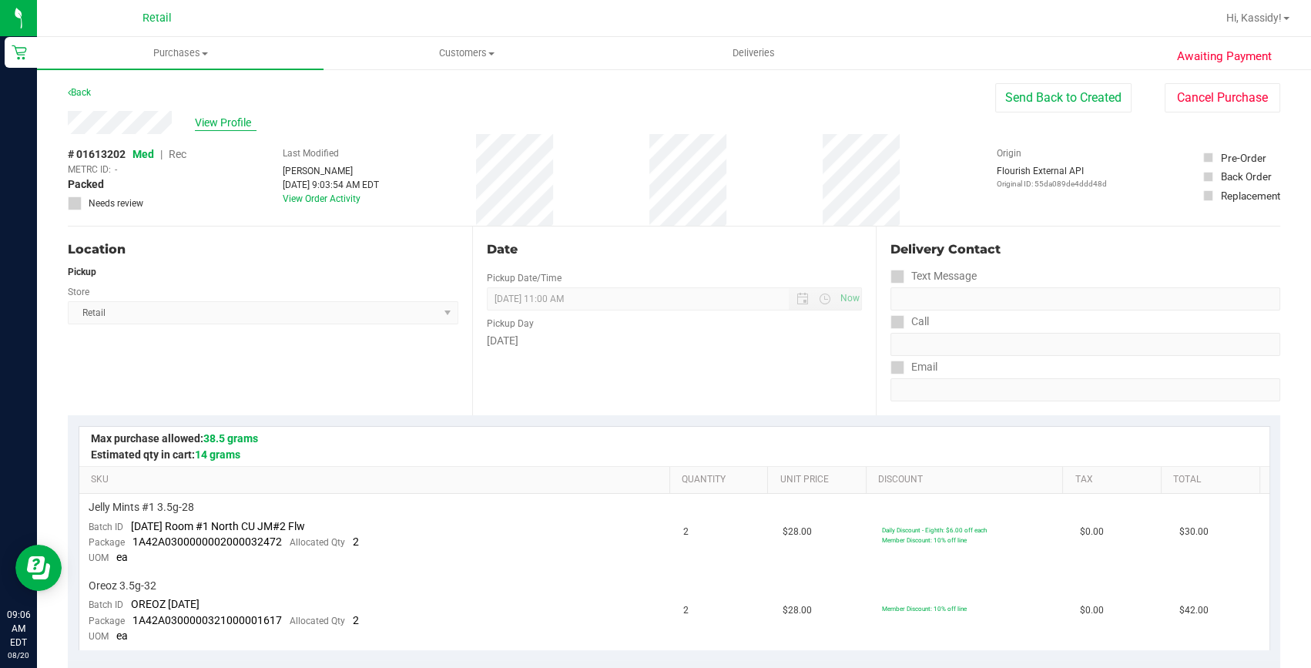
click at [223, 123] on span "View Profile" at bounding box center [226, 123] width 62 height 16
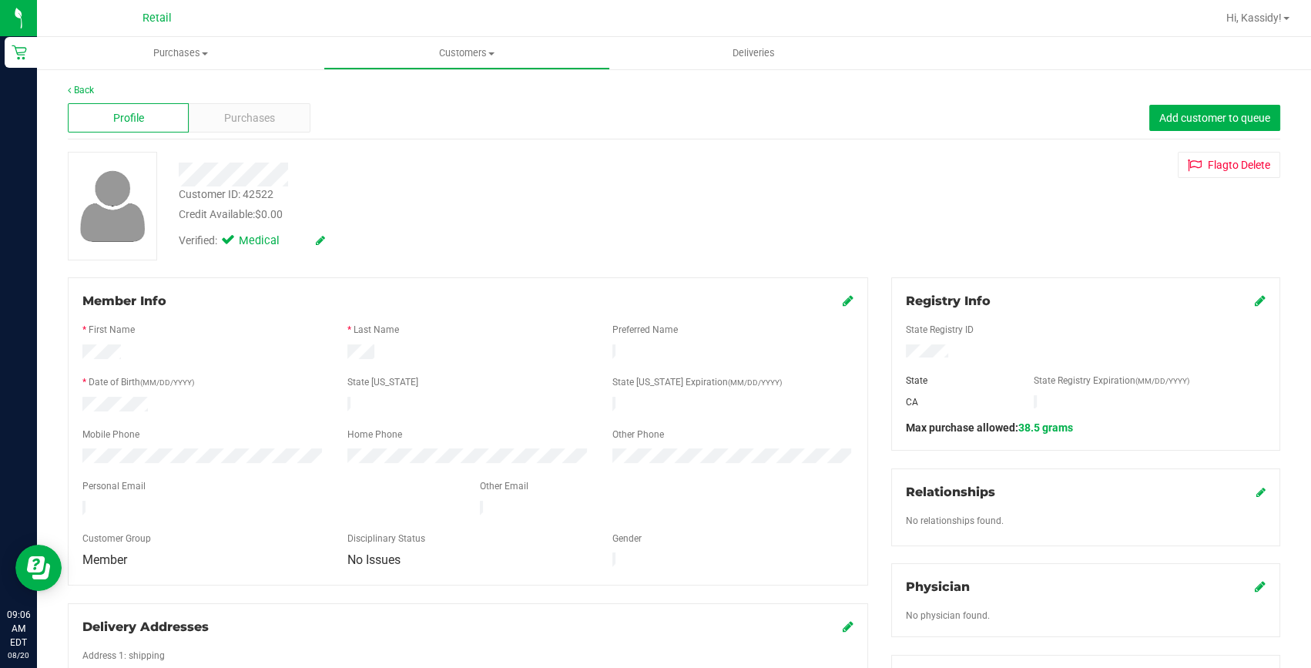
click at [224, 123] on span "Purchases" at bounding box center [249, 118] width 51 height 16
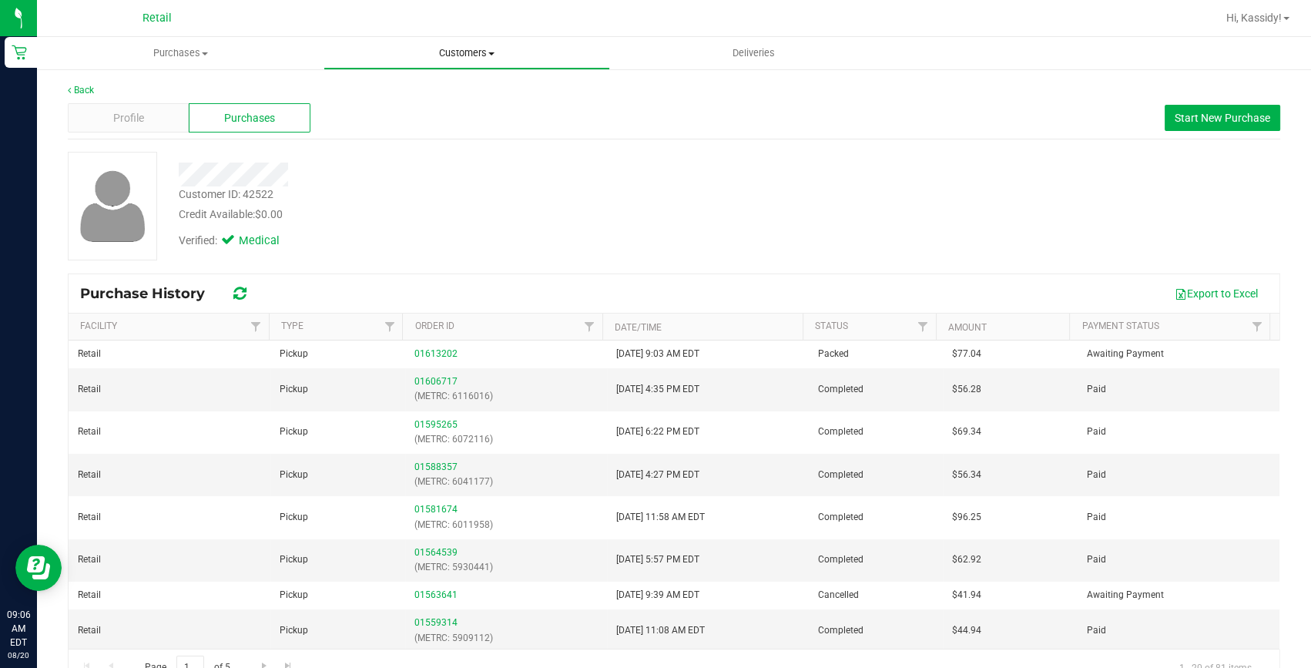
click at [434, 61] on uib-tab-heading "Customers All customers Add a new customer All physicians" at bounding box center [466, 53] width 285 height 31
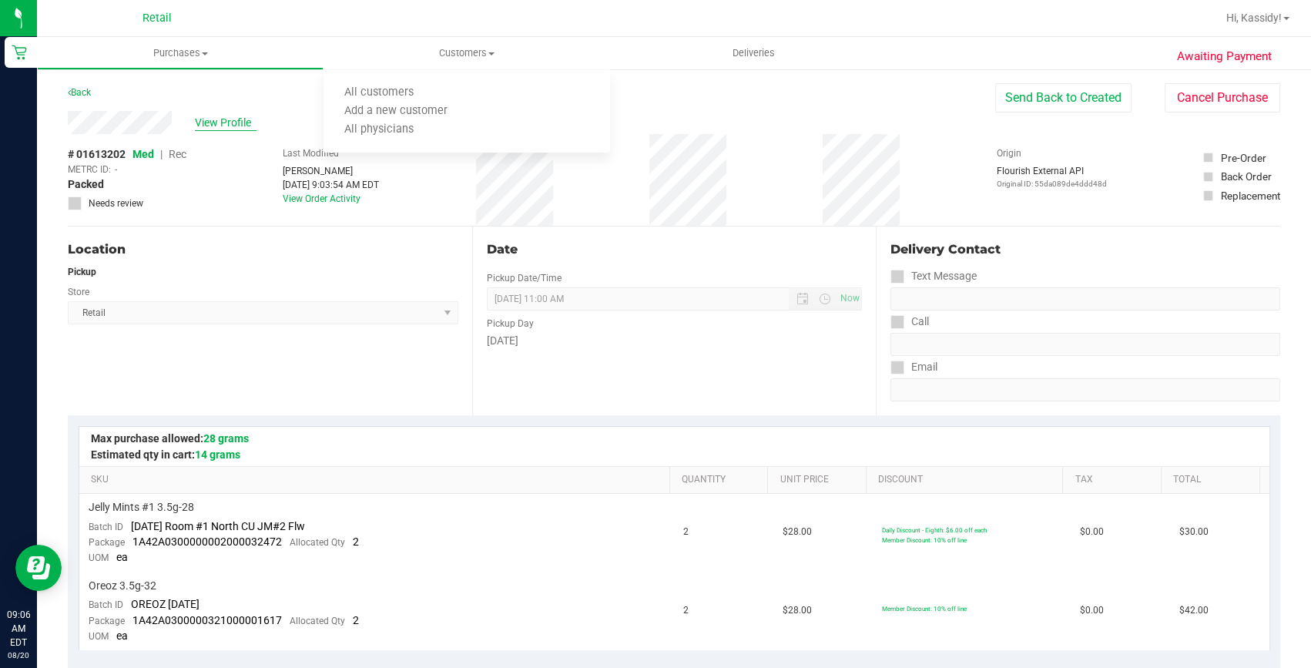
click at [219, 118] on span "View Profile" at bounding box center [226, 123] width 62 height 16
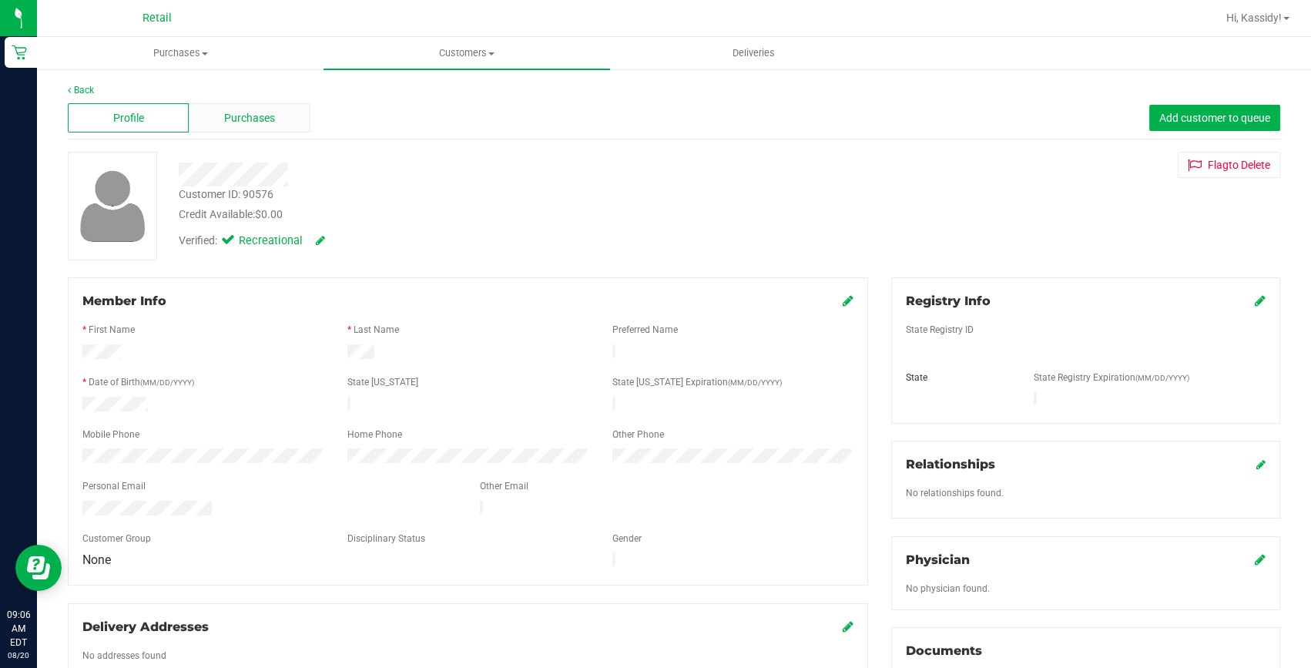
click at [221, 123] on div "Purchases" at bounding box center [249, 117] width 121 height 29
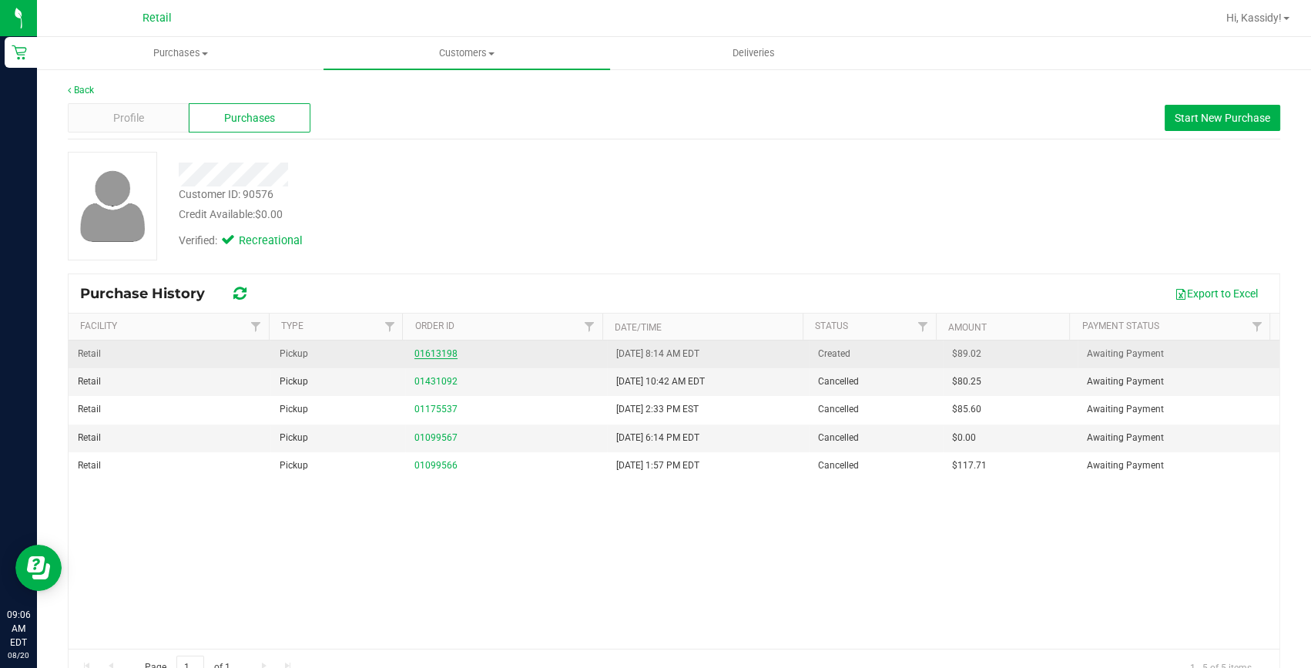
click at [439, 350] on link "01613198" at bounding box center [435, 353] width 43 height 11
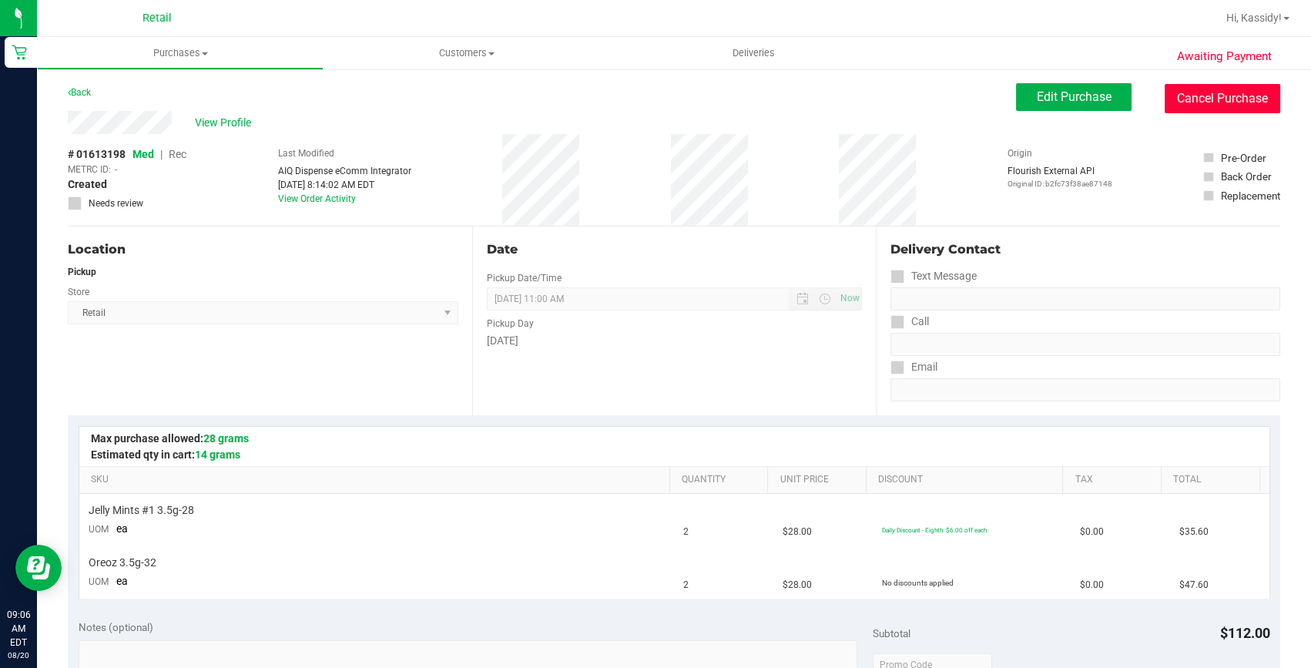
click at [1183, 105] on button "Cancel Purchase" at bounding box center [1221, 98] width 115 height 29
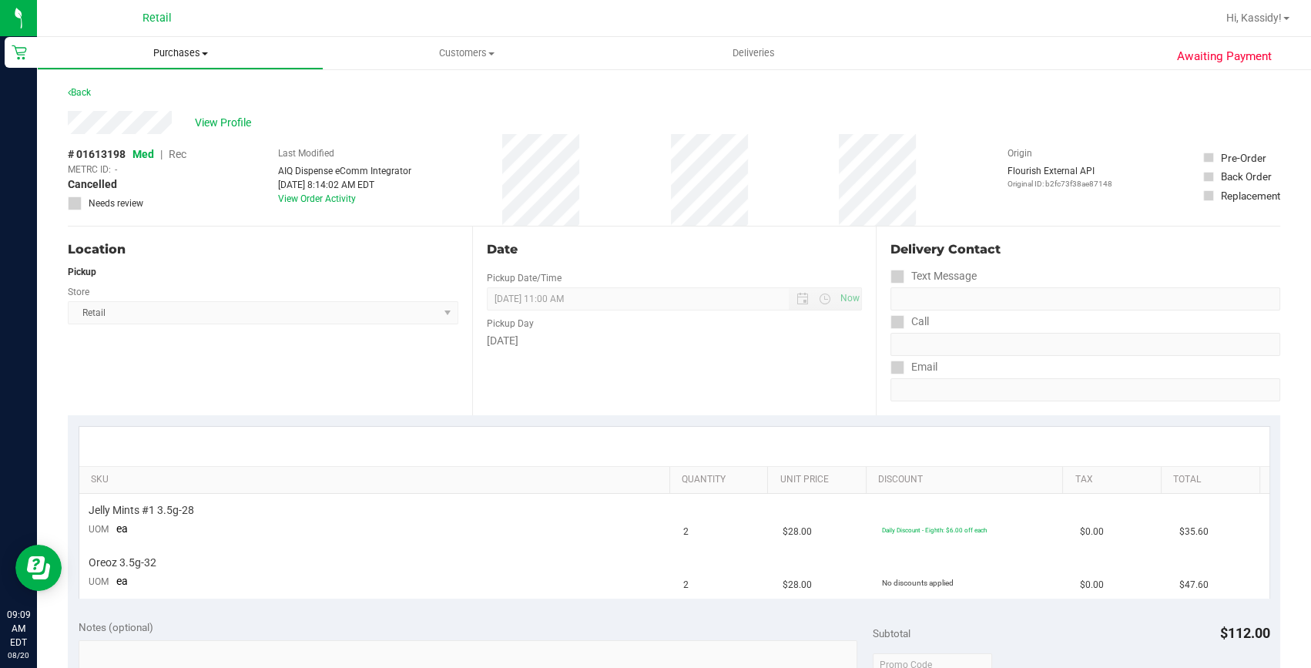
click at [187, 55] on span "Purchases" at bounding box center [180, 53] width 285 height 14
click at [181, 86] on span "Summary of purchases" at bounding box center [116, 92] width 158 height 13
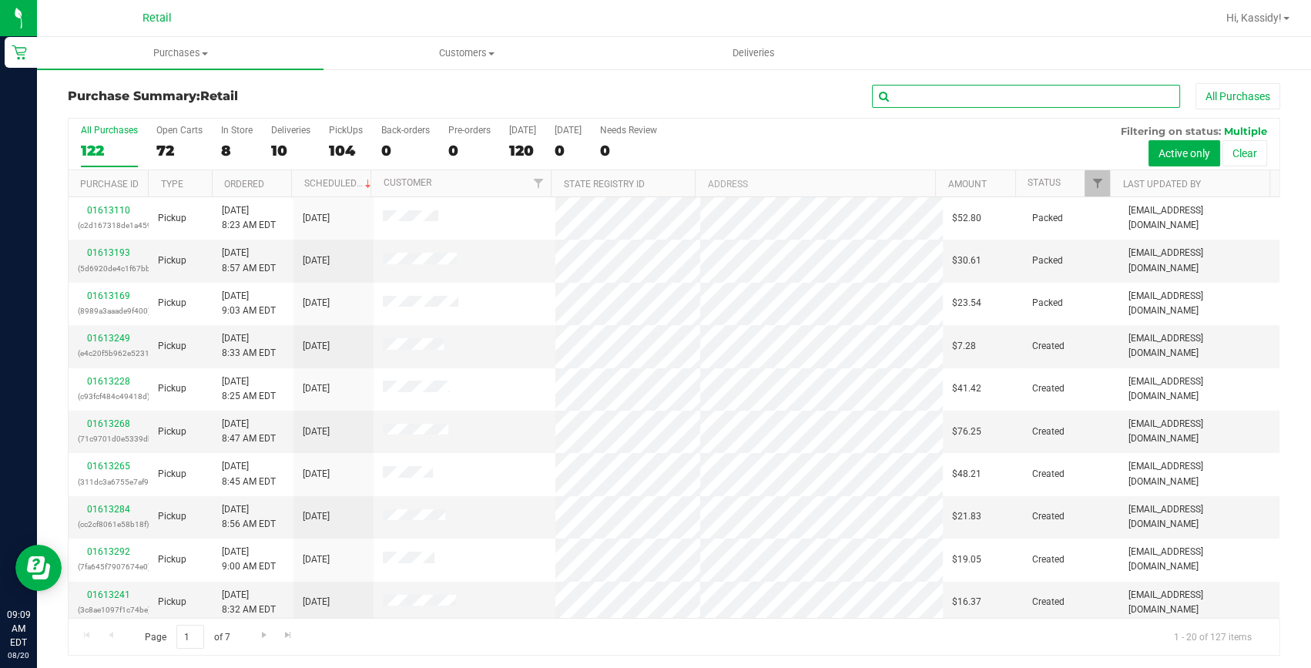
click at [872, 95] on input "text" at bounding box center [1026, 96] width 308 height 23
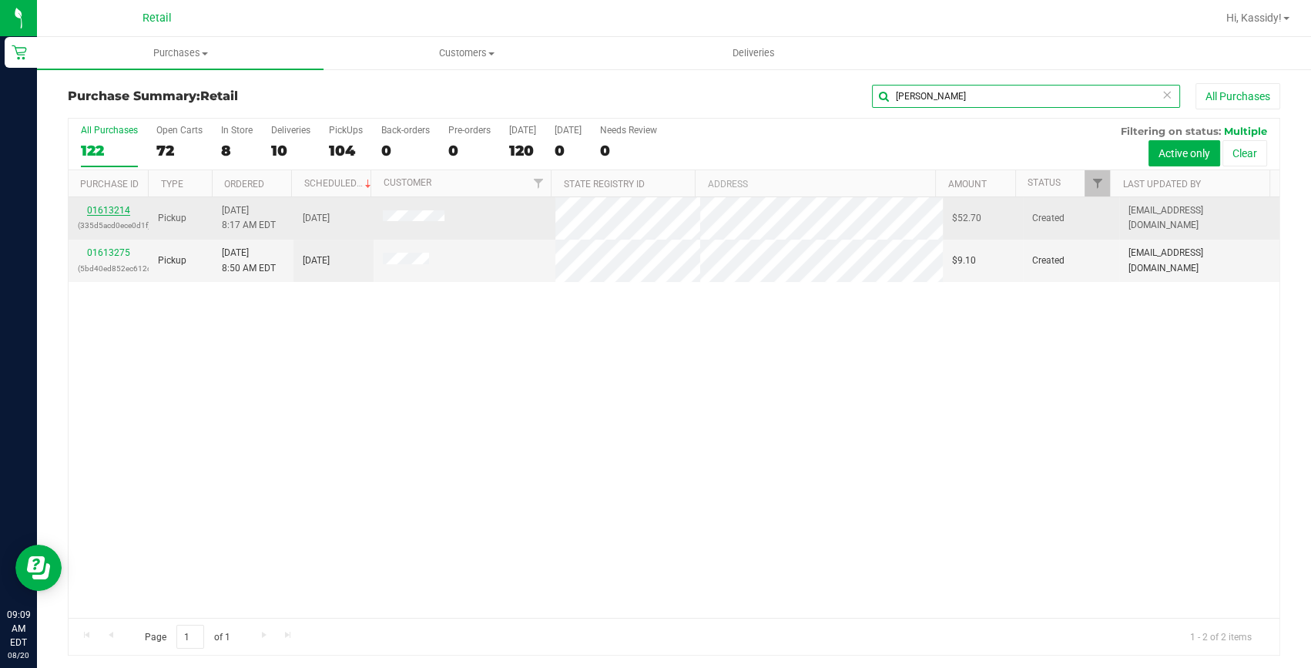
type input "JERE"
click at [109, 214] on link "01613214" at bounding box center [108, 210] width 43 height 11
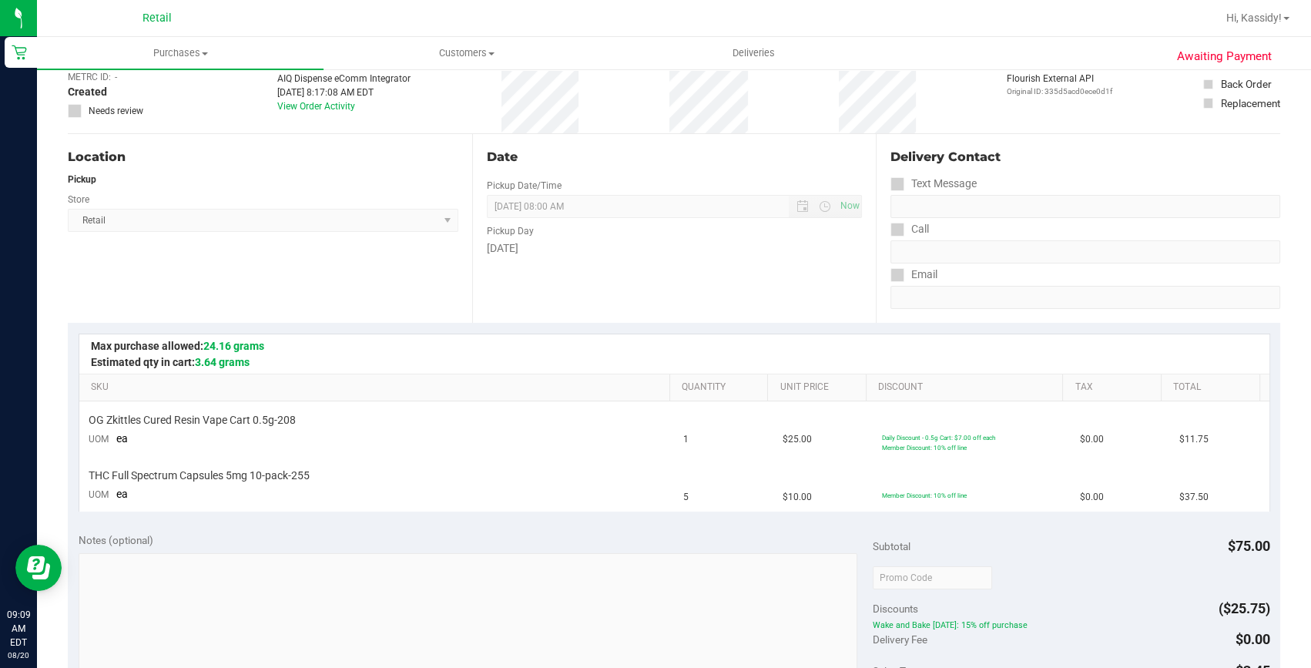
scroll to position [209, 0]
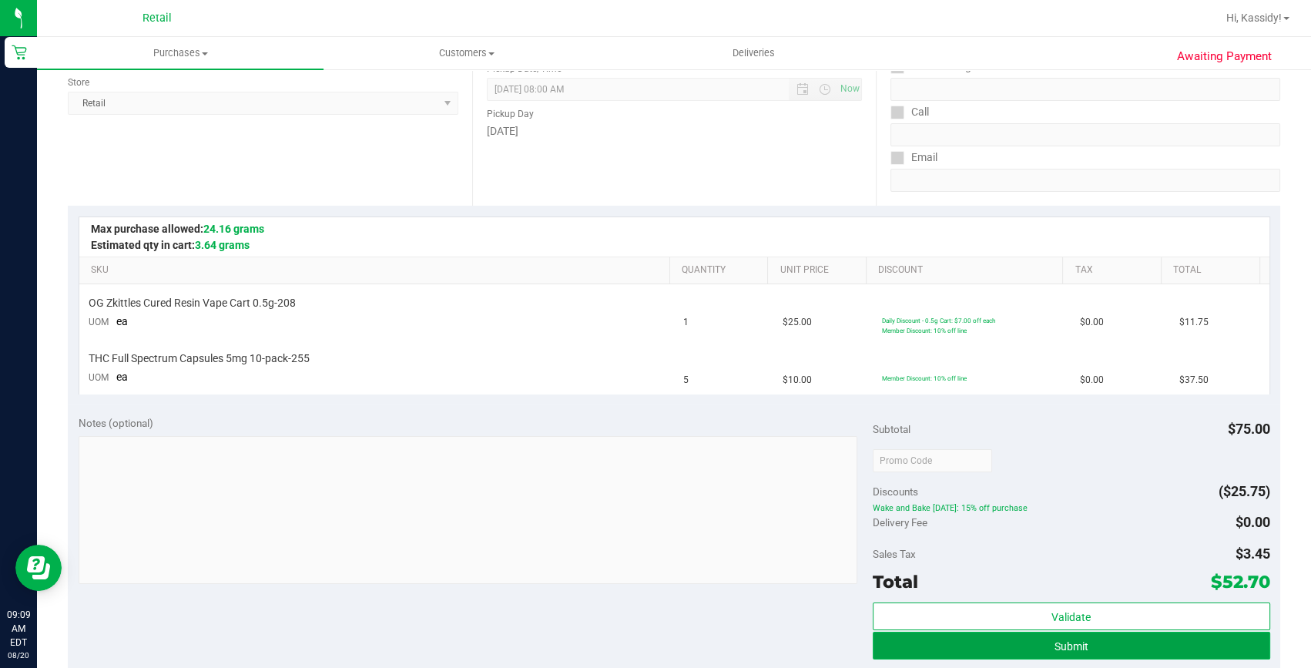
click at [1073, 636] on button "Submit" at bounding box center [1070, 645] width 397 height 28
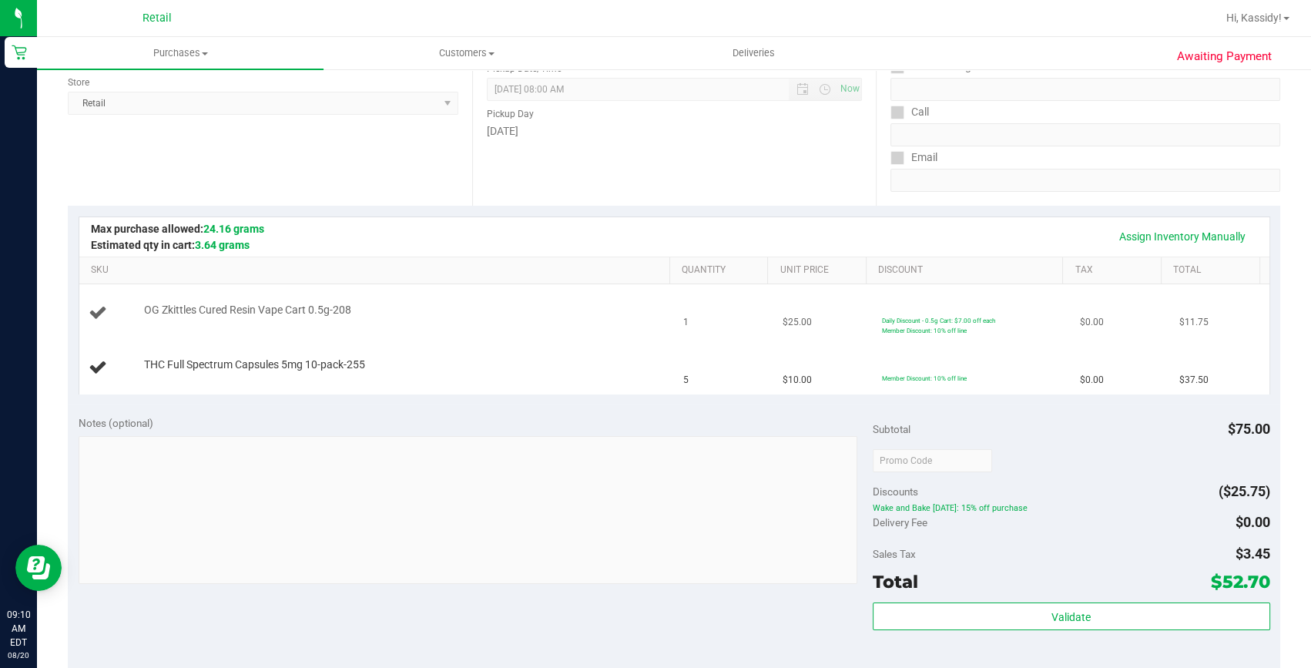
drag, startPoint x: 1073, startPoint y: 635, endPoint x: 678, endPoint y: 303, distance: 515.9
click at [678, 303] on td "1" at bounding box center [723, 313] width 99 height 58
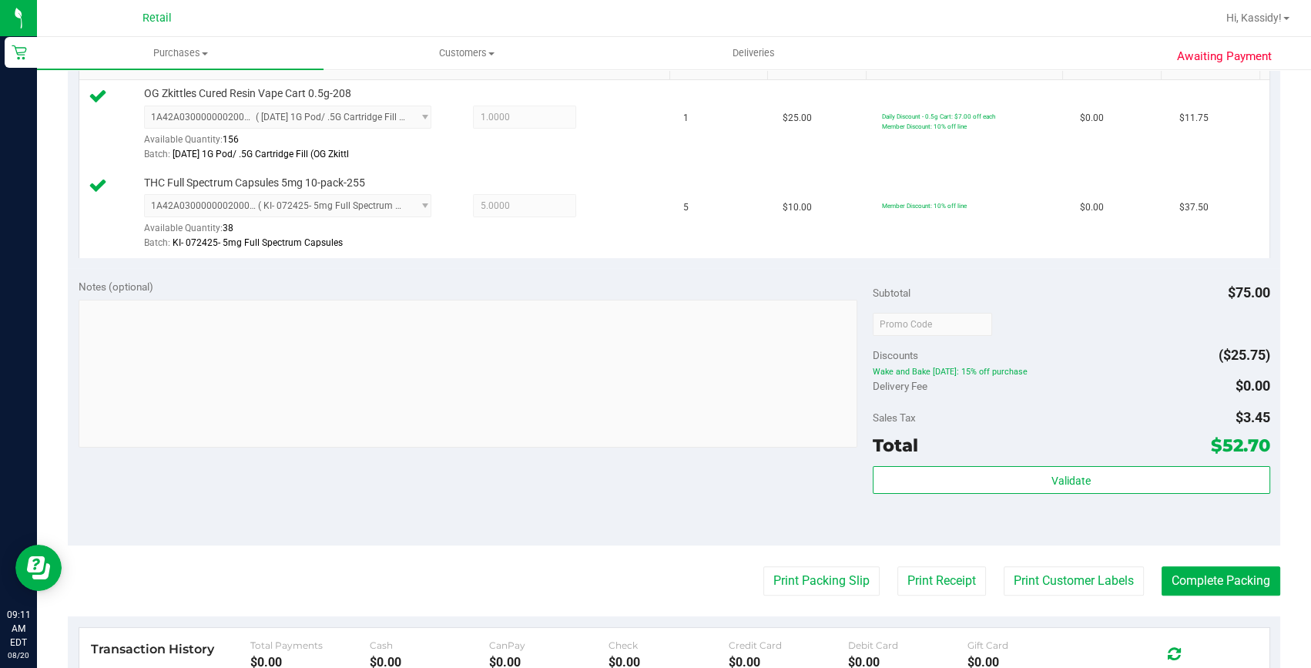
scroll to position [420, 0]
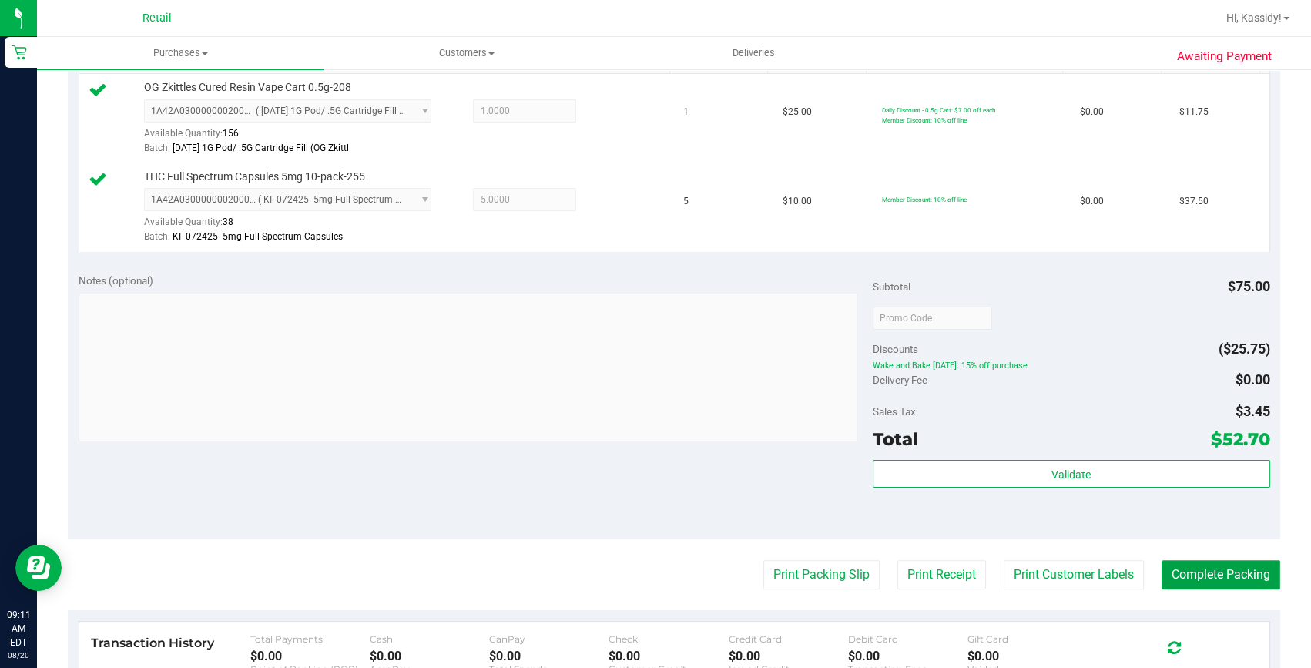
click at [1191, 562] on button "Complete Packing" at bounding box center [1220, 574] width 119 height 29
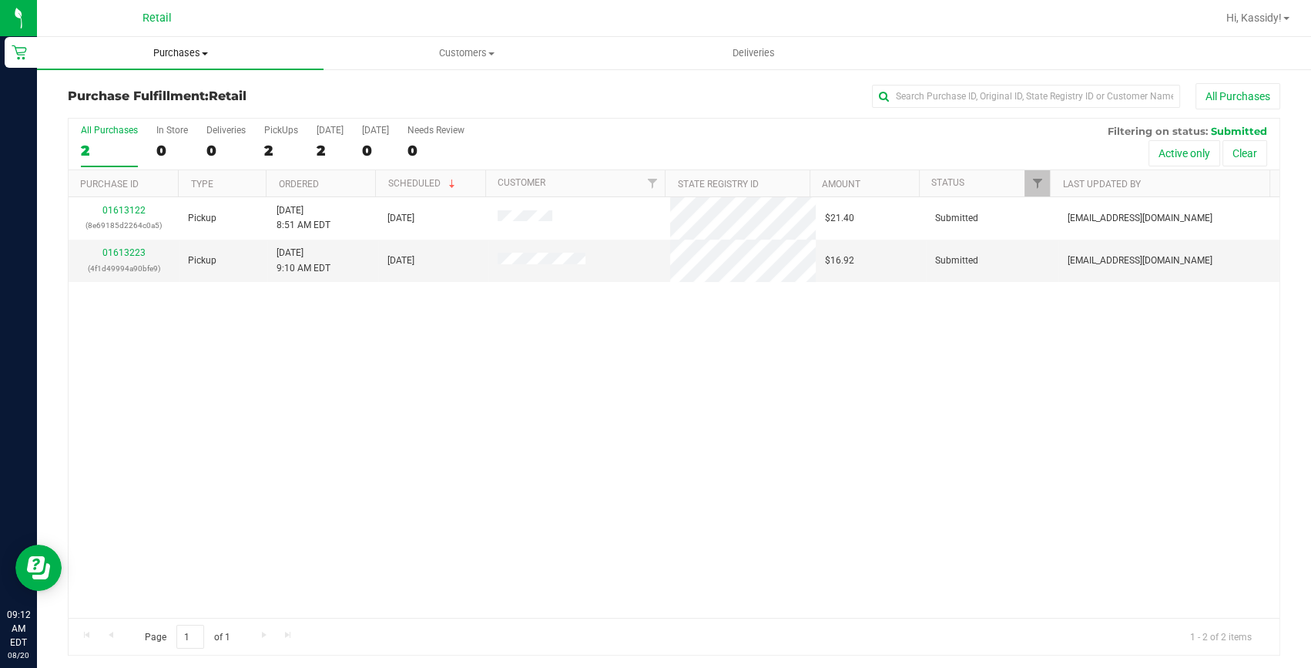
click at [195, 38] on uib-tab-heading "Purchases Summary of purchases Fulfillment All purchases" at bounding box center [180, 53] width 286 height 32
click at [190, 57] on span "Purchases" at bounding box center [180, 53] width 286 height 14
click at [166, 52] on span "Purchases" at bounding box center [180, 53] width 286 height 14
click at [156, 89] on span "Summary of purchases" at bounding box center [116, 92] width 158 height 13
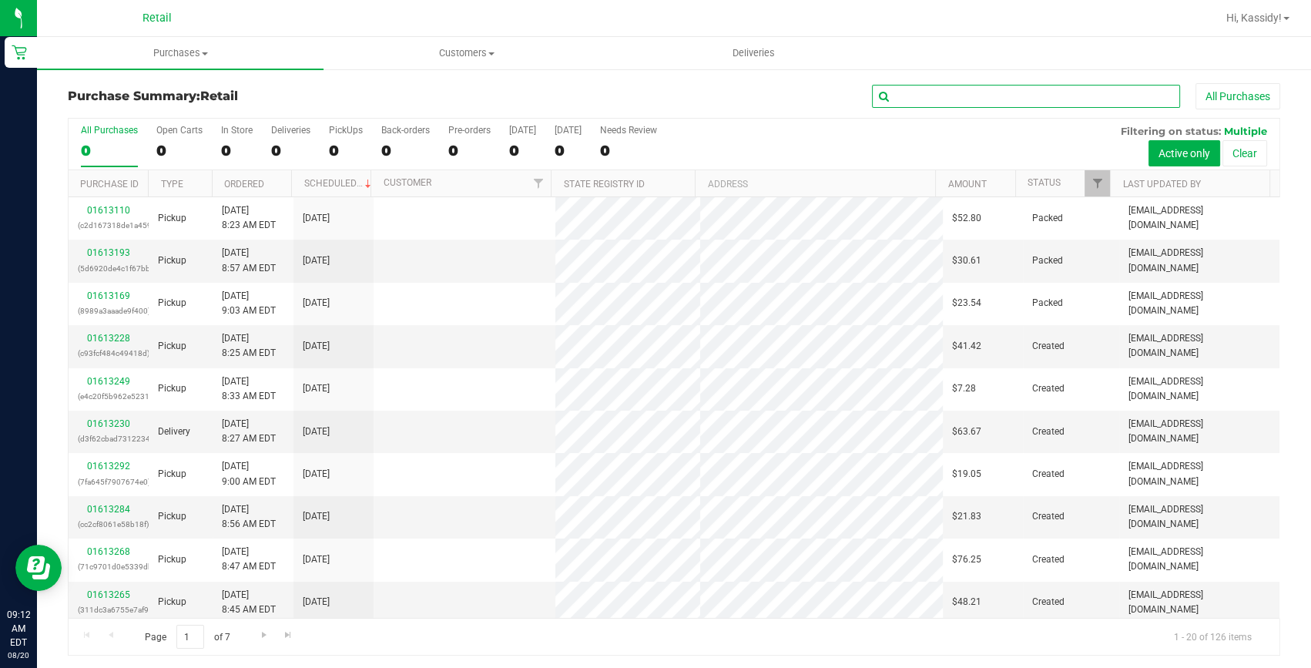
click at [895, 92] on input "text" at bounding box center [1026, 96] width 308 height 23
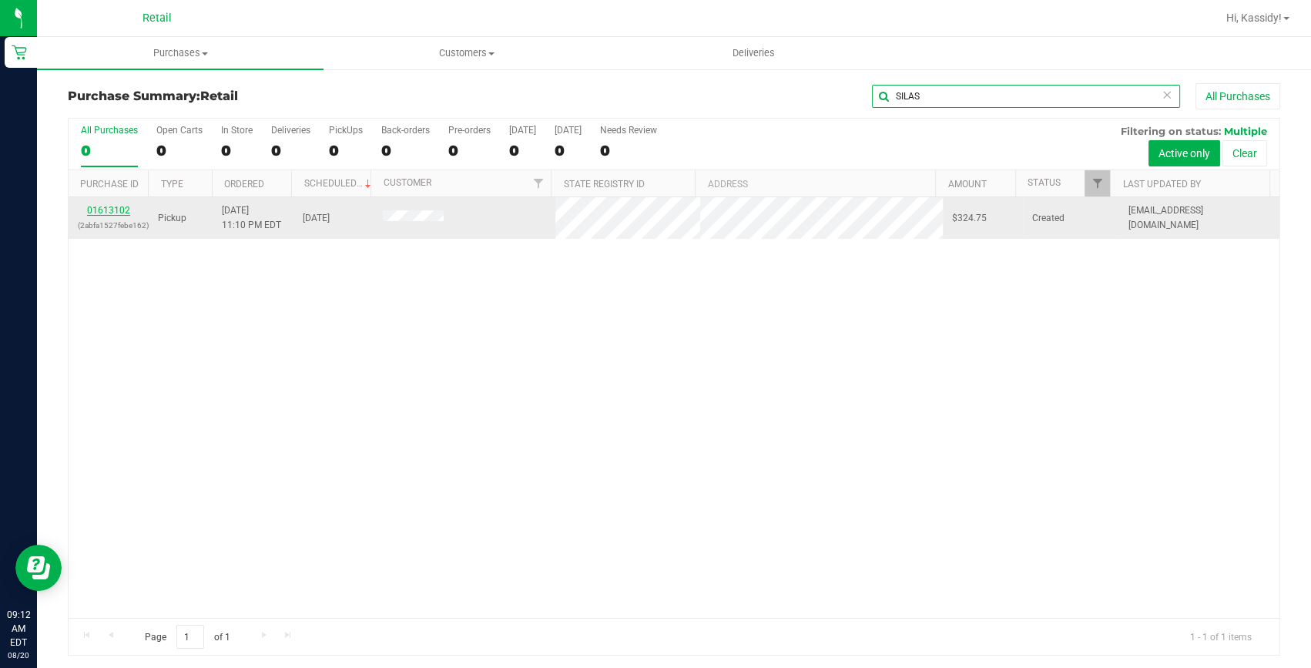
type input "SILAS"
click at [121, 205] on link "01613102" at bounding box center [108, 210] width 43 height 11
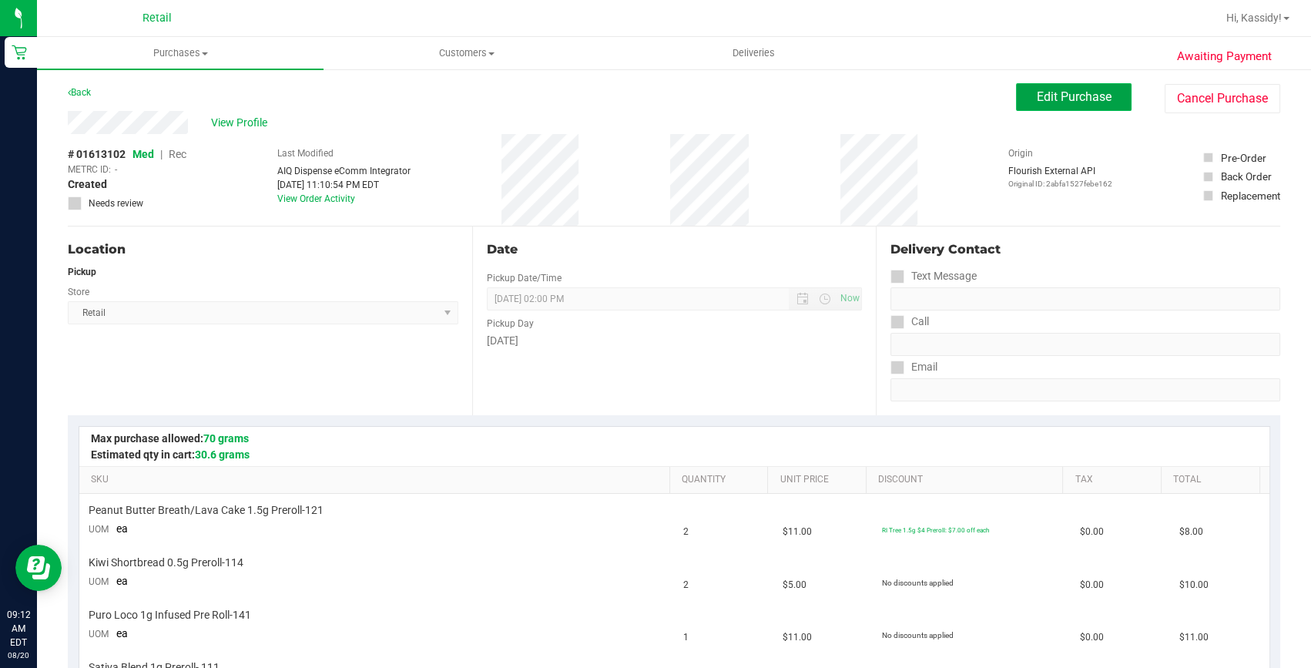
click at [1016, 94] on button "Edit Purchase" at bounding box center [1073, 97] width 115 height 28
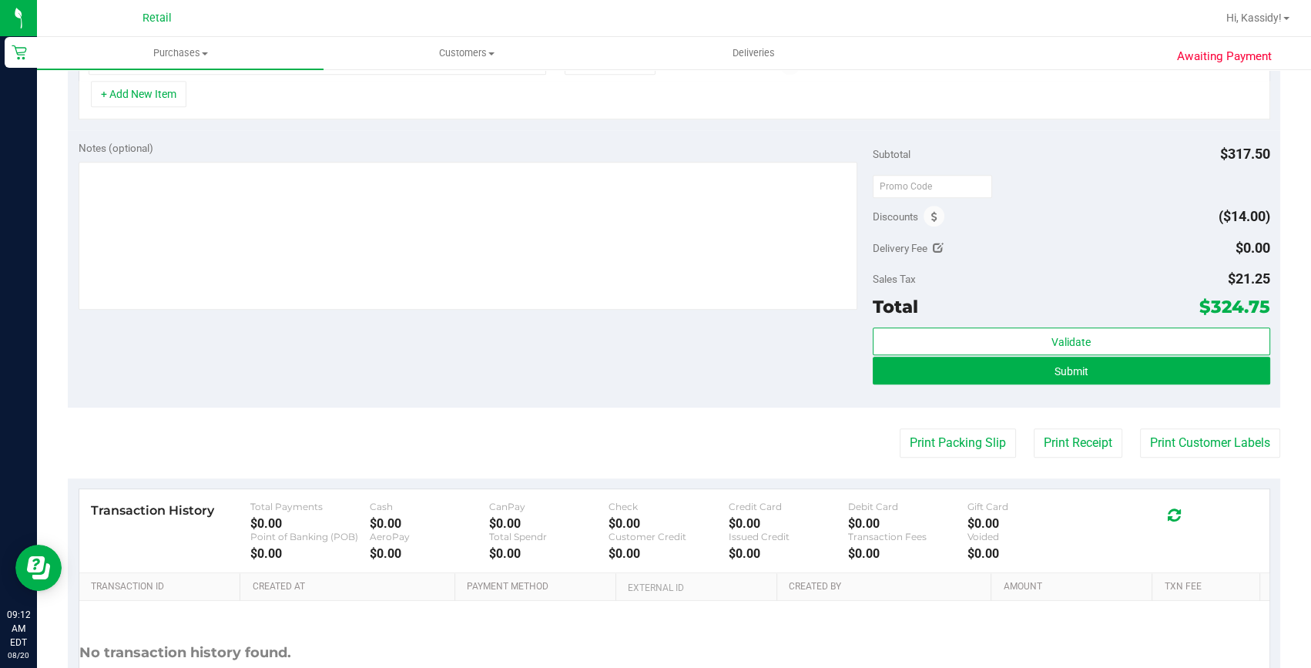
scroll to position [1049, 0]
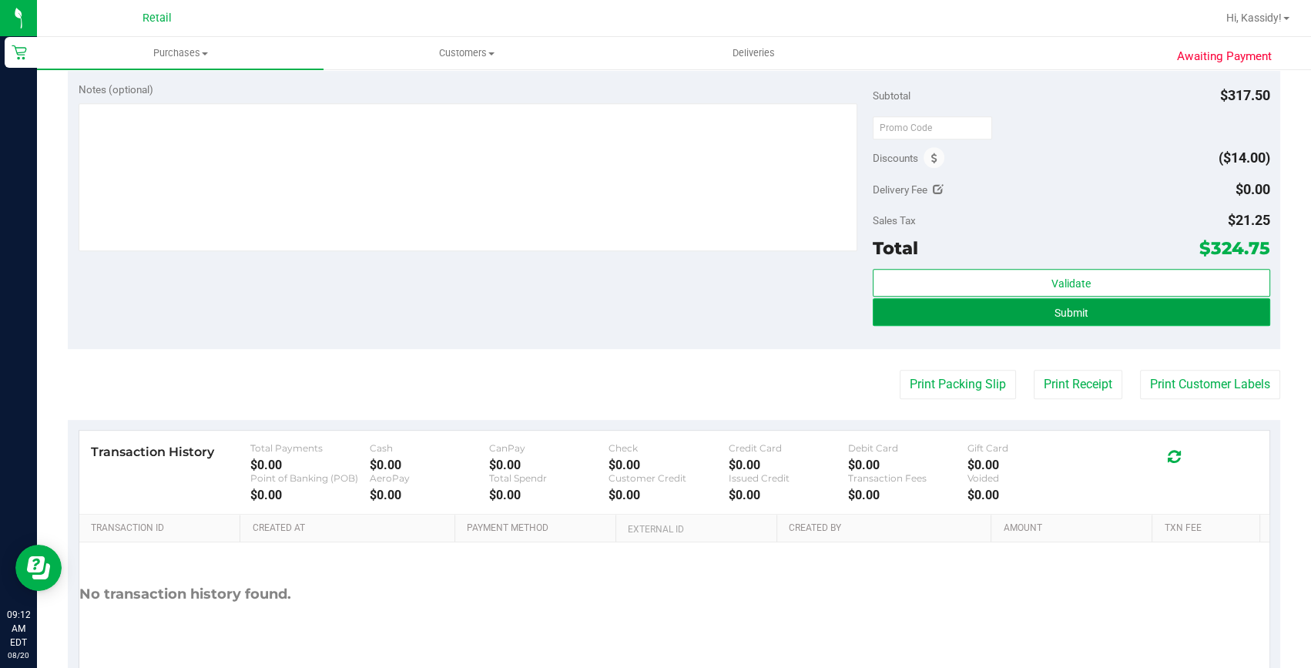
click at [984, 310] on button "Submit" at bounding box center [1070, 312] width 397 height 28
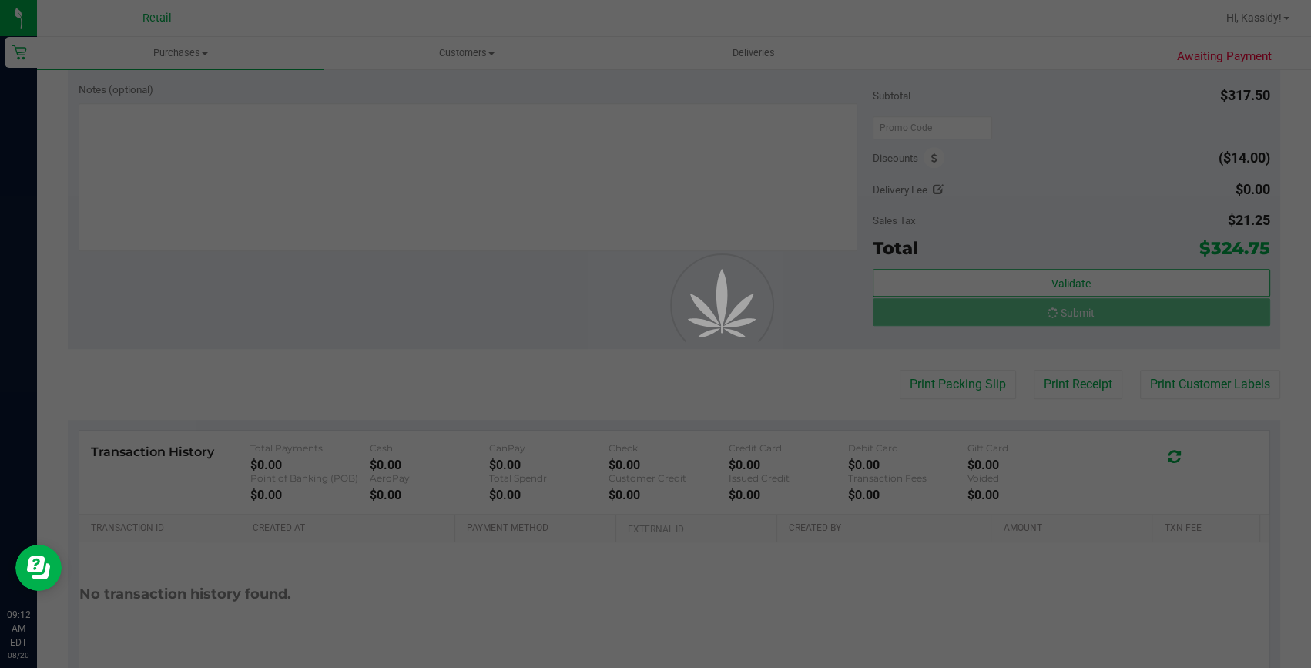
scroll to position [839, 0]
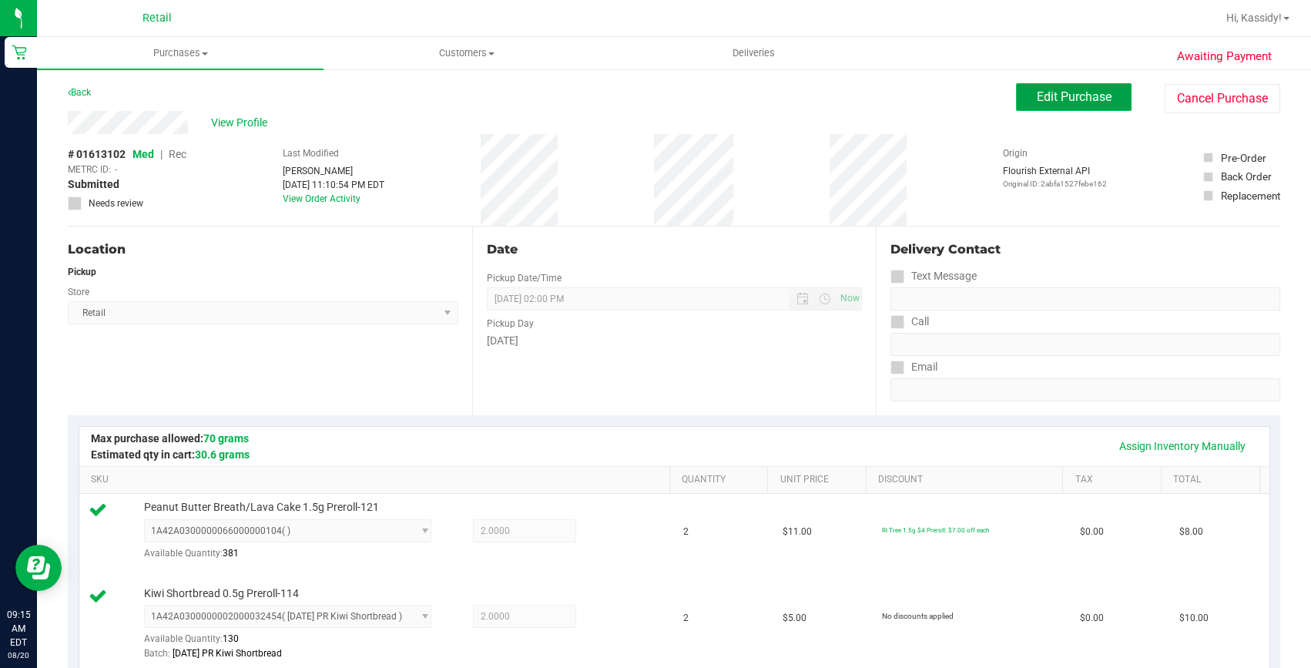
click at [1021, 102] on button "Edit Purchase" at bounding box center [1073, 97] width 115 height 28
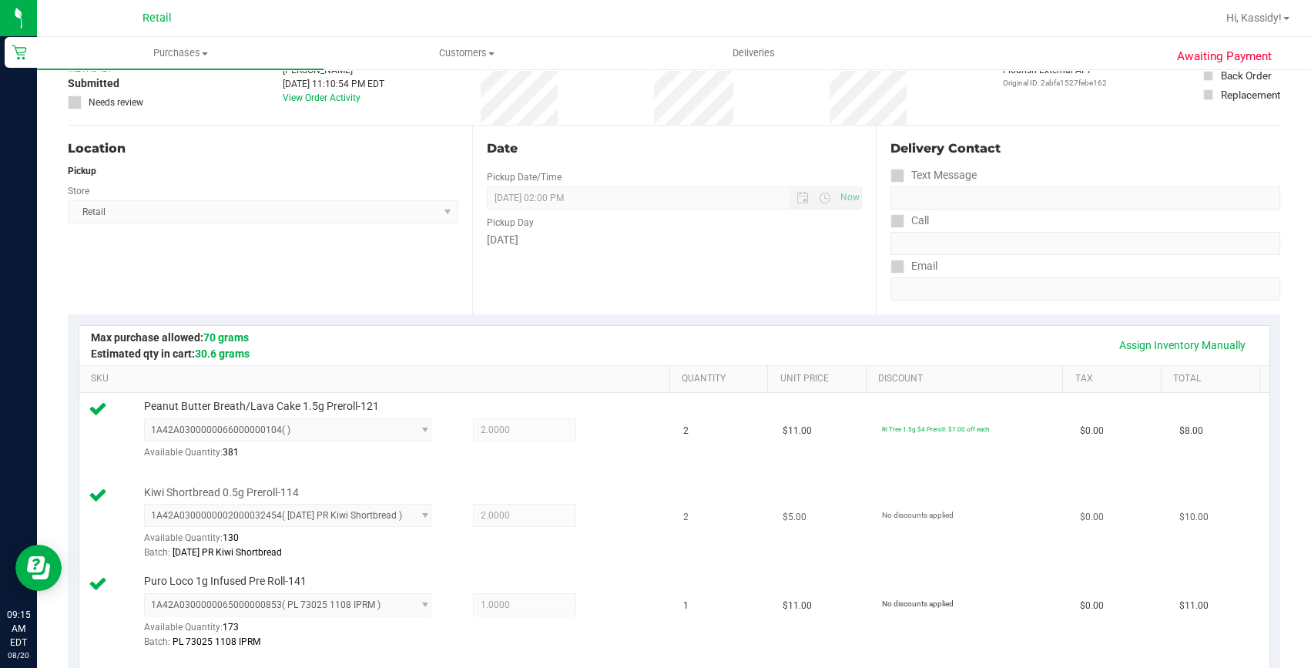
scroll to position [280, 0]
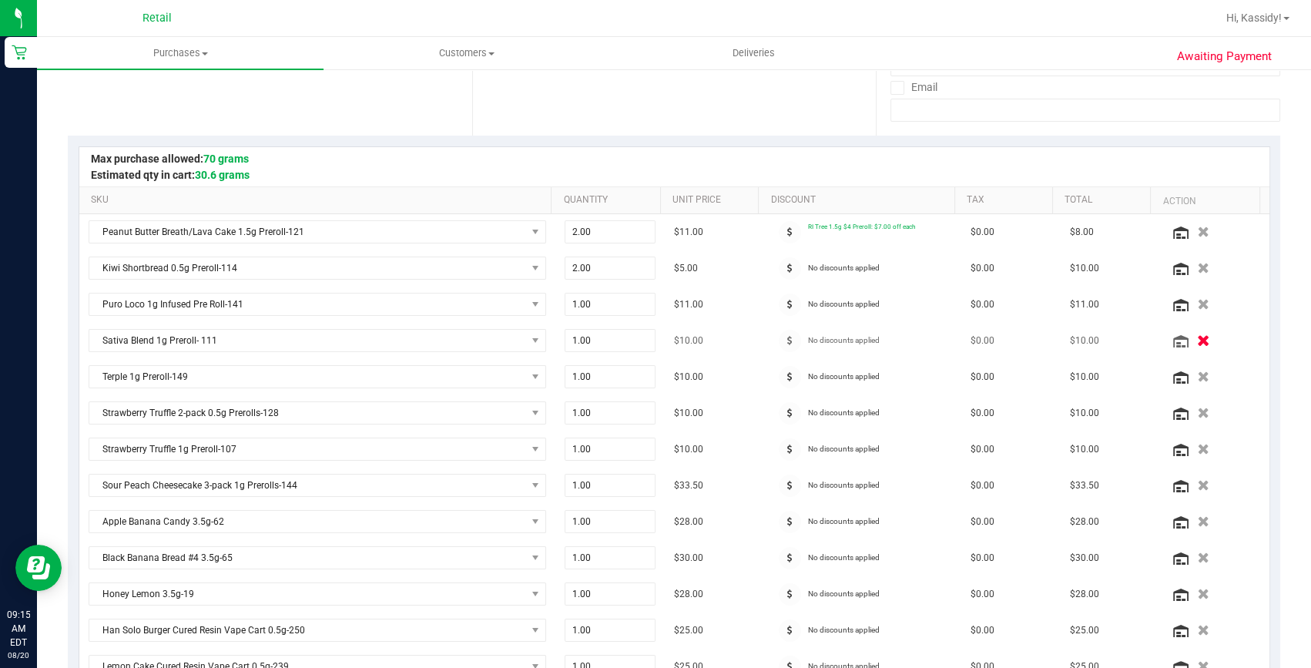
click at [1195, 333] on div at bounding box center [1214, 340] width 92 height 15
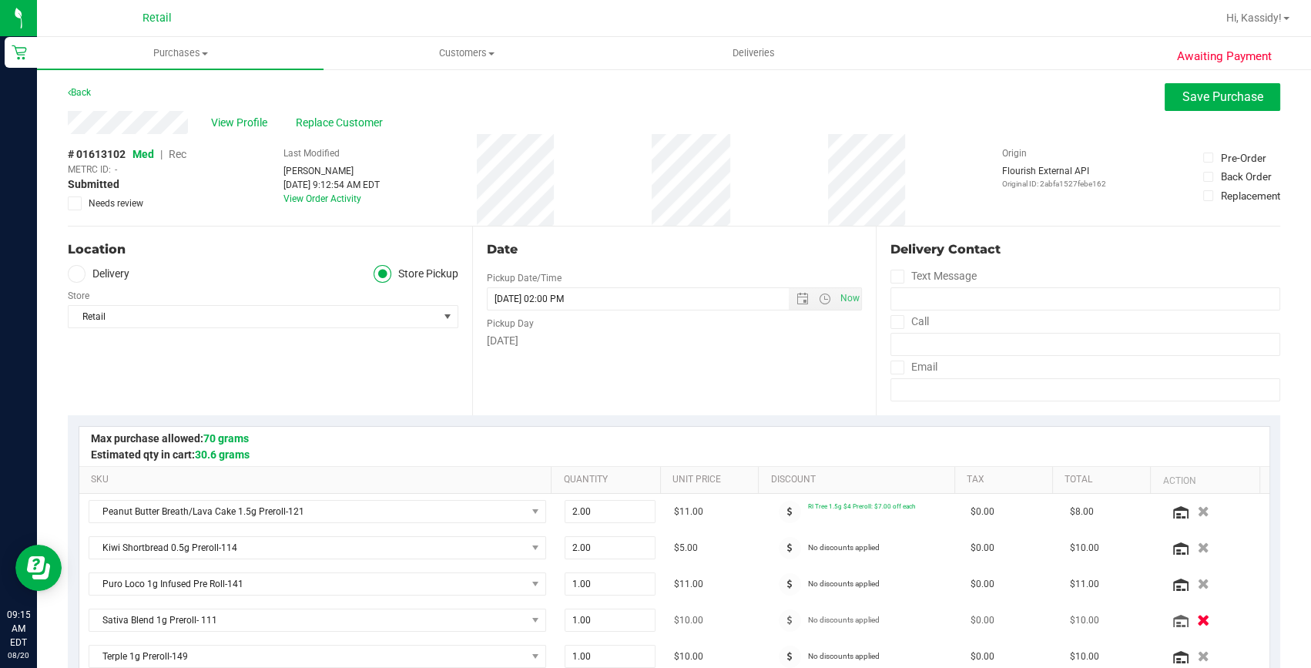
click at [1197, 618] on icon "button" at bounding box center [1203, 620] width 13 height 12
click at [1184, 100] on span "Save Purchase" at bounding box center [1222, 96] width 81 height 15
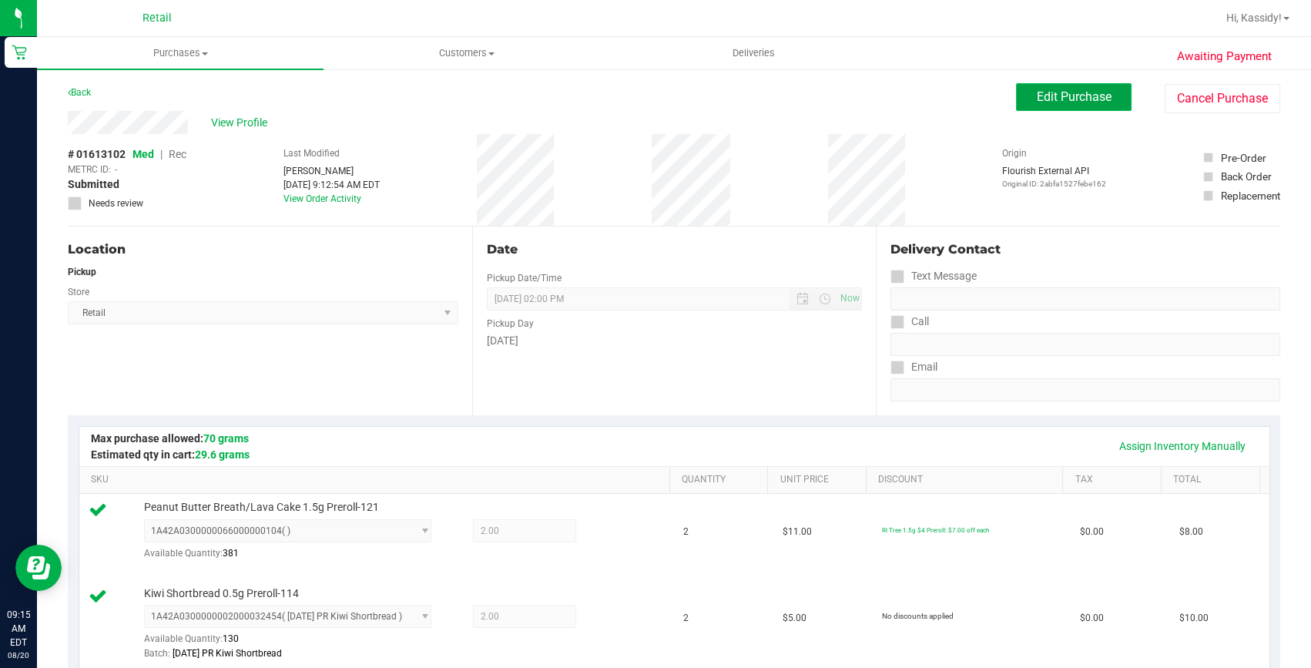
click at [1058, 95] on span "Edit Purchase" at bounding box center [1073, 96] width 75 height 15
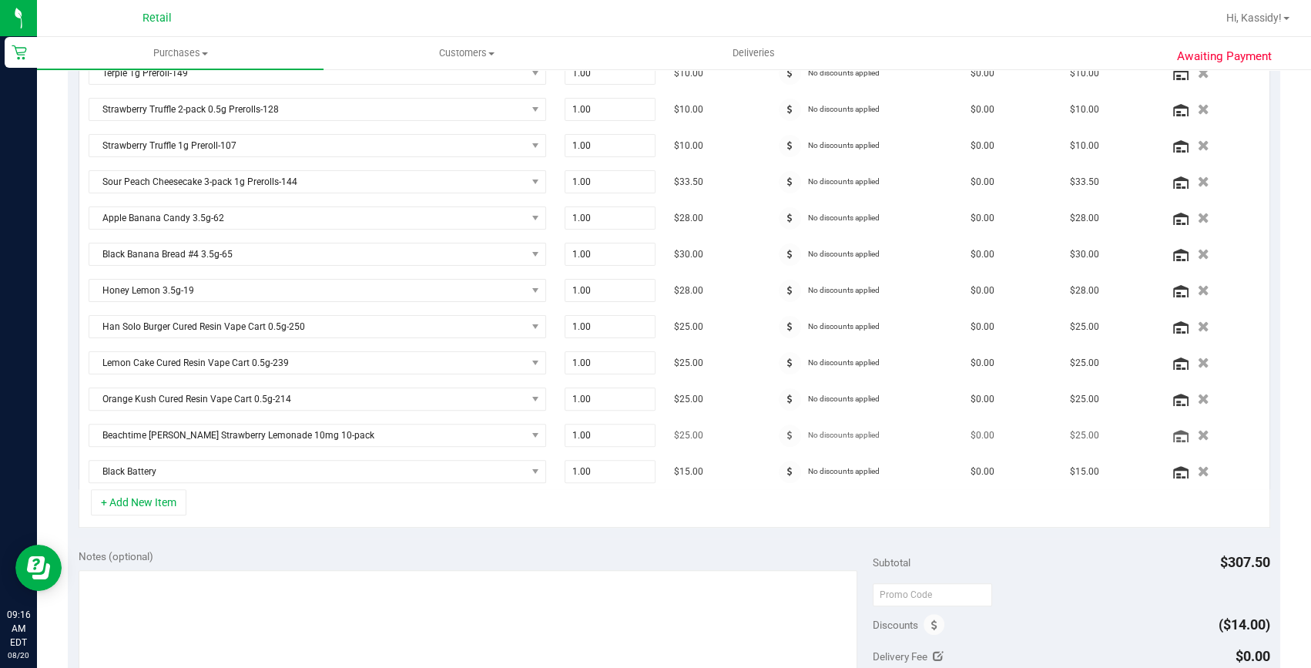
scroll to position [909, 0]
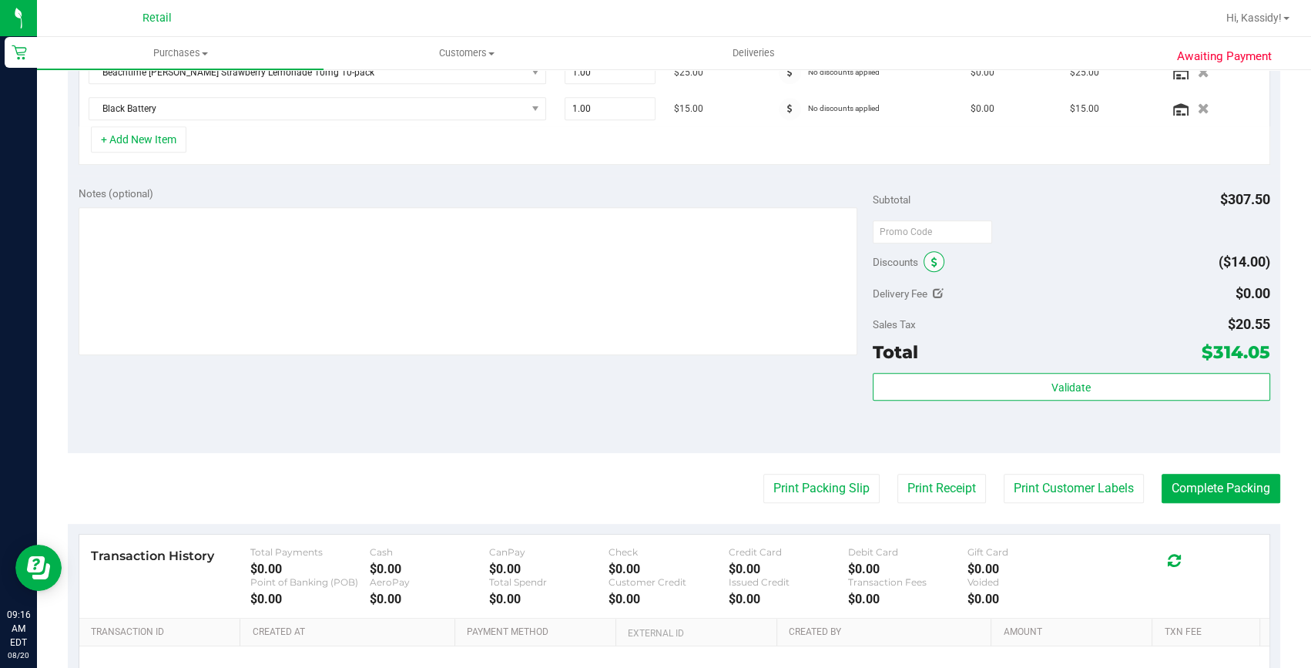
click at [925, 251] on span at bounding box center [933, 261] width 21 height 21
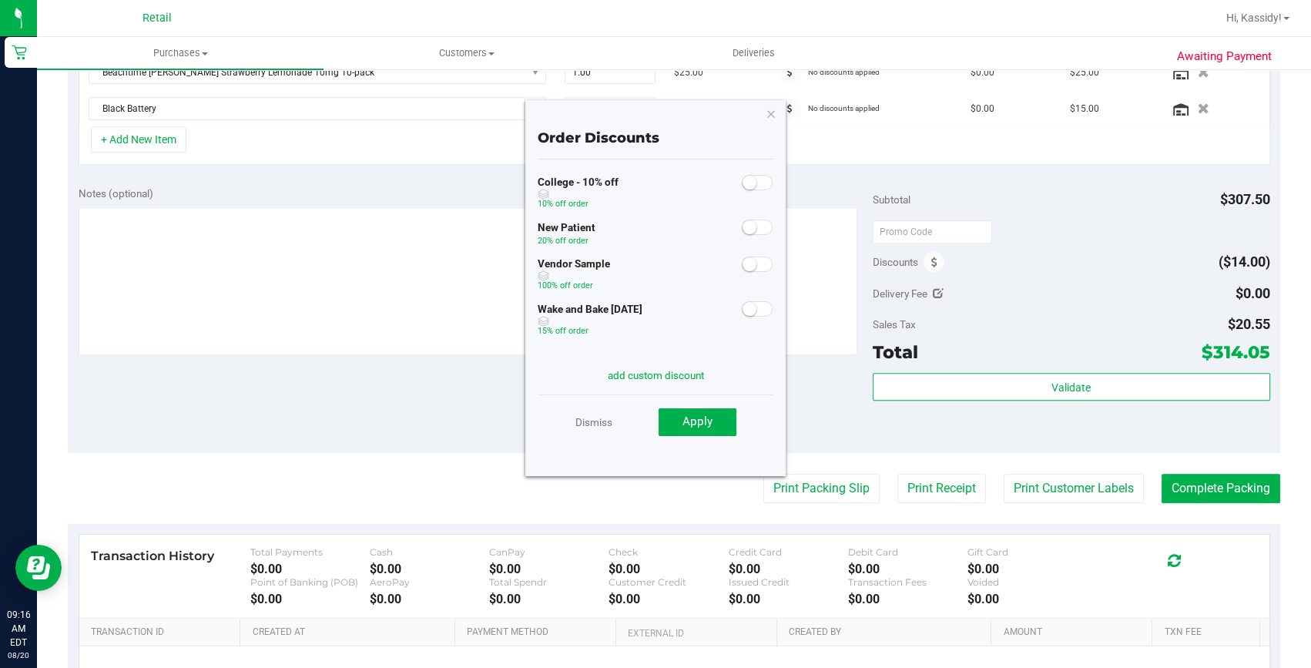
click at [742, 304] on small at bounding box center [749, 309] width 14 height 14
click at [711, 416] on button "Apply" at bounding box center [697, 422] width 78 height 28
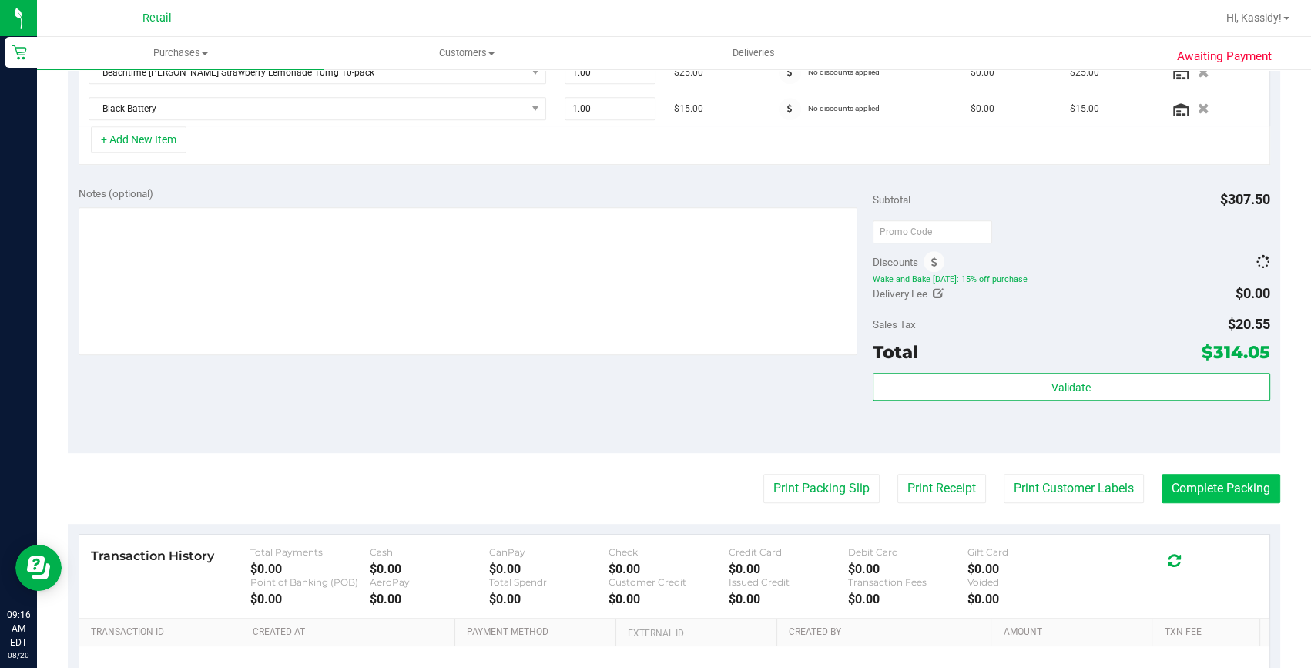
scroll to position [885, 0]
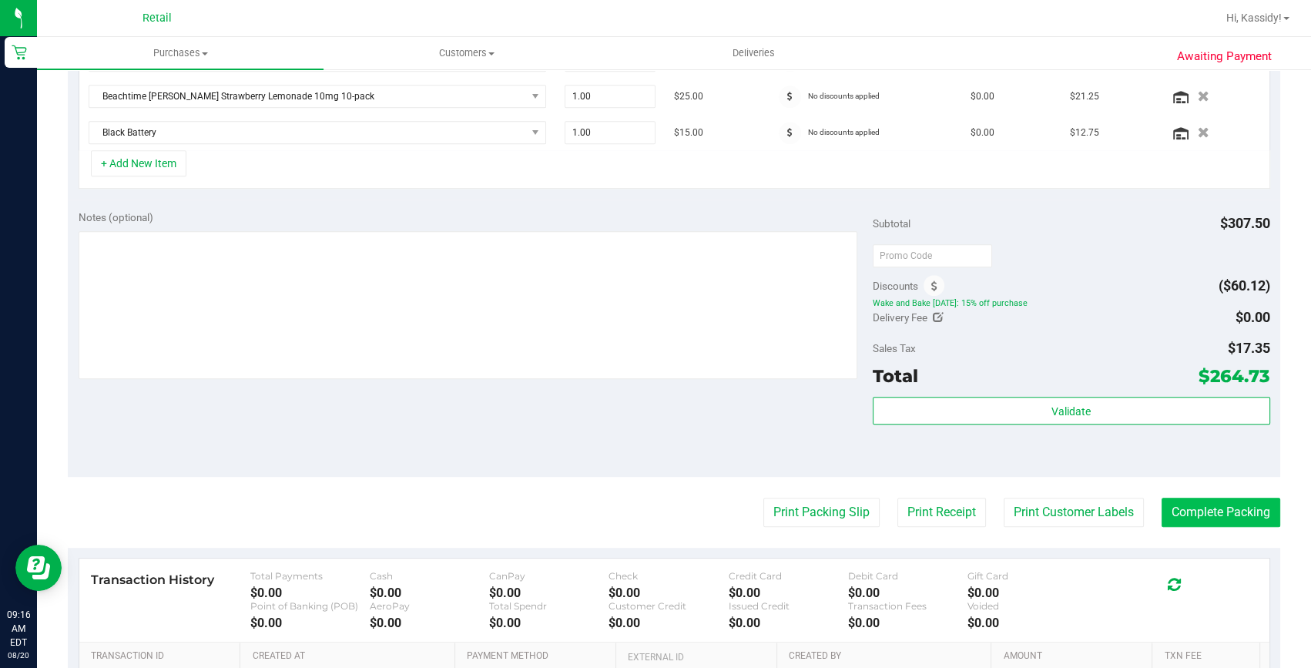
click at [1182, 489] on purchase-details "Back Save Purchase View Profile Replace Customer # 01613102 Med | Rec METRC ID:…" at bounding box center [674, 17] width 1212 height 1638
click at [1191, 508] on button "Complete Packing" at bounding box center [1220, 511] width 119 height 29
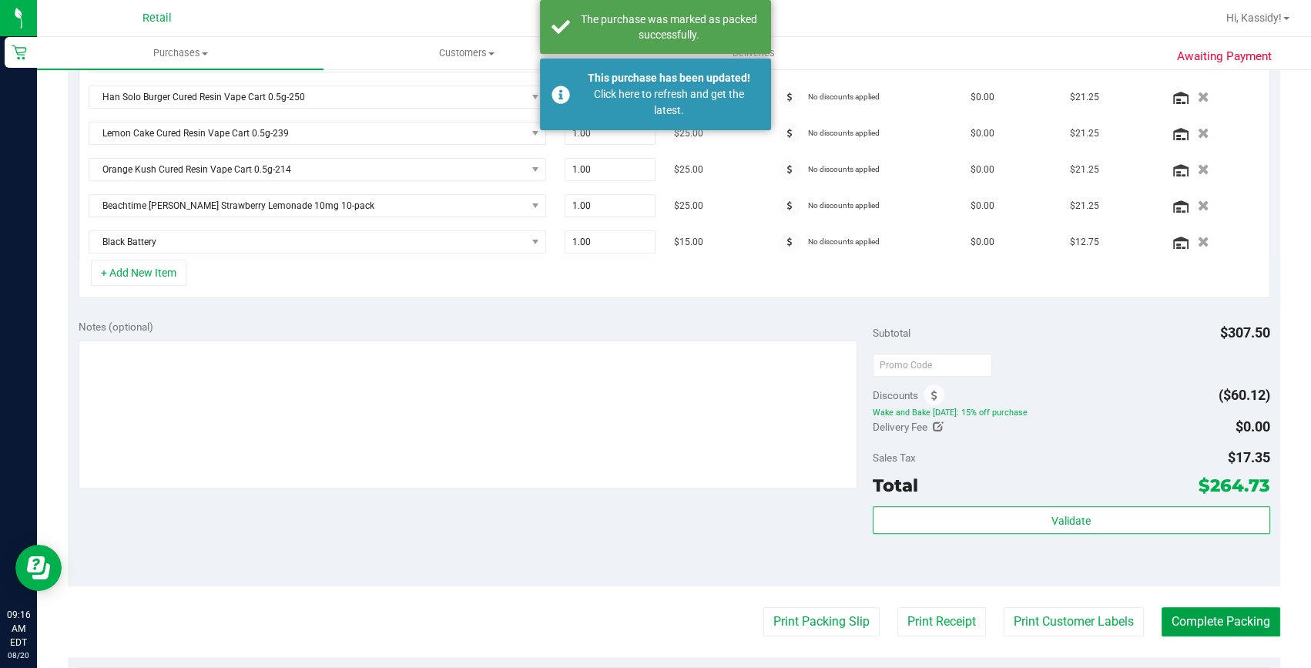
scroll to position [675, 0]
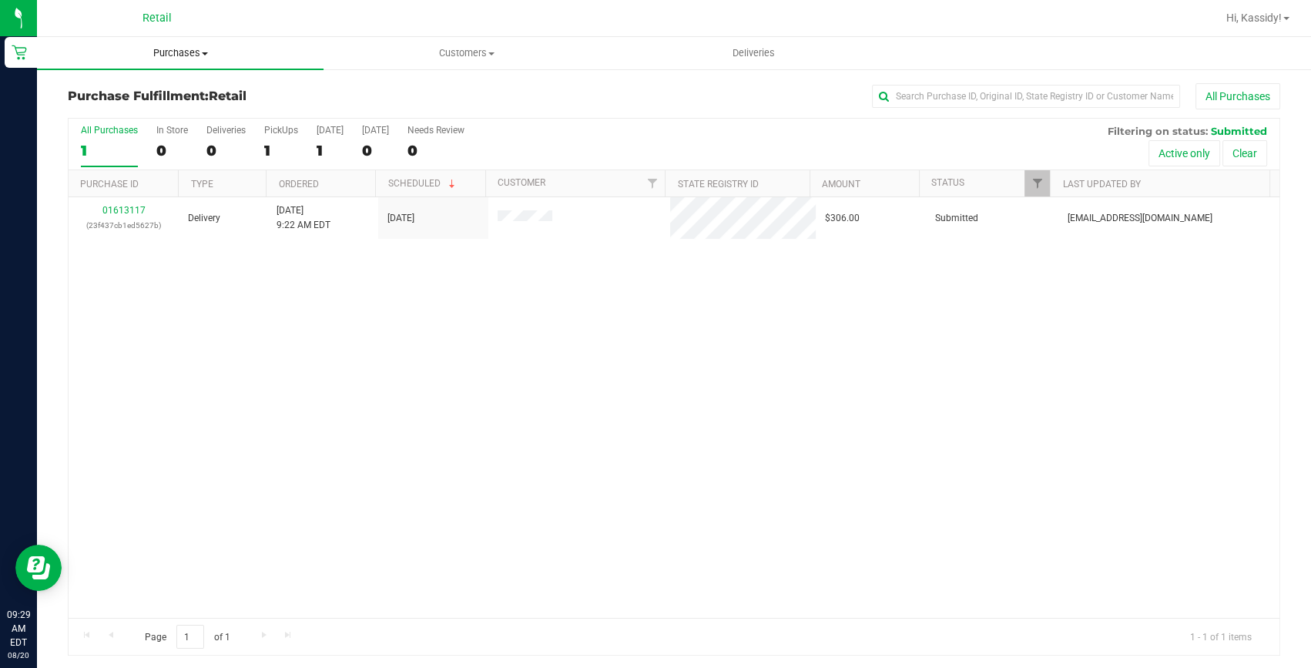
click at [163, 62] on uib-tab-heading "Purchases Summary of purchases Fulfillment All purchases" at bounding box center [180, 53] width 286 height 32
click at [151, 96] on span "Summary of purchases" at bounding box center [116, 92] width 158 height 13
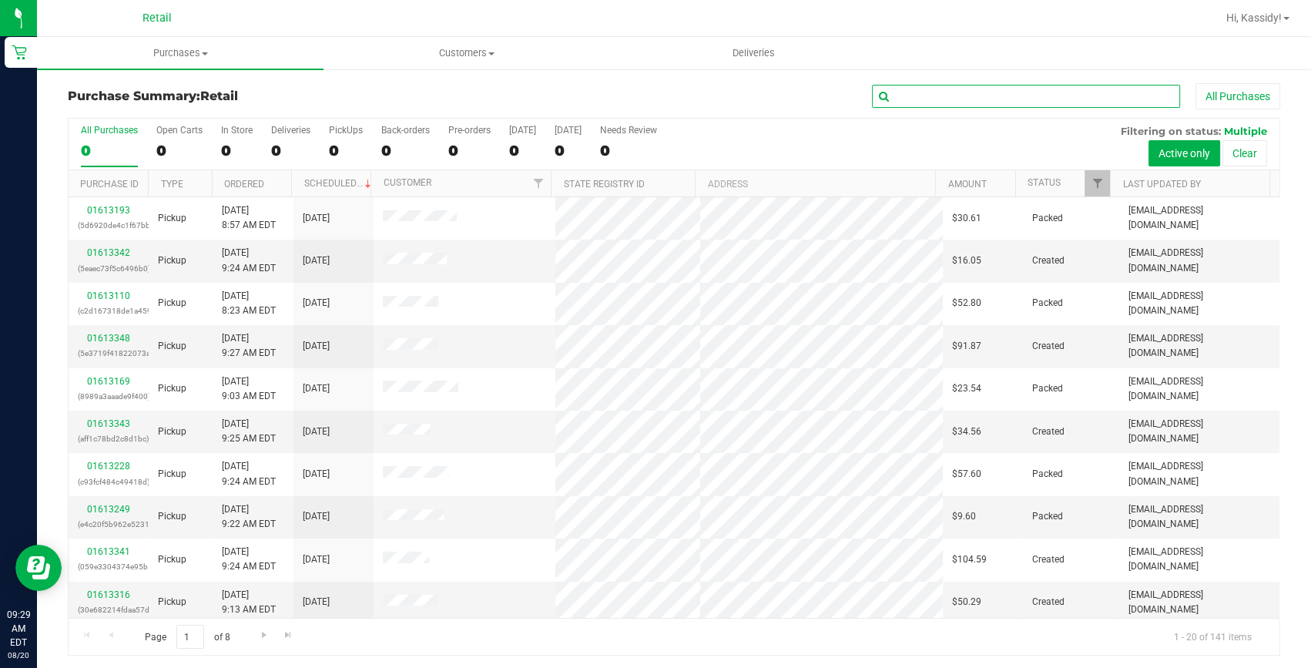
click at [918, 97] on input "text" at bounding box center [1026, 96] width 308 height 23
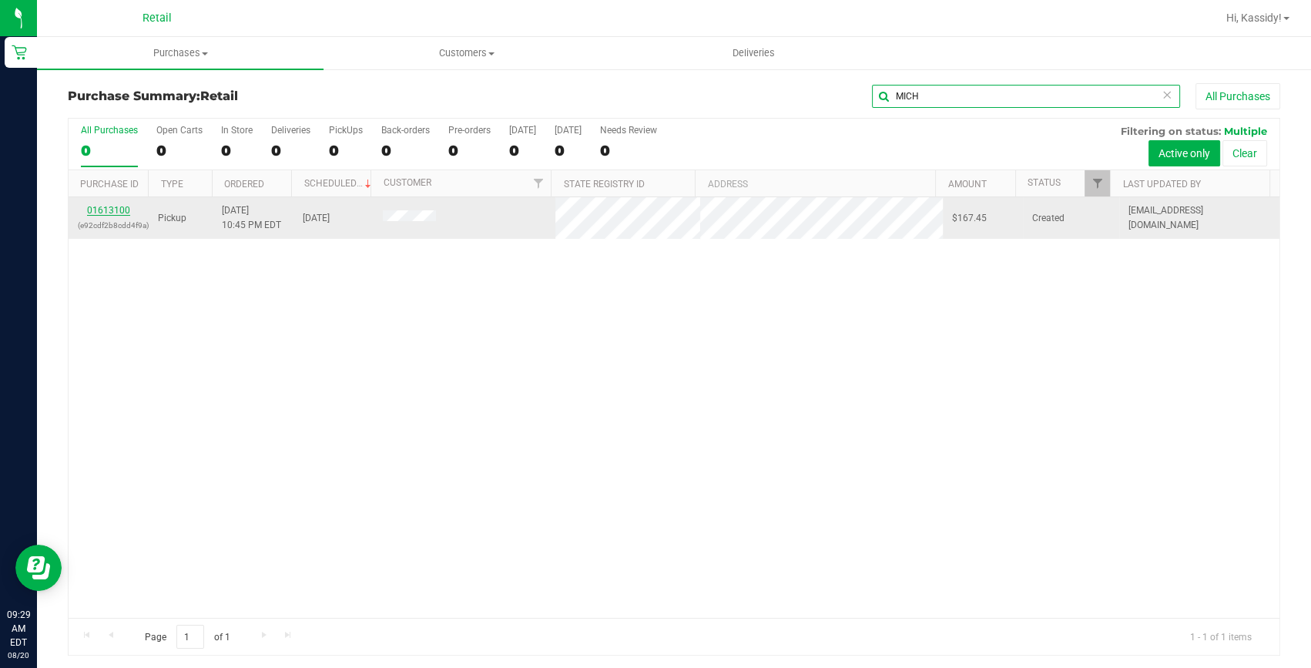
type input "MICH"
click at [111, 206] on link "01613100" at bounding box center [108, 210] width 43 height 11
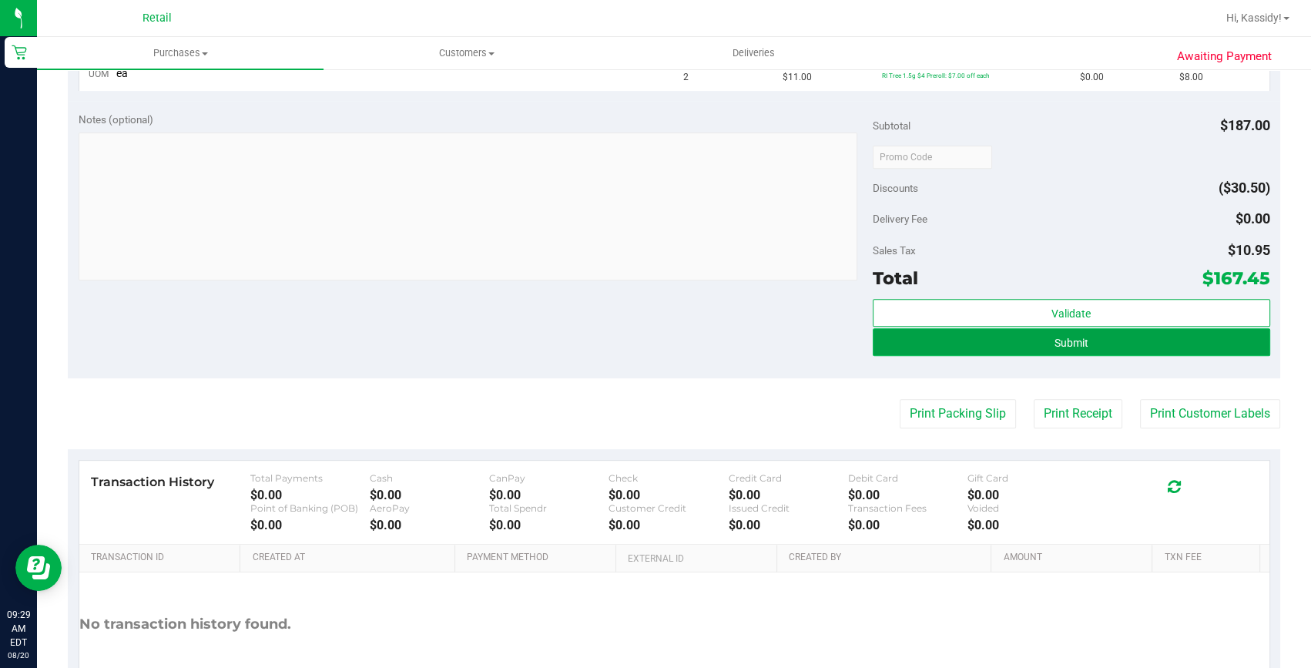
click at [1085, 338] on button "Submit" at bounding box center [1070, 342] width 397 height 28
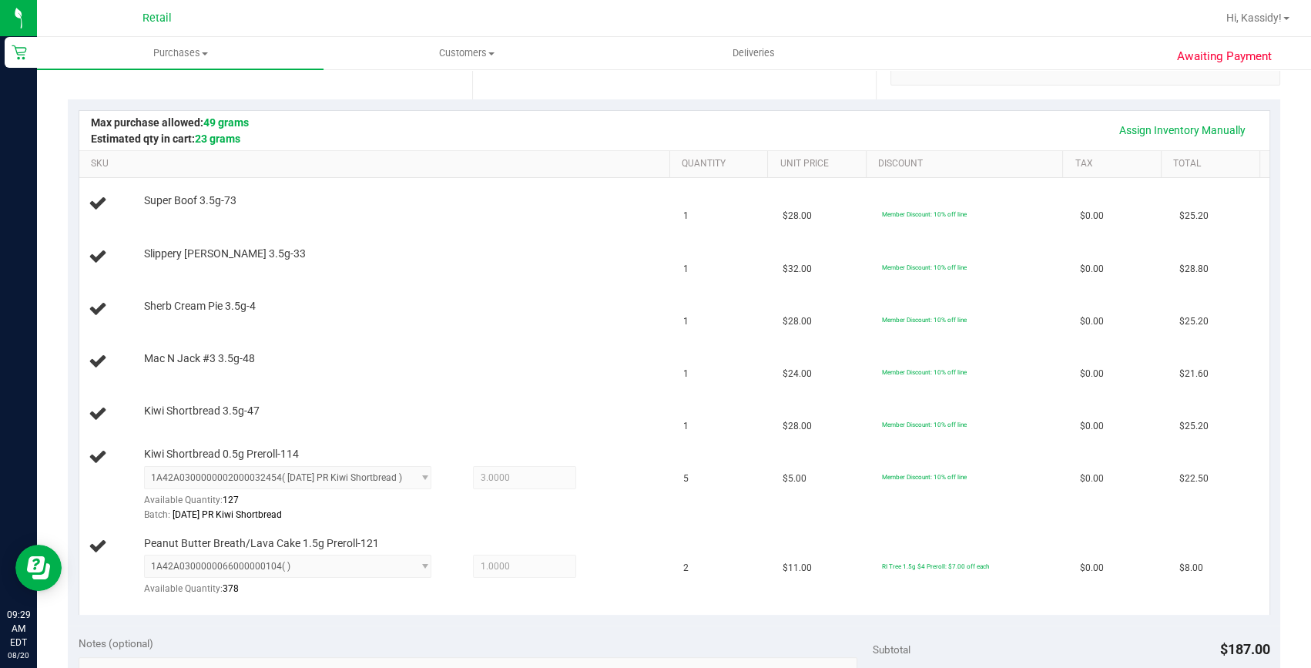
scroll to position [301, 0]
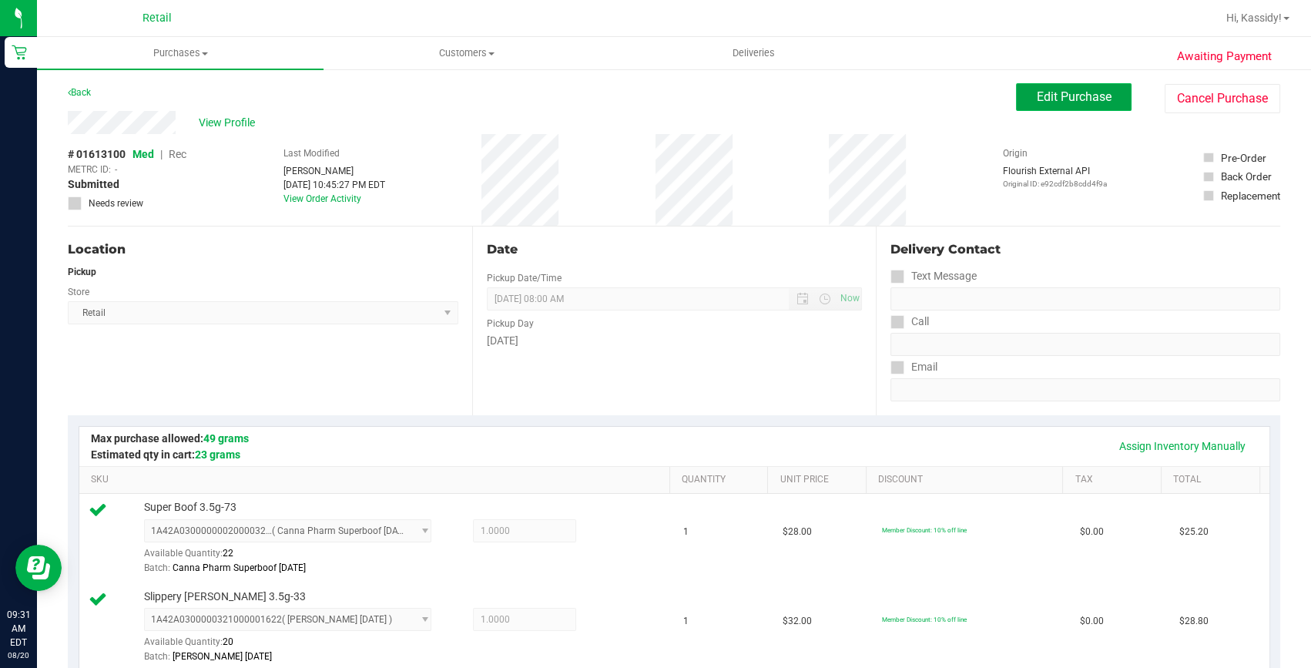
click at [1046, 92] on span "Edit Purchase" at bounding box center [1073, 96] width 75 height 15
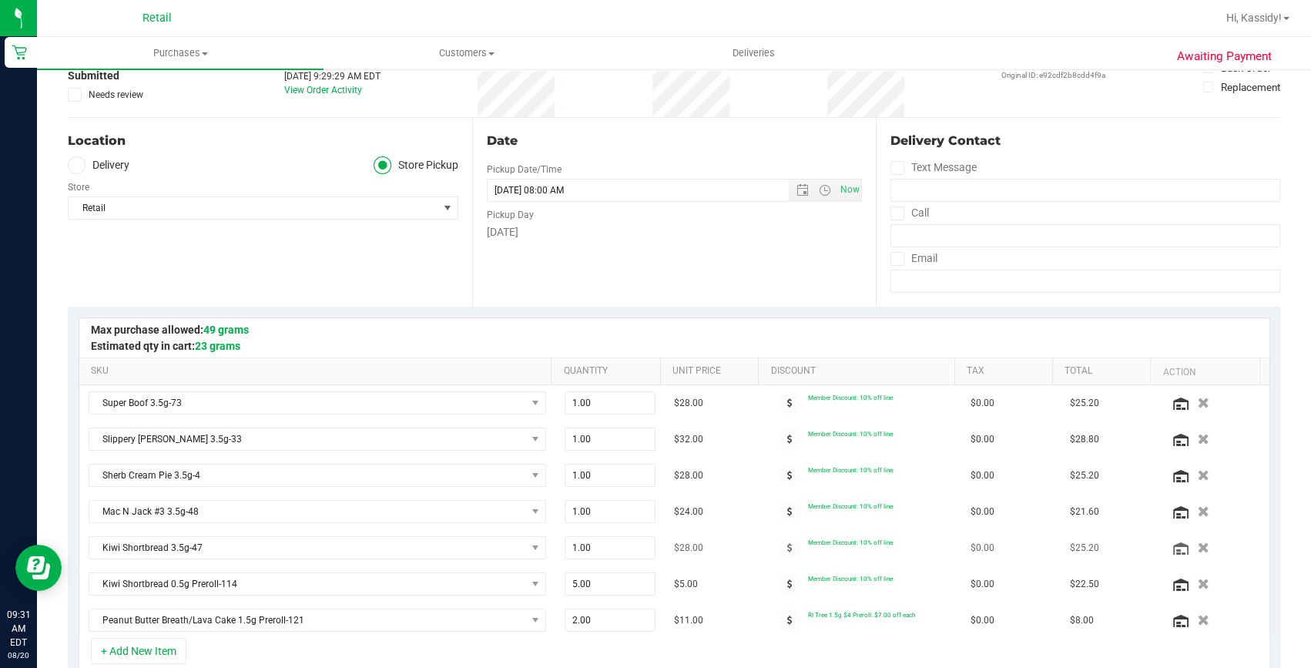
scroll to position [139, 0]
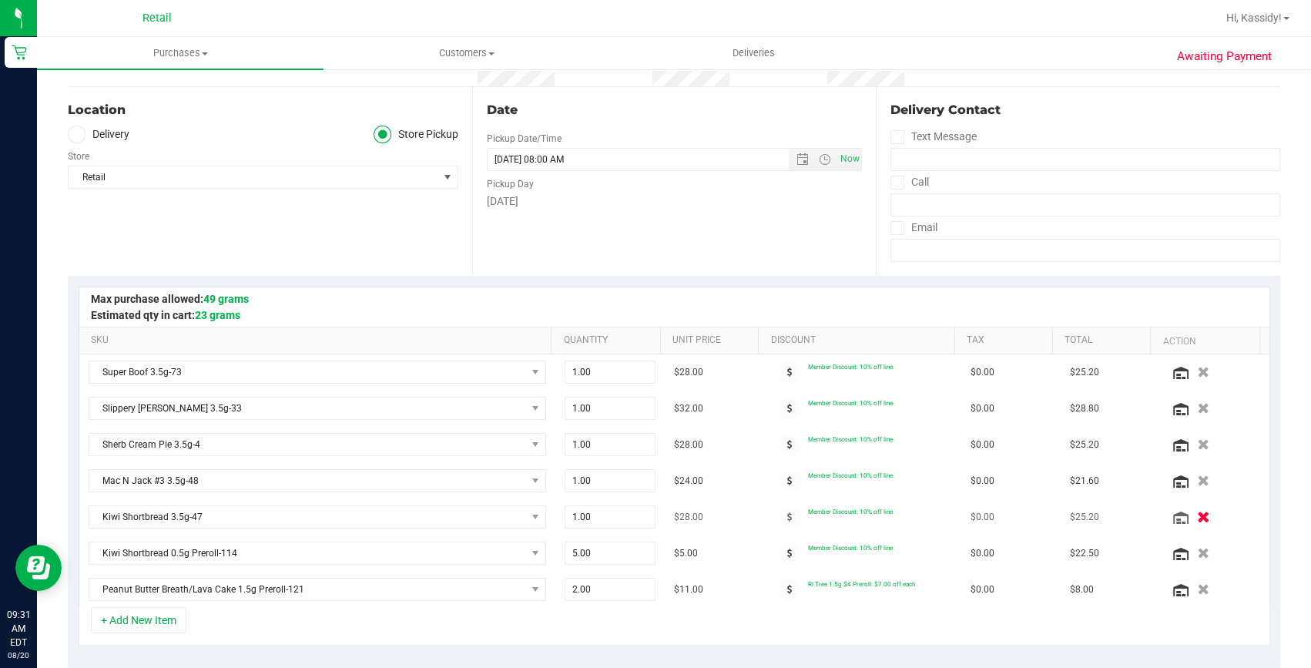
click at [1190, 517] on button "button" at bounding box center [1203, 516] width 26 height 16
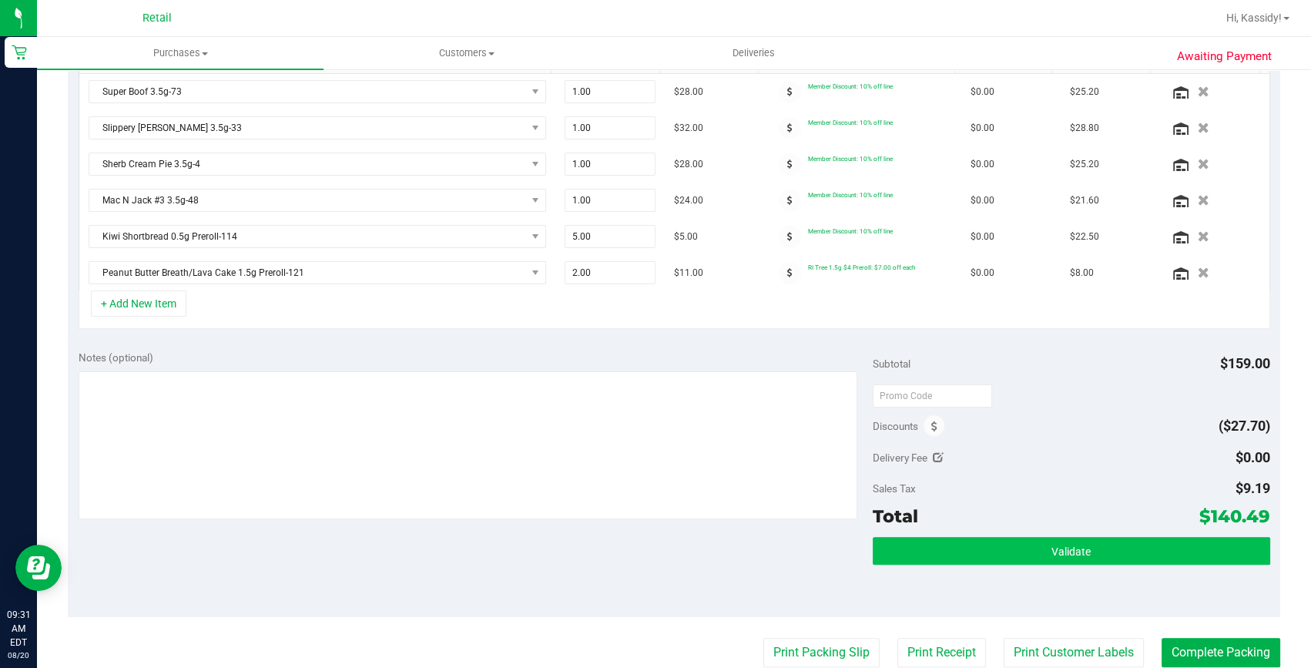
scroll to position [700, 0]
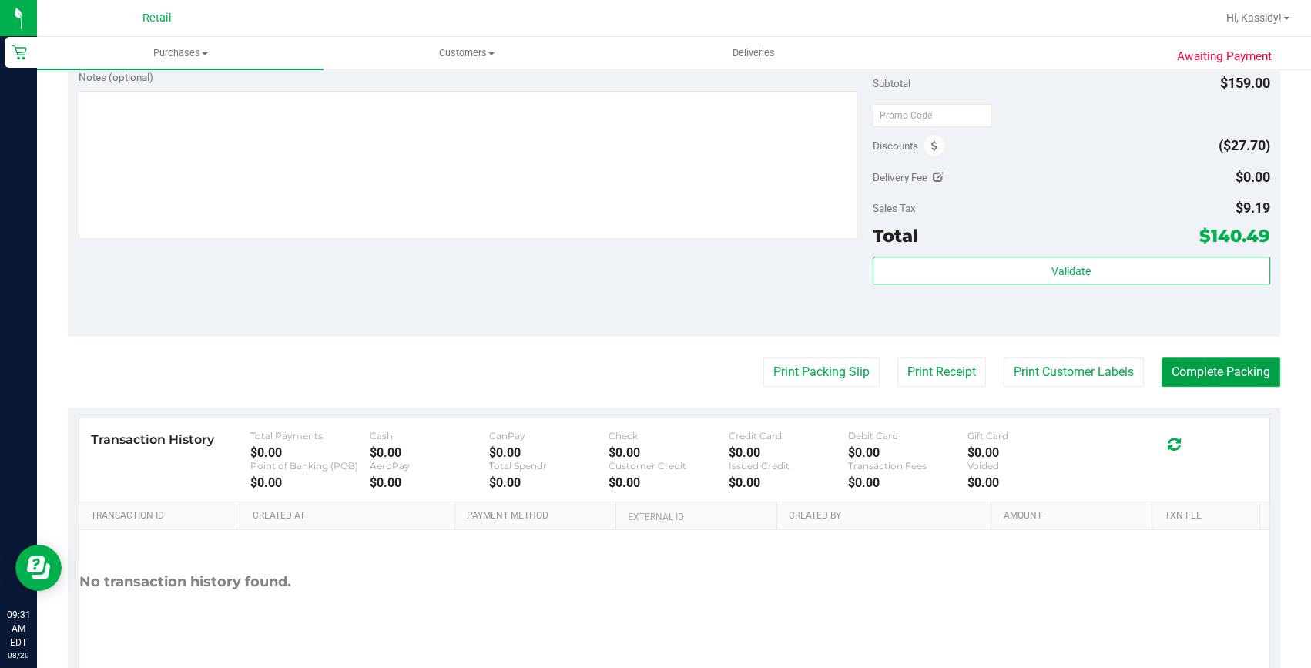
click at [1217, 372] on button "Complete Packing" at bounding box center [1220, 371] width 119 height 29
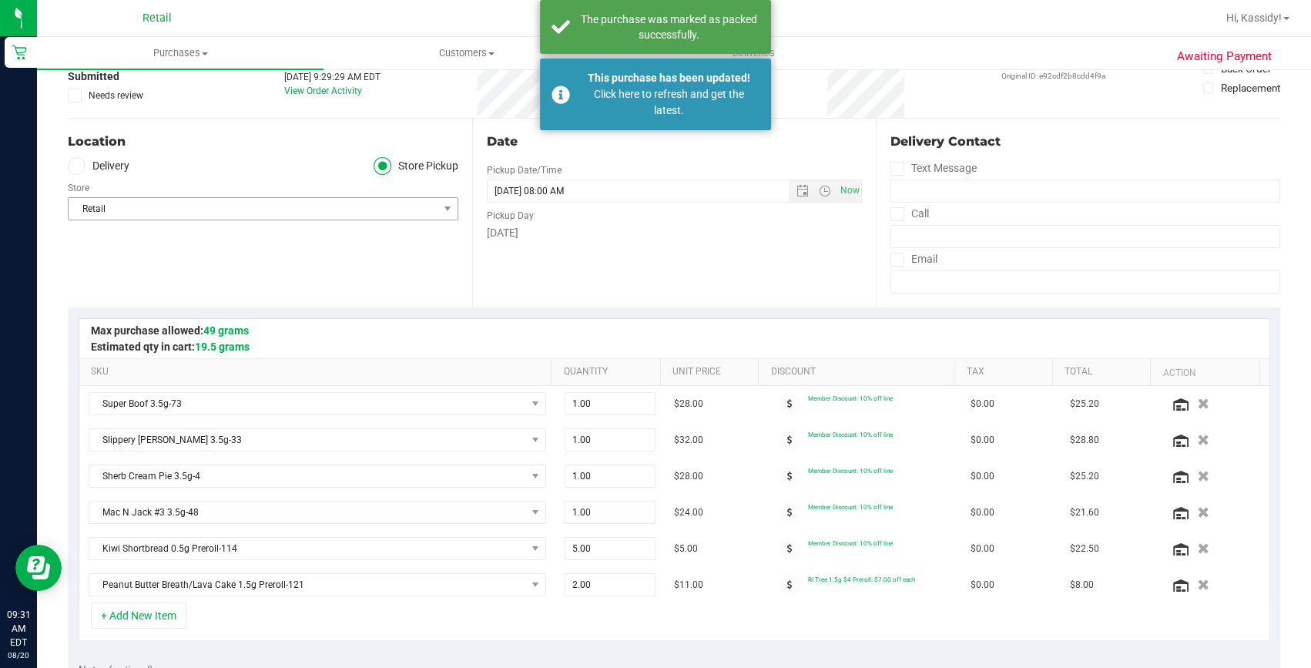
scroll to position [0, 0]
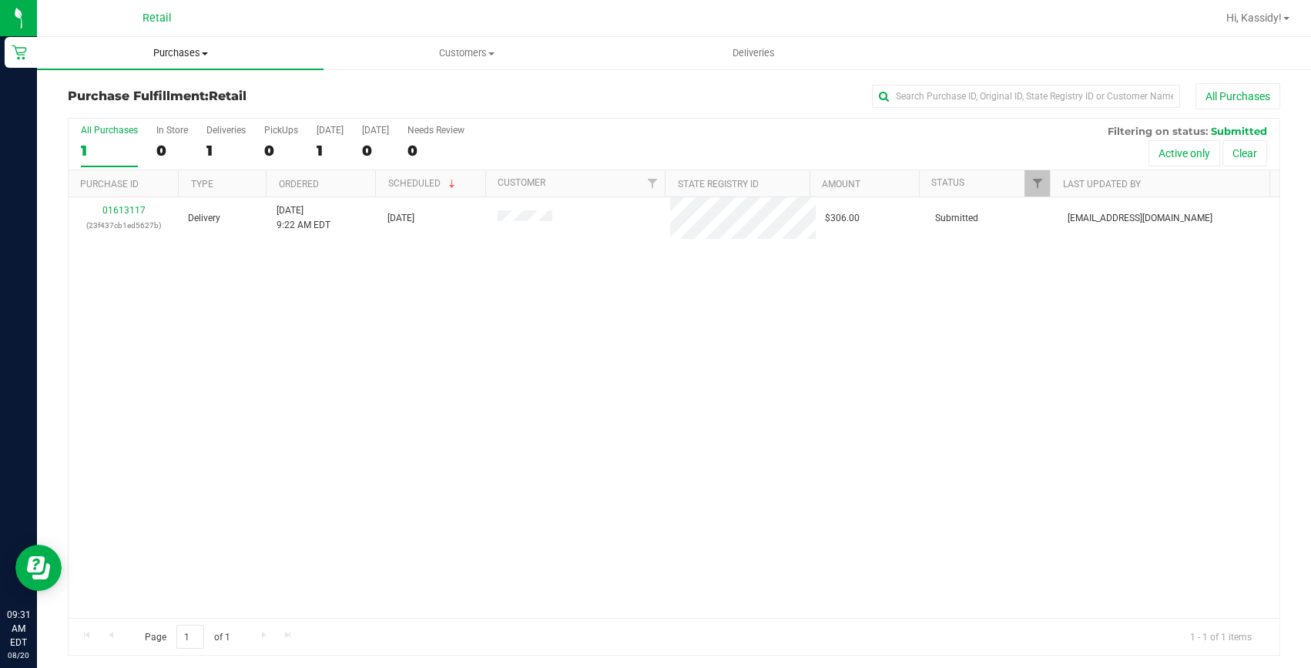
click at [185, 49] on span "Purchases" at bounding box center [180, 53] width 286 height 14
click at [192, 94] on span "Summary of purchases" at bounding box center [116, 92] width 158 height 13
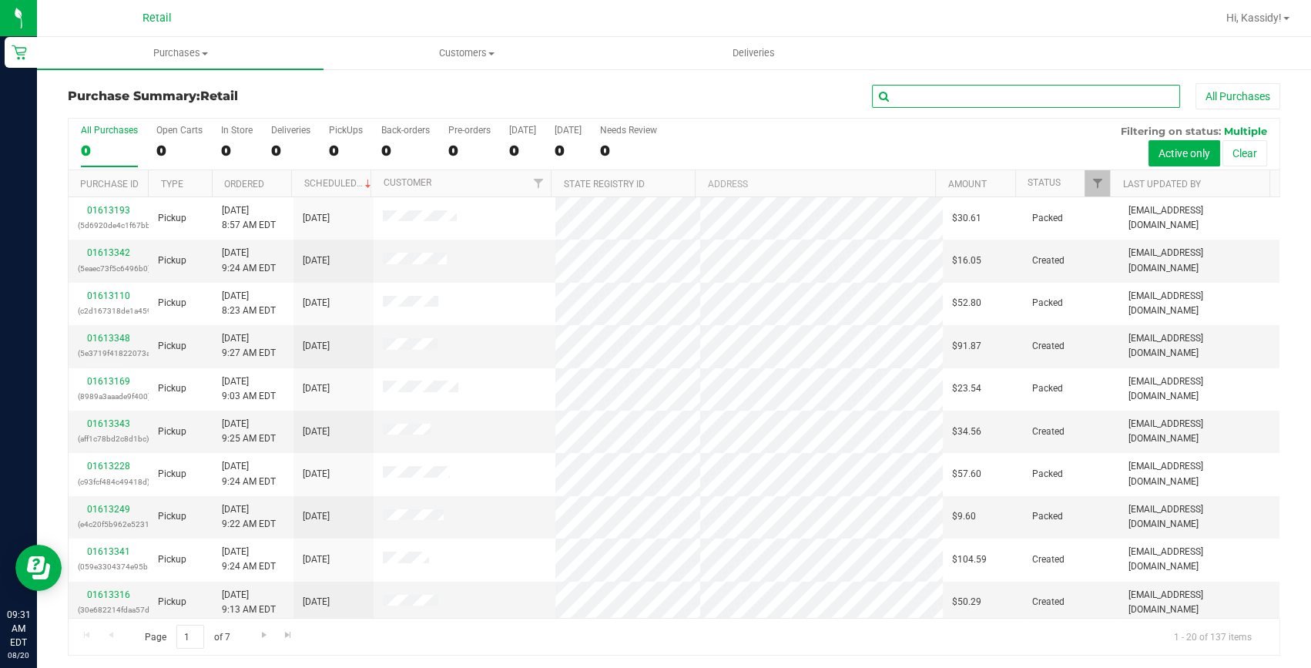
click at [909, 92] on input "text" at bounding box center [1026, 96] width 308 height 23
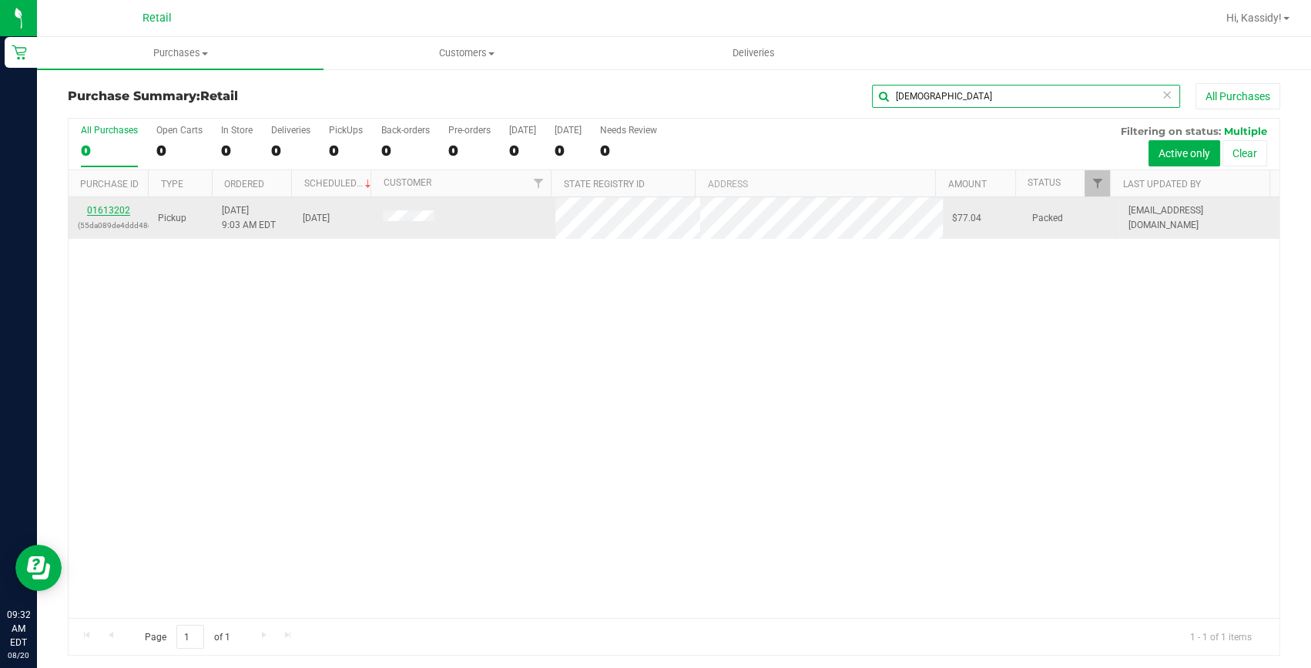
type input "GAY"
click at [124, 209] on link "01613202" at bounding box center [108, 210] width 43 height 11
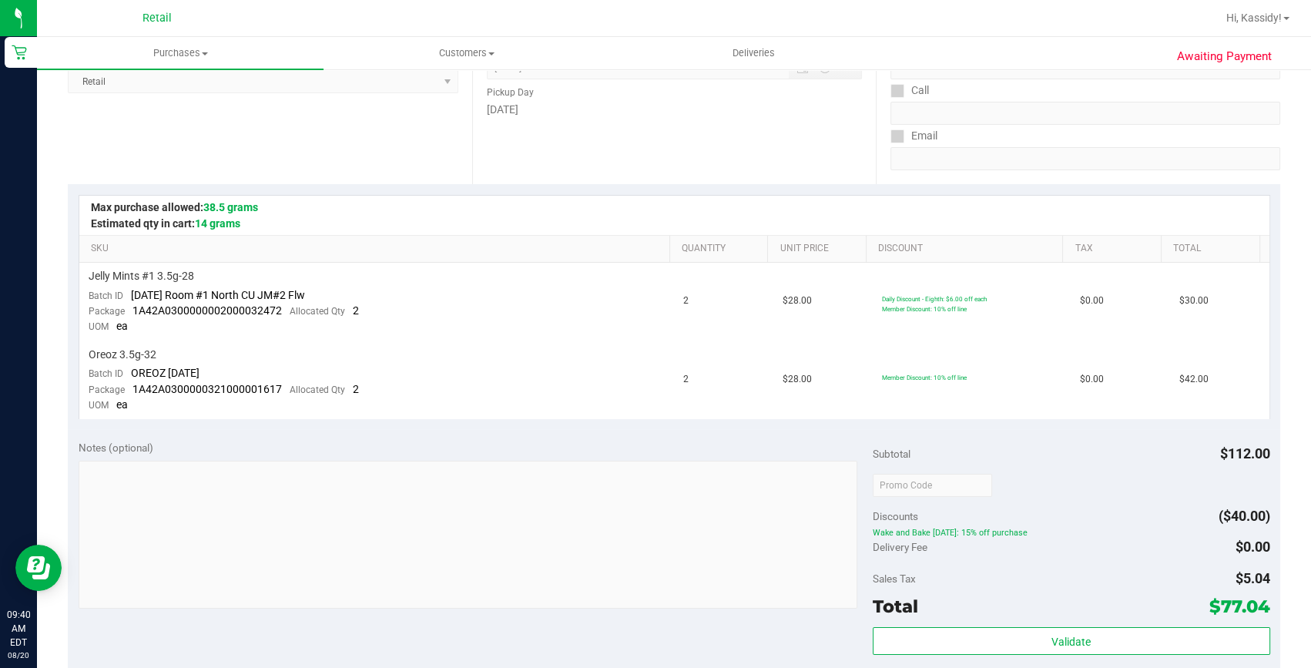
scroll to position [209, 0]
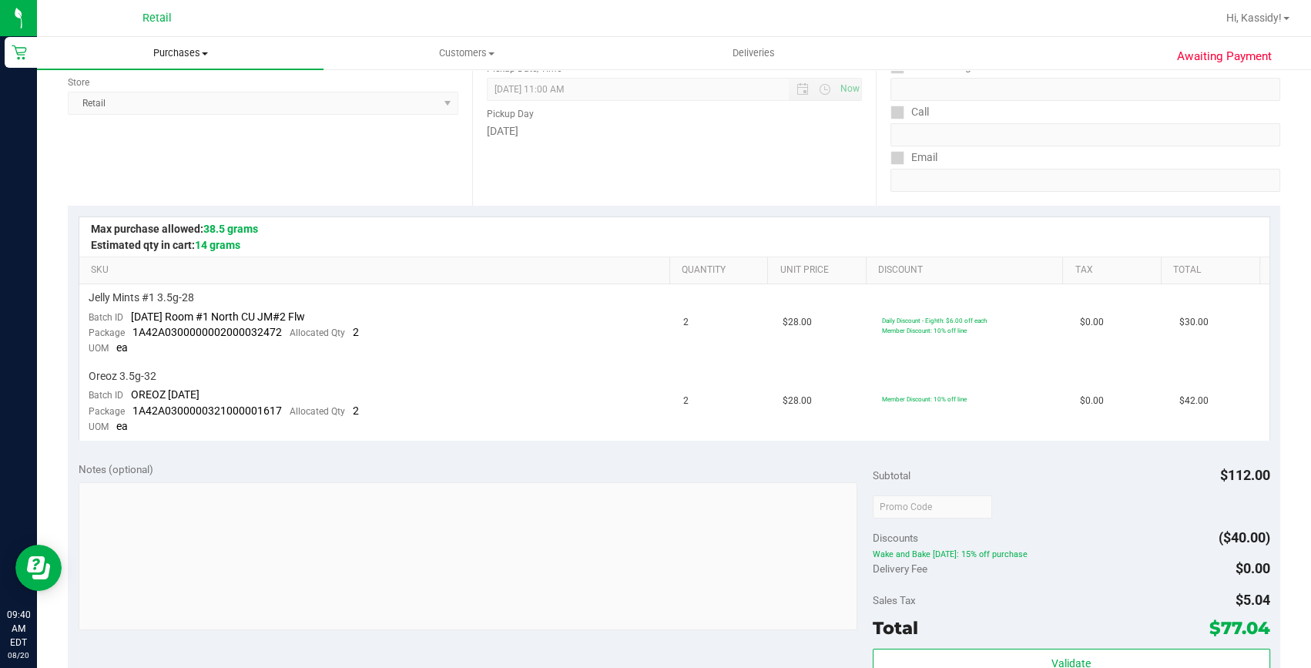
click at [165, 38] on uib-tab-heading "Purchases Summary of purchases Fulfillment All purchases" at bounding box center [180, 53] width 286 height 32
click at [195, 97] on li "Summary of purchases" at bounding box center [180, 93] width 286 height 18
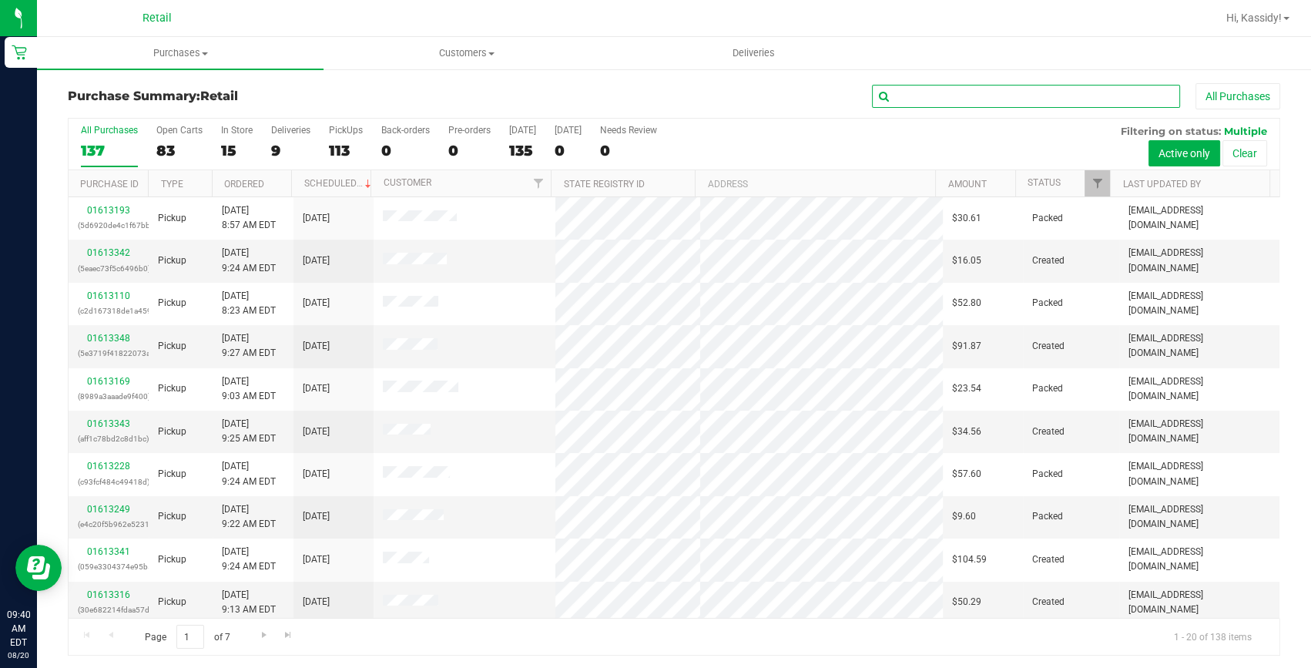
click at [932, 101] on input "text" at bounding box center [1026, 96] width 308 height 23
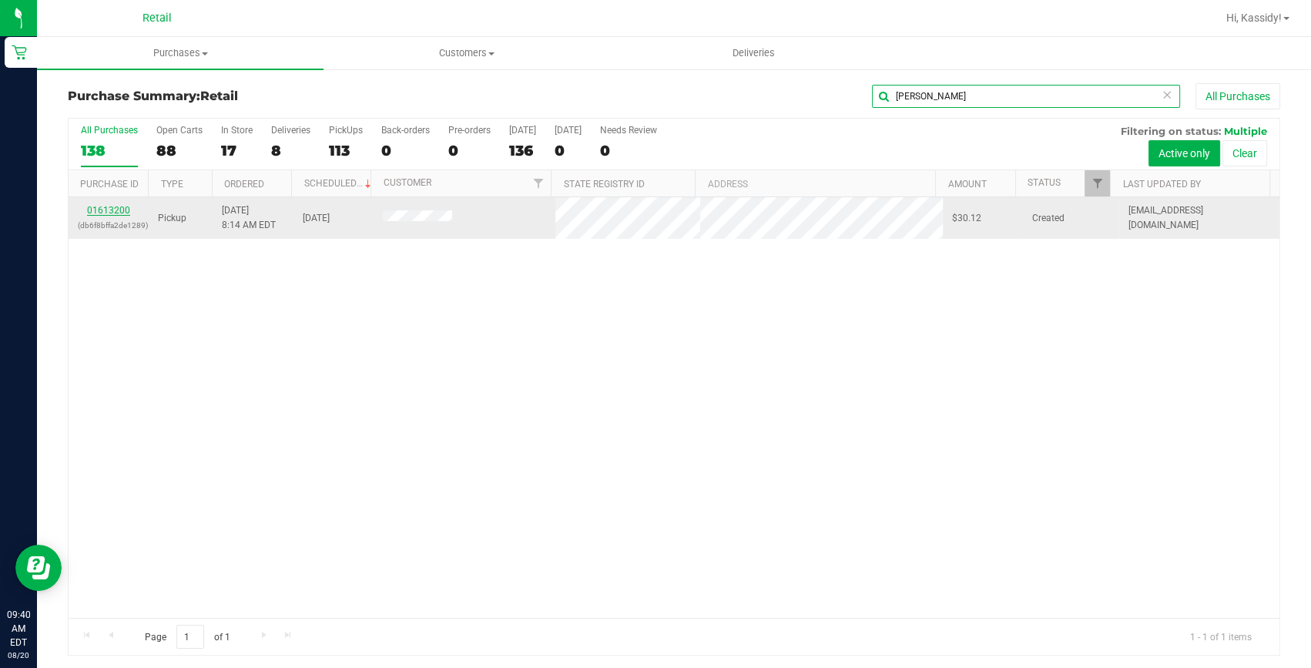
type input "SHARON"
click at [112, 207] on link "01613200" at bounding box center [108, 210] width 43 height 11
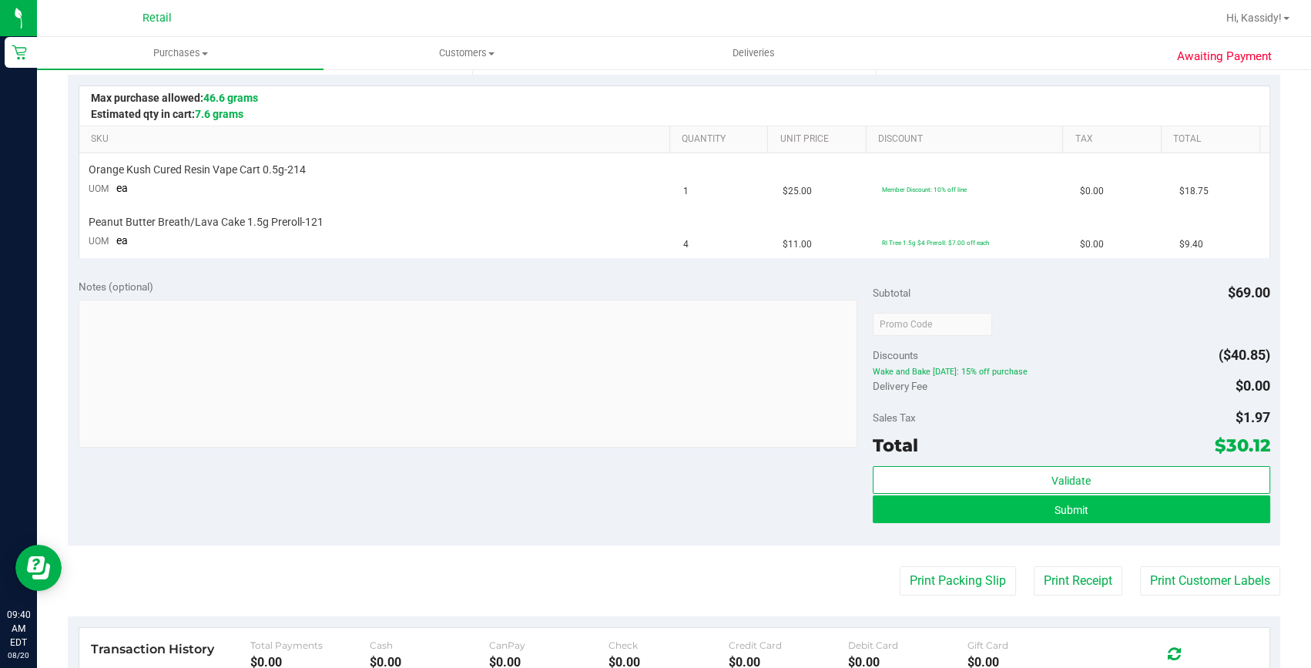
scroll to position [420, 0]
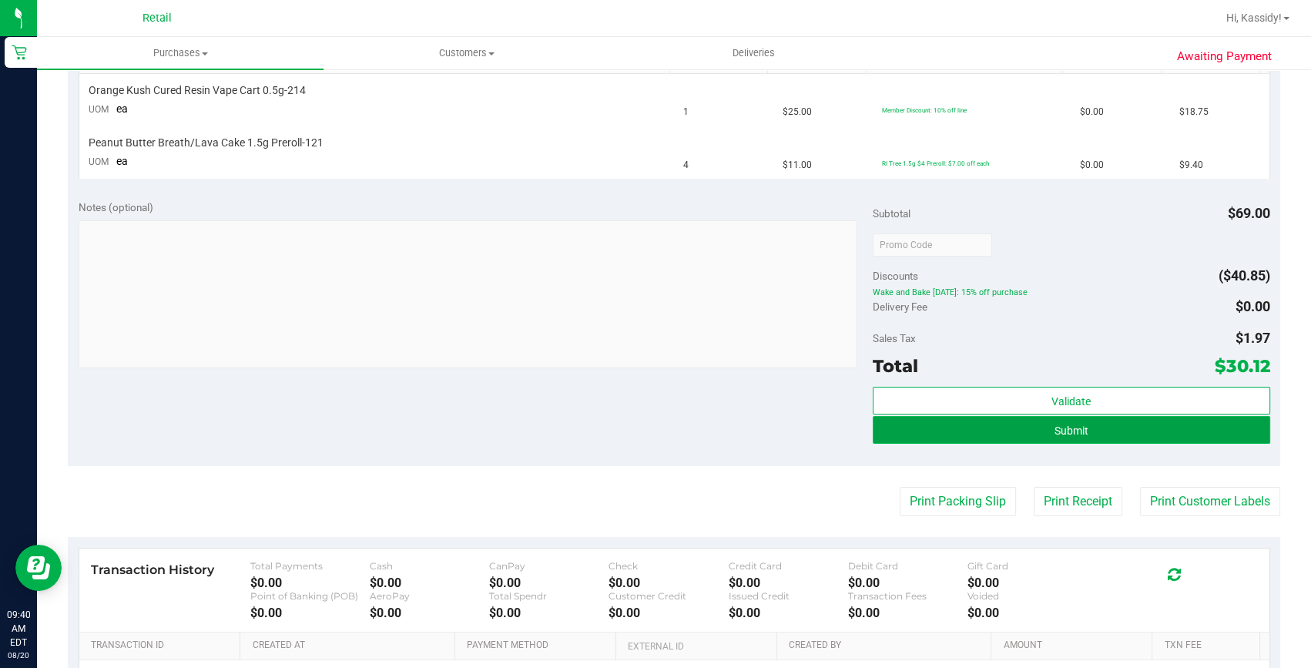
click at [1098, 427] on button "Submit" at bounding box center [1070, 430] width 397 height 28
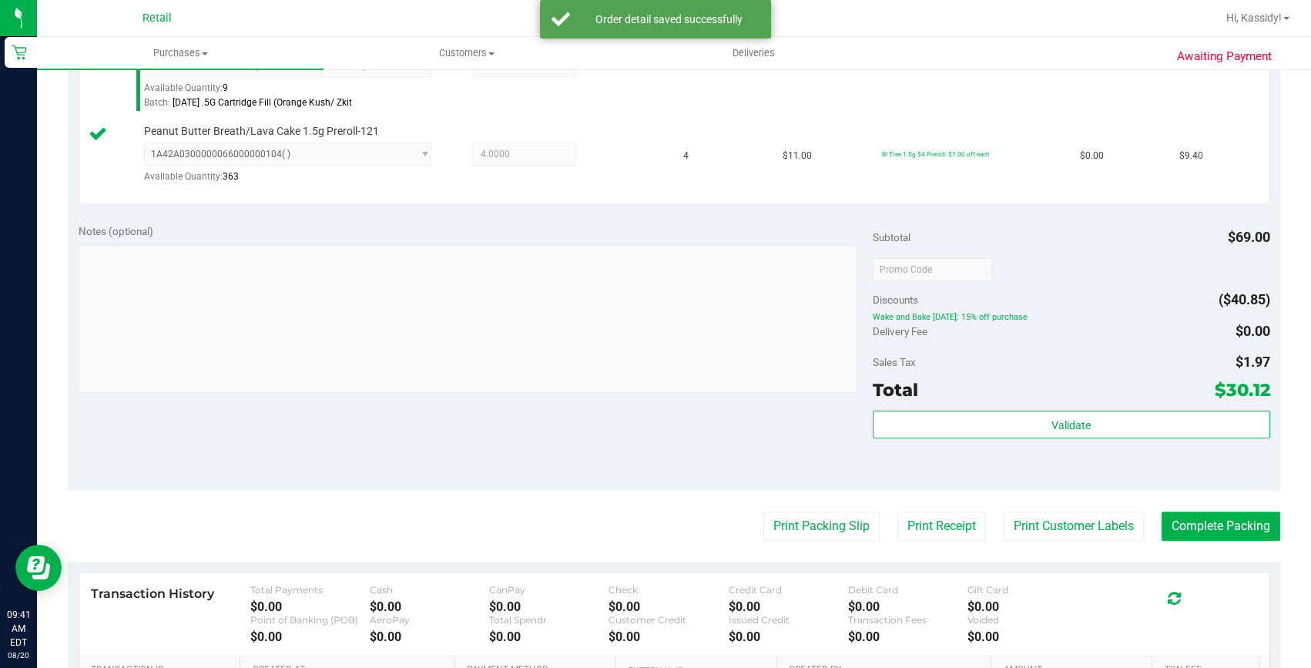
scroll to position [490, 0]
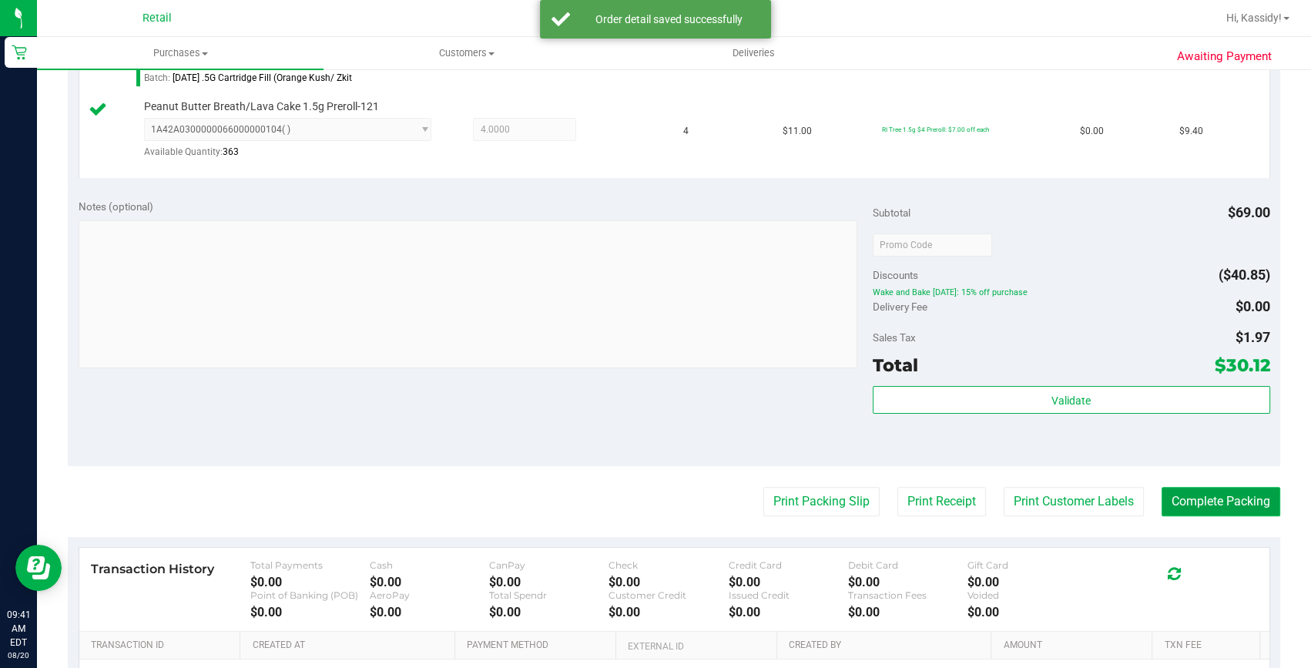
click at [1202, 490] on button "Complete Packing" at bounding box center [1220, 501] width 119 height 29
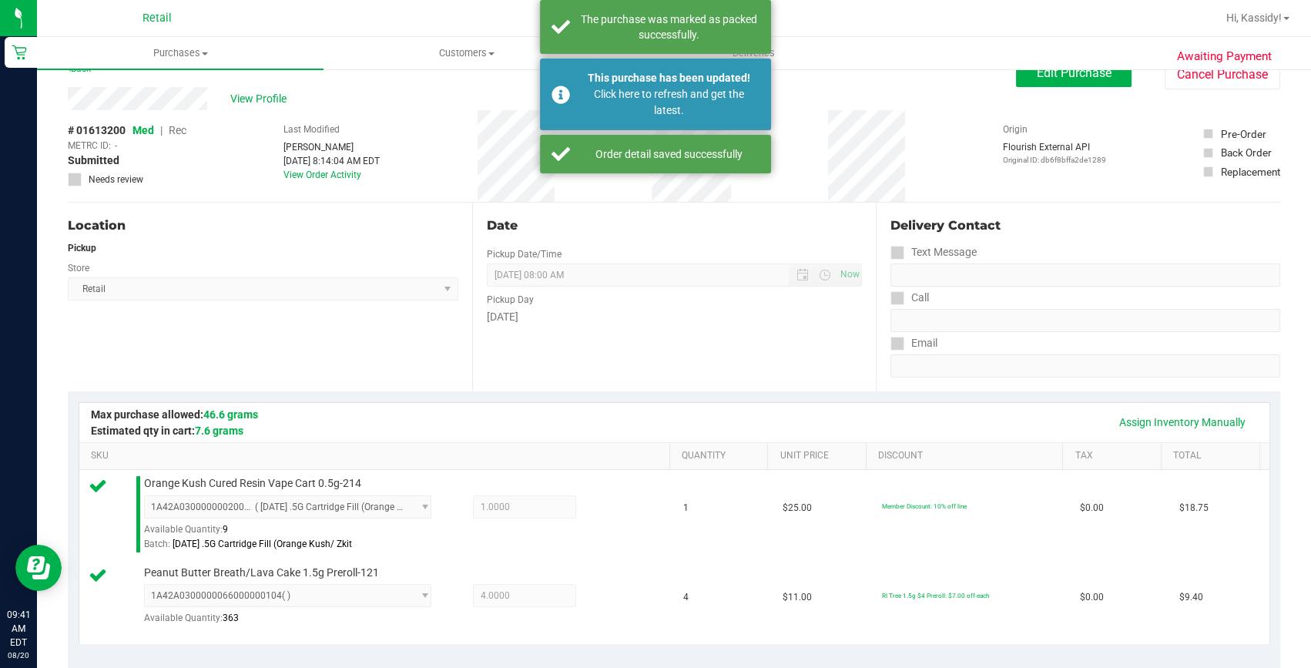
scroll to position [0, 0]
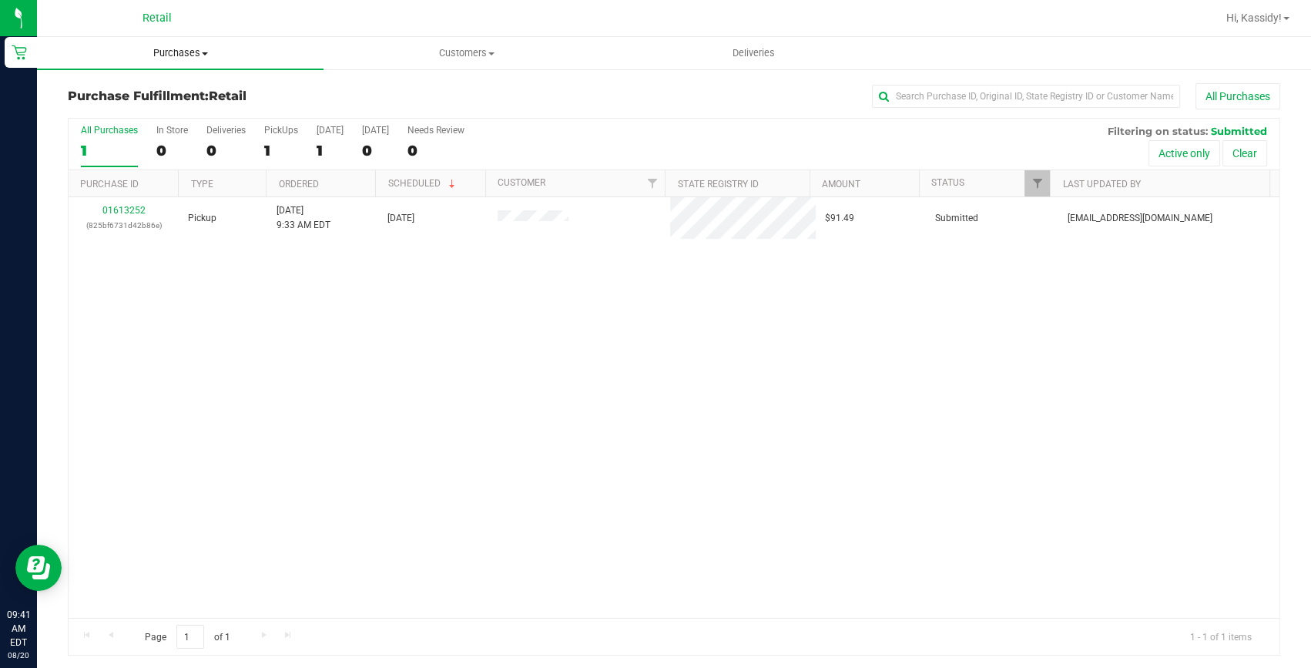
click at [198, 59] on span "Purchases" at bounding box center [180, 53] width 286 height 14
click at [179, 88] on span "Summary of purchases" at bounding box center [116, 92] width 158 height 13
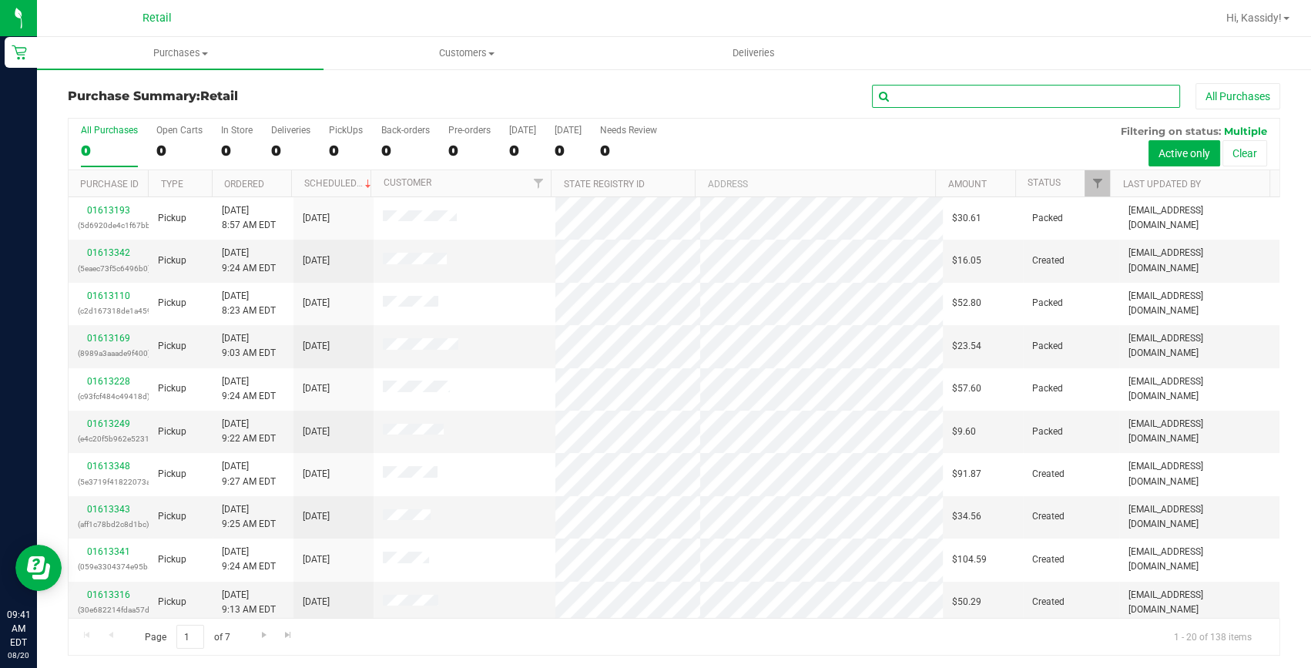
click at [912, 101] on input "text" at bounding box center [1026, 96] width 308 height 23
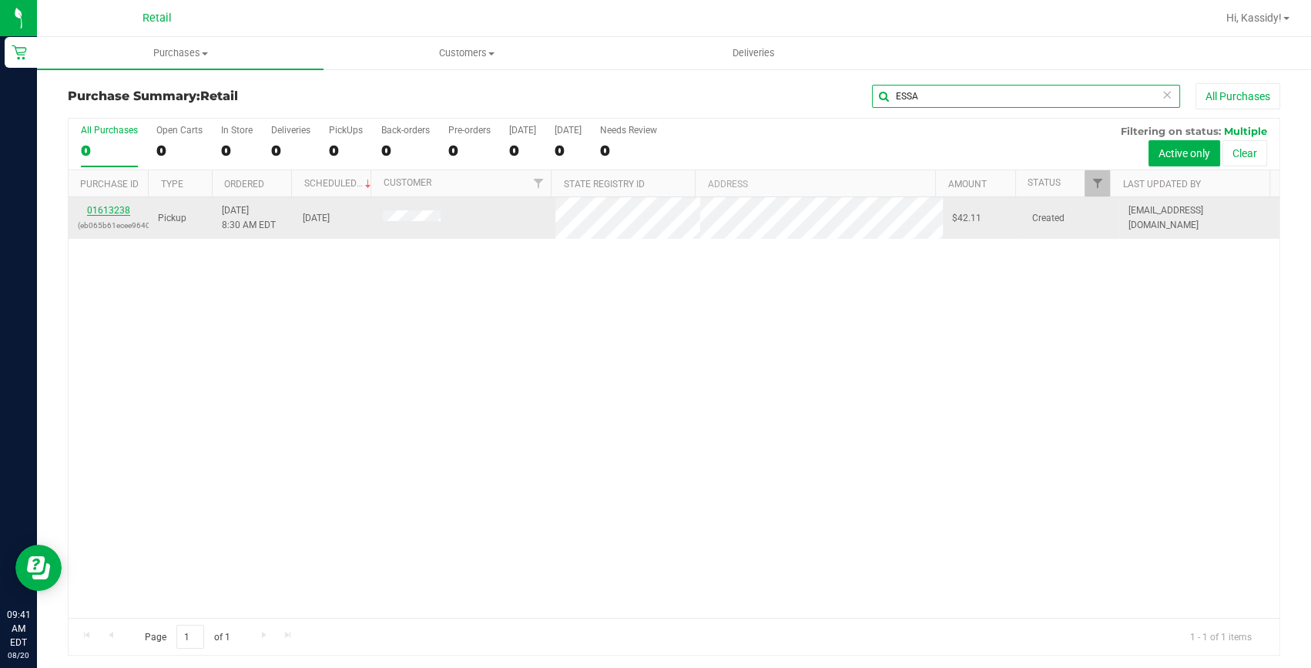
type input "ESSA"
click at [121, 209] on link "01613238" at bounding box center [108, 210] width 43 height 11
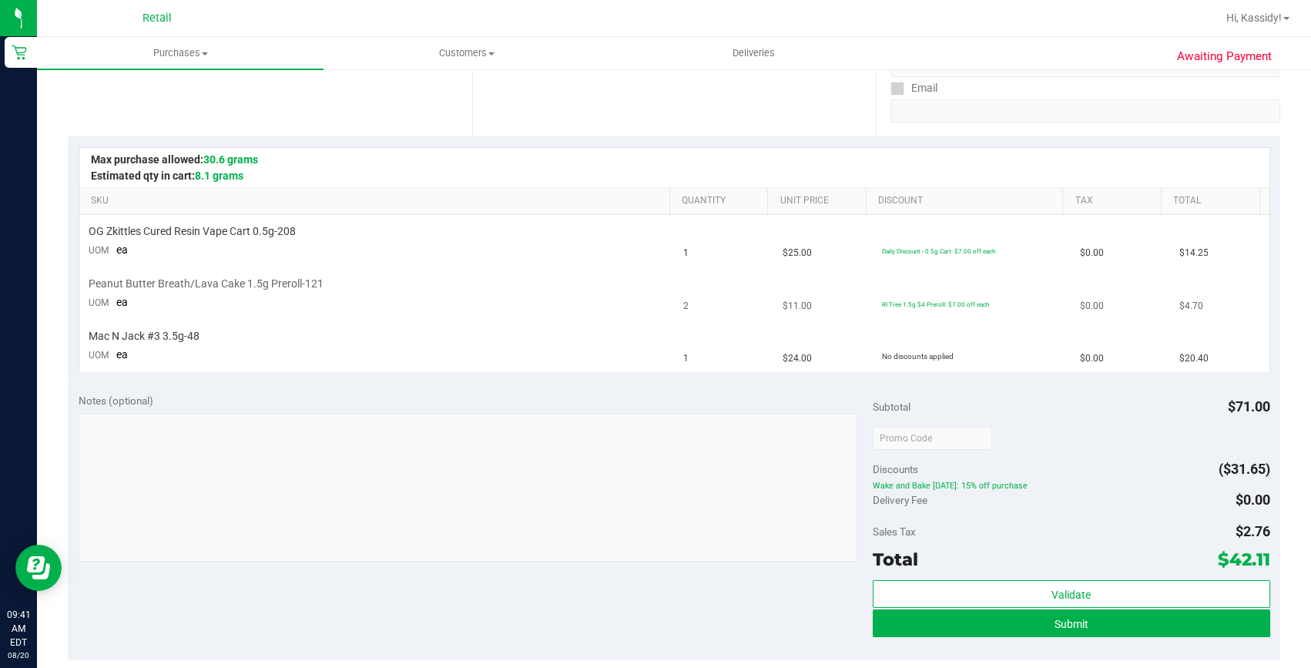
scroll to position [280, 0]
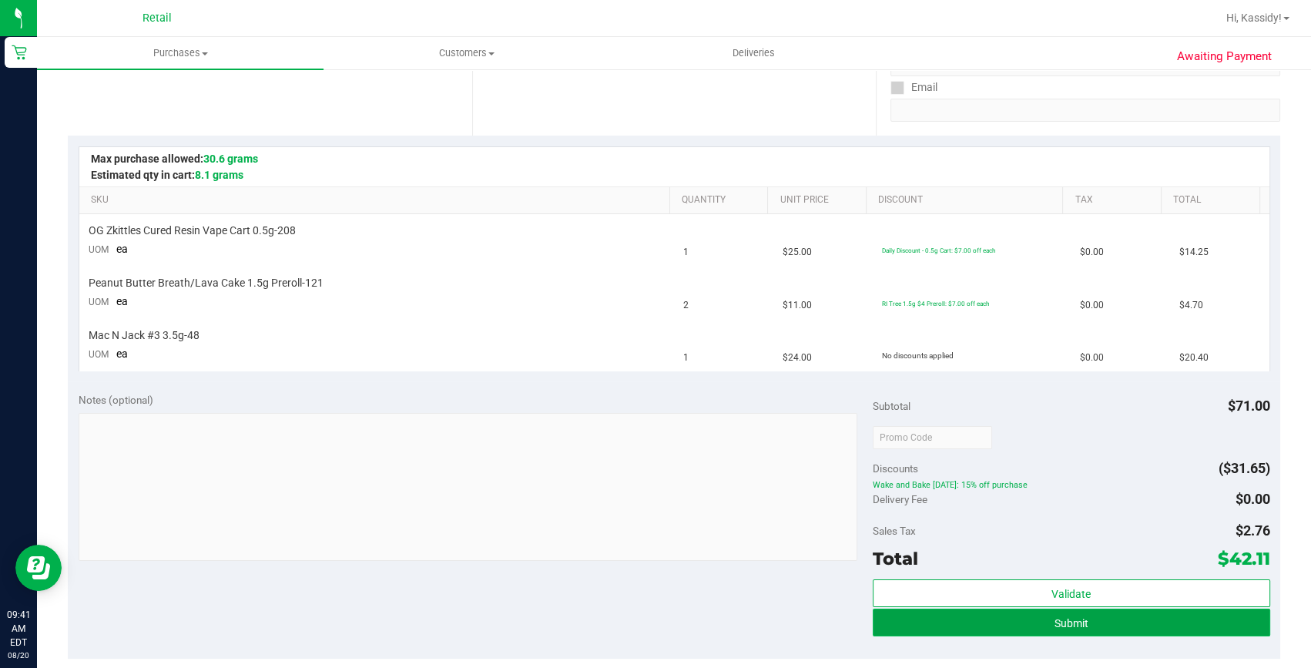
click at [1063, 618] on span "Submit" at bounding box center [1071, 623] width 34 height 12
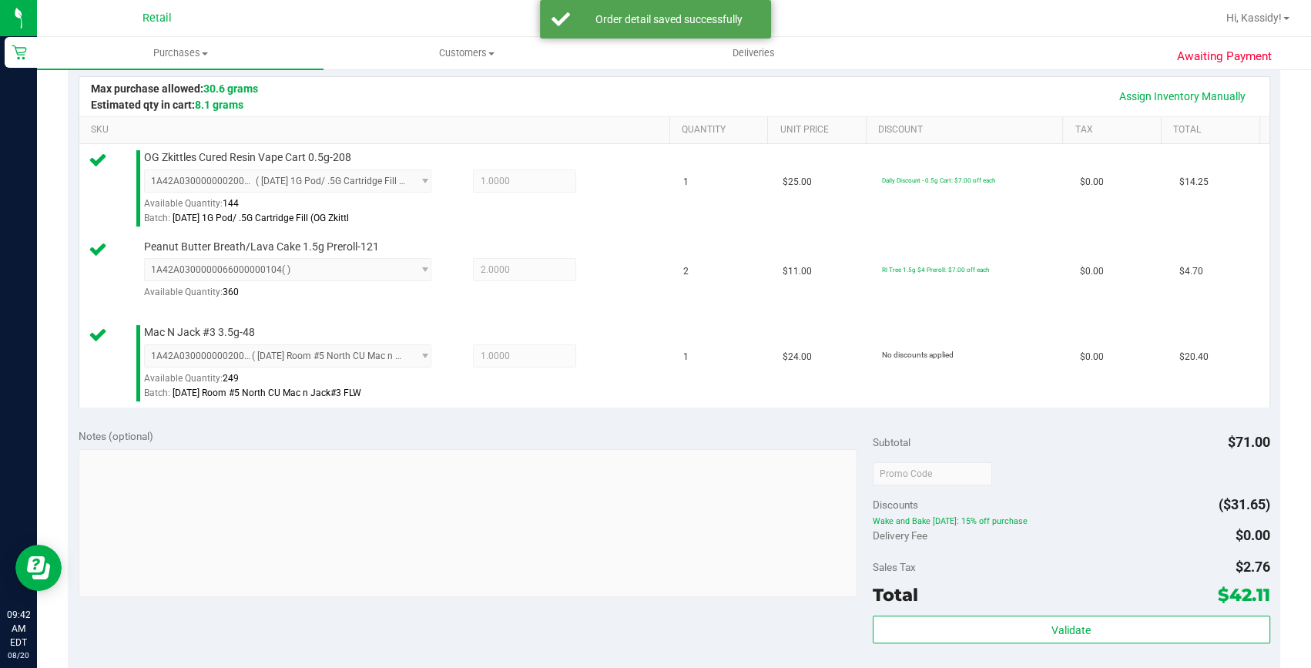
scroll to position [560, 0]
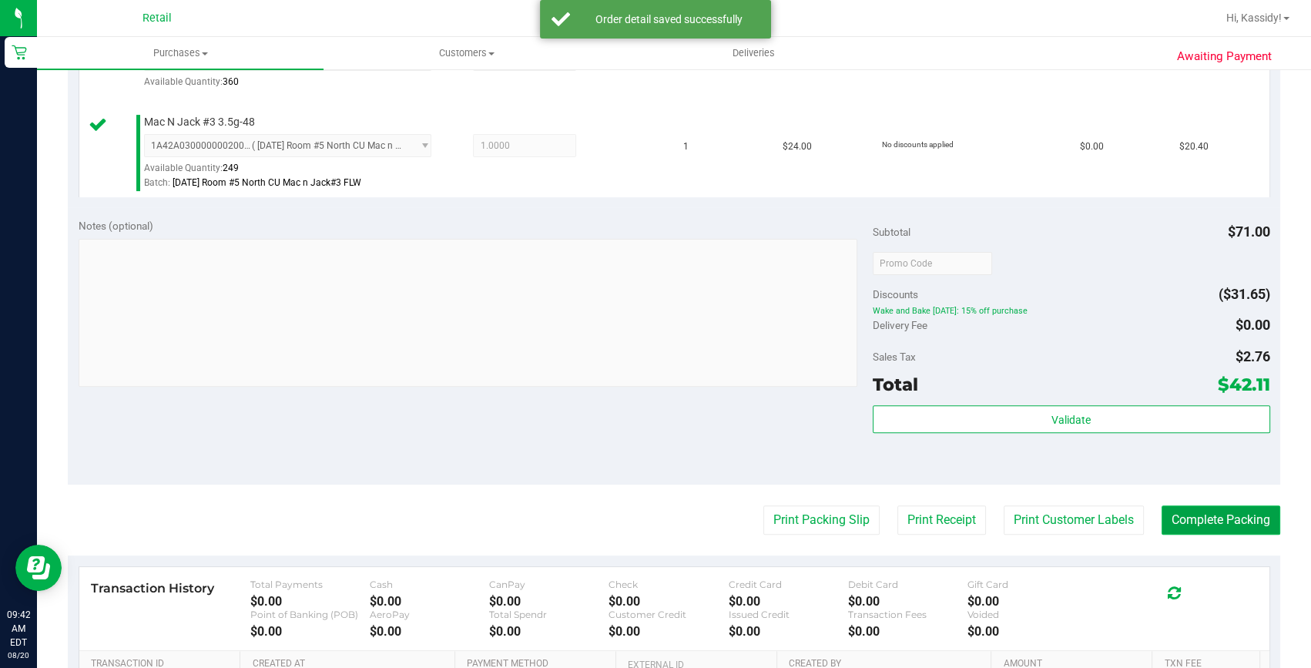
click at [1167, 508] on button "Complete Packing" at bounding box center [1220, 519] width 119 height 29
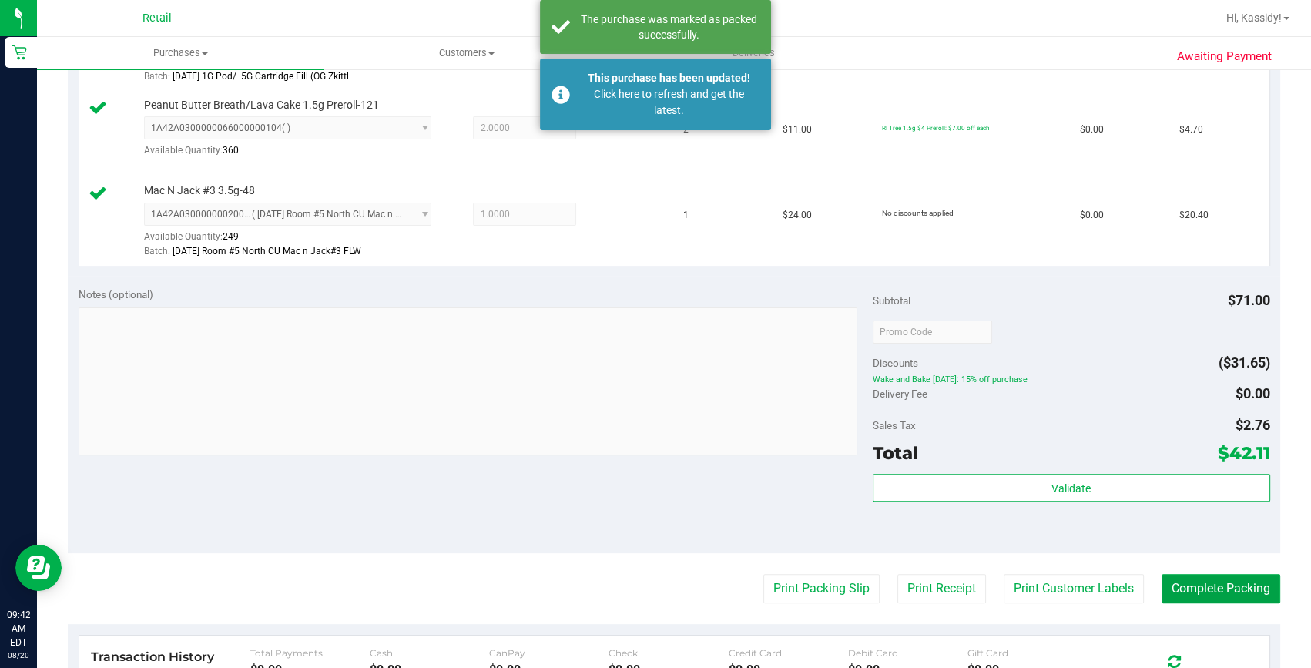
scroll to position [420, 0]
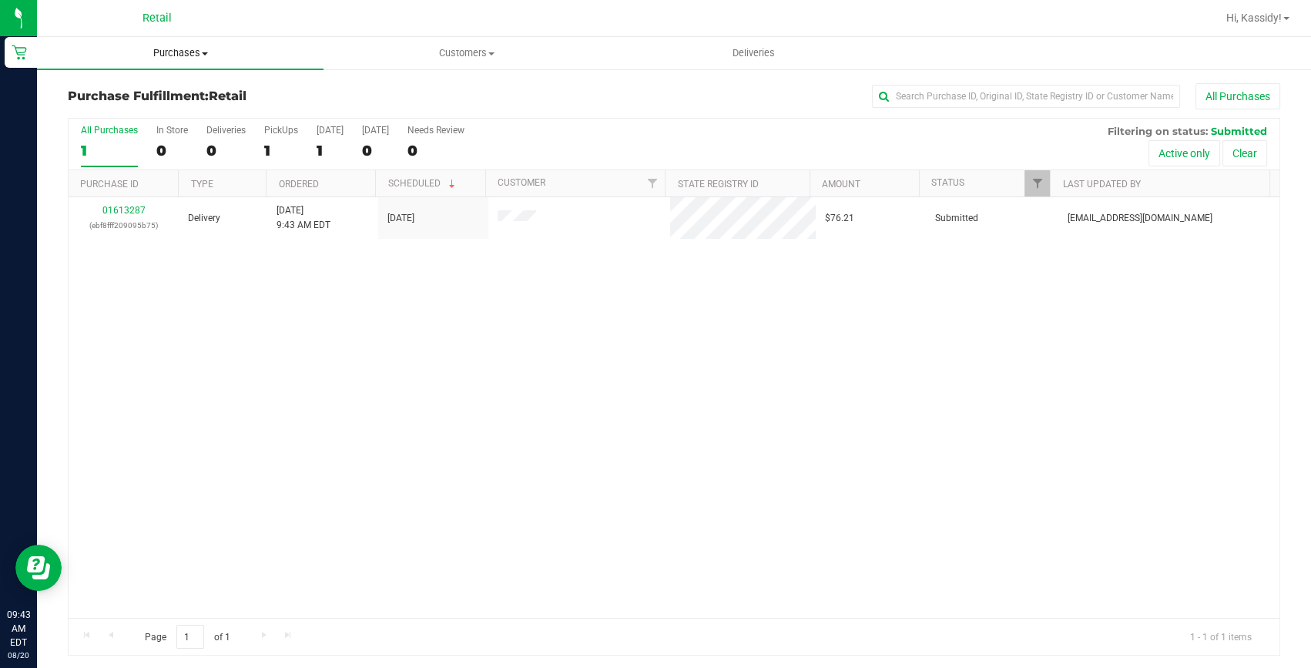
click at [203, 58] on span "Purchases" at bounding box center [180, 53] width 286 height 14
click at [186, 84] on li "Summary of purchases" at bounding box center [180, 93] width 286 height 18
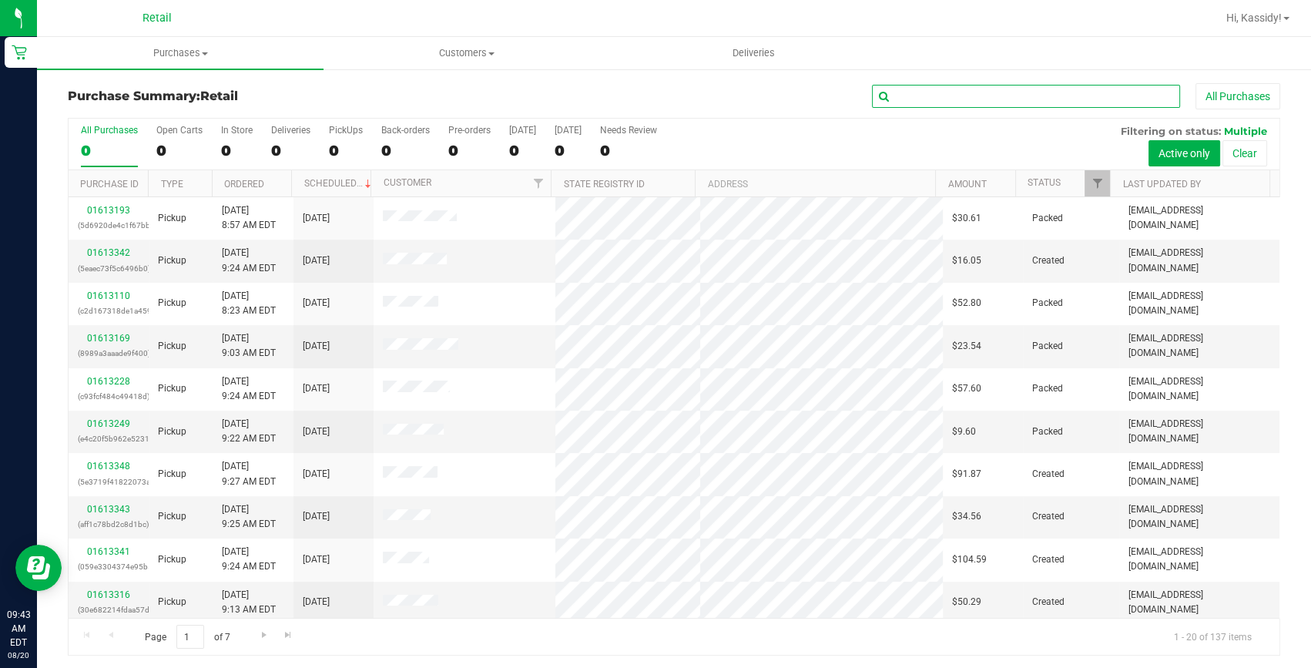
click at [978, 94] on input "text" at bounding box center [1026, 96] width 308 height 23
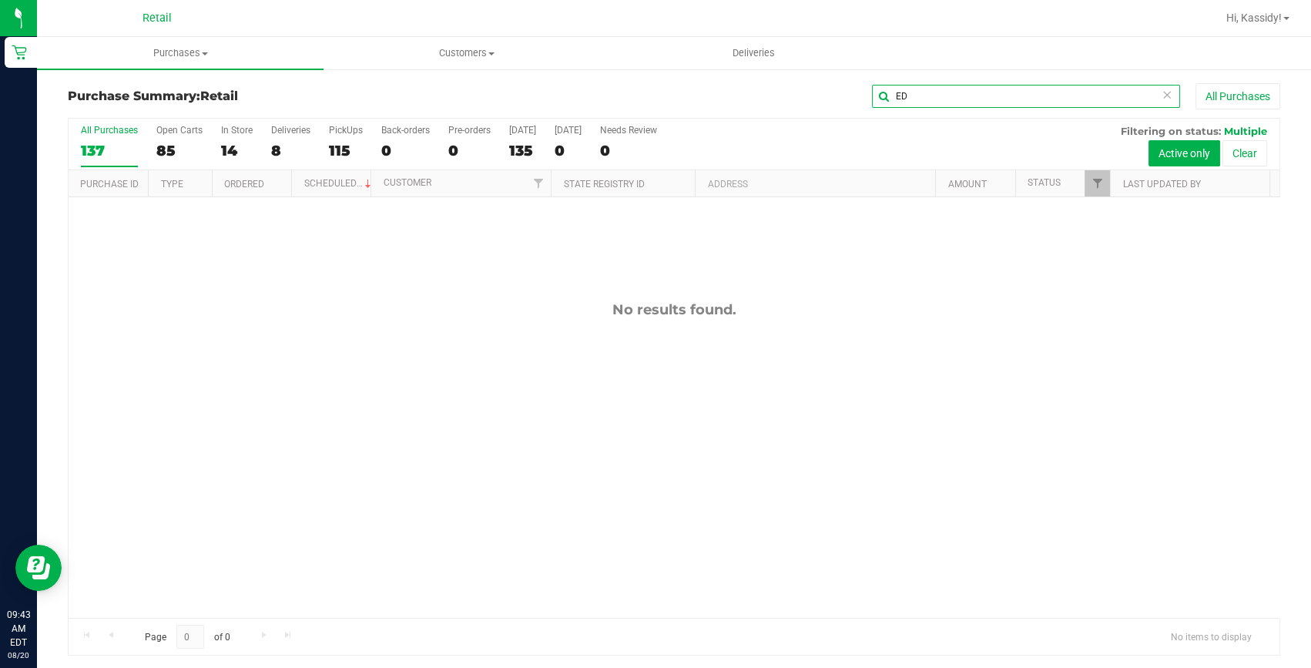
type input "E"
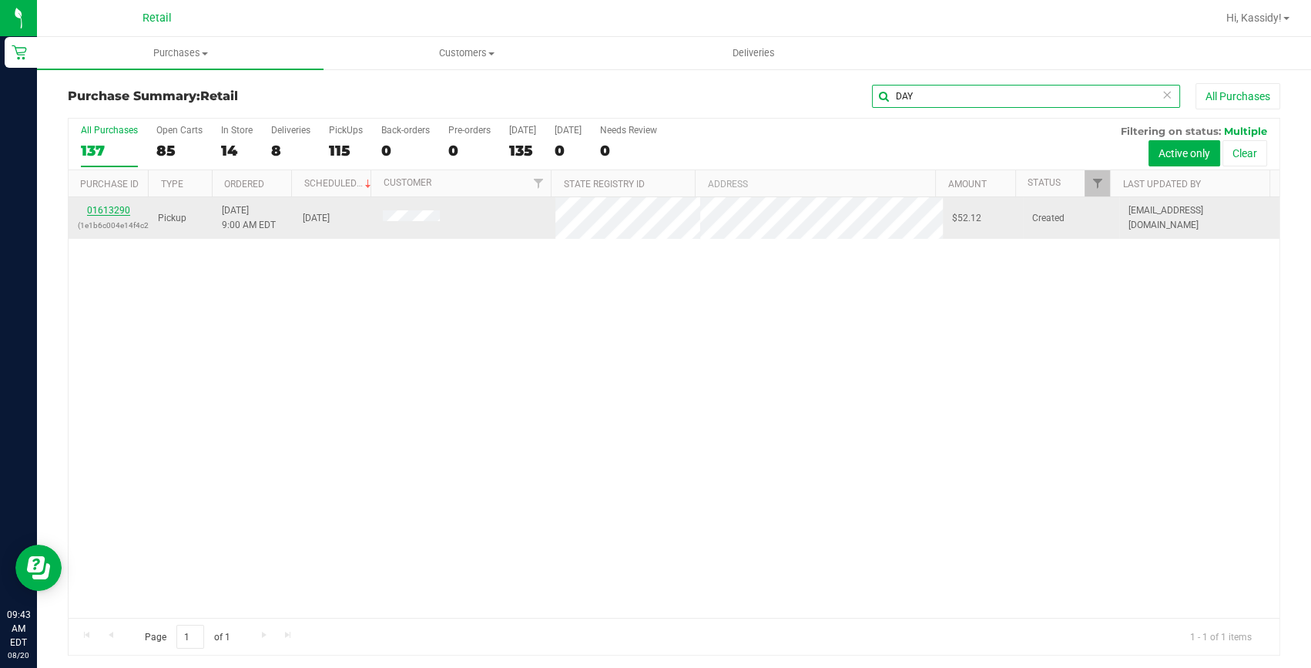
type input "DAY"
click at [122, 207] on link "01613290" at bounding box center [108, 210] width 43 height 11
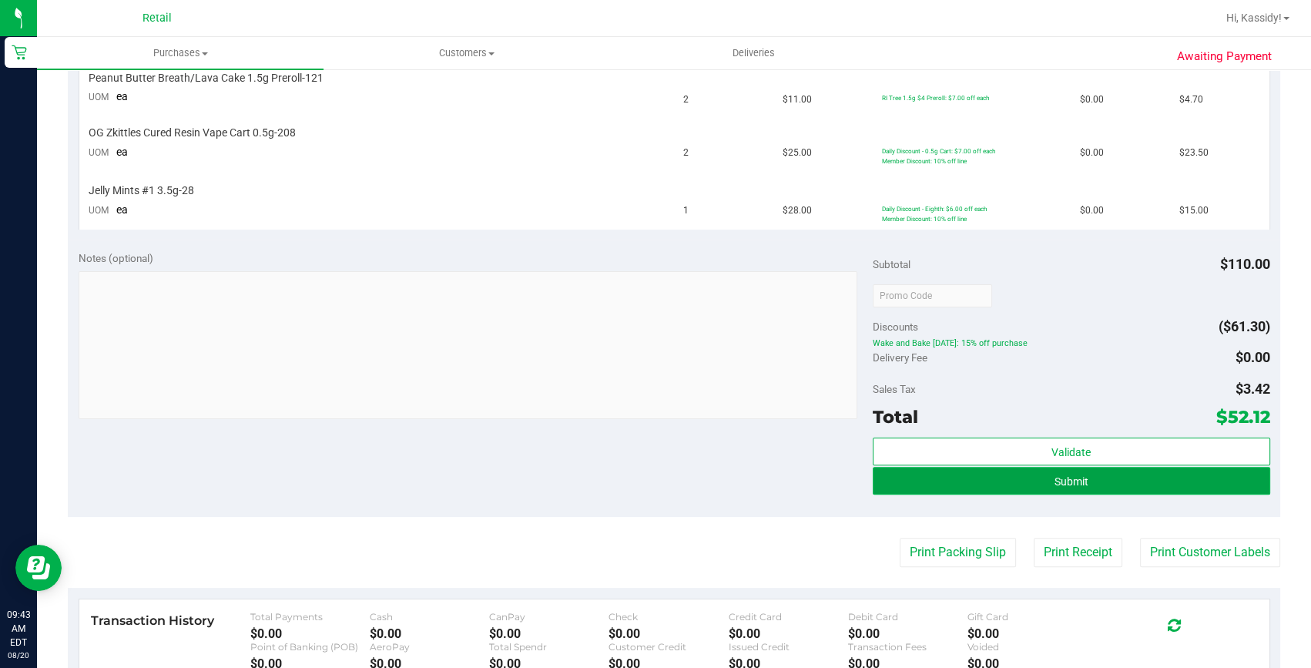
click at [1033, 483] on button "Submit" at bounding box center [1070, 481] width 397 height 28
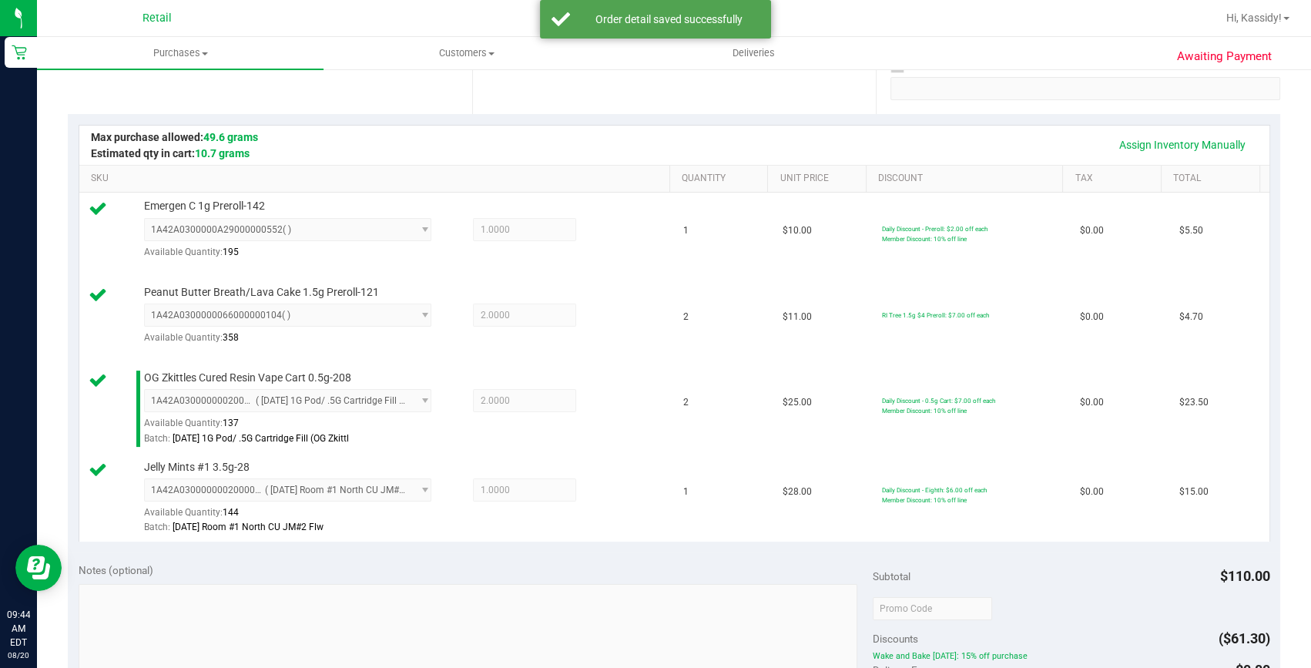
scroll to position [581, 0]
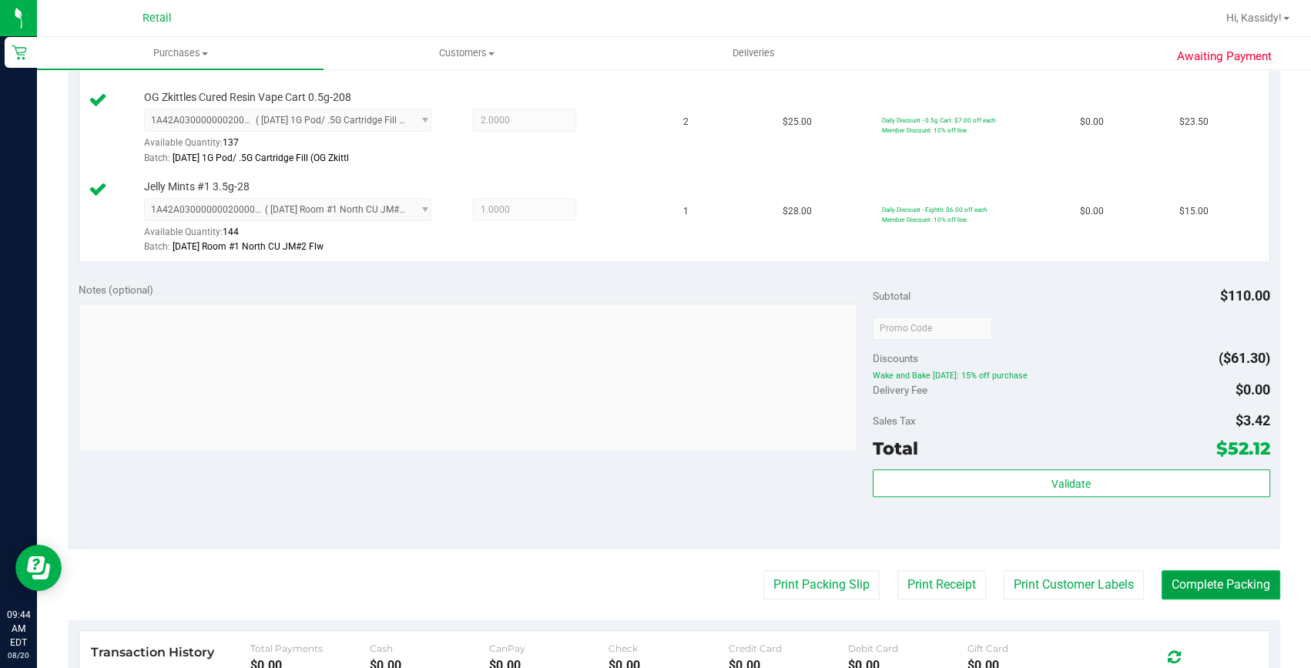
click at [1224, 589] on button "Complete Packing" at bounding box center [1220, 584] width 119 height 29
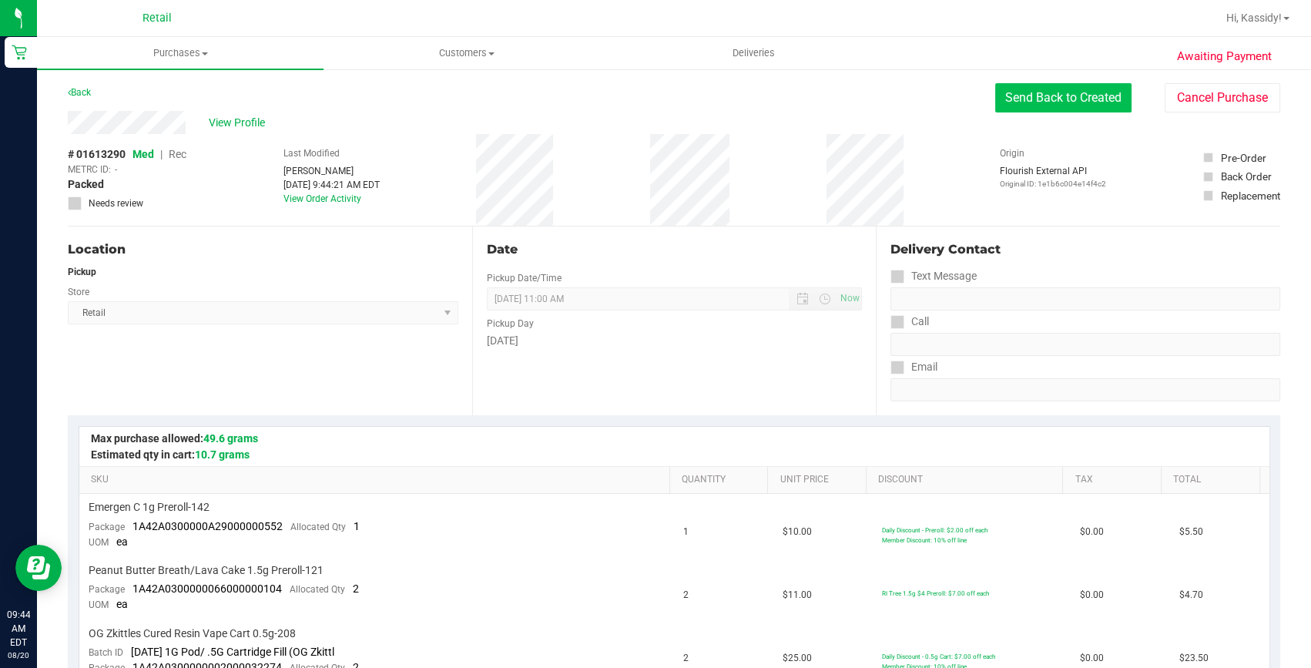
click at [1049, 95] on button "Send Back to Created" at bounding box center [1063, 97] width 136 height 29
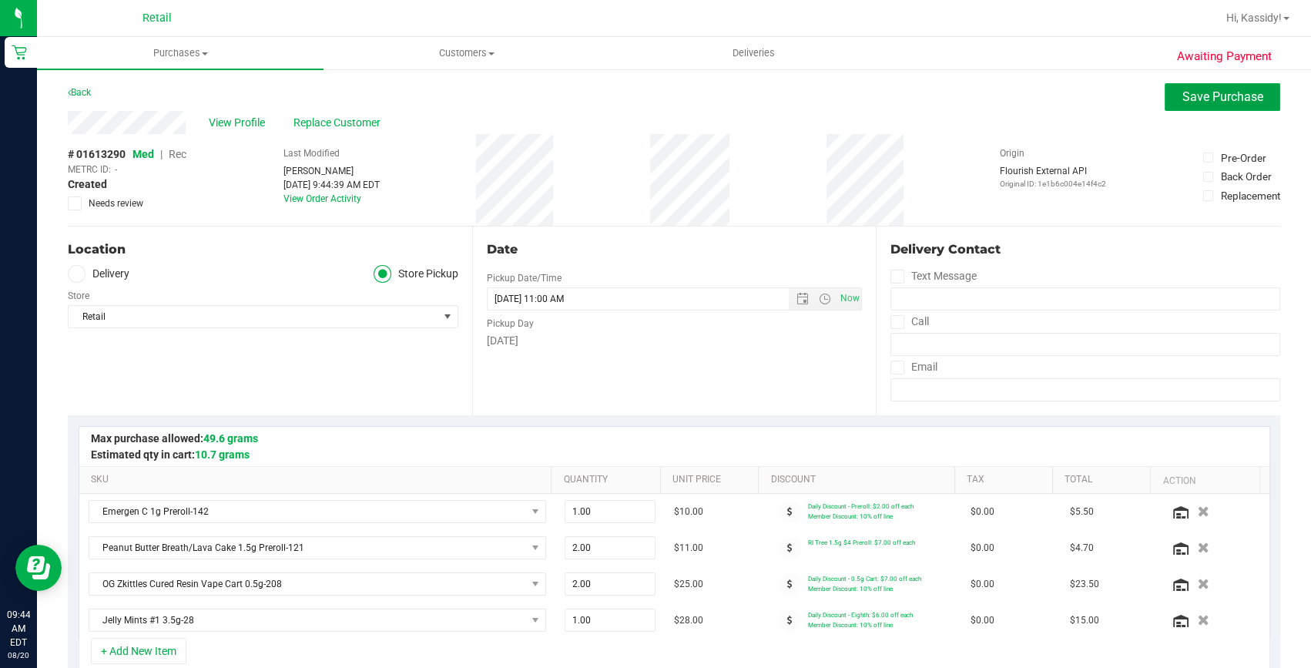
drag, startPoint x: 1223, startPoint y: 102, endPoint x: 980, endPoint y: 108, distance: 242.6
click at [1223, 102] on span "Save Purchase" at bounding box center [1222, 96] width 81 height 15
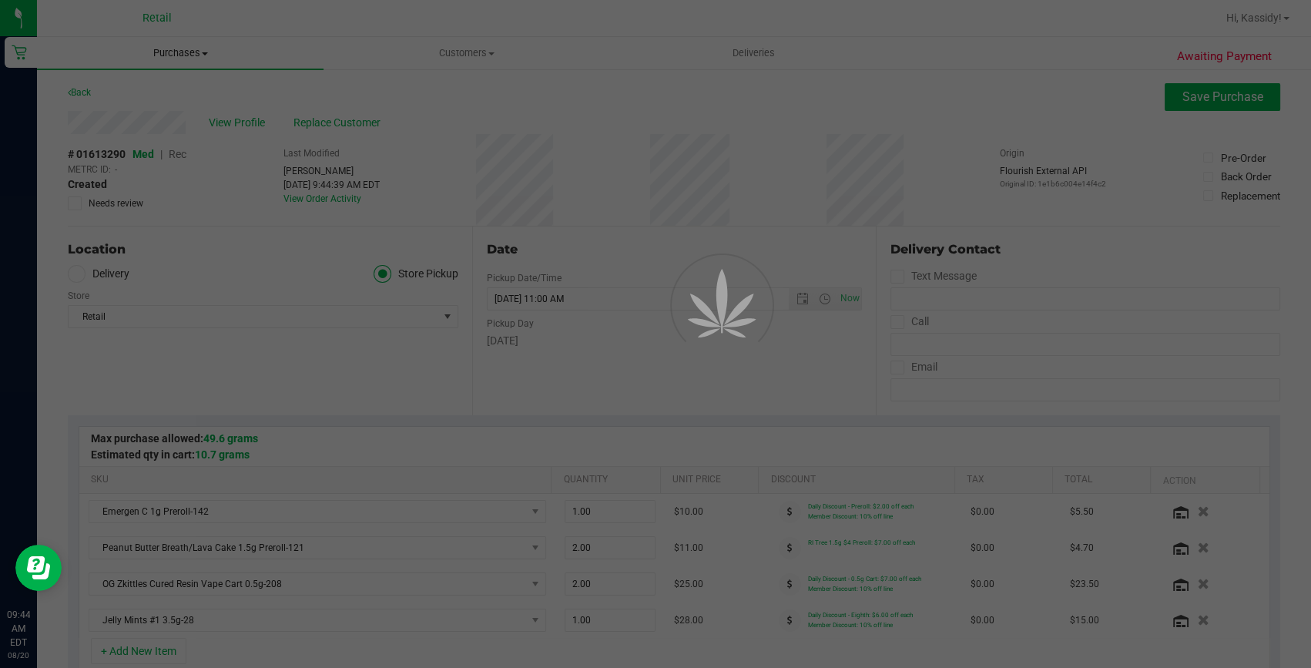
click at [192, 55] on span "Purchases" at bounding box center [180, 53] width 286 height 14
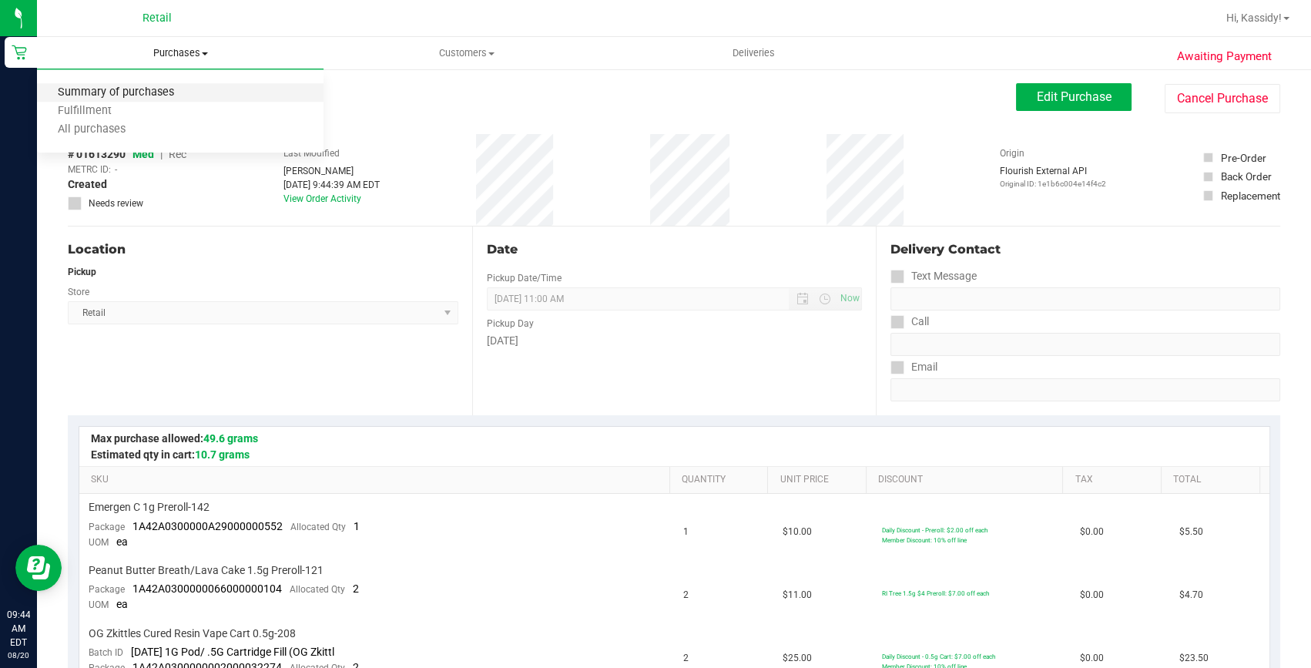
click at [146, 95] on span "Summary of purchases" at bounding box center [116, 92] width 158 height 13
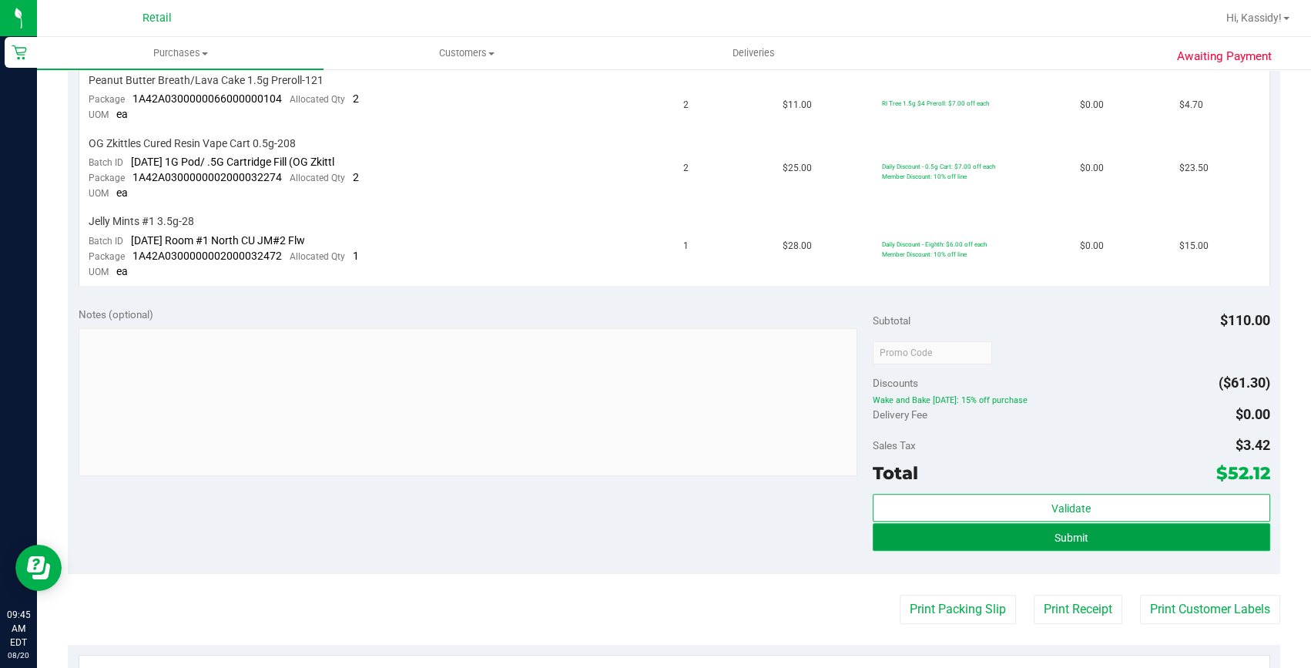
click at [1130, 533] on button "Submit" at bounding box center [1070, 537] width 397 height 28
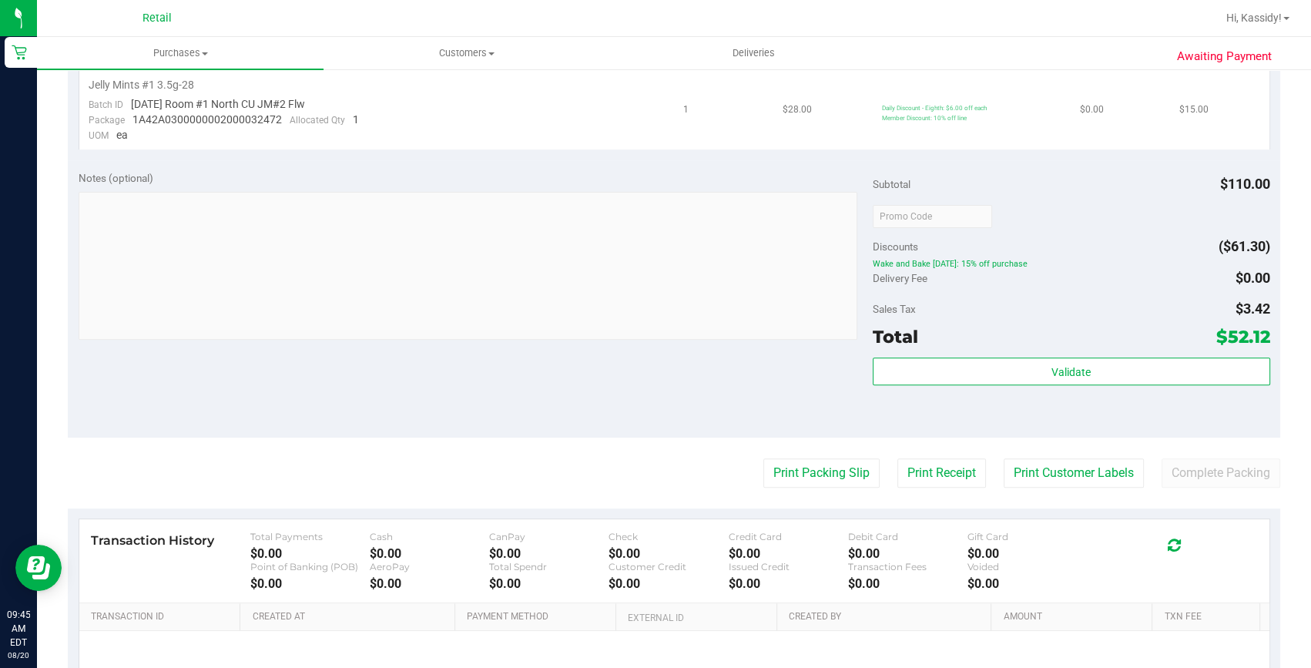
scroll to position [652, 0]
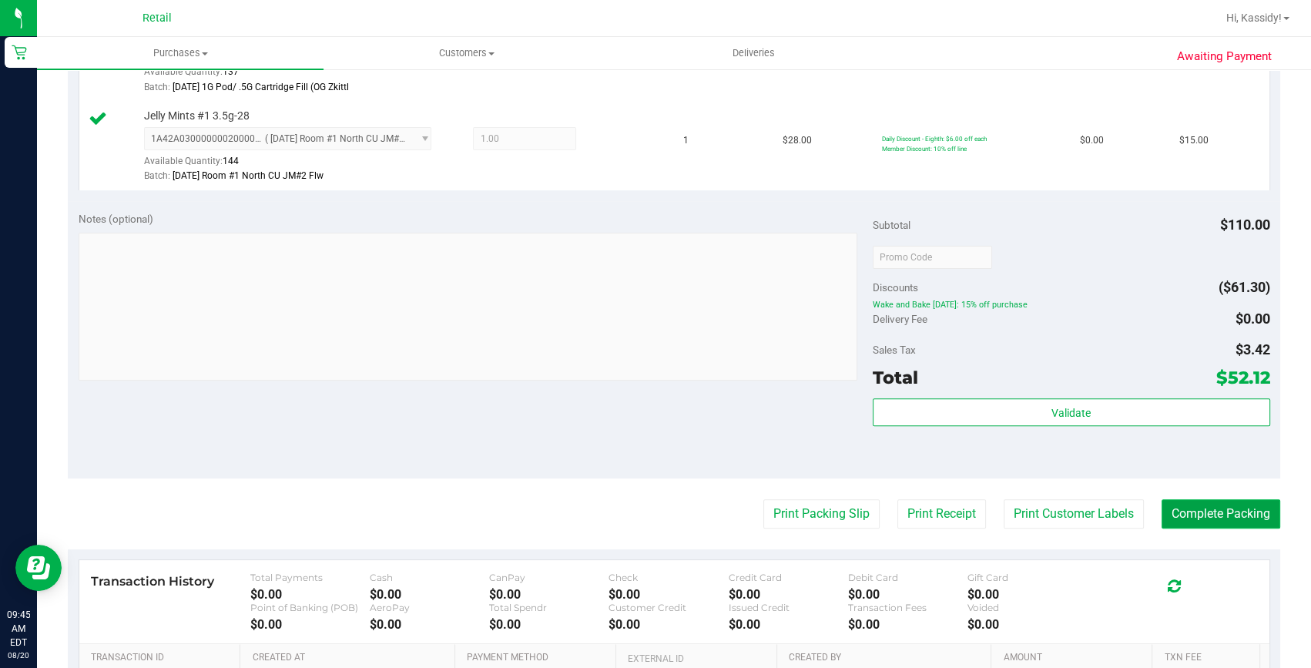
click at [1201, 514] on button "Complete Packing" at bounding box center [1220, 513] width 119 height 29
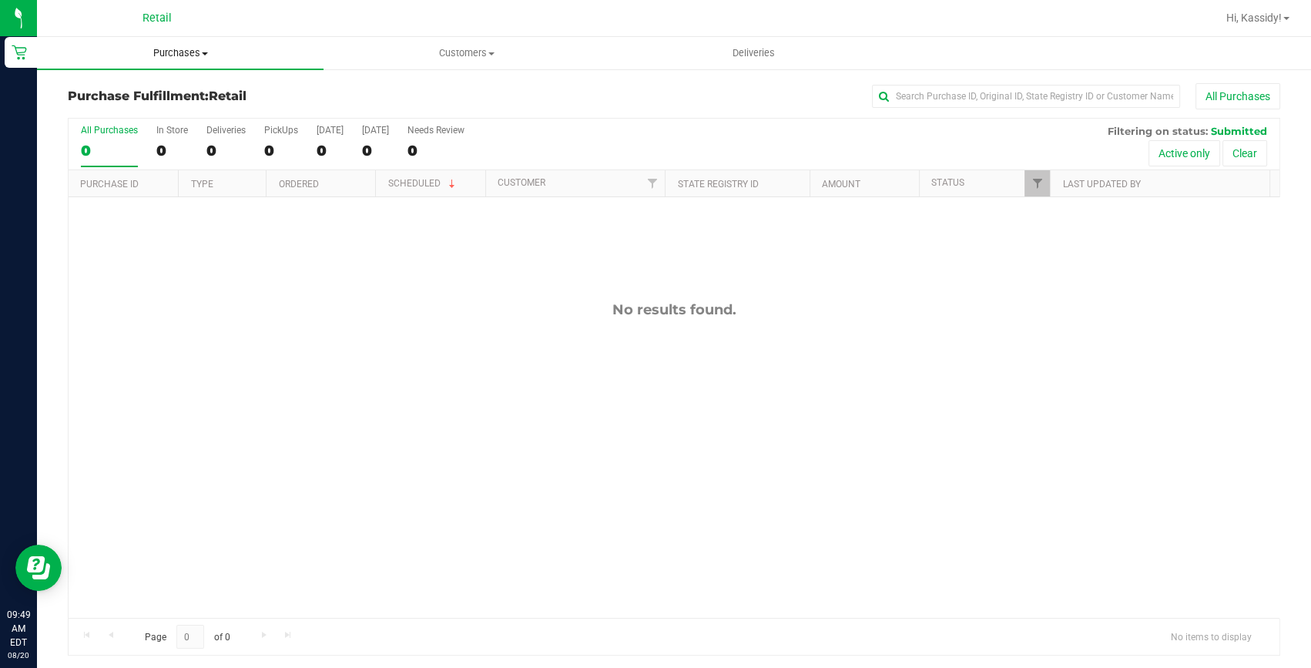
click at [184, 58] on span "Purchases" at bounding box center [180, 53] width 286 height 14
click at [122, 92] on span "Summary of purchases" at bounding box center [116, 92] width 158 height 13
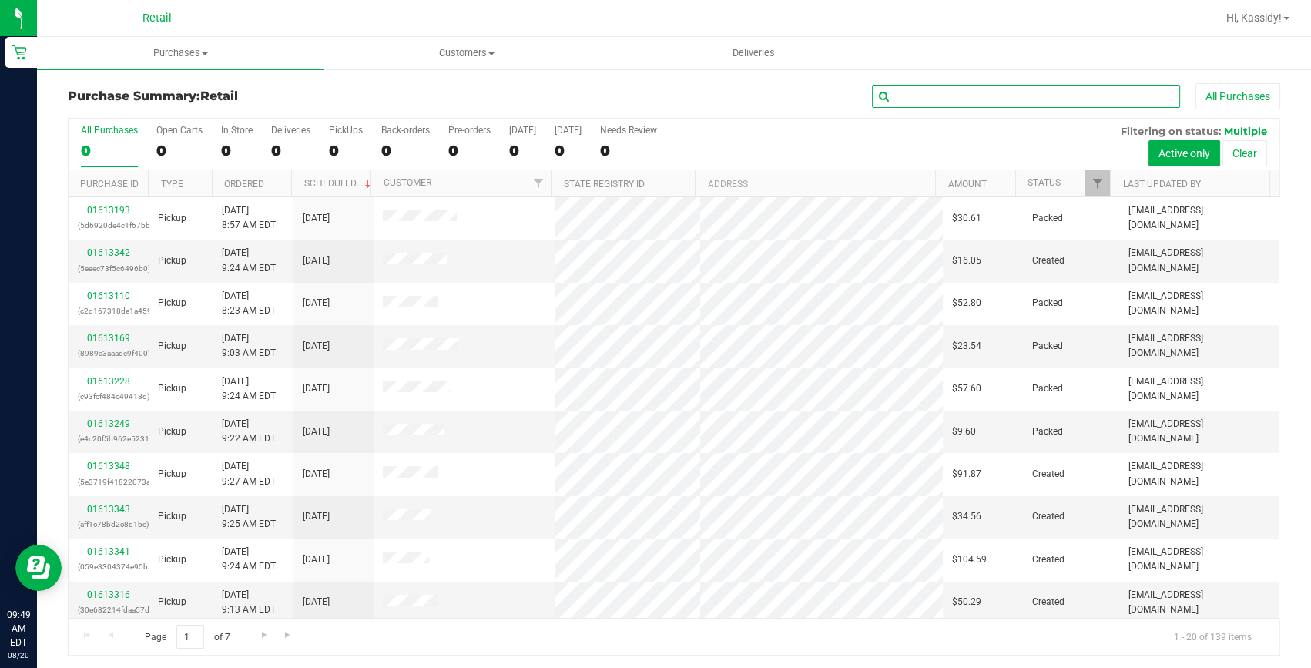
click at [930, 99] on input "text" at bounding box center [1026, 96] width 308 height 23
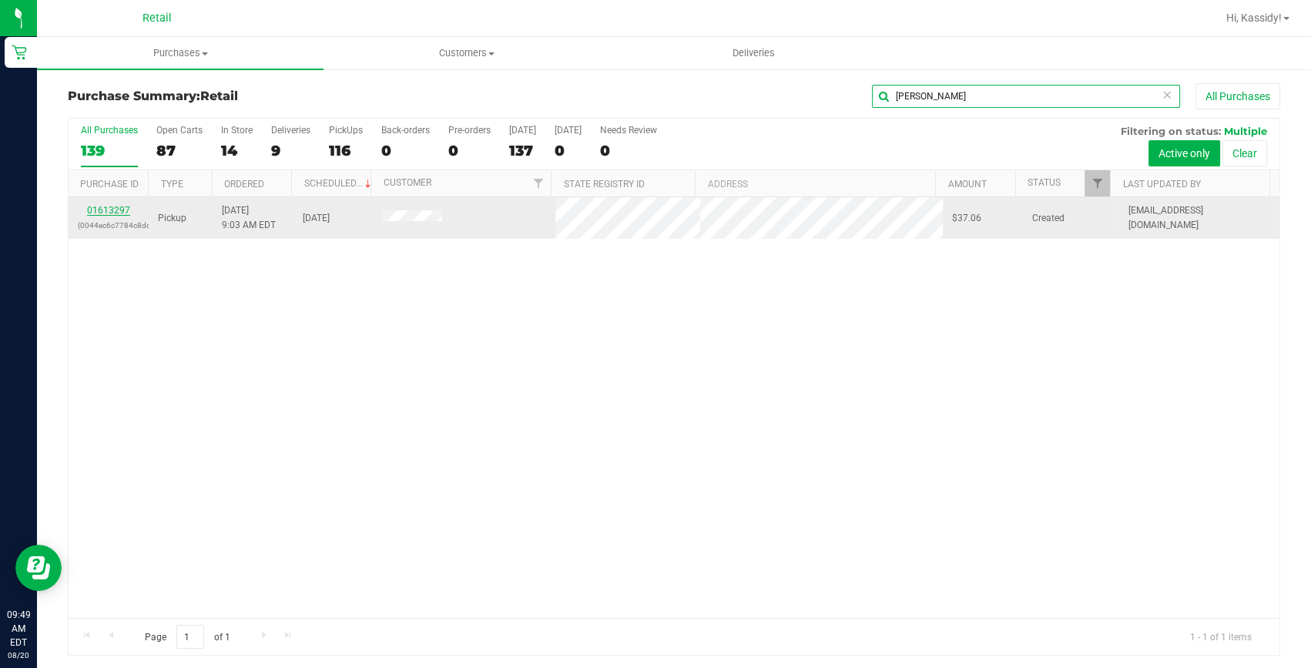
type input "TRISH"
click at [117, 209] on link "01613297" at bounding box center [108, 210] width 43 height 11
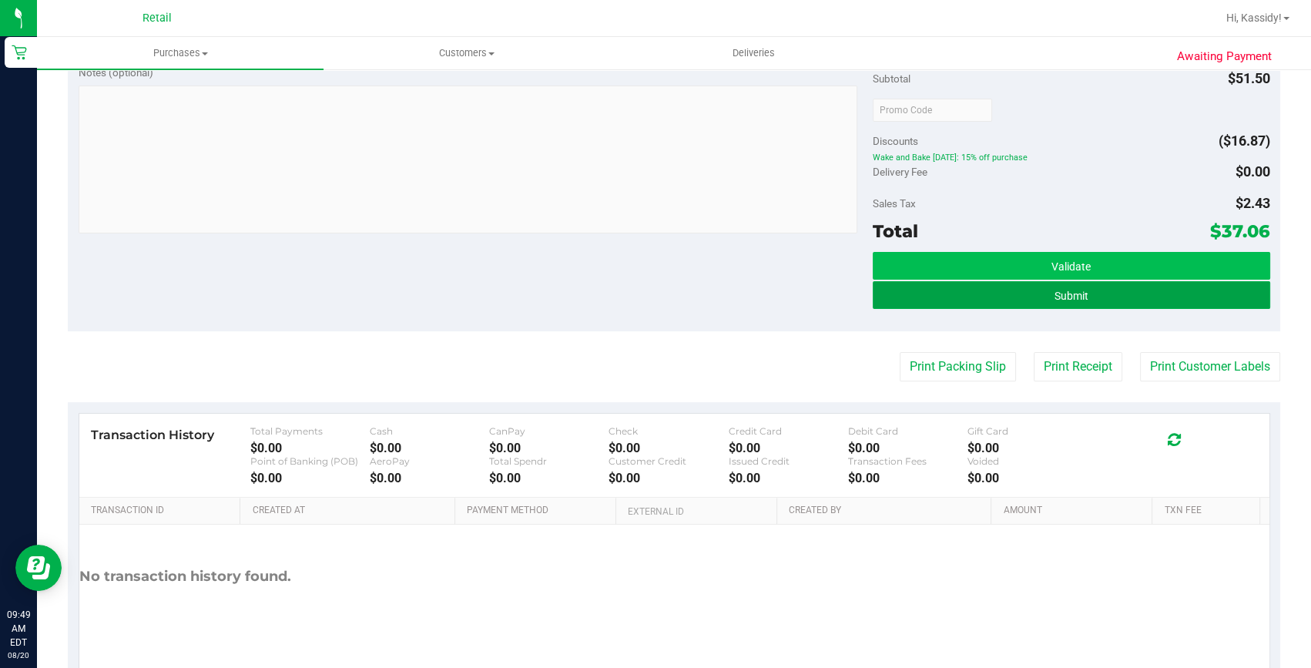
click at [1072, 299] on span "Submit" at bounding box center [1071, 296] width 34 height 12
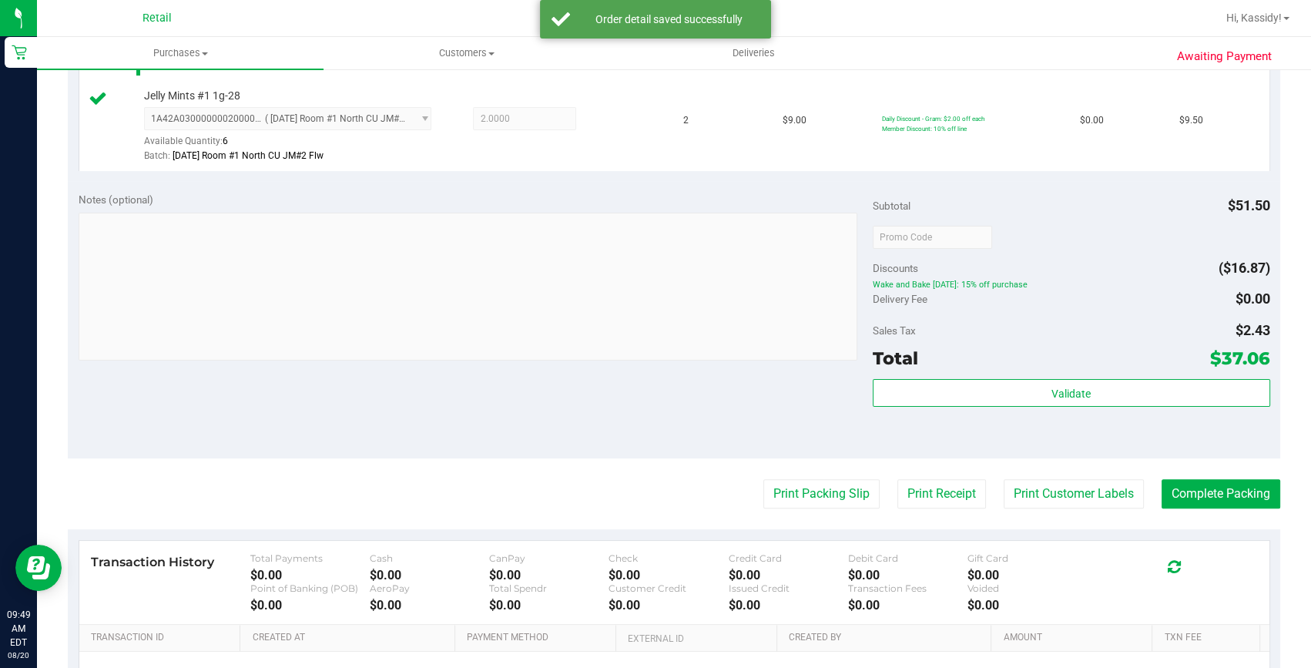
scroll to position [581, 0]
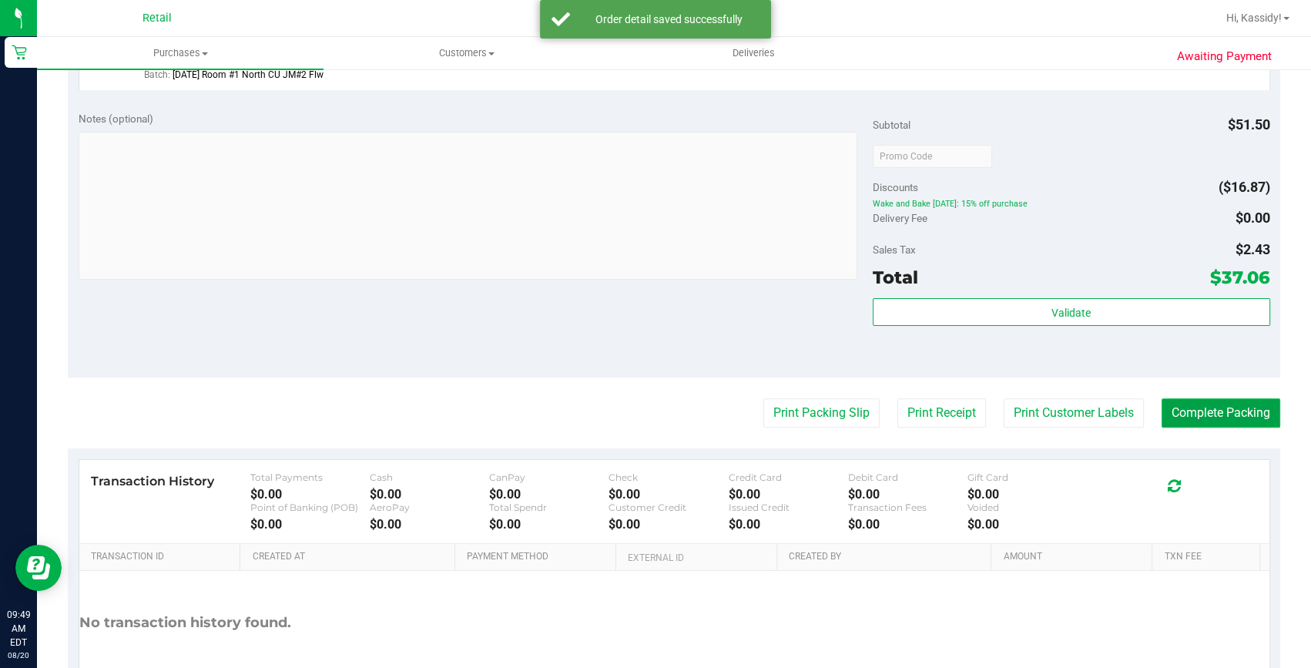
click at [1163, 413] on button "Complete Packing" at bounding box center [1220, 412] width 119 height 29
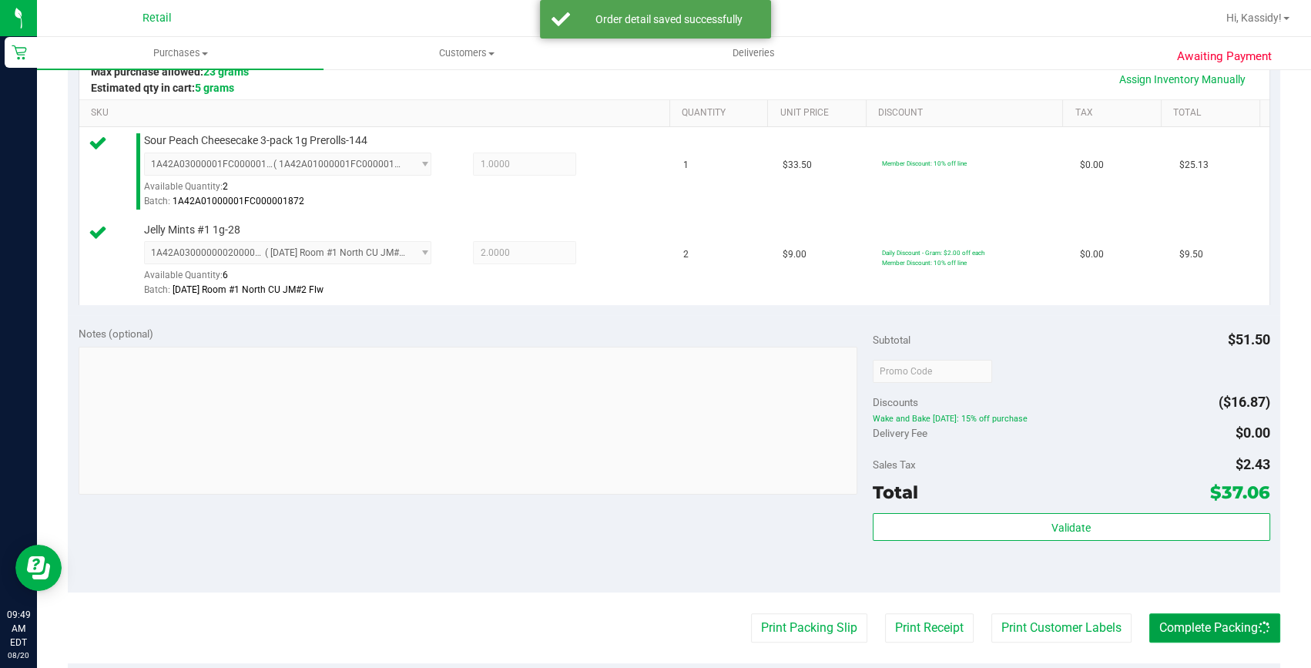
scroll to position [162, 0]
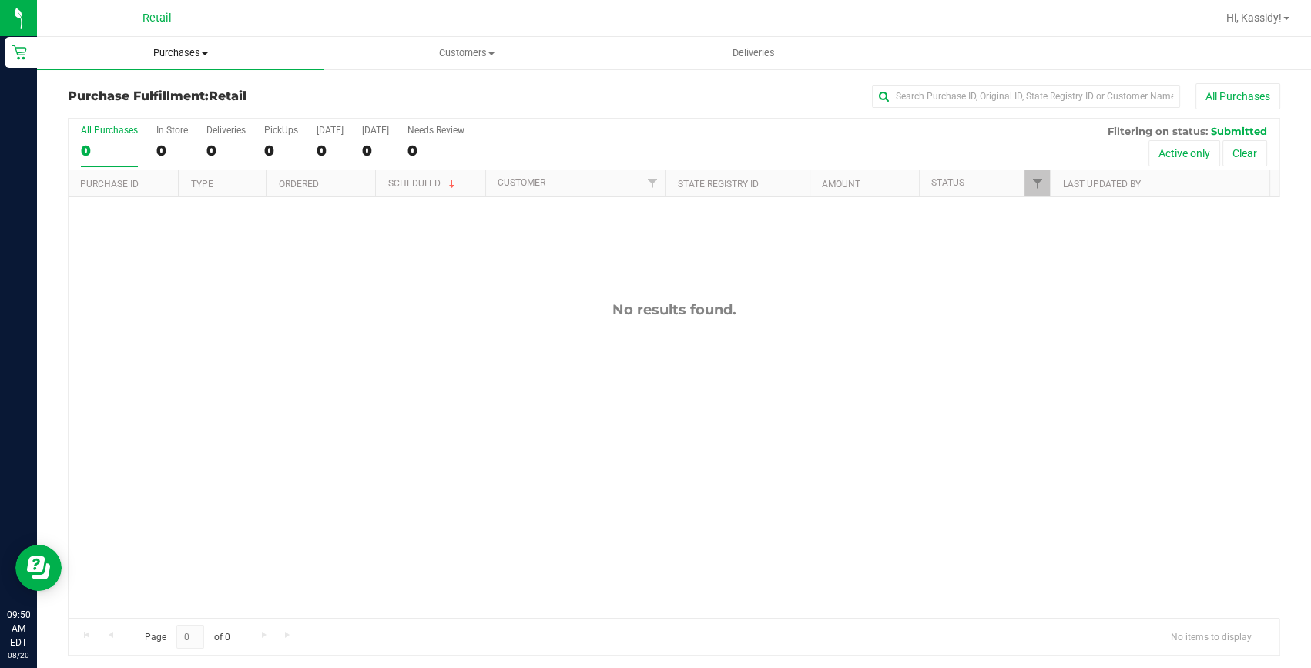
click at [167, 51] on span "Purchases" at bounding box center [180, 53] width 286 height 14
click at [159, 92] on span "Summary of purchases" at bounding box center [116, 92] width 158 height 13
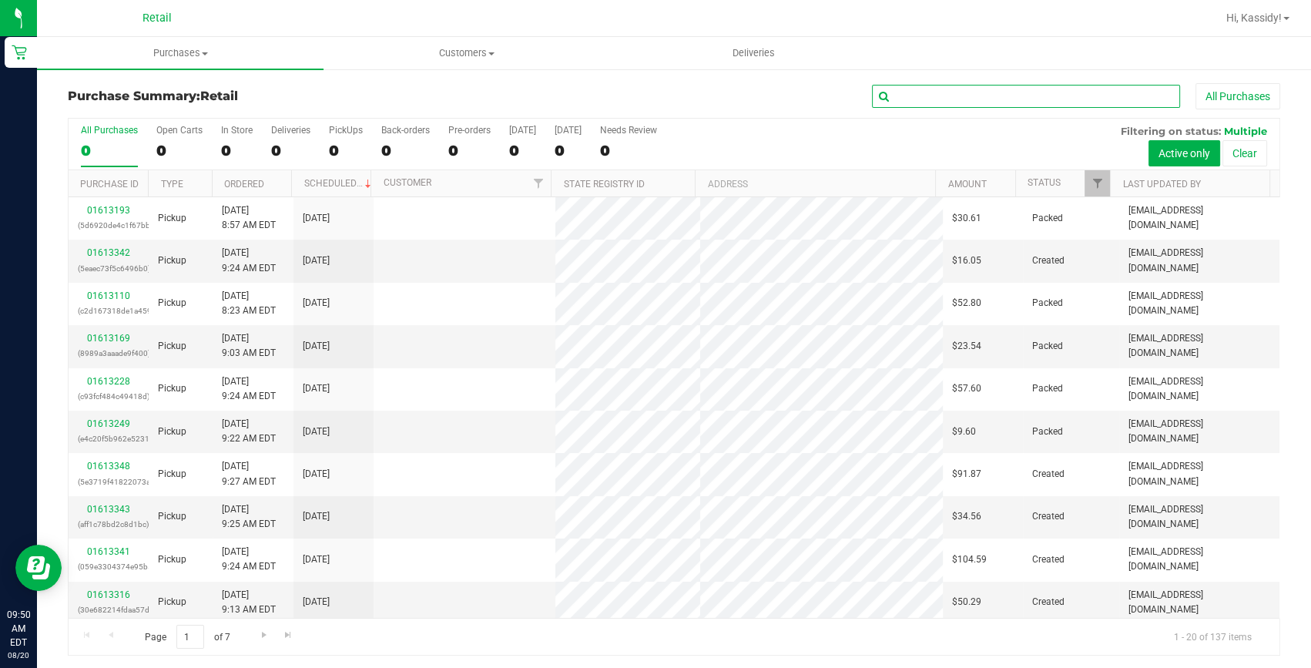
click at [947, 97] on input "text" at bounding box center [1026, 96] width 308 height 23
type input "KREN"
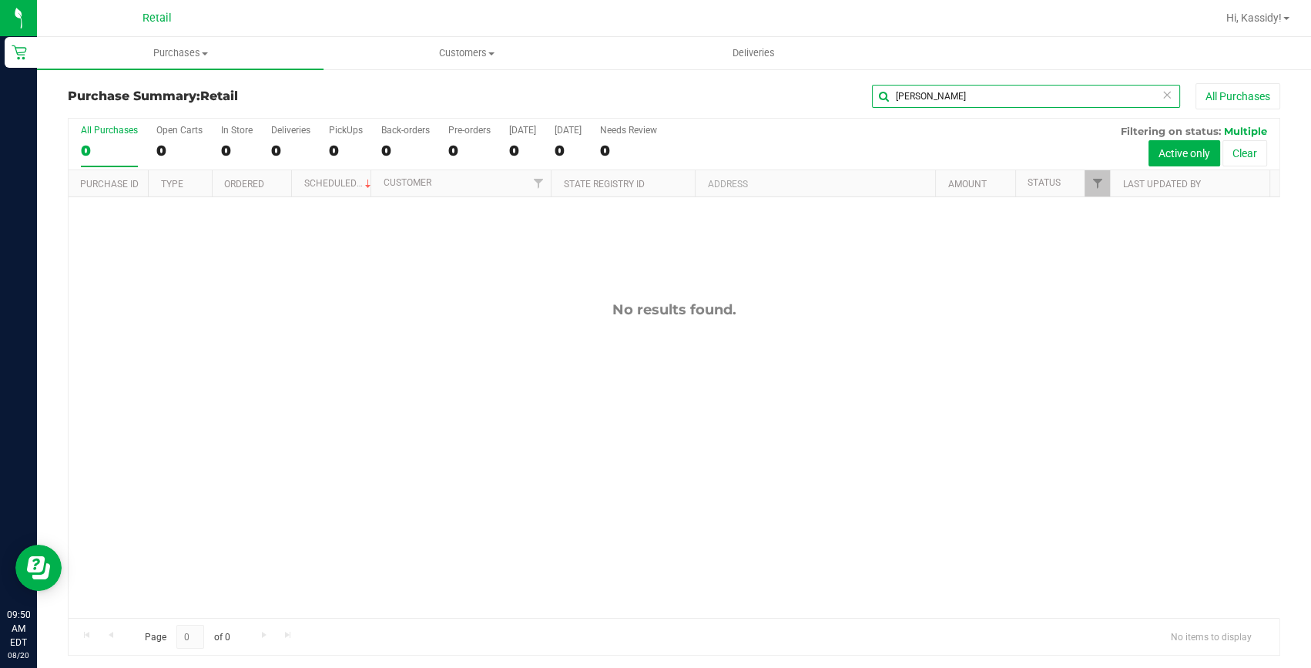
click at [943, 99] on input "KREN" at bounding box center [1026, 96] width 308 height 23
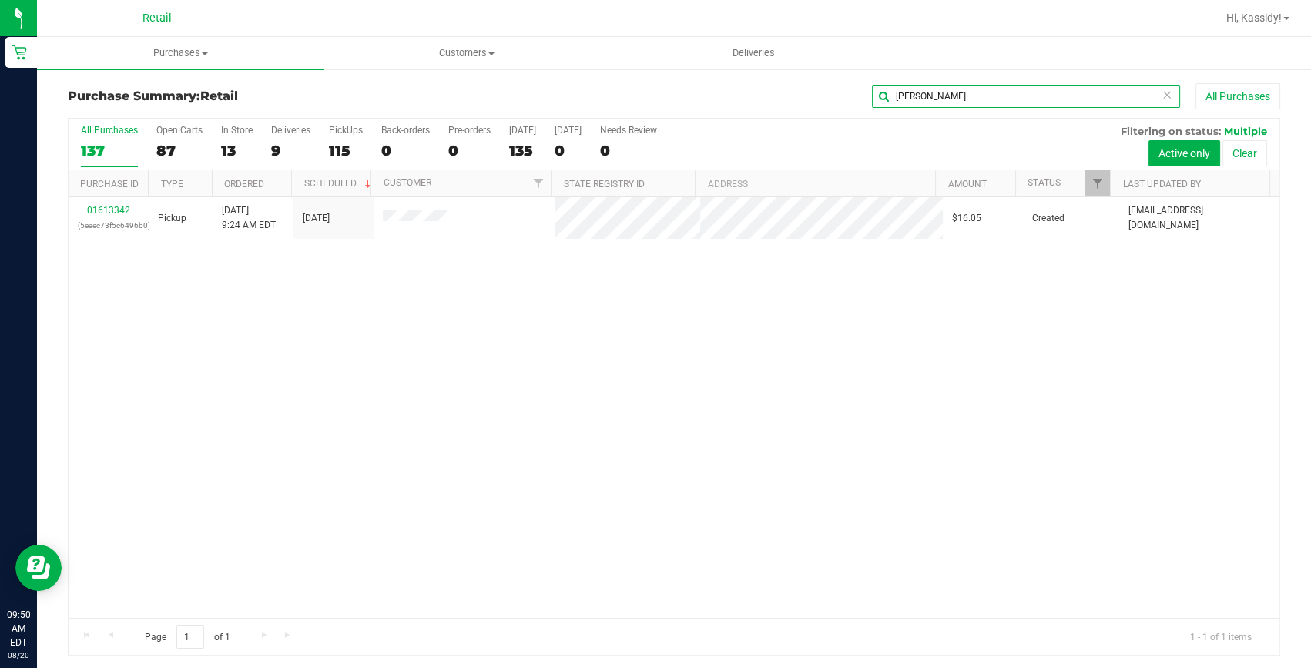
type input "KAREN"
click at [125, 206] on link "01613342" at bounding box center [108, 210] width 43 height 11
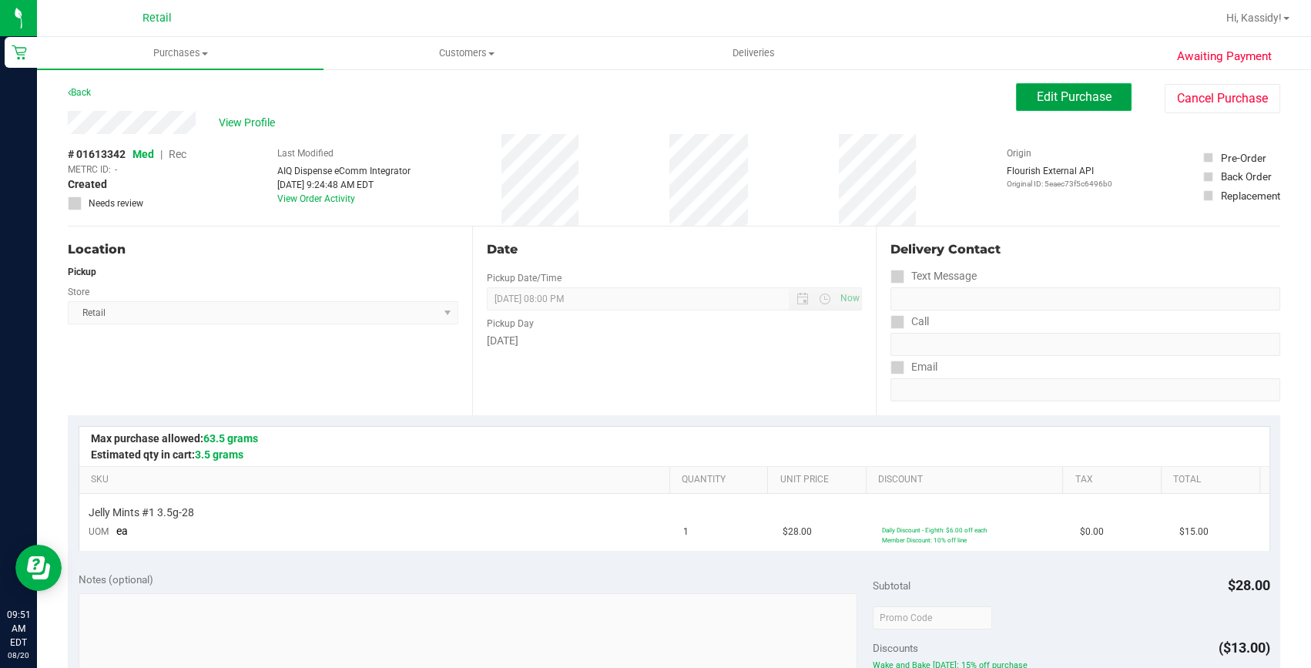
click at [1045, 99] on span "Edit Purchase" at bounding box center [1073, 96] width 75 height 15
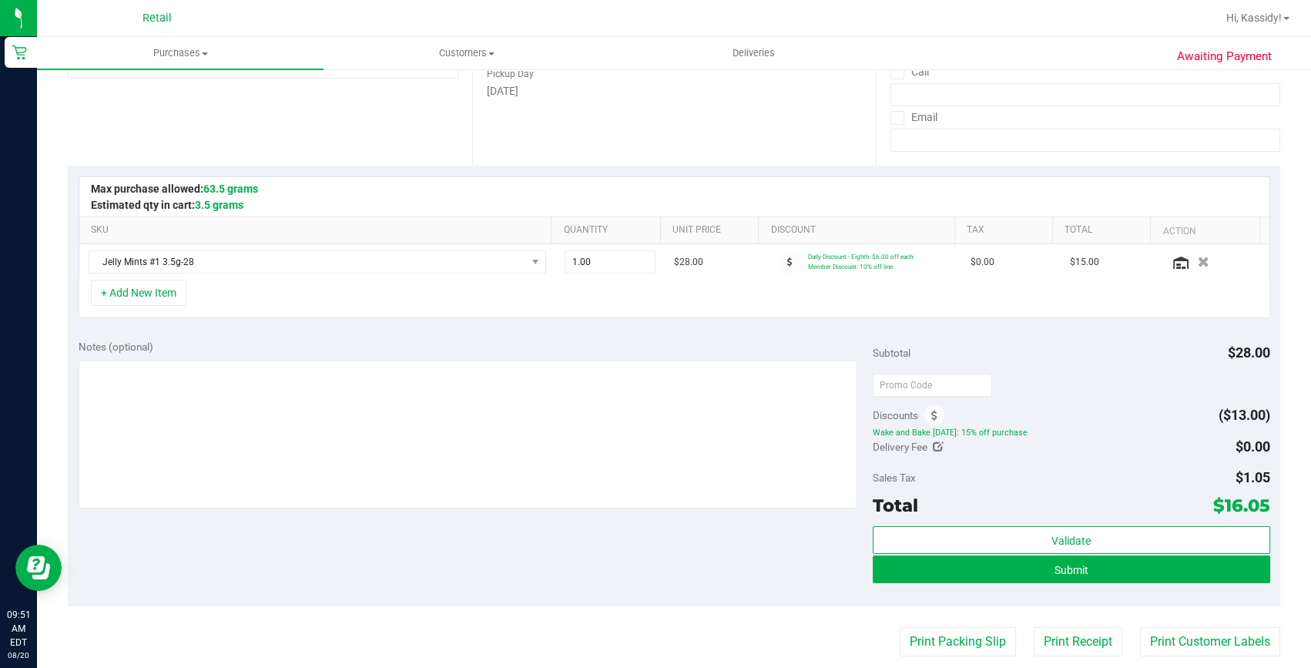
scroll to position [350, 0]
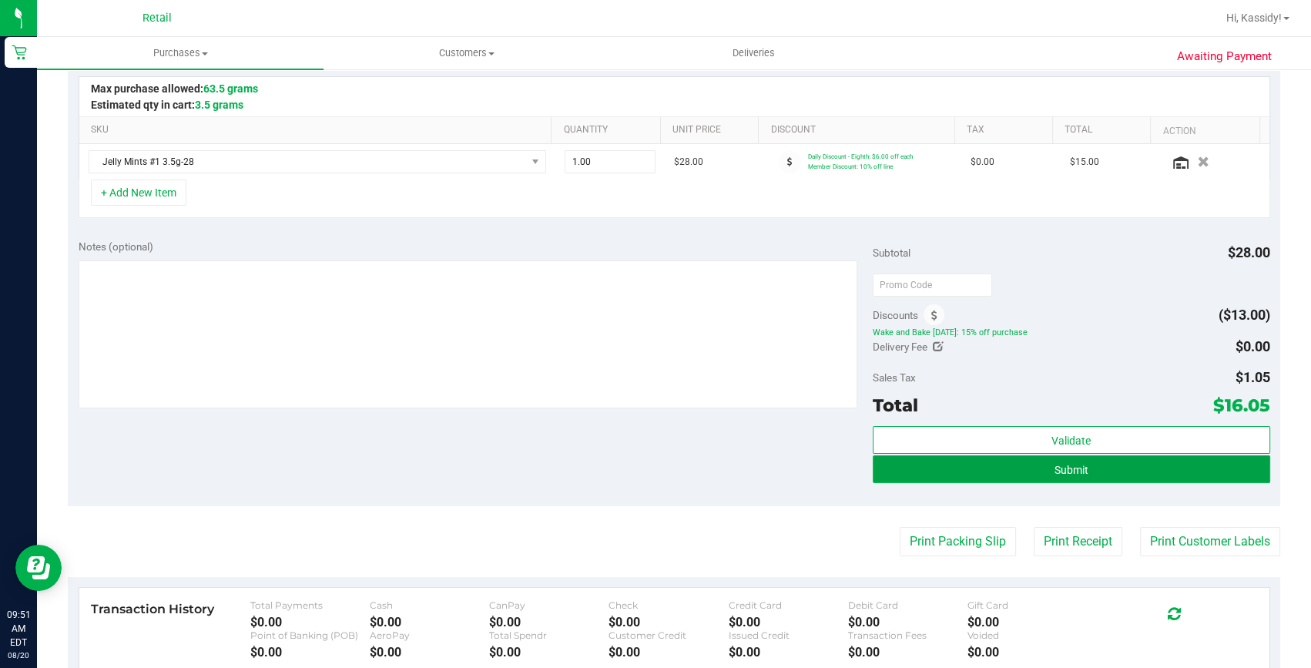
click at [1043, 470] on button "Submit" at bounding box center [1070, 469] width 397 height 28
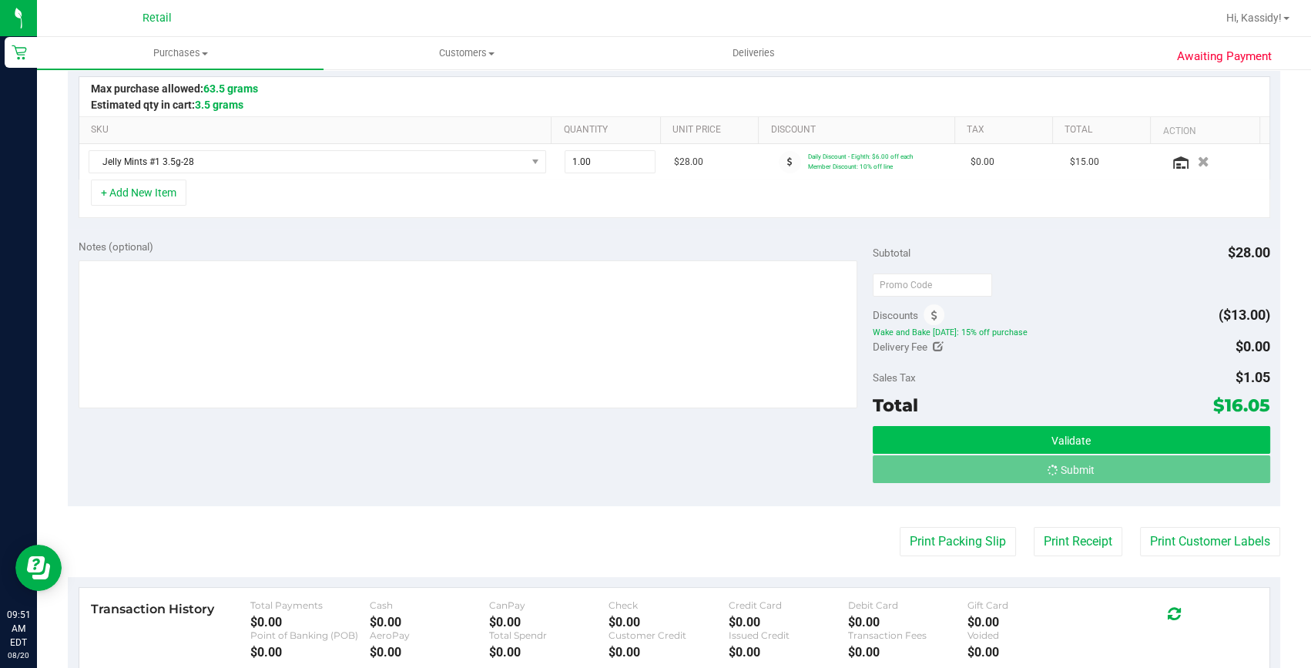
scroll to position [0, 0]
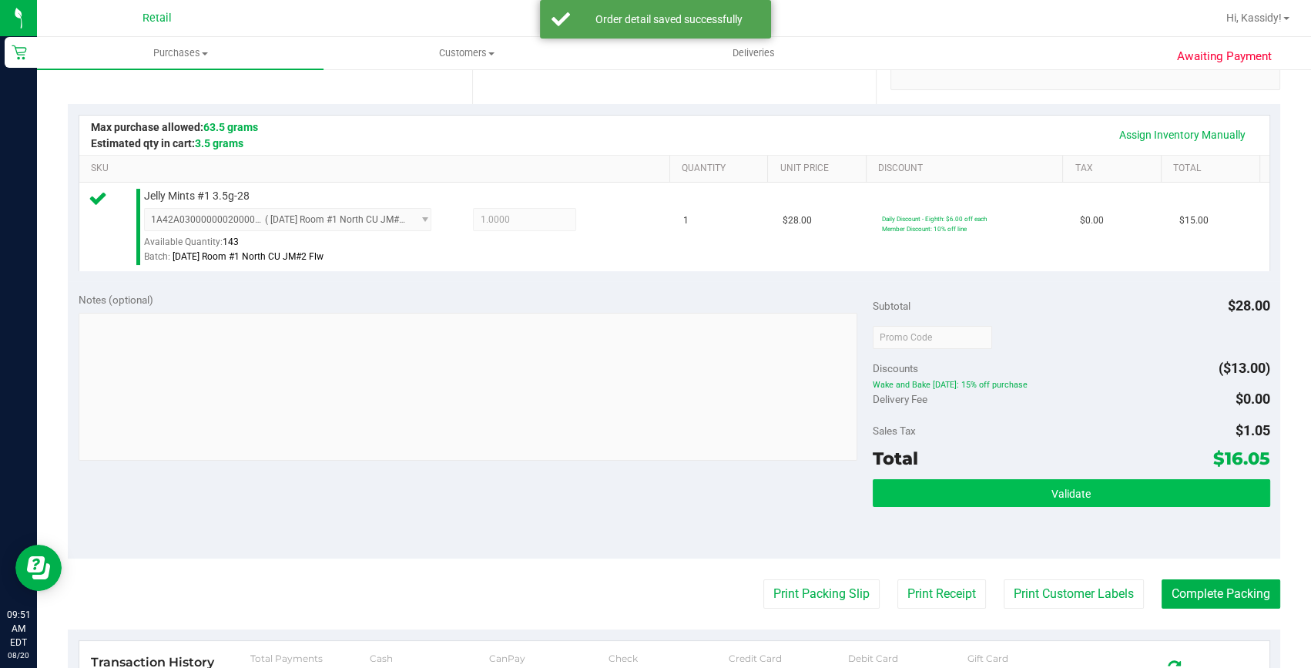
scroll to position [420, 0]
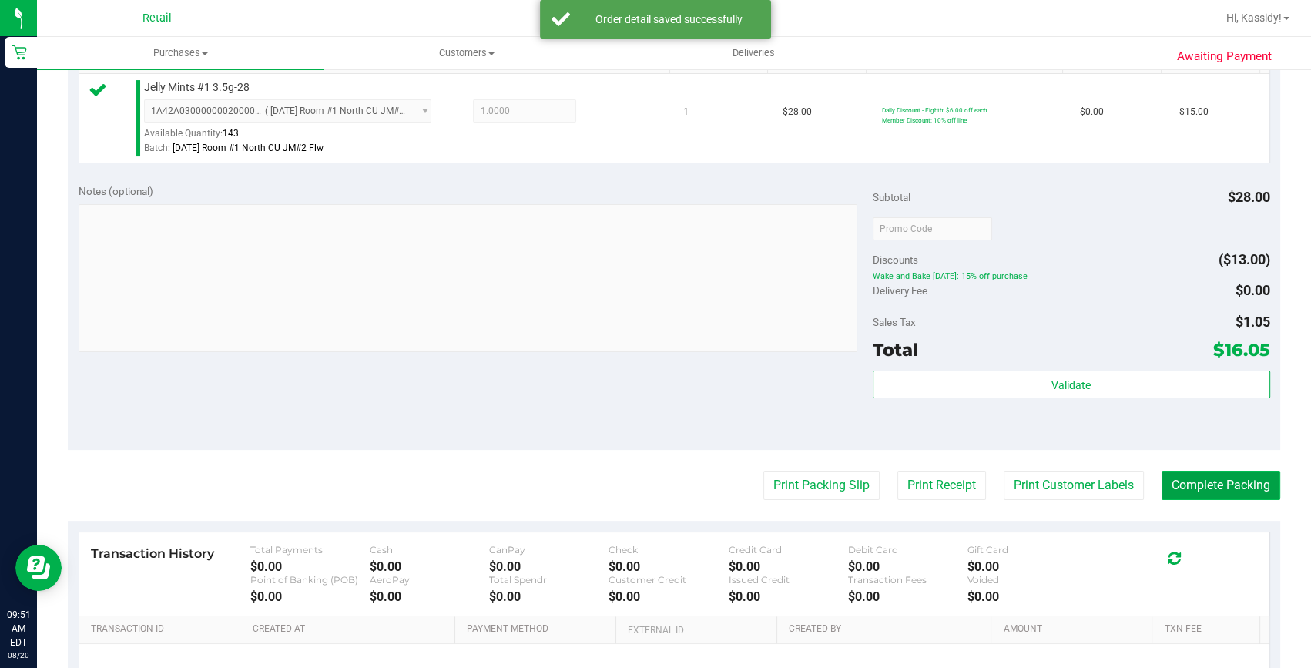
click at [1204, 489] on button "Complete Packing" at bounding box center [1220, 484] width 119 height 29
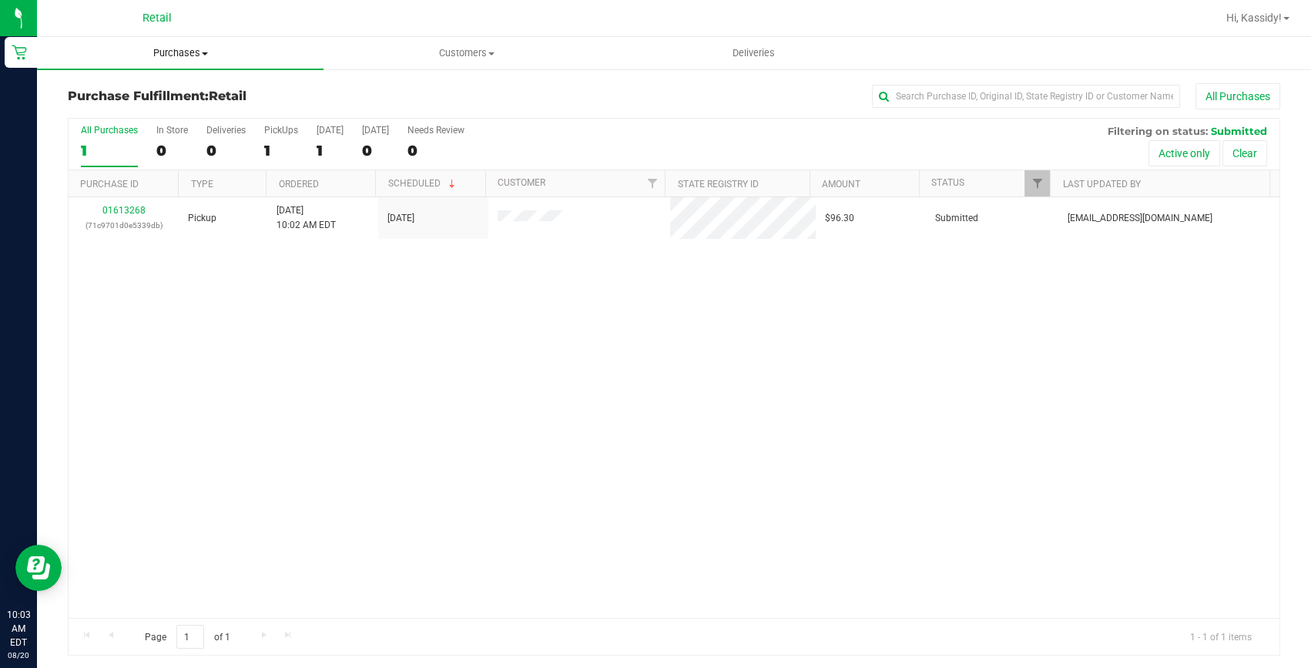
drag, startPoint x: 211, startPoint y: 49, endPoint x: 182, endPoint y: 60, distance: 30.5
click at [211, 49] on span "Purchases" at bounding box center [180, 53] width 286 height 14
click at [182, 54] on span "Purchases" at bounding box center [180, 53] width 286 height 14
click at [172, 62] on uib-tab-heading "Purchases Summary of purchases Fulfillment All purchases" at bounding box center [180, 53] width 286 height 32
click at [156, 84] on li "Summary of purchases" at bounding box center [180, 93] width 286 height 18
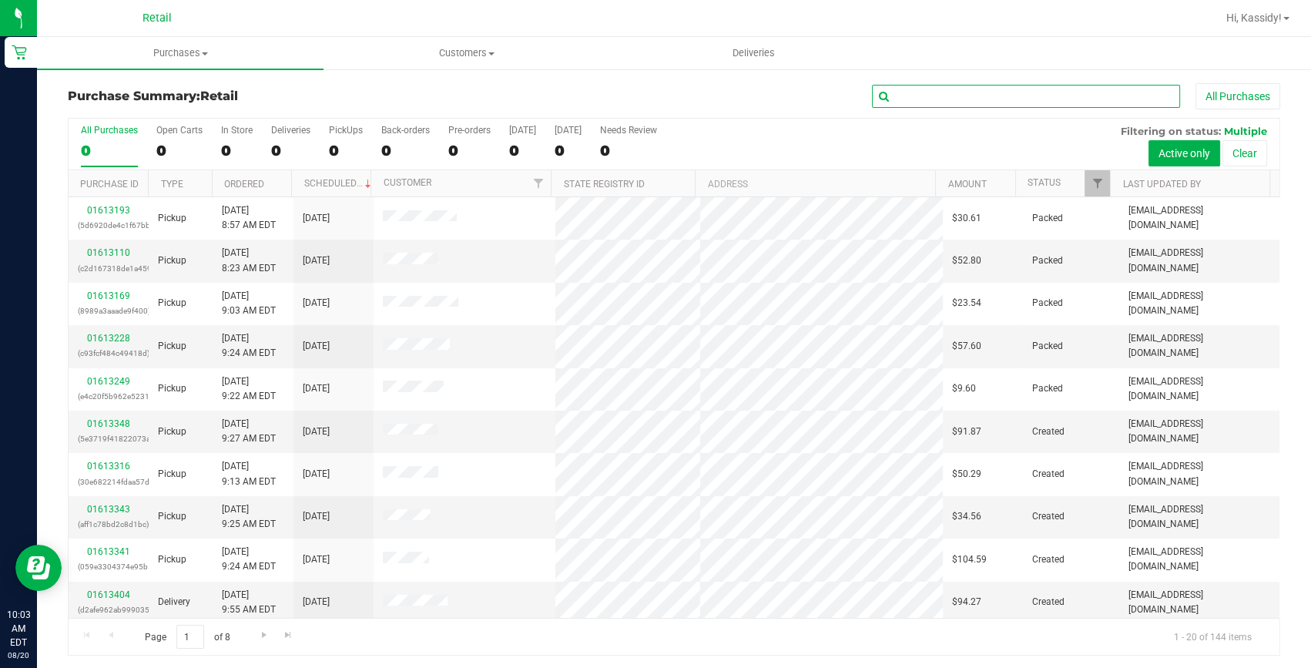
click at [919, 94] on input "text" at bounding box center [1026, 96] width 308 height 23
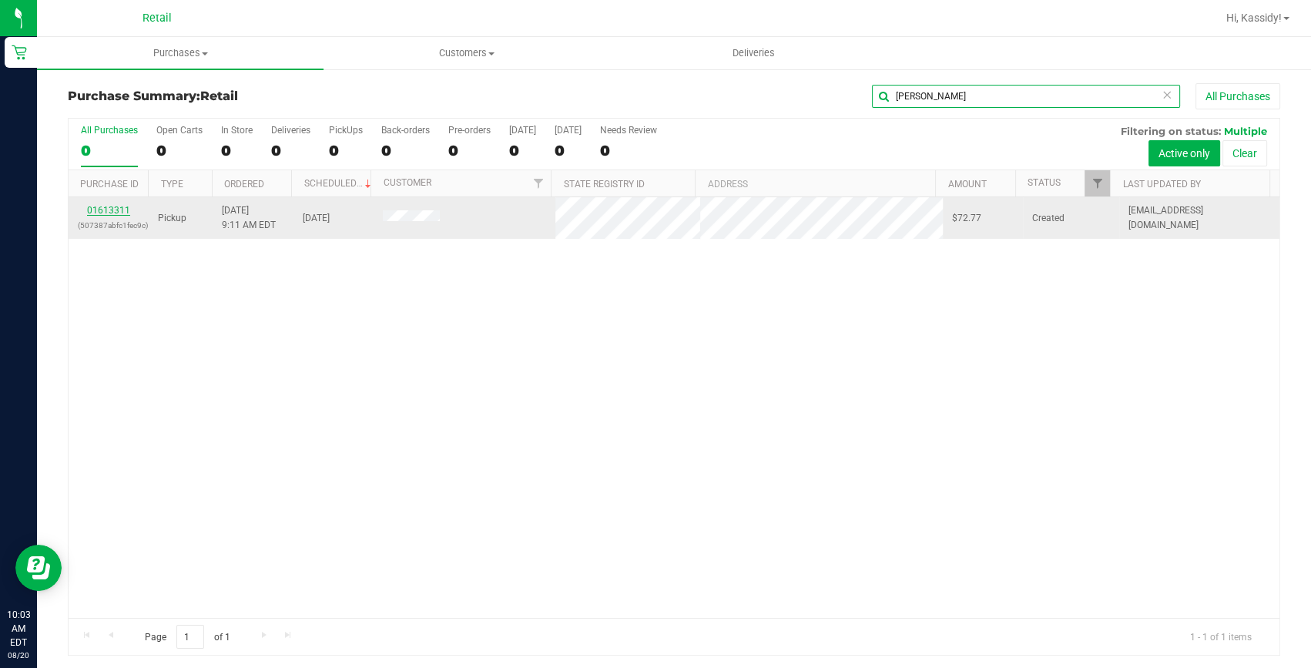
type input "MARIO FE"
click at [119, 208] on link "01613311" at bounding box center [108, 210] width 43 height 11
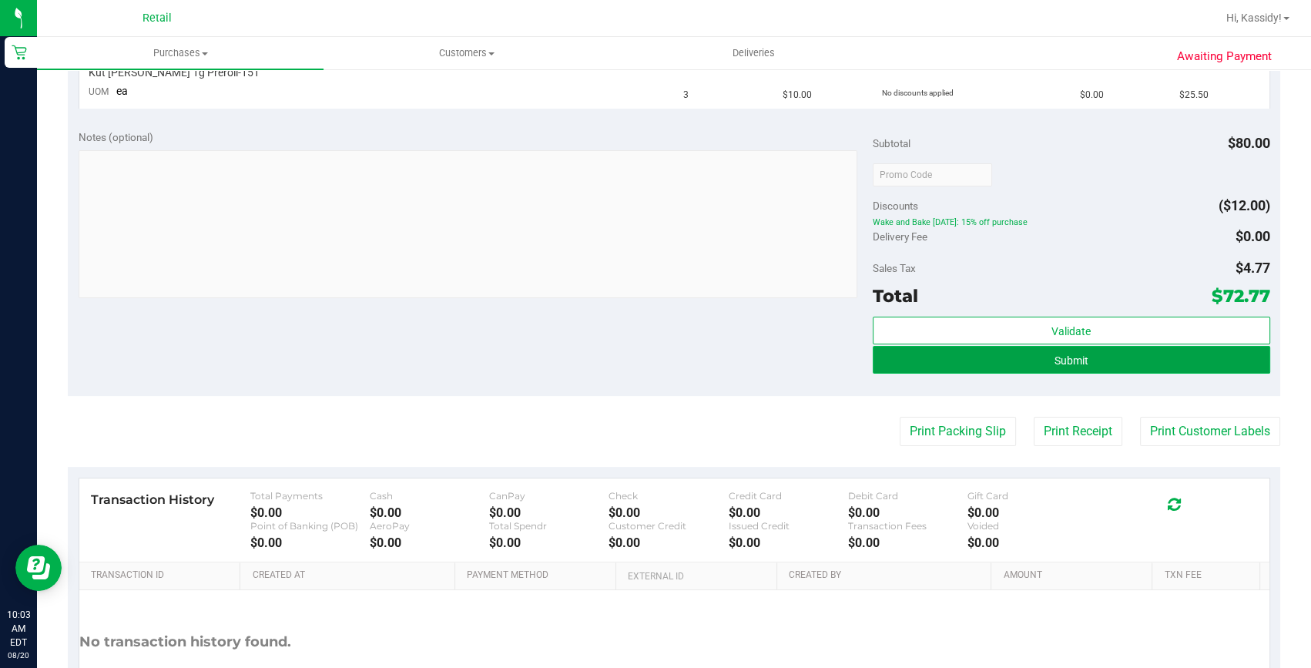
click at [1022, 354] on button "Submit" at bounding box center [1070, 360] width 397 height 28
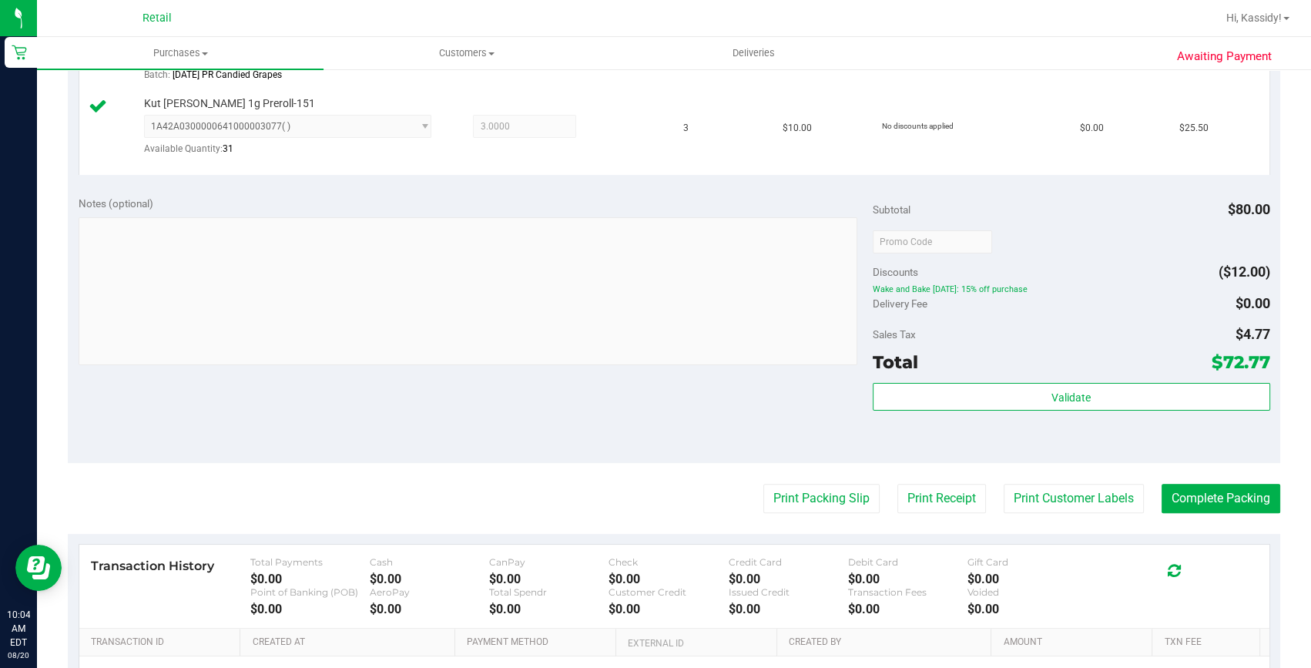
scroll to position [560, 0]
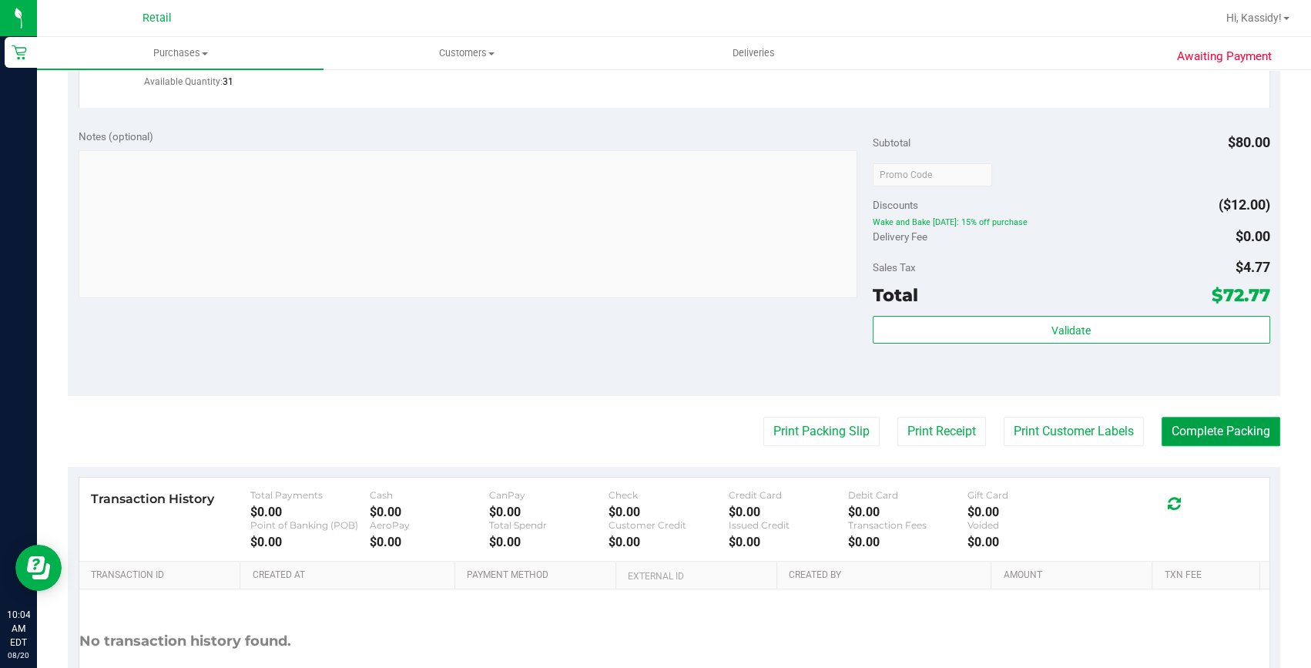
click at [1200, 427] on button "Complete Packing" at bounding box center [1220, 431] width 119 height 29
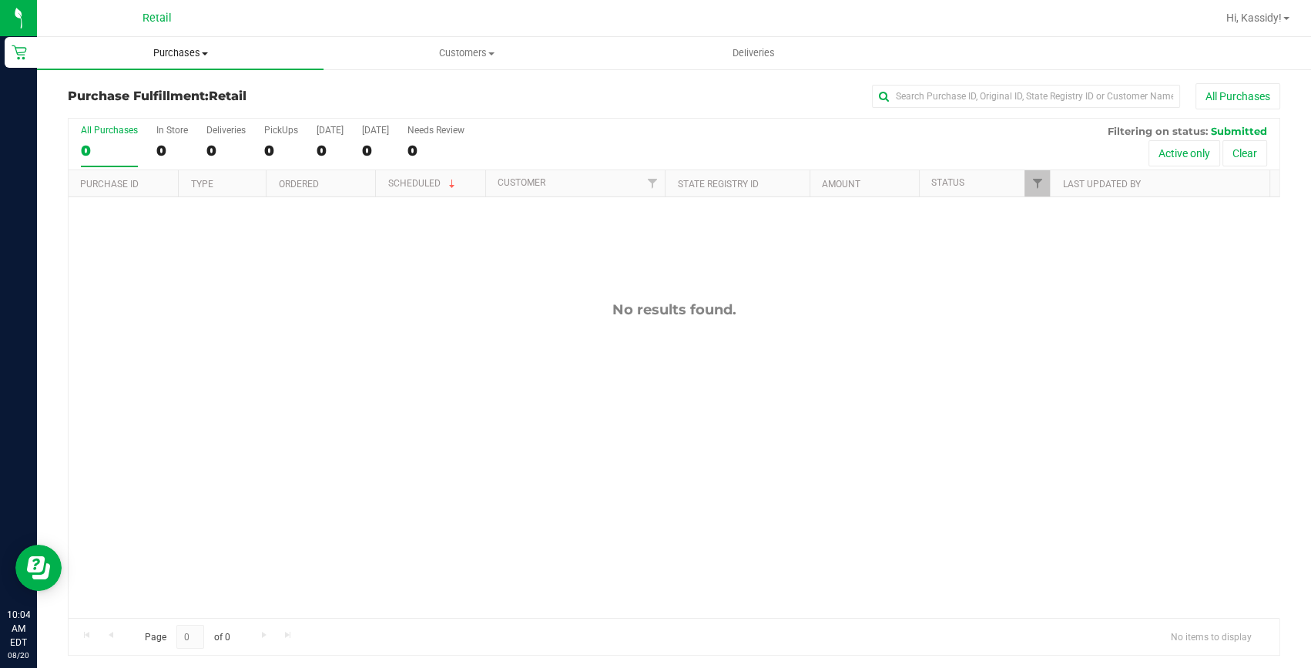
click at [213, 51] on span "Purchases" at bounding box center [180, 53] width 286 height 14
click at [173, 84] on li "Summary of purchases" at bounding box center [180, 93] width 286 height 18
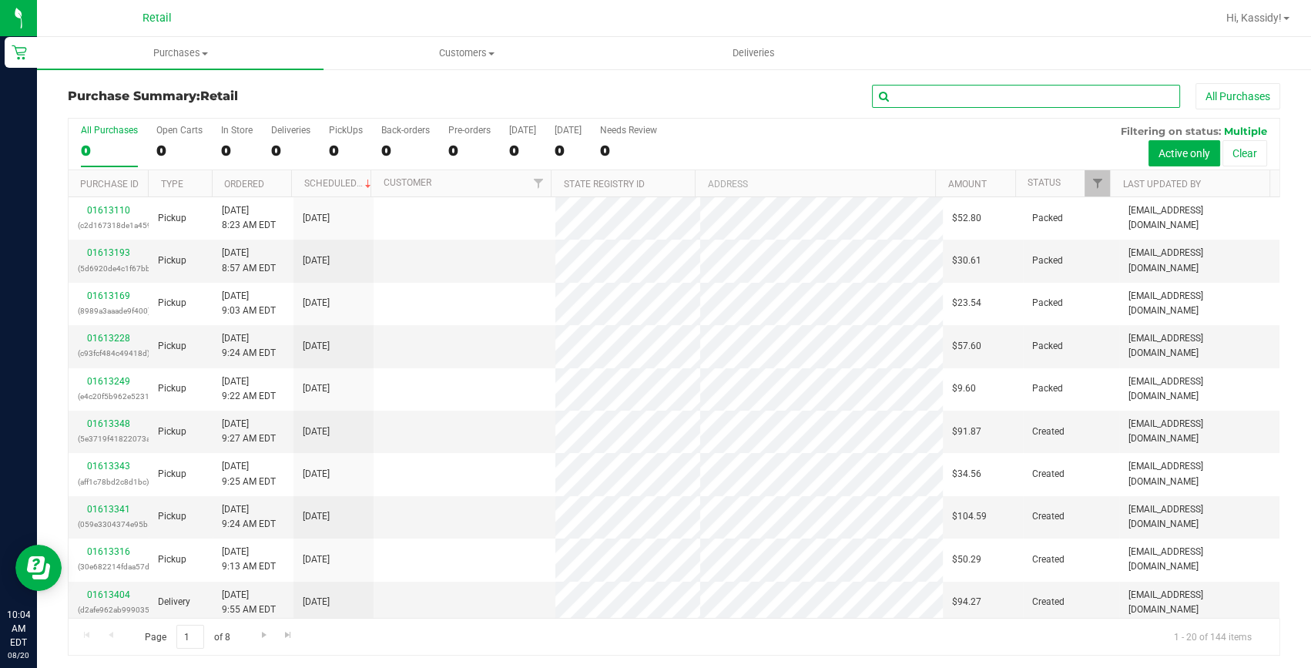
click at [933, 100] on input "text" at bounding box center [1026, 96] width 308 height 23
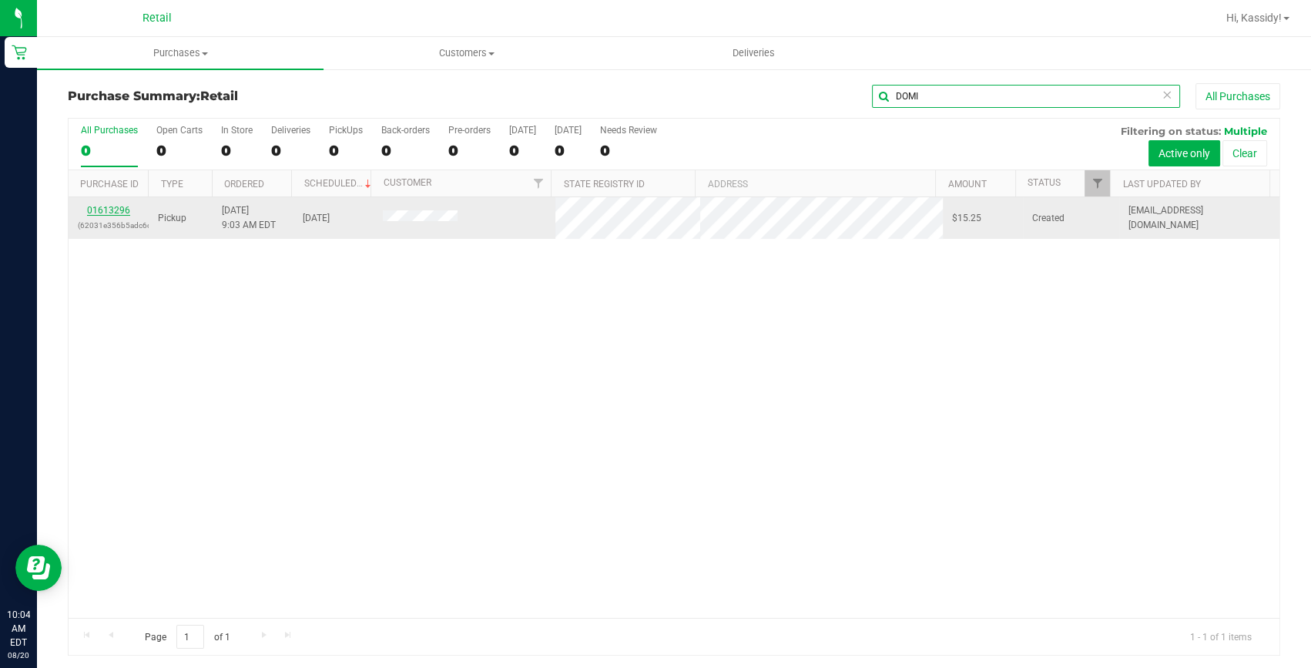
type input "DOMI"
click at [122, 208] on link "01613296" at bounding box center [108, 210] width 43 height 11
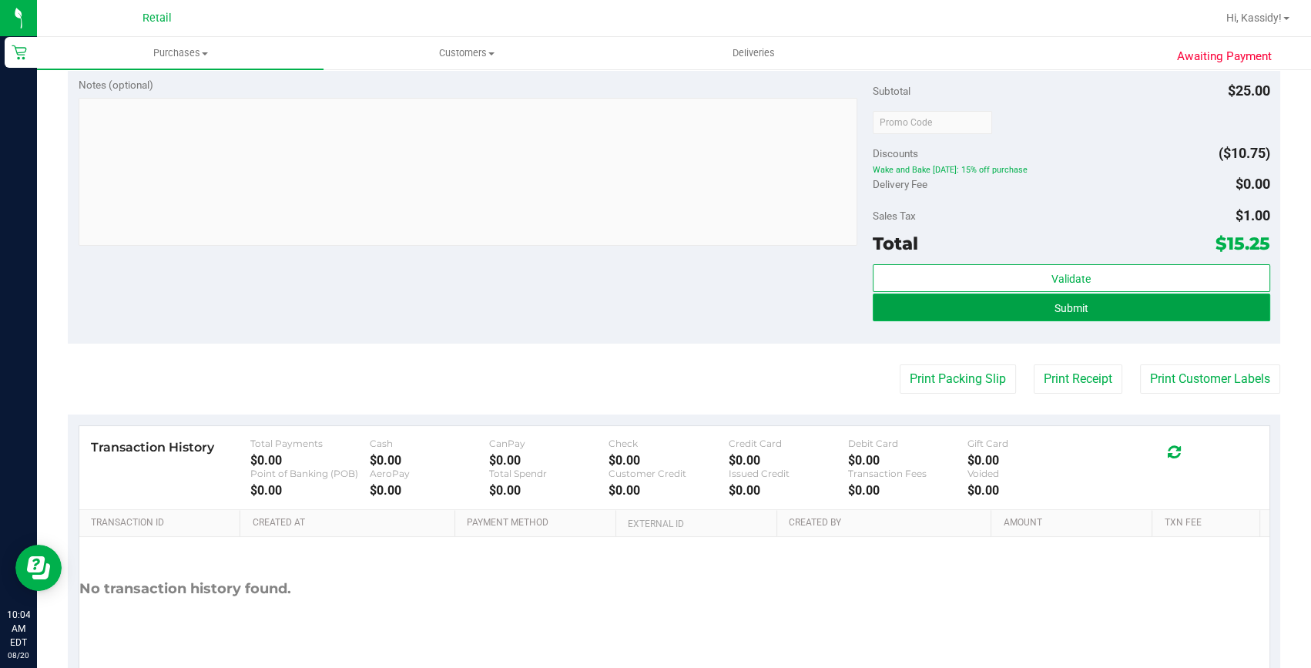
click at [1067, 313] on button "Submit" at bounding box center [1070, 307] width 397 height 28
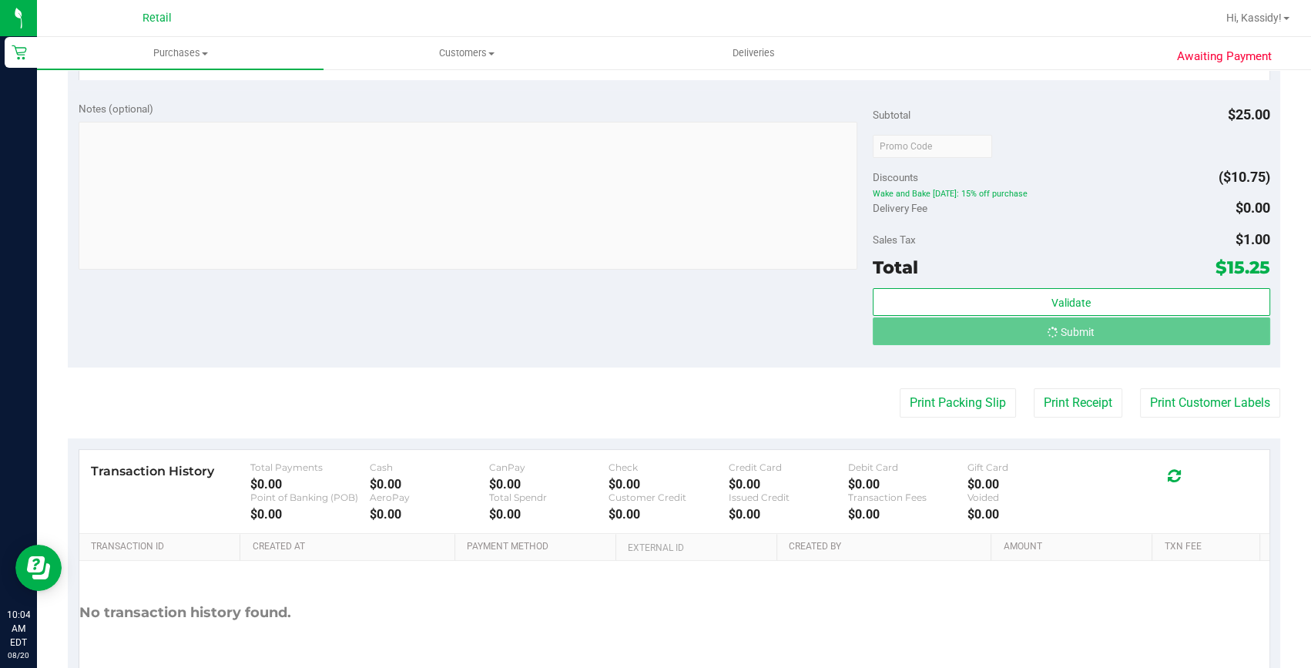
scroll to position [442, 0]
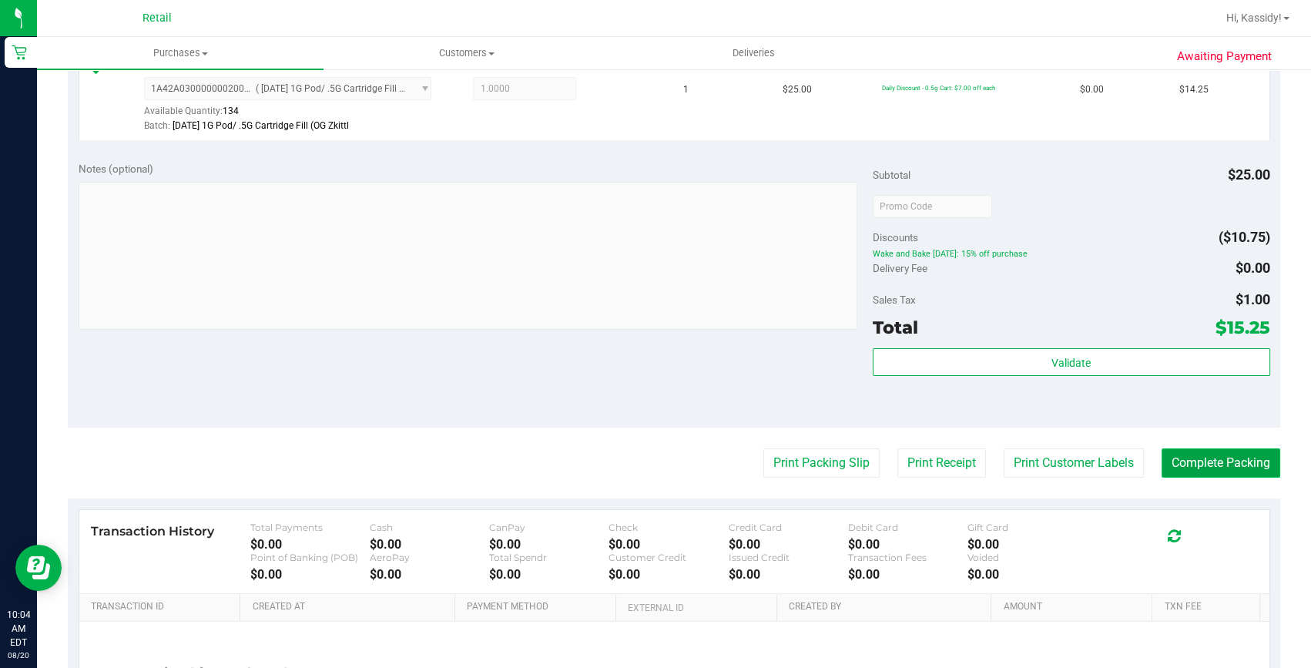
click at [1161, 467] on button "Complete Packing" at bounding box center [1220, 462] width 119 height 29
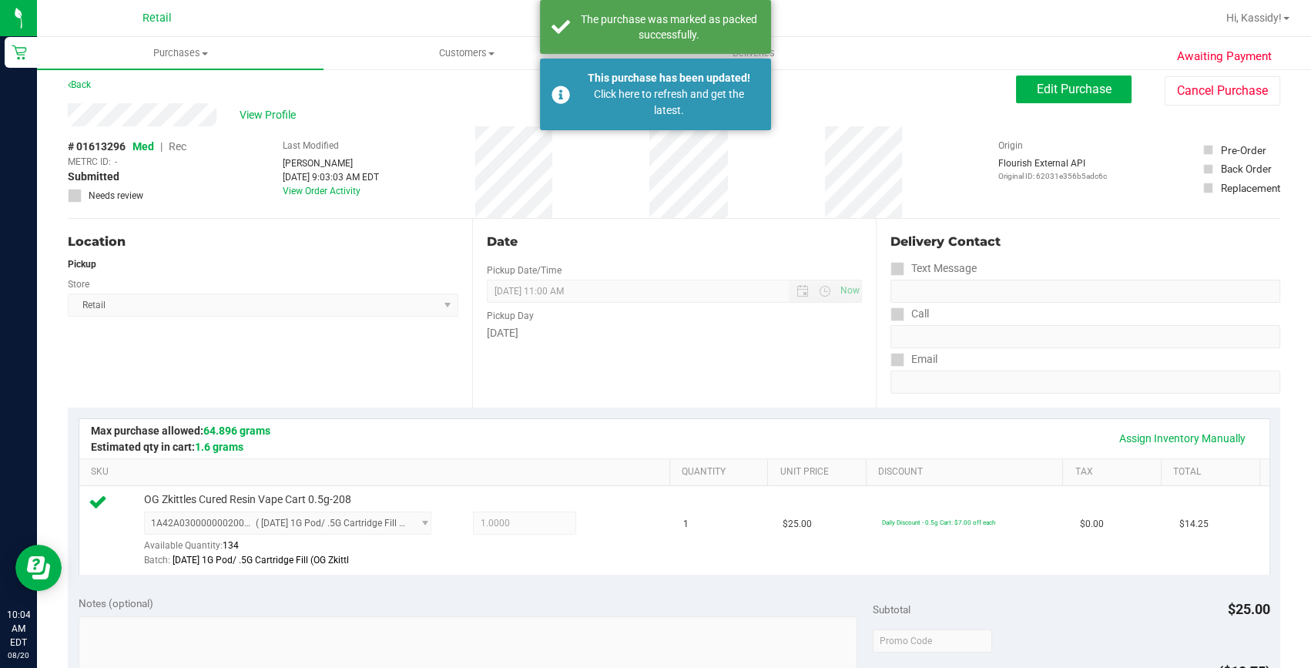
scroll to position [0, 0]
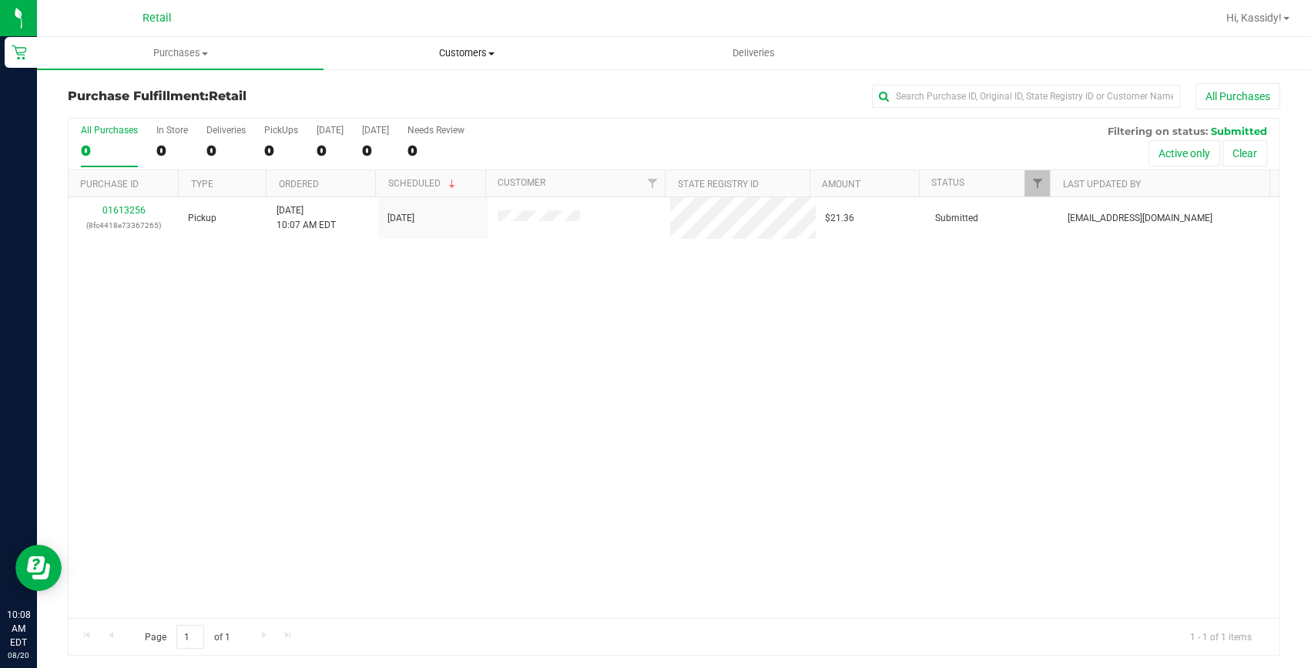
click at [500, 55] on span "Customers" at bounding box center [466, 53] width 285 height 14
click at [406, 99] on span "All customers" at bounding box center [378, 92] width 111 height 13
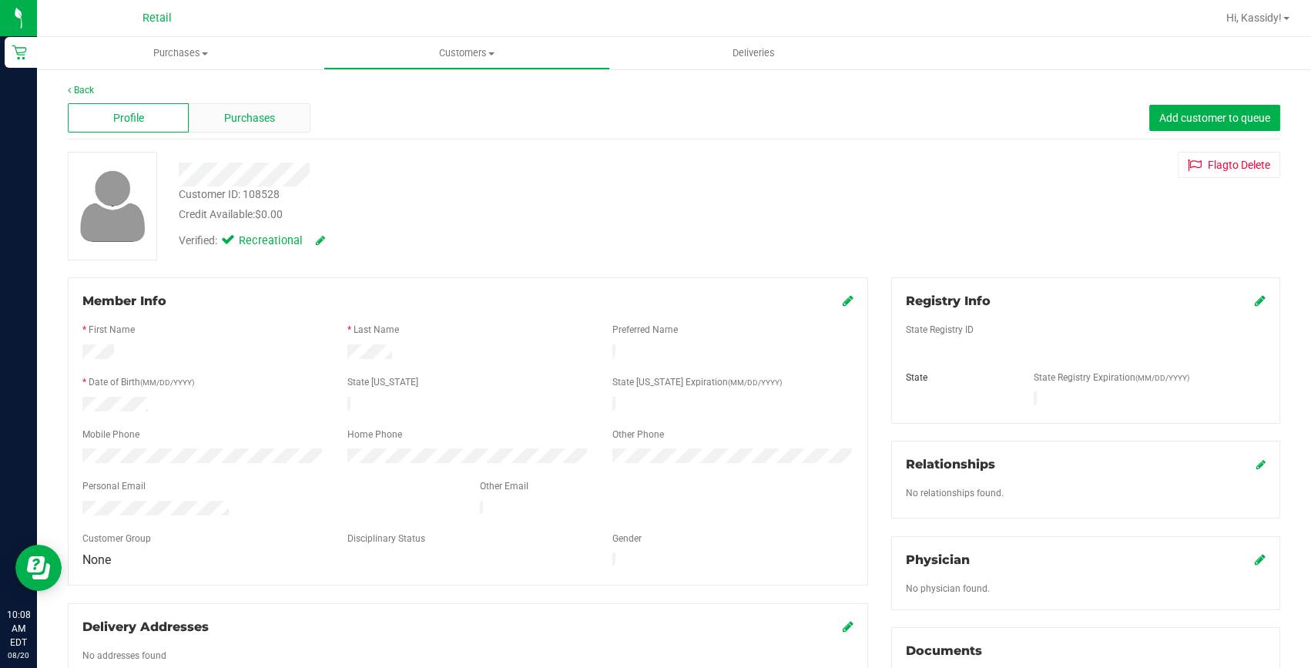
click at [276, 117] on div "Purchases" at bounding box center [249, 117] width 121 height 29
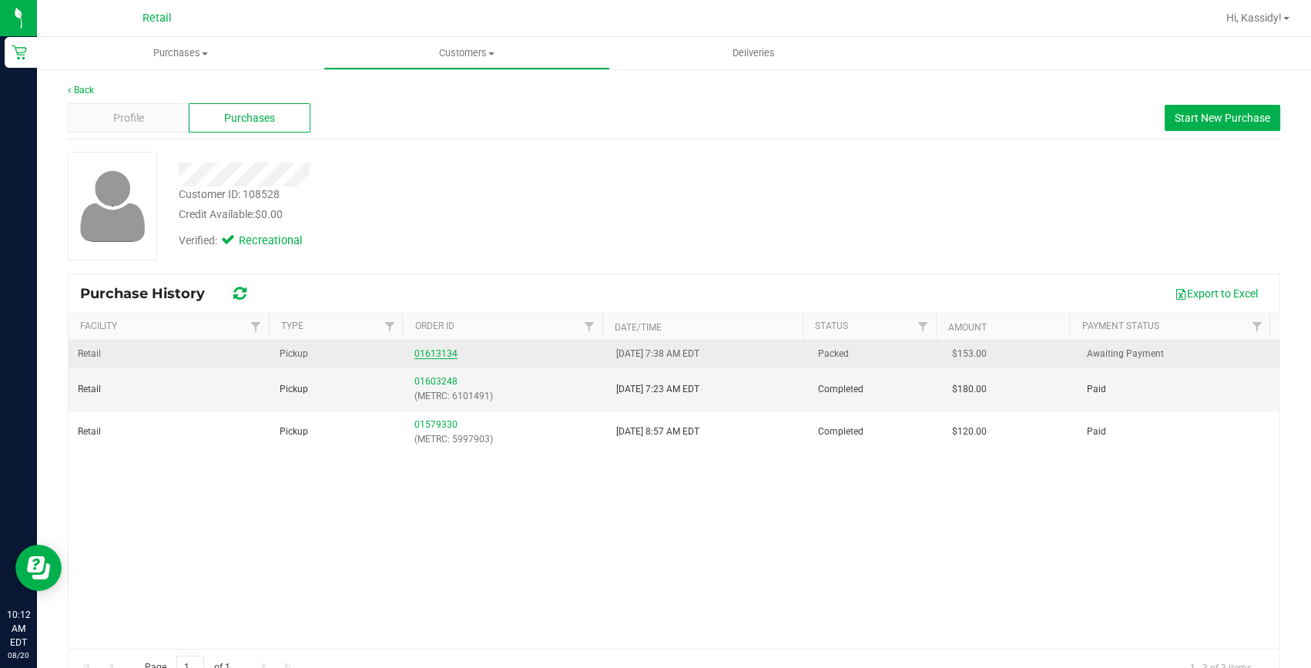
click at [414, 352] on link "01613134" at bounding box center [435, 353] width 43 height 11
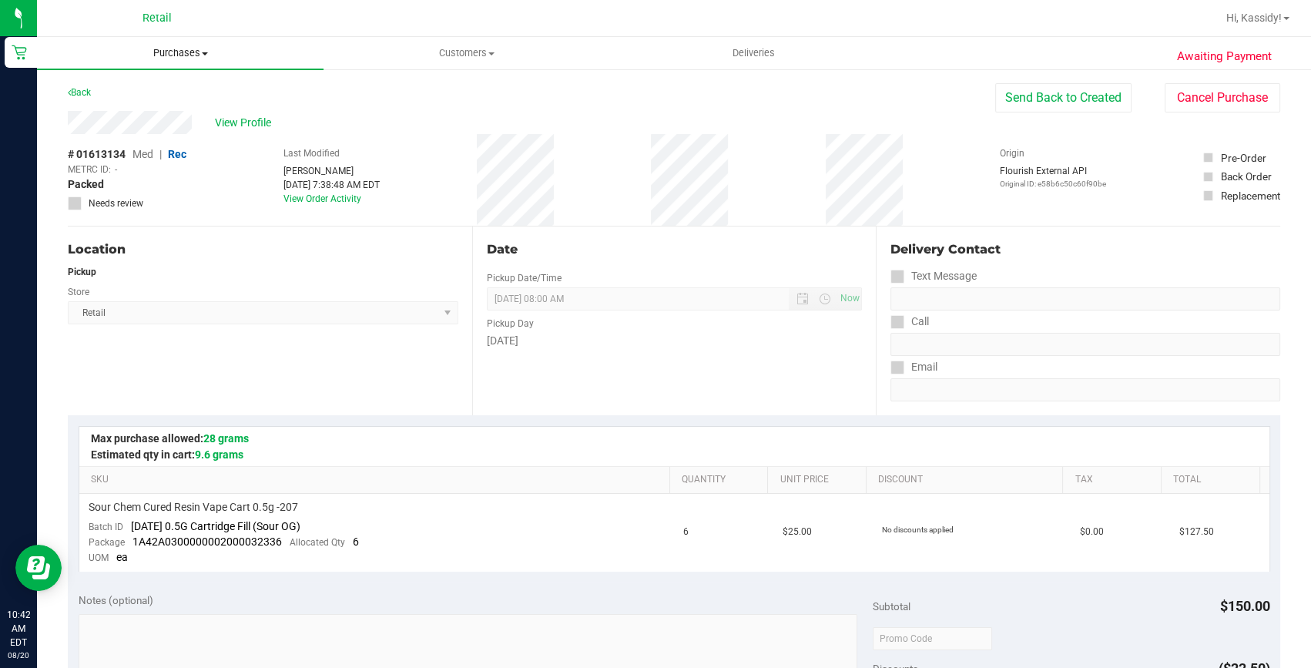
click at [169, 52] on span "Purchases" at bounding box center [180, 53] width 286 height 14
click at [190, 90] on span "Summary of purchases" at bounding box center [116, 92] width 158 height 13
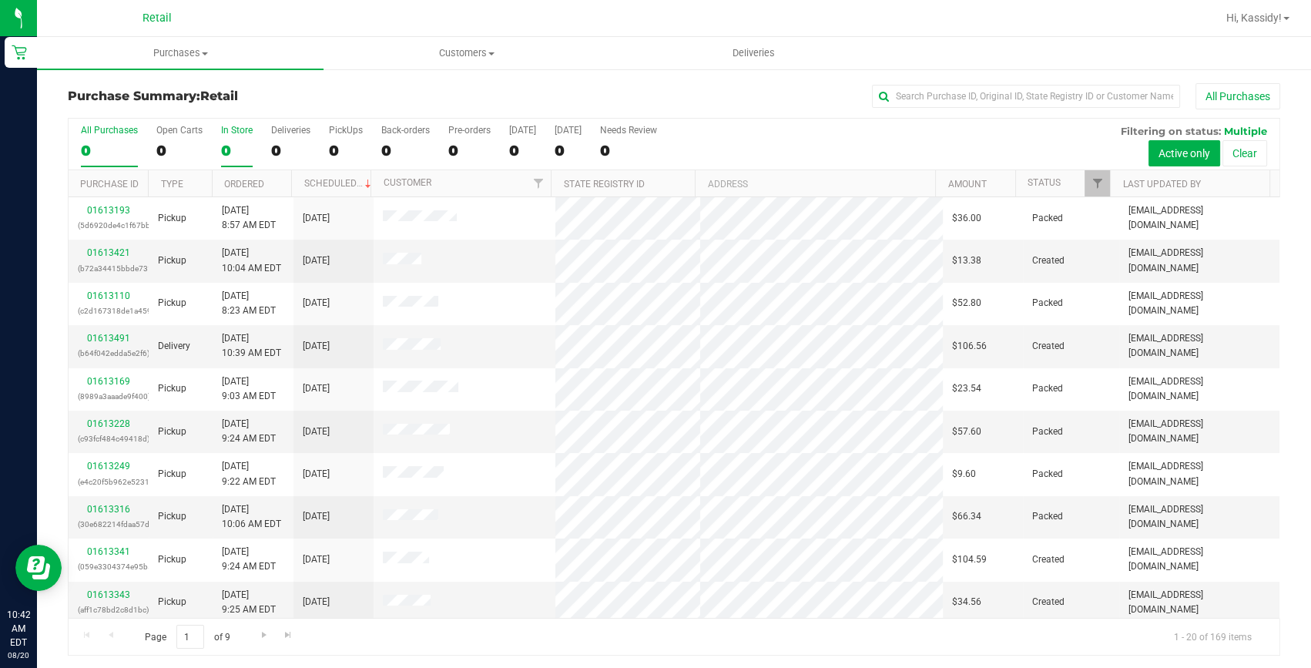
click at [239, 146] on div "0" at bounding box center [237, 151] width 32 height 18
click at [0, 0] on input "In Store 0" at bounding box center [0, 0] width 0 height 0
click at [333, 149] on div "141" at bounding box center [346, 151] width 34 height 18
click at [0, 0] on input "PickUps 141" at bounding box center [0, 0] width 0 height 0
click at [918, 105] on input "text" at bounding box center [1026, 96] width 308 height 23
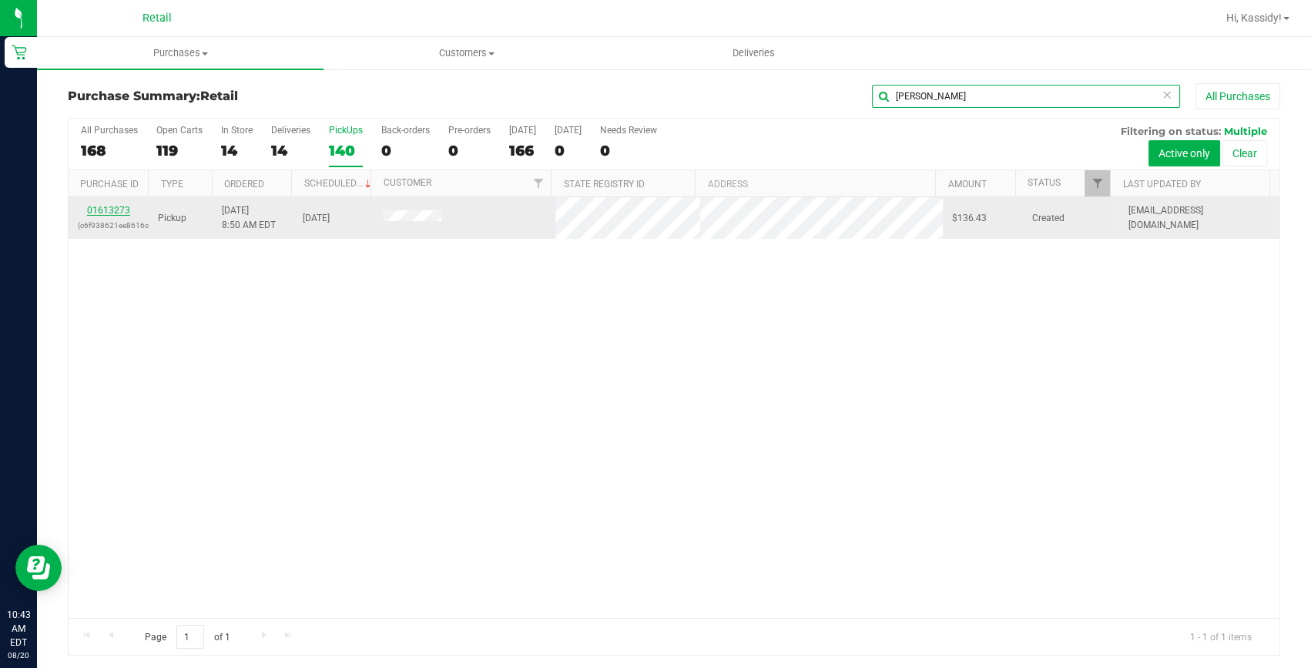
type input "JEAN"
click at [112, 212] on link "01613273" at bounding box center [108, 210] width 43 height 11
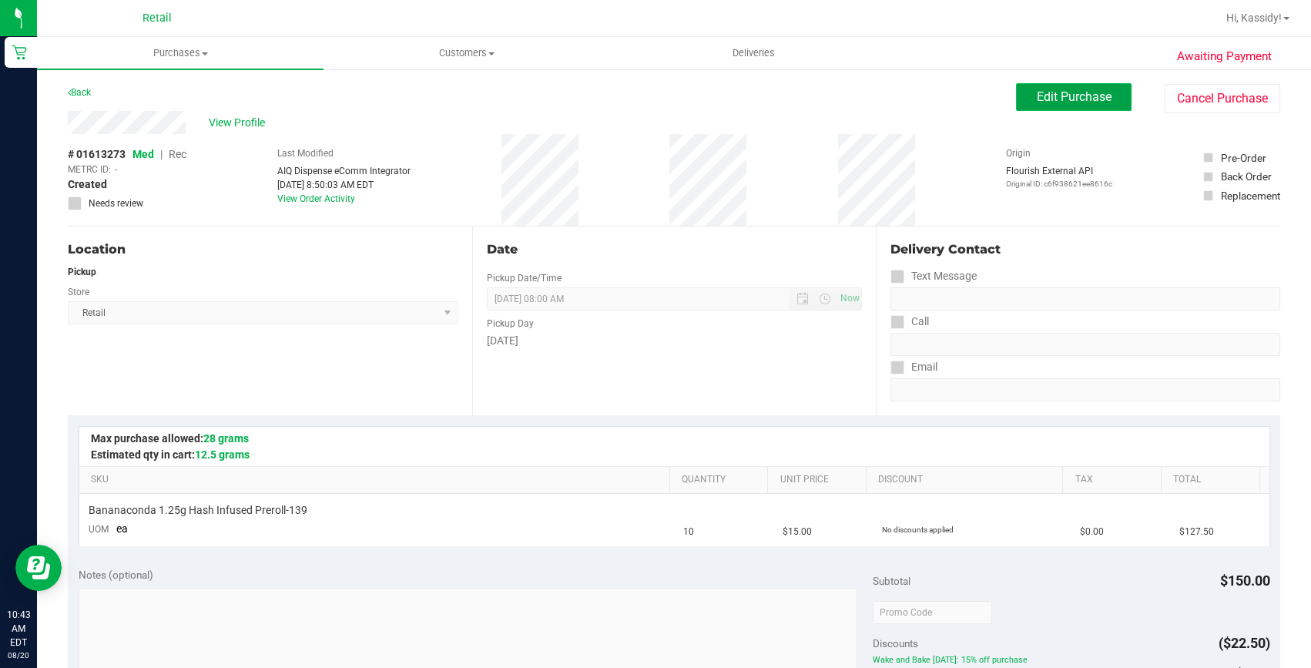
click at [1066, 102] on span "Edit Purchase" at bounding box center [1073, 96] width 75 height 15
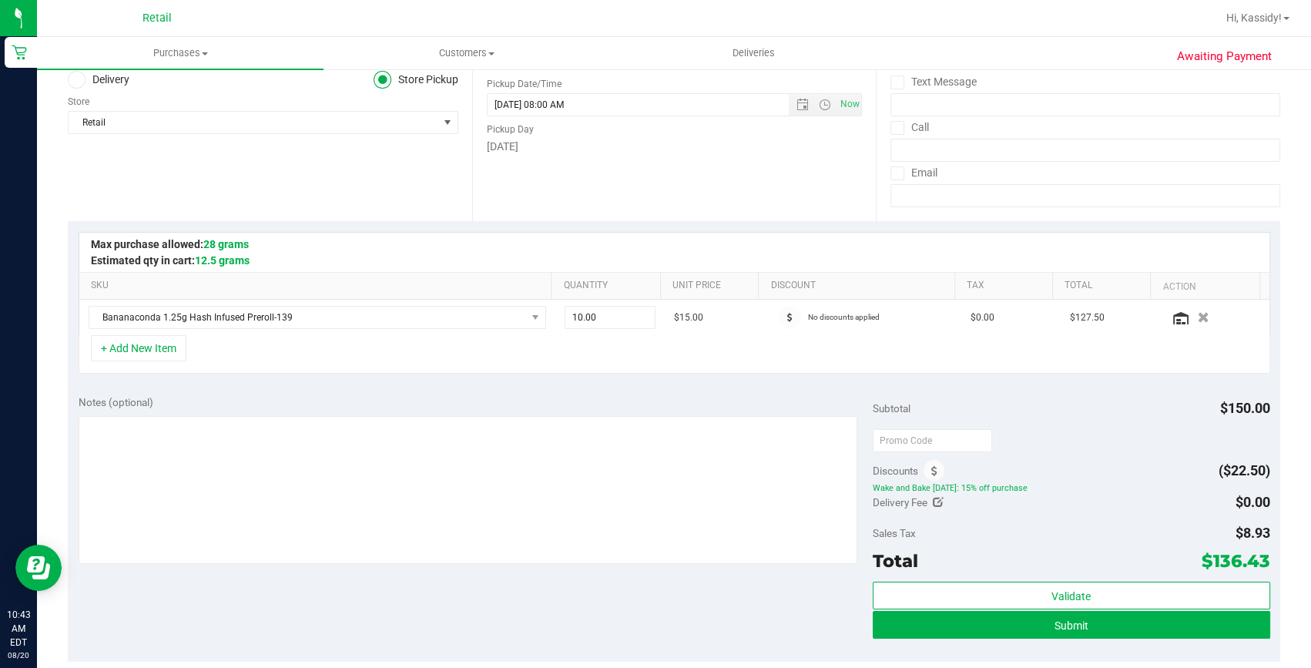
scroll to position [209, 0]
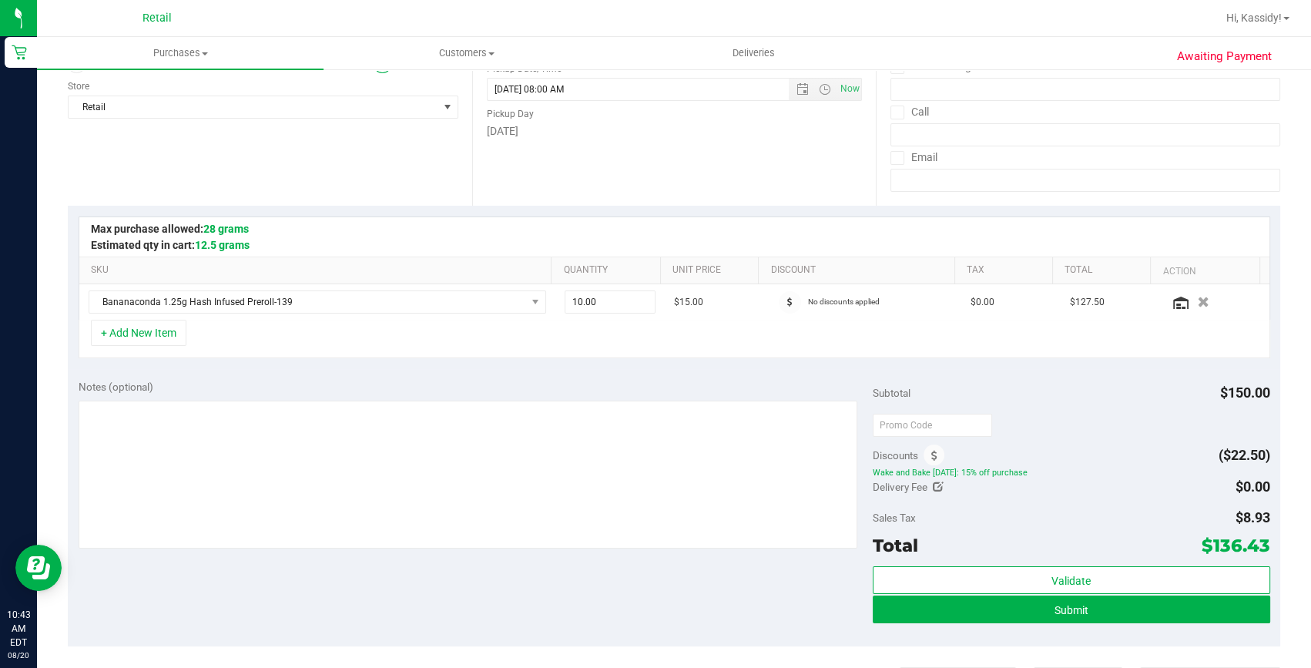
click at [926, 523] on div "Sales Tax $8.93" at bounding box center [1070, 518] width 397 height 28
click at [931, 454] on span at bounding box center [933, 454] width 21 height 21
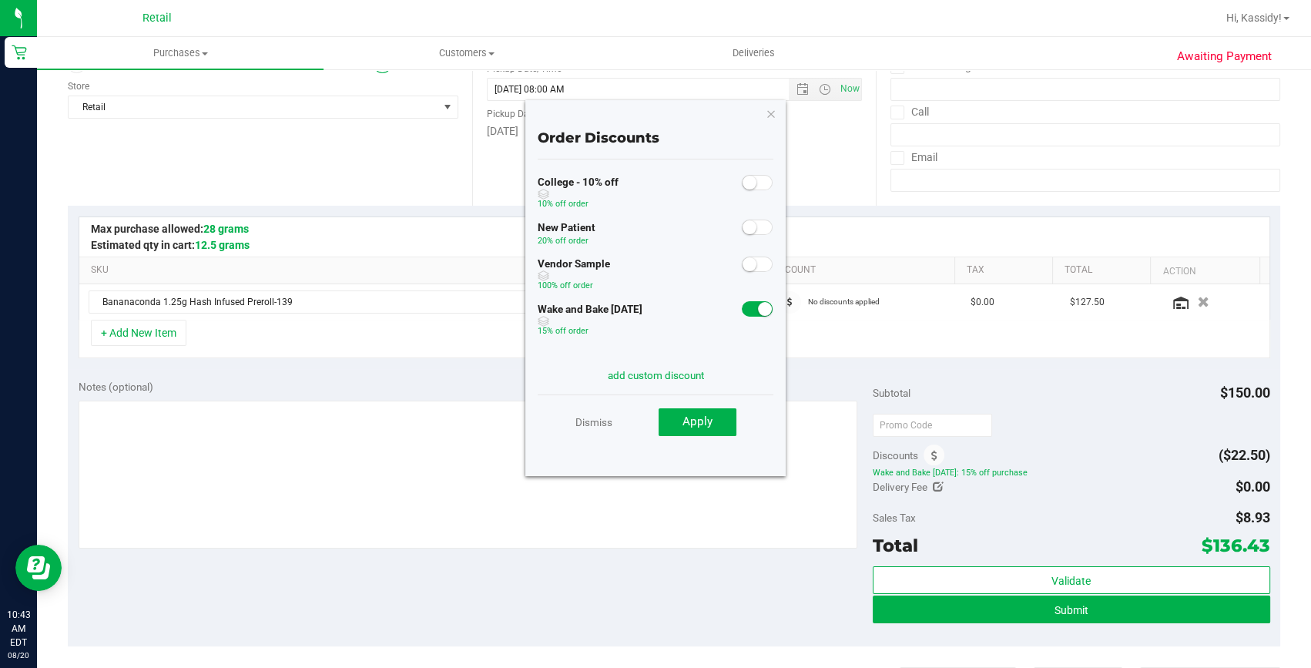
click at [750, 319] on div "Wake and Bake Wednesday 15% off order" at bounding box center [655, 320] width 236 height 45
click at [758, 308] on small at bounding box center [765, 309] width 14 height 14
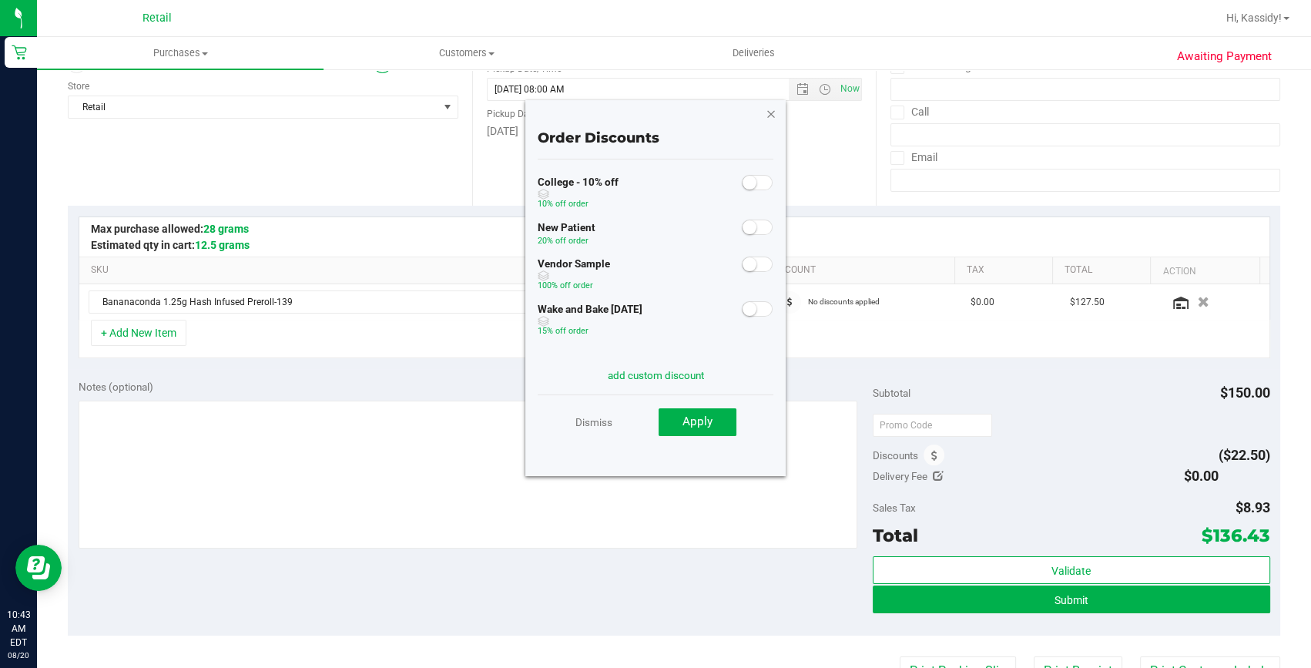
click at [772, 113] on icon "button" at bounding box center [770, 113] width 11 height 18
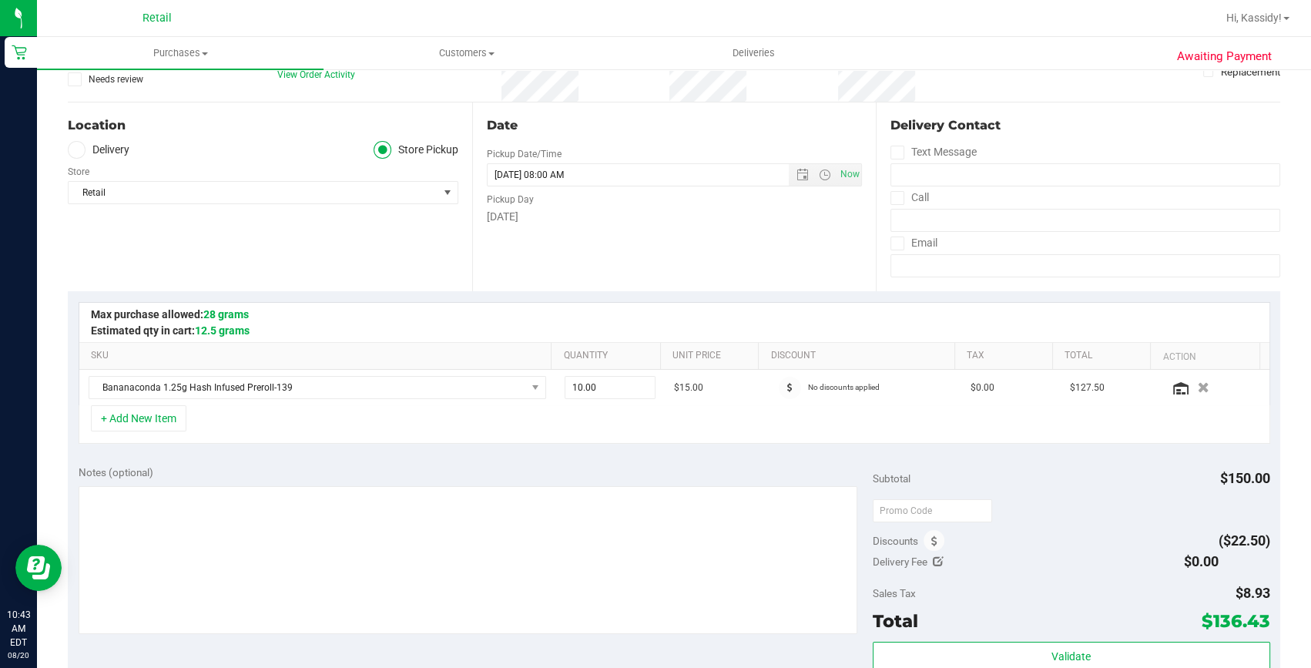
scroll to position [0, 0]
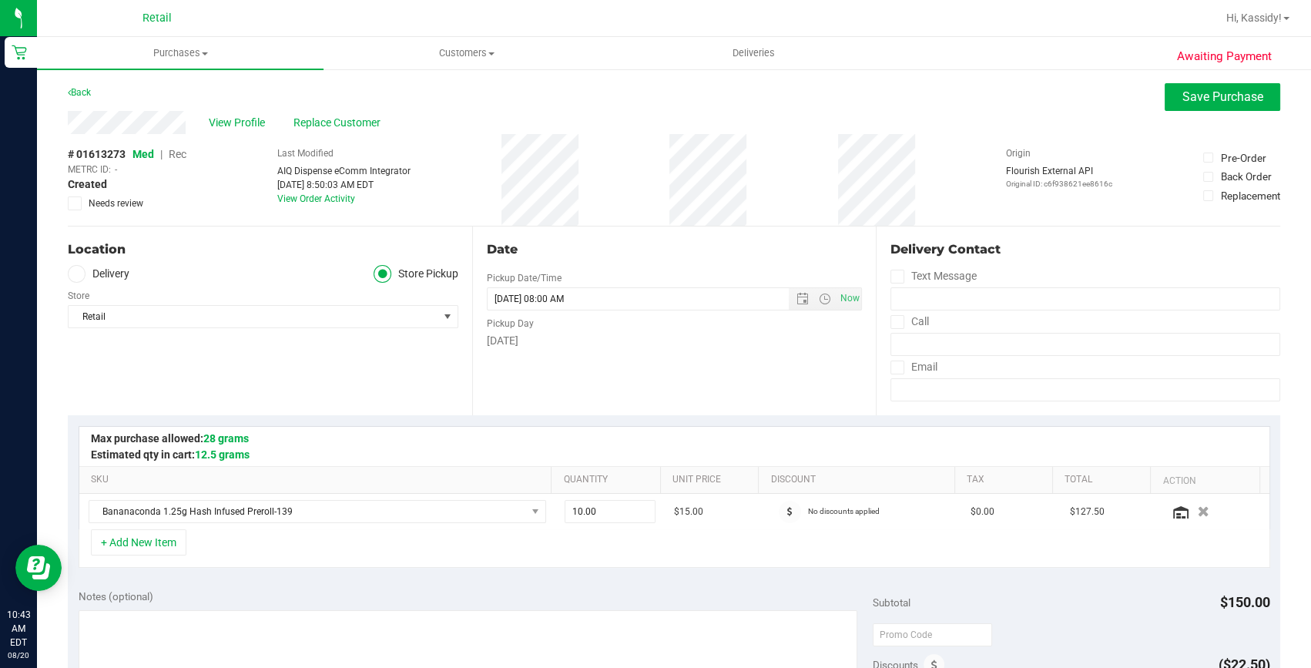
click at [184, 152] on span "Rec" at bounding box center [178, 154] width 18 height 12
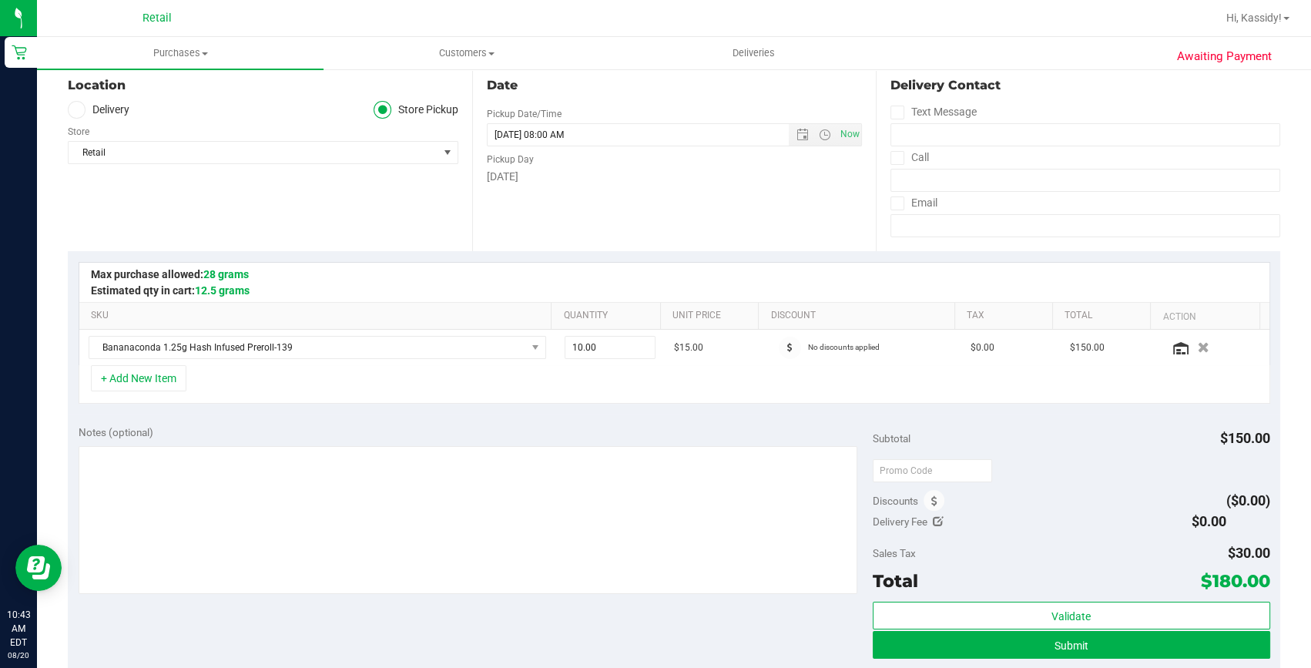
scroll to position [350, 0]
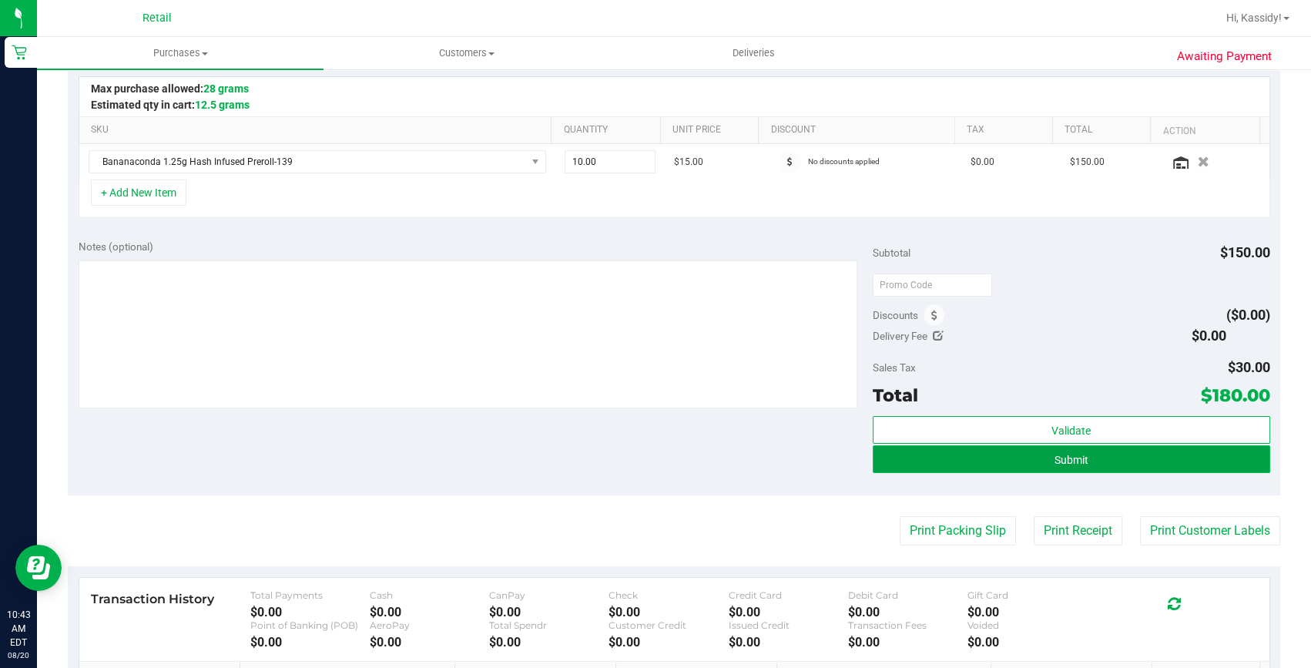
click at [1008, 457] on button "Submit" at bounding box center [1070, 459] width 397 height 28
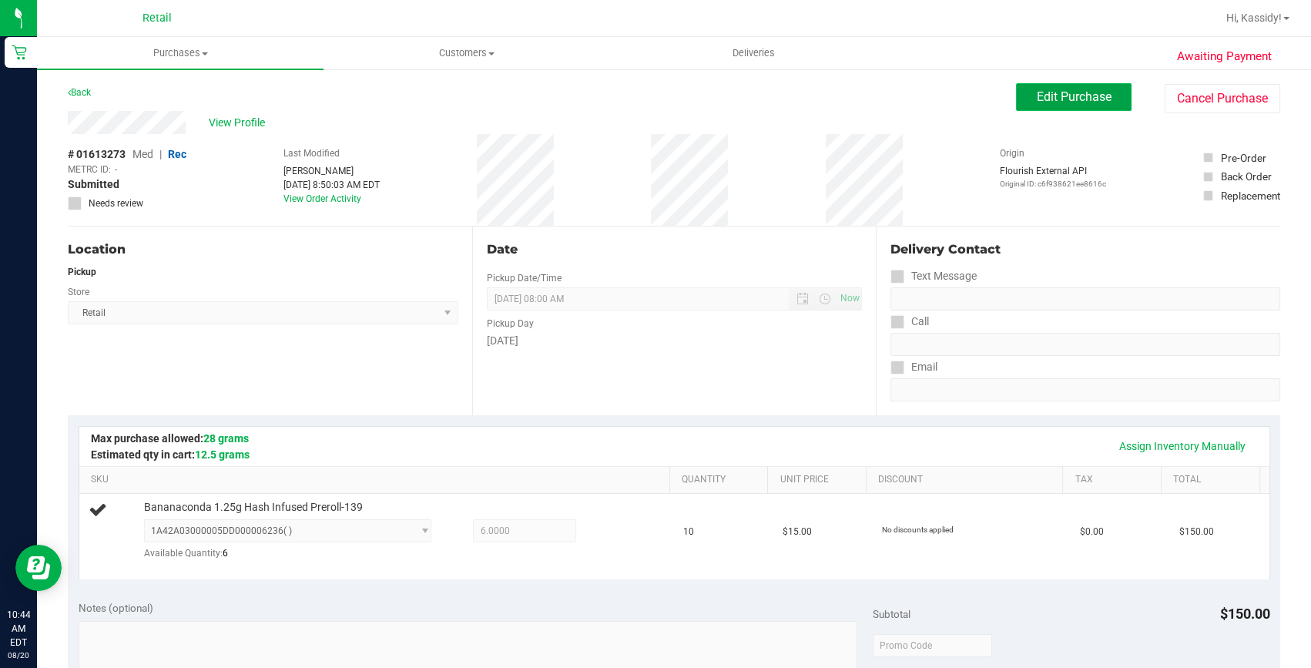
click at [1032, 106] on button "Edit Purchase" at bounding box center [1073, 97] width 115 height 28
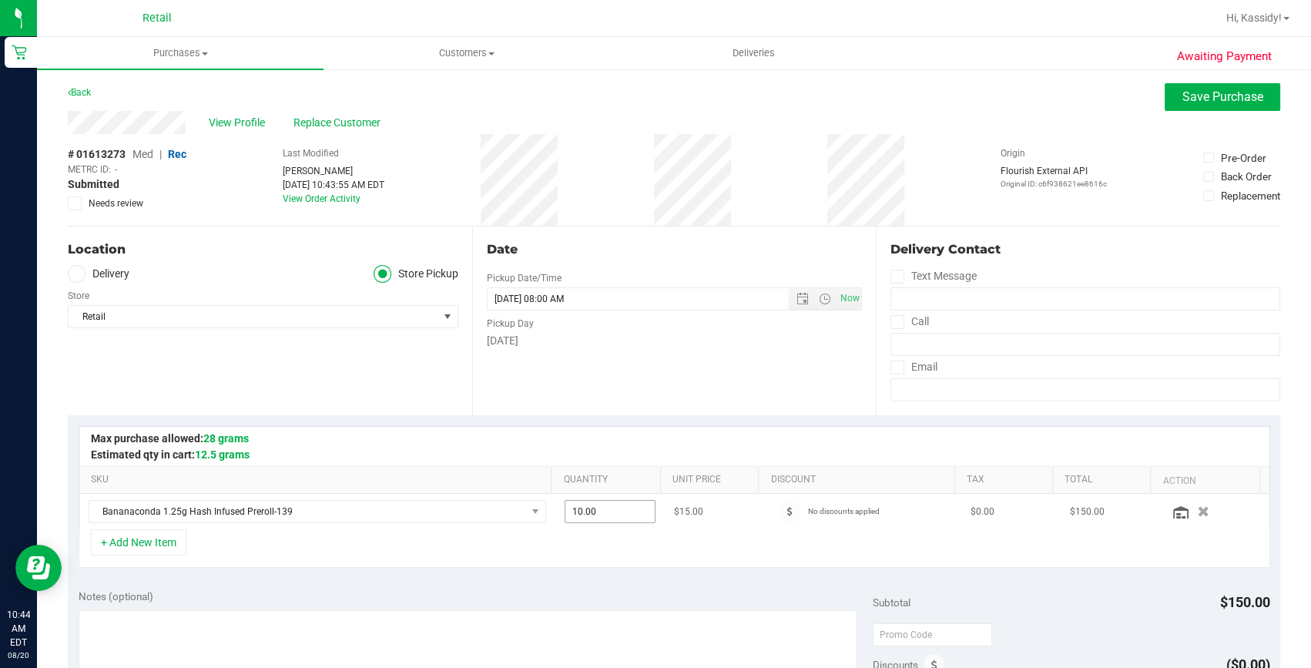
click at [604, 507] on span "10.00 10" at bounding box center [610, 511] width 92 height 23
type input "1"
type input "6"
click at [508, 546] on div "+ Add New Item" at bounding box center [674, 548] width 1191 height 38
type input "6.00"
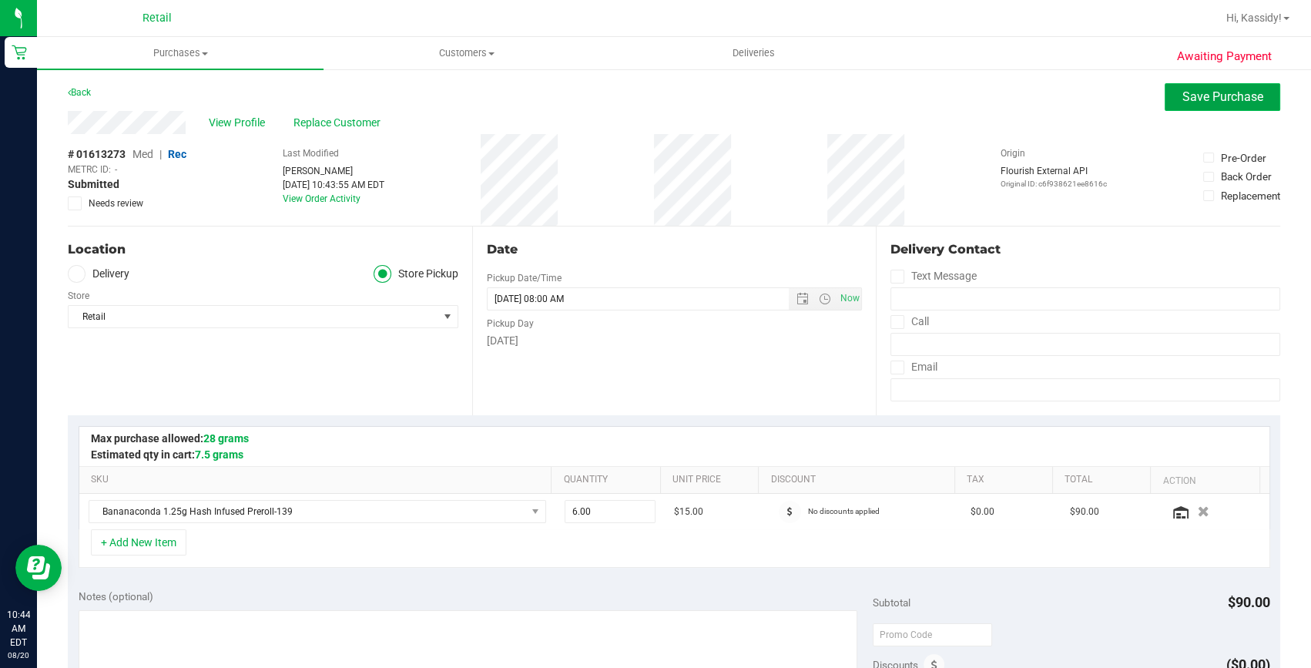
click at [1200, 102] on span "Save Purchase" at bounding box center [1222, 96] width 81 height 15
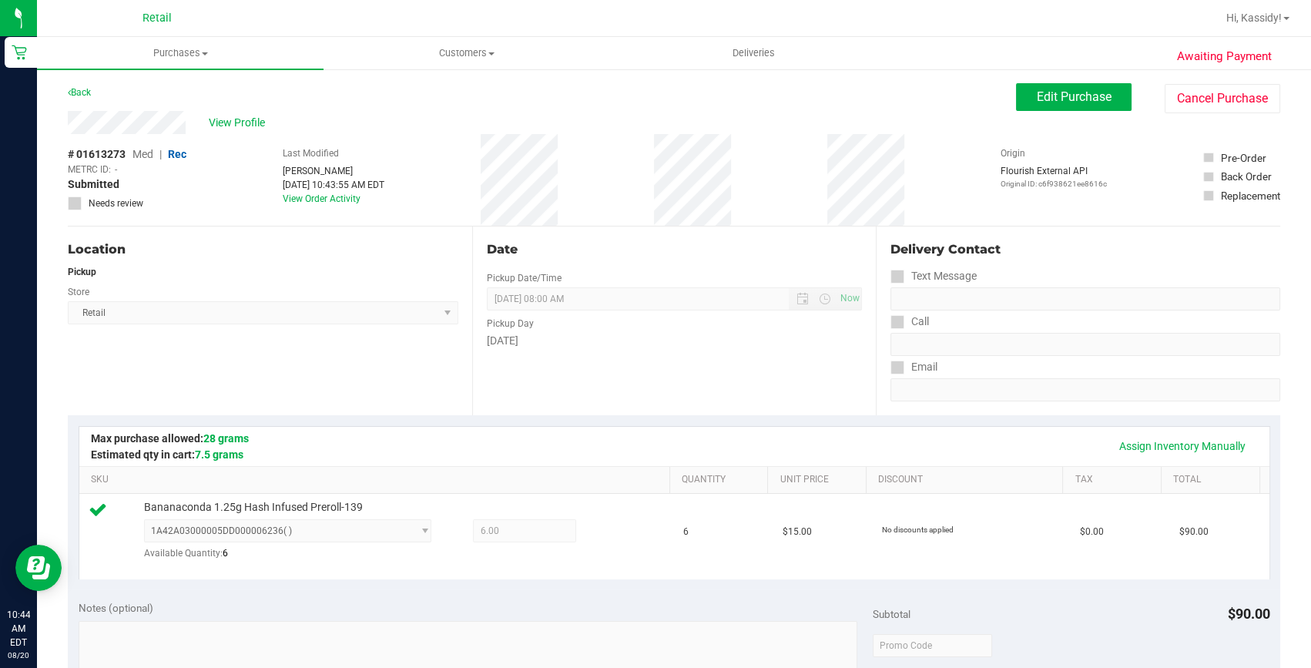
scroll to position [280, 0]
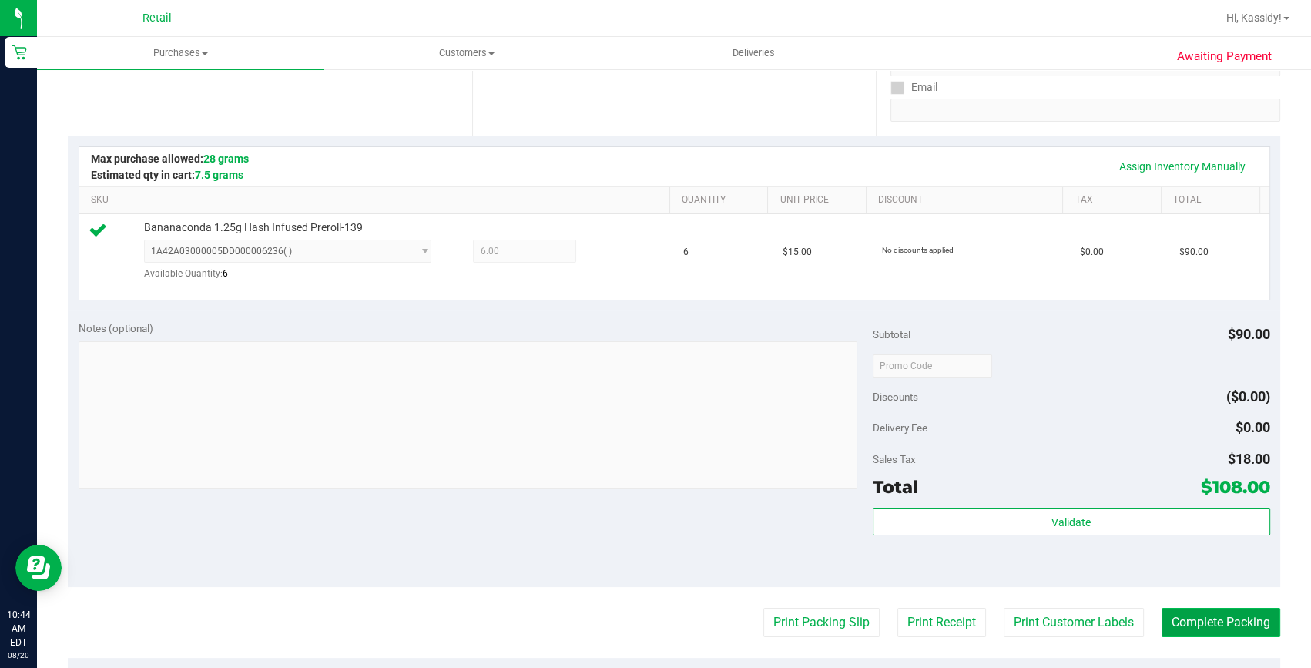
click at [1201, 614] on button "Complete Packing" at bounding box center [1220, 622] width 119 height 29
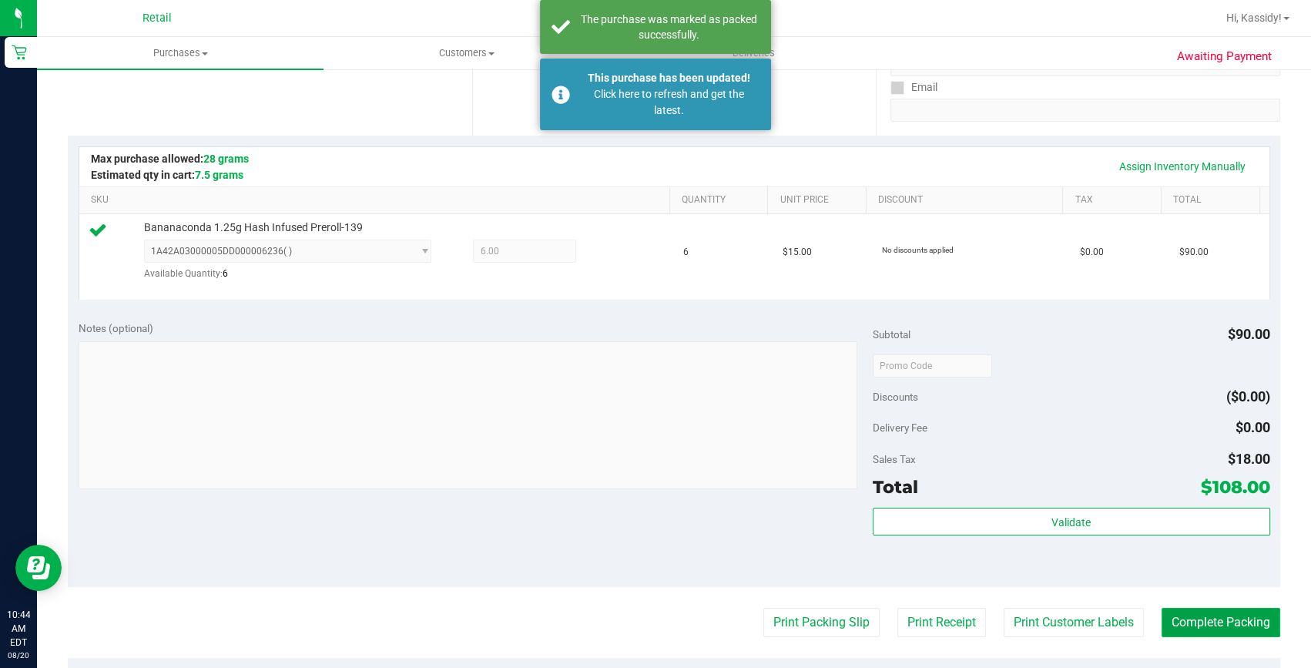
click at [1209, 623] on button "Complete Packing" at bounding box center [1220, 622] width 119 height 29
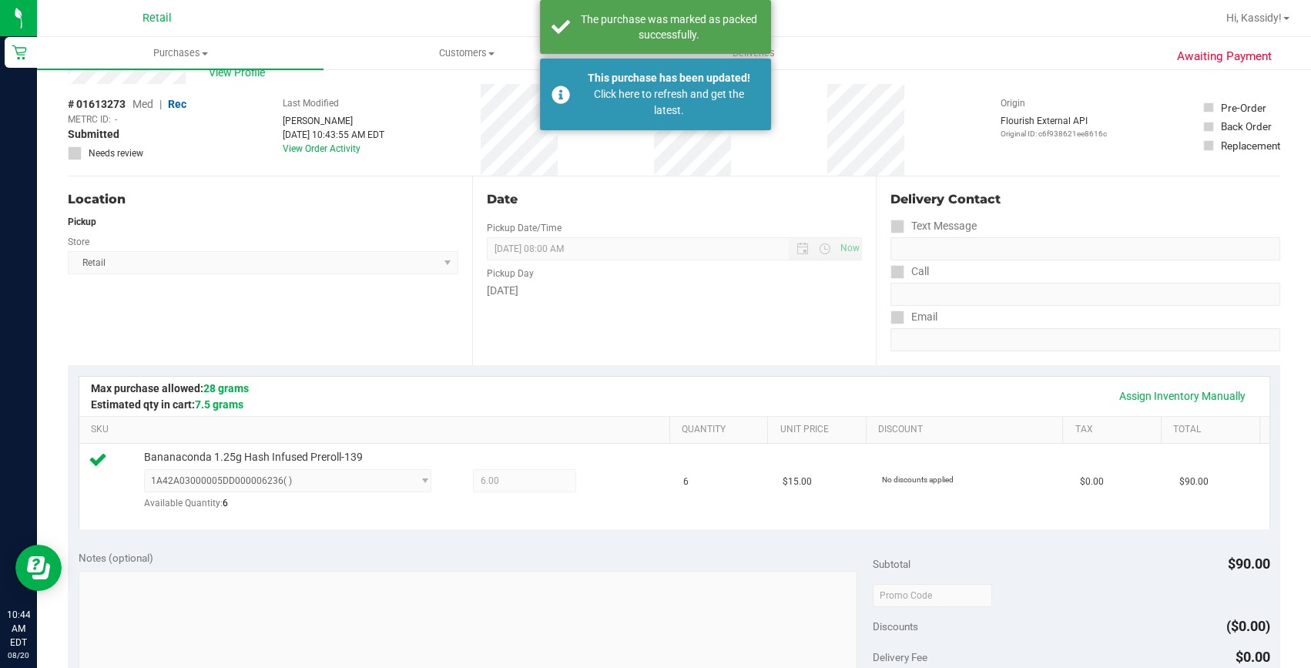
scroll to position [0, 0]
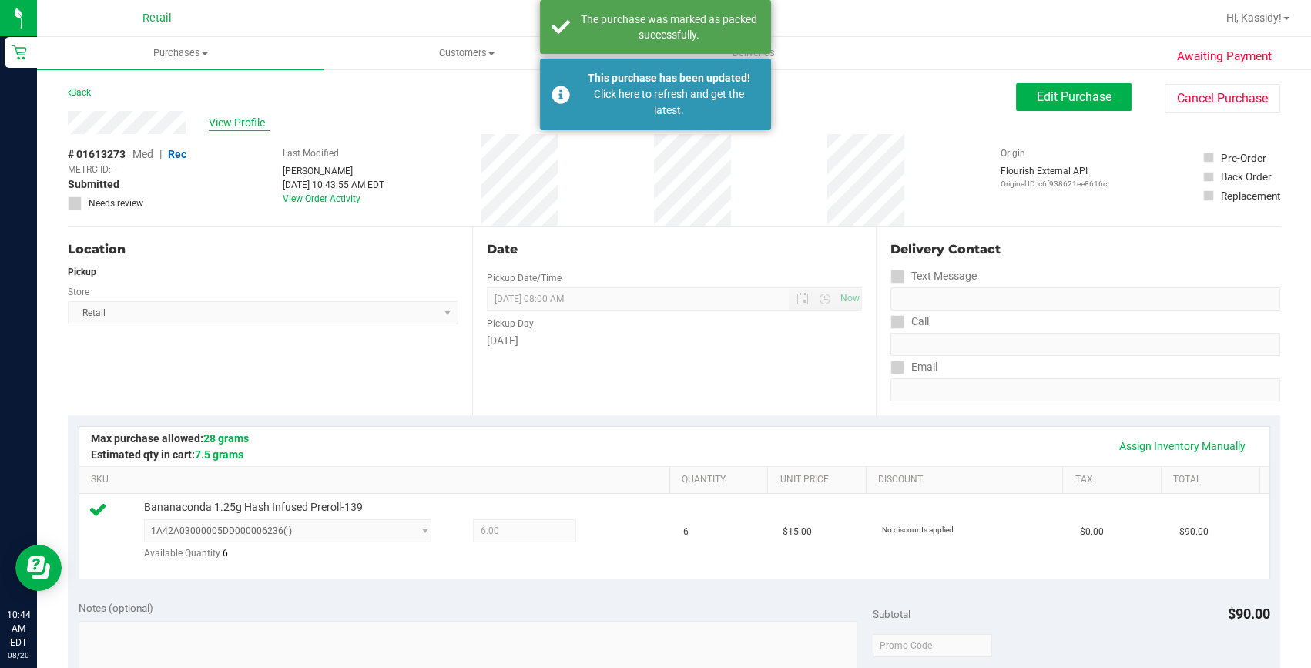
click at [246, 115] on span "View Profile" at bounding box center [240, 123] width 62 height 16
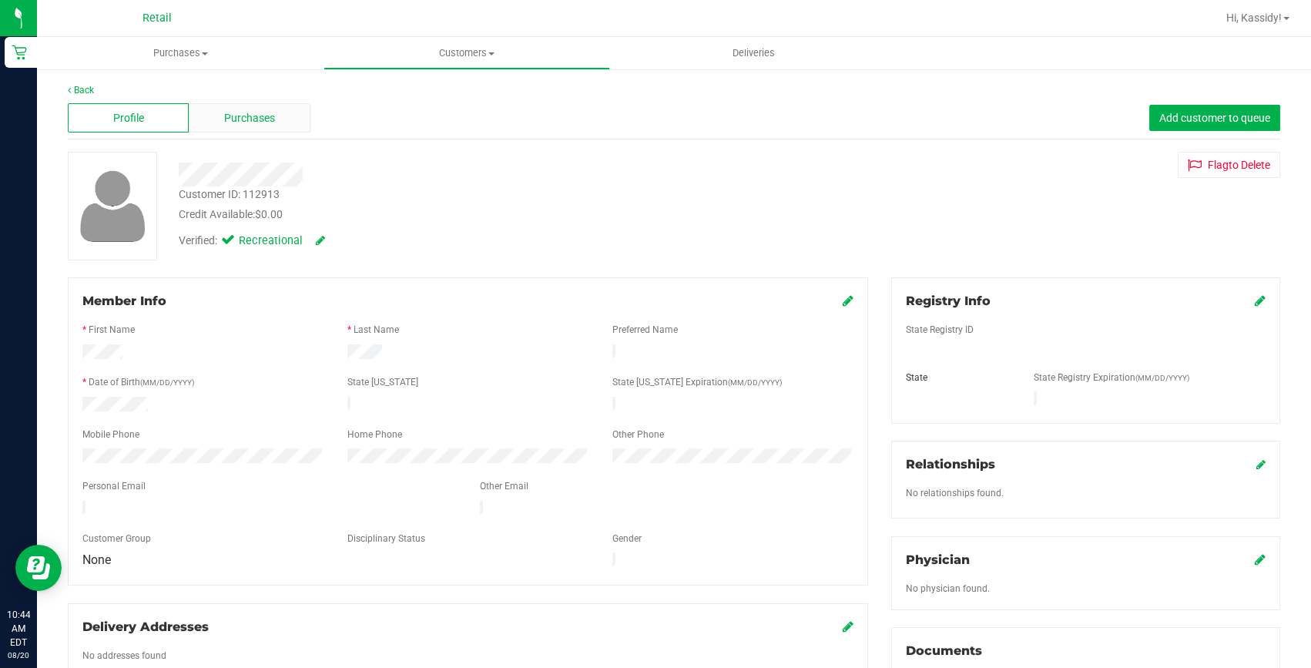
click at [241, 115] on span "Purchases" at bounding box center [249, 118] width 51 height 16
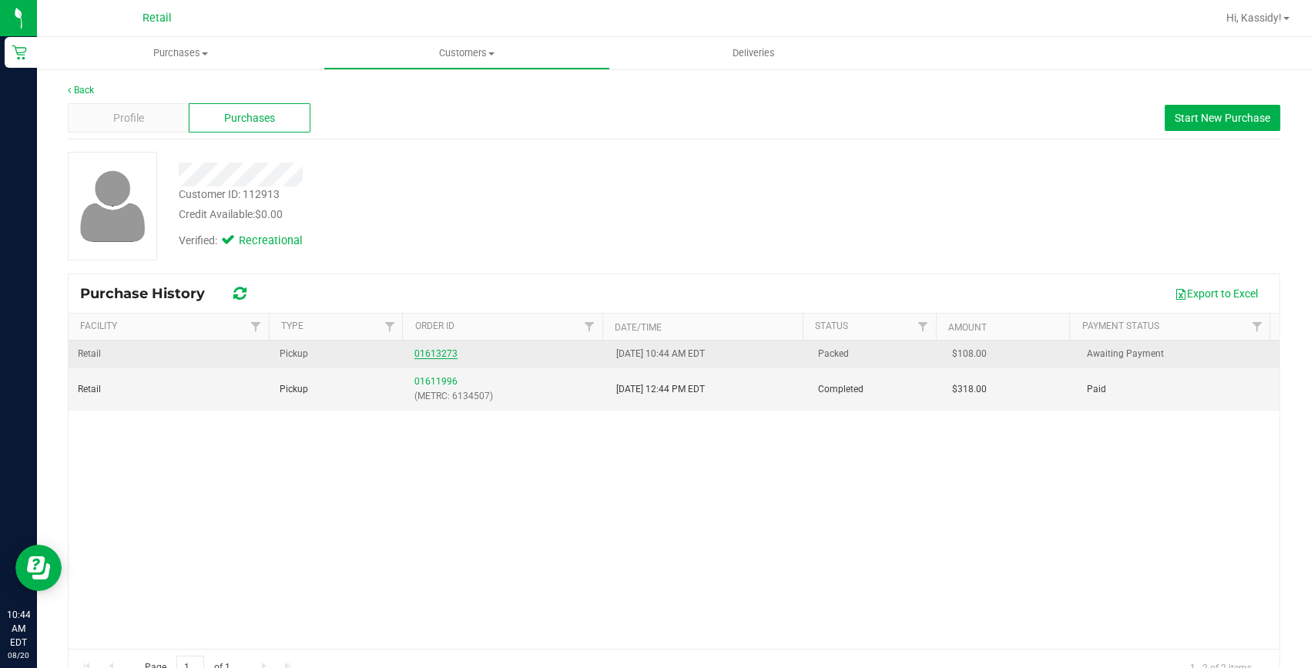
click at [428, 350] on link "01613273" at bounding box center [435, 353] width 43 height 11
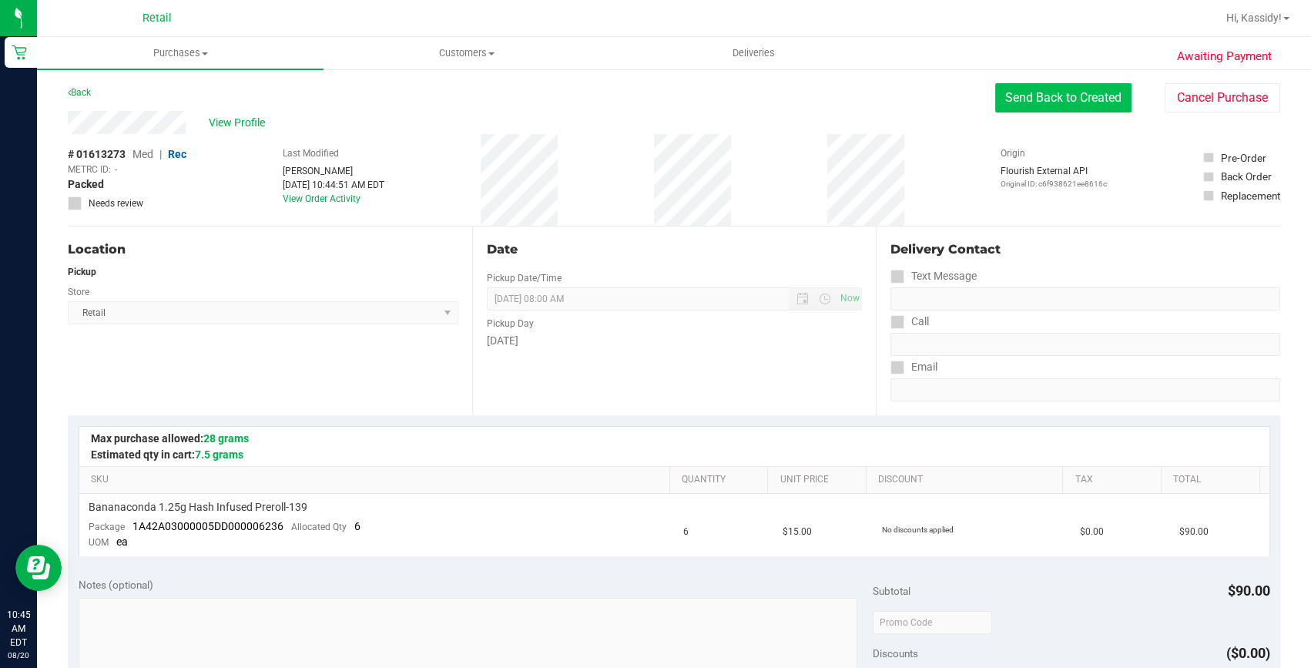
click at [1053, 94] on button "Send Back to Created" at bounding box center [1063, 97] width 136 height 29
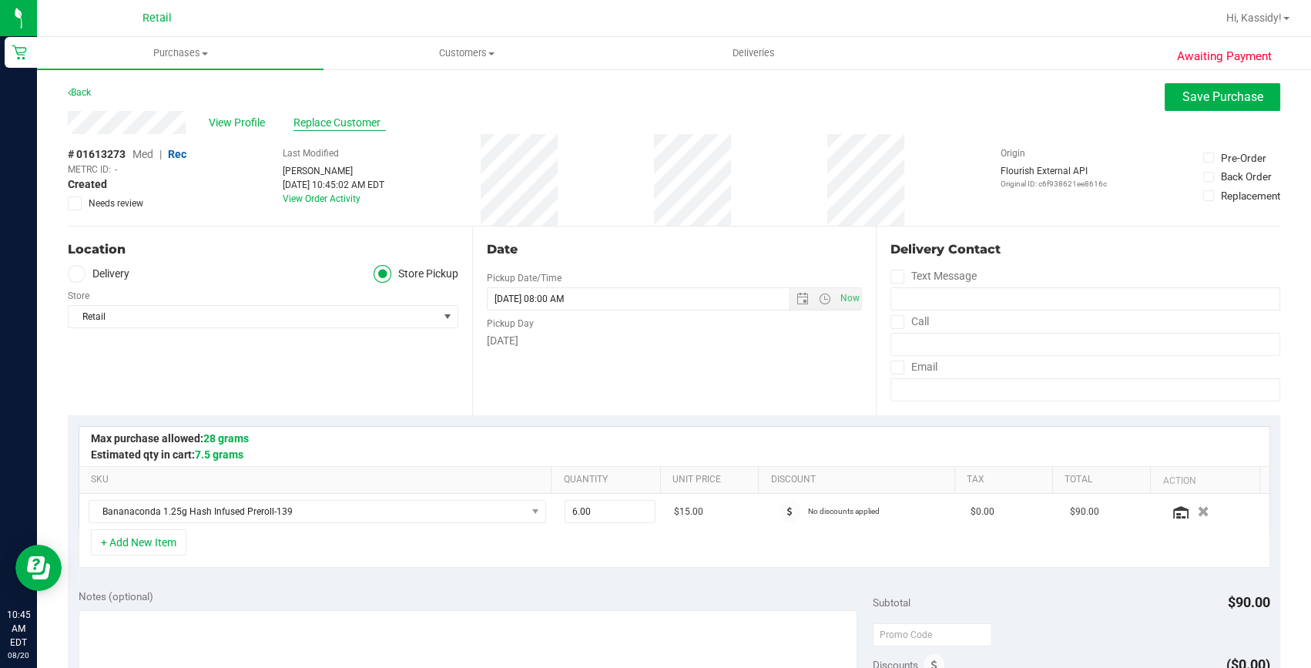
click at [322, 123] on span "Replace Customer" at bounding box center [339, 123] width 92 height 16
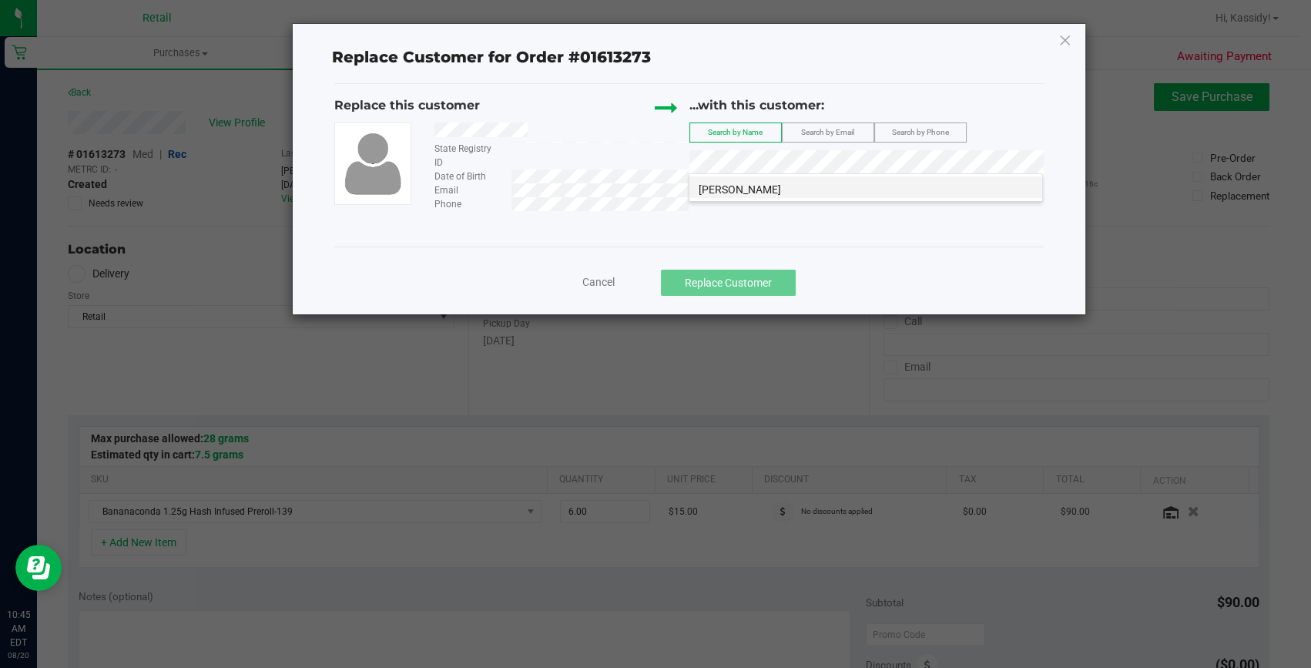
click at [748, 191] on span "Jeanne Brown" at bounding box center [739, 189] width 82 height 12
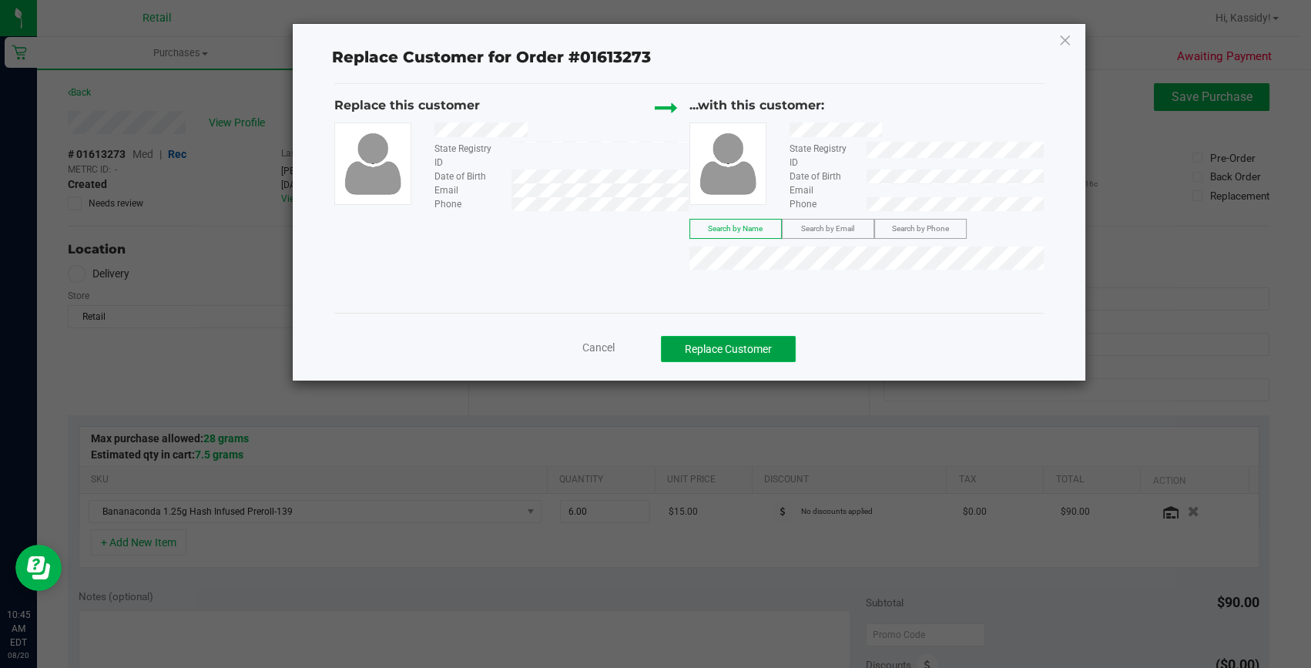
click at [734, 350] on button "Replace Customer" at bounding box center [728, 349] width 135 height 26
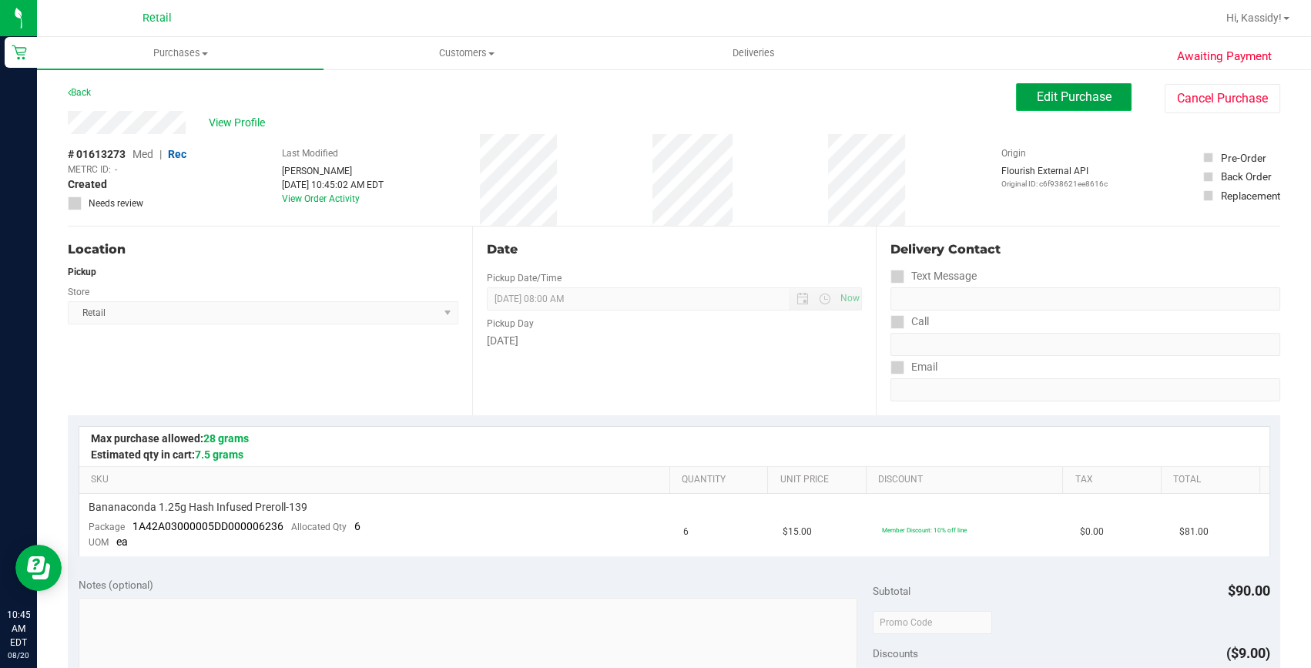
click at [1078, 94] on span "Edit Purchase" at bounding box center [1073, 96] width 75 height 15
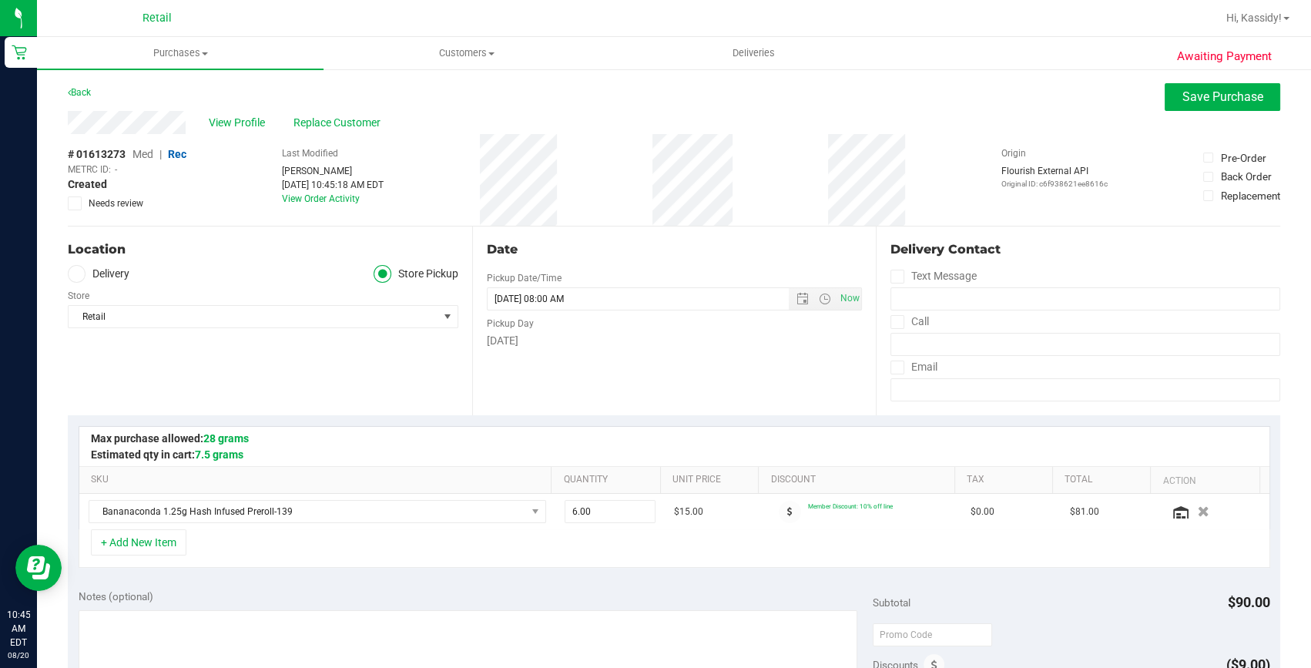
click at [146, 154] on span "Med" at bounding box center [142, 154] width 21 height 12
click at [1182, 97] on span "Save Purchase" at bounding box center [1222, 96] width 81 height 15
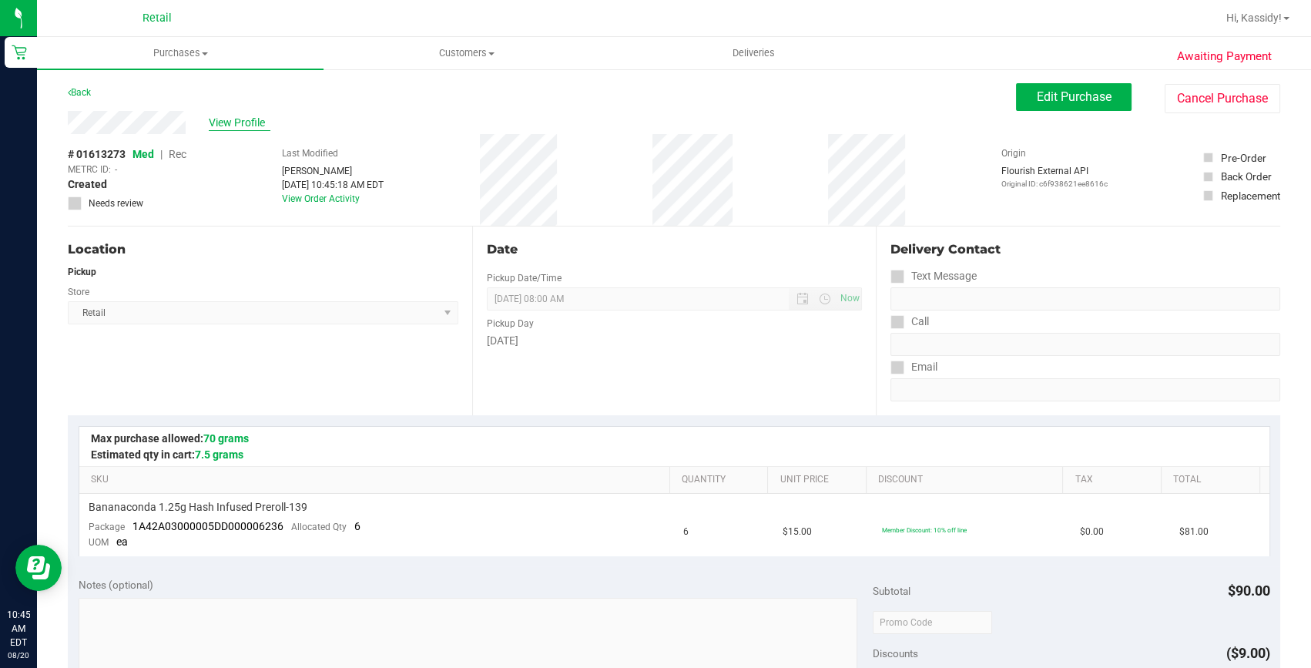
click at [254, 126] on span "View Profile" at bounding box center [240, 123] width 62 height 16
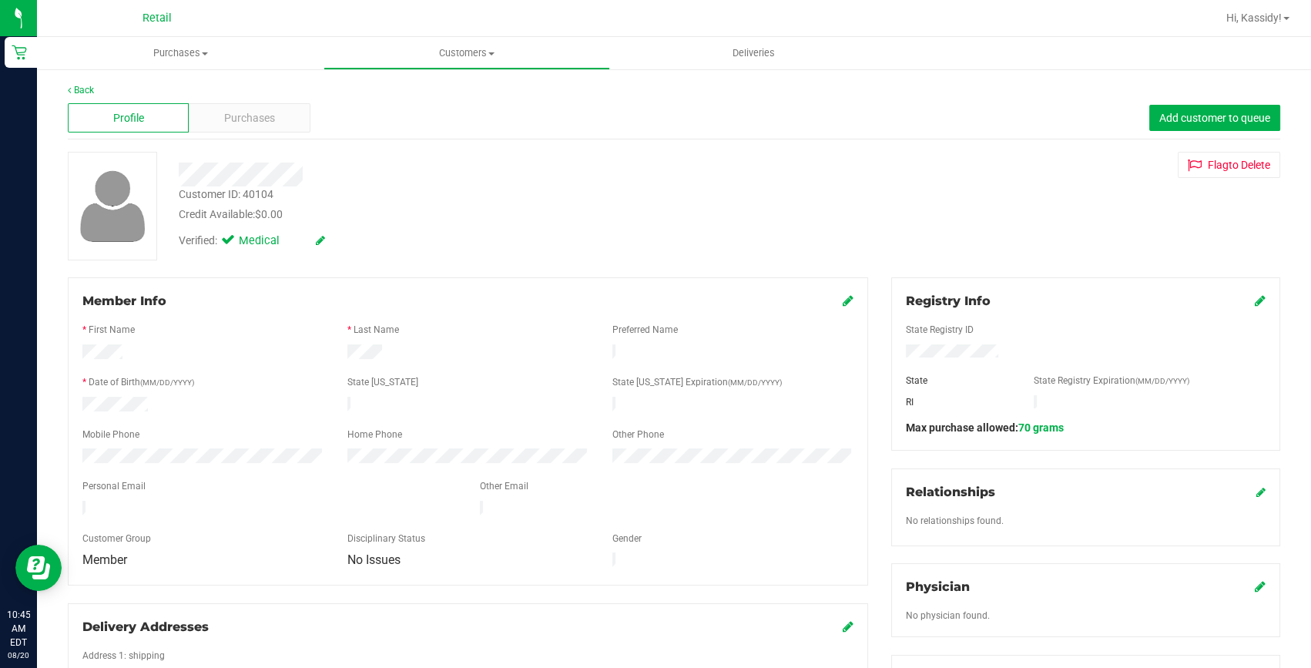
click at [843, 302] on icon at bounding box center [847, 300] width 11 height 12
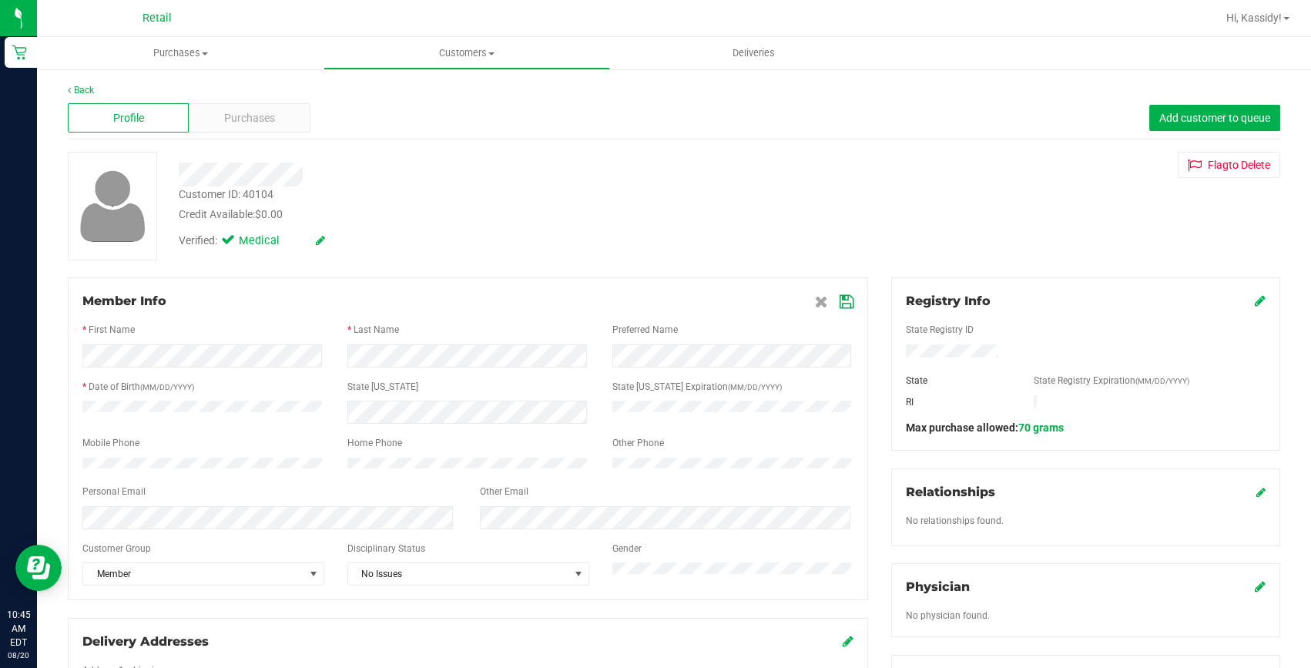
click at [839, 297] on icon at bounding box center [846, 302] width 14 height 12
click at [842, 302] on icon at bounding box center [846, 302] width 14 height 12
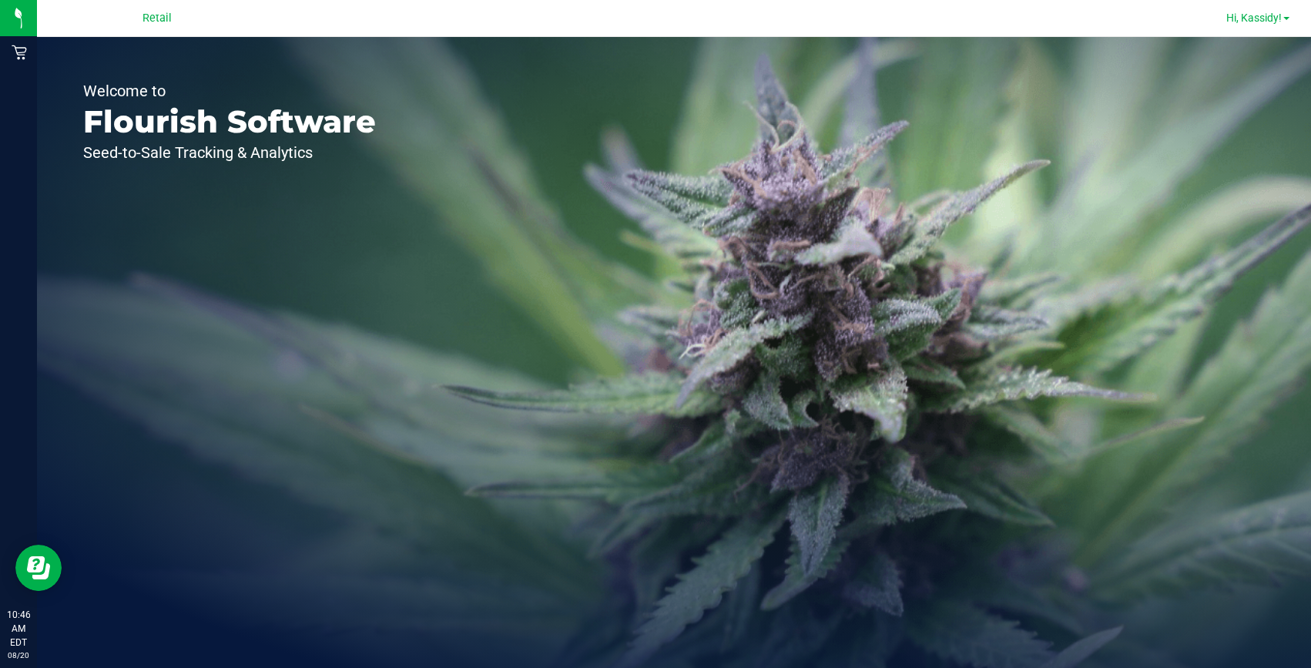
click at [1257, 19] on span "Hi, Kassidy!" at bounding box center [1253, 18] width 55 height 12
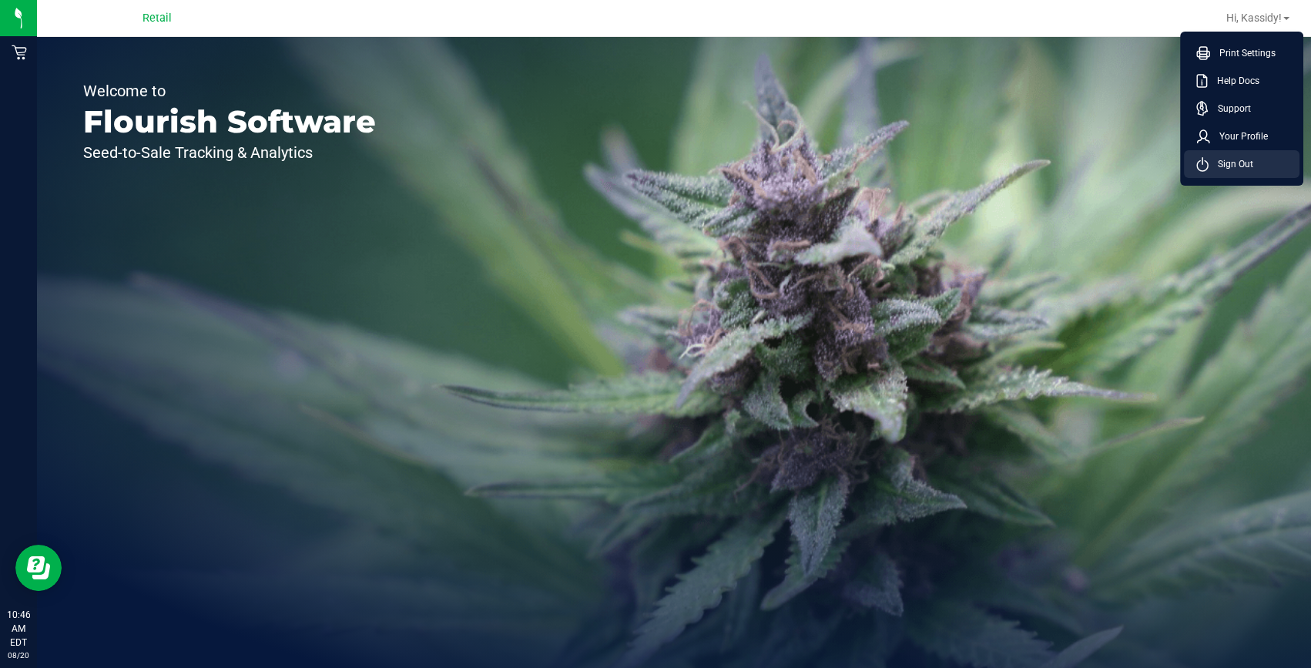
click at [1232, 169] on span "Sign Out" at bounding box center [1230, 163] width 45 height 15
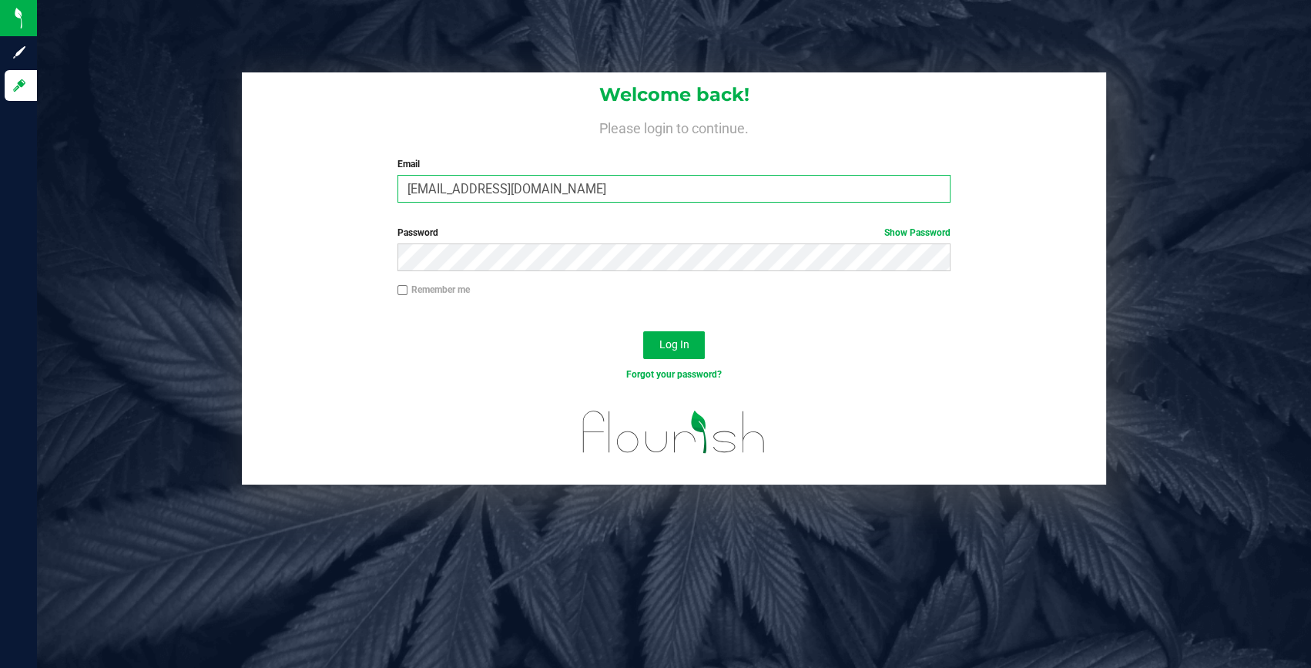
click at [554, 184] on input "[EMAIL_ADDRESS][DOMAIN_NAME]" at bounding box center [673, 189] width 553 height 28
type input "[EMAIL_ADDRESS][DOMAIN_NAME]"
click at [675, 345] on span "Log In" at bounding box center [673, 344] width 30 height 12
